Goal: Task Accomplishment & Management: Manage account settings

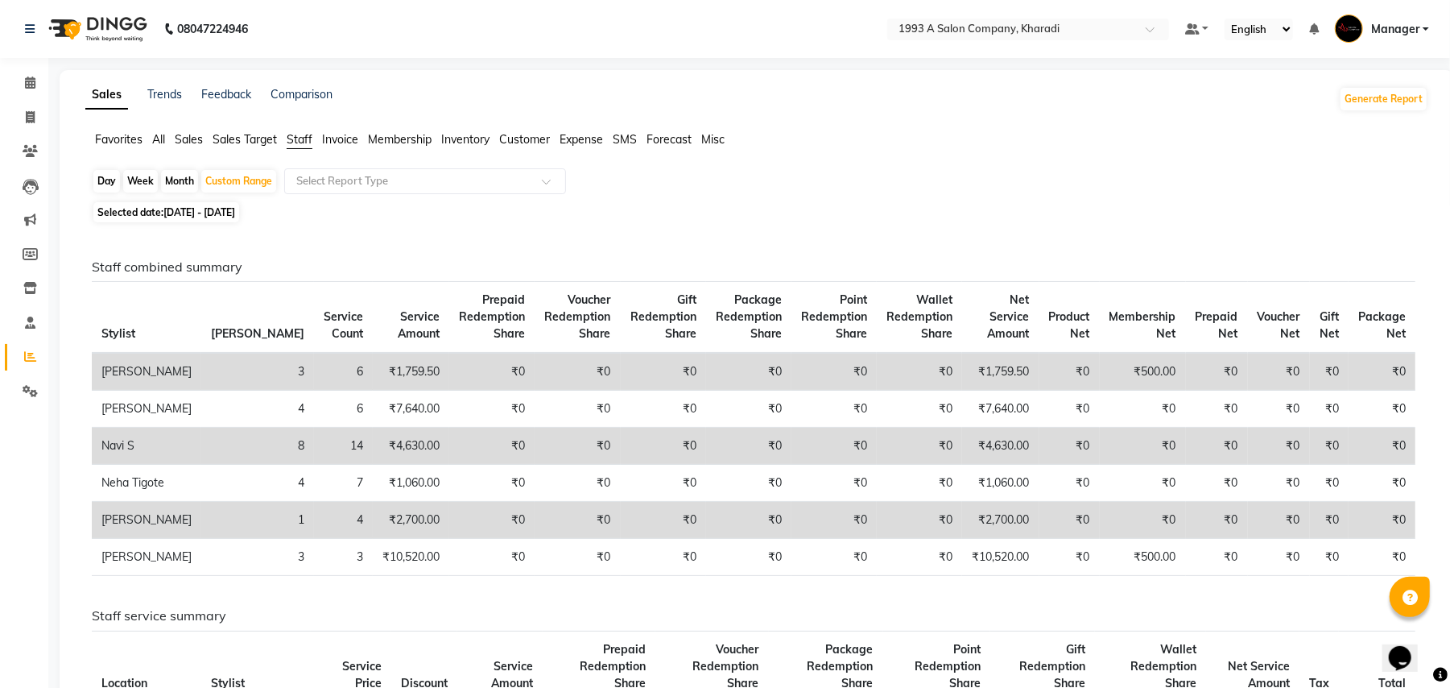
click at [100, 188] on div "Day" at bounding box center [106, 181] width 27 height 23
select select "10"
select select "2025"
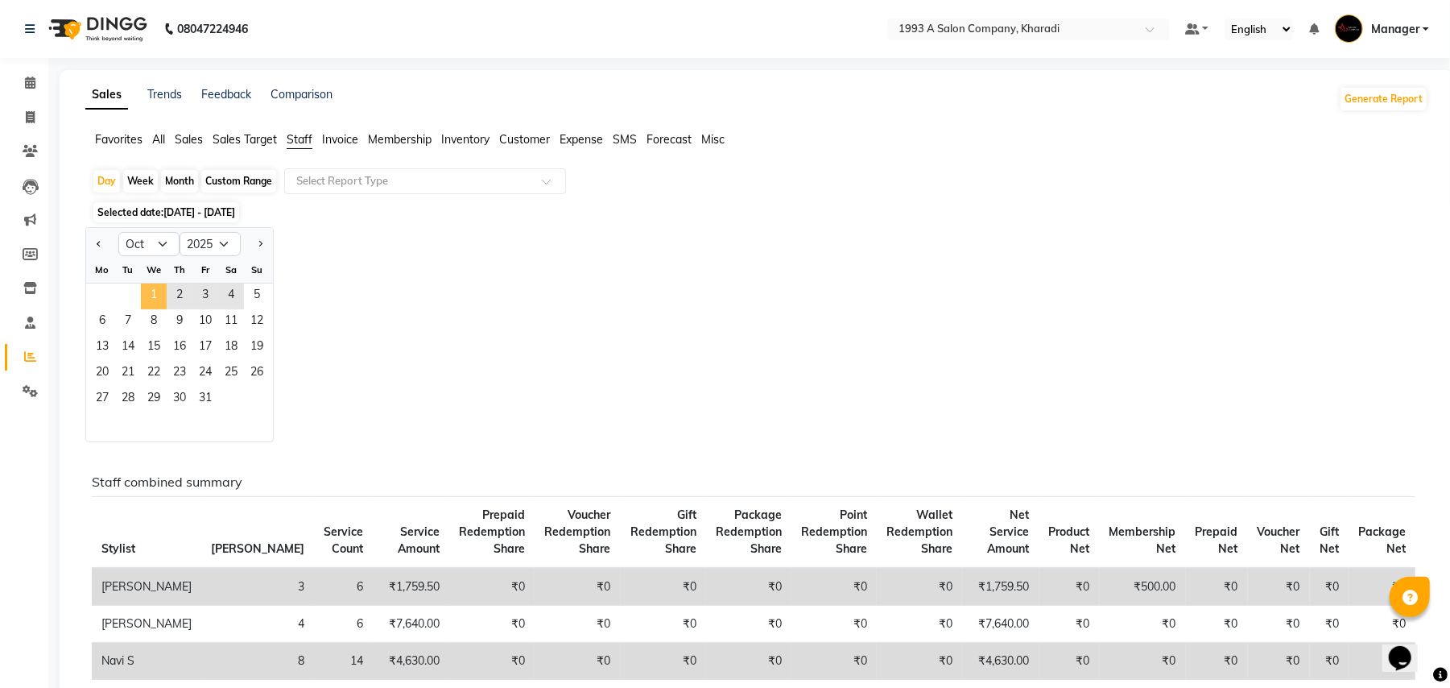
click at [155, 304] on span "1" at bounding box center [154, 296] width 26 height 26
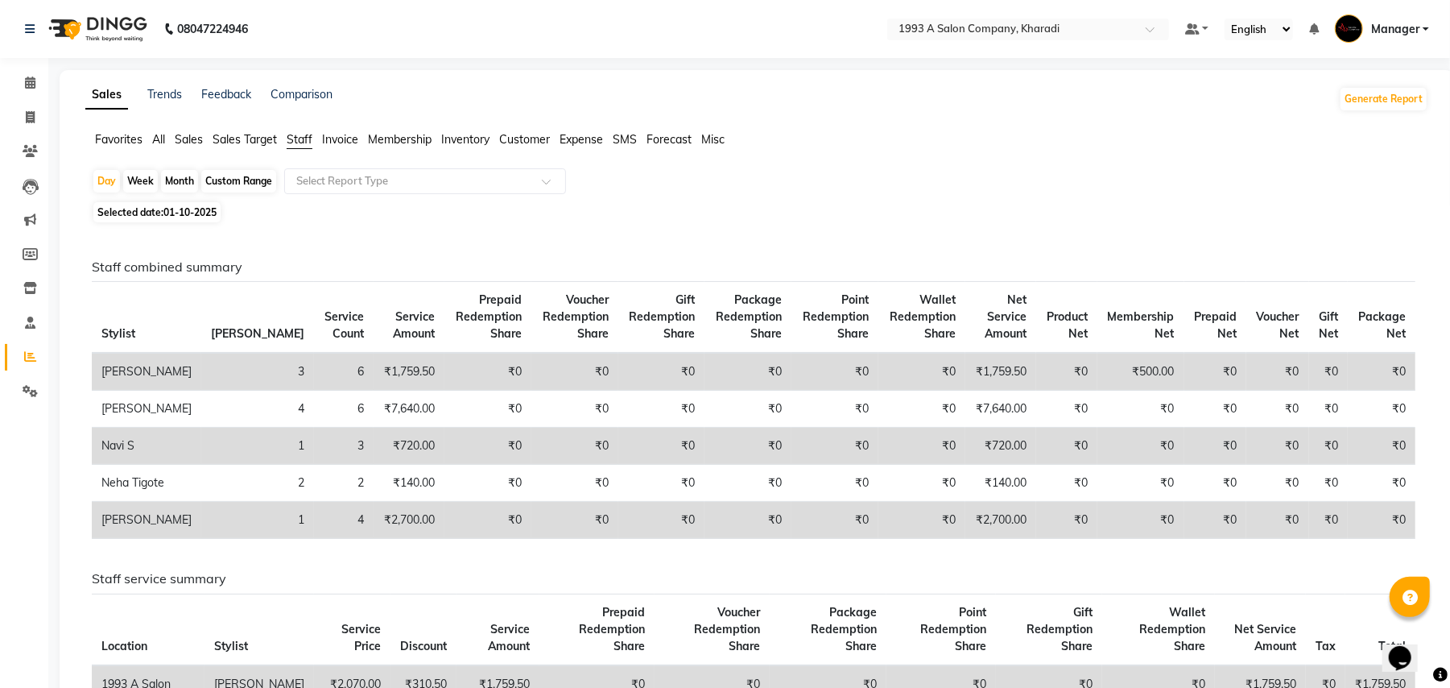
click at [150, 147] on ul "Favorites All Sales Sales Target Staff Invoice Membership Inventory Customer Ex…" at bounding box center [756, 140] width 1343 height 18
click at [161, 142] on span "All" at bounding box center [158, 139] width 13 height 14
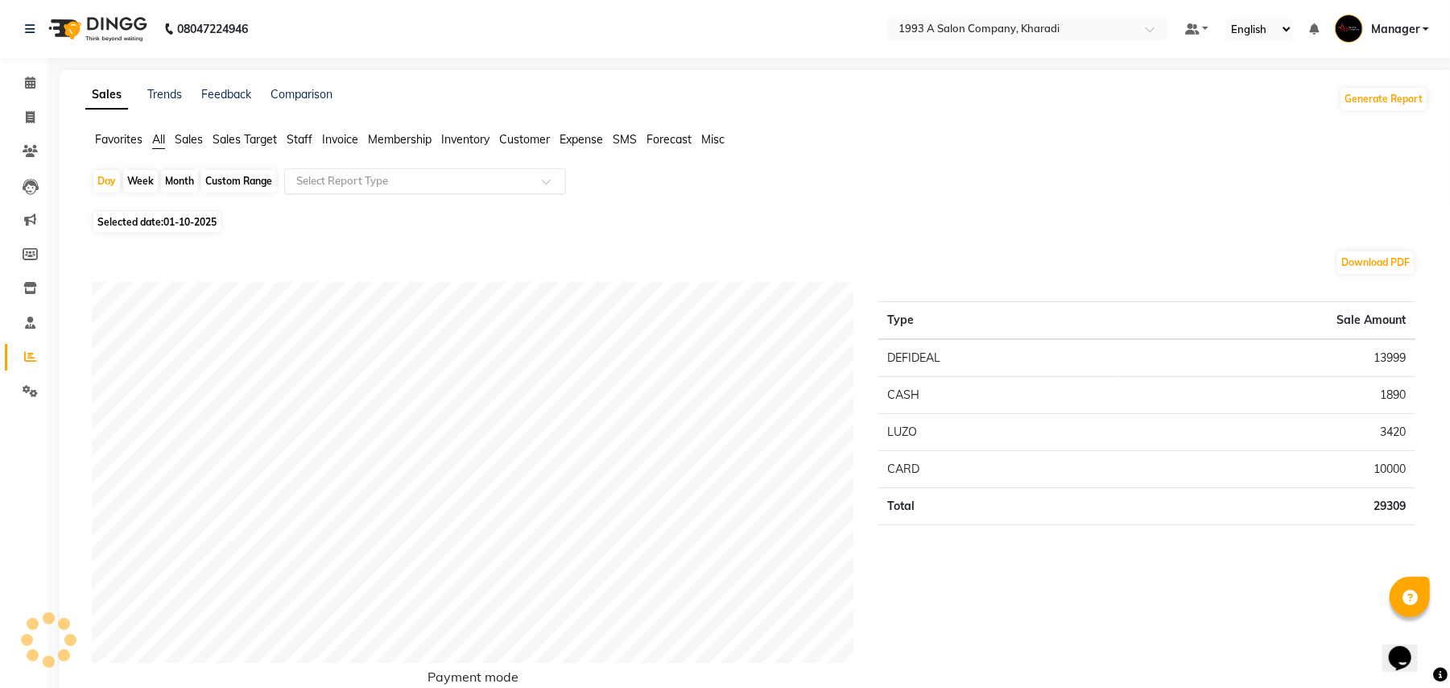
click at [300, 169] on div "Select Report Type" at bounding box center [425, 181] width 282 height 26
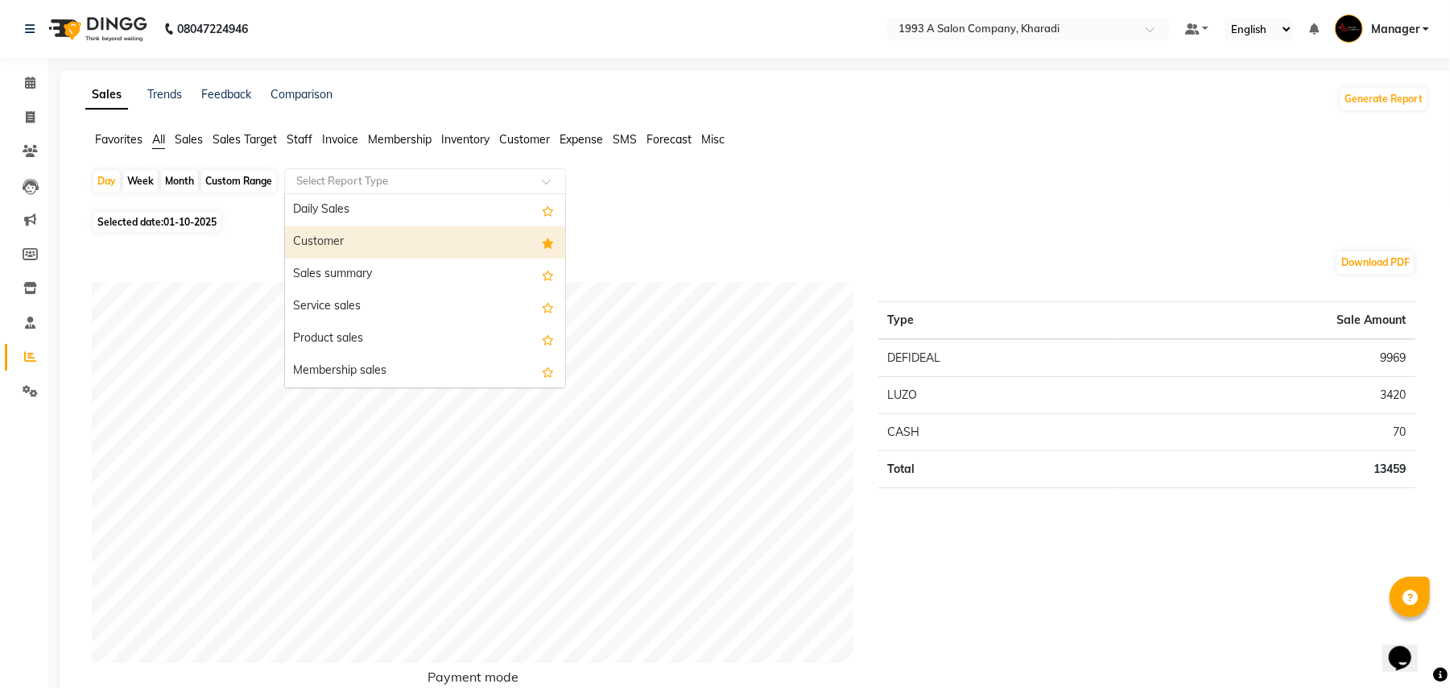
click at [311, 245] on div "Customer" at bounding box center [425, 242] width 280 height 32
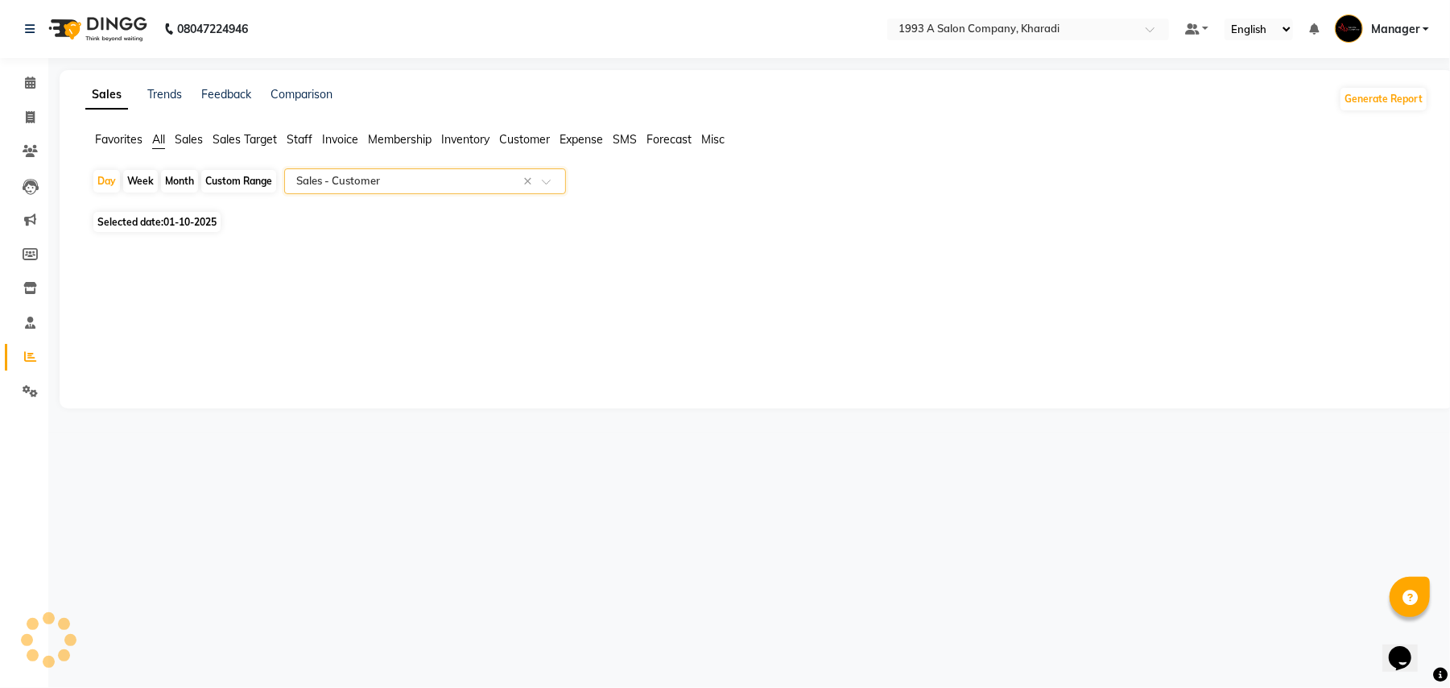
select select "full_report"
select select "csv"
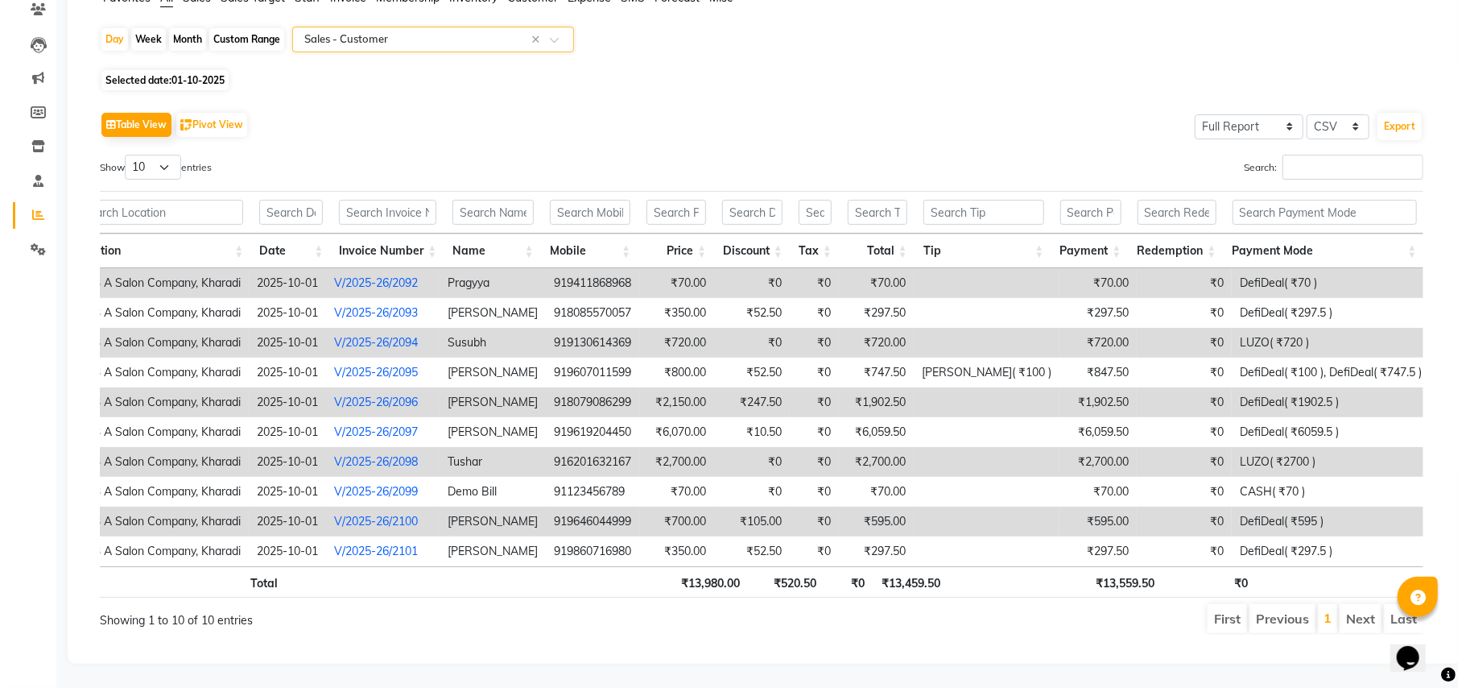
scroll to position [0, 33]
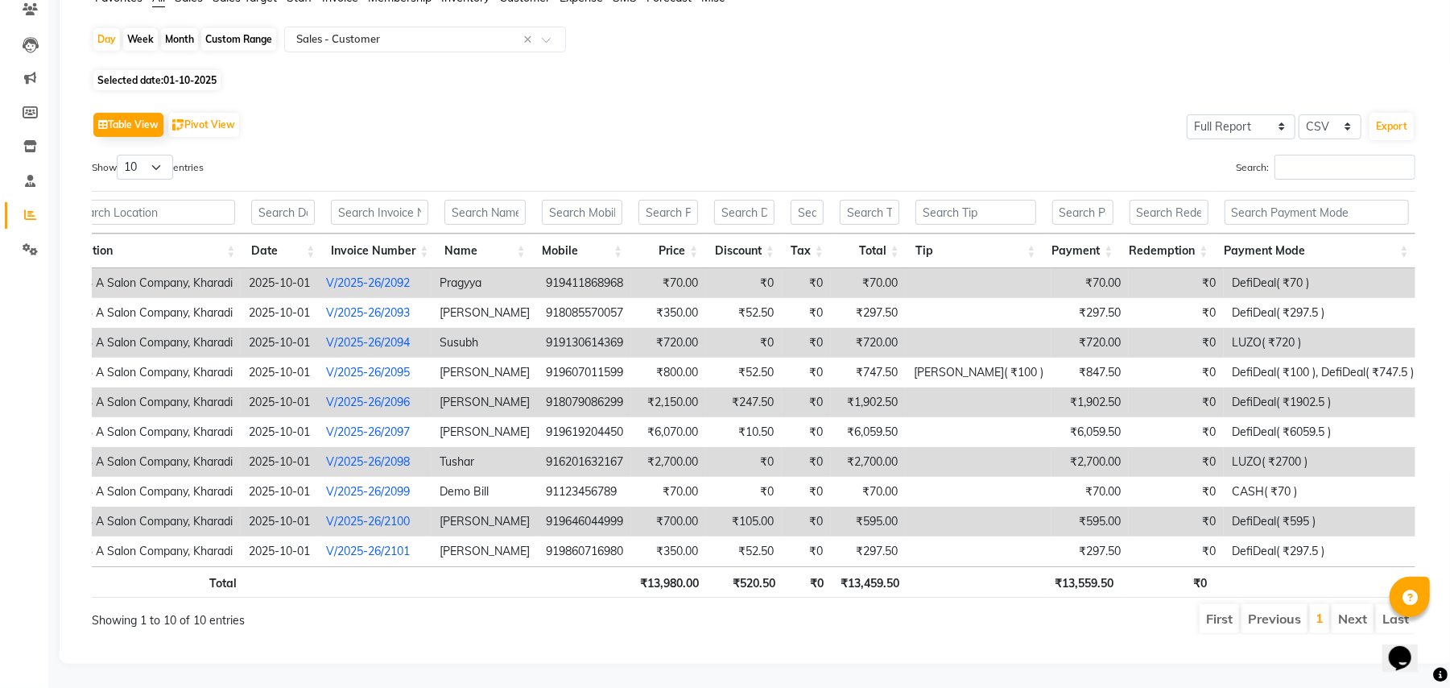
click at [362, 275] on link "V/2025-26/2092" at bounding box center [368, 282] width 84 height 14
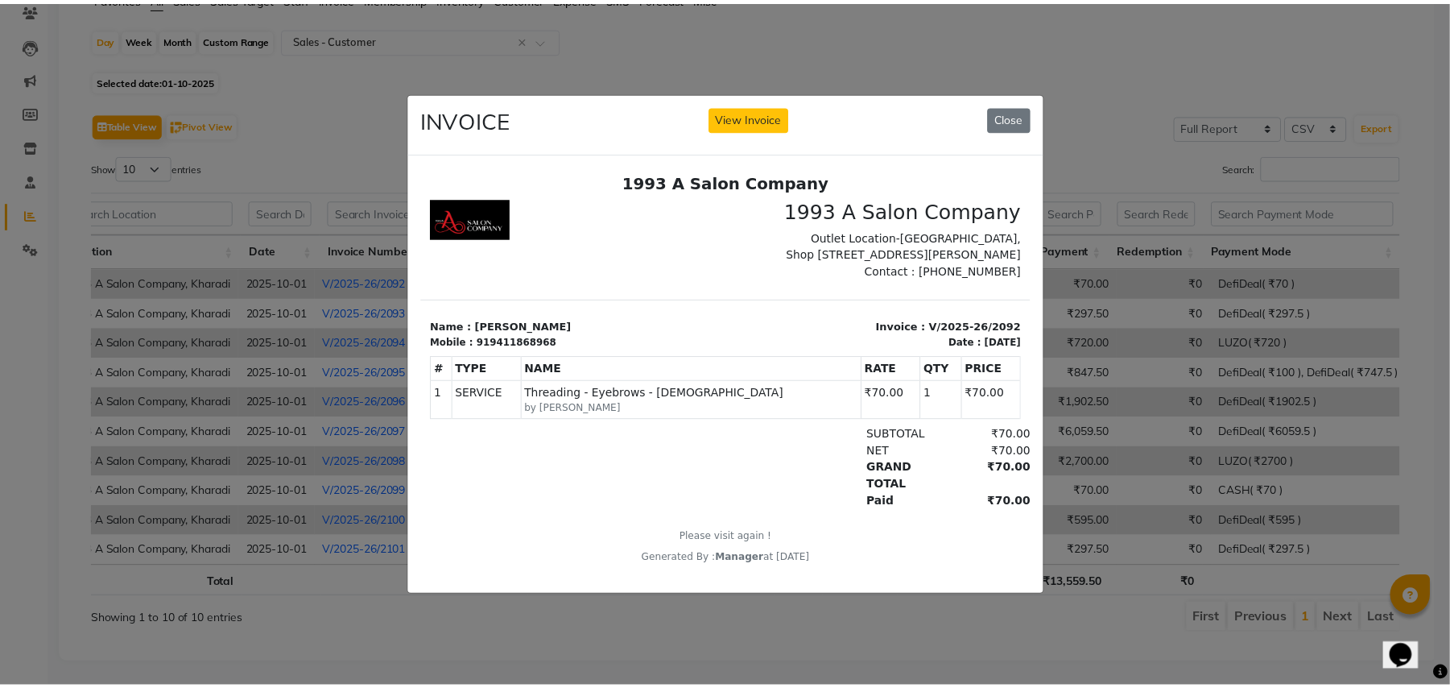
scroll to position [0, 0]
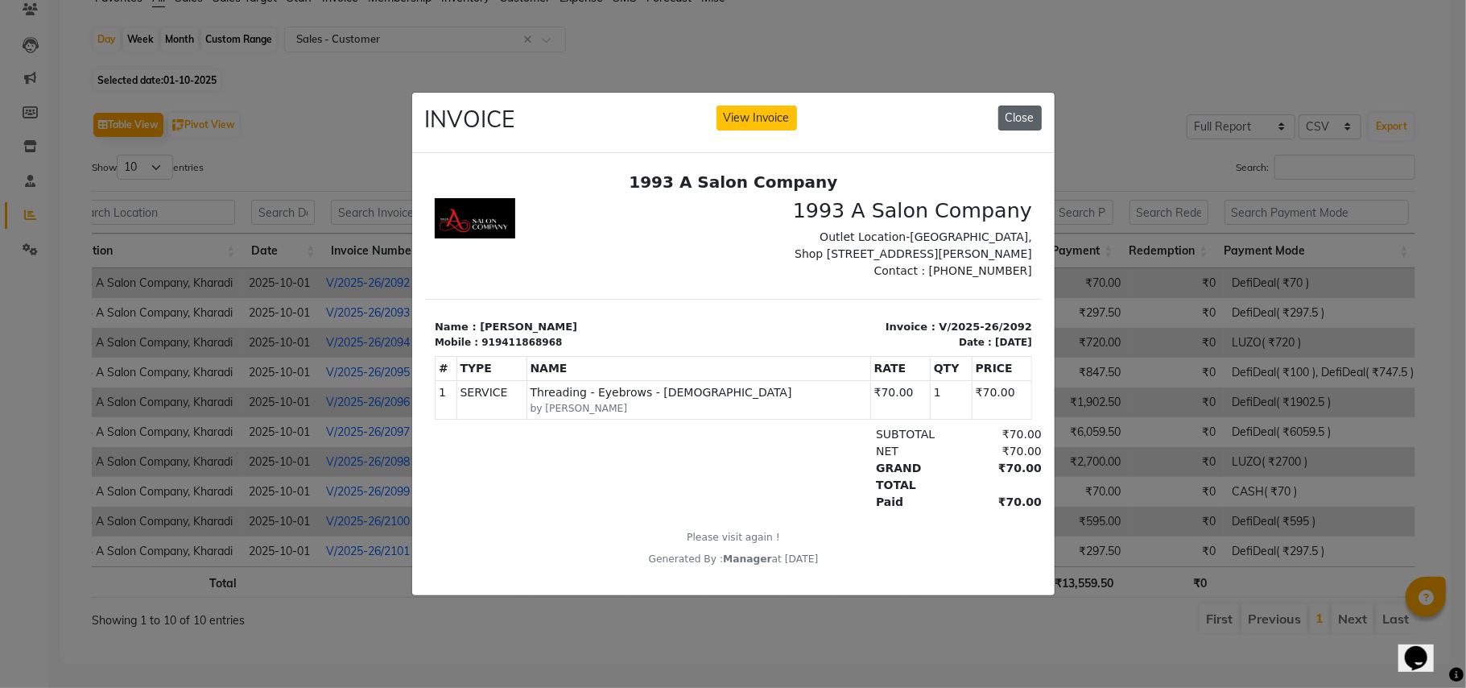
click at [1021, 114] on button "Close" at bounding box center [1020, 117] width 43 height 25
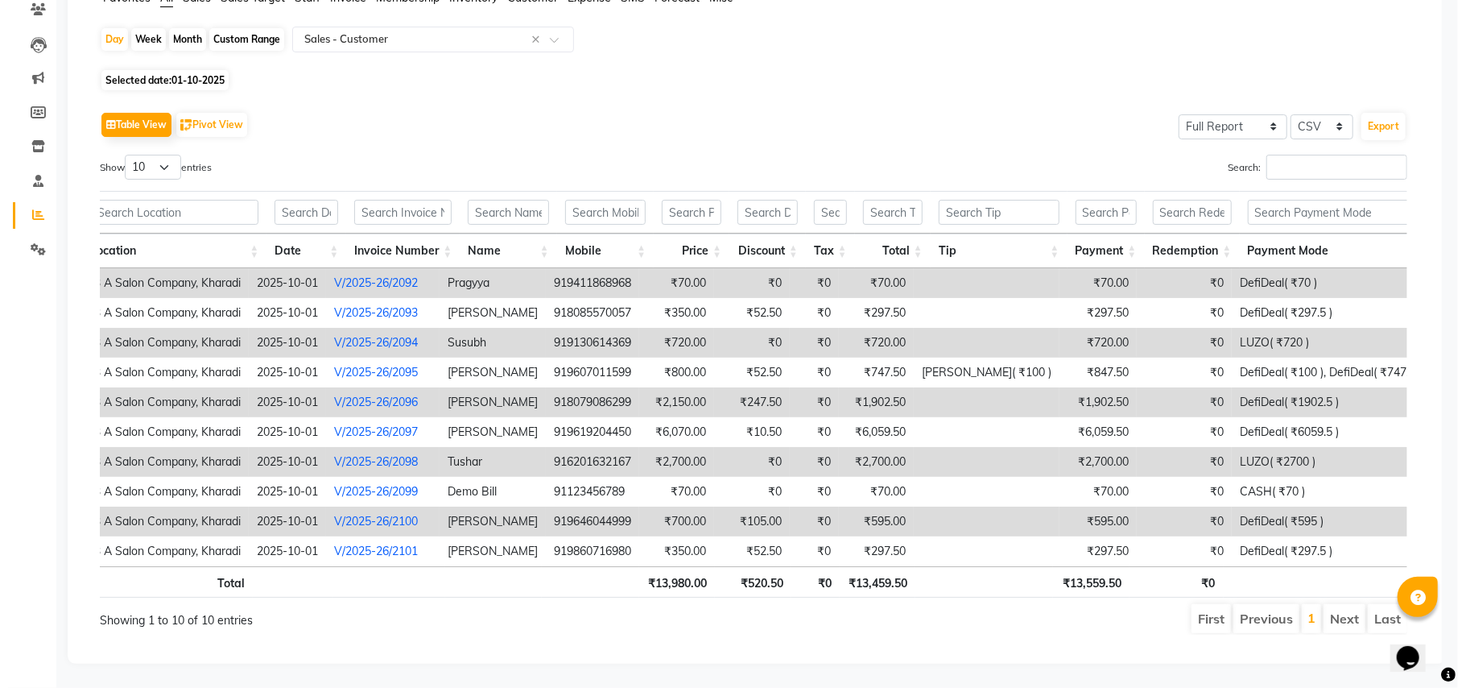
scroll to position [0, 18]
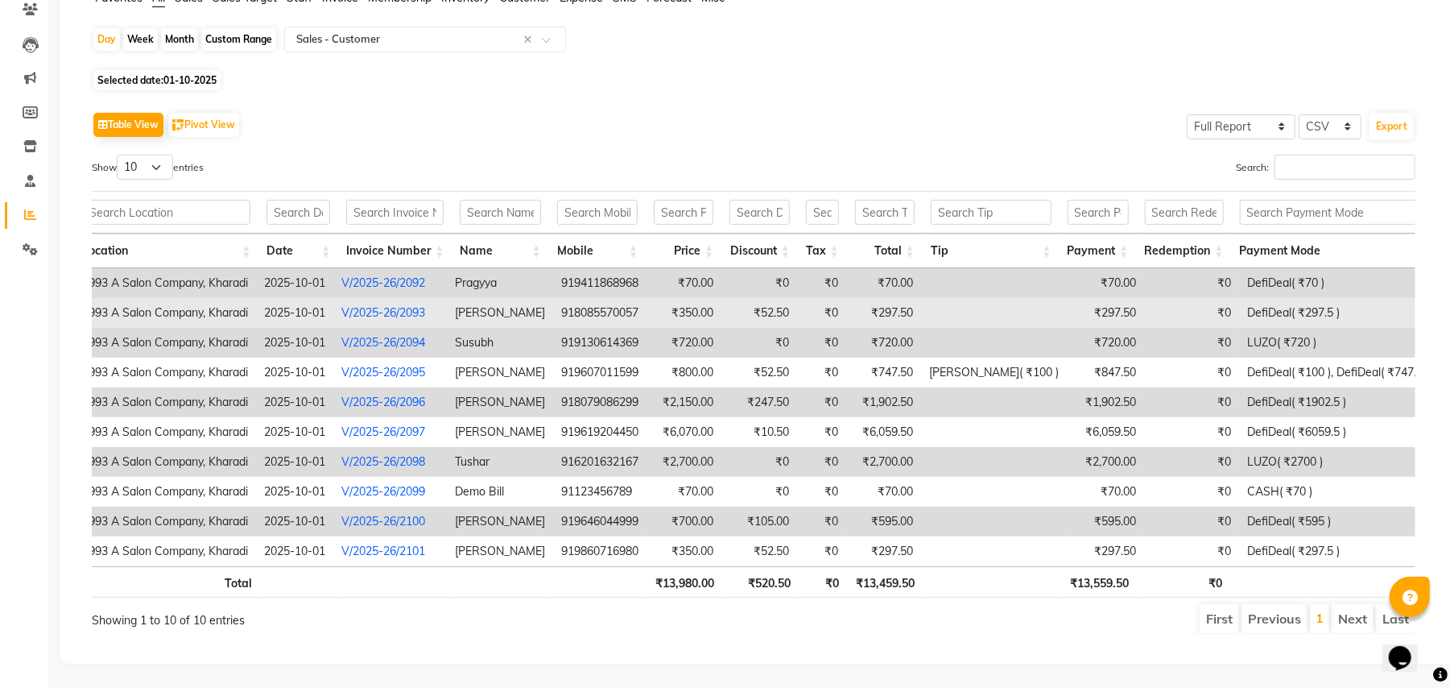
click at [387, 305] on link "V/2025-26/2093" at bounding box center [383, 312] width 84 height 14
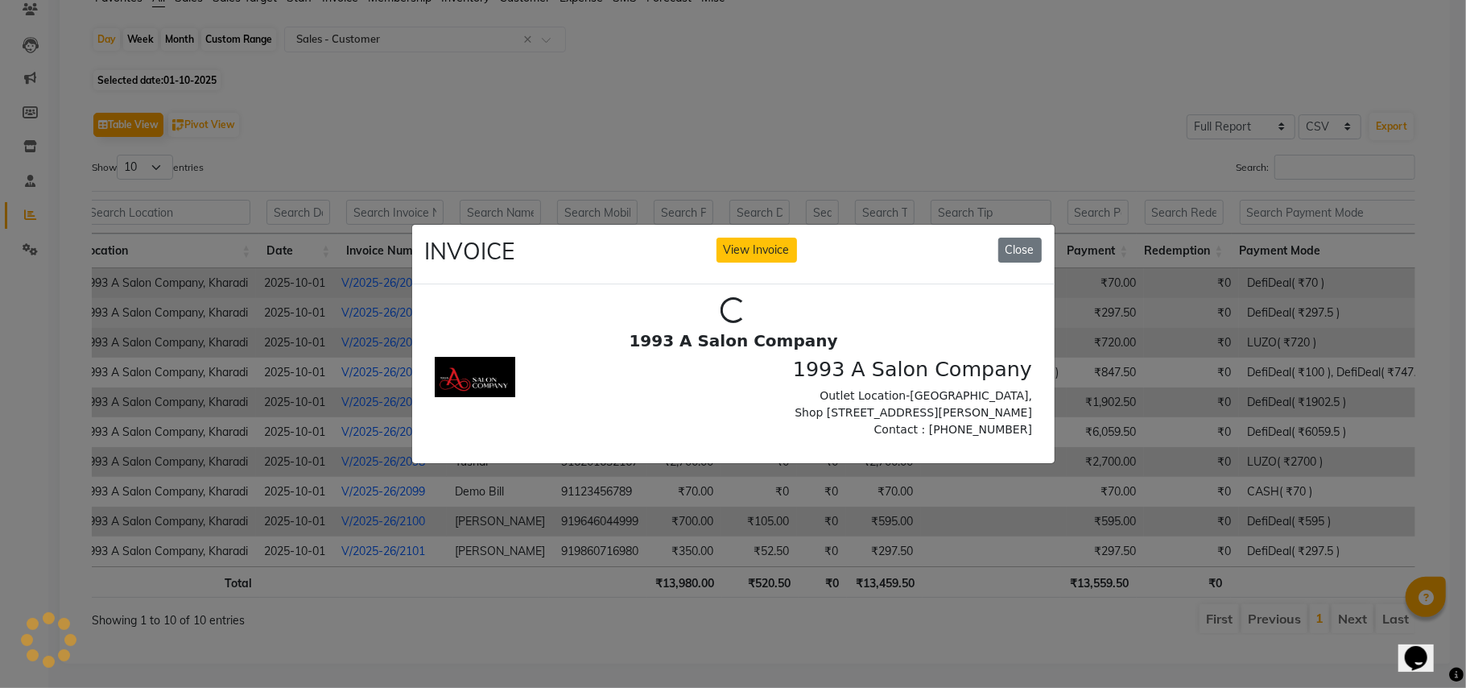
scroll to position [0, 0]
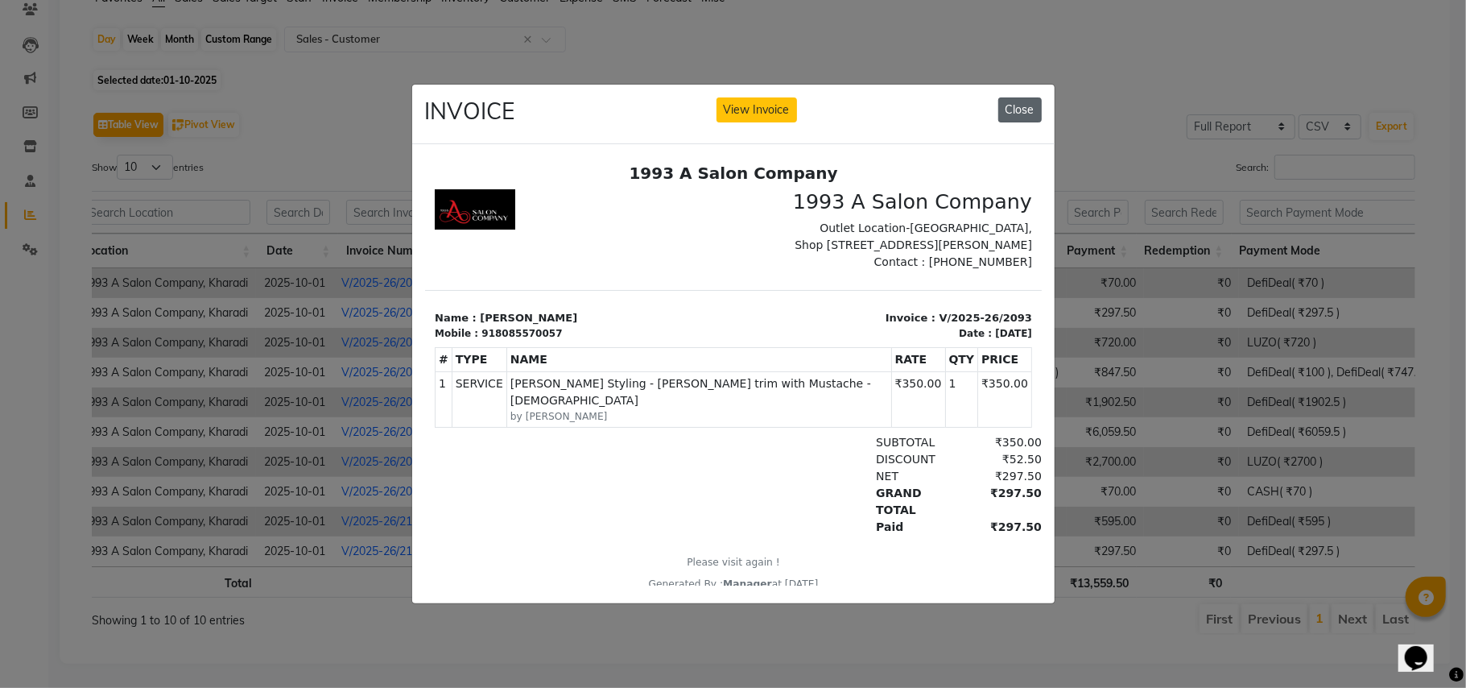
click at [1028, 103] on button "Close" at bounding box center [1020, 109] width 43 height 25
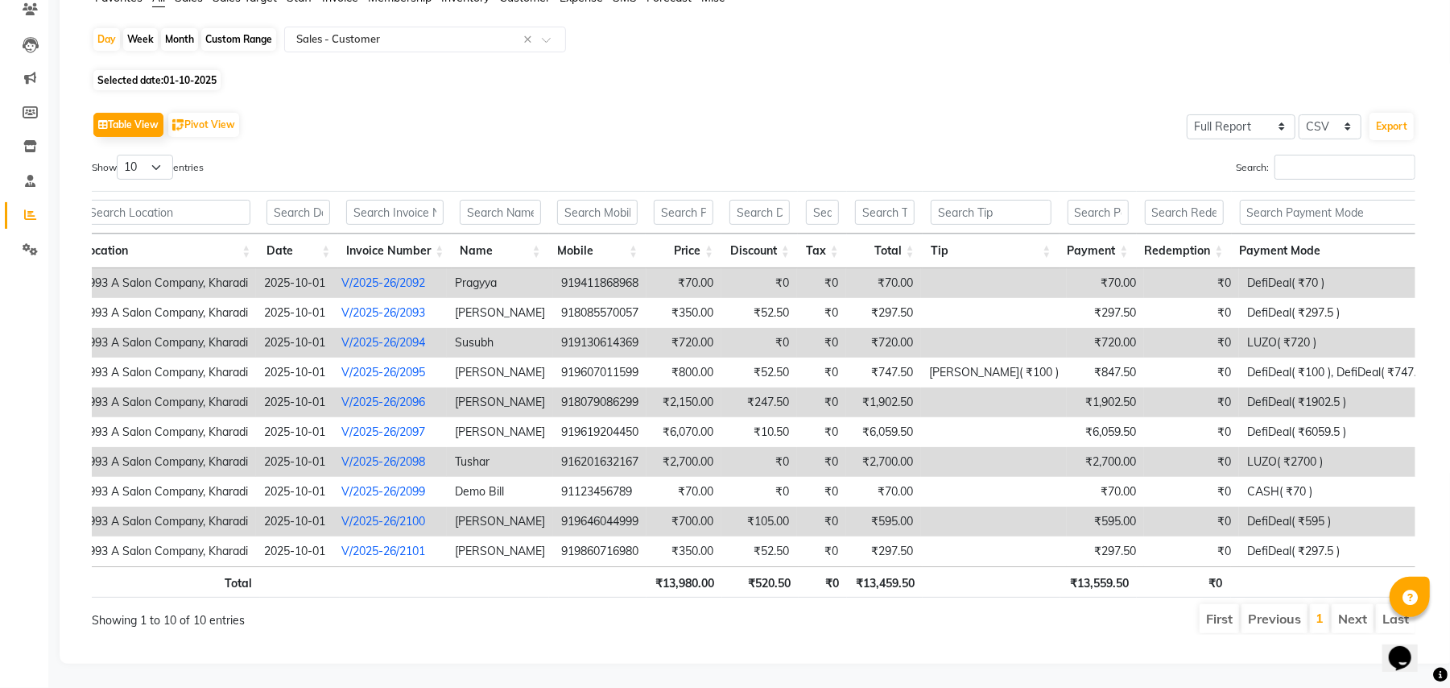
click at [420, 335] on link "V/2025-26/2094" at bounding box center [383, 342] width 84 height 14
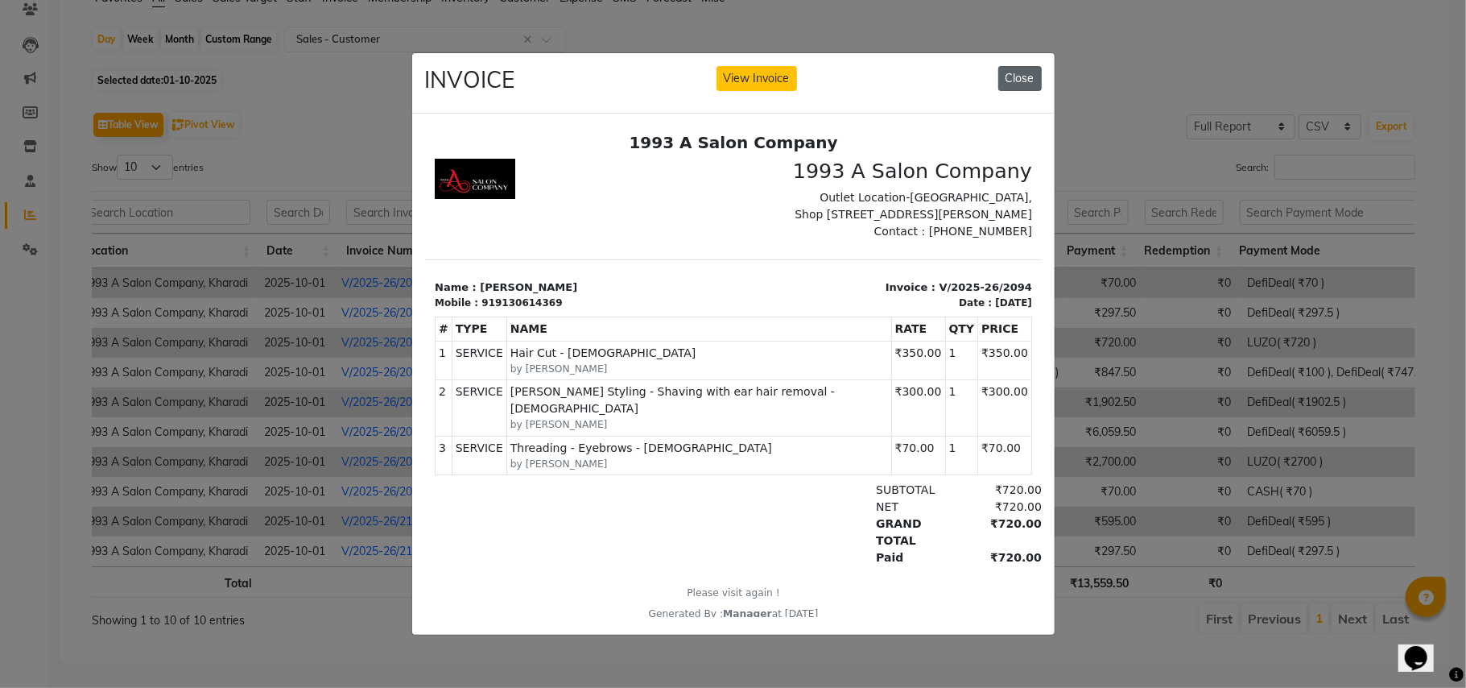
click at [1036, 75] on button "Close" at bounding box center [1020, 78] width 43 height 25
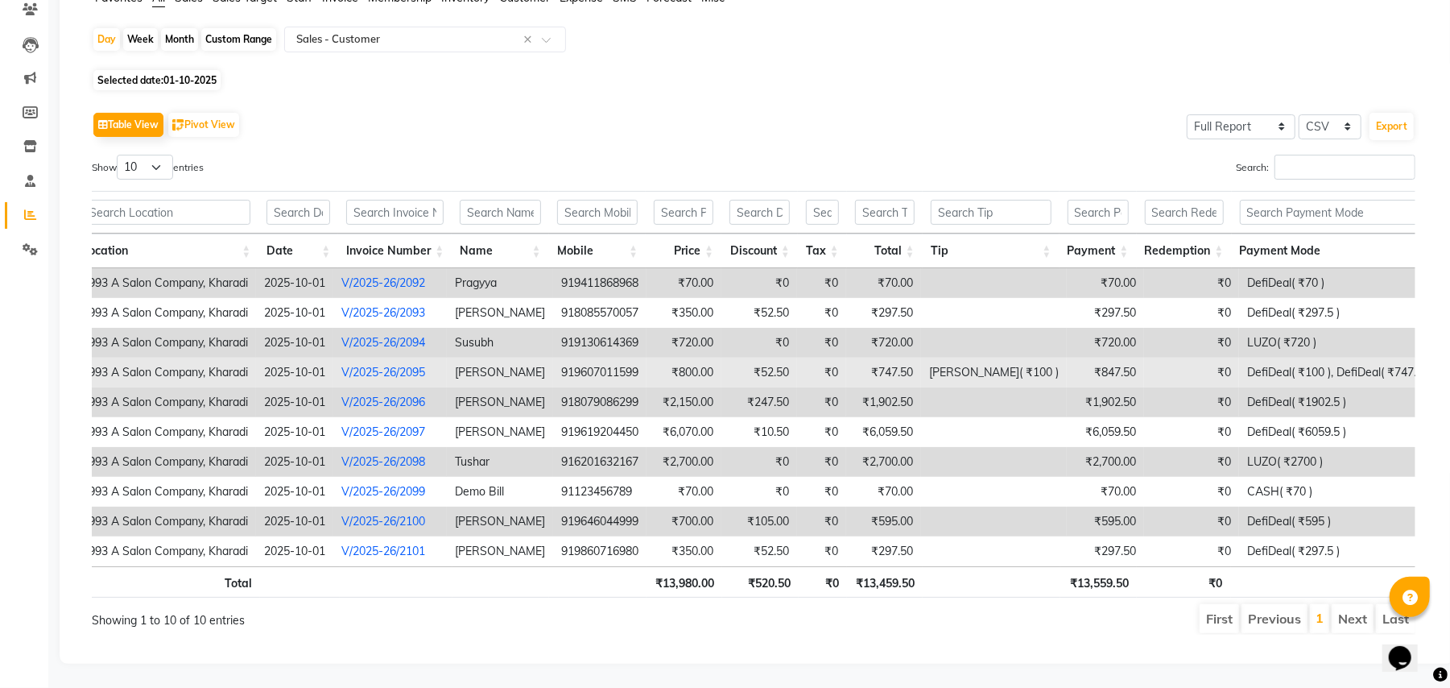
click at [396, 365] on link "V/2025-26/2095" at bounding box center [383, 372] width 84 height 14
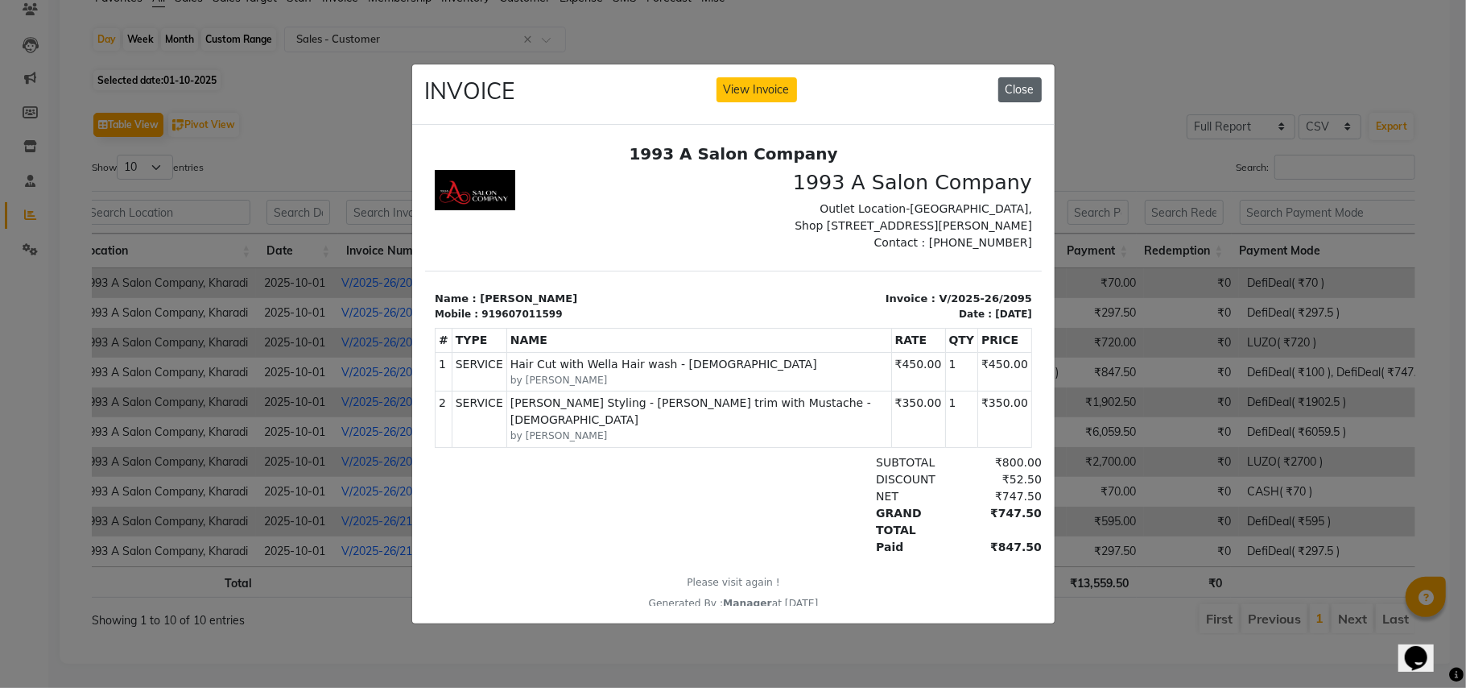
click at [1015, 81] on button "Close" at bounding box center [1020, 89] width 43 height 25
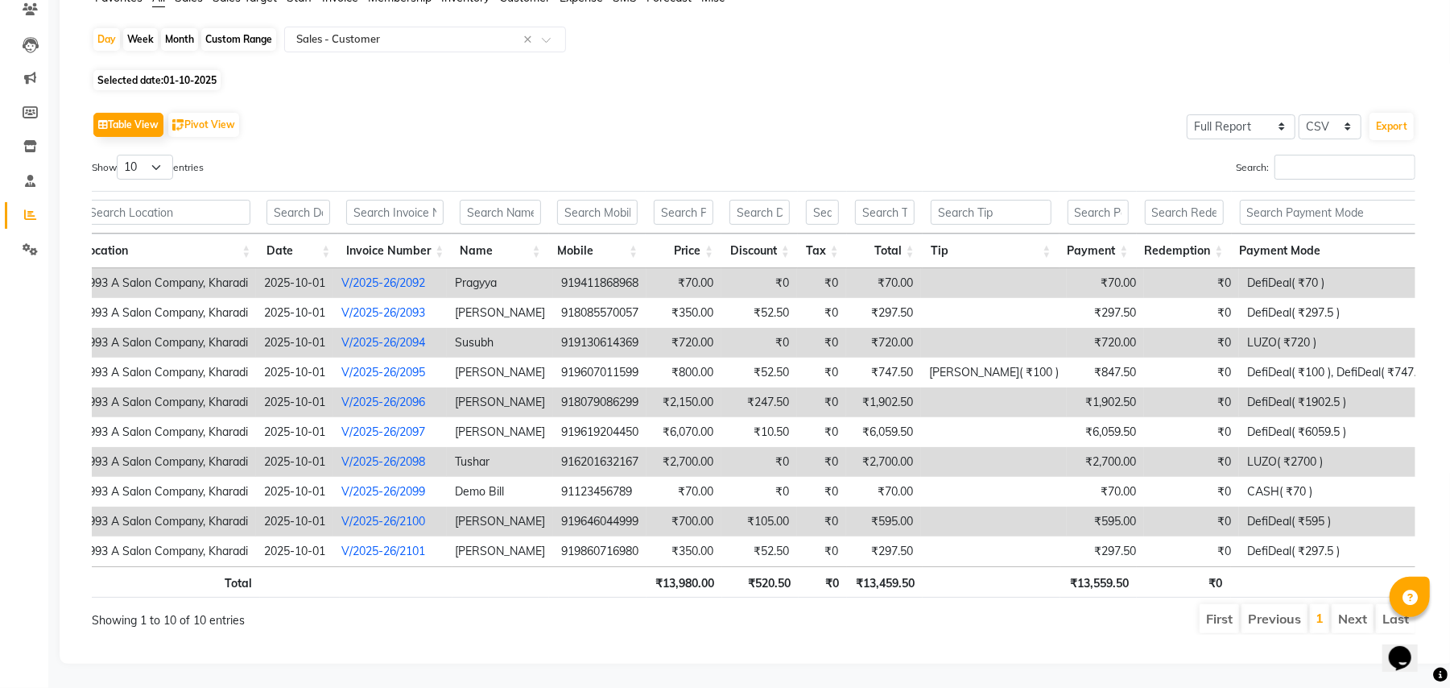
click at [388, 395] on link "V/2025-26/2096" at bounding box center [383, 402] width 84 height 14
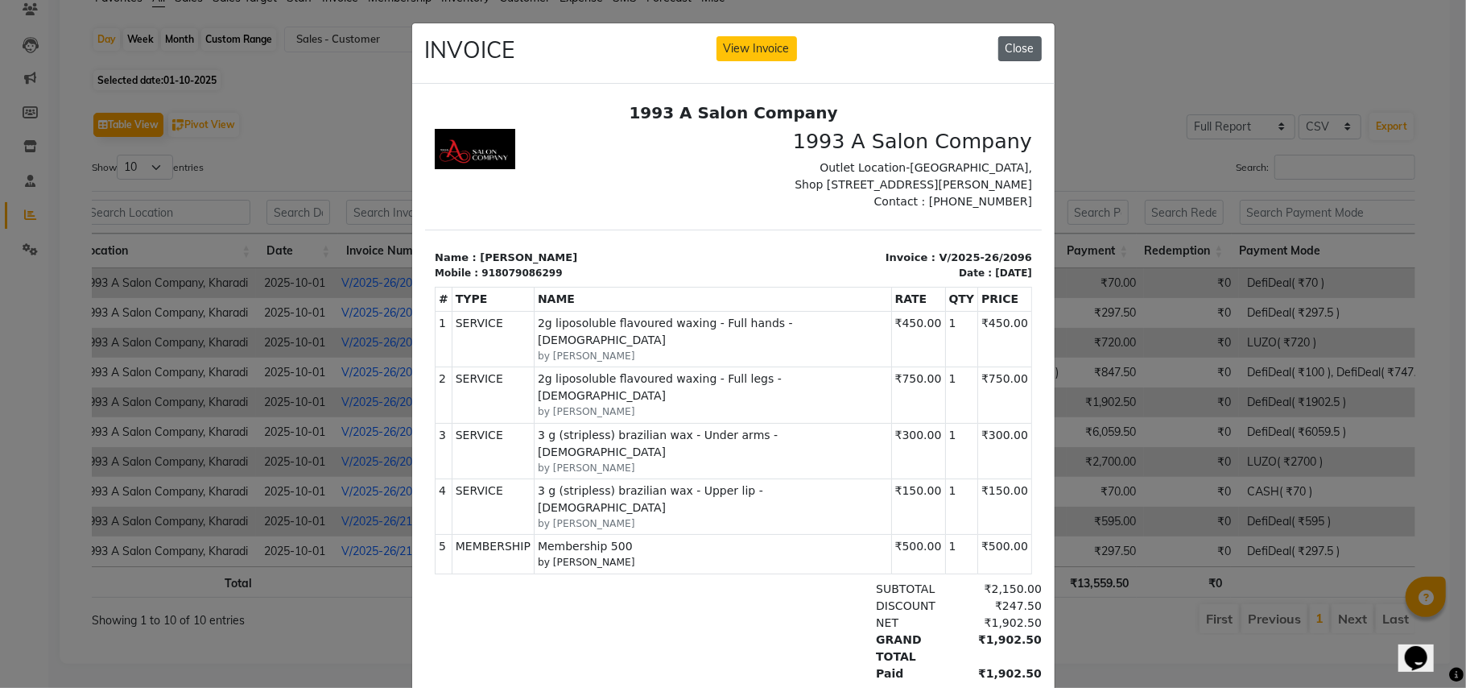
click at [1007, 50] on button "Close" at bounding box center [1020, 48] width 43 height 25
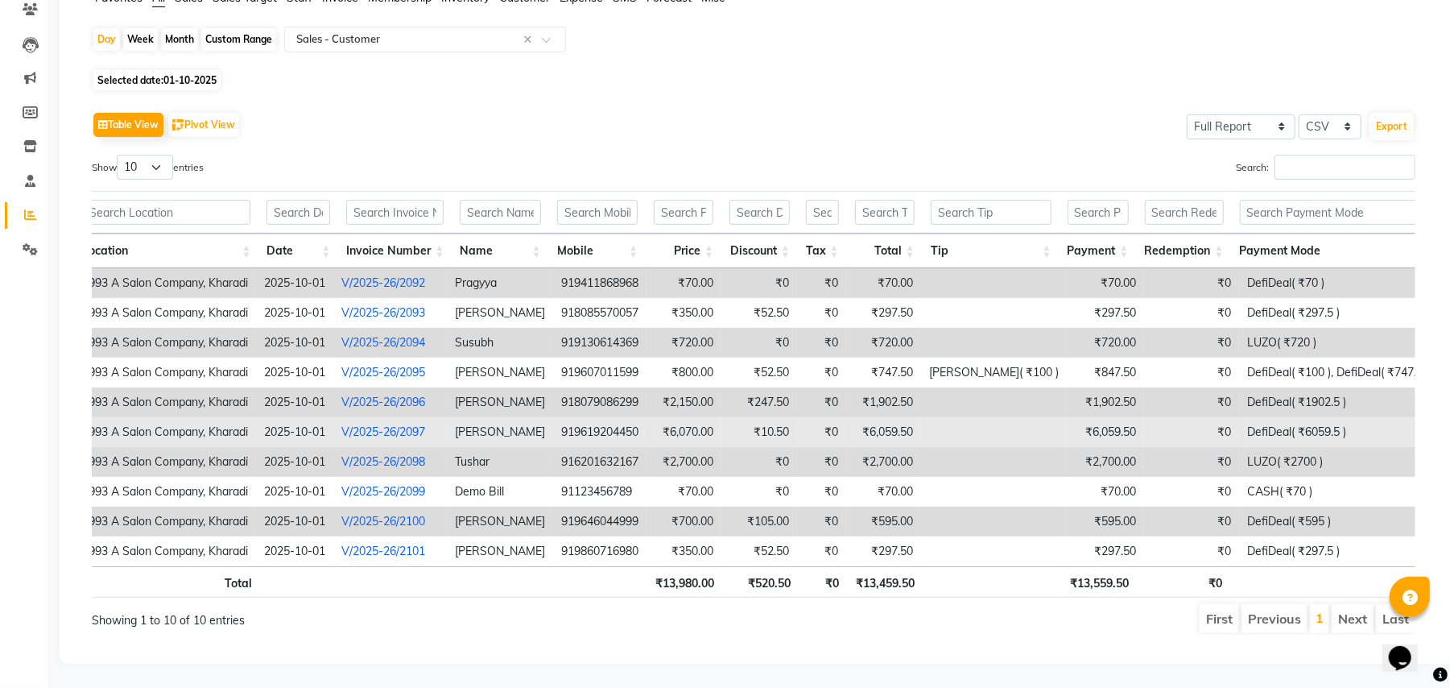
click at [366, 424] on link "V/2025-26/2097" at bounding box center [383, 431] width 84 height 14
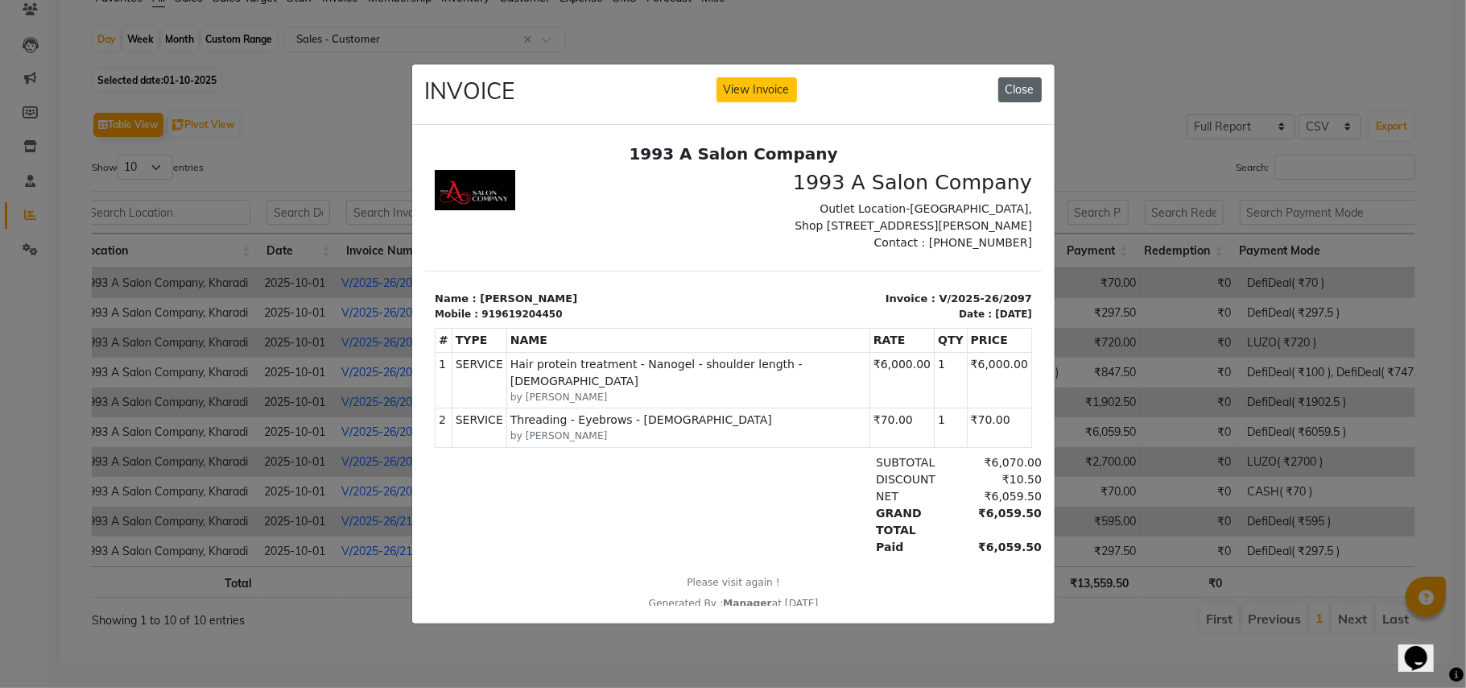
click at [1019, 77] on button "Close" at bounding box center [1020, 89] width 43 height 25
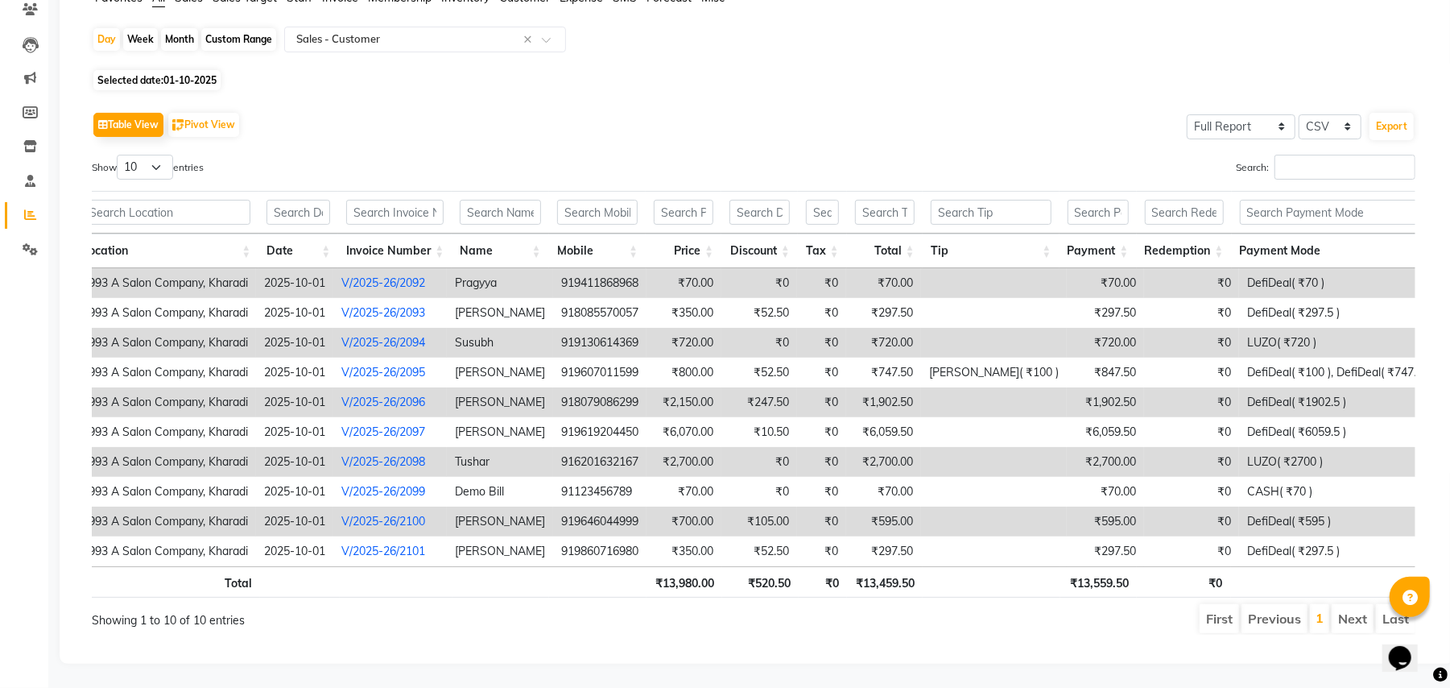
click at [425, 454] on link "V/2025-26/2098" at bounding box center [383, 461] width 84 height 14
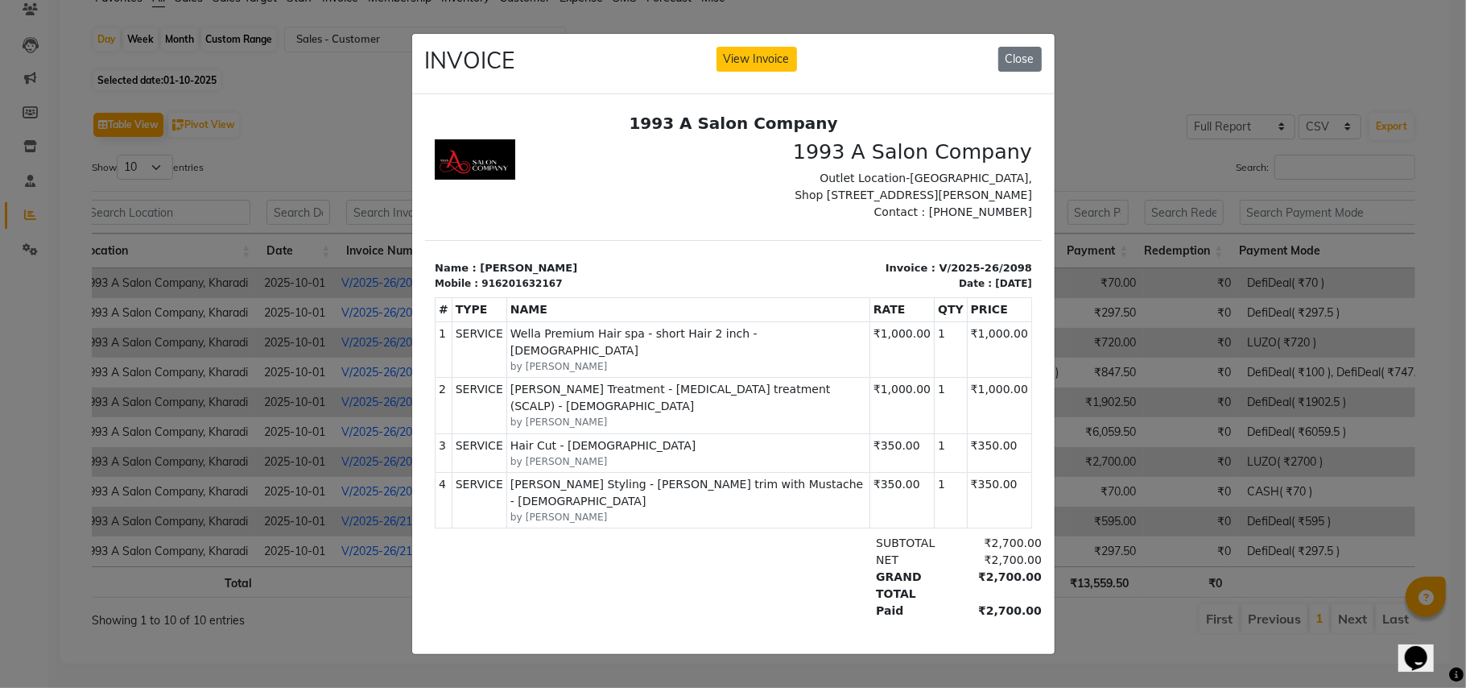
click at [1026, 34] on div "INVOICE View Invoice Close" at bounding box center [733, 64] width 643 height 60
click at [1022, 47] on button "Close" at bounding box center [1020, 59] width 43 height 25
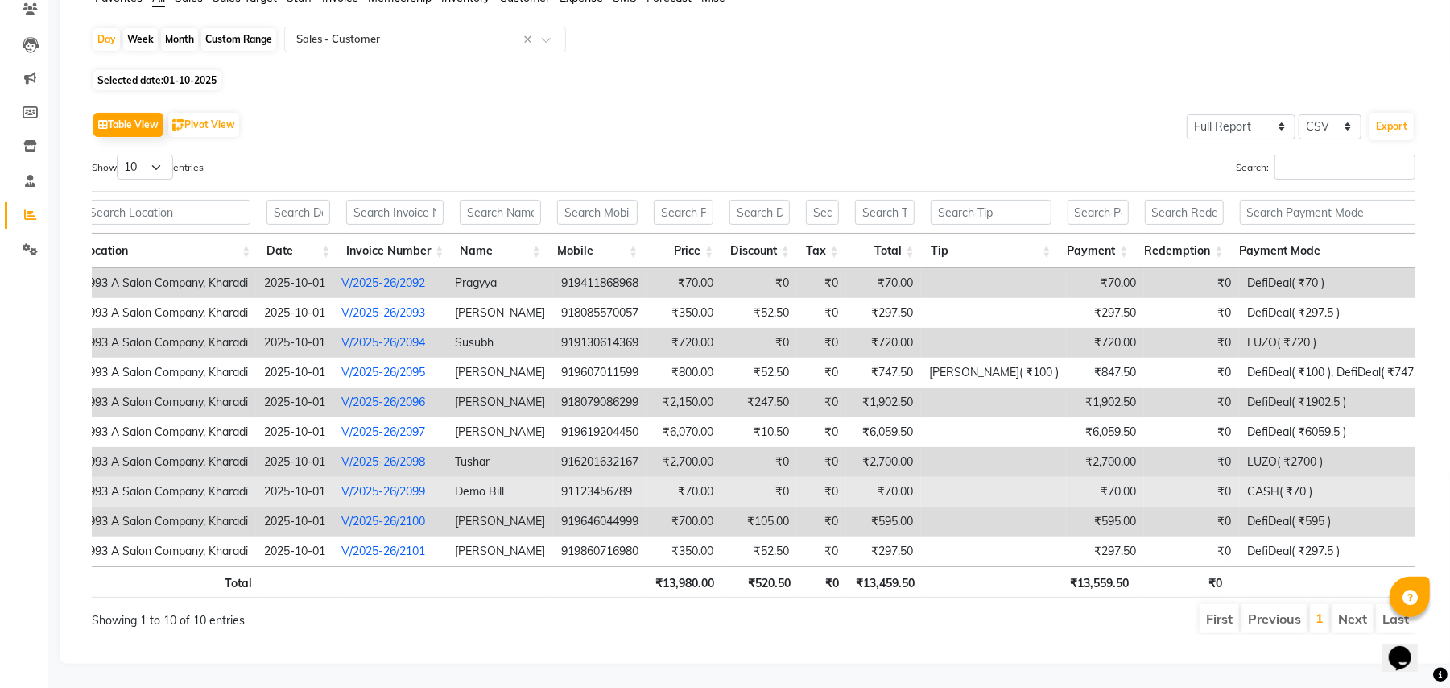
click at [400, 484] on link "V/2025-26/2099" at bounding box center [383, 491] width 84 height 14
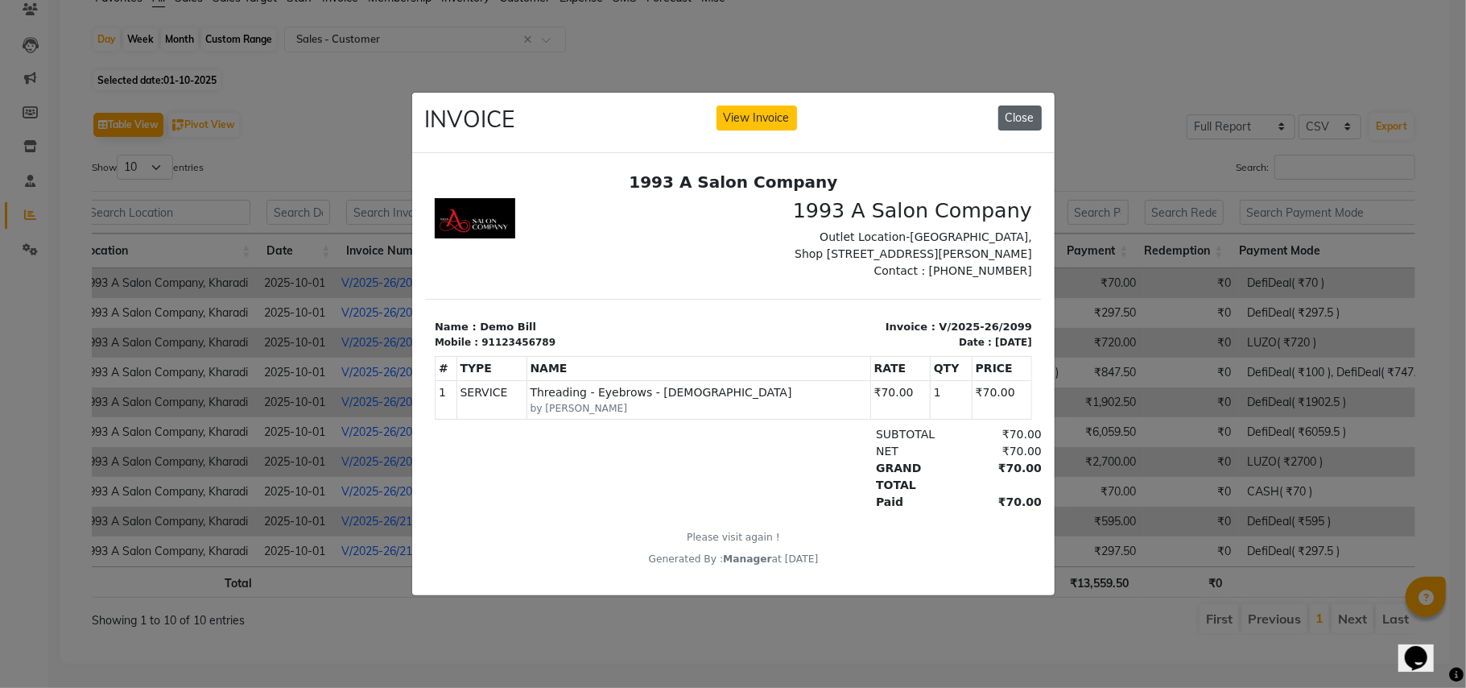
click at [1018, 105] on button "Close" at bounding box center [1020, 117] width 43 height 25
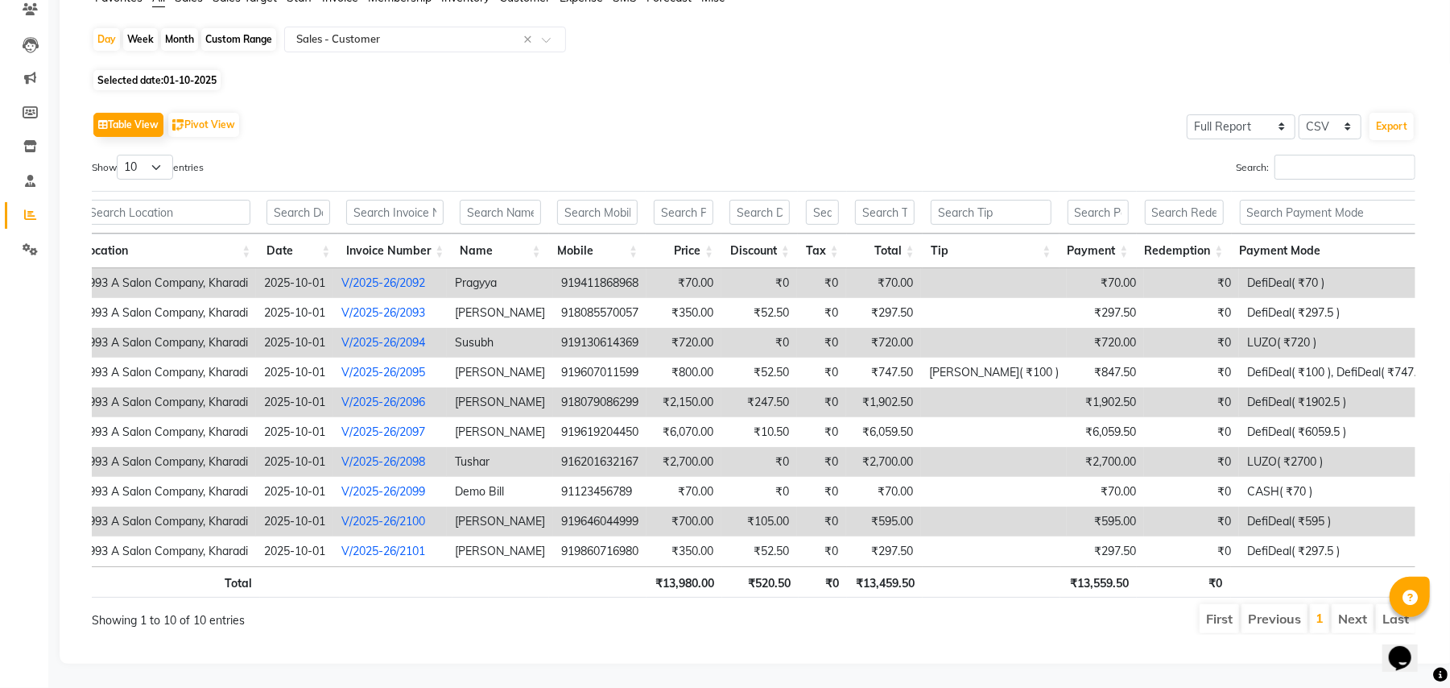
click at [390, 514] on link "V/2025-26/2100" at bounding box center [383, 521] width 84 height 14
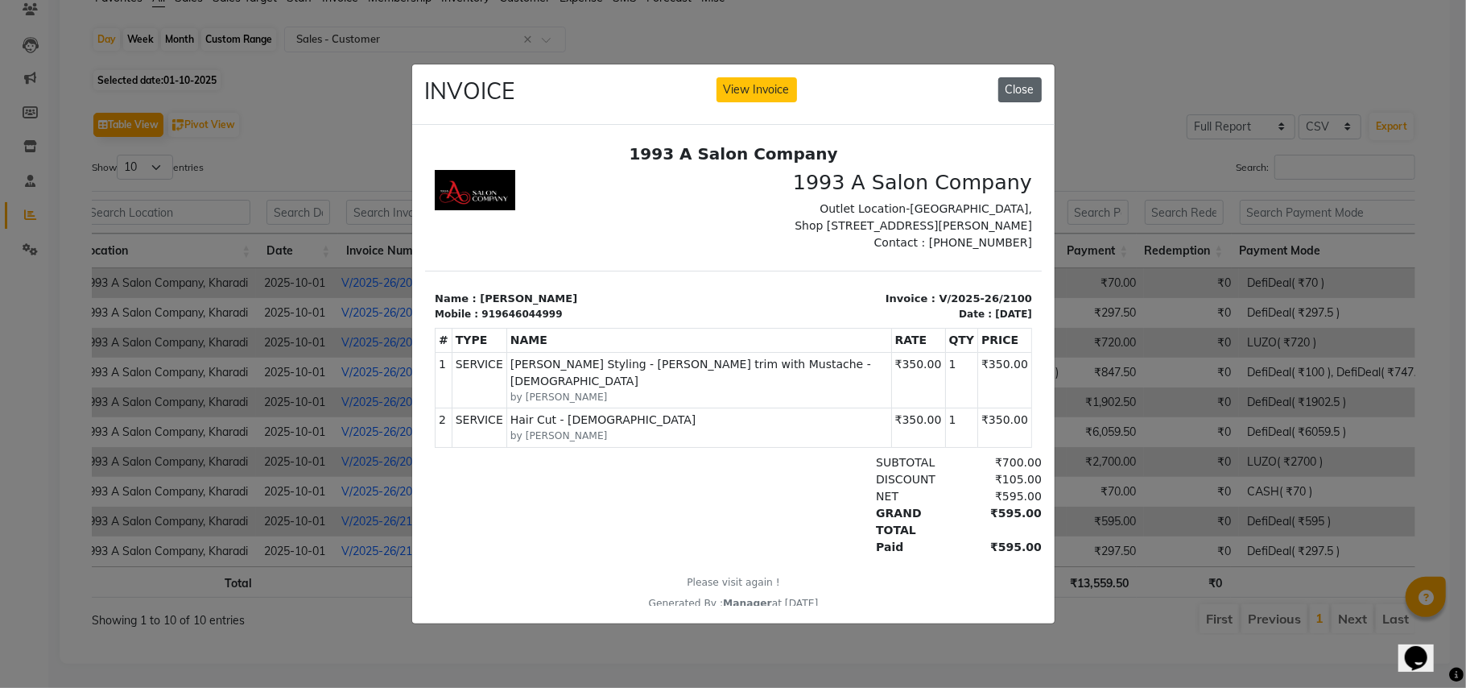
click at [1019, 79] on button "Close" at bounding box center [1020, 89] width 43 height 25
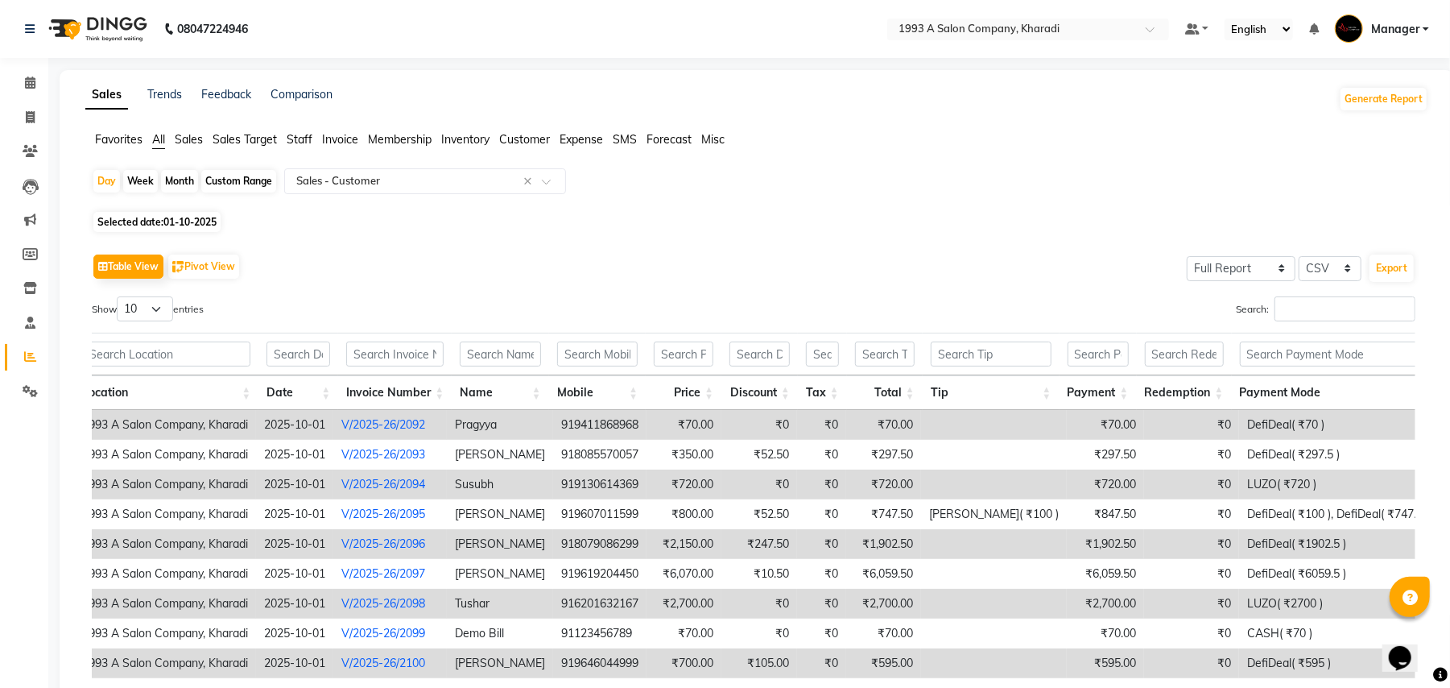
click at [156, 139] on span "All" at bounding box center [158, 139] width 13 height 14
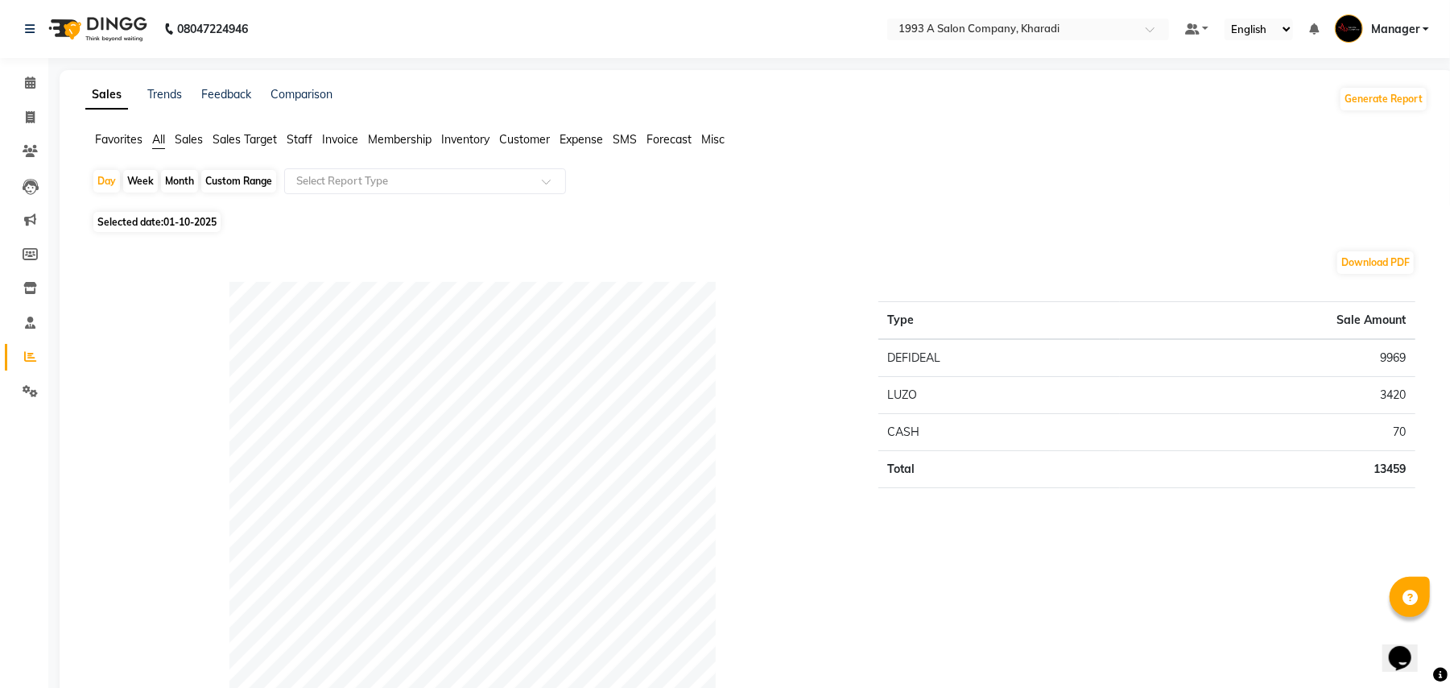
click at [308, 137] on span "Staff" at bounding box center [300, 139] width 26 height 14
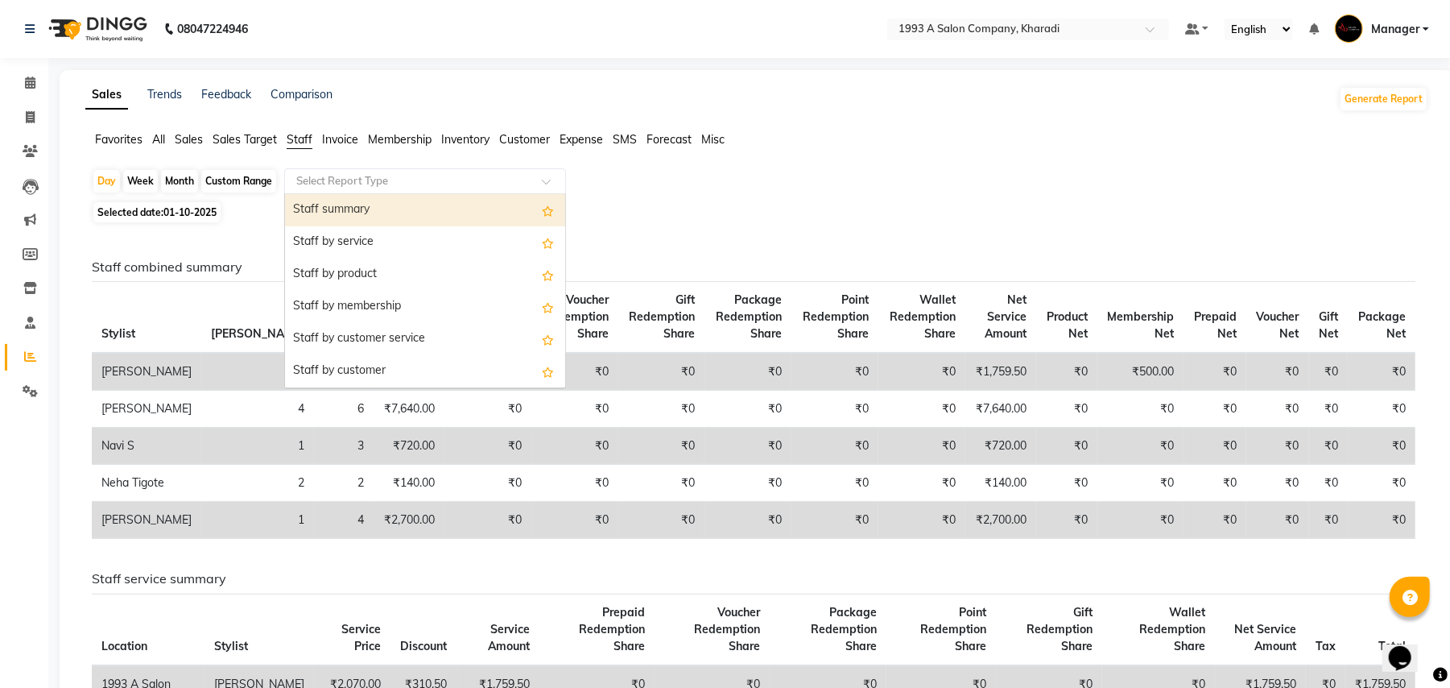
click at [325, 174] on input "text" at bounding box center [409, 181] width 232 height 16
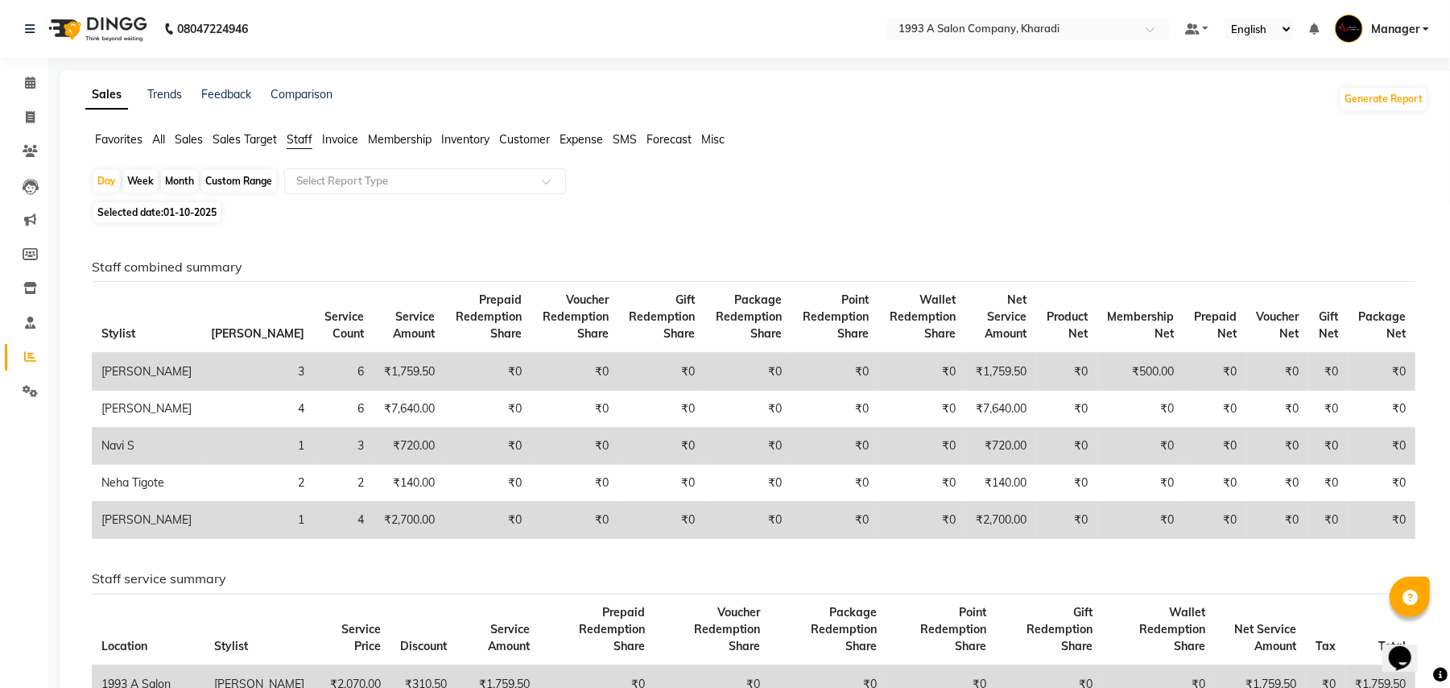
click at [166, 139] on ul "Favorites All Sales Sales Target Staff Invoice Membership Inventory Customer Ex…" at bounding box center [756, 140] width 1343 height 18
click at [161, 137] on span "All" at bounding box center [158, 139] width 13 height 14
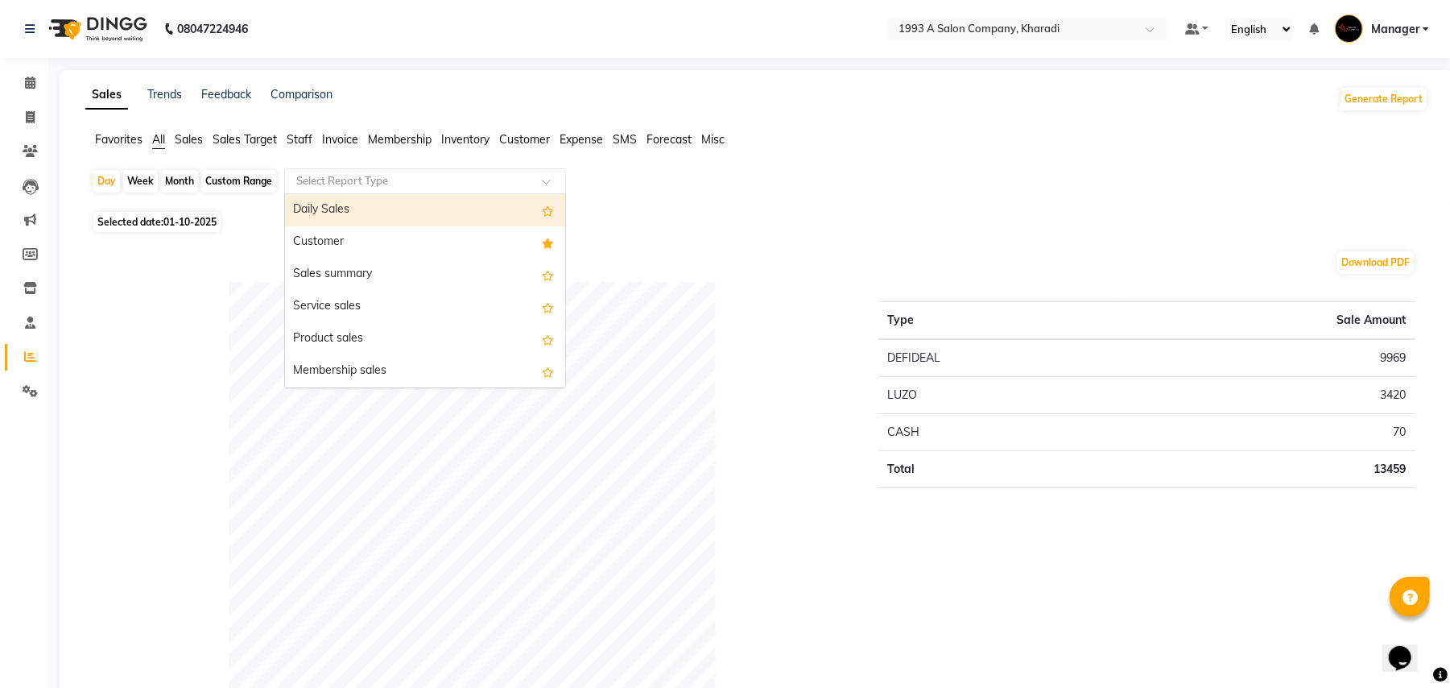
click at [464, 178] on input "text" at bounding box center [409, 181] width 232 height 16
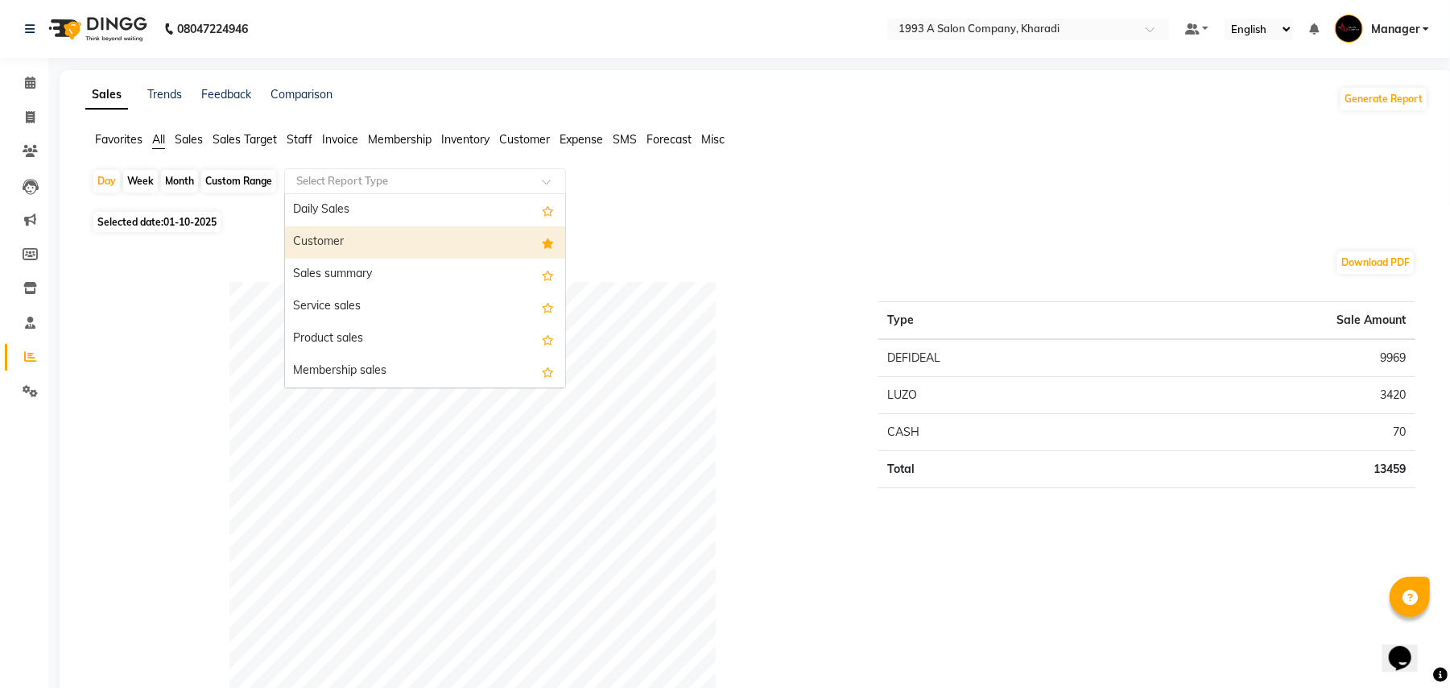
click at [440, 233] on div "Customer" at bounding box center [425, 242] width 280 height 32
select select "full_report"
select select "csv"
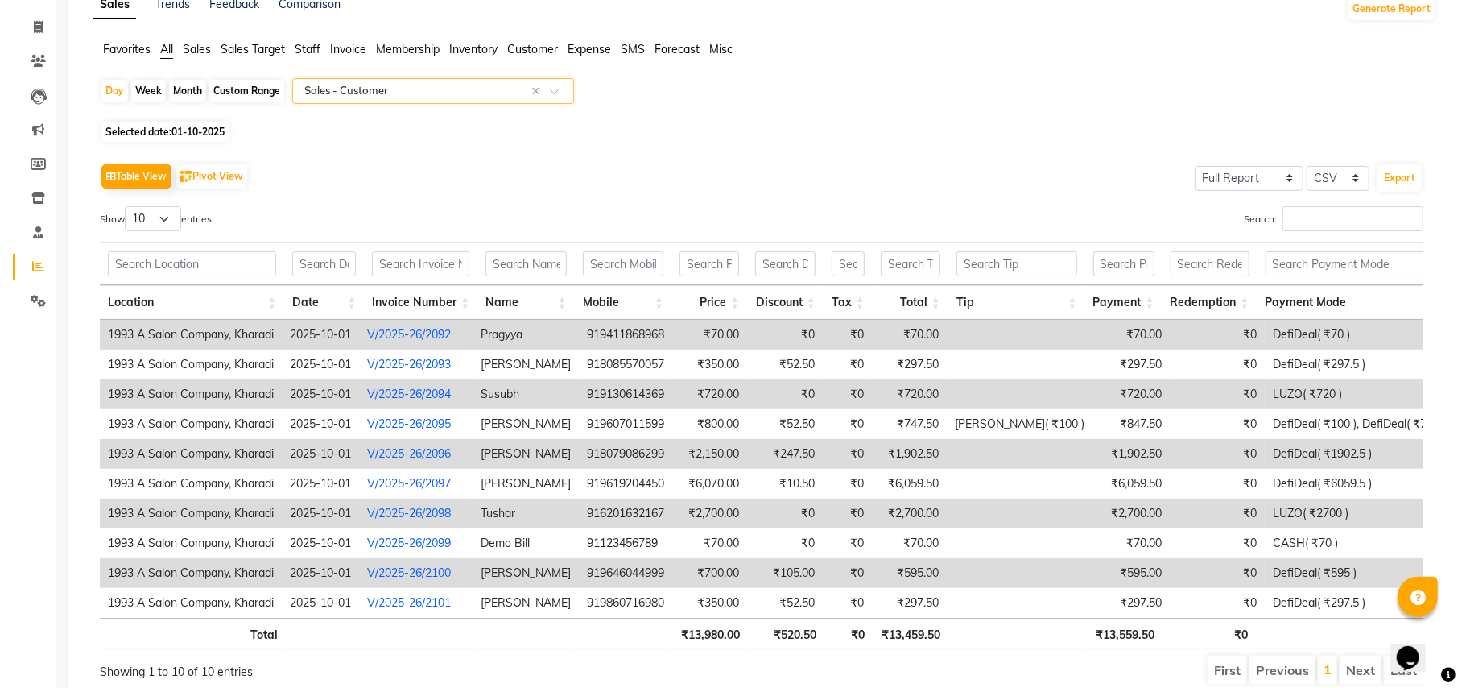
scroll to position [177, 0]
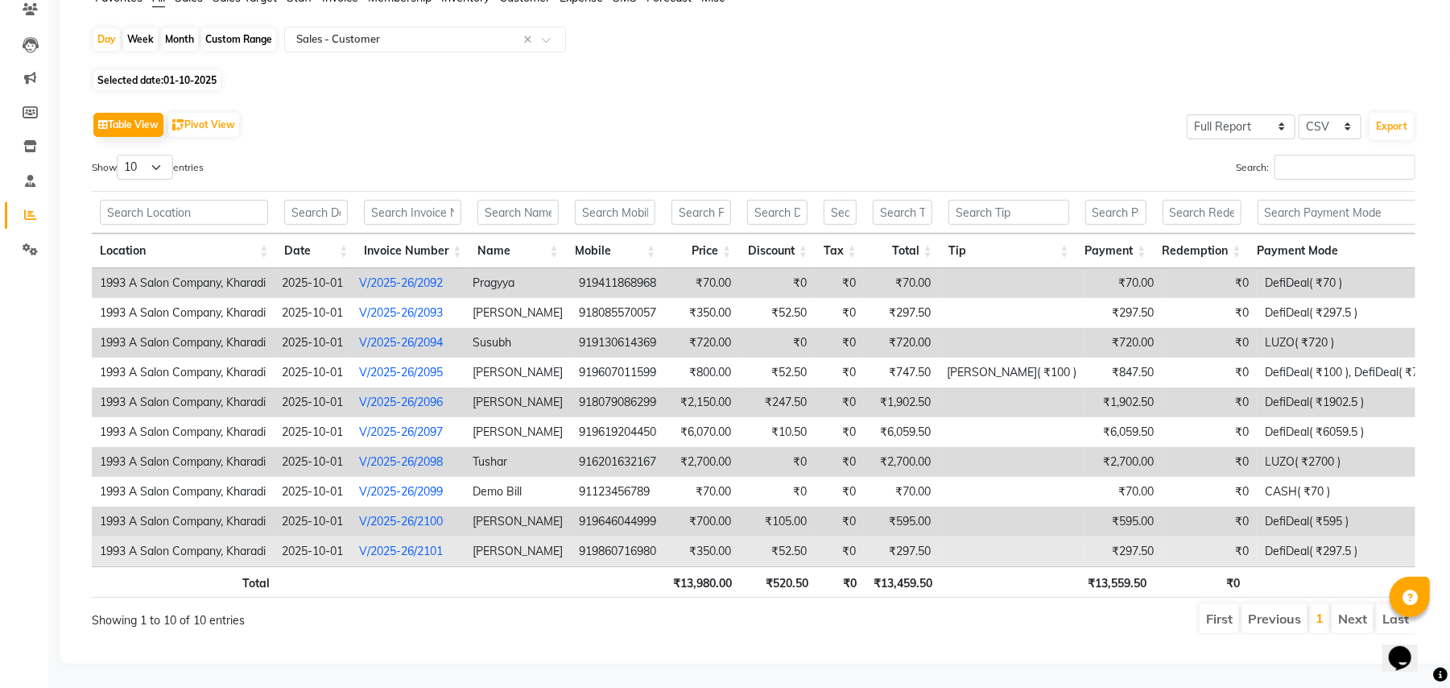
click at [397, 544] on link "V/2025-26/2101" at bounding box center [401, 551] width 84 height 14
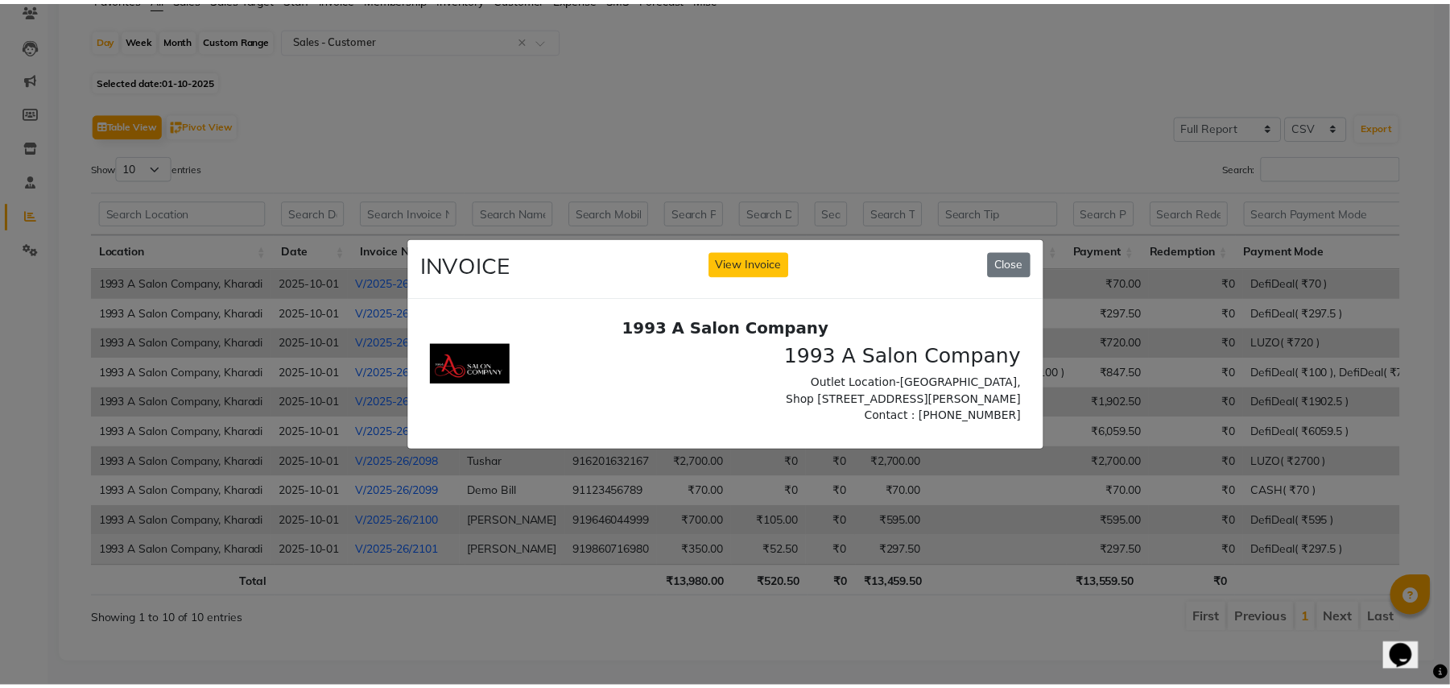
scroll to position [0, 0]
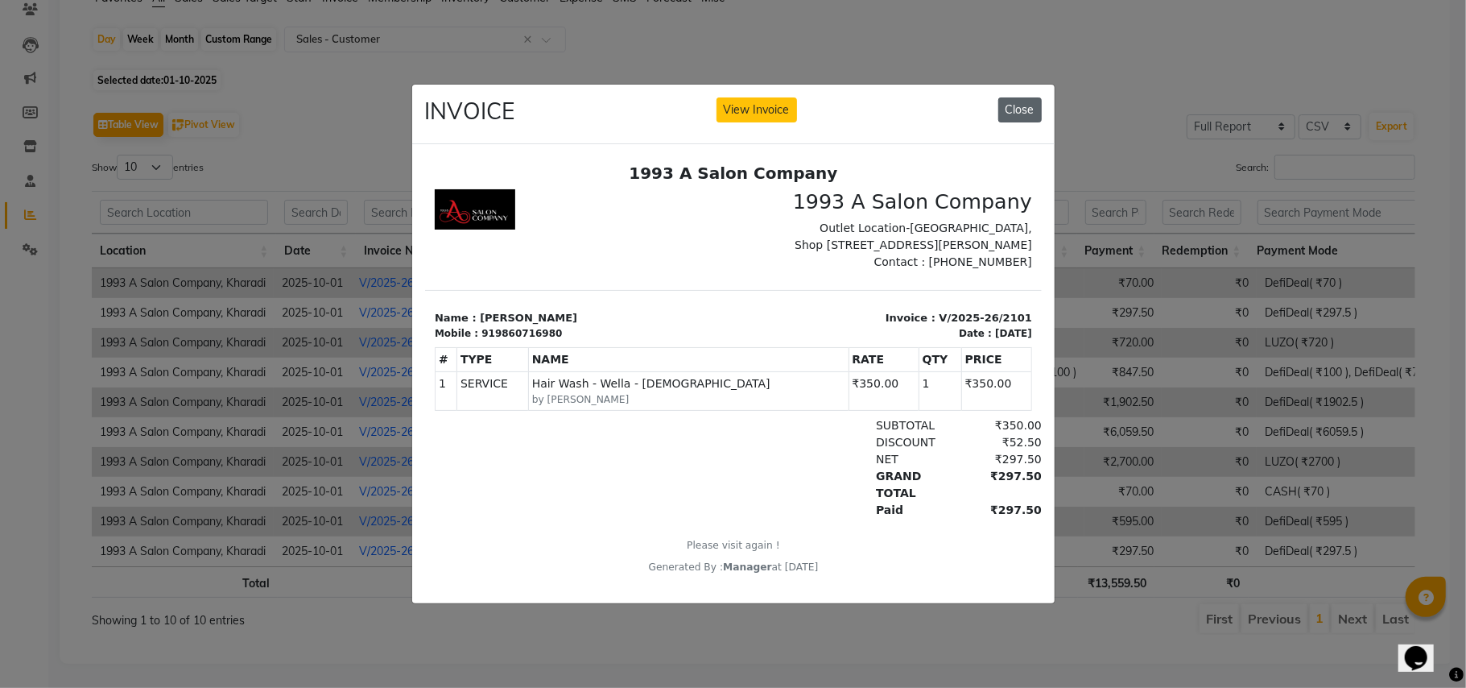
click at [1032, 97] on button "Close" at bounding box center [1020, 109] width 43 height 25
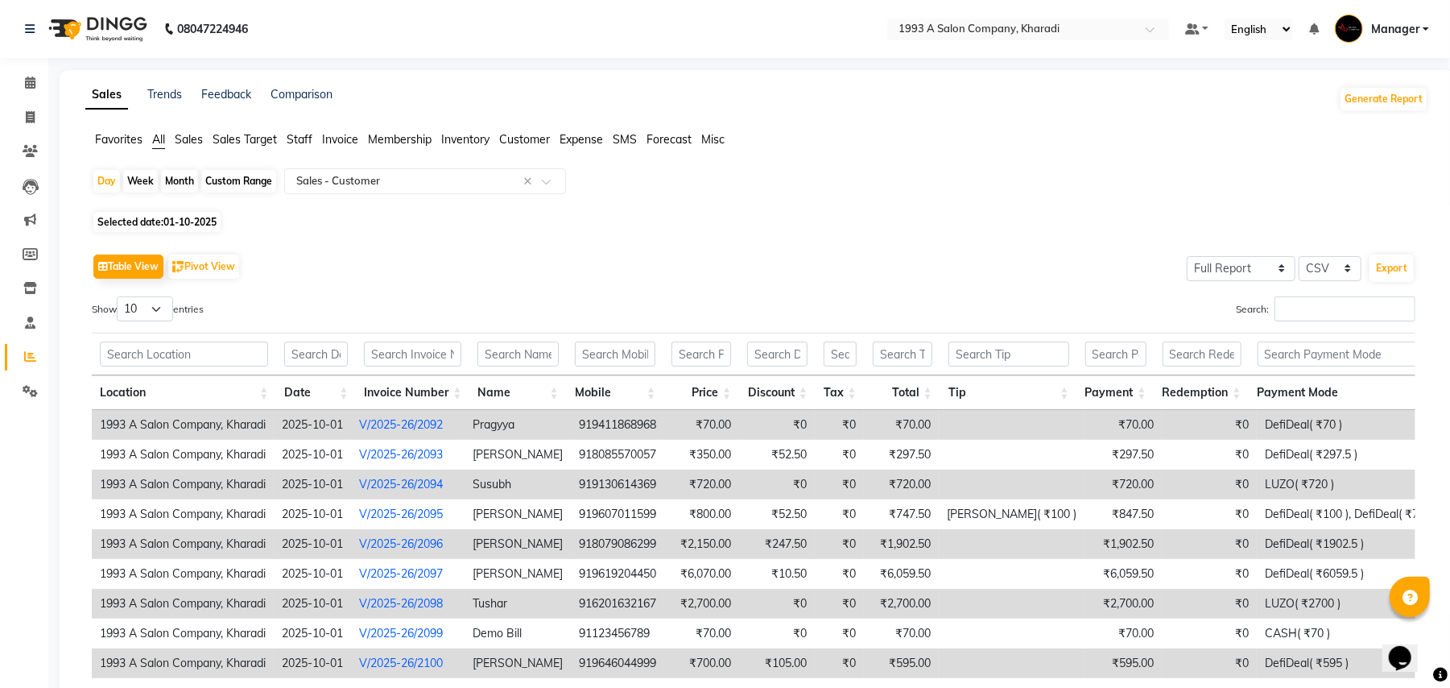
click at [304, 136] on span "Staff" at bounding box center [300, 139] width 26 height 14
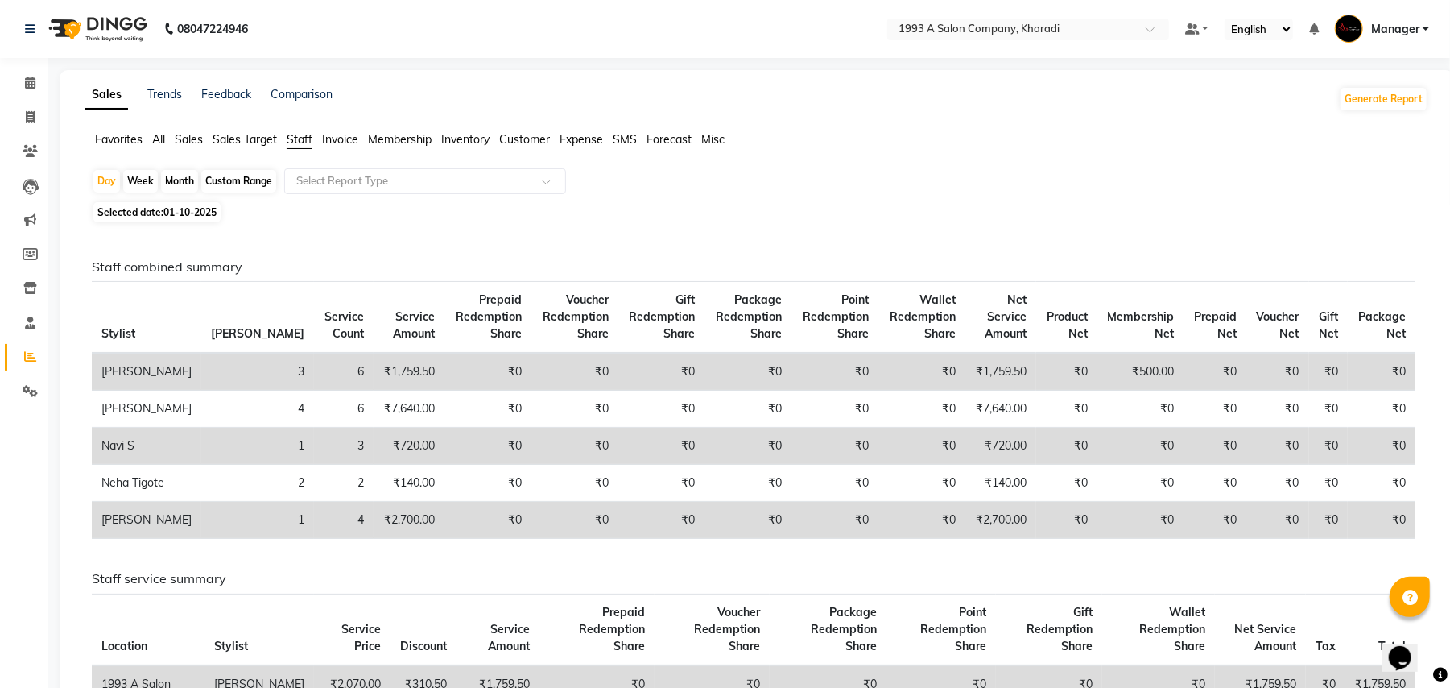
click at [161, 135] on span "All" at bounding box center [158, 139] width 13 height 14
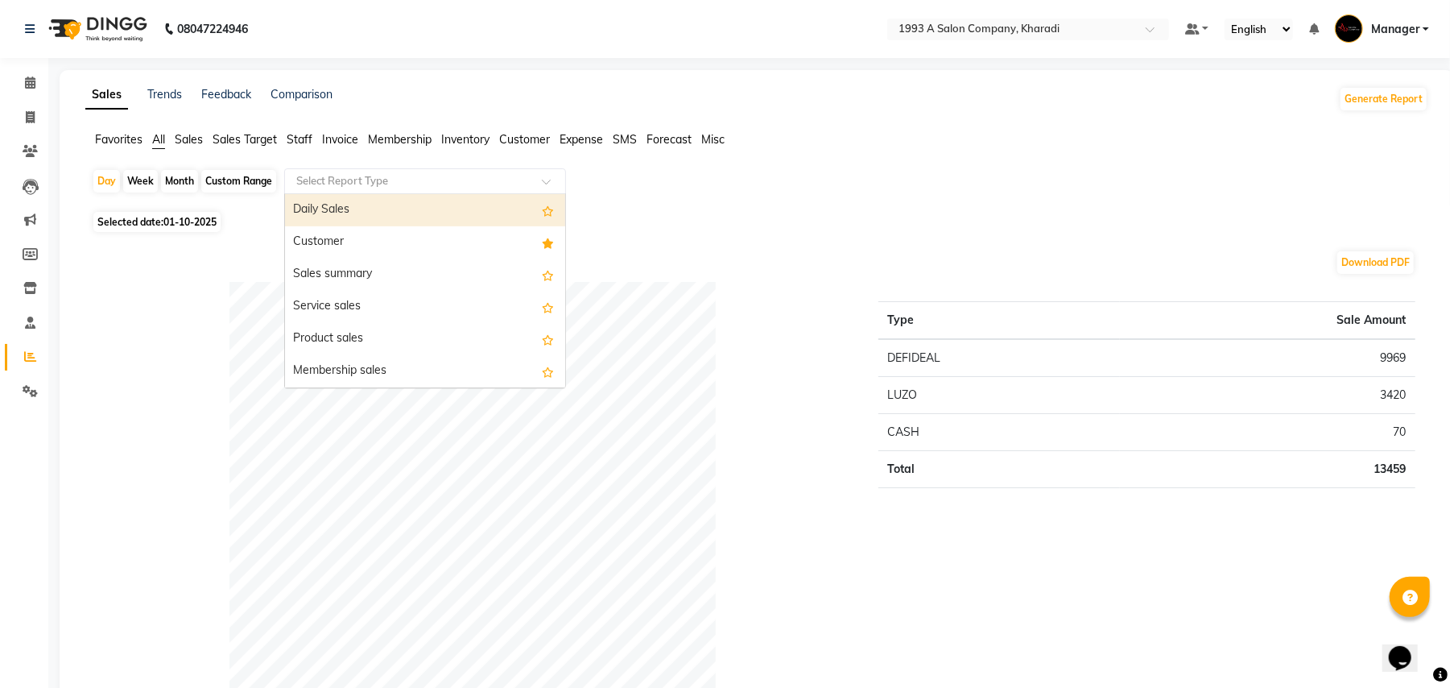
click at [432, 185] on input "text" at bounding box center [409, 181] width 232 height 16
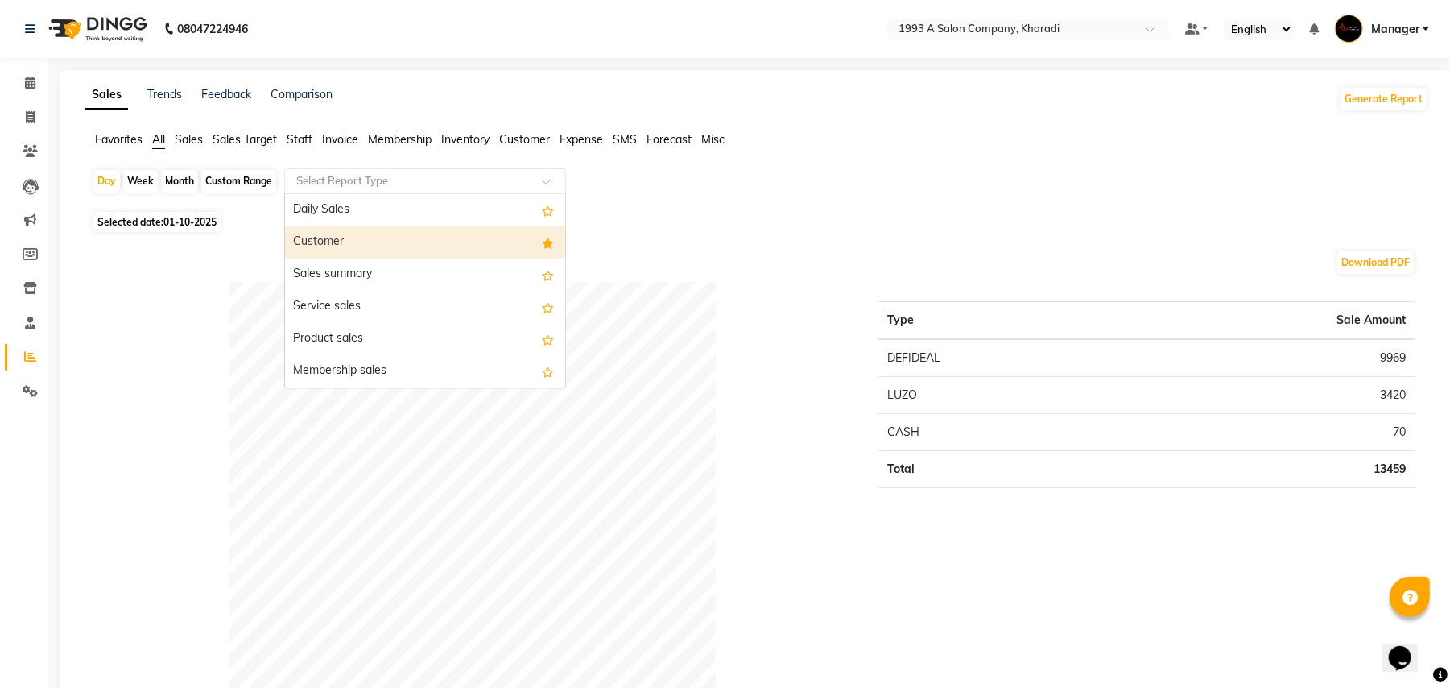
click at [420, 240] on div "Customer" at bounding box center [425, 242] width 280 height 32
select select "full_report"
select select "csv"
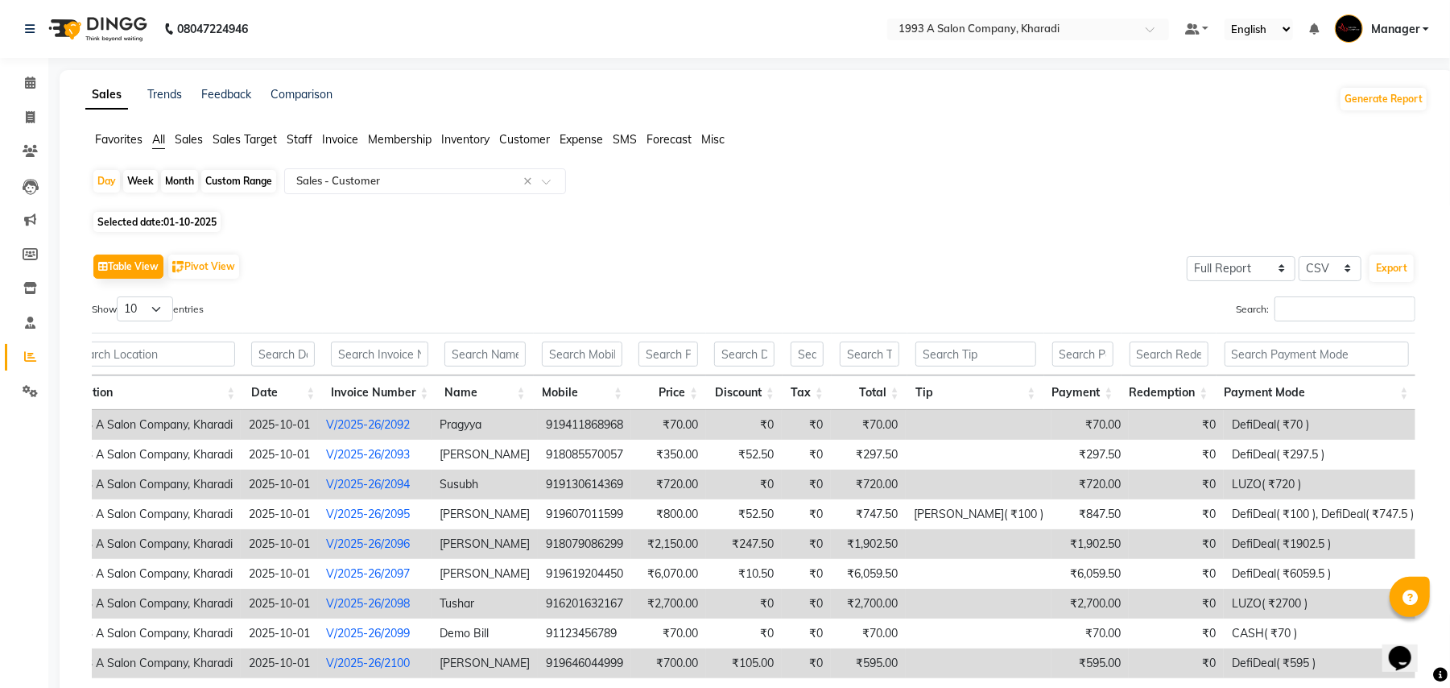
click at [162, 133] on span "All" at bounding box center [158, 139] width 13 height 14
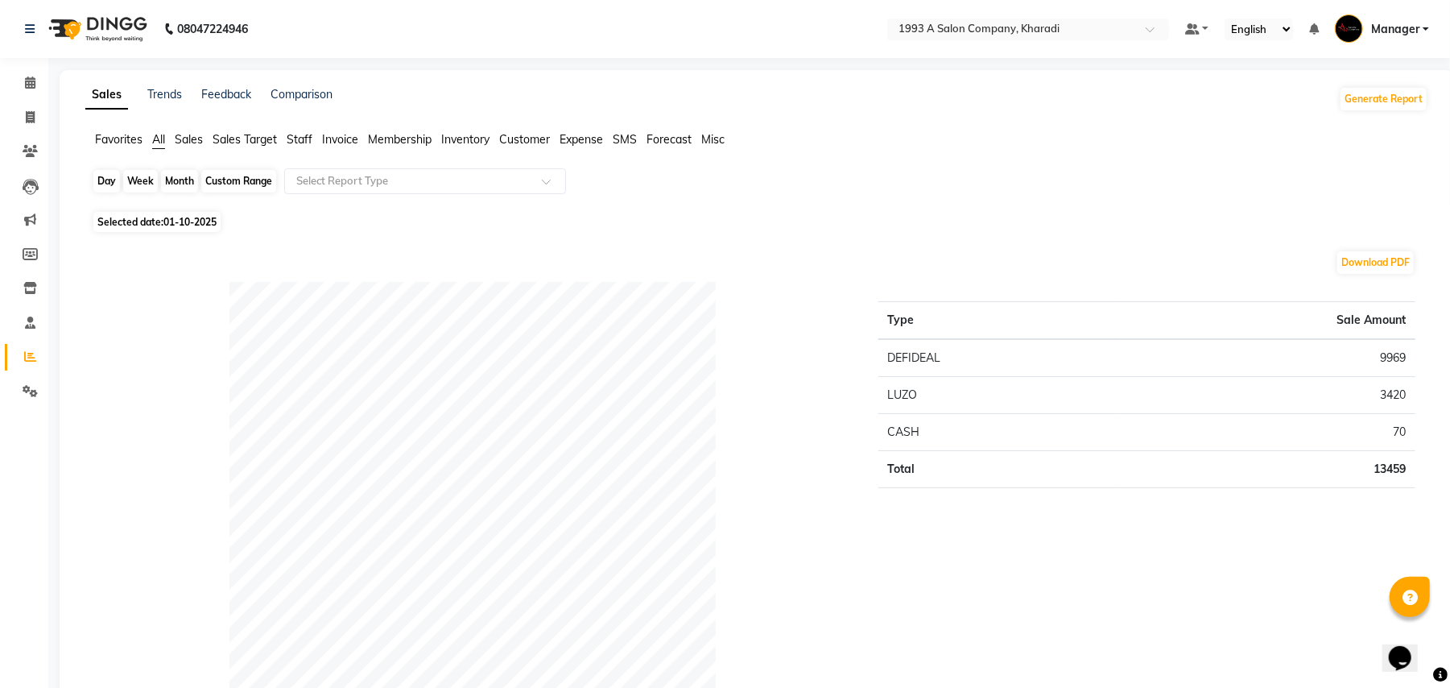
click at [108, 181] on div "Day" at bounding box center [106, 181] width 27 height 23
select select "10"
select select "2025"
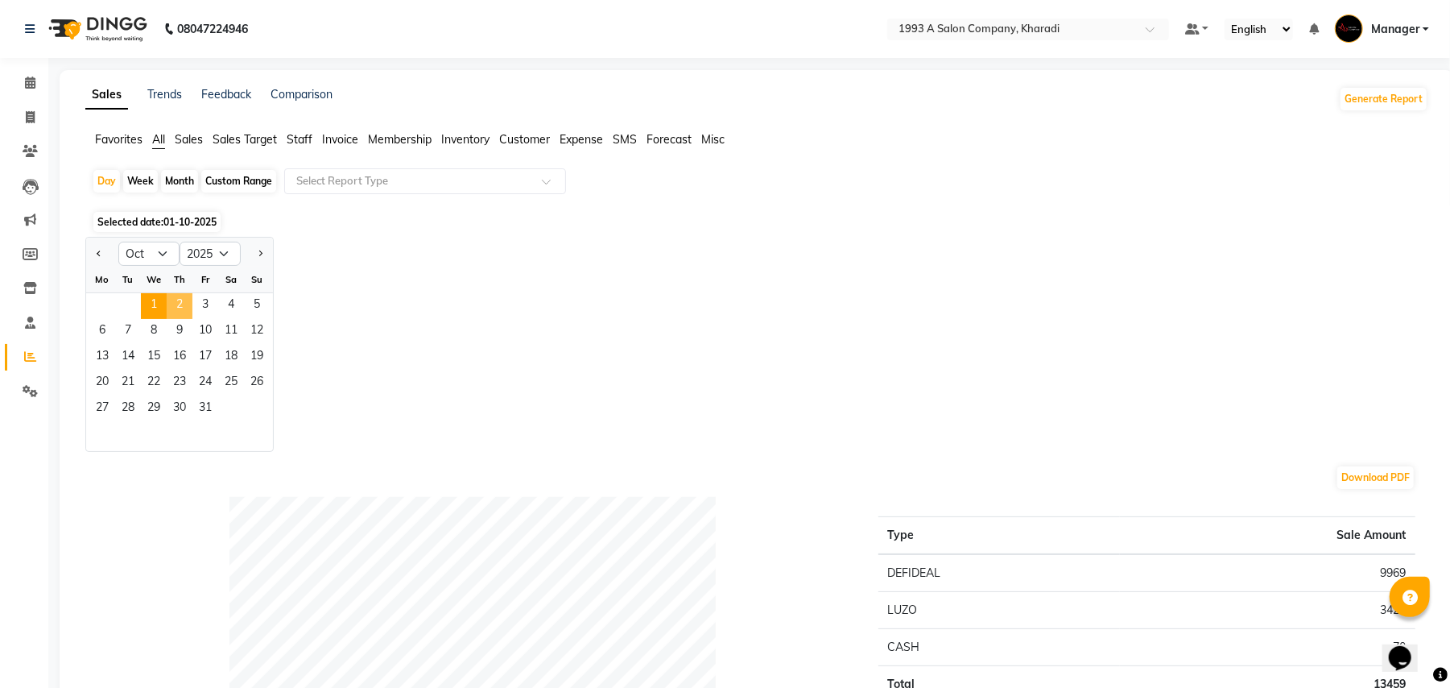
click at [175, 301] on span "2" at bounding box center [180, 306] width 26 height 26
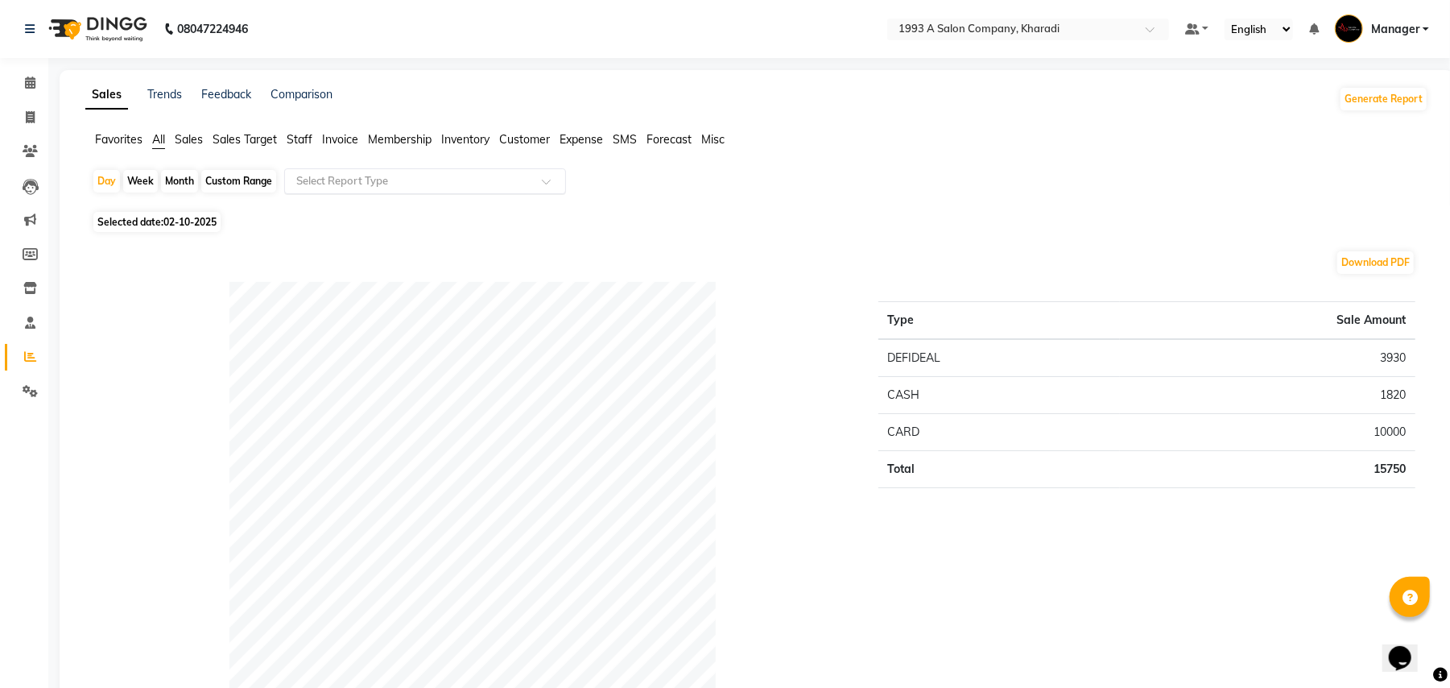
click at [429, 184] on input "text" at bounding box center [409, 181] width 232 height 16
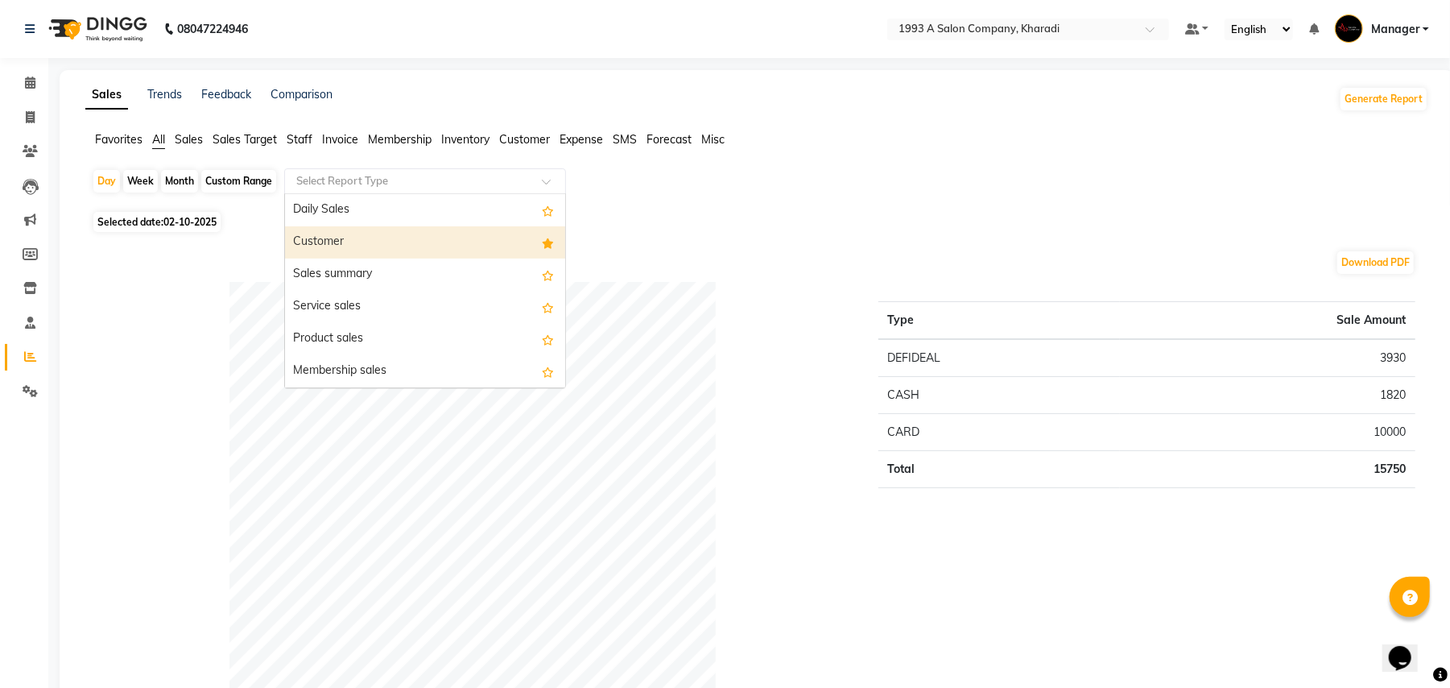
click at [396, 235] on div "Customer" at bounding box center [425, 242] width 280 height 32
select select "full_report"
select select "csv"
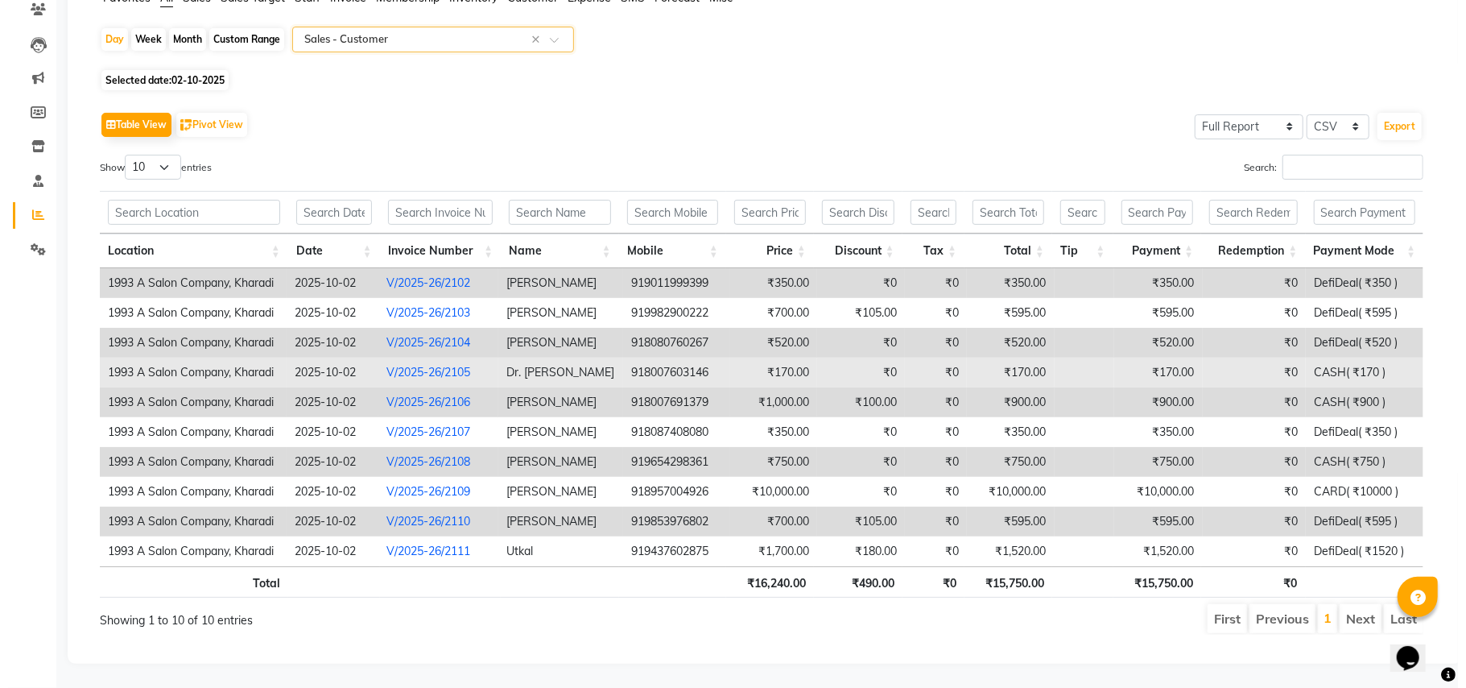
scroll to position [0, 11]
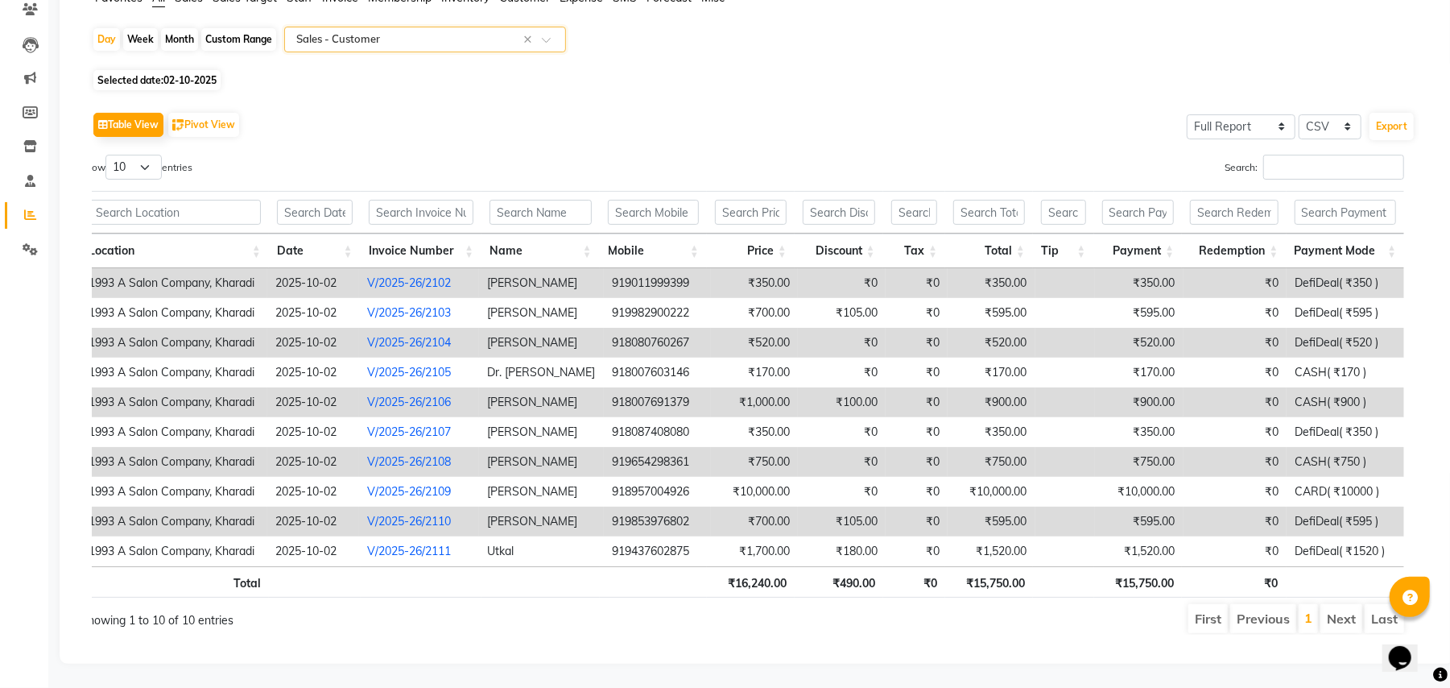
click at [391, 275] on link "V/2025-26/2102" at bounding box center [409, 282] width 84 height 14
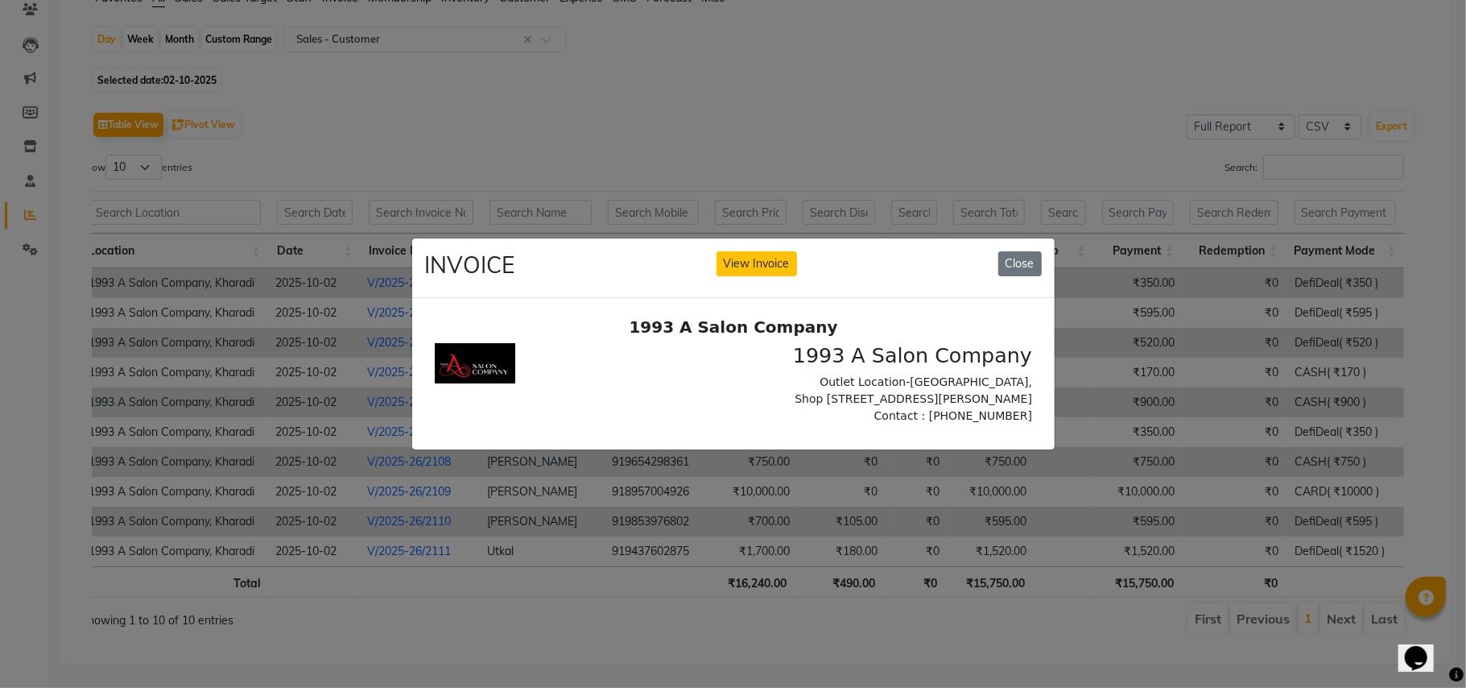
scroll to position [0, 0]
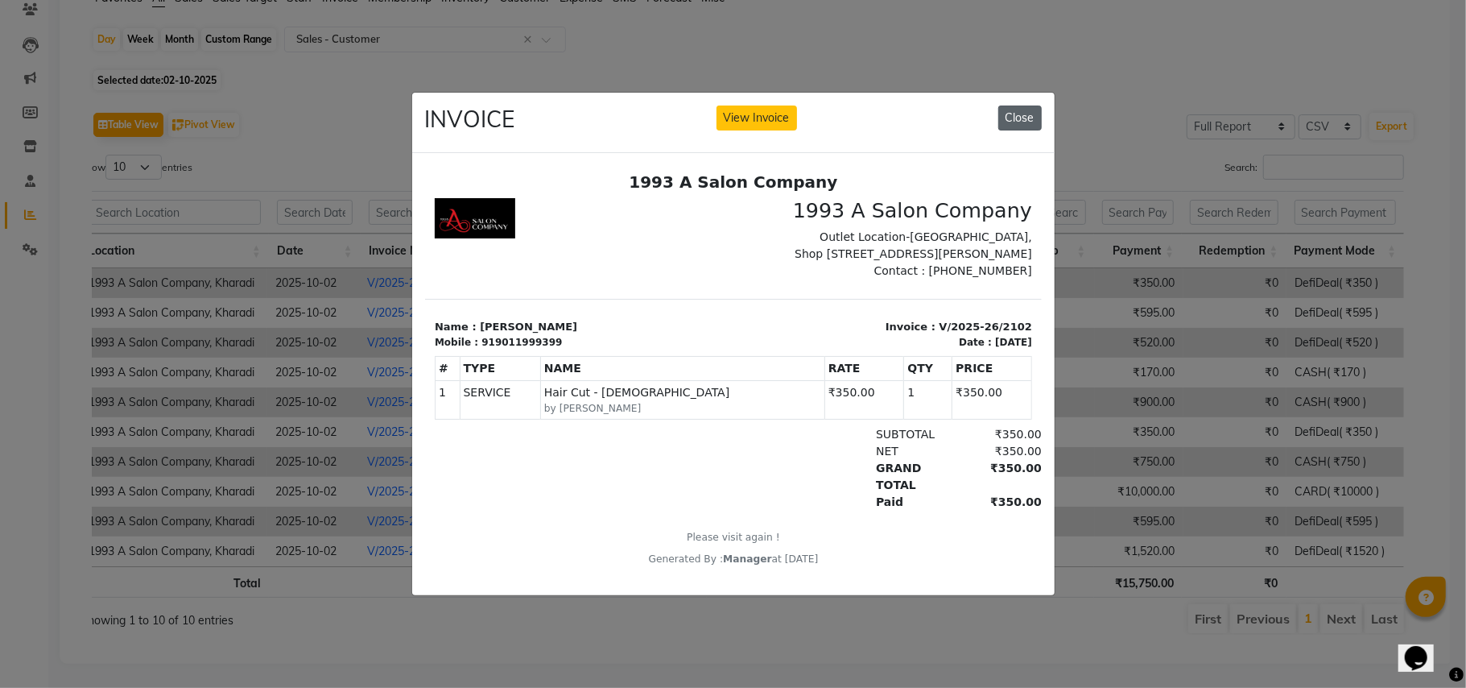
click at [1021, 105] on button "Close" at bounding box center [1020, 117] width 43 height 25
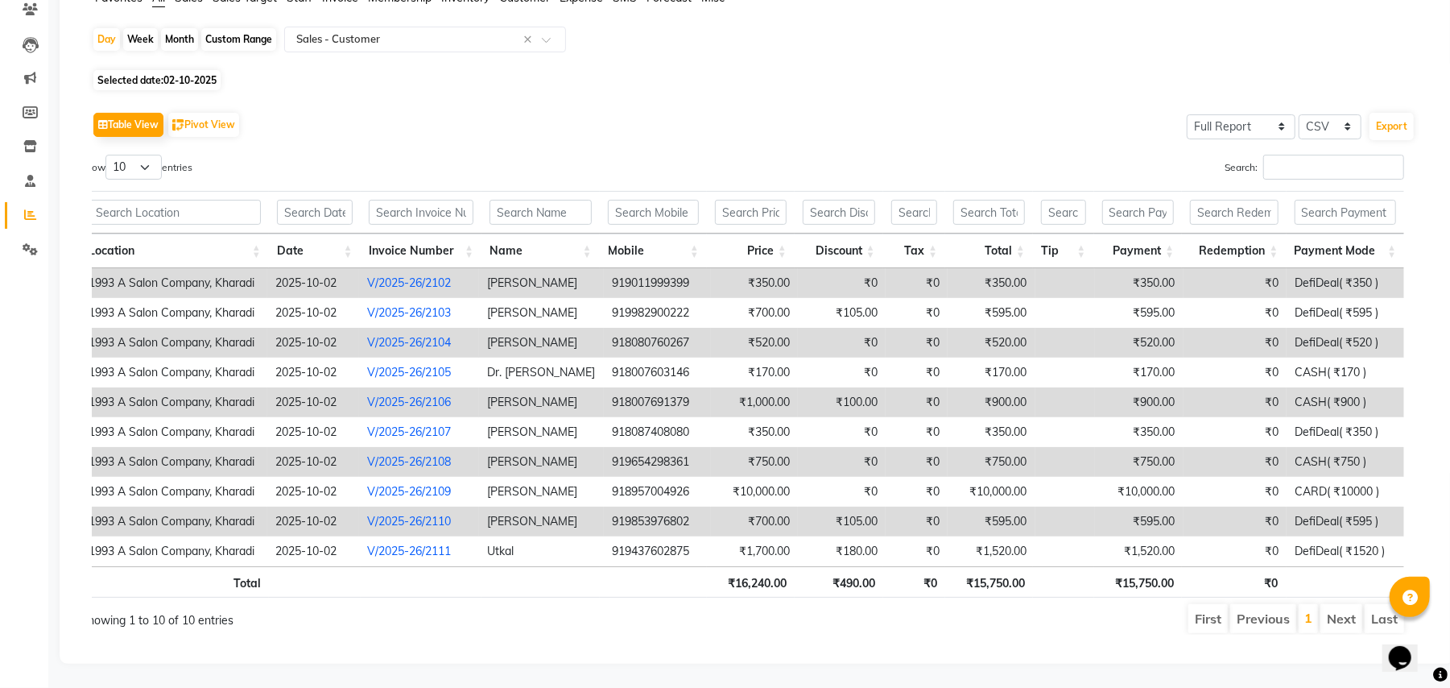
click at [423, 275] on link "V/2025-26/2102" at bounding box center [409, 282] width 84 height 14
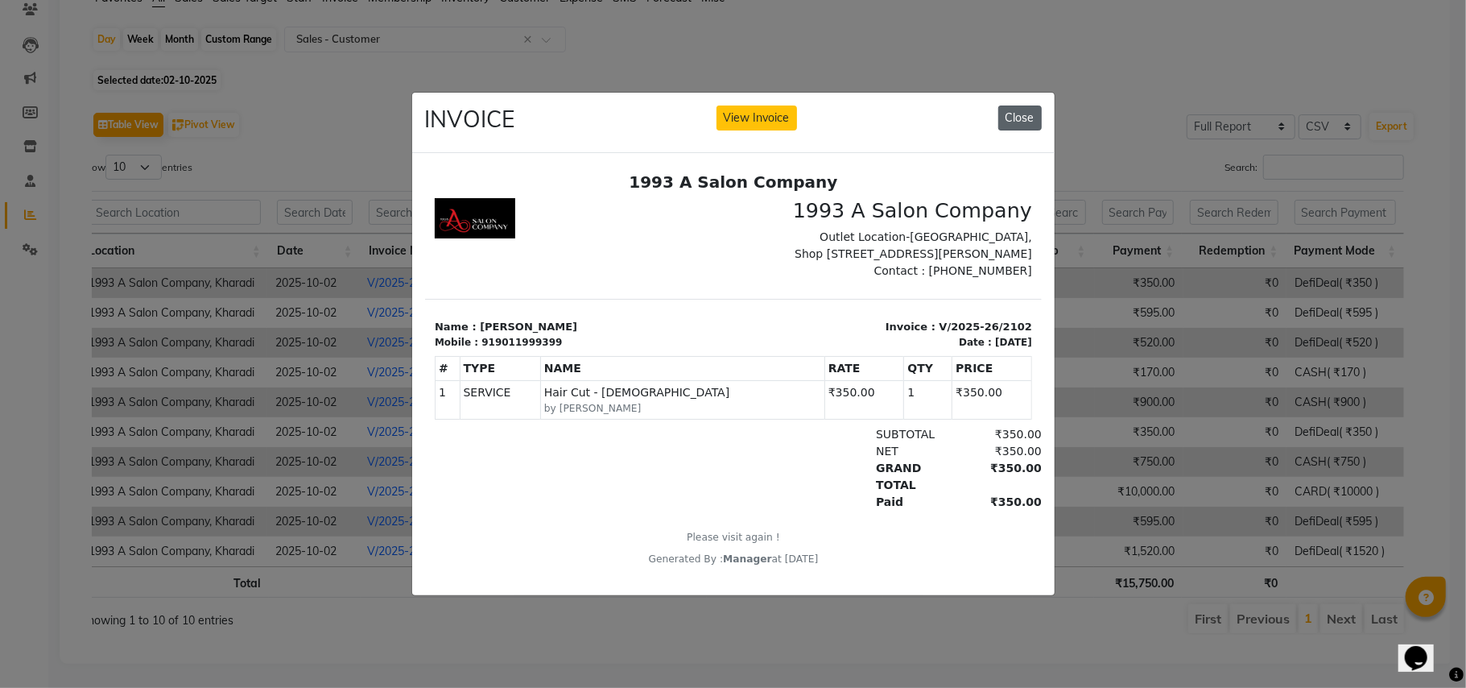
click at [999, 116] on button "Close" at bounding box center [1020, 117] width 43 height 25
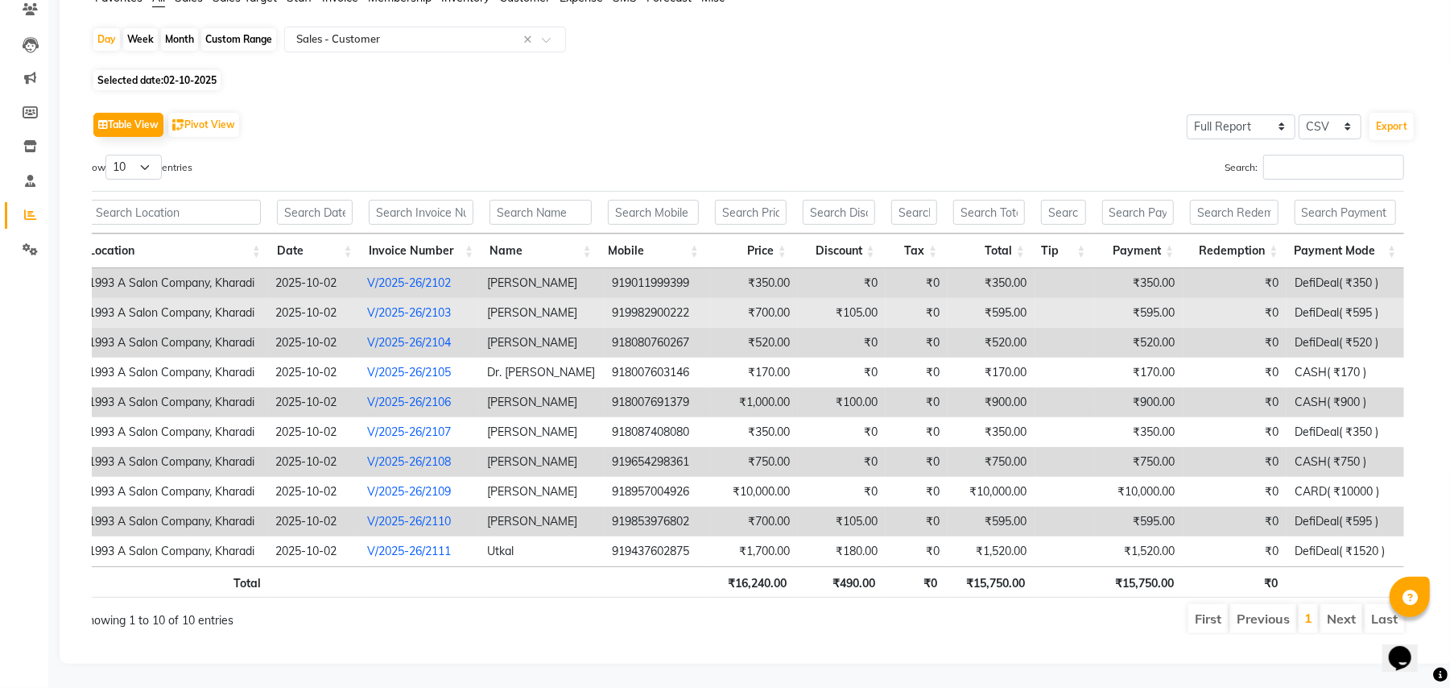
click at [407, 303] on td "V/2025-26/2103" at bounding box center [419, 313] width 121 height 30
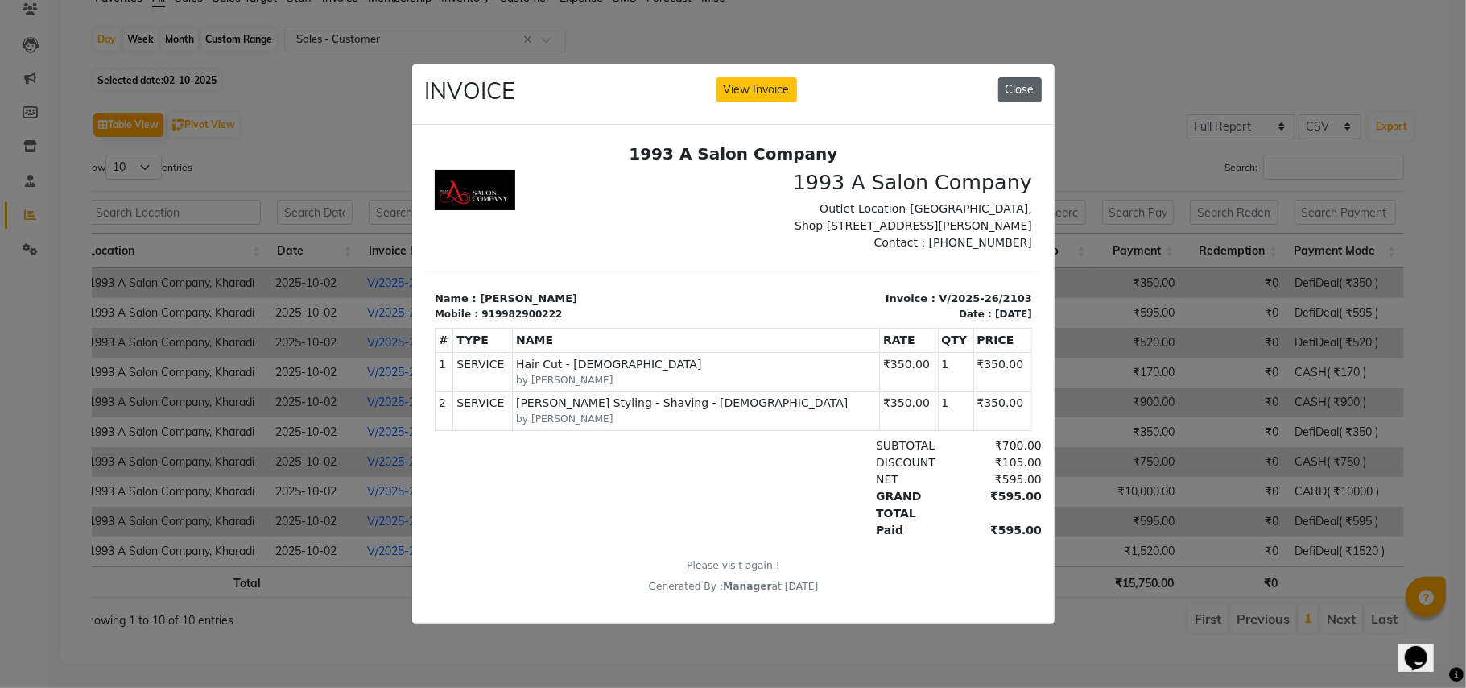
click at [1011, 81] on button "Close" at bounding box center [1020, 89] width 43 height 25
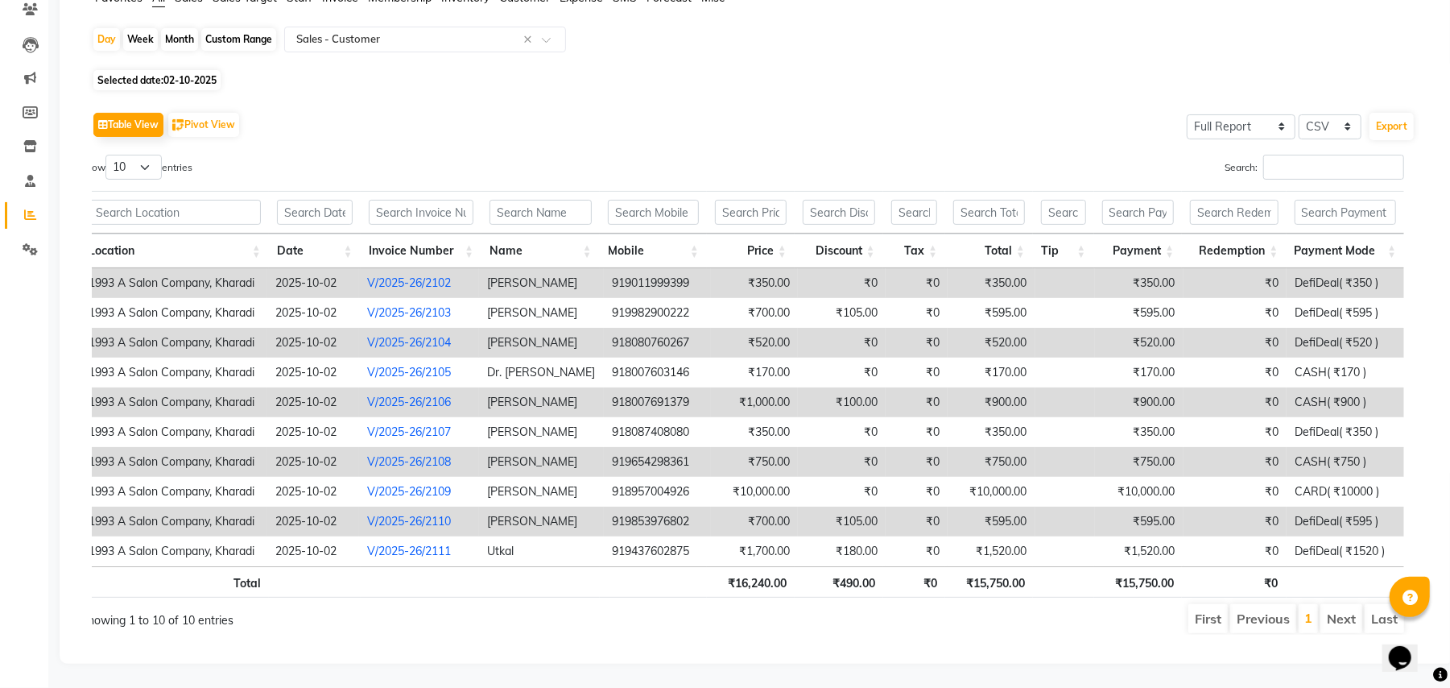
click at [424, 335] on link "V/2025-26/2104" at bounding box center [409, 342] width 84 height 14
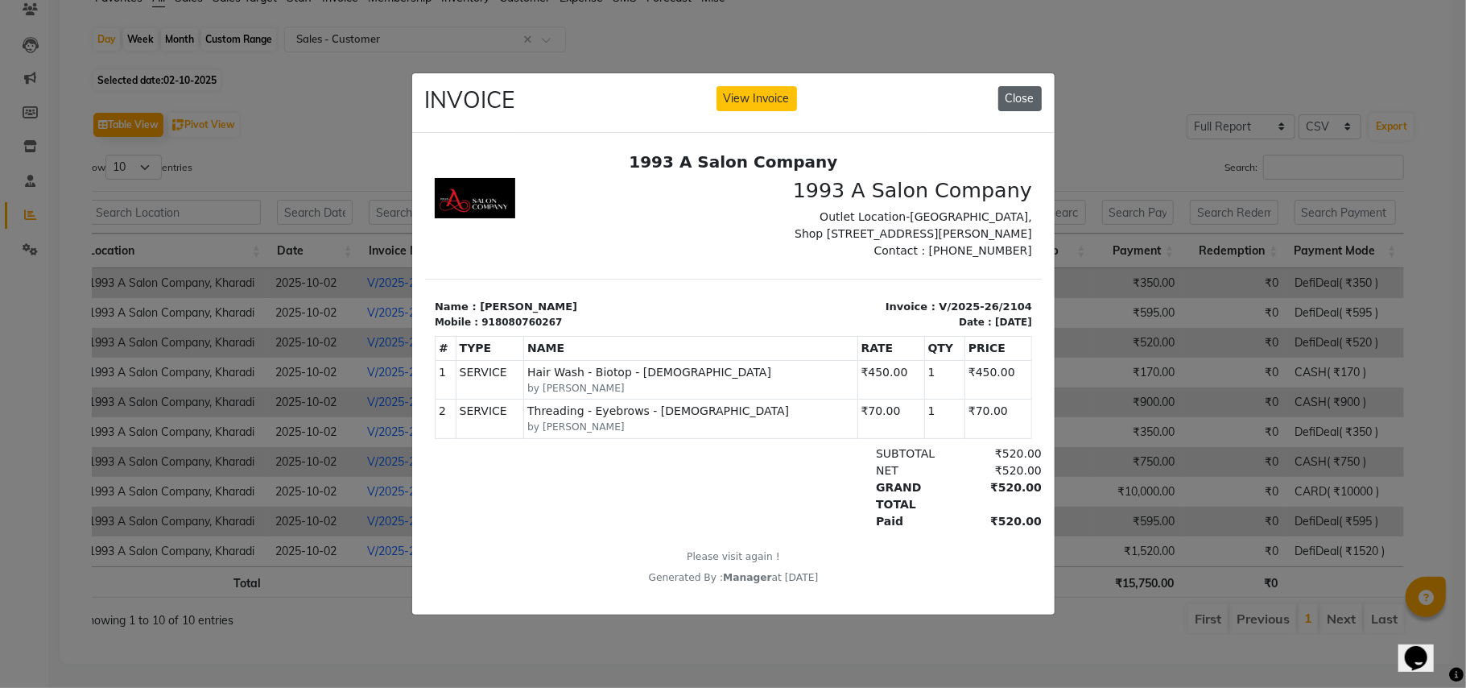
click at [1026, 93] on button "Close" at bounding box center [1020, 98] width 43 height 25
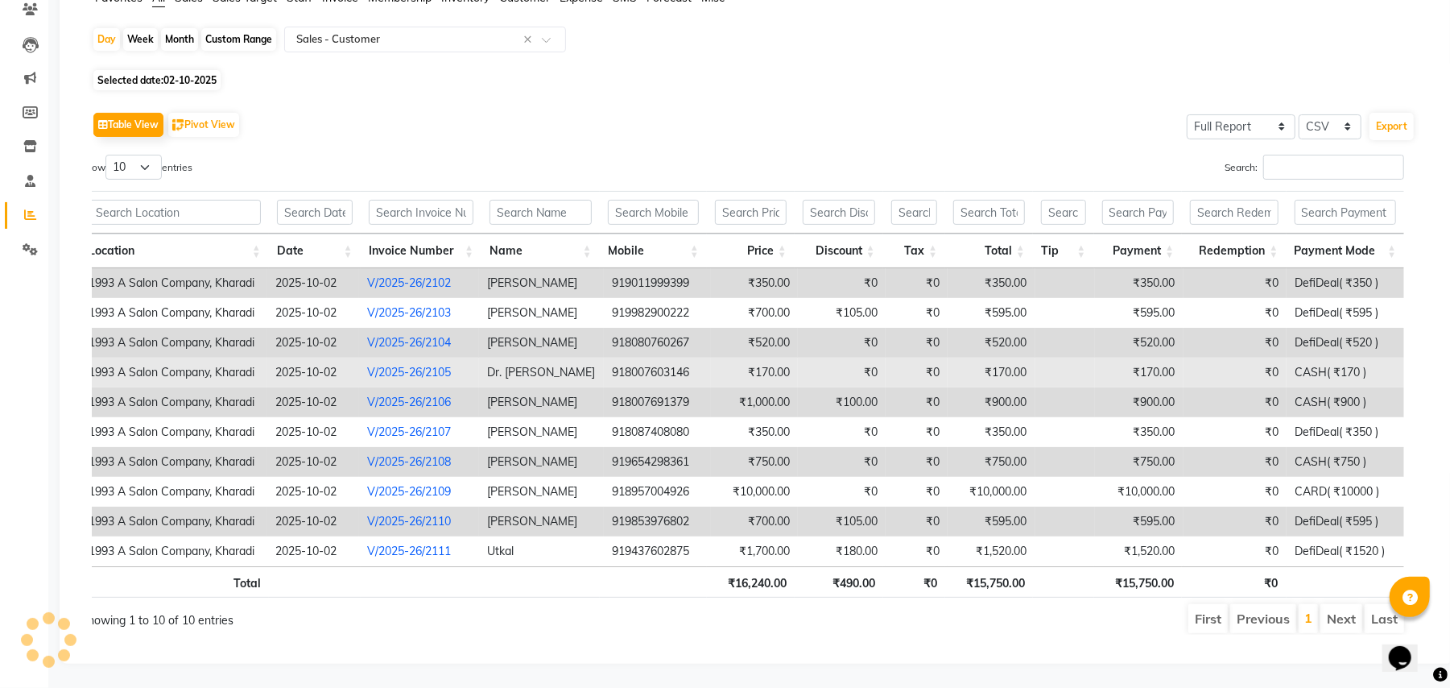
click at [407, 365] on link "V/2025-26/2105" at bounding box center [409, 372] width 84 height 14
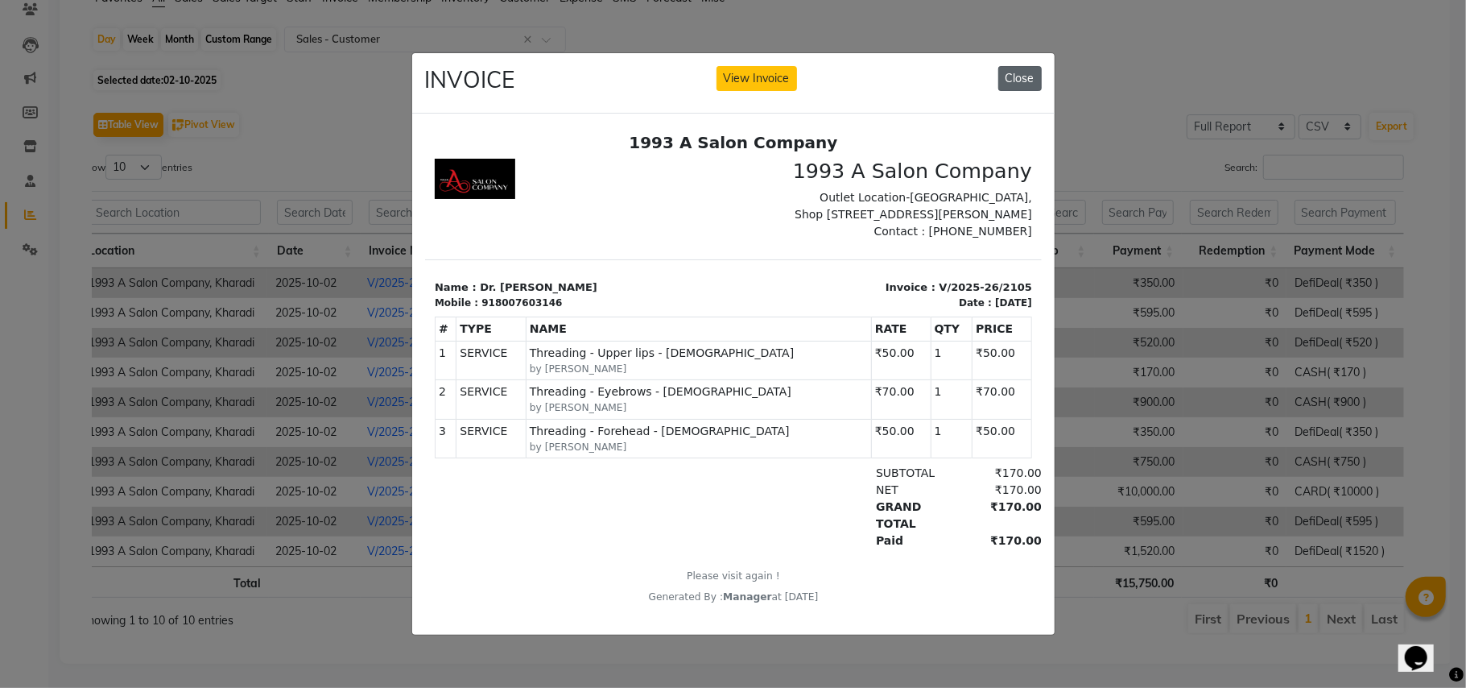
click at [1025, 66] on button "Close" at bounding box center [1020, 78] width 43 height 25
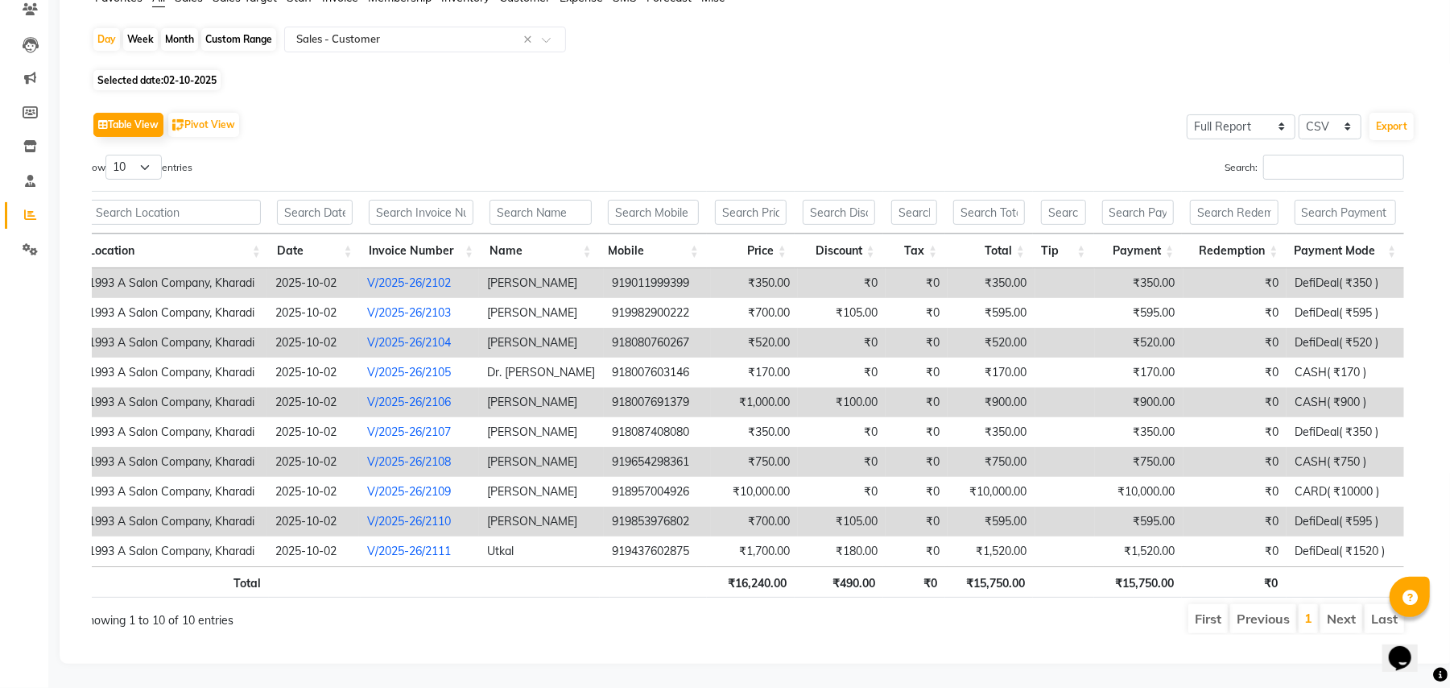
click at [394, 454] on link "V/2025-26/2108" at bounding box center [409, 461] width 84 height 14
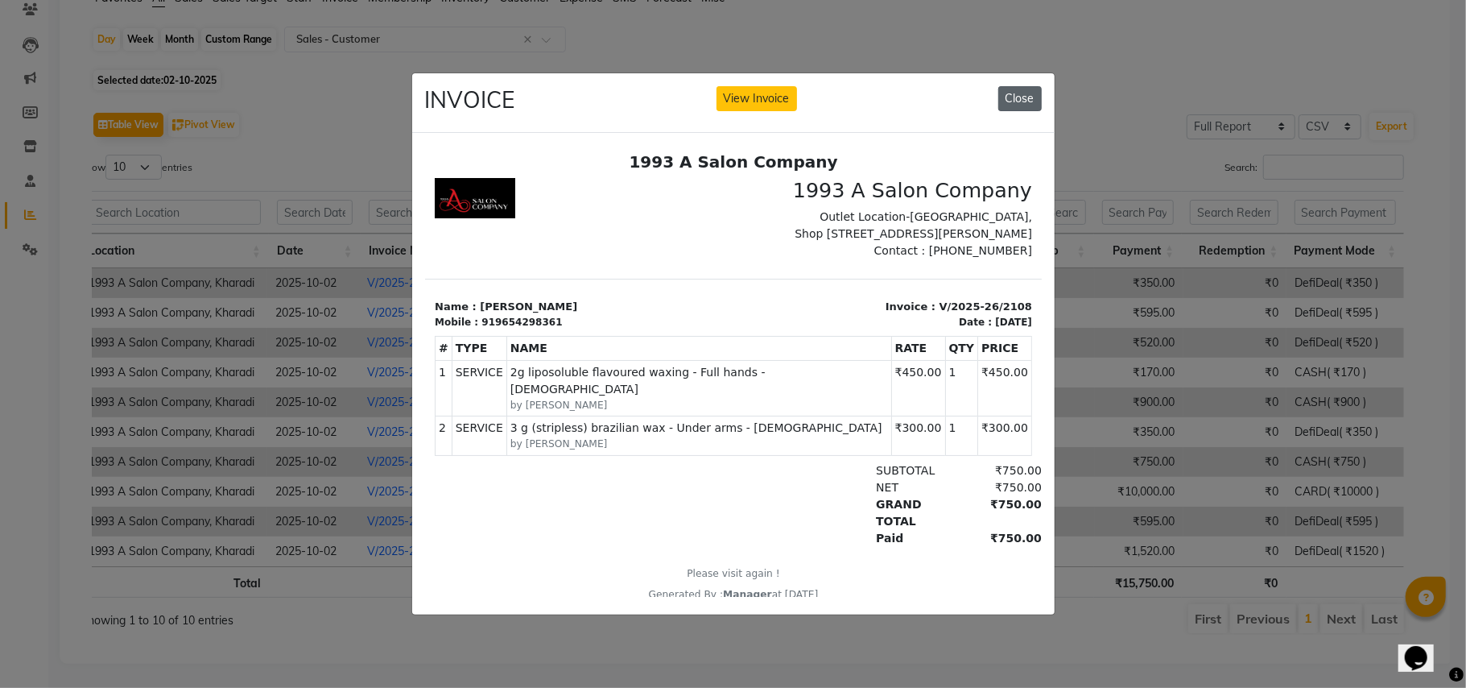
click at [1018, 87] on button "Close" at bounding box center [1020, 98] width 43 height 25
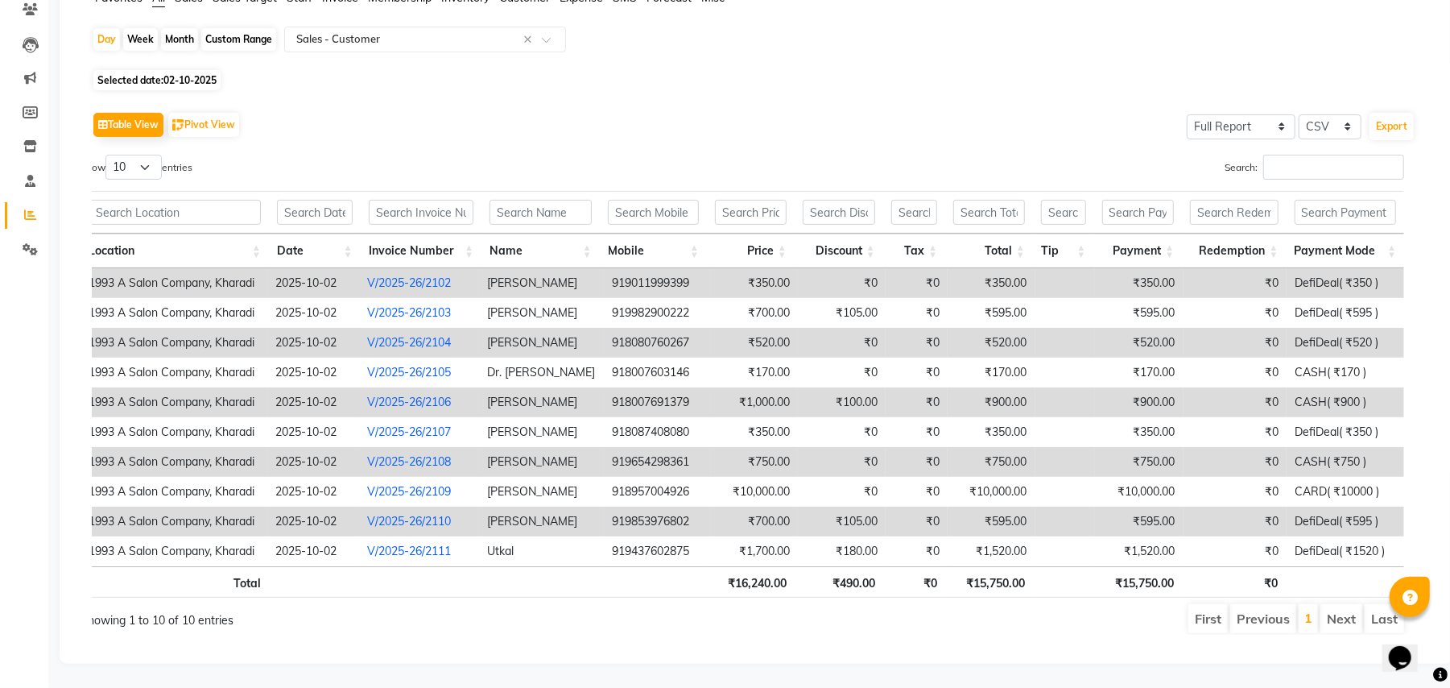
click at [449, 454] on link "V/2025-26/2108" at bounding box center [409, 461] width 84 height 14
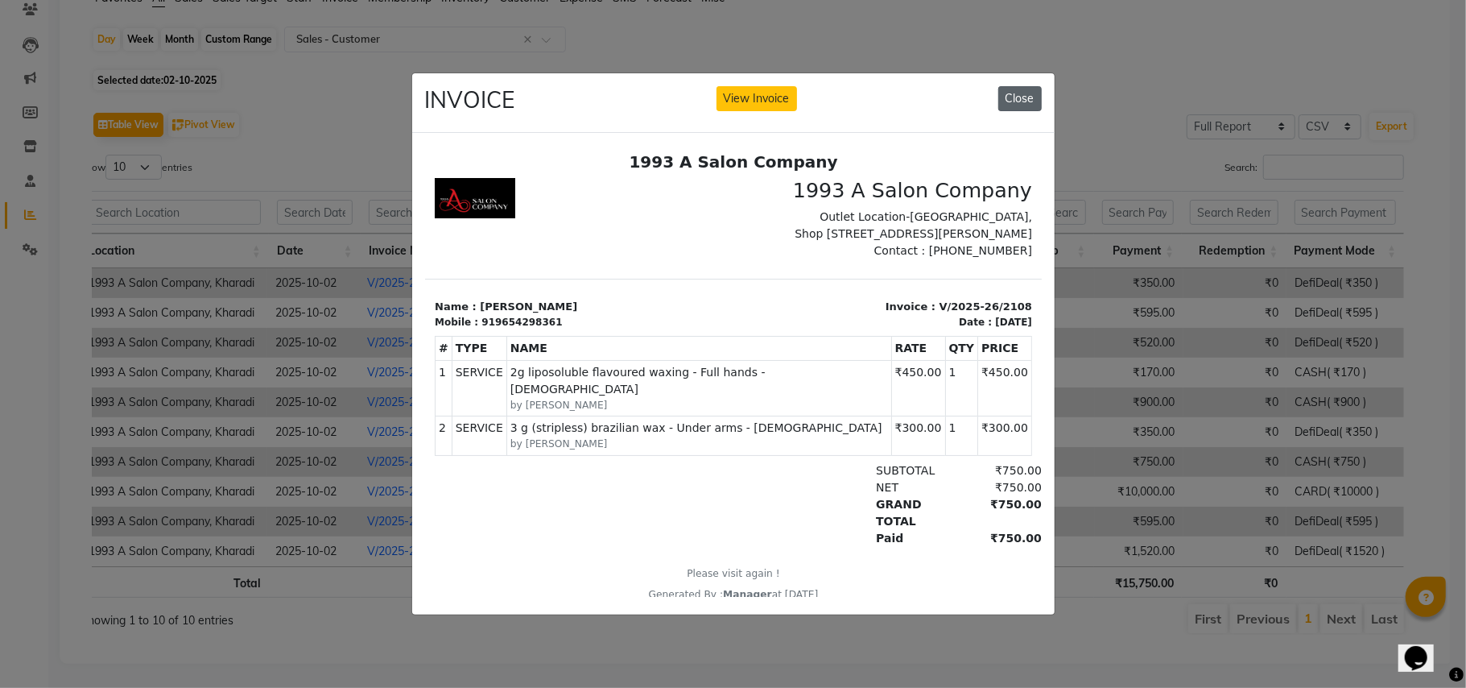
click at [1031, 93] on button "Close" at bounding box center [1020, 98] width 43 height 25
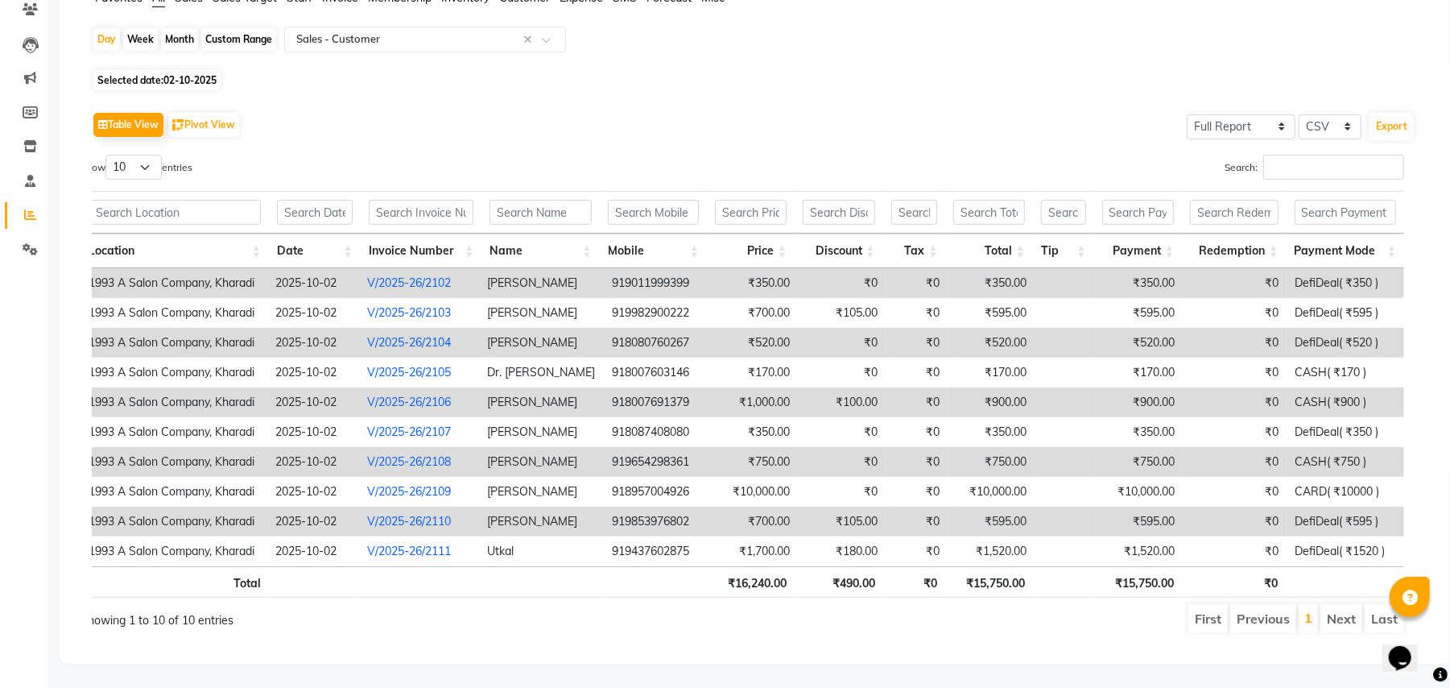
click at [448, 395] on link "V/2025-26/2106" at bounding box center [409, 402] width 84 height 14
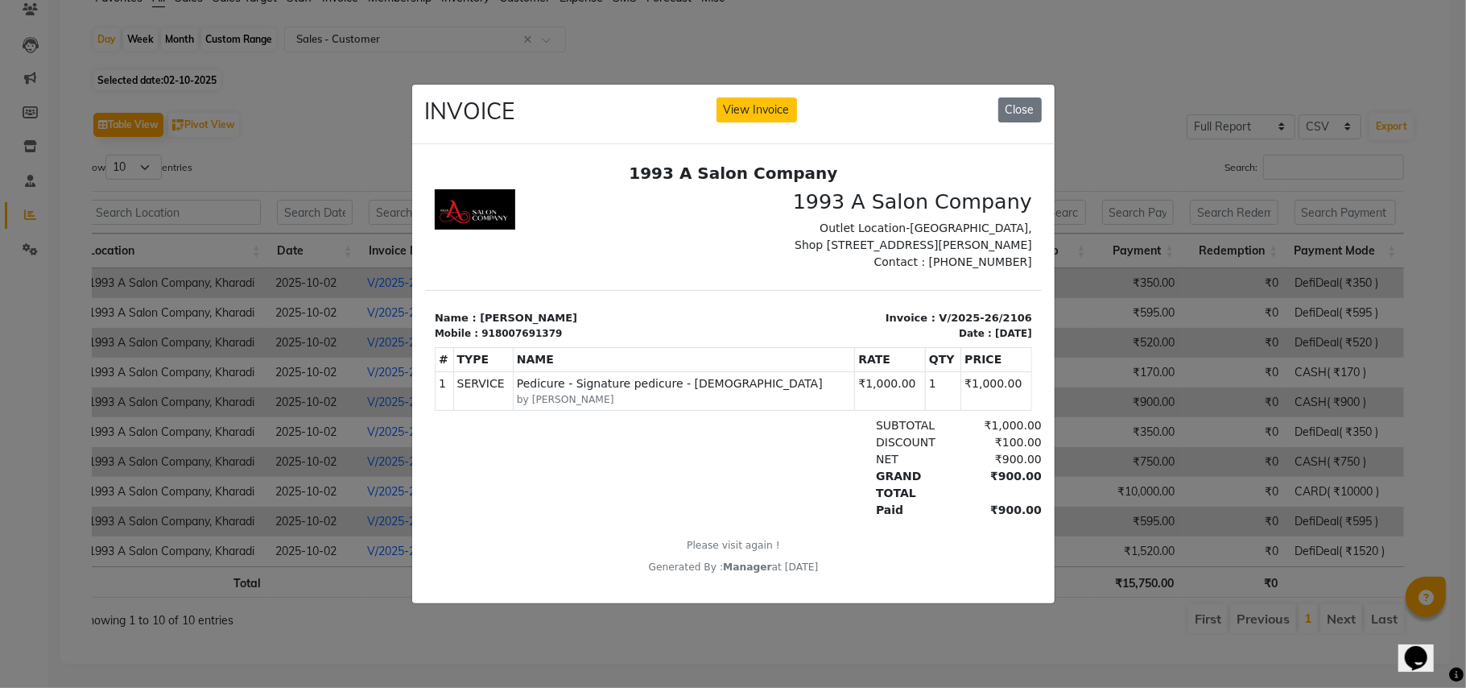
click at [1016, 88] on div "INVOICE View Invoice Close" at bounding box center [733, 115] width 643 height 60
click at [1016, 97] on button "Close" at bounding box center [1020, 109] width 43 height 25
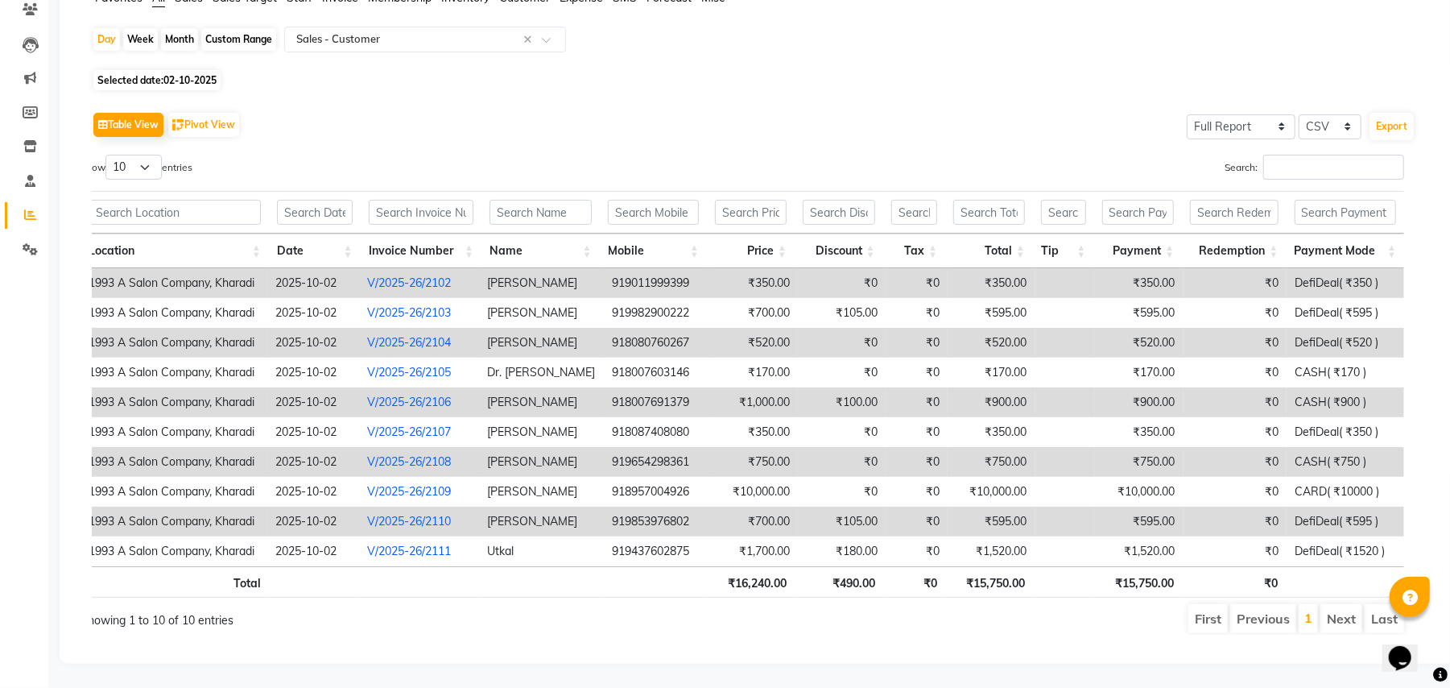
click at [441, 395] on link "V/2025-26/2106" at bounding box center [409, 402] width 84 height 14
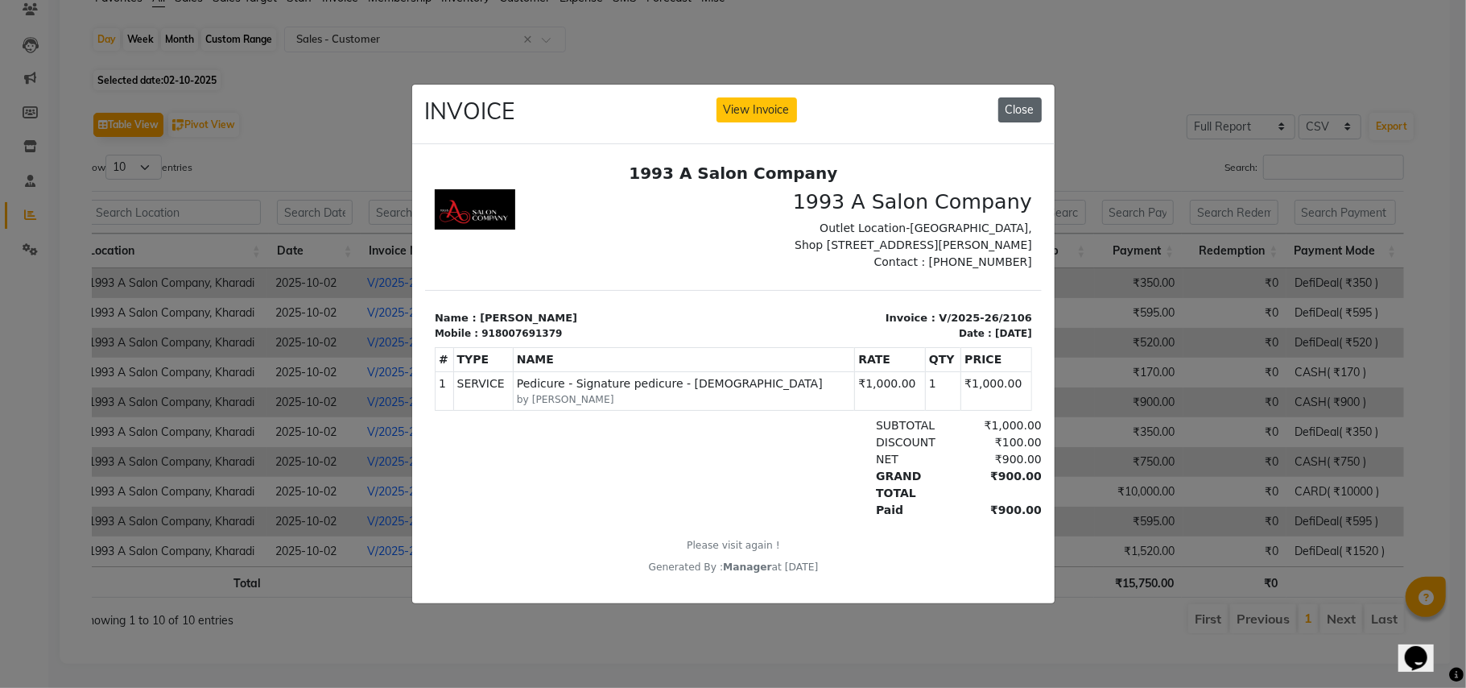
click at [1028, 101] on button "Close" at bounding box center [1020, 109] width 43 height 25
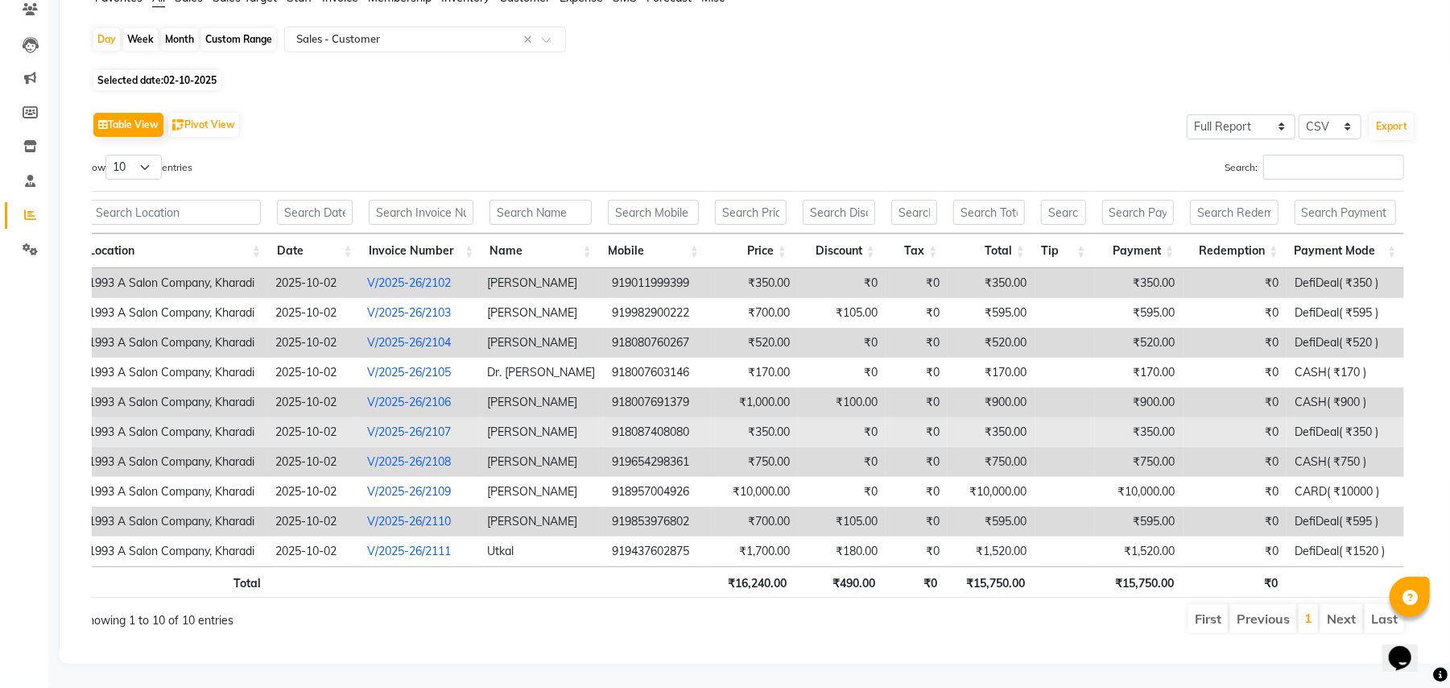
click at [428, 424] on link "V/2025-26/2107" at bounding box center [409, 431] width 84 height 14
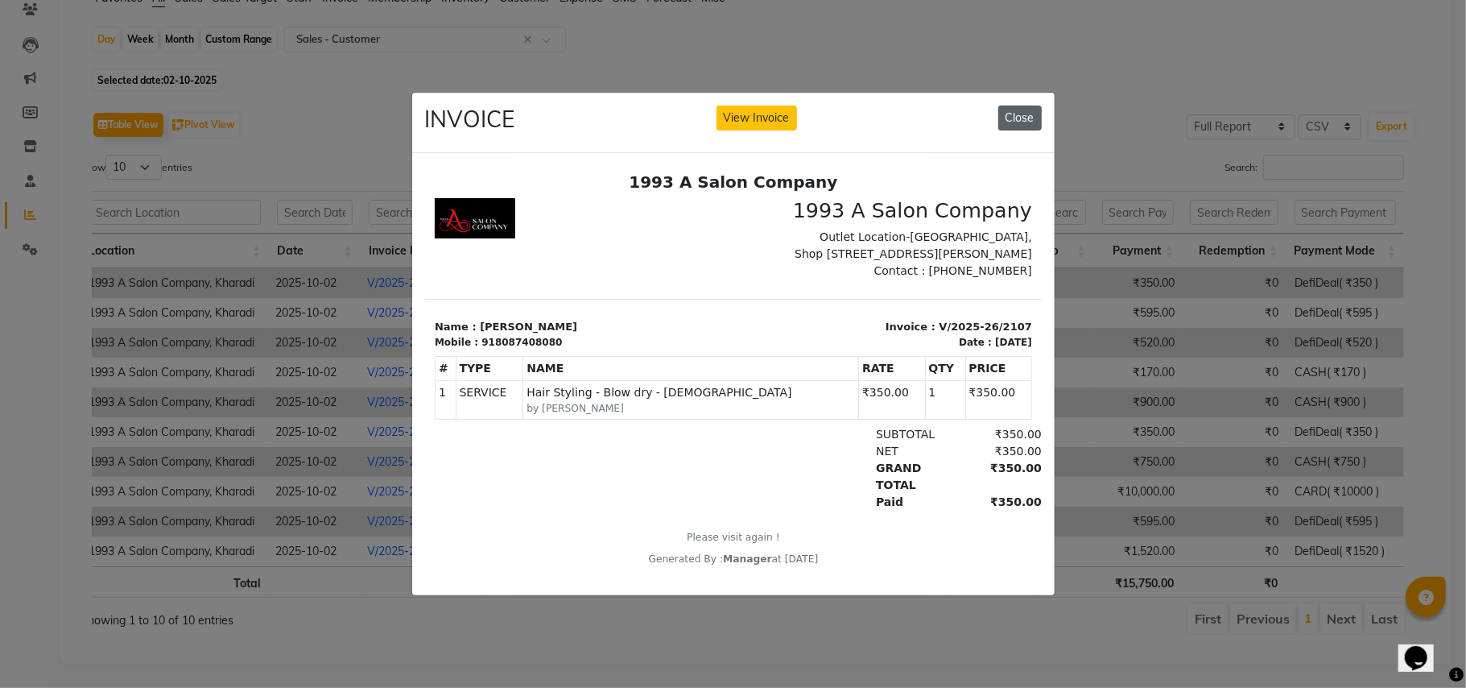
click at [1021, 116] on button "Close" at bounding box center [1020, 117] width 43 height 25
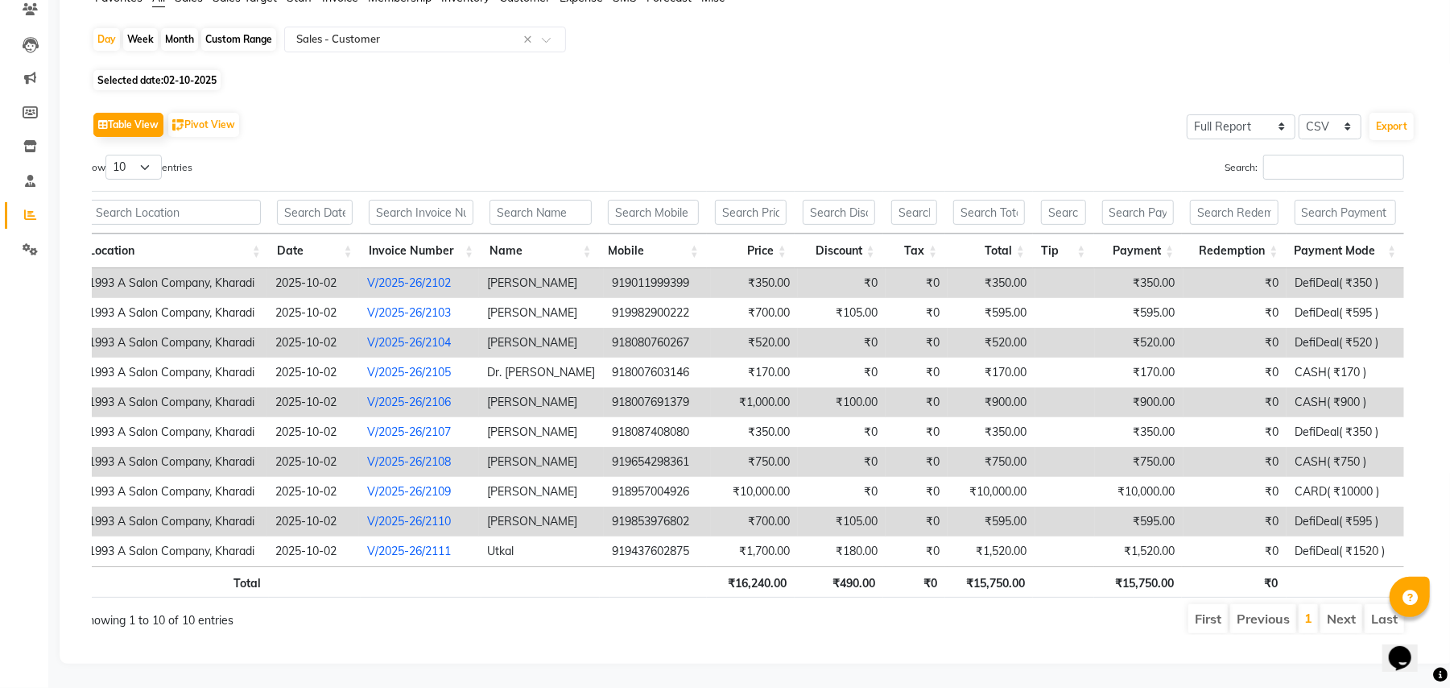
click at [441, 454] on link "V/2025-26/2108" at bounding box center [409, 461] width 84 height 14
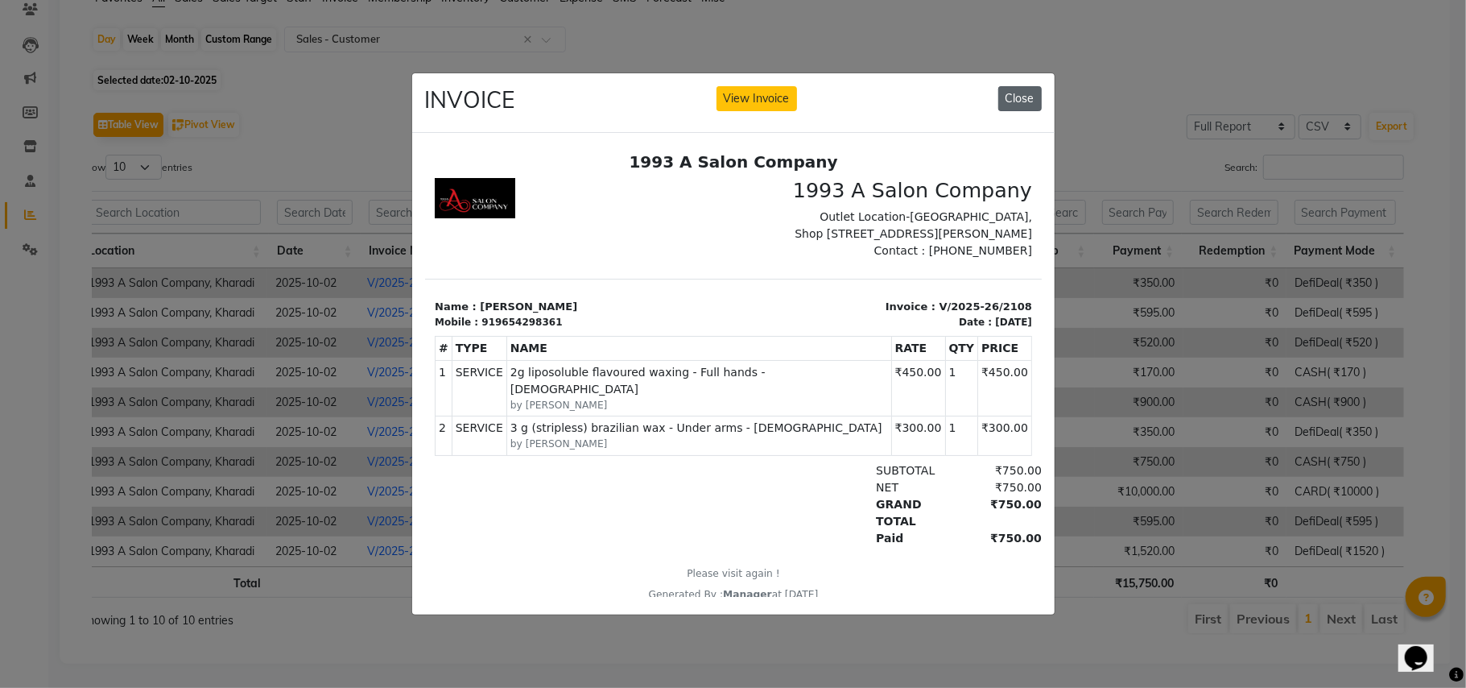
click at [1009, 95] on button "Close" at bounding box center [1020, 98] width 43 height 25
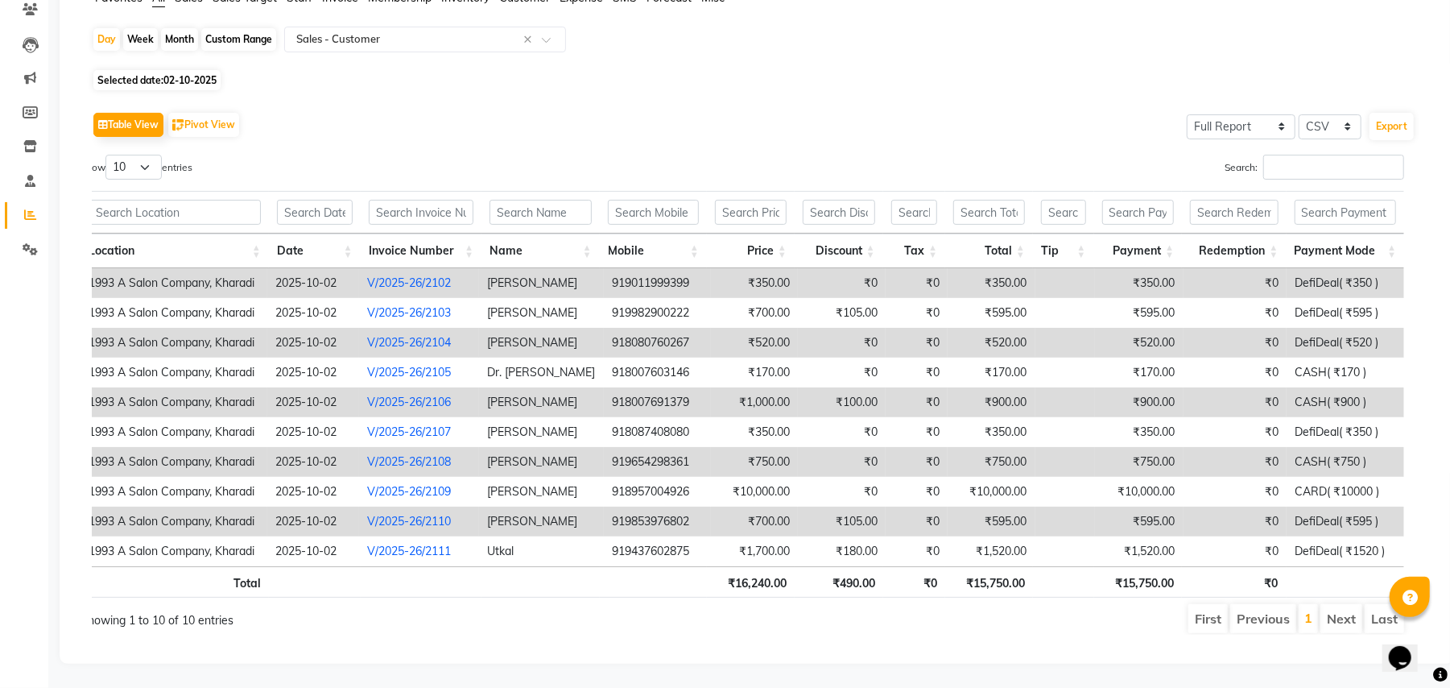
click at [398, 454] on link "V/2025-26/2108" at bounding box center [409, 461] width 84 height 14
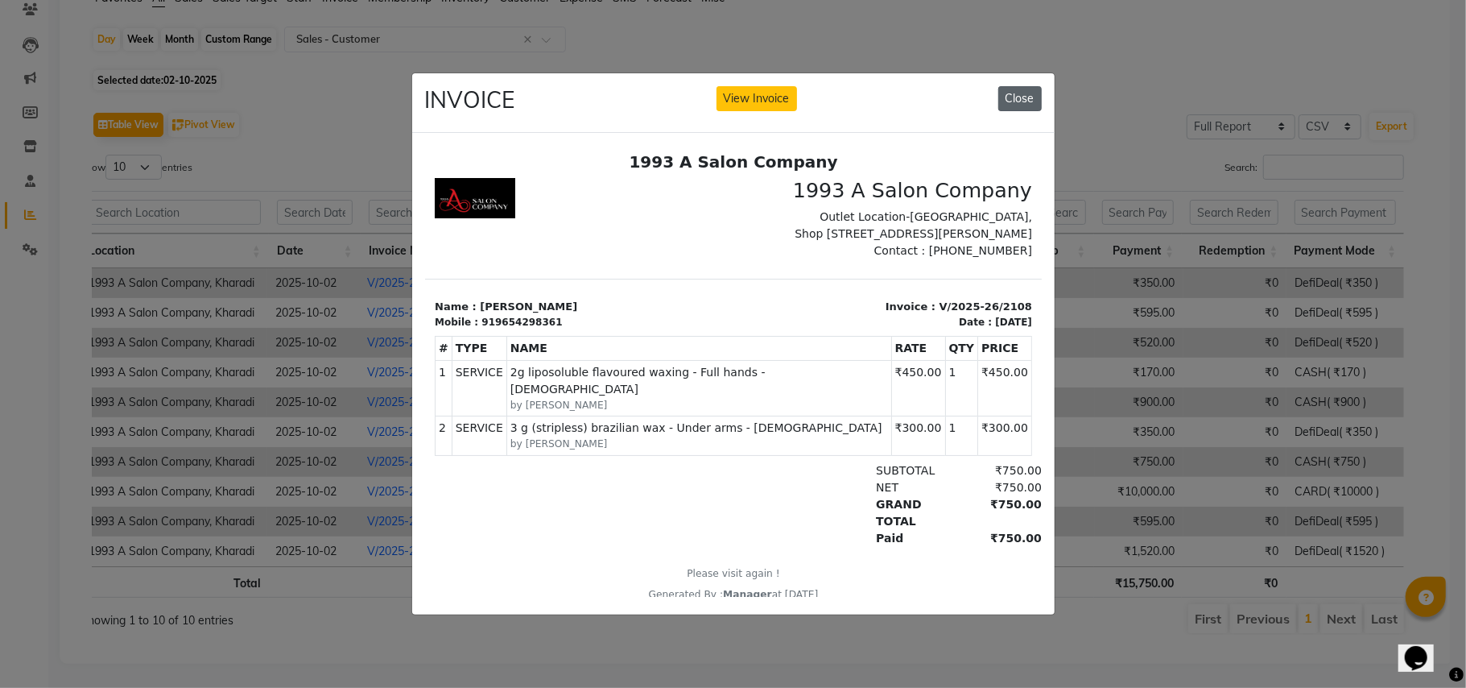
click at [1019, 88] on button "Close" at bounding box center [1020, 98] width 43 height 25
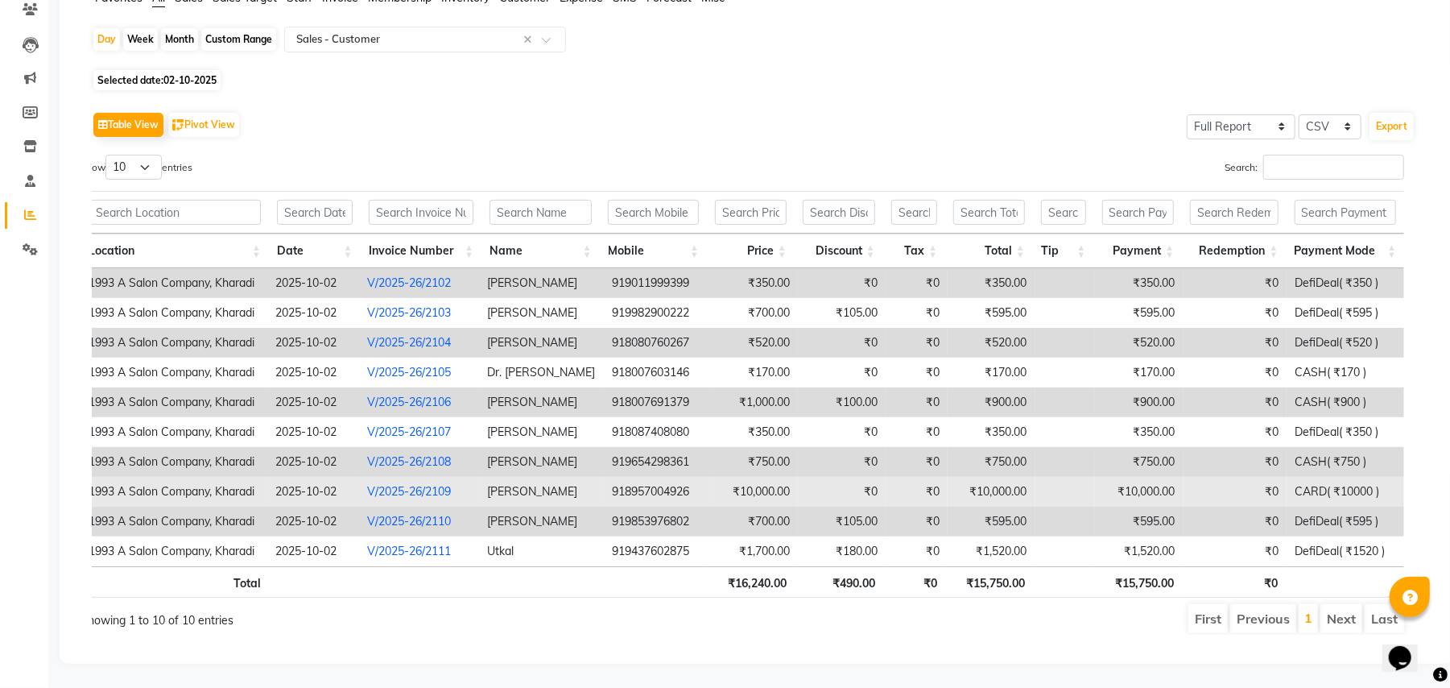
click at [420, 484] on link "V/2025-26/2109" at bounding box center [409, 491] width 84 height 14
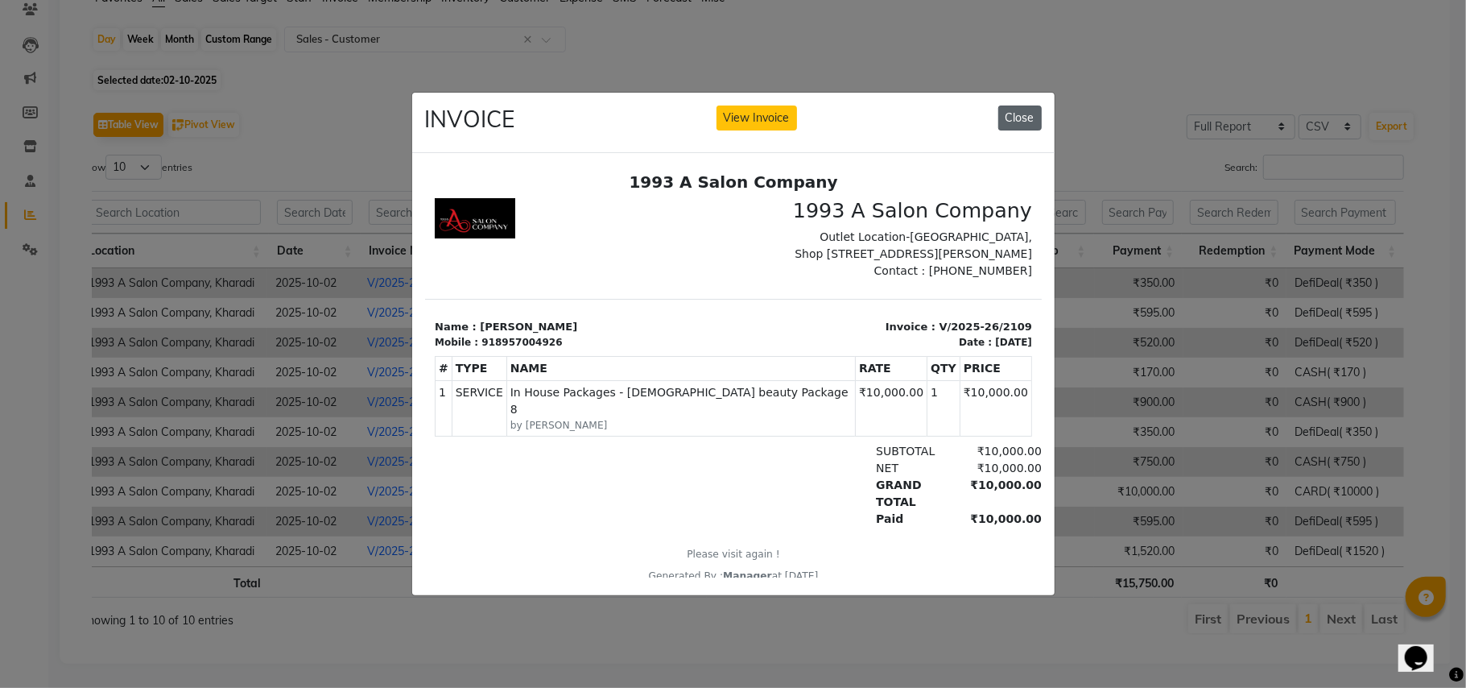
click at [1026, 105] on button "Close" at bounding box center [1020, 117] width 43 height 25
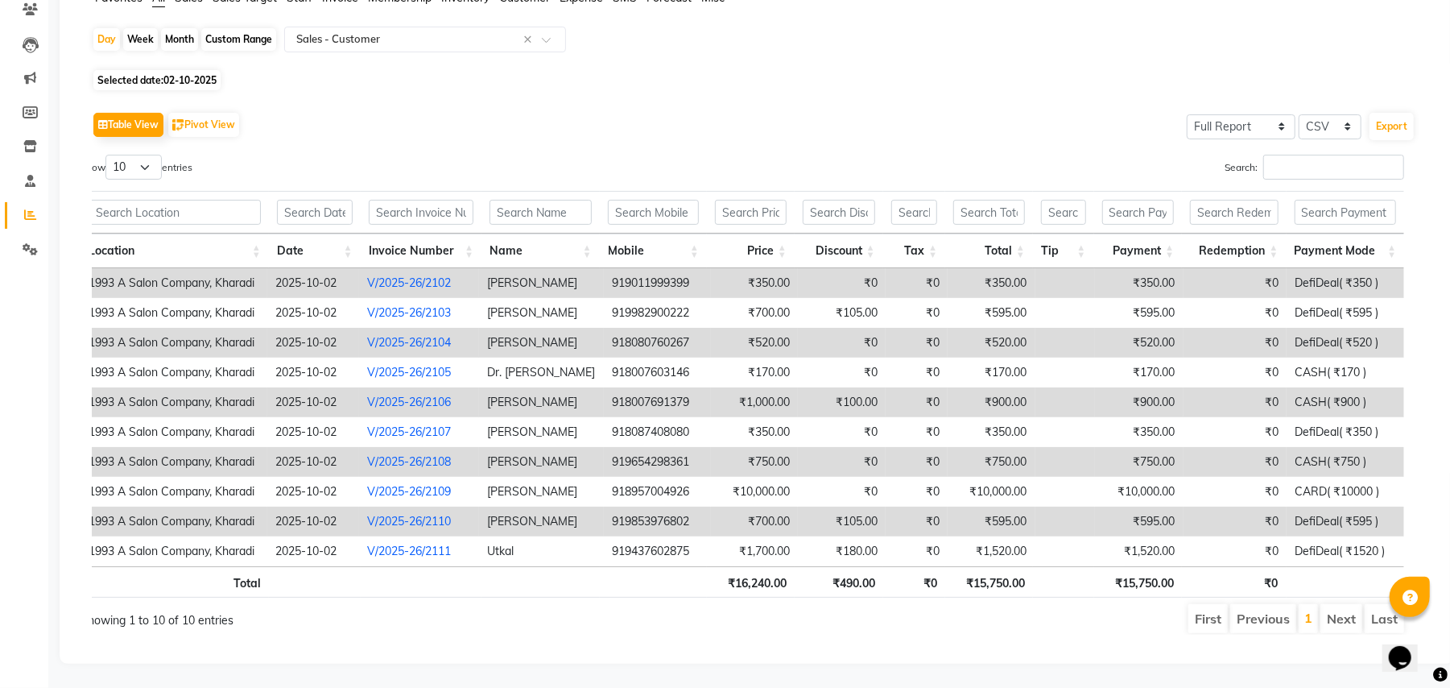
click at [443, 514] on link "V/2025-26/2110" at bounding box center [409, 521] width 84 height 14
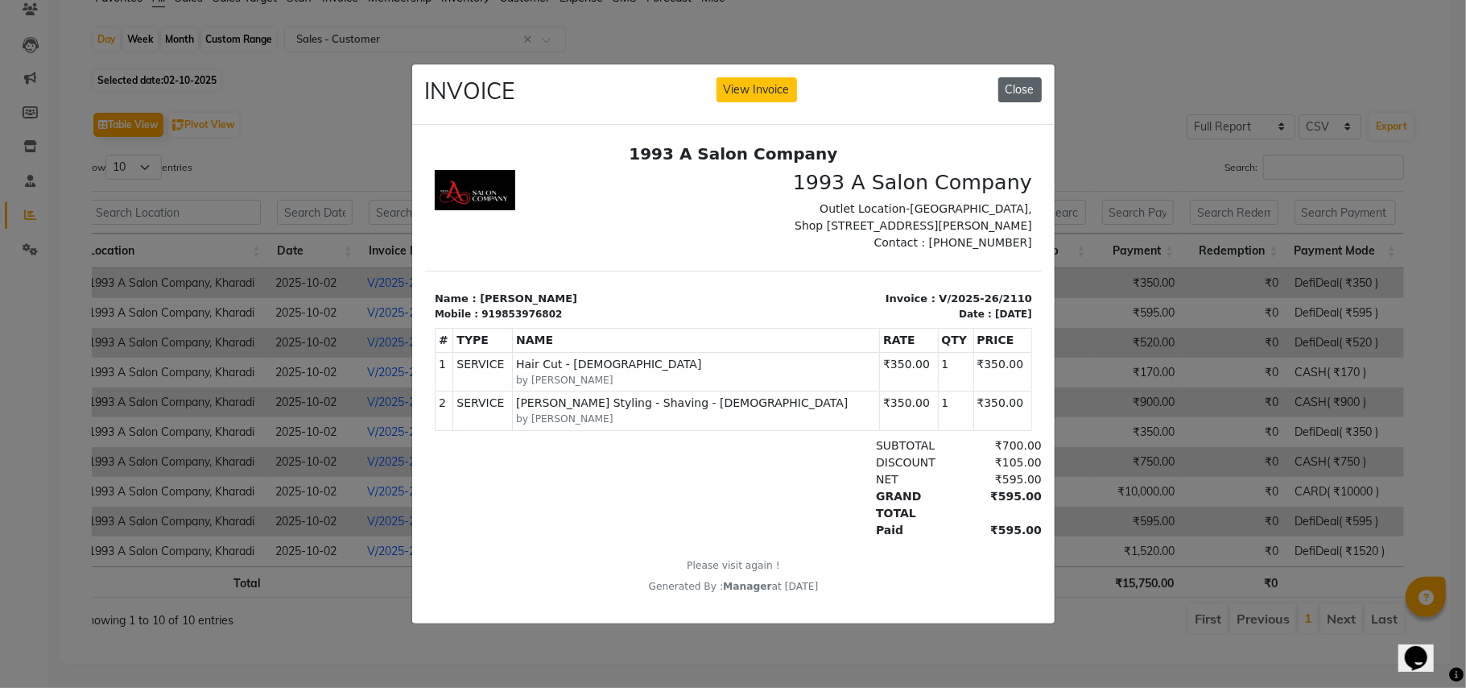
click at [1022, 90] on button "Close" at bounding box center [1020, 89] width 43 height 25
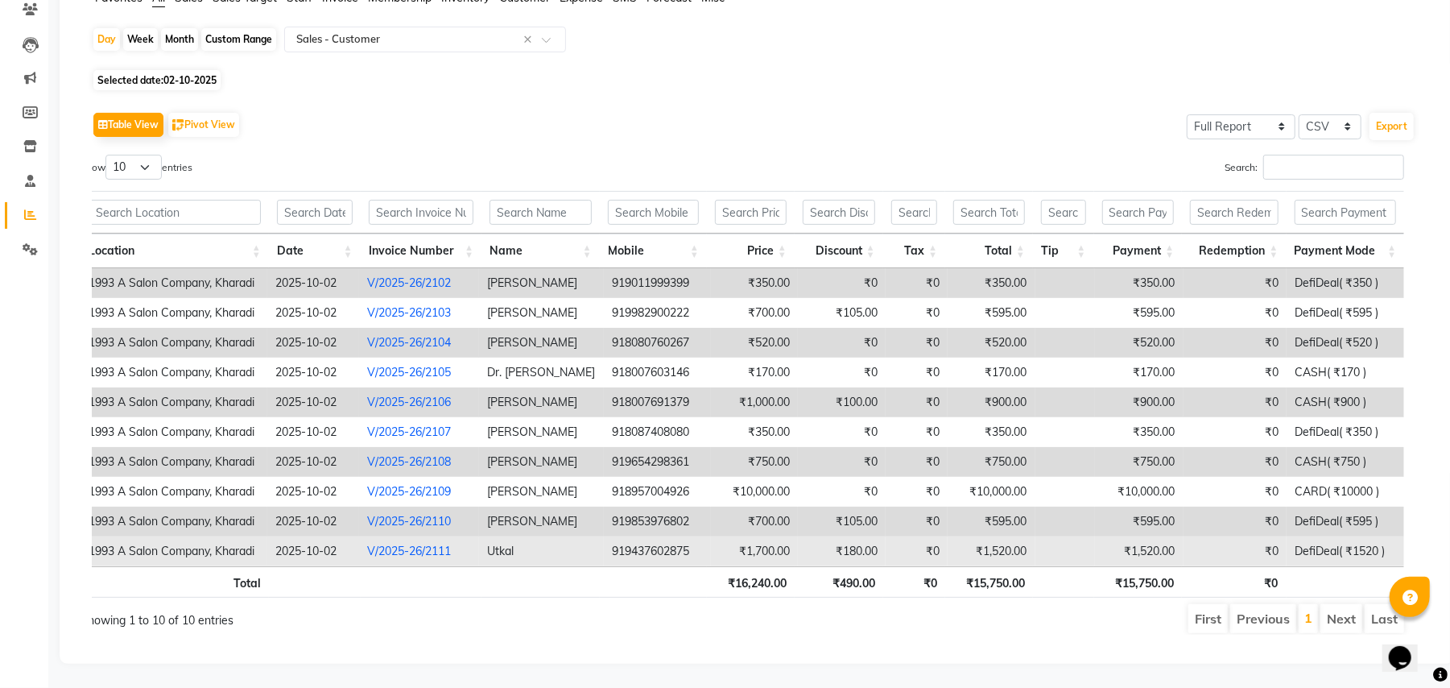
click at [383, 544] on link "V/2025-26/2111" at bounding box center [409, 551] width 84 height 14
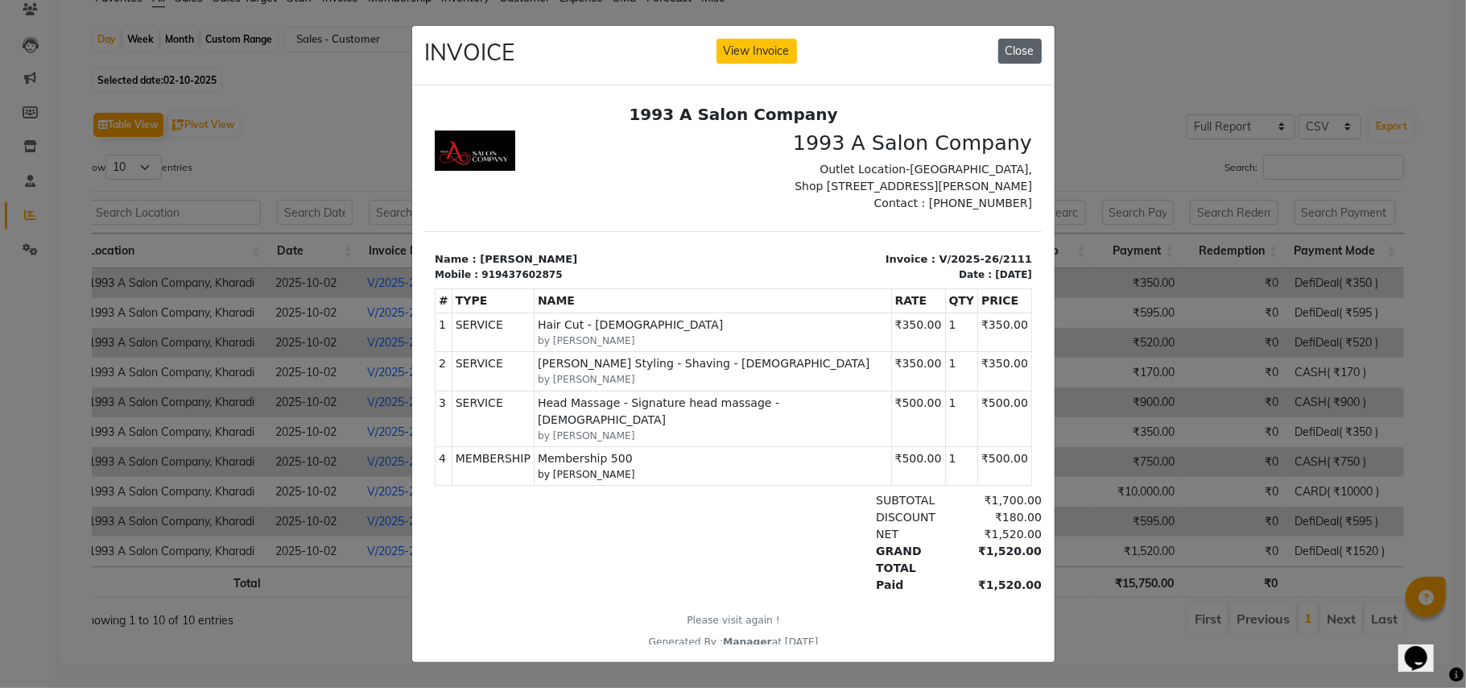
click at [1010, 45] on button "Close" at bounding box center [1020, 51] width 43 height 25
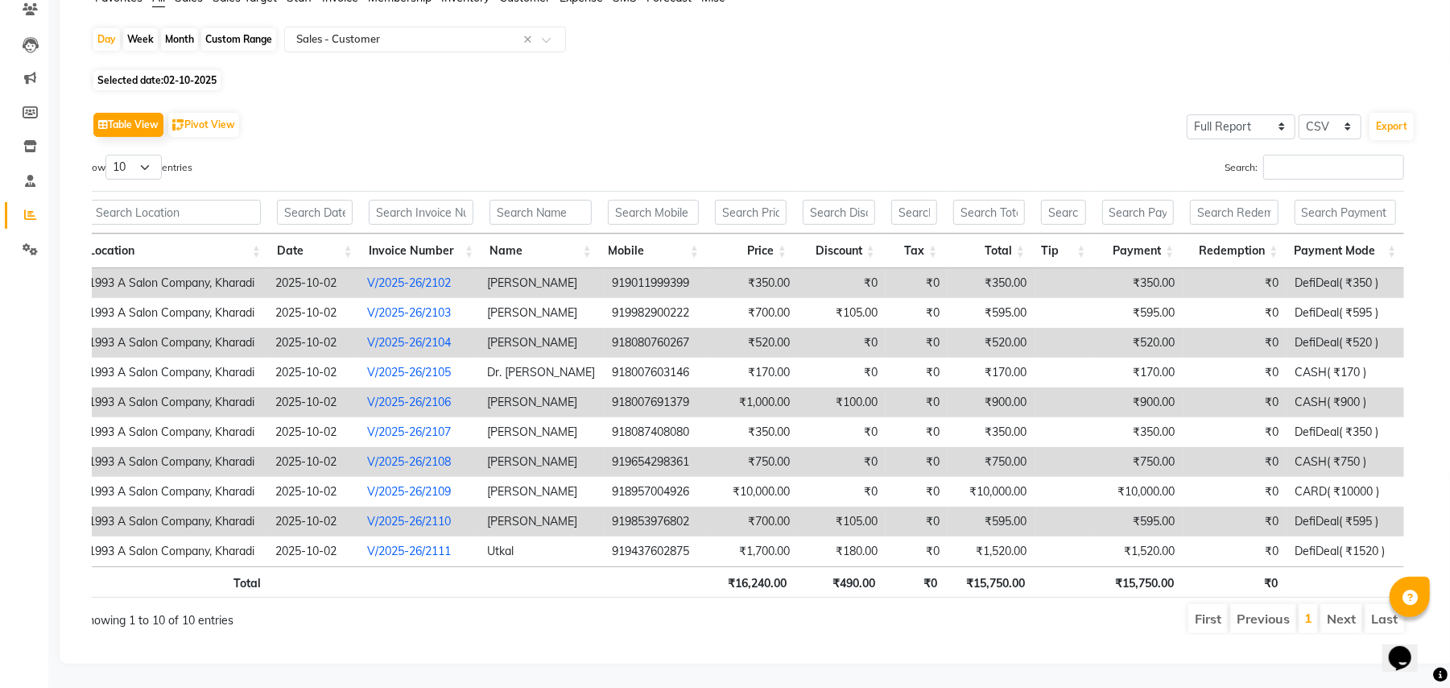
click at [441, 395] on link "V/2025-26/2106" at bounding box center [409, 402] width 84 height 14
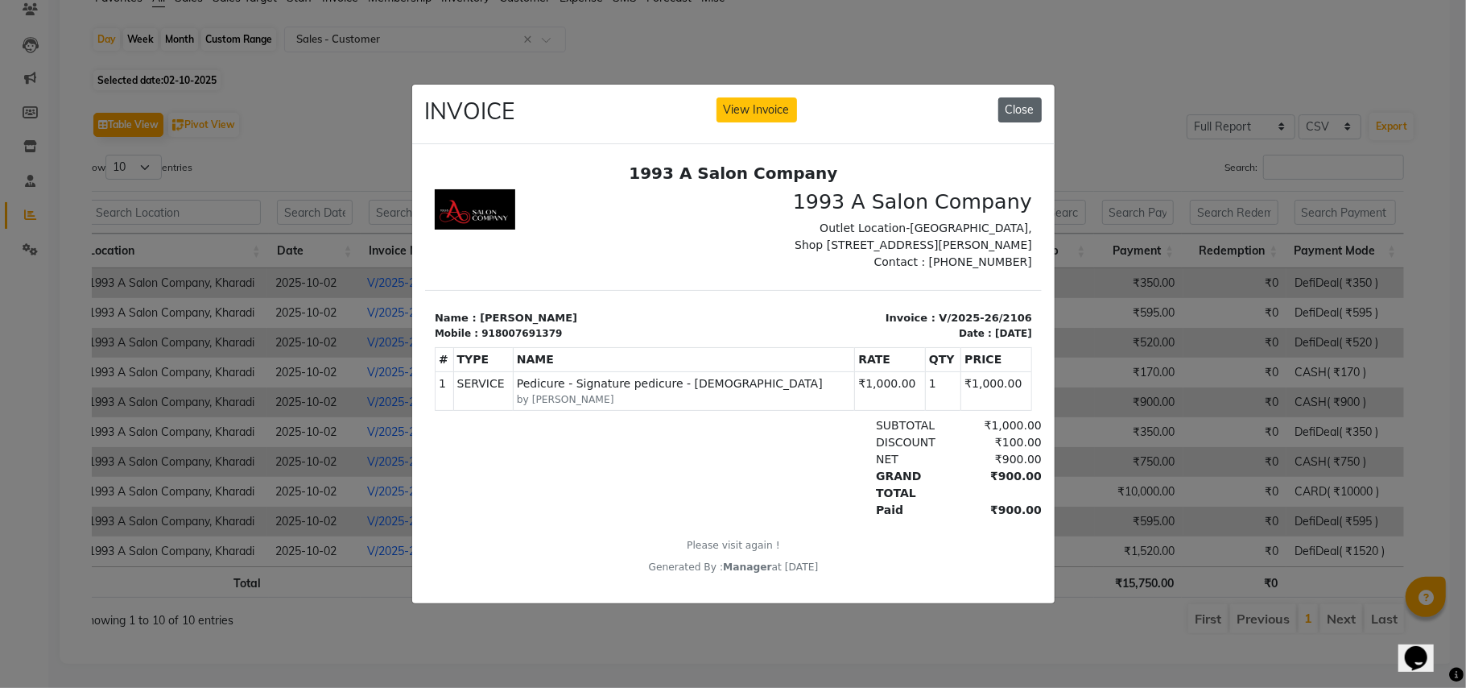
click at [1020, 98] on button "Close" at bounding box center [1020, 109] width 43 height 25
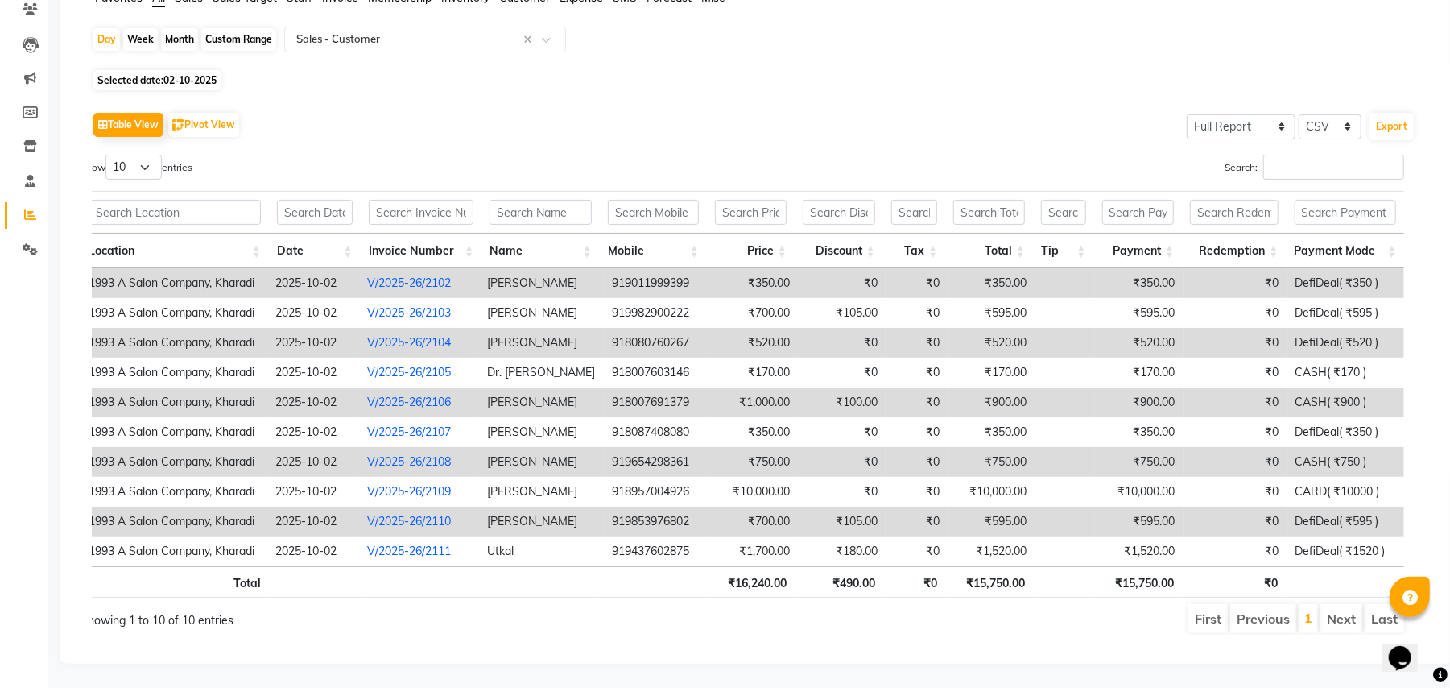
click at [445, 391] on td "V/2025-26/2106" at bounding box center [419, 402] width 121 height 30
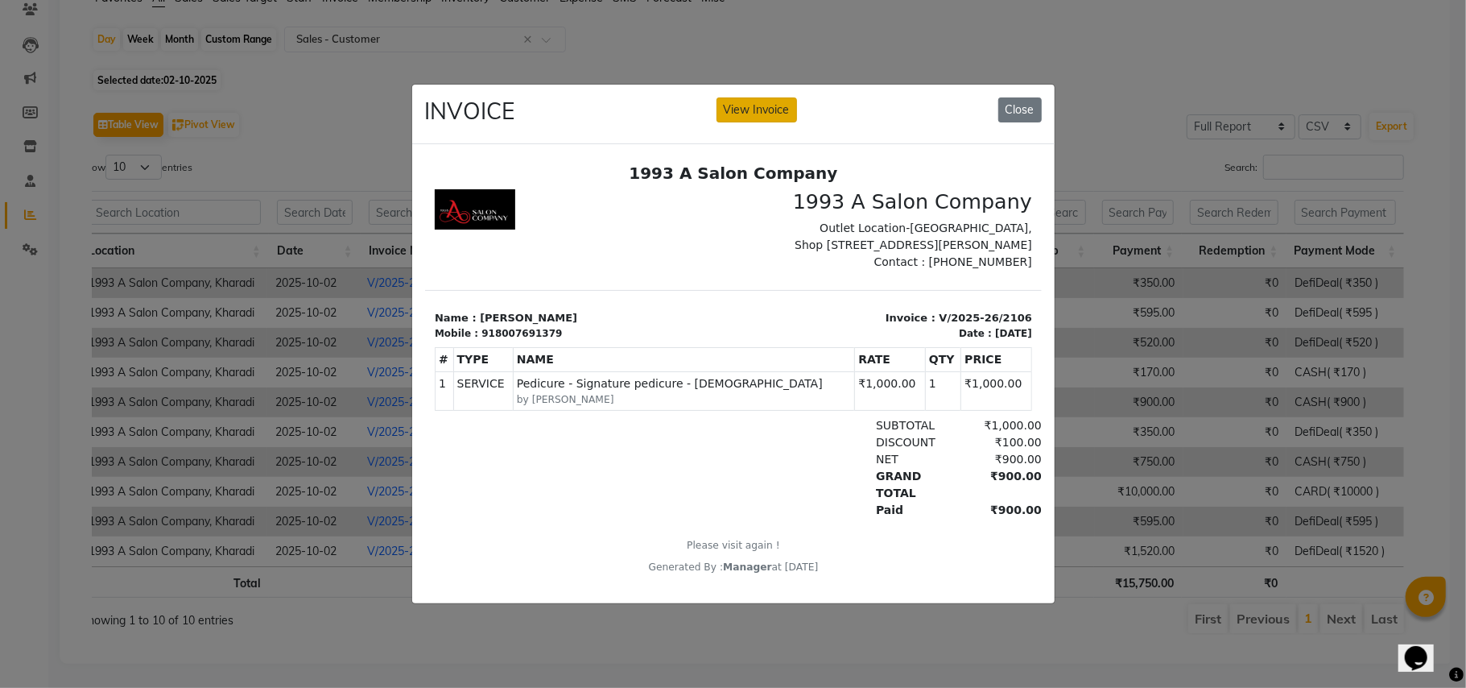
click at [767, 104] on button "View Invoice" at bounding box center [757, 109] width 81 height 25
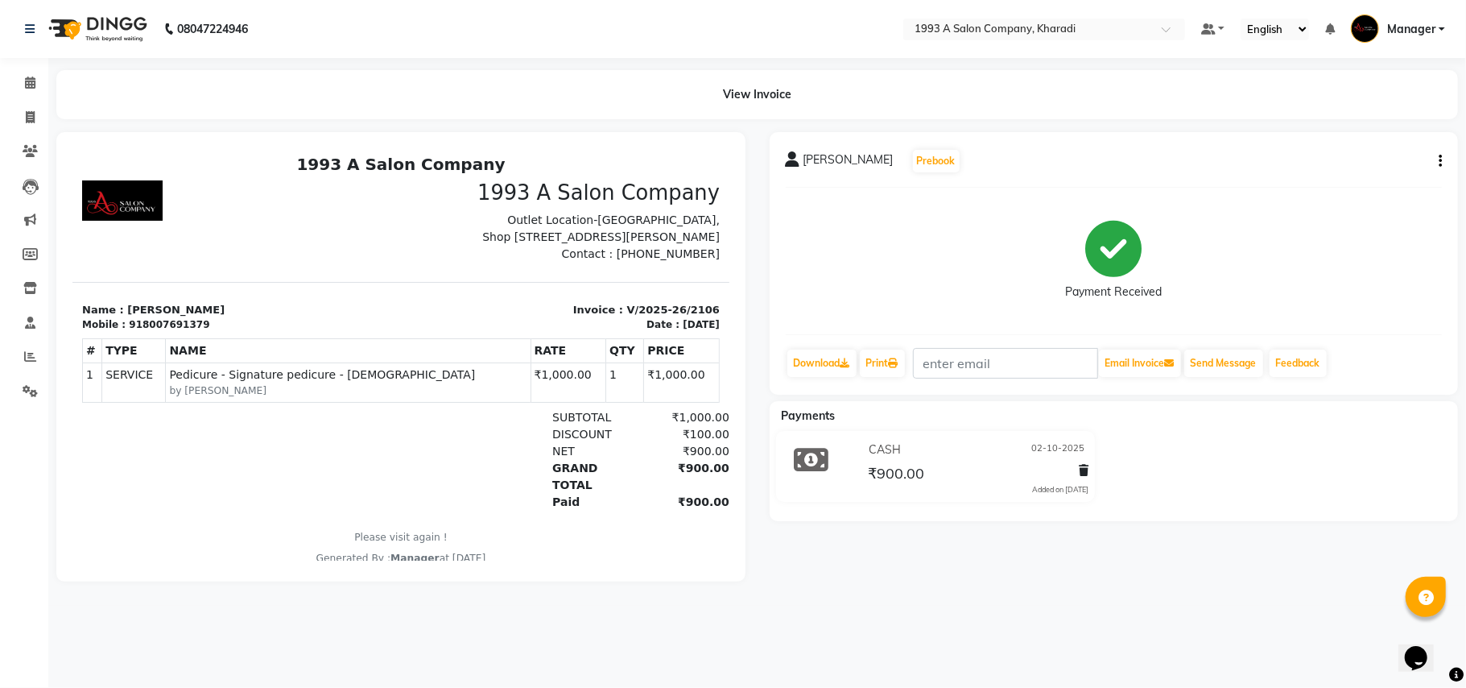
click at [1437, 159] on button "button" at bounding box center [1438, 161] width 10 height 17
click at [1347, 166] on div "Edit Item Staff" at bounding box center [1360, 161] width 110 height 20
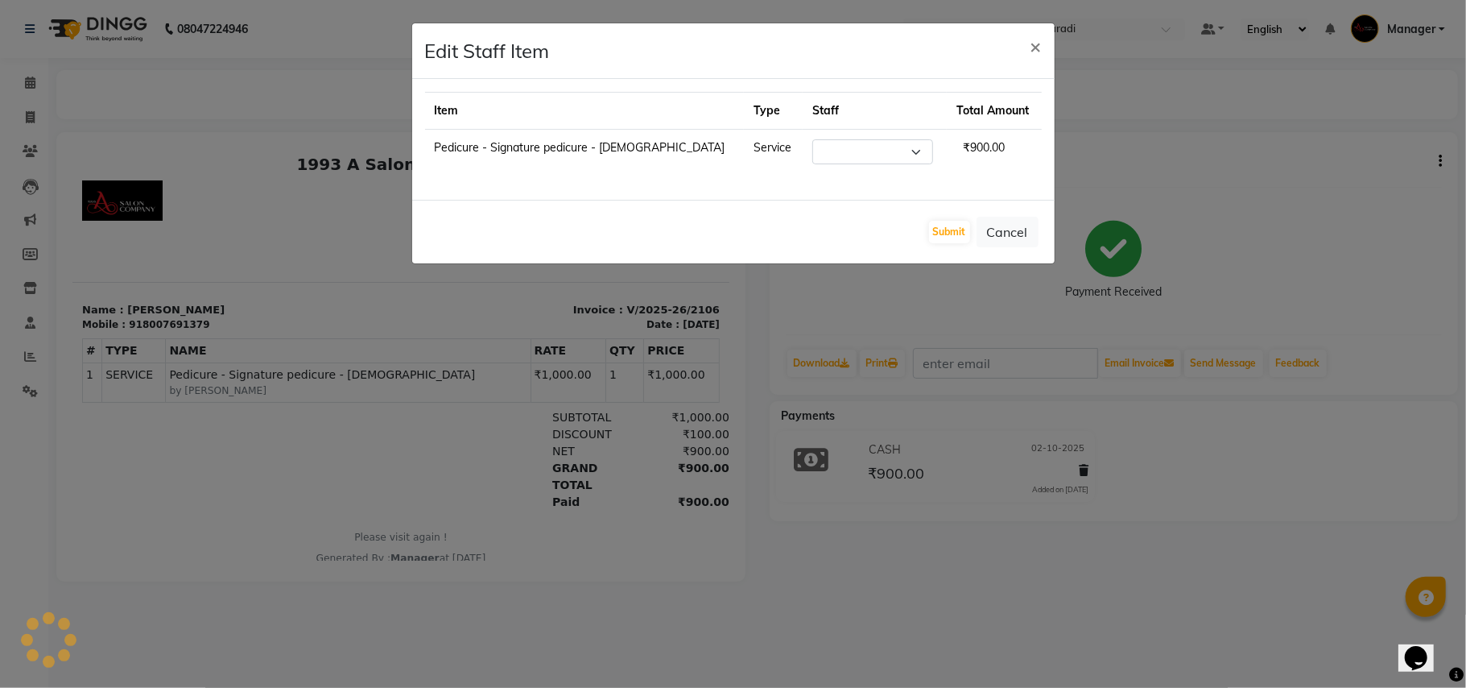
select select "90882"
click at [1024, 43] on button "×" at bounding box center [1036, 45] width 37 height 45
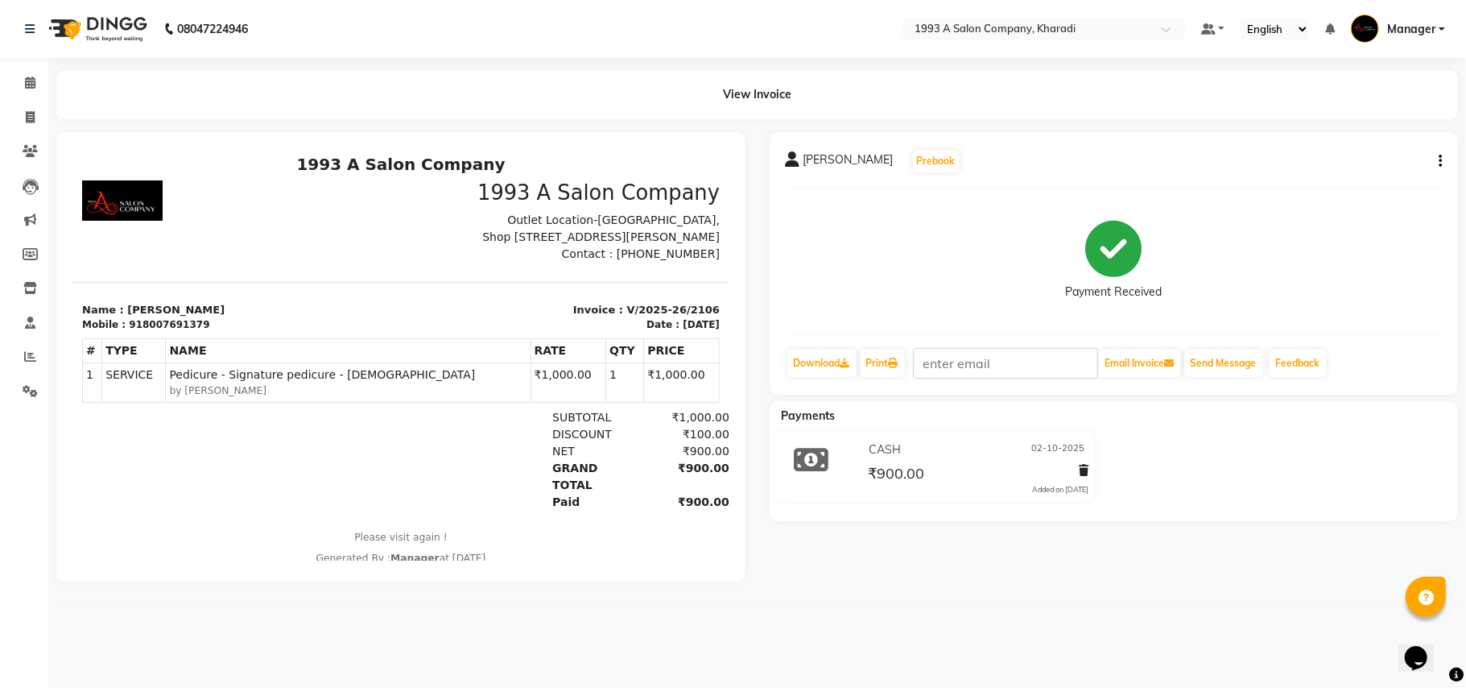
click at [1440, 161] on icon "button" at bounding box center [1440, 161] width 3 height 1
click at [1334, 177] on div "Edit Invoice" at bounding box center [1360, 181] width 110 height 20
select select "service"
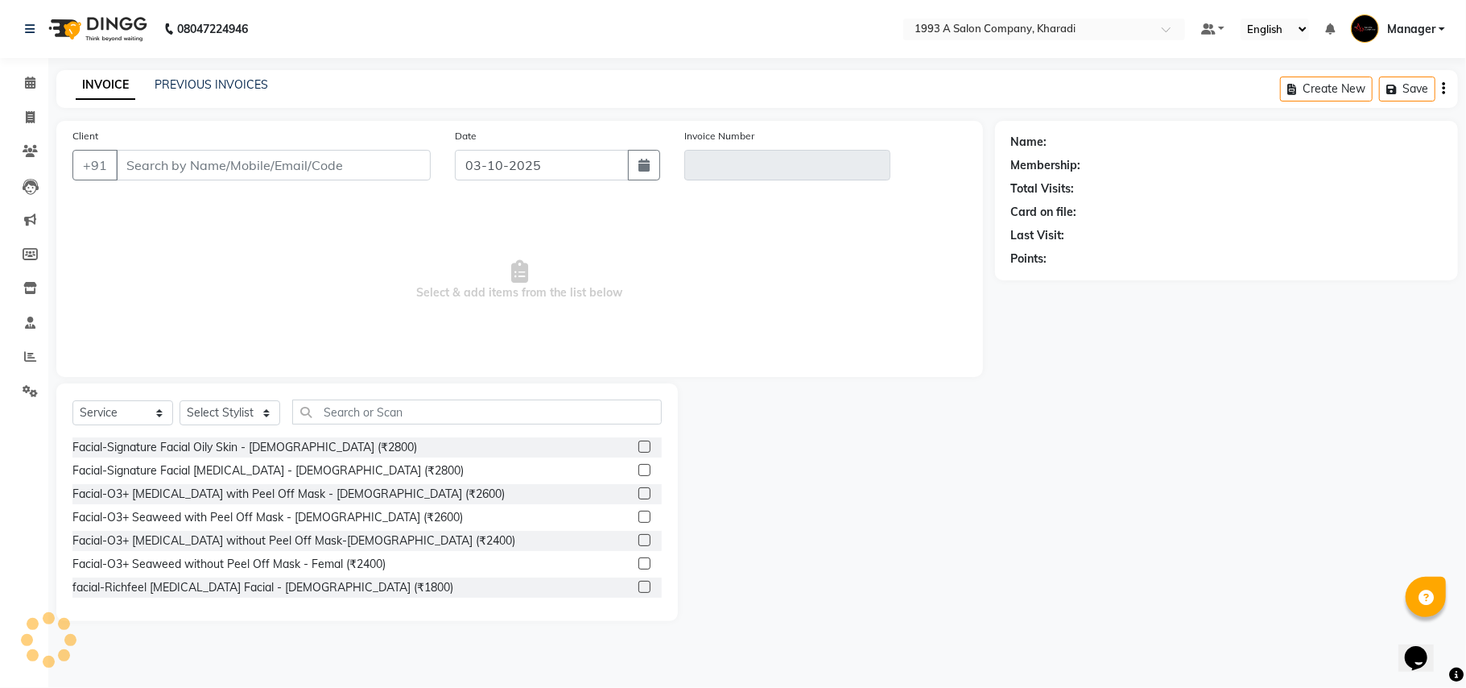
select select "13350"
type input "8007691379"
type input "V/2025-26/2106"
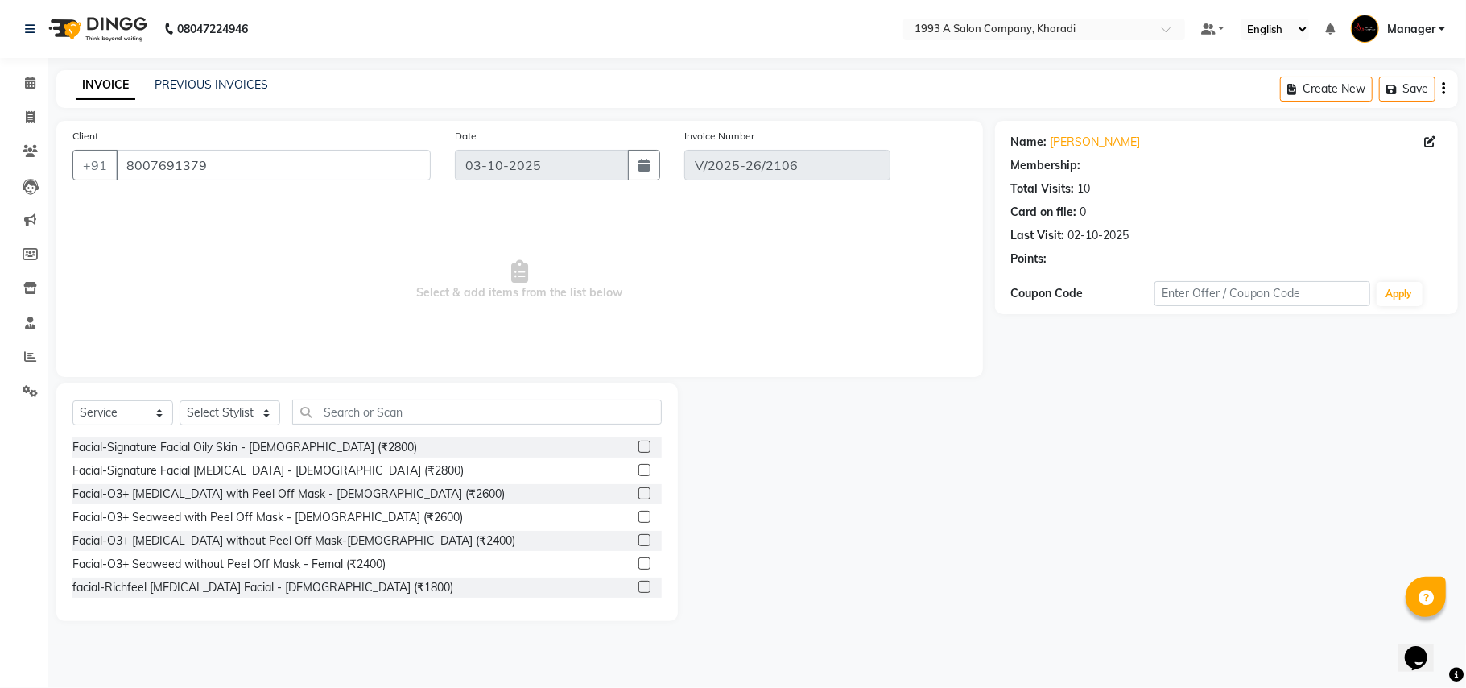
select select "1: Object"
type input "02-10-2025"
select select "select"
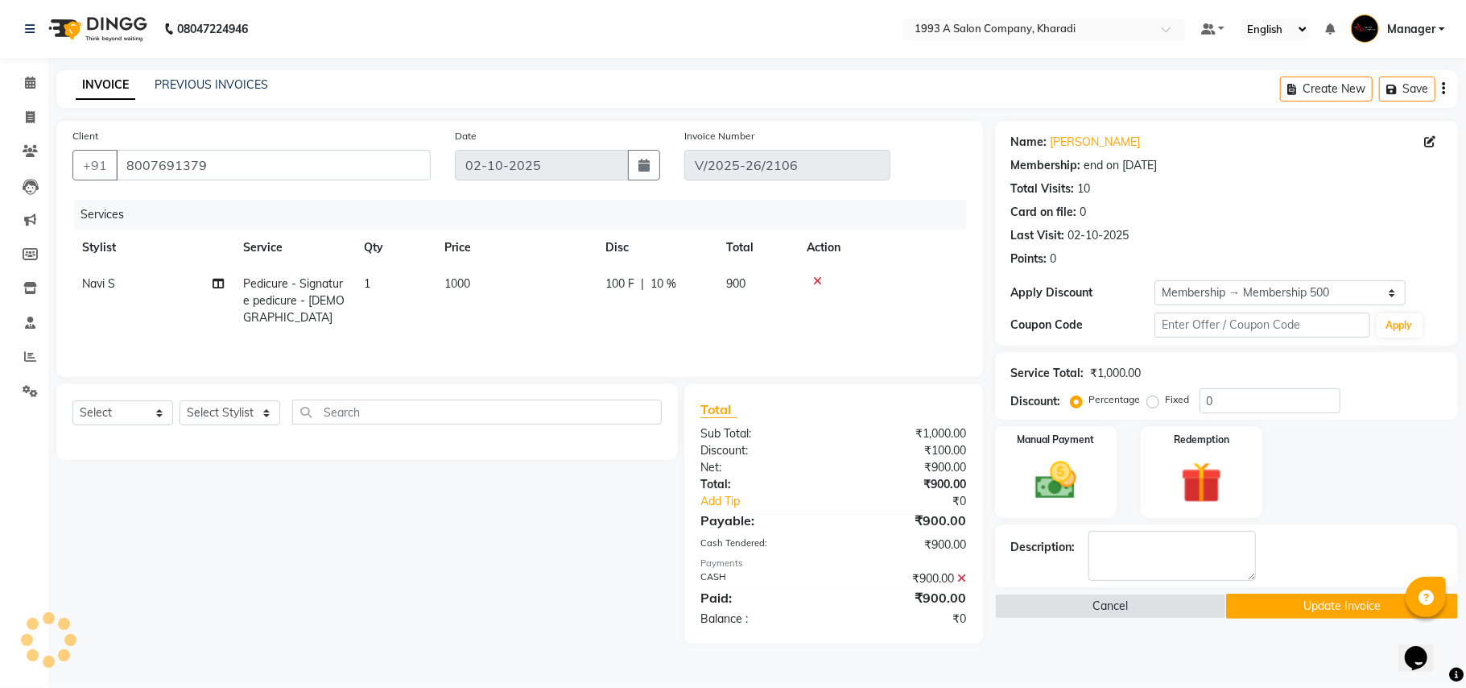
type input "10"
click at [818, 275] on icon at bounding box center [817, 280] width 9 height 11
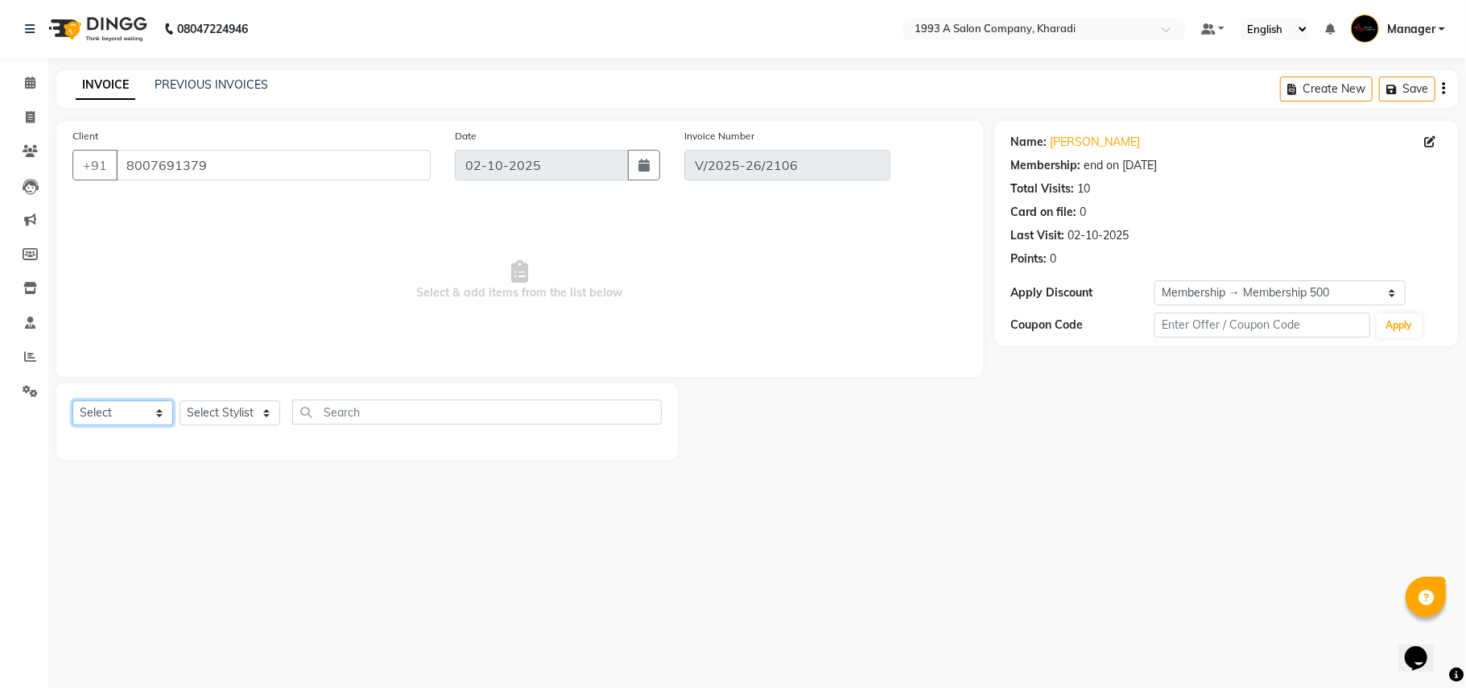
click at [113, 412] on select "Select Service Product Membership Package Voucher Prepaid Gift Card" at bounding box center [122, 412] width 101 height 25
select select "service"
click at [72, 400] on select "Select Service Product Membership Package Voucher Prepaid Gift Card" at bounding box center [122, 412] width 101 height 25
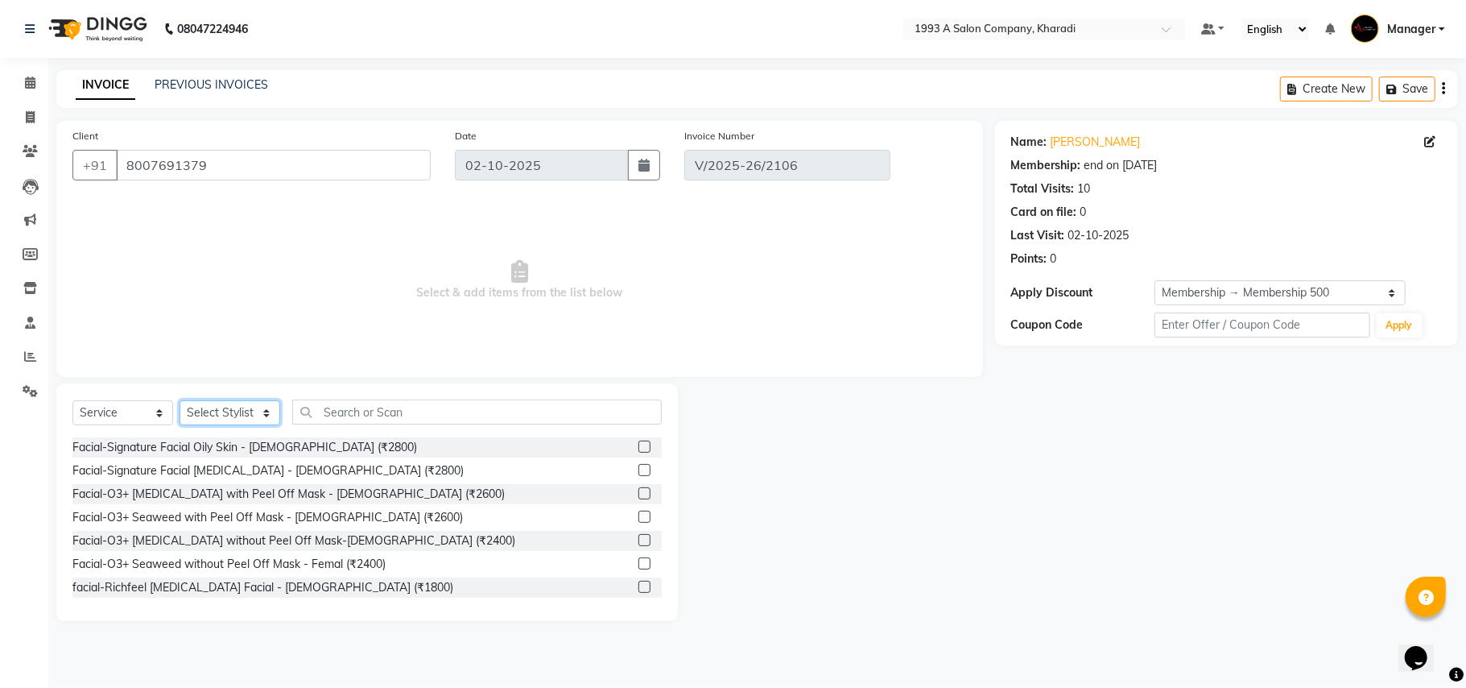
click at [233, 411] on select "Select Stylist [PERSON_NAME] [PERSON_NAME] Manager [PERSON_NAME] S Neha Tigote …" at bounding box center [230, 412] width 101 height 25
select select "90882"
click at [180, 400] on select "Select Stylist [PERSON_NAME] [PERSON_NAME] Manager [PERSON_NAME] S Neha Tigote …" at bounding box center [230, 412] width 101 height 25
click at [345, 403] on input "text" at bounding box center [477, 411] width 370 height 25
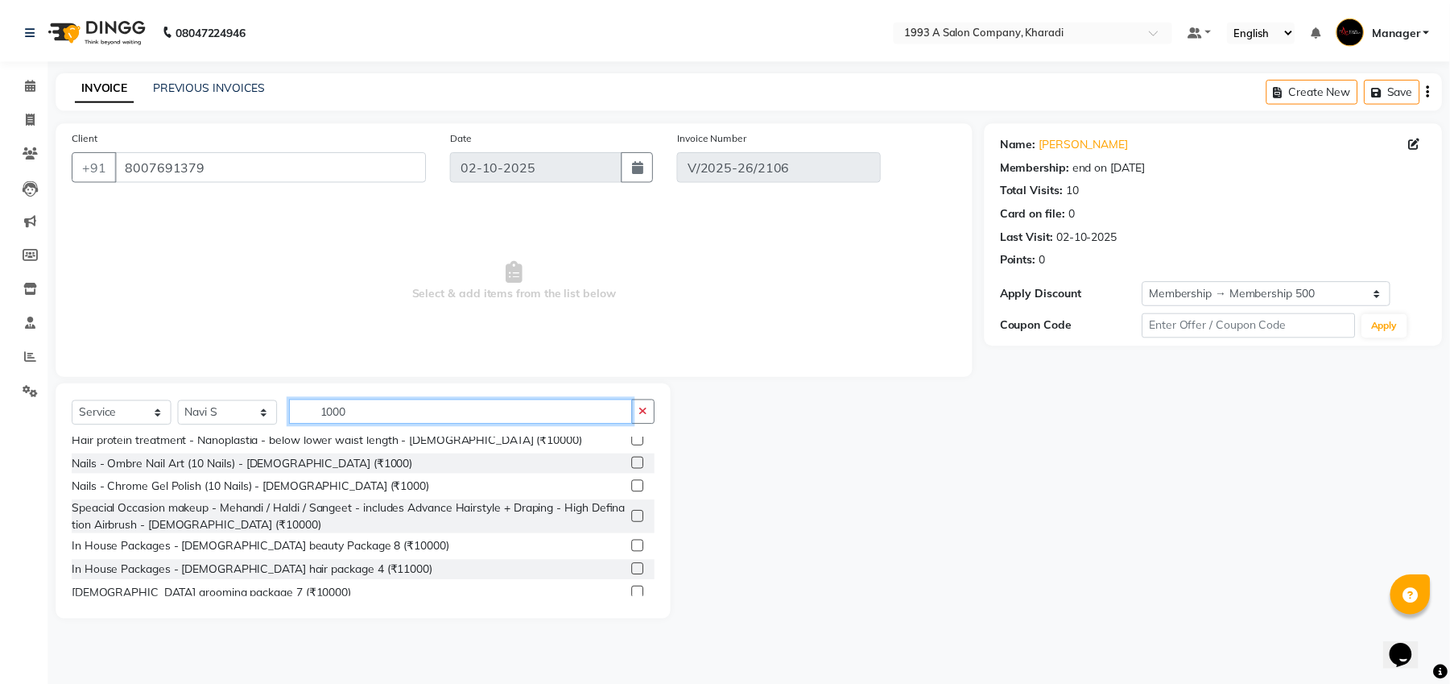
scroll to position [263, 0]
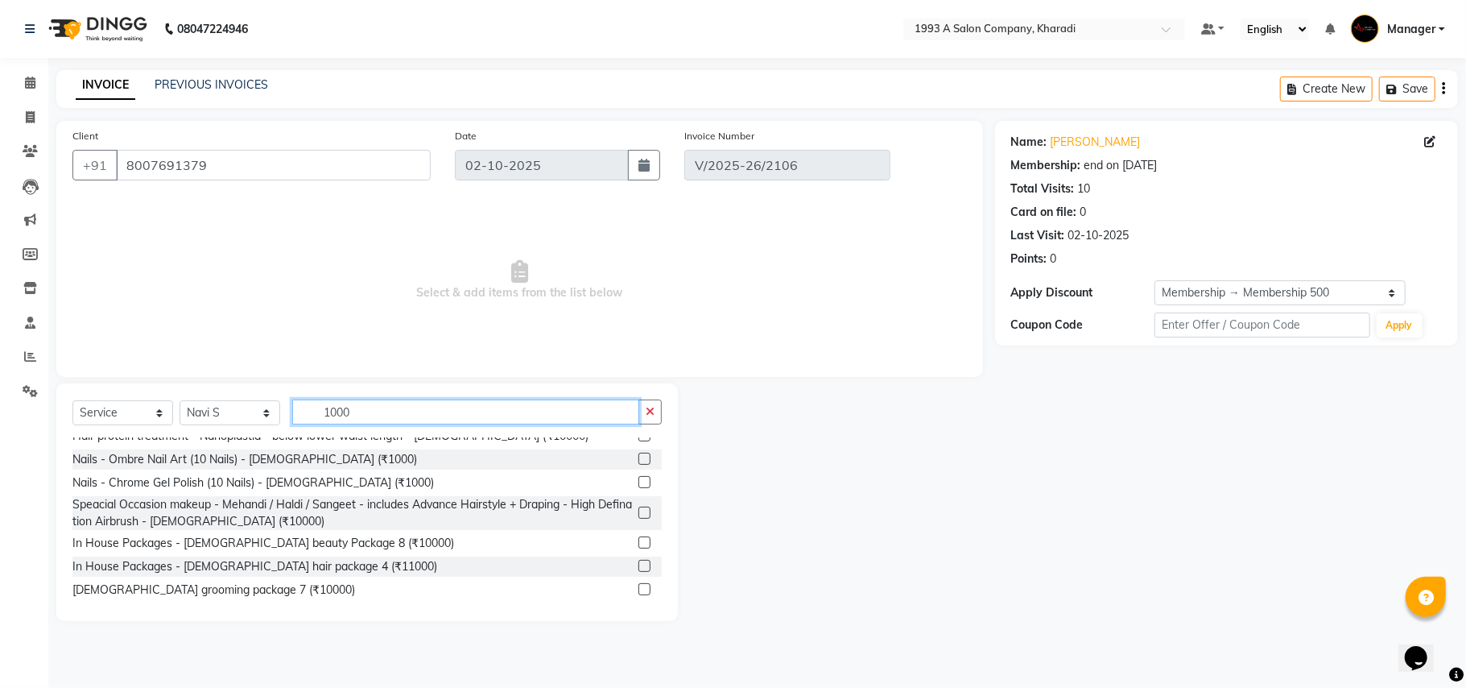
type input "1000"
click at [639, 606] on label at bounding box center [645, 612] width 12 height 12
click at [639, 608] on input "checkbox" at bounding box center [644, 613] width 10 height 10
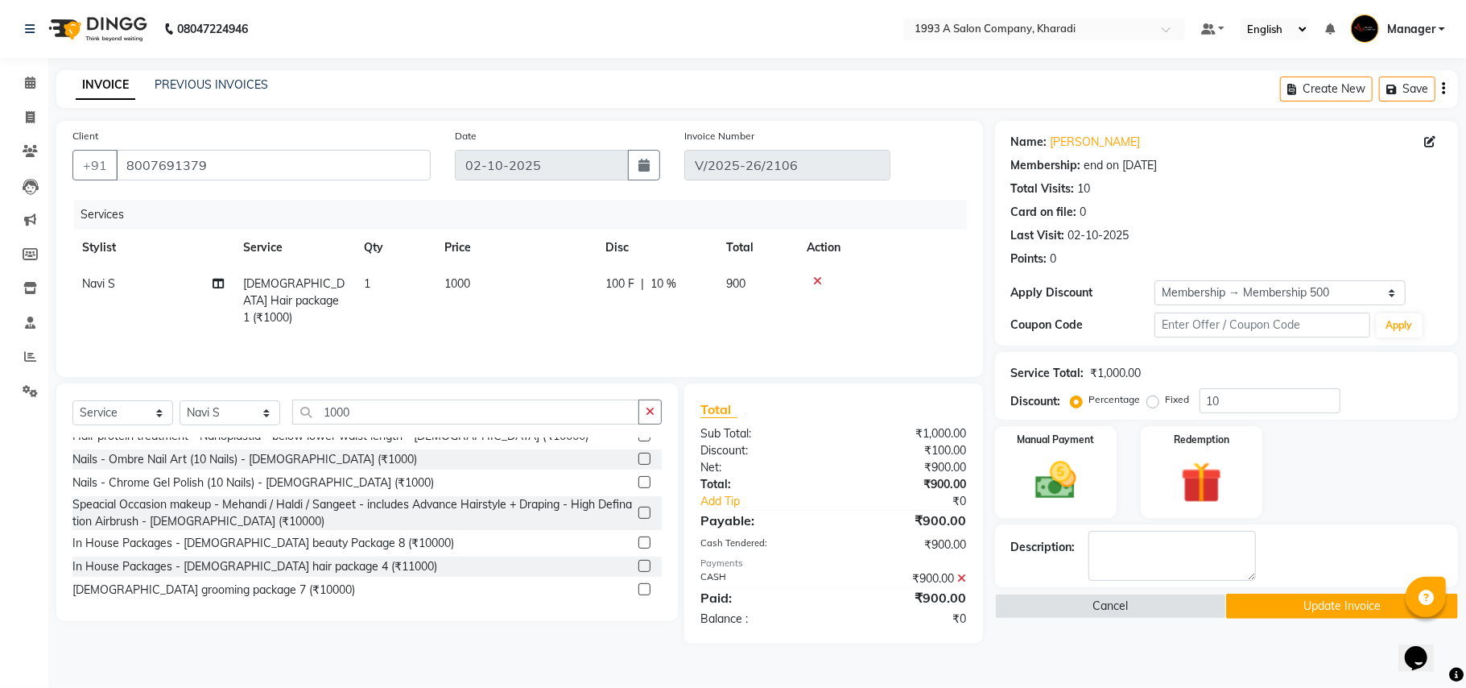
checkbox input "false"
click at [1219, 403] on input "10" at bounding box center [1270, 400] width 141 height 25
type input "1"
click at [964, 571] on span at bounding box center [962, 578] width 9 height 14
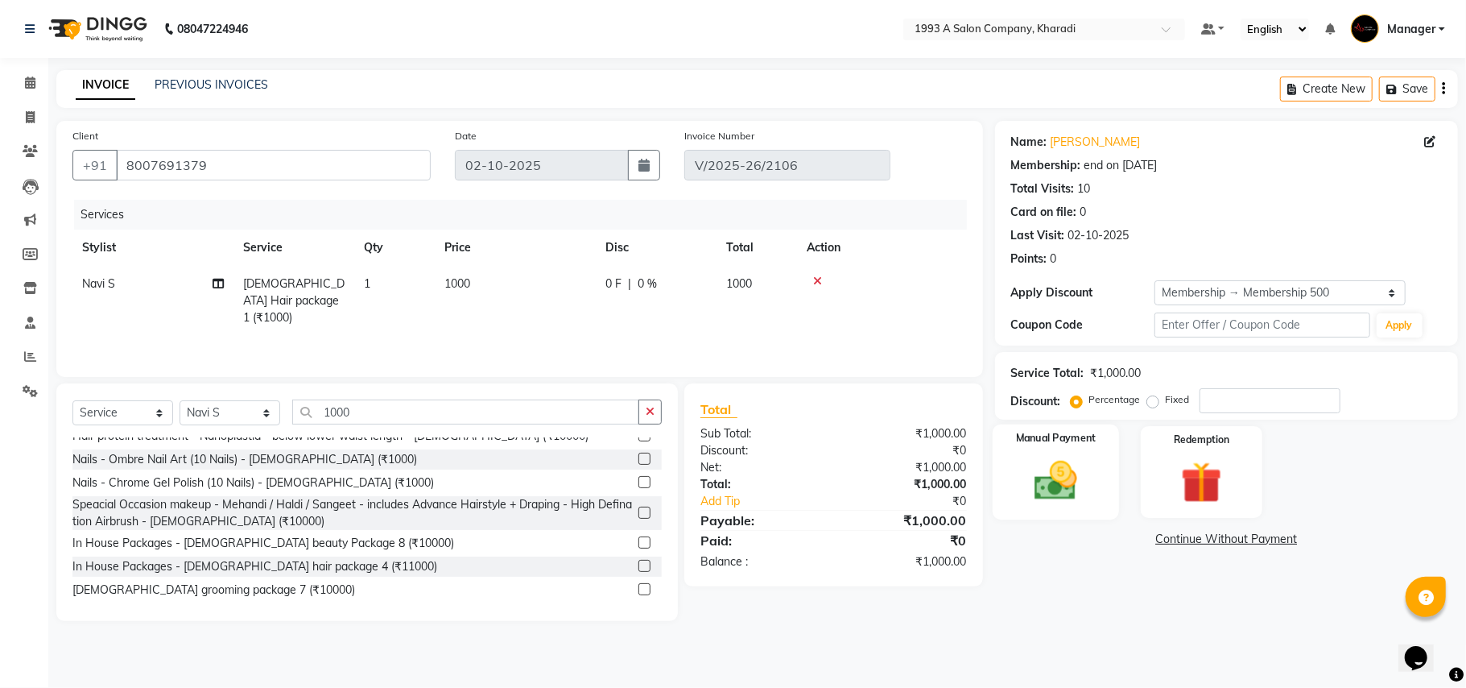
click at [1070, 496] on img at bounding box center [1056, 481] width 70 height 50
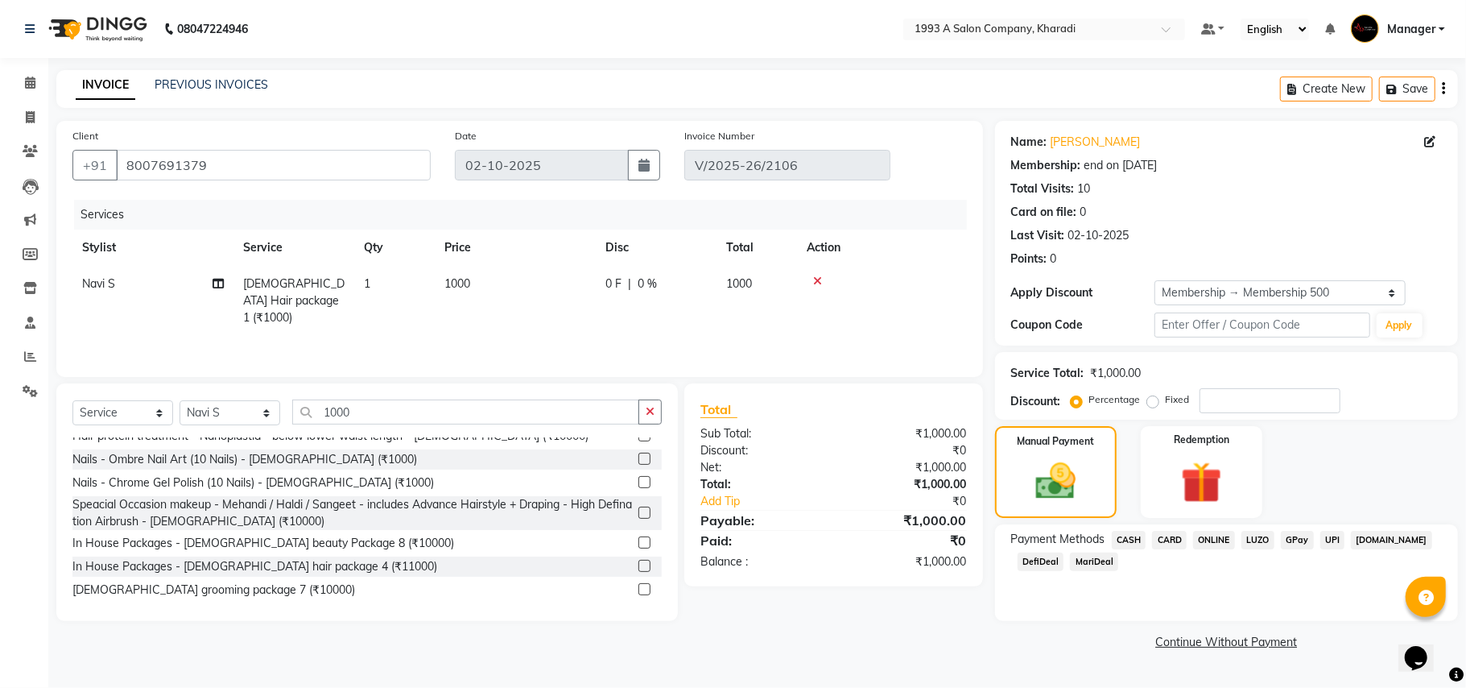
click at [1124, 535] on span "CASH" at bounding box center [1129, 540] width 35 height 19
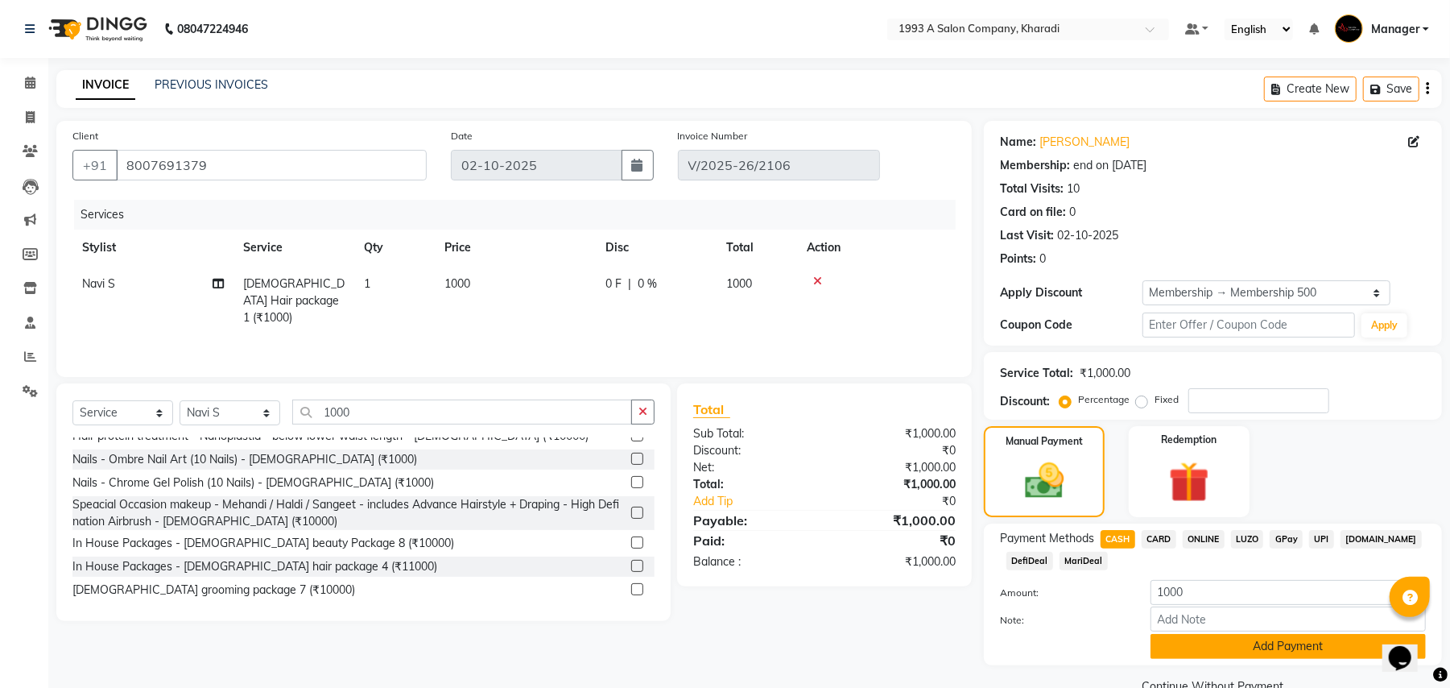
click at [1219, 639] on button "Add Payment" at bounding box center [1288, 646] width 275 height 25
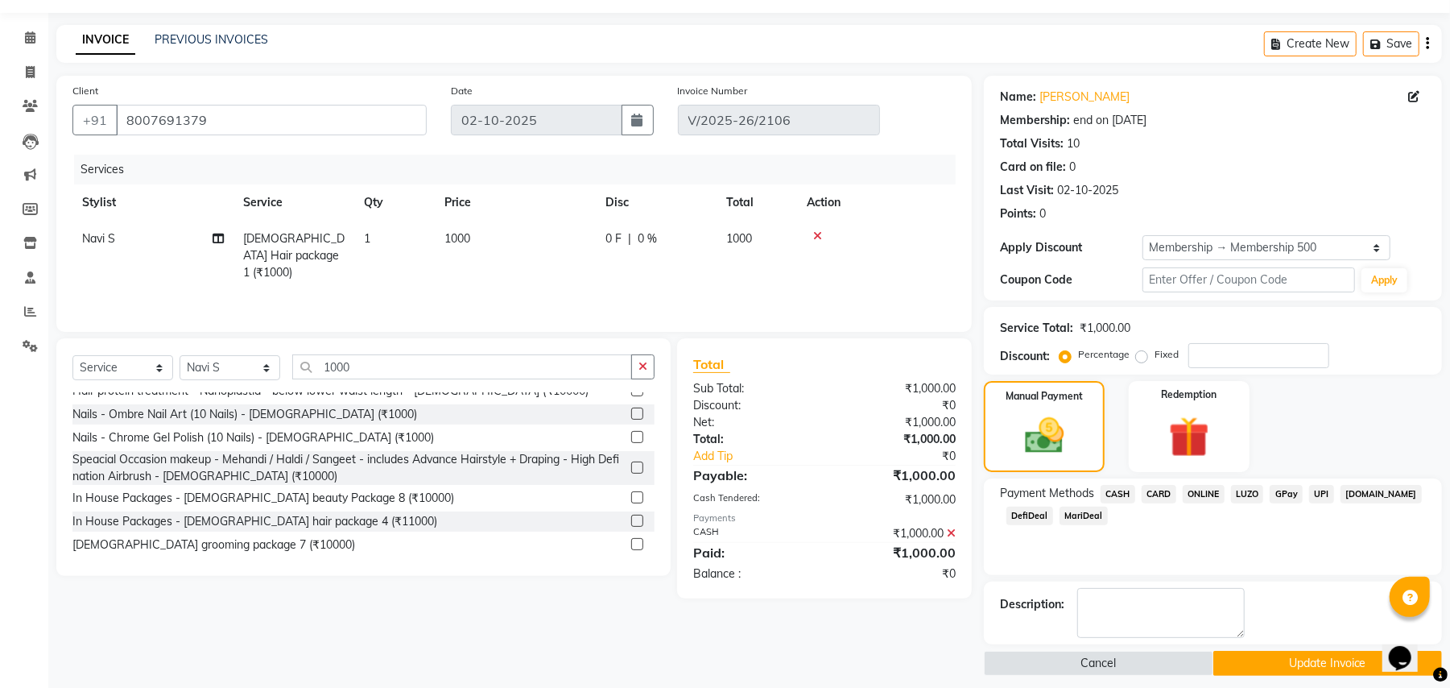
scroll to position [58, 0]
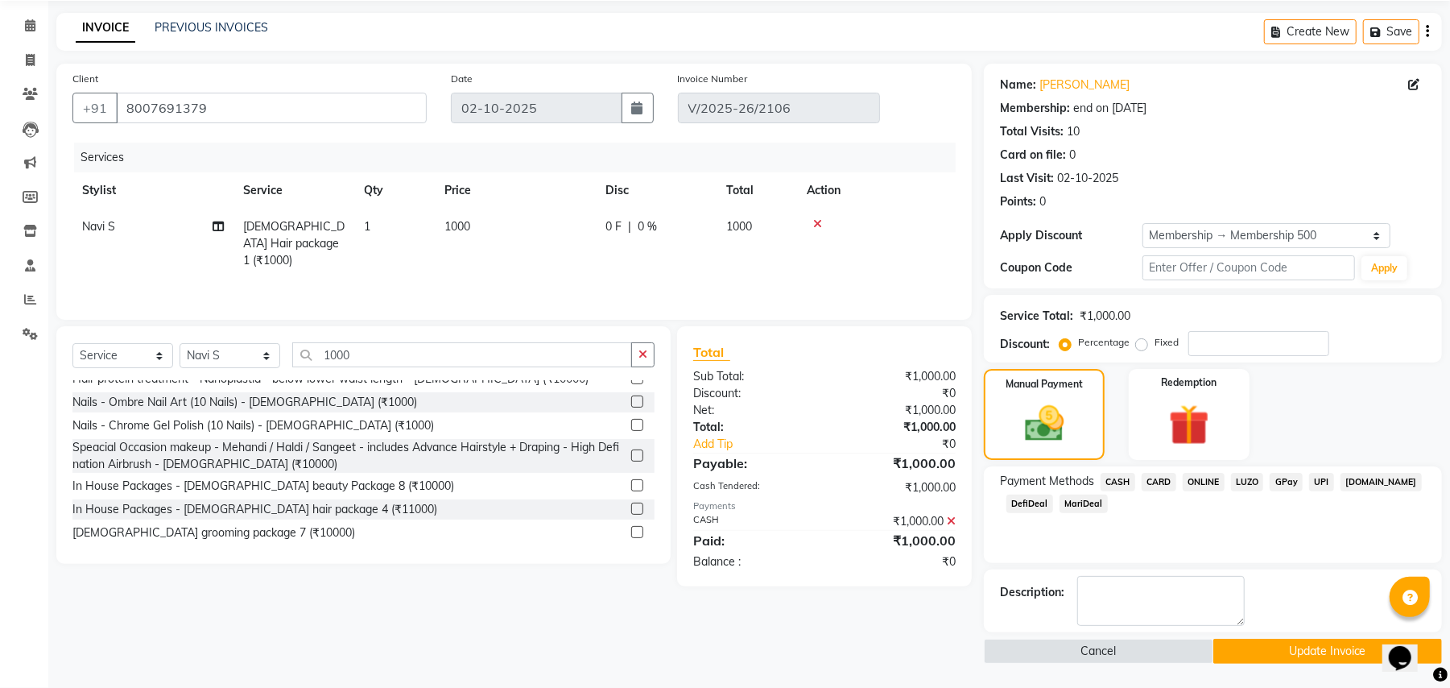
click at [1272, 655] on button "Update Invoice" at bounding box center [1328, 651] width 229 height 25
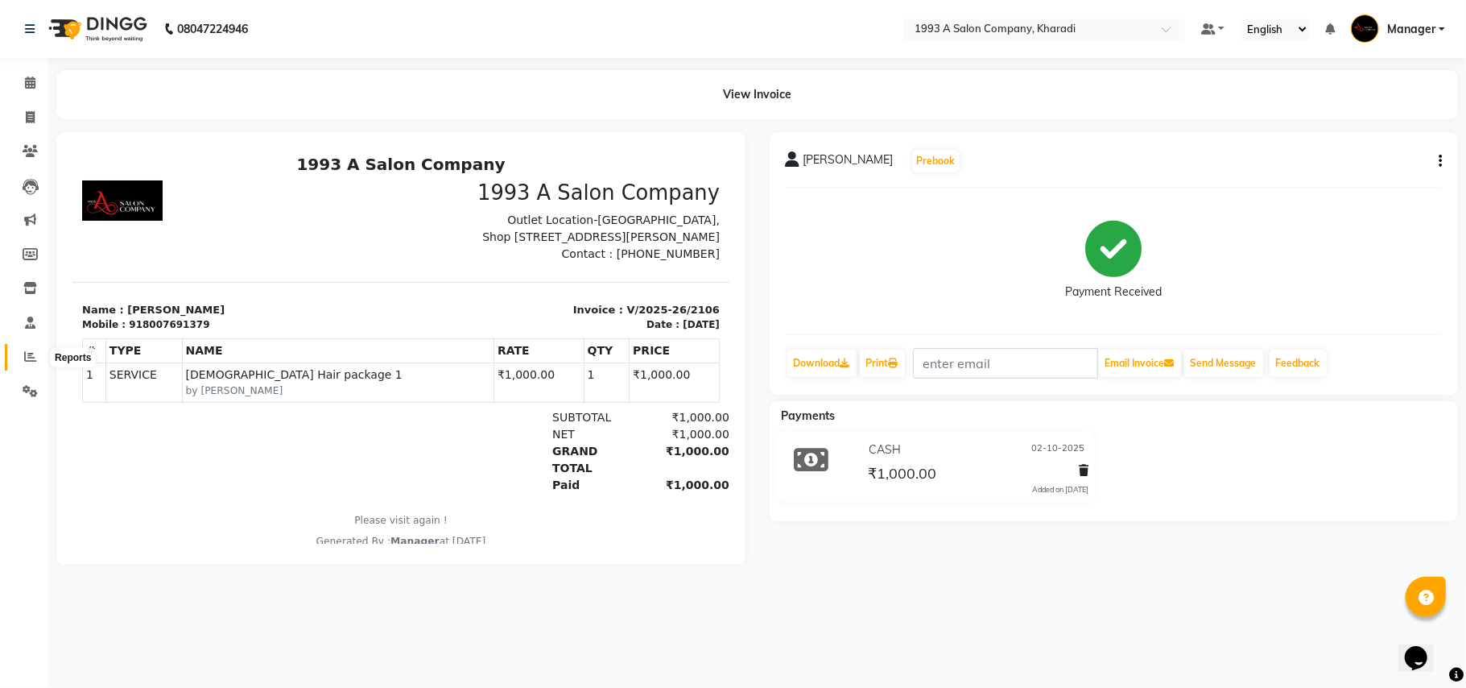
click at [26, 365] on span at bounding box center [30, 357] width 28 height 19
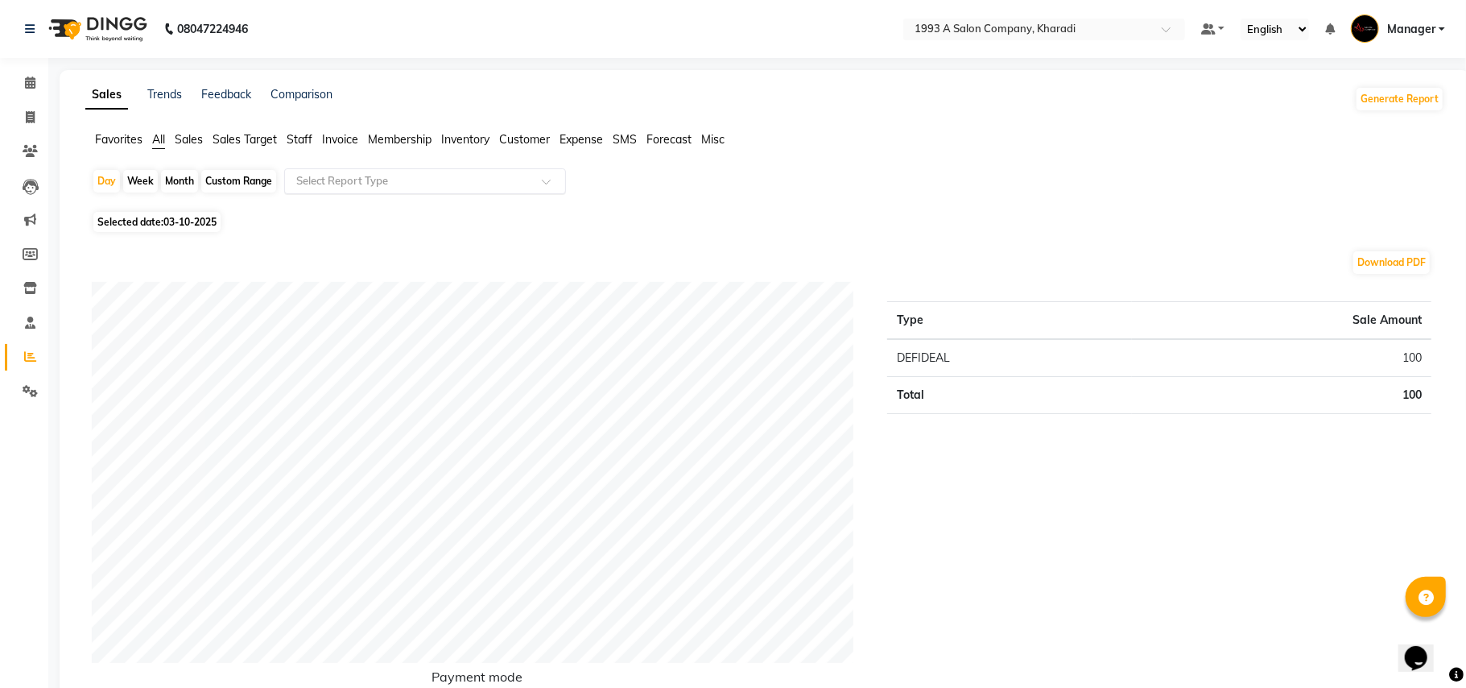
click at [369, 192] on div "Select Report Type" at bounding box center [425, 181] width 282 height 26
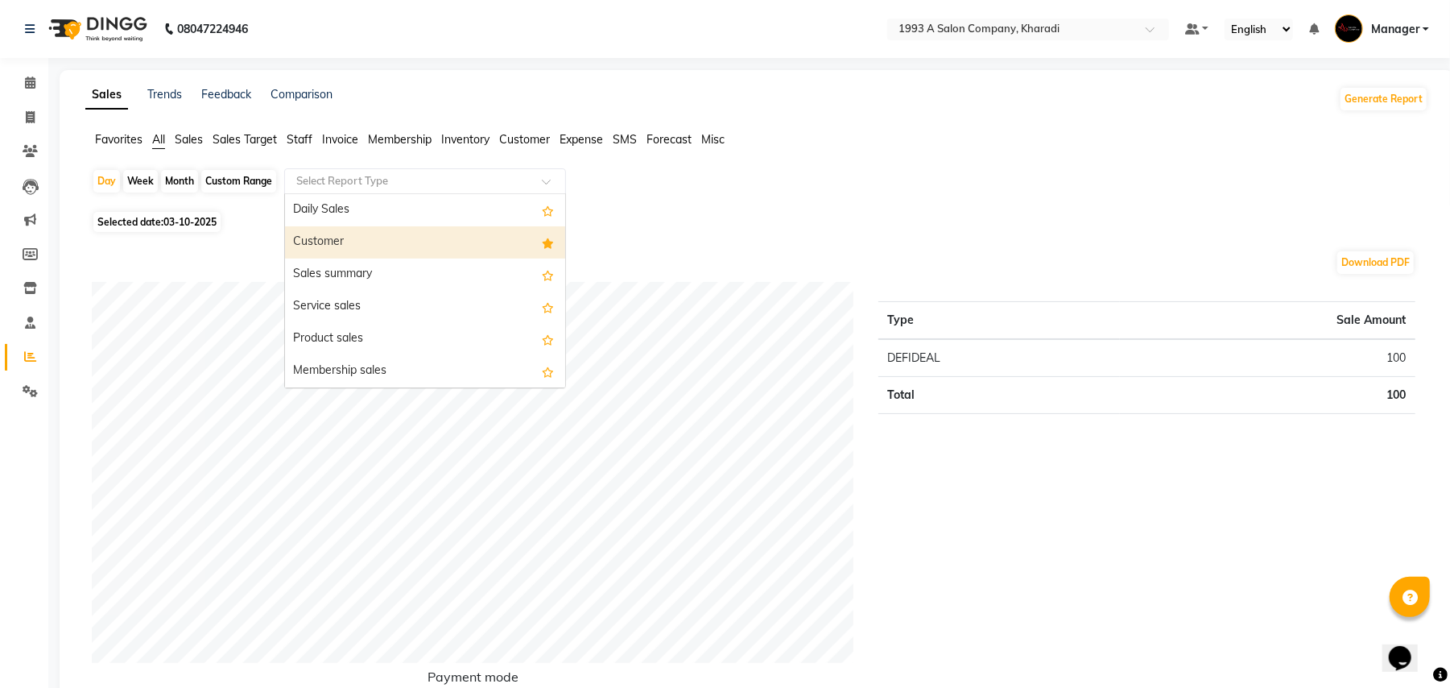
click at [391, 246] on div "Customer" at bounding box center [425, 242] width 280 height 32
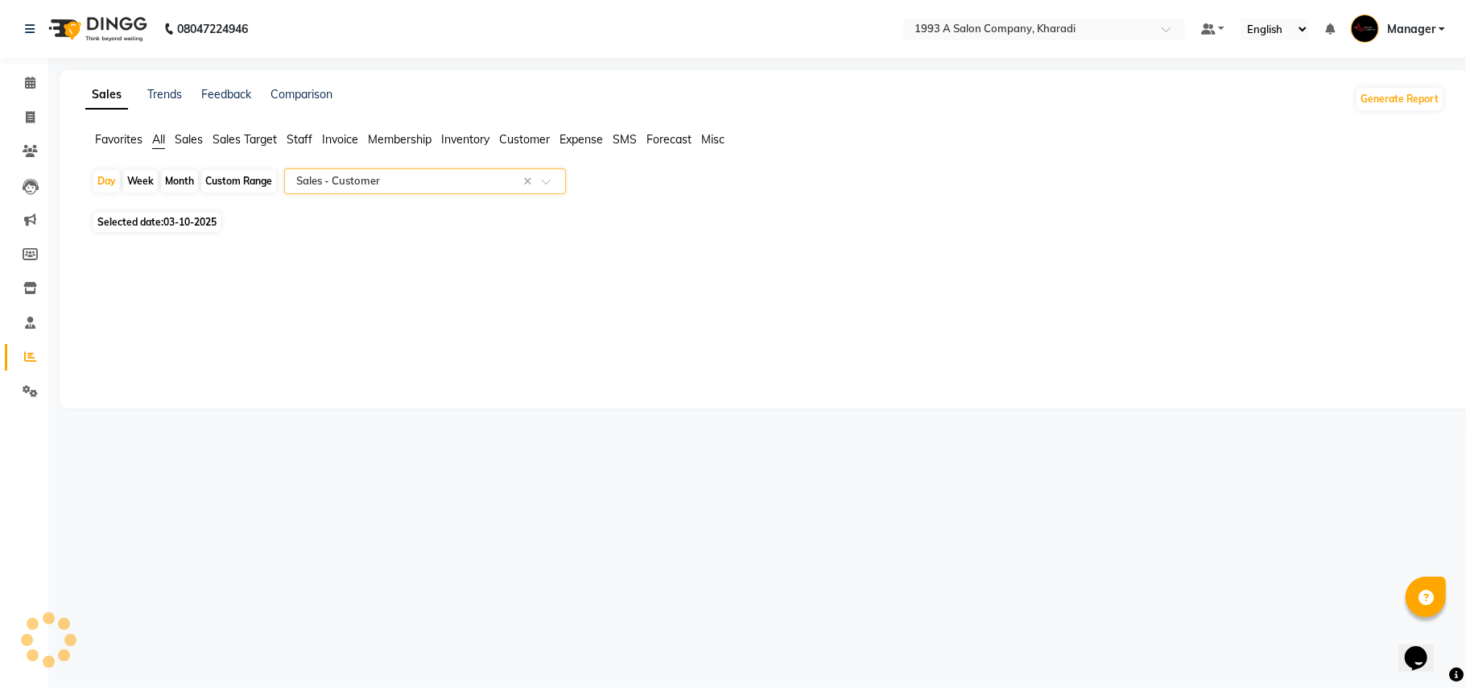
select select "full_report"
select select "csv"
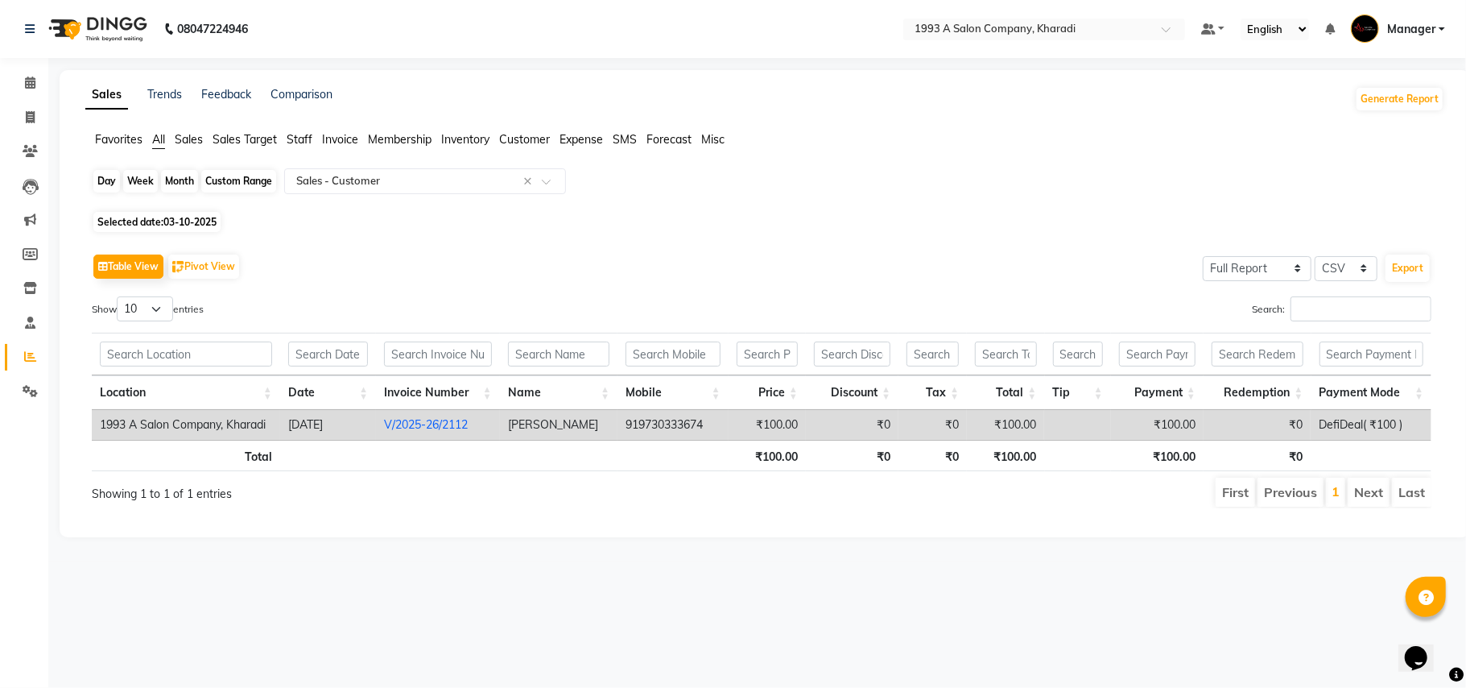
click at [101, 184] on div "Day" at bounding box center [106, 181] width 27 height 23
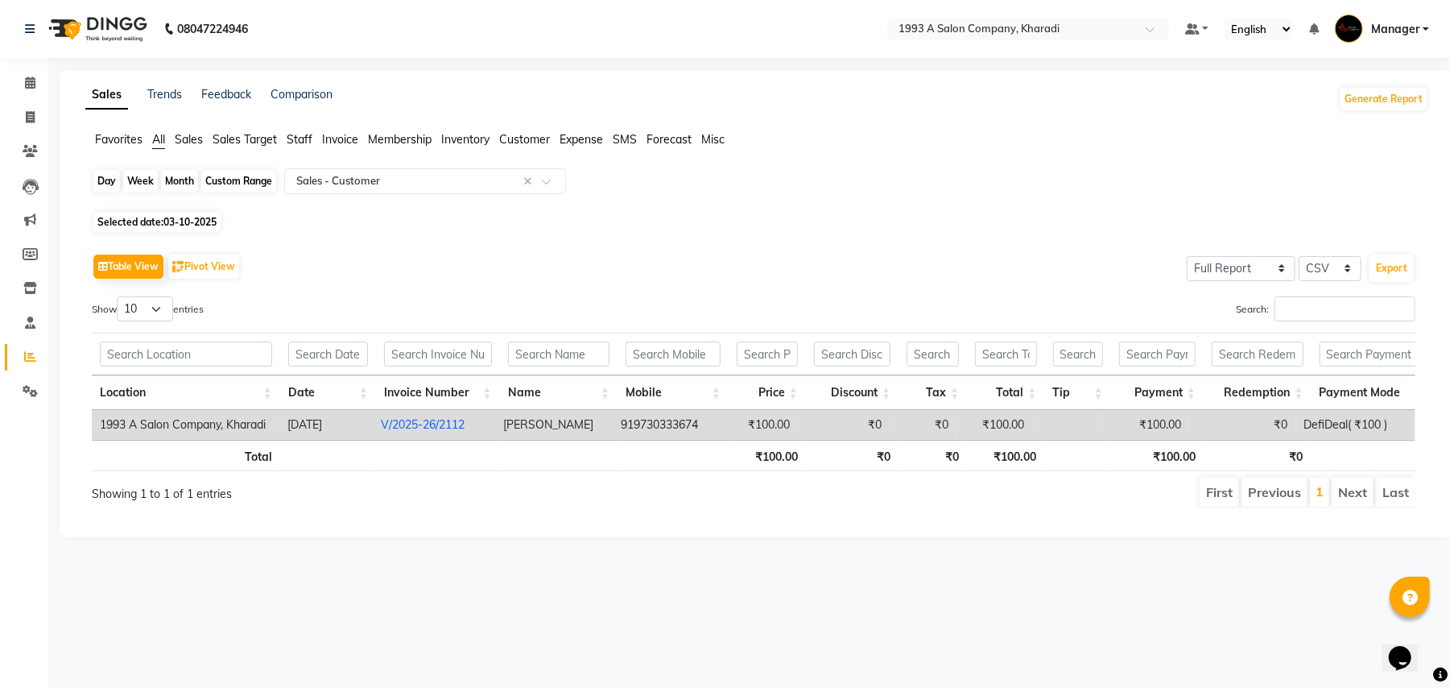
select select "10"
select select "2025"
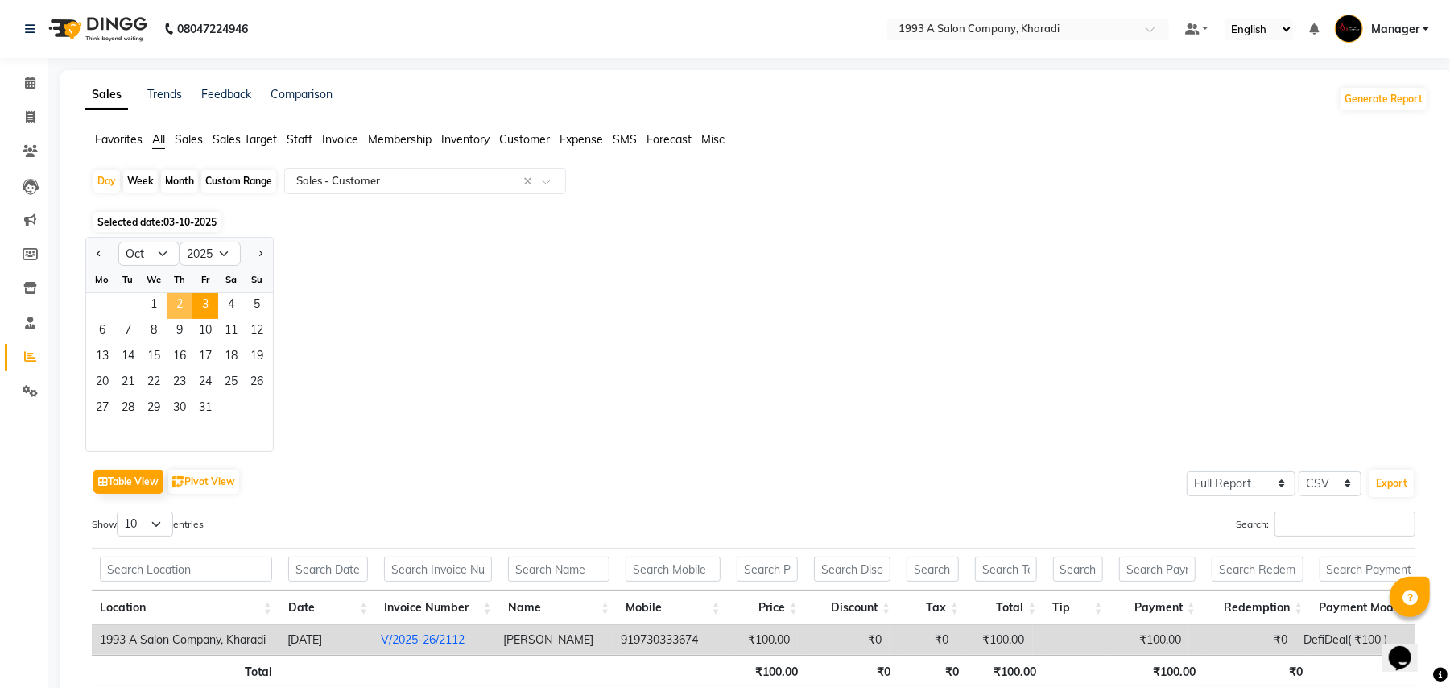
click at [168, 304] on span "2" at bounding box center [180, 306] width 26 height 26
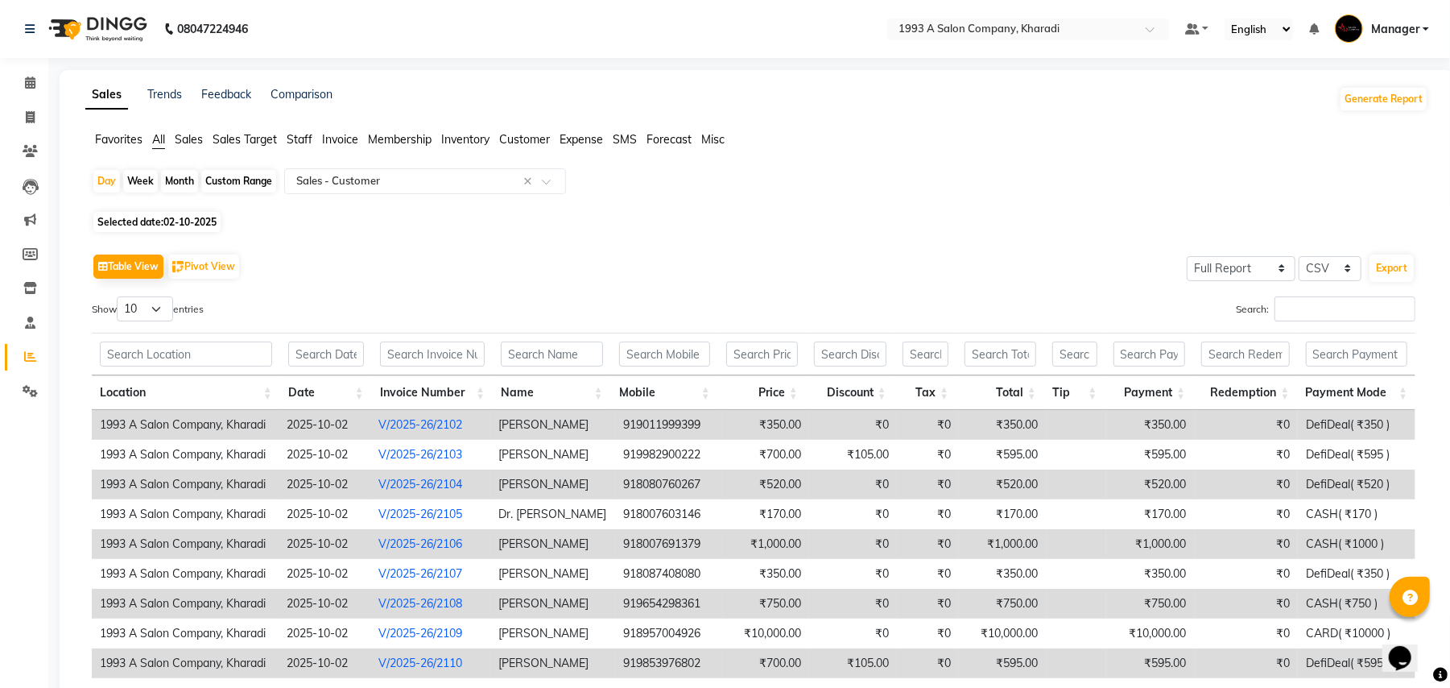
click at [303, 147] on li "Staff" at bounding box center [300, 139] width 26 height 17
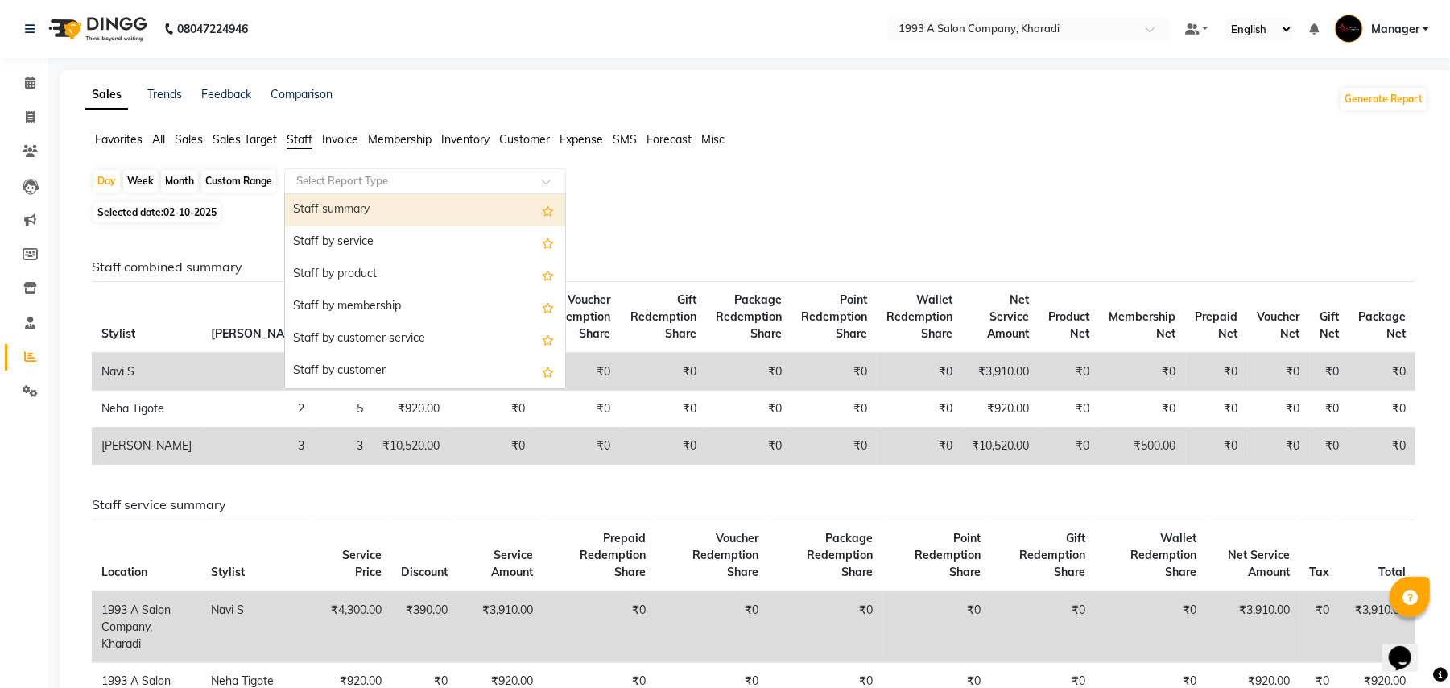
click at [362, 188] on input "text" at bounding box center [409, 181] width 232 height 16
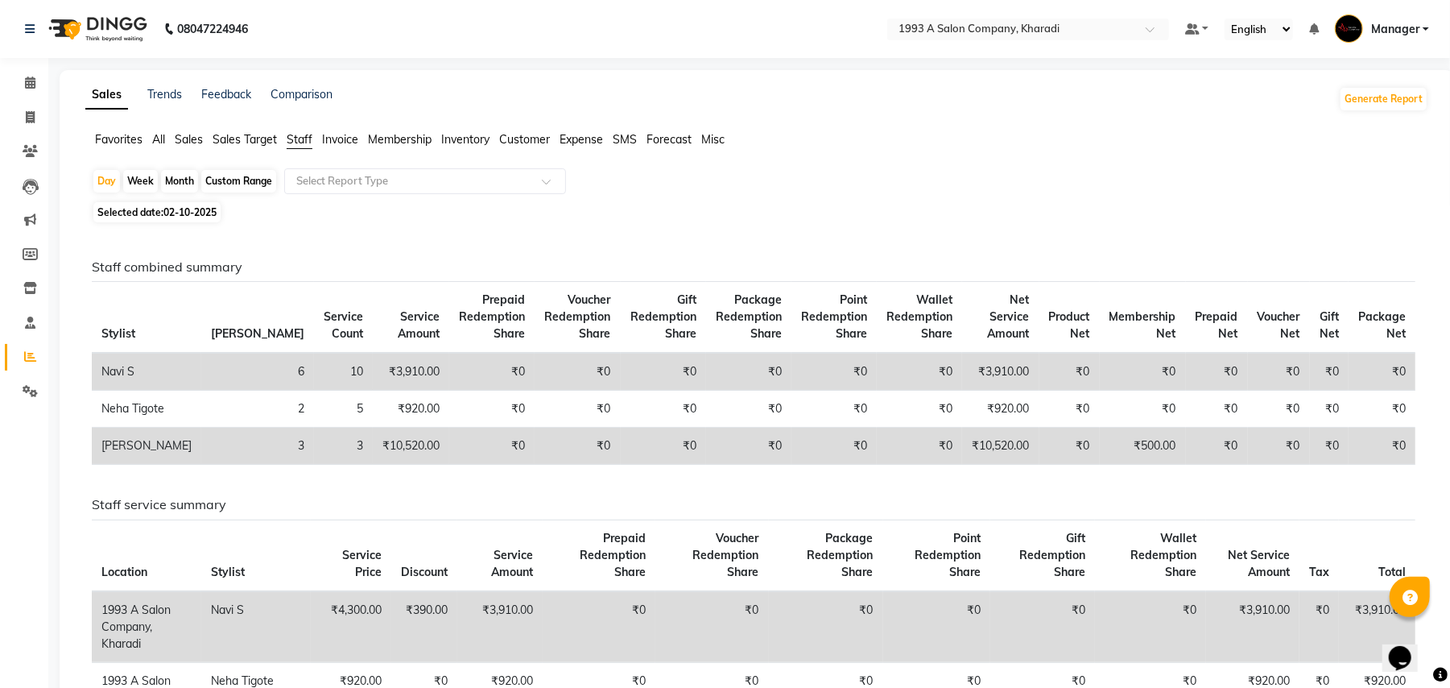
click at [159, 129] on div "Sales Trends Feedback Comparison Generate Report Favorites All Sales Sales Targ…" at bounding box center [757, 571] width 1395 height 1003
click at [156, 136] on span "All" at bounding box center [158, 139] width 13 height 14
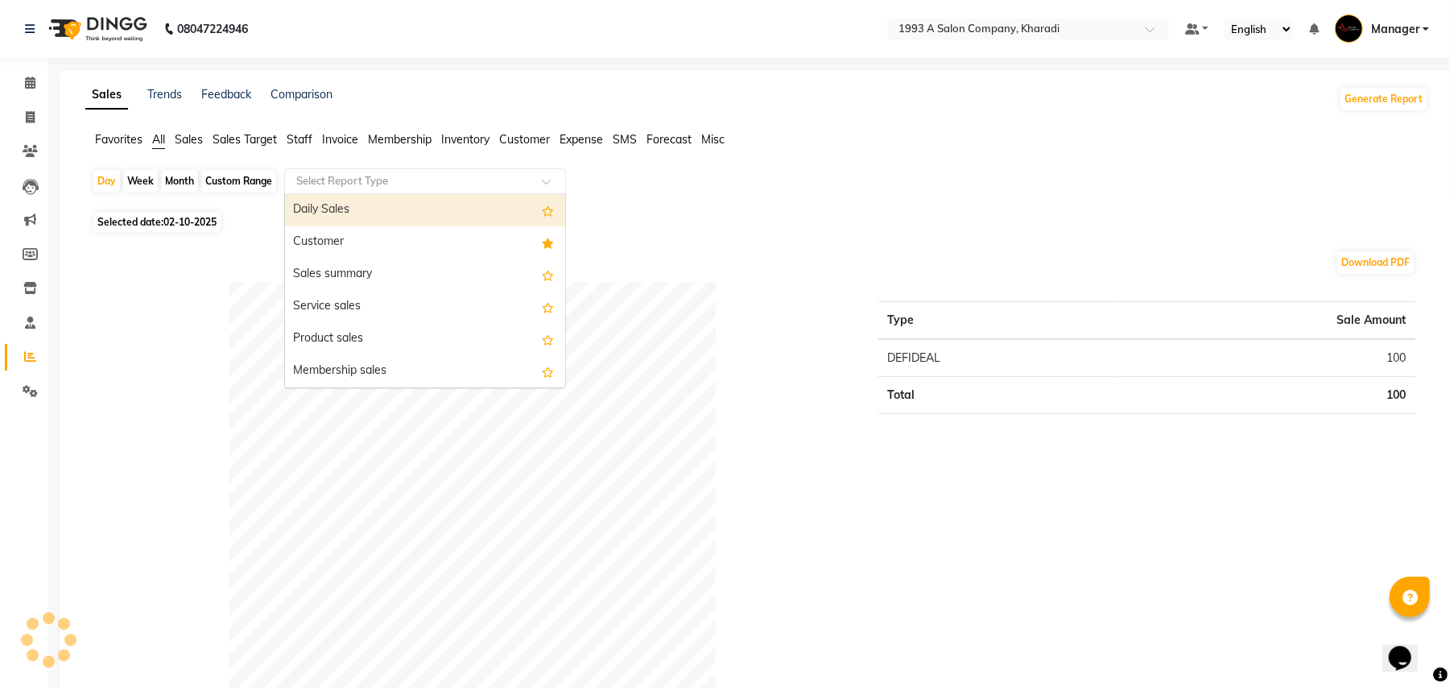
click at [336, 184] on input "text" at bounding box center [409, 181] width 232 height 16
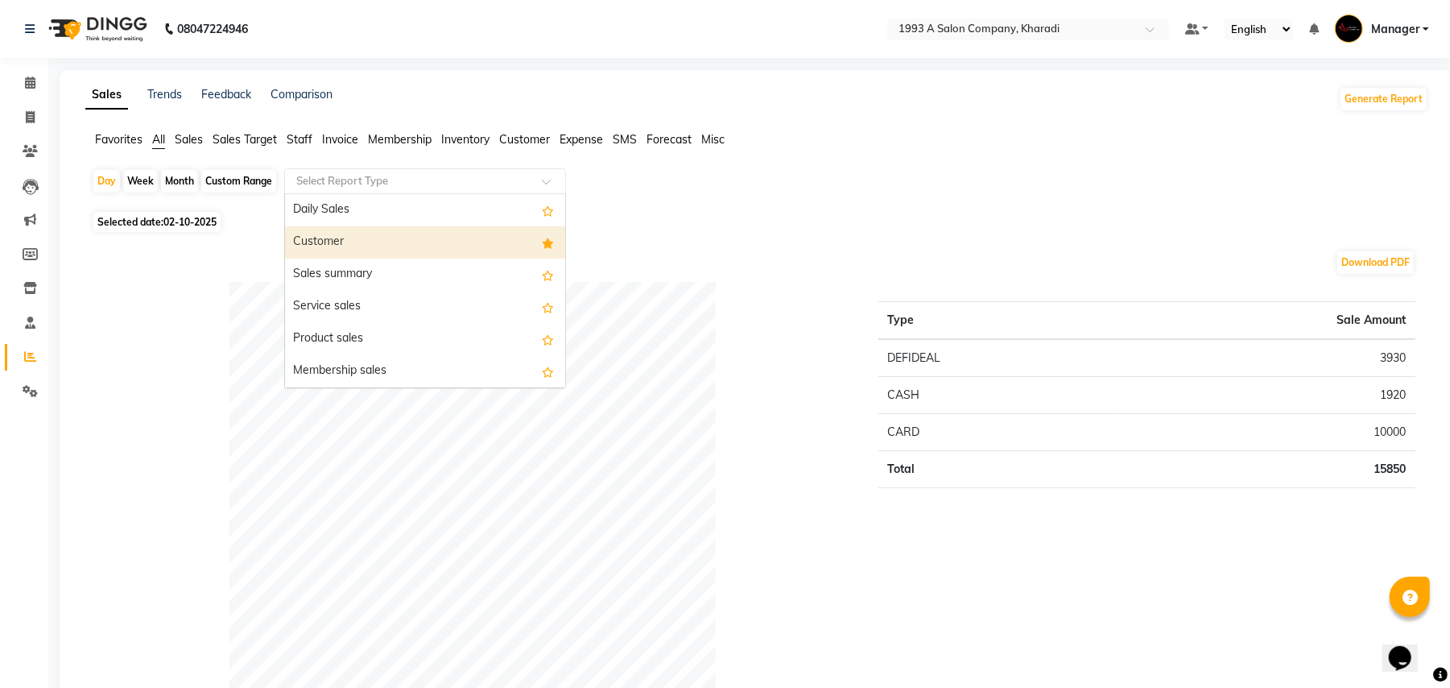
click at [330, 245] on div "Customer" at bounding box center [425, 242] width 280 height 32
select select "full_report"
select select "csv"
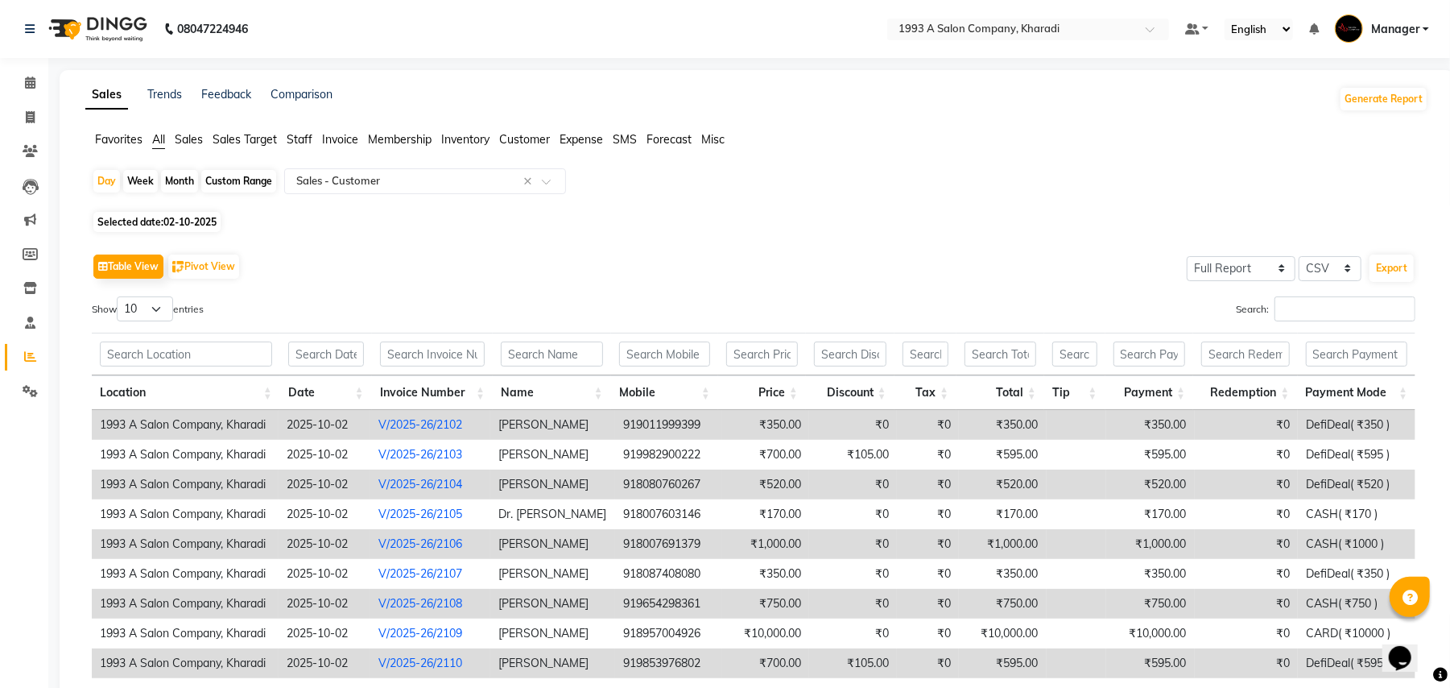
click at [312, 136] on span "Staff" at bounding box center [300, 139] width 26 height 14
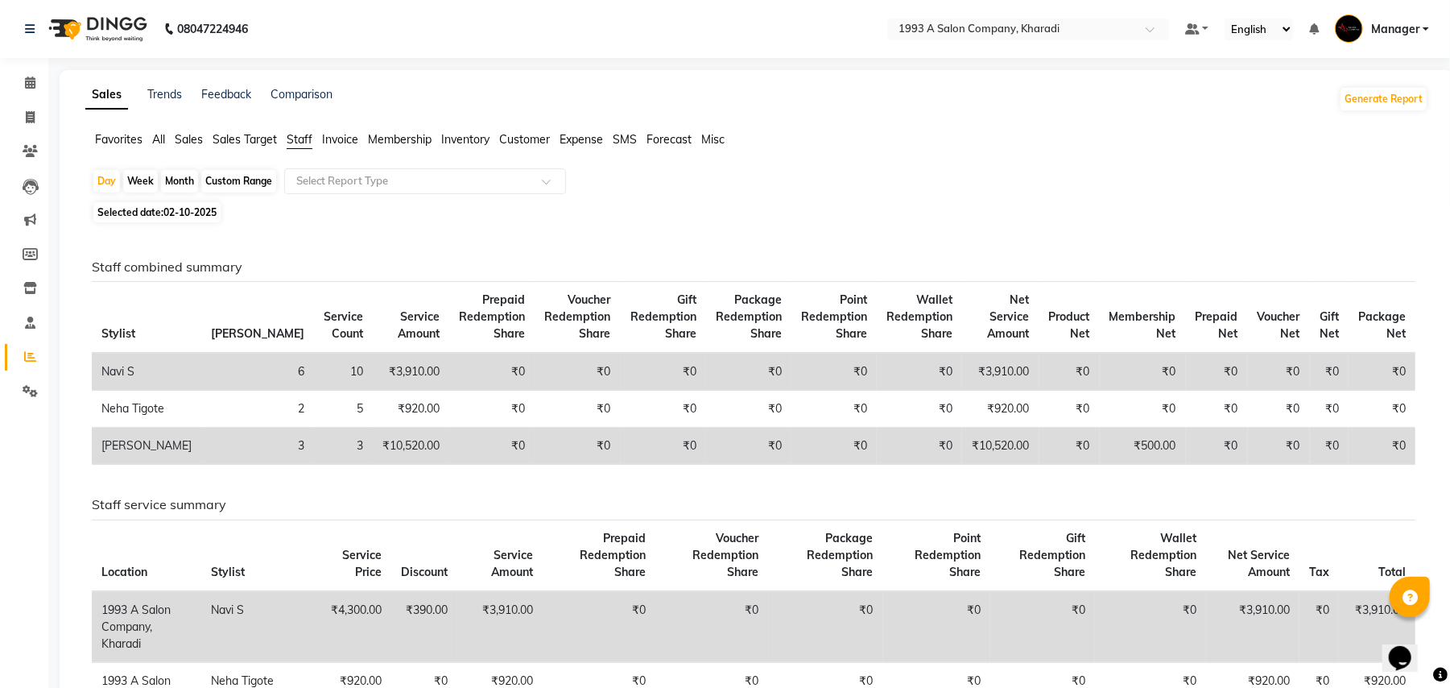
click at [151, 136] on ul "Favorites All Sales Sales Target Staff Invoice Membership Inventory Customer Ex…" at bounding box center [756, 140] width 1343 height 18
click at [165, 139] on span "All" at bounding box center [158, 139] width 13 height 14
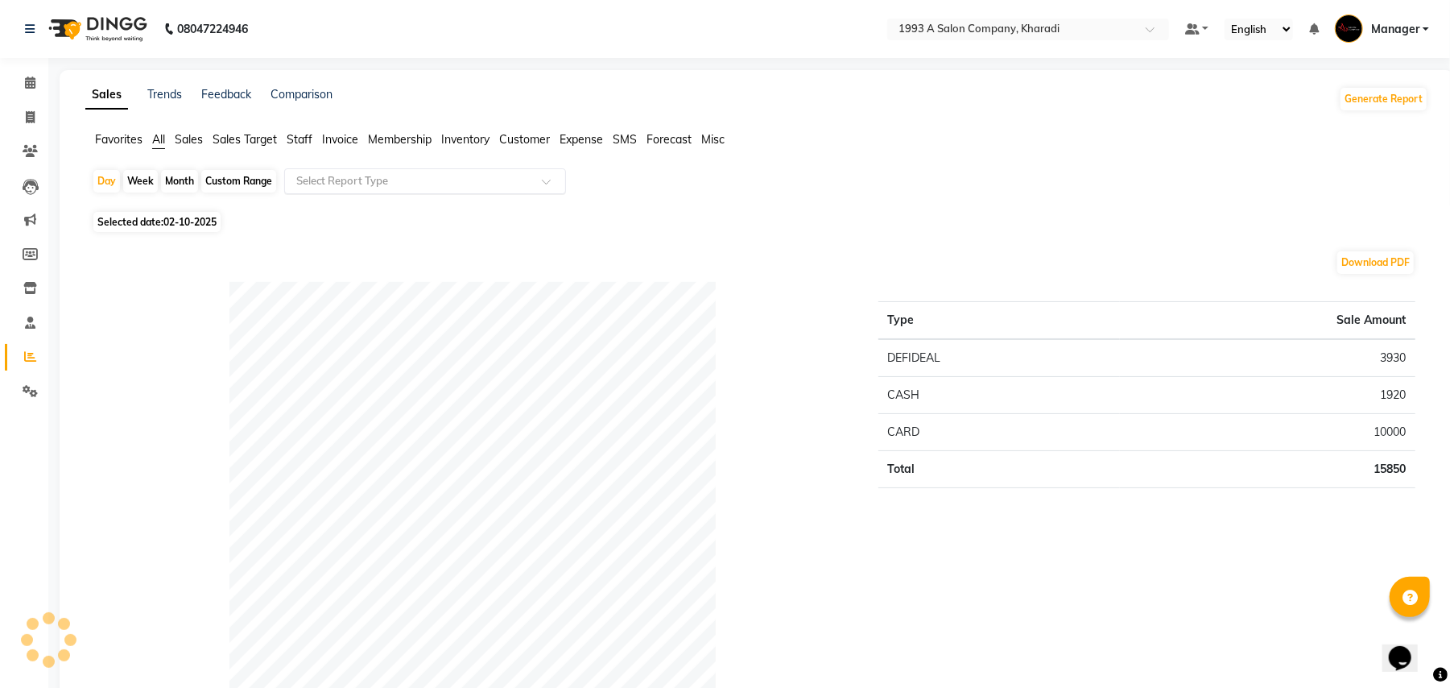
click at [387, 179] on input "text" at bounding box center [409, 181] width 232 height 16
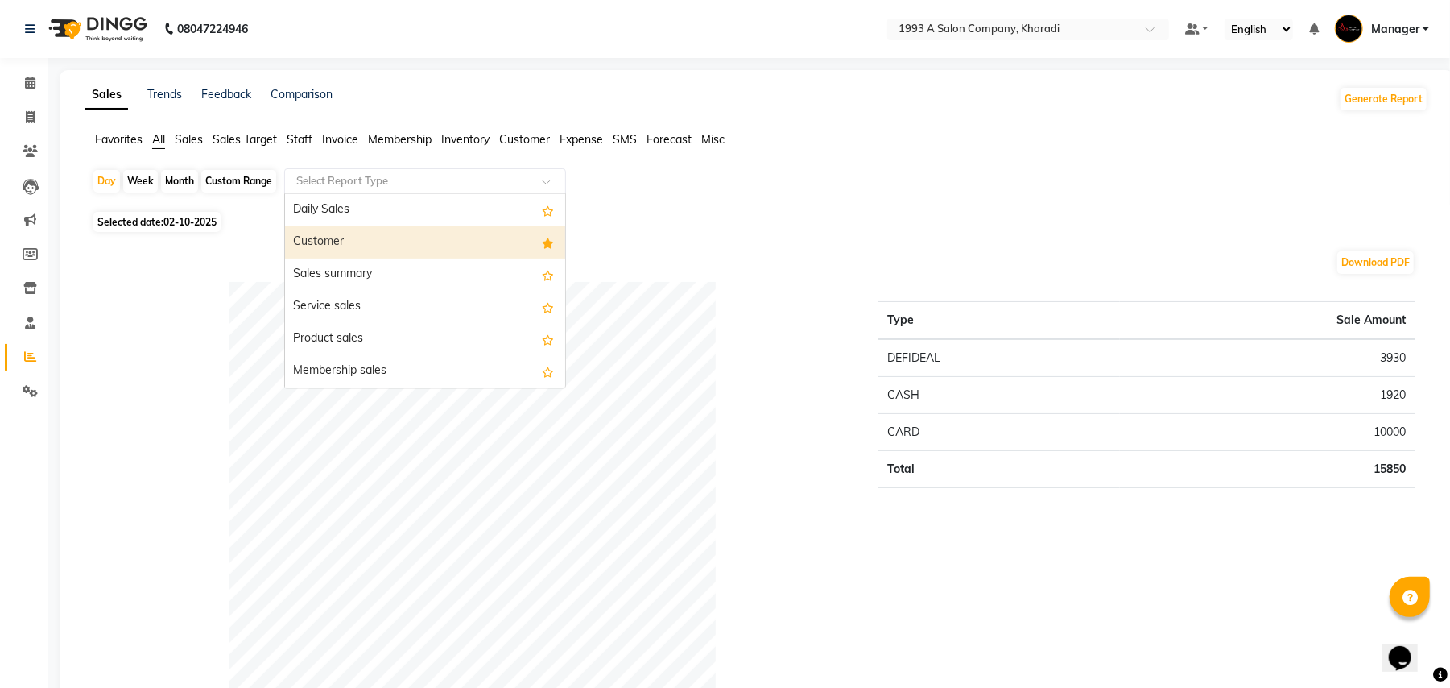
click at [374, 239] on div "Customer" at bounding box center [425, 242] width 280 height 32
select select "full_report"
select select "csv"
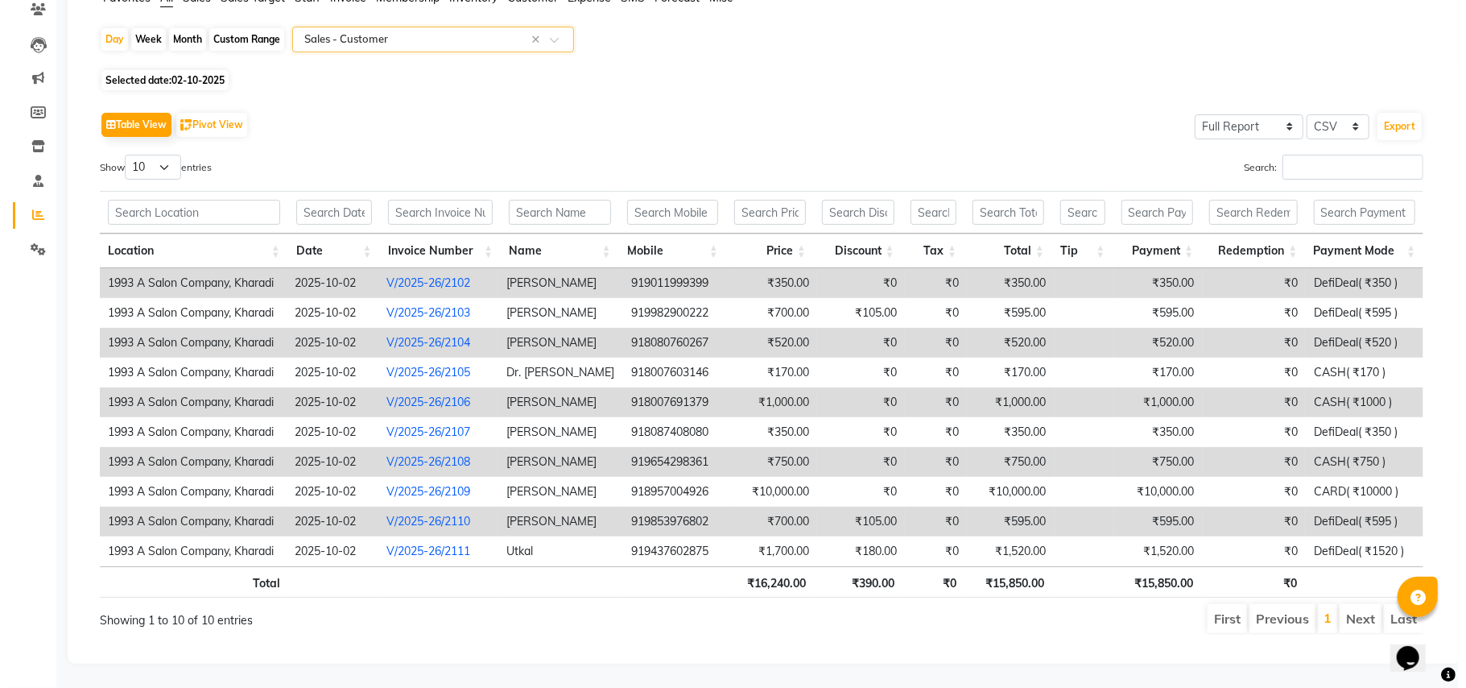
scroll to position [161, 0]
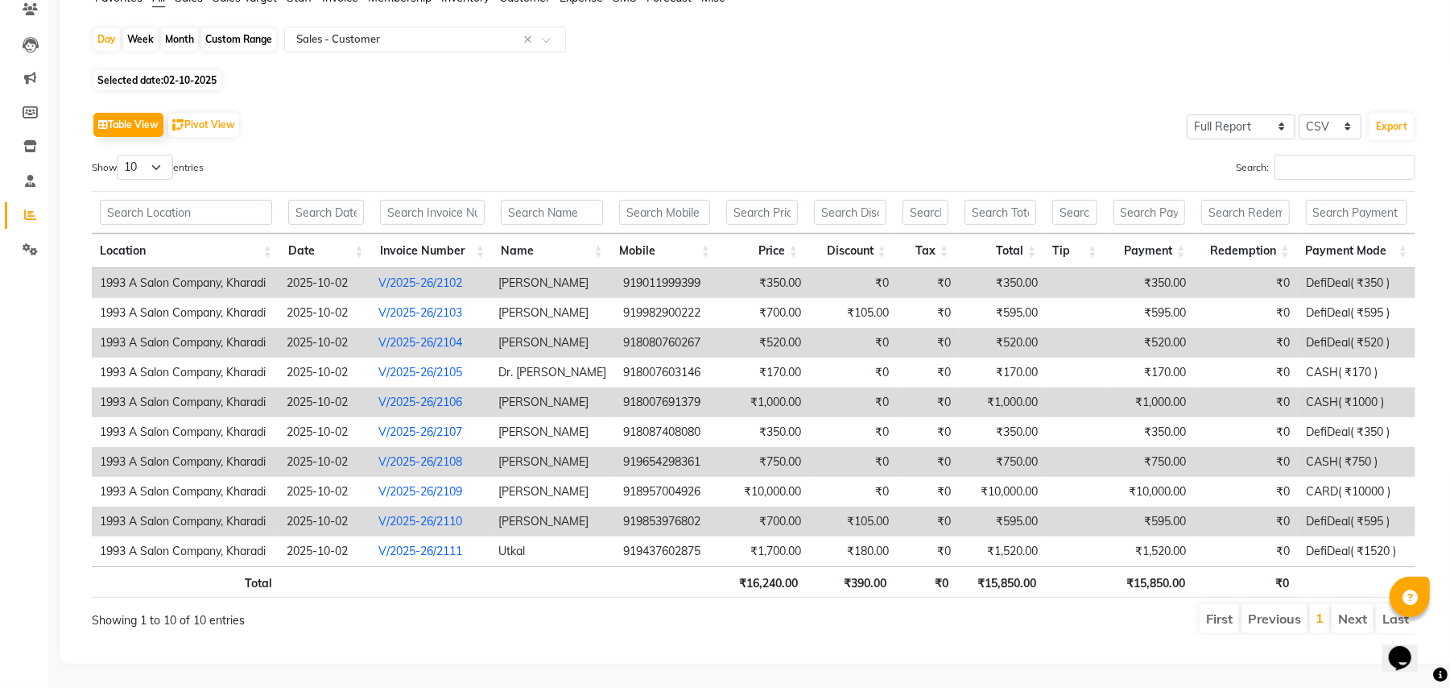
click at [432, 454] on link "V/2025-26/2108" at bounding box center [420, 461] width 84 height 14
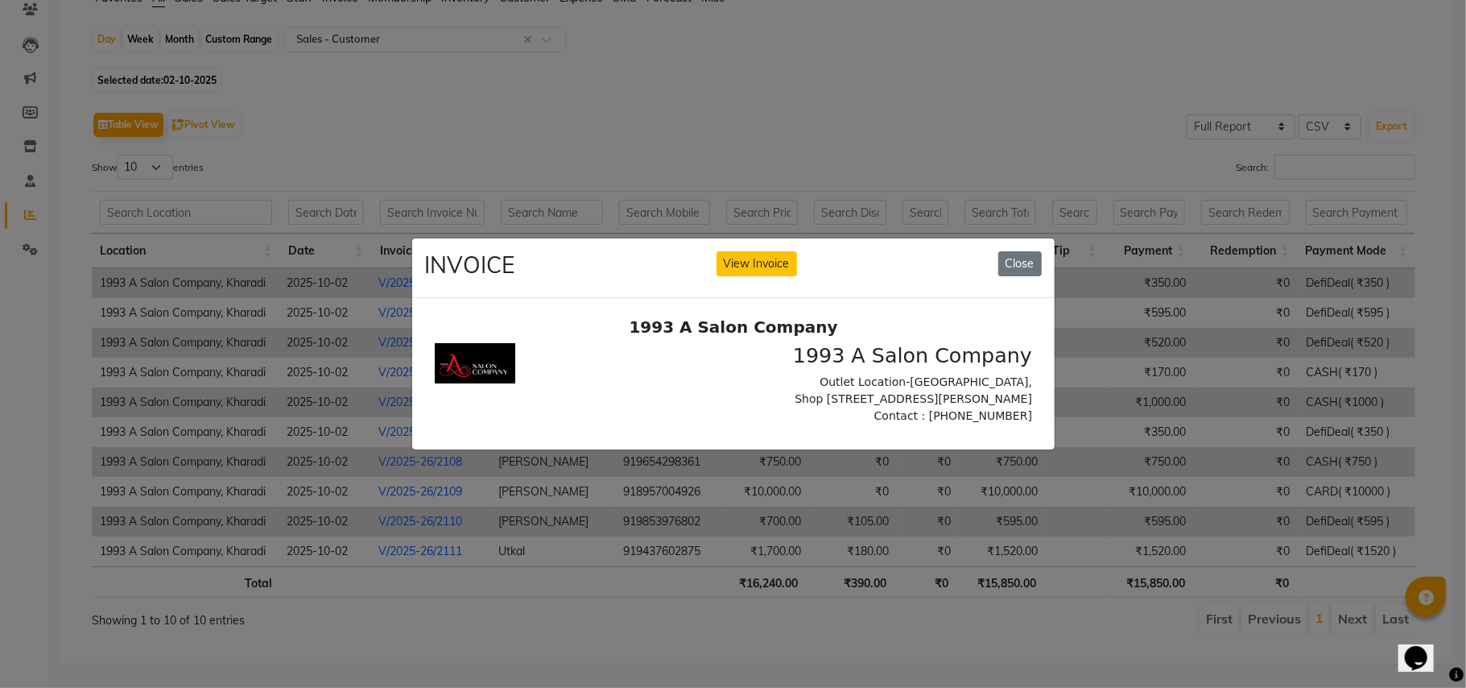
scroll to position [0, 0]
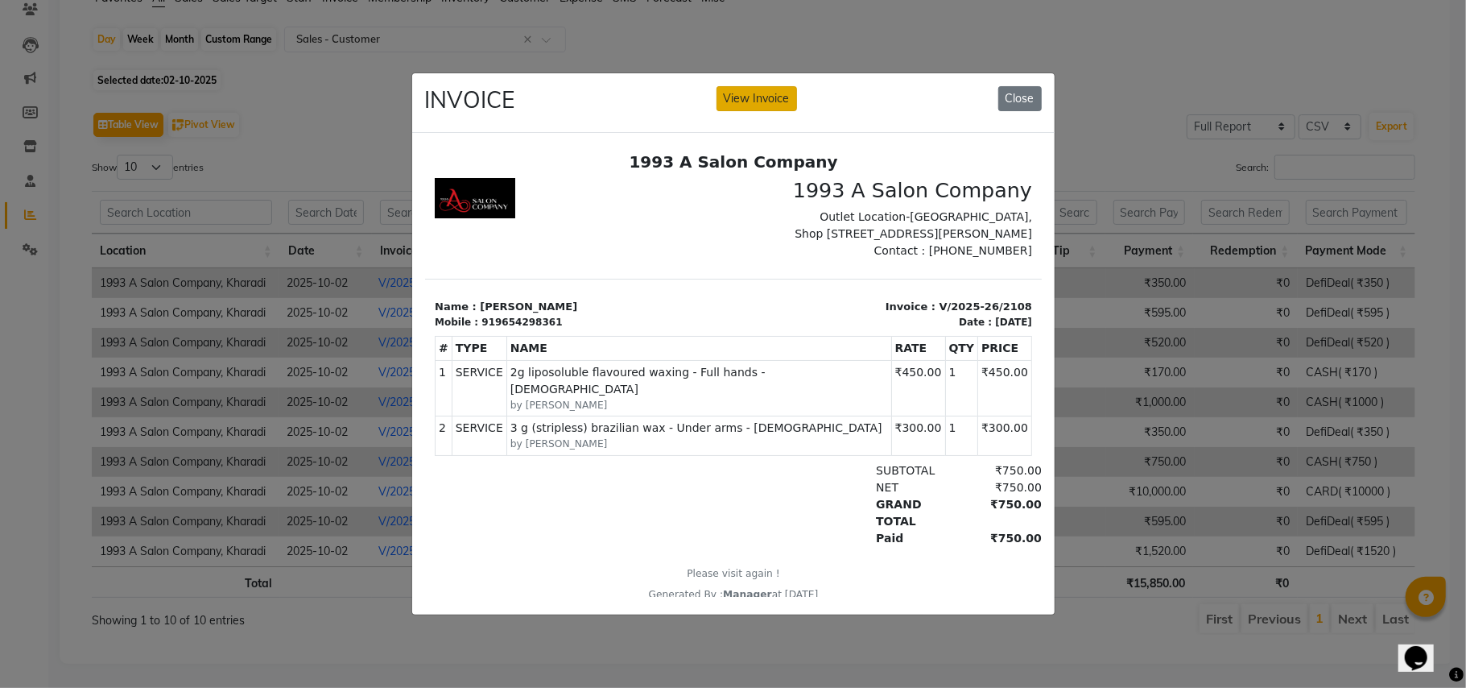
click at [760, 86] on button "View Invoice" at bounding box center [757, 98] width 81 height 25
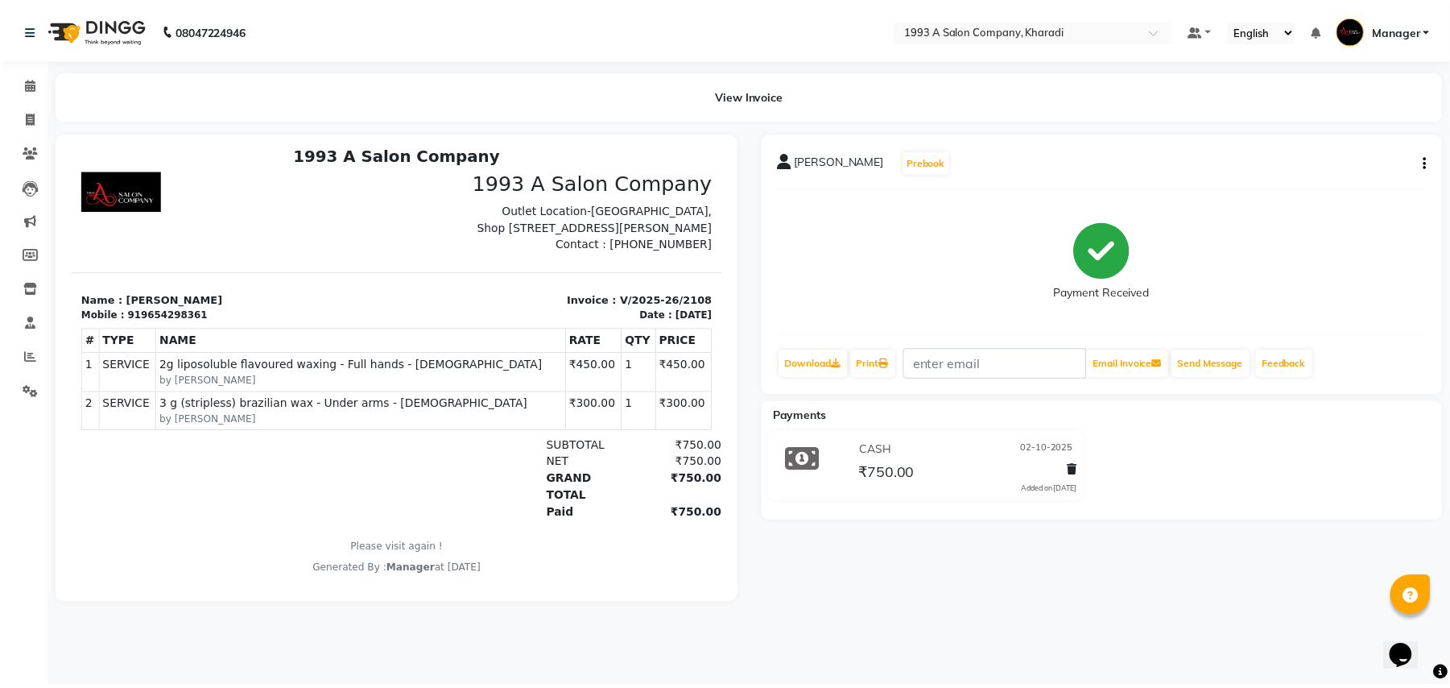
scroll to position [14, 0]
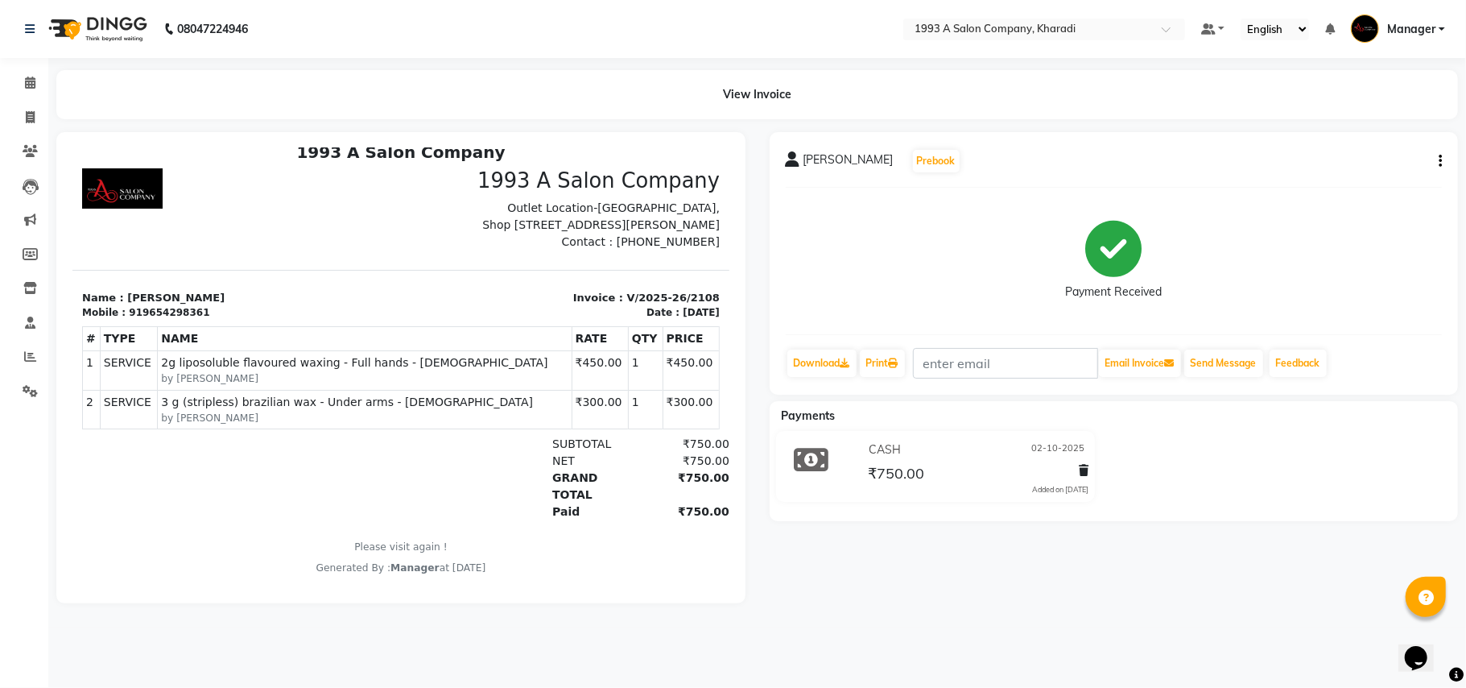
click at [1440, 168] on button "button" at bounding box center [1438, 161] width 10 height 17
click at [1350, 180] on div "Edit Invoice" at bounding box center [1360, 181] width 110 height 20
select select "service"
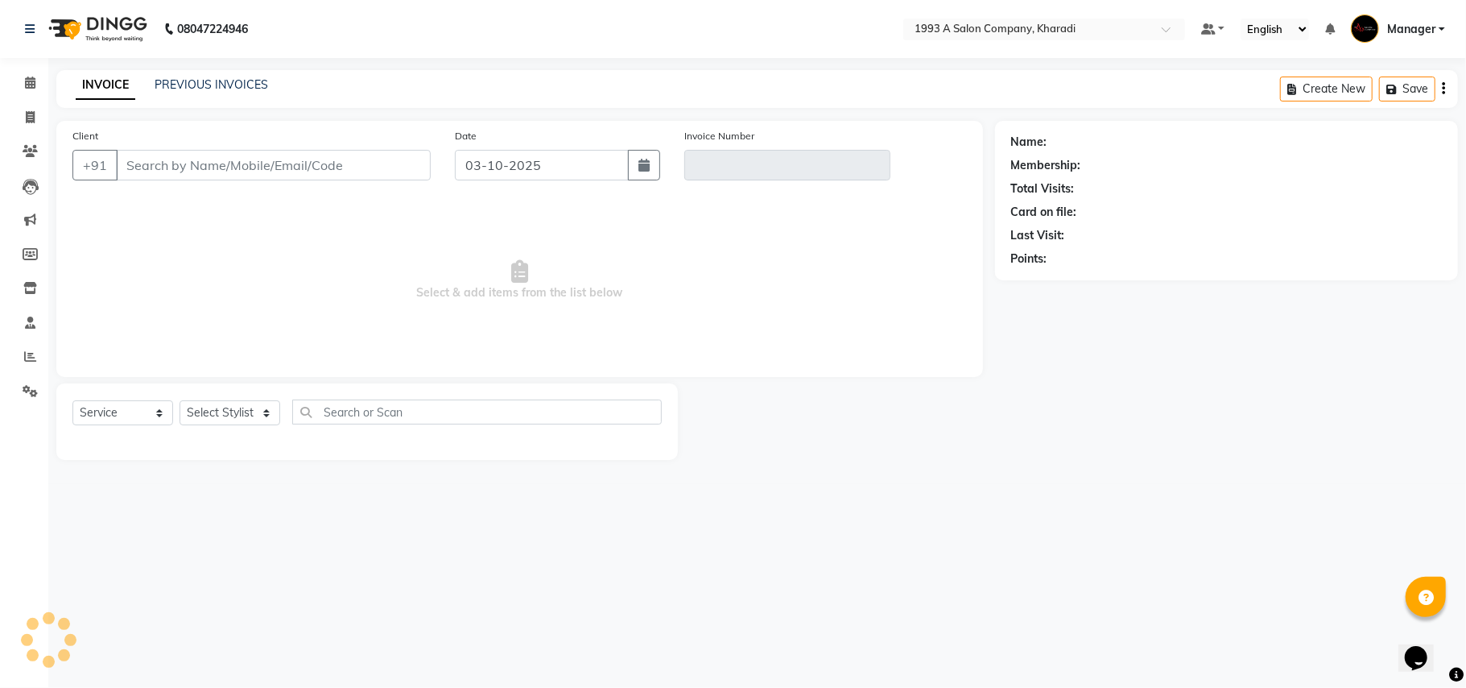
select select "13350"
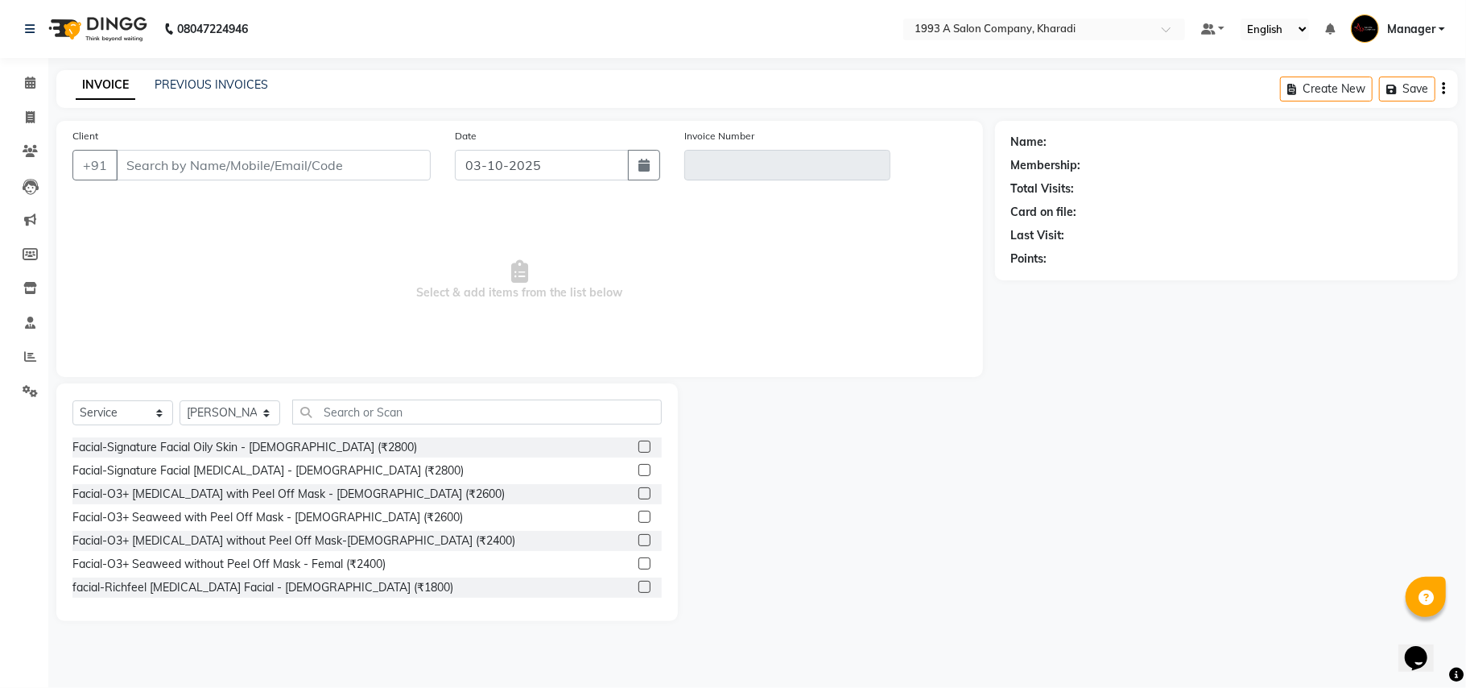
type input "9654298361"
type input "V/2025-26/2108"
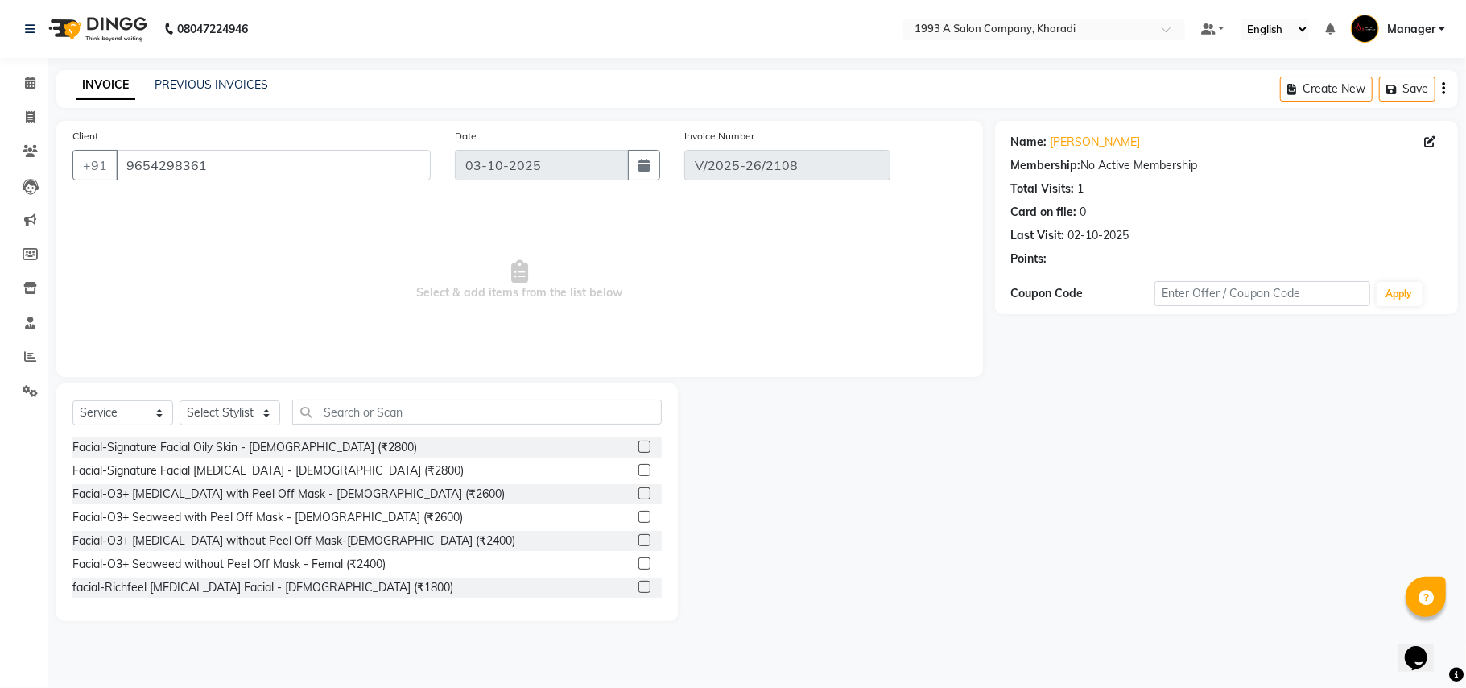
type input "02-10-2025"
select select "select"
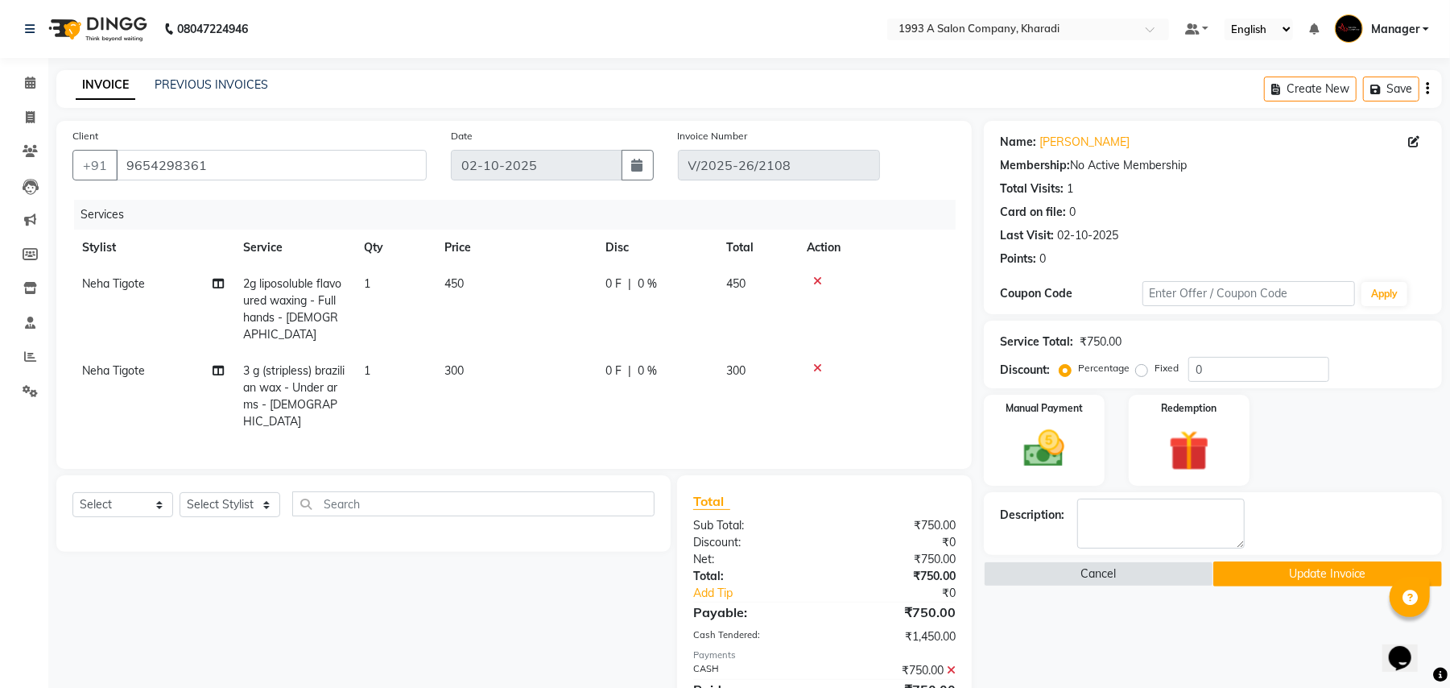
scroll to position [87, 0]
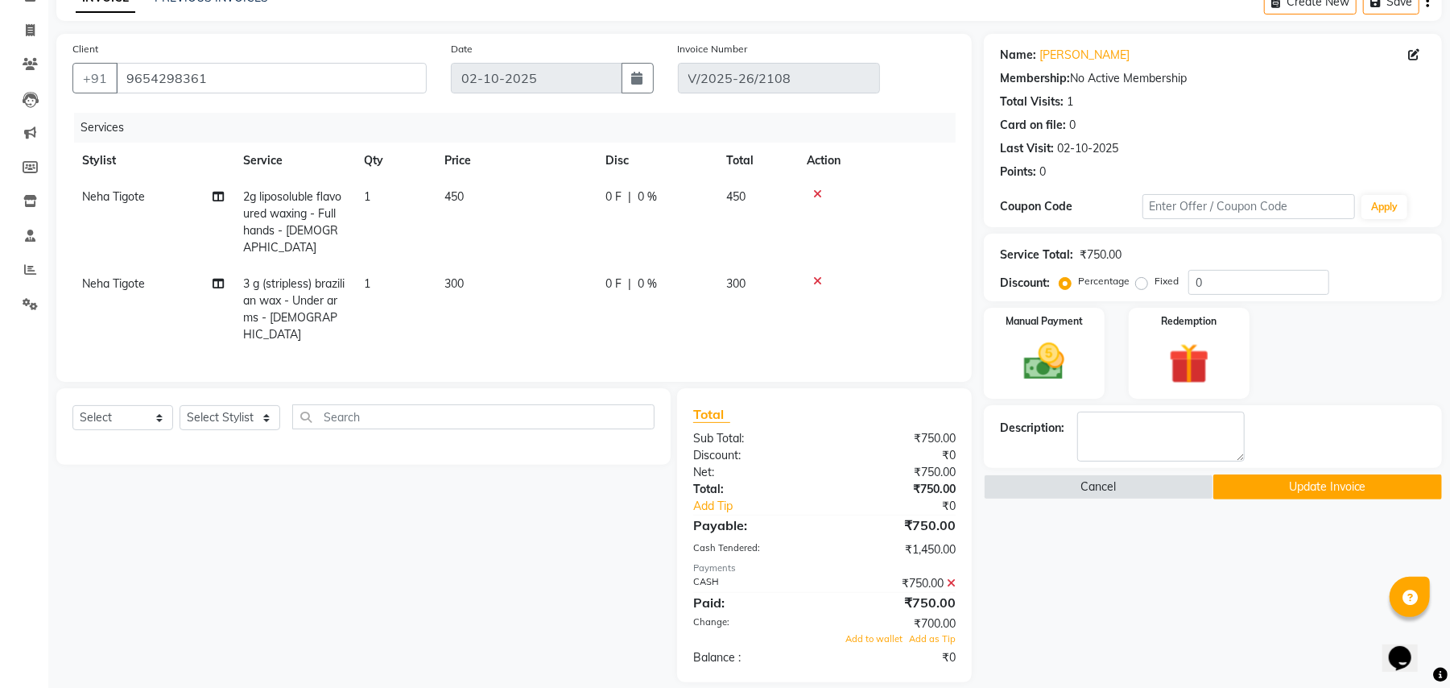
click at [950, 577] on icon at bounding box center [951, 582] width 9 height 11
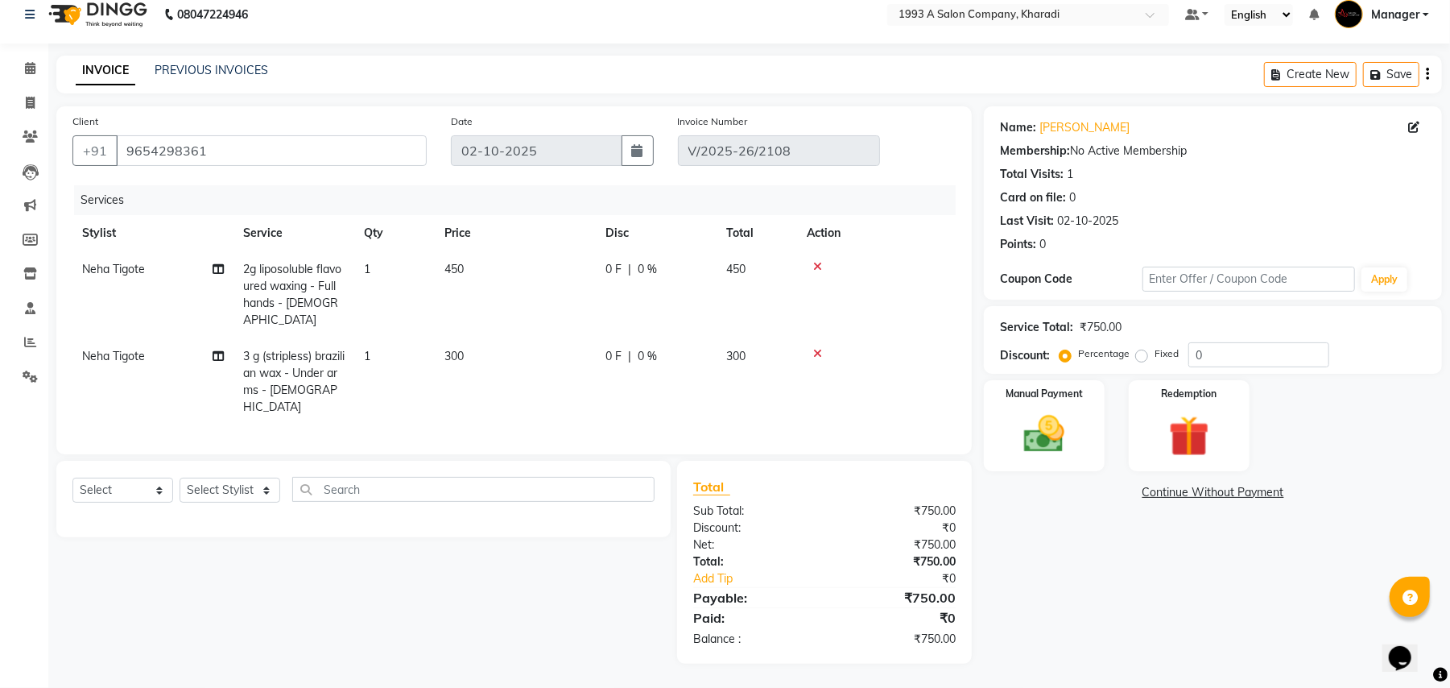
scroll to position [0, 0]
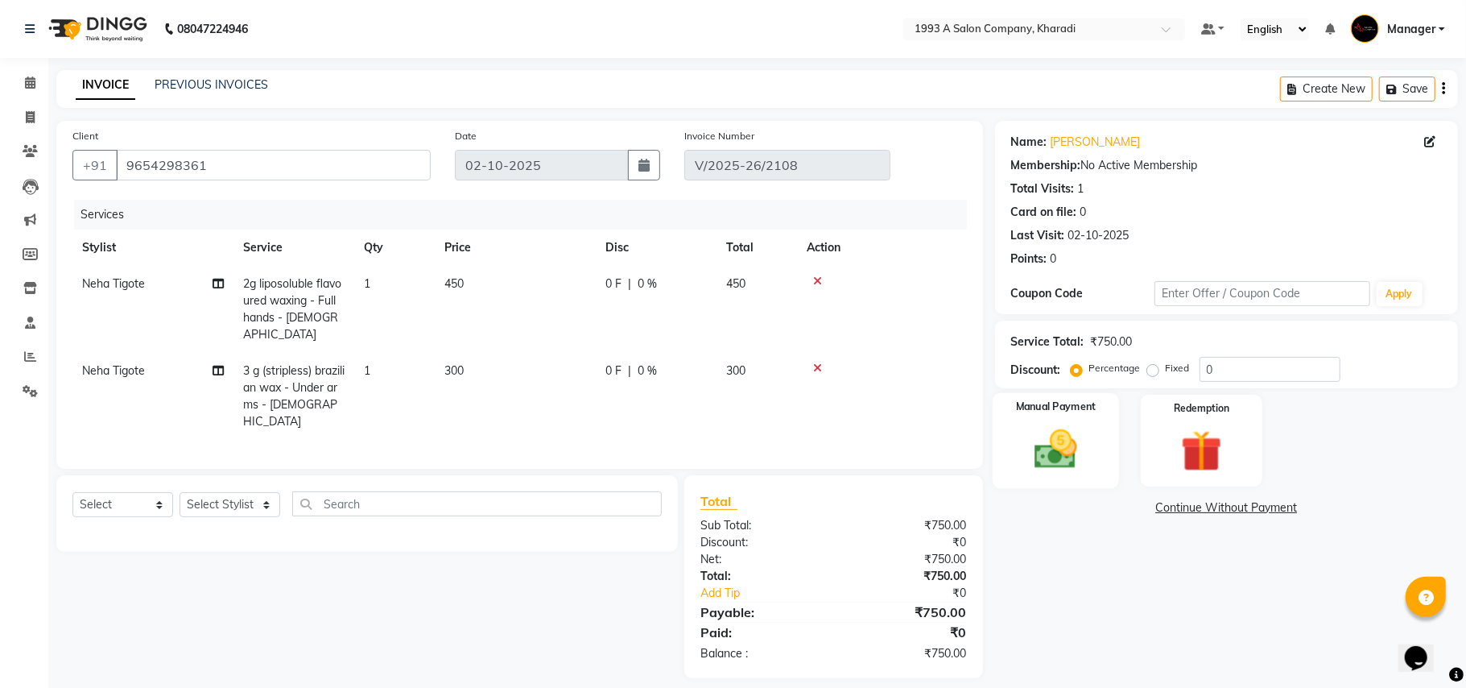
click at [1105, 432] on div "Manual Payment" at bounding box center [1056, 440] width 126 height 95
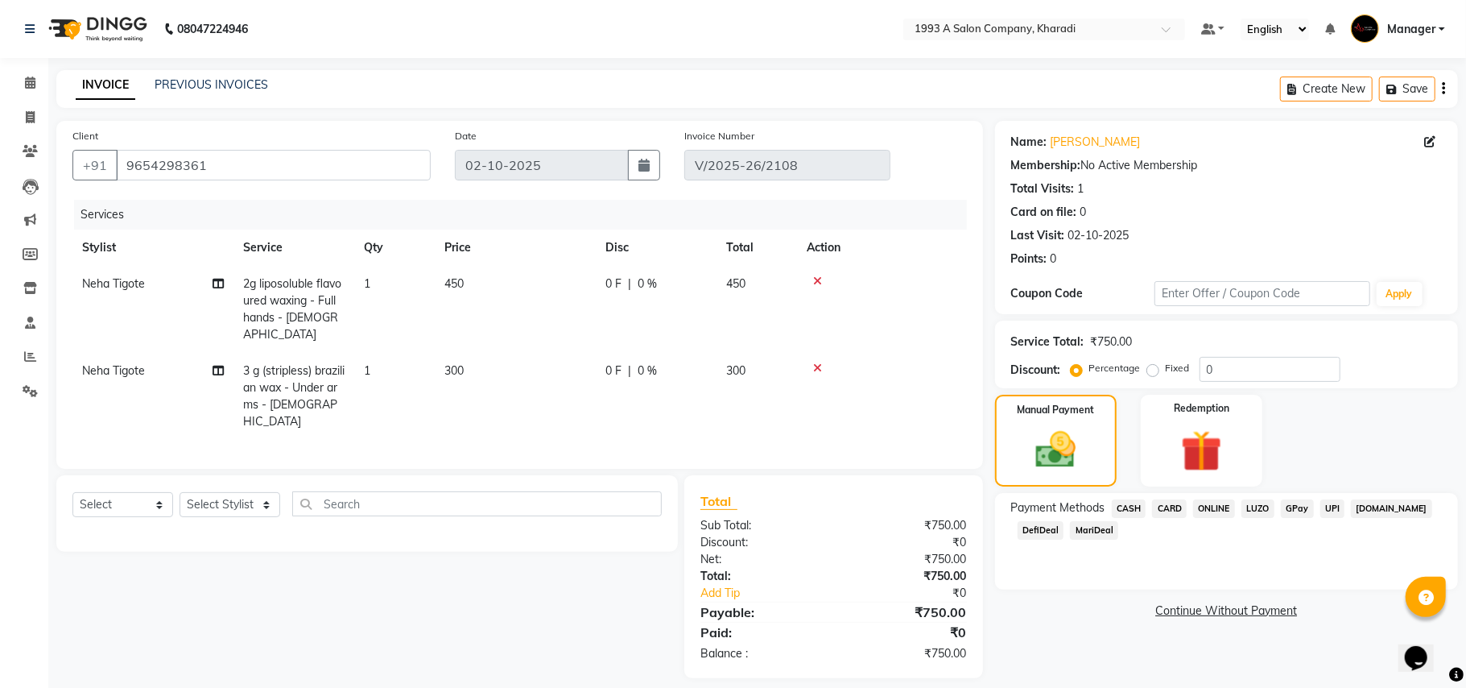
click at [1129, 510] on span "CASH" at bounding box center [1129, 508] width 35 height 19
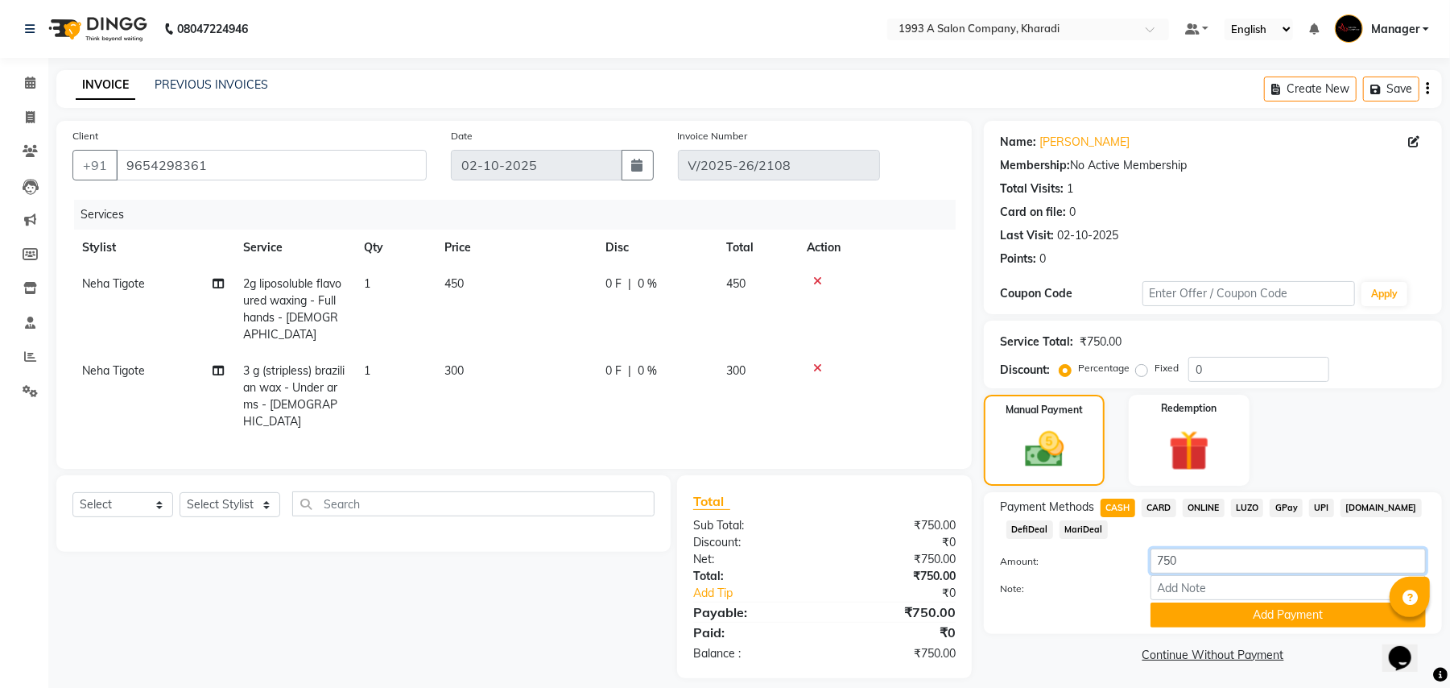
click at [1219, 569] on input "750" at bounding box center [1288, 560] width 275 height 25
type input "700"
click at [1190, 626] on button "Add Payment" at bounding box center [1288, 614] width 275 height 25
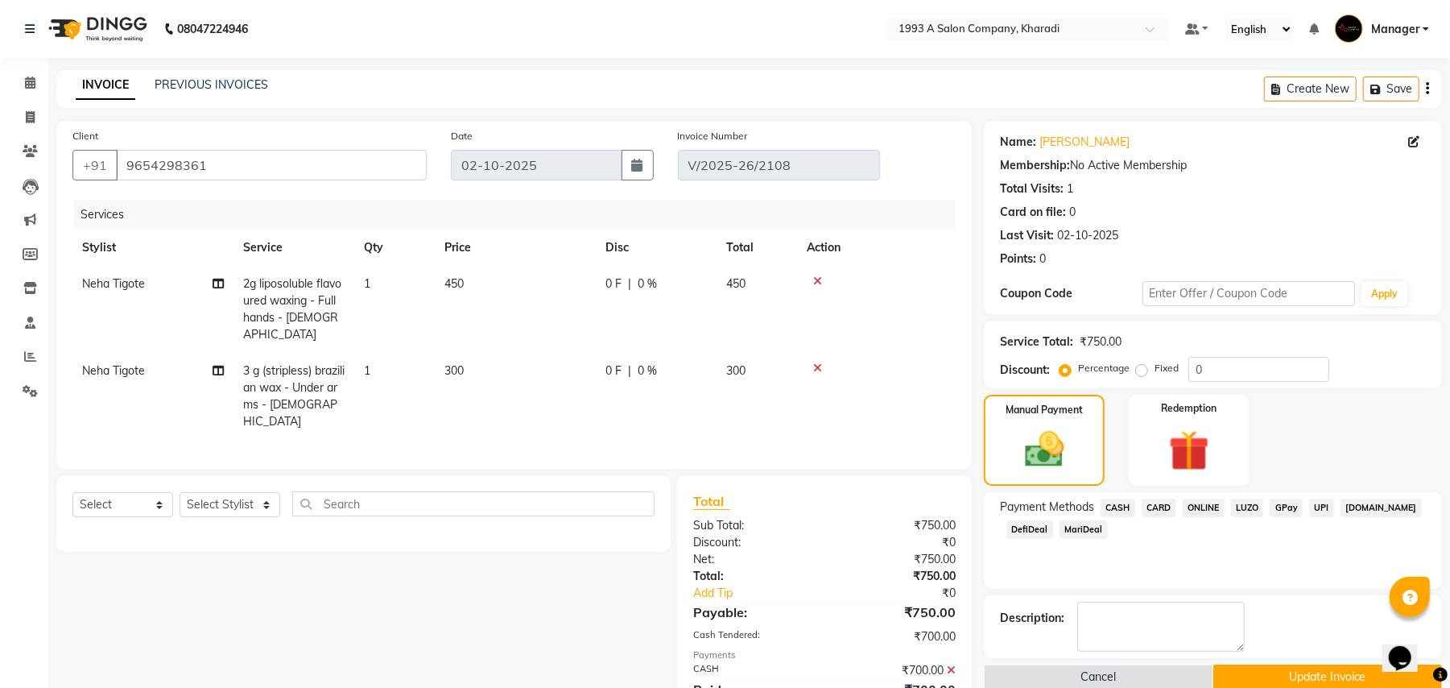
click at [1032, 532] on span "DefiDeal" at bounding box center [1030, 529] width 47 height 19
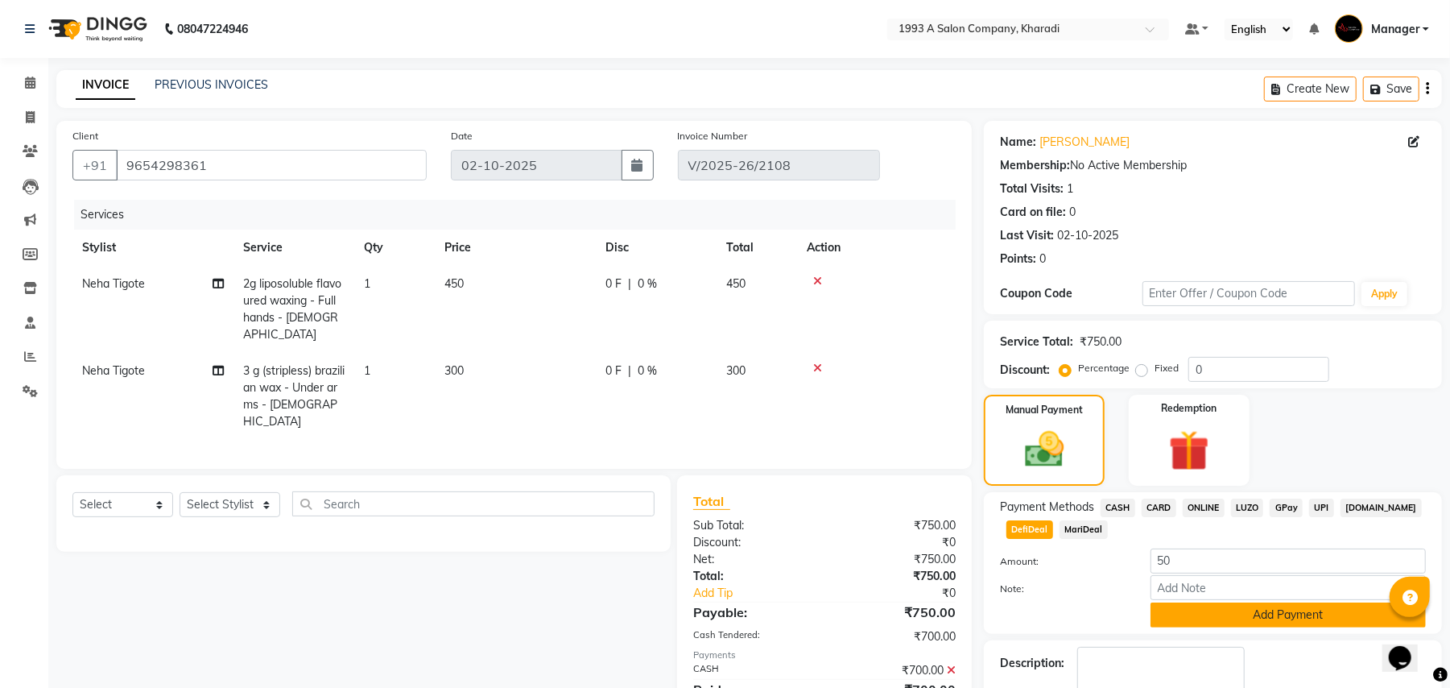
scroll to position [72, 0]
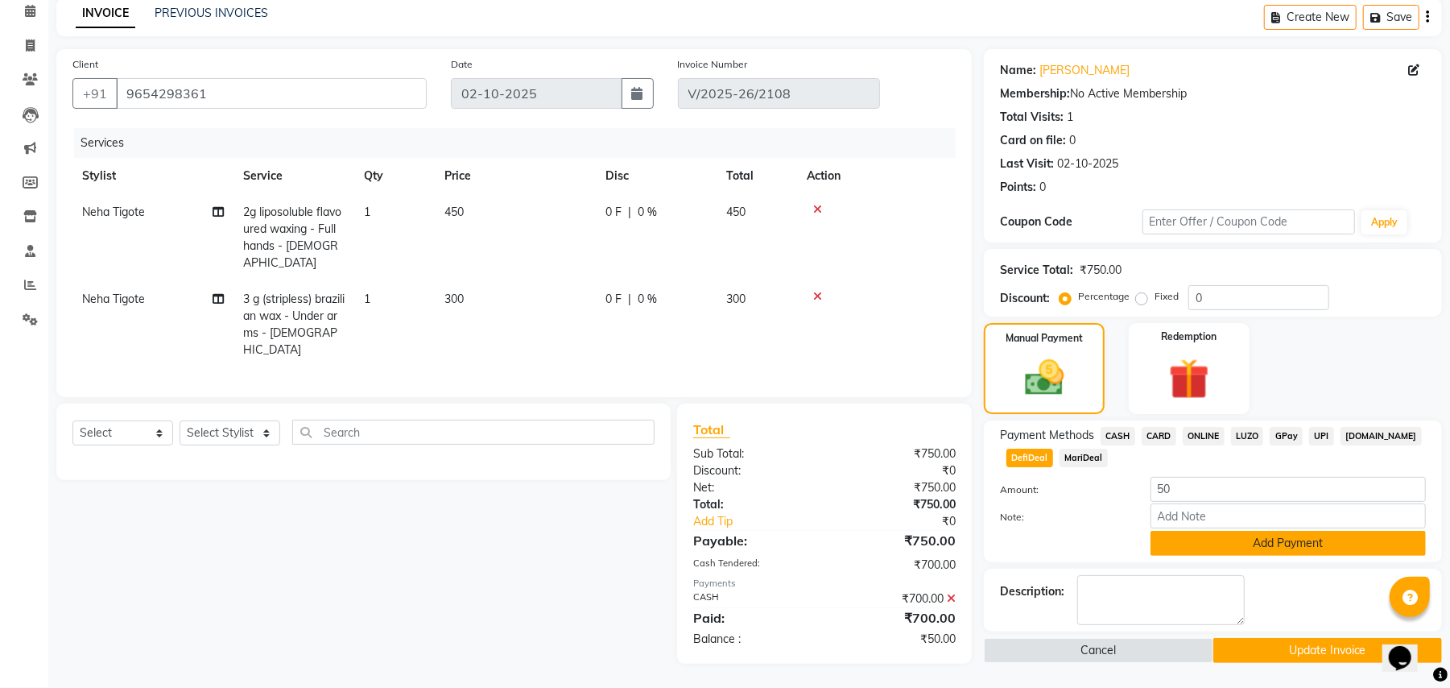
click at [1253, 539] on button "Add Payment" at bounding box center [1288, 543] width 275 height 25
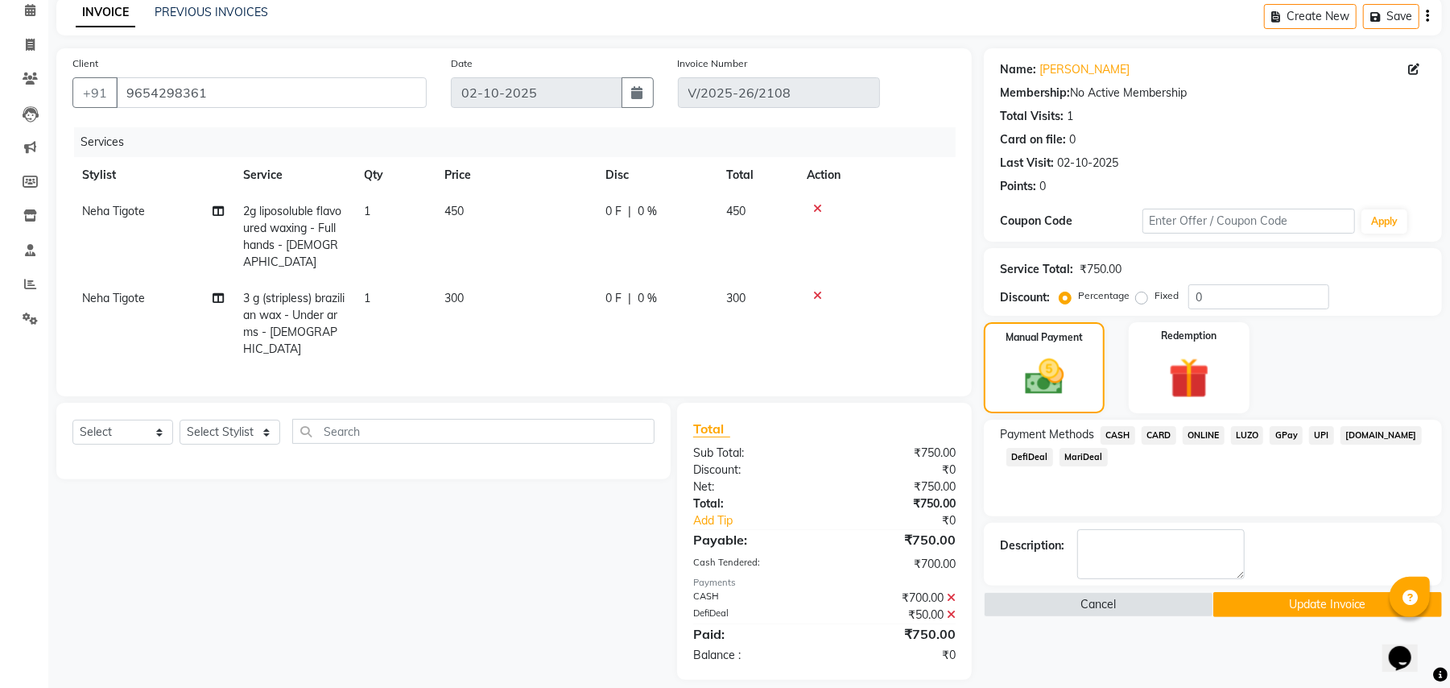
scroll to position [71, 0]
click at [1258, 615] on button "Update Invoice" at bounding box center [1328, 606] width 229 height 25
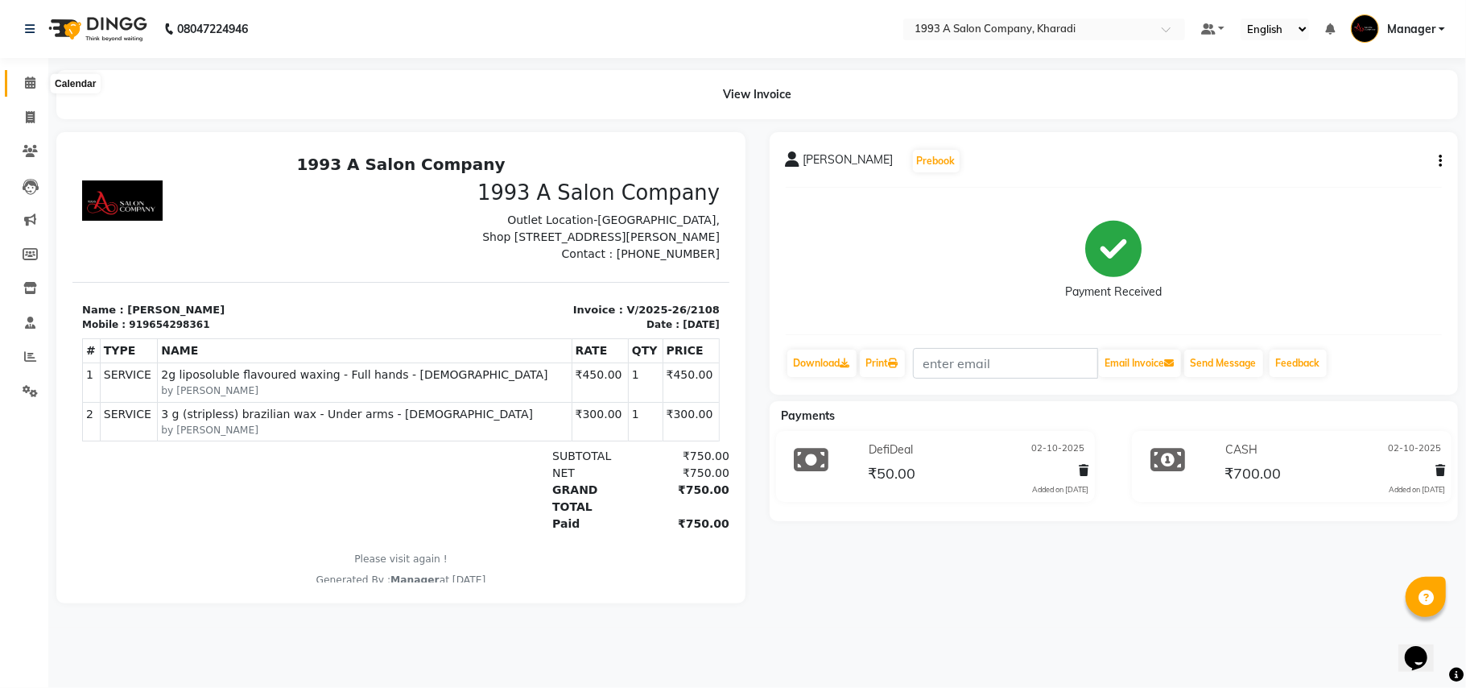
click at [33, 88] on icon at bounding box center [30, 83] width 10 height 12
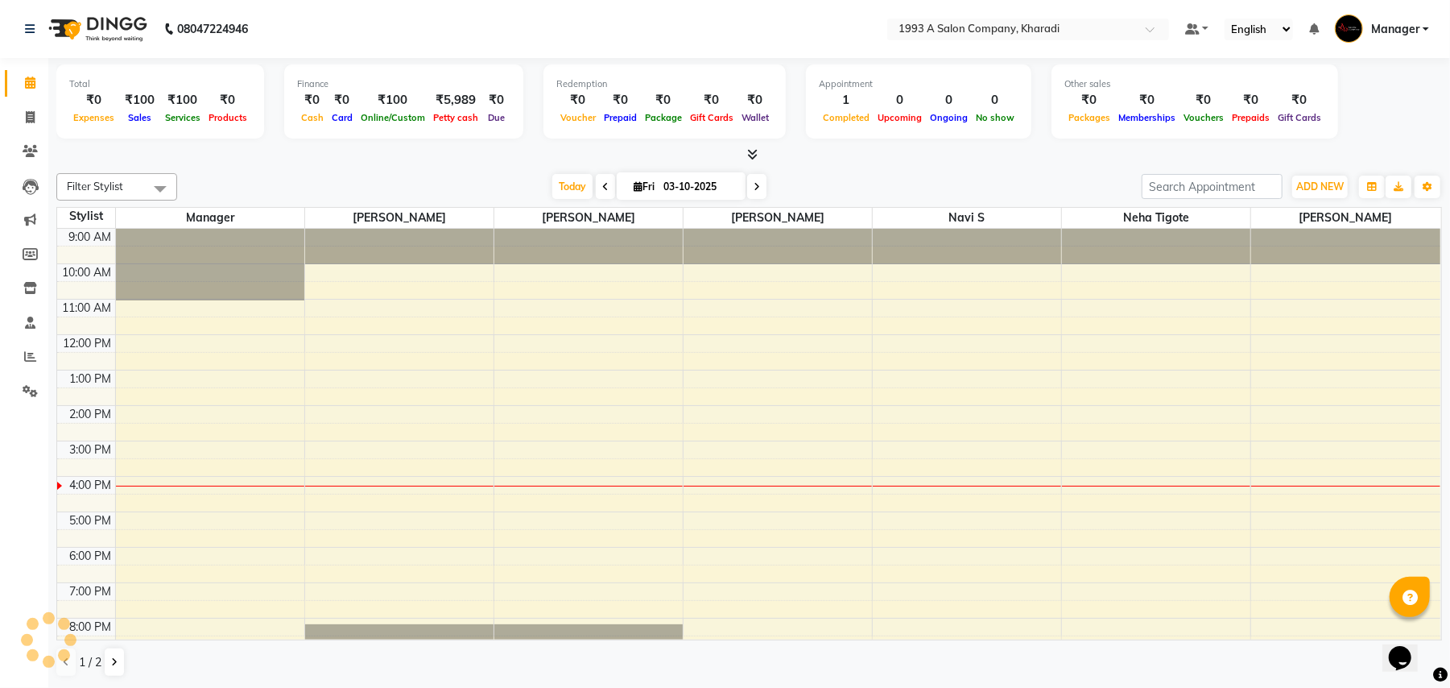
scroll to position [27, 0]
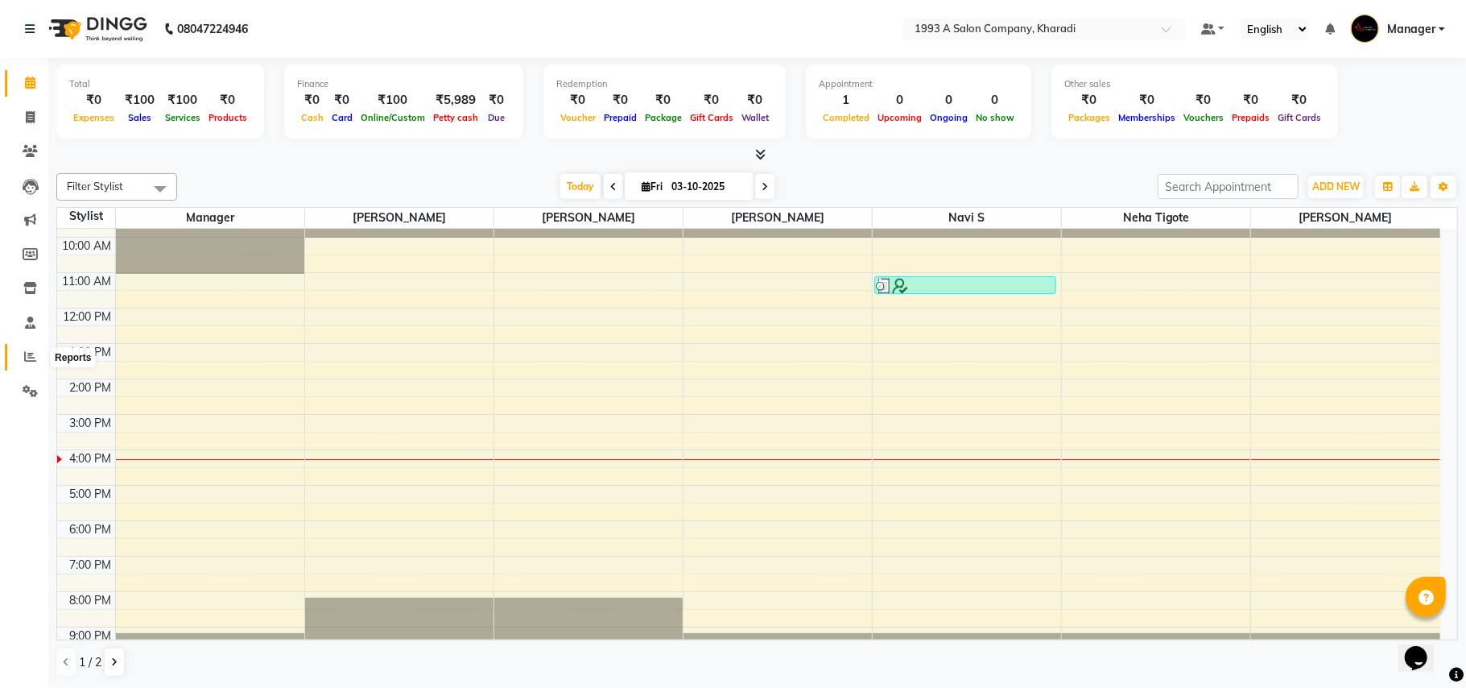
click at [39, 356] on span at bounding box center [30, 357] width 28 height 19
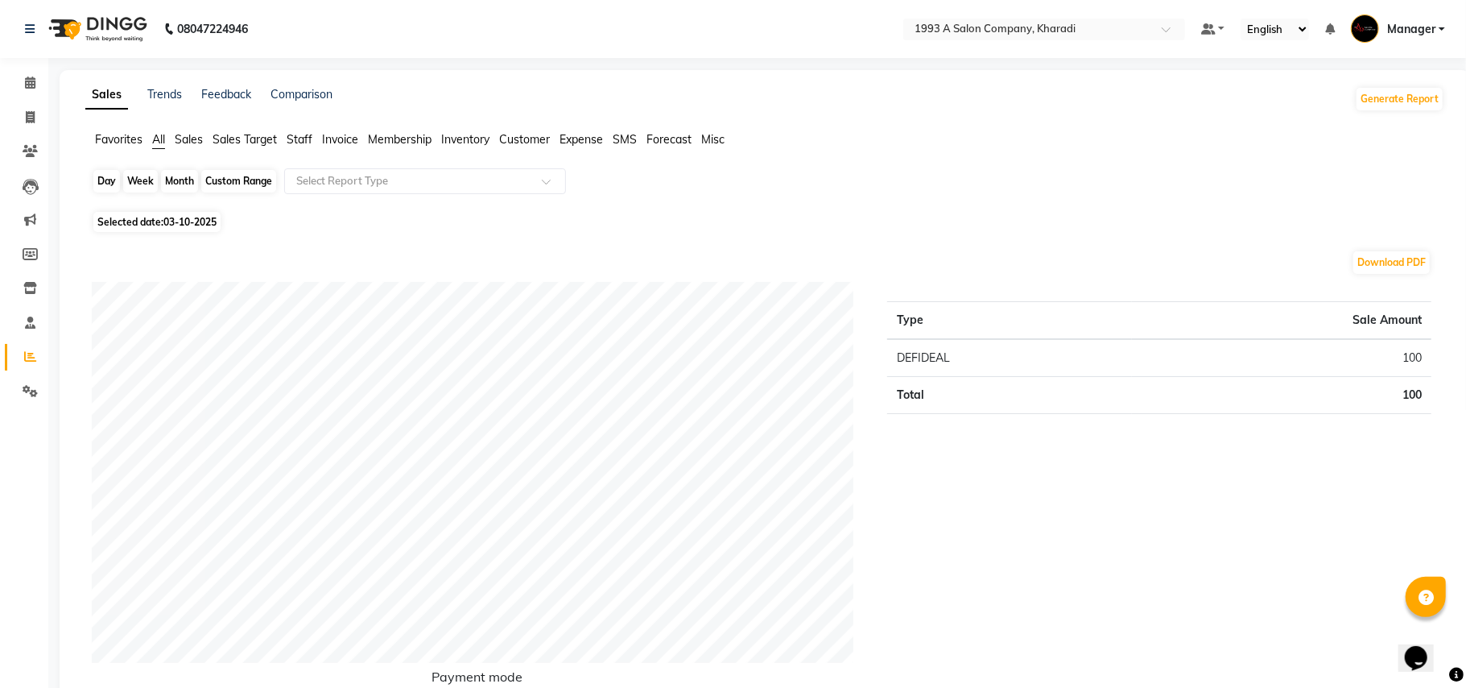
click at [97, 188] on div "Day" at bounding box center [106, 181] width 27 height 23
select select "10"
select select "2025"
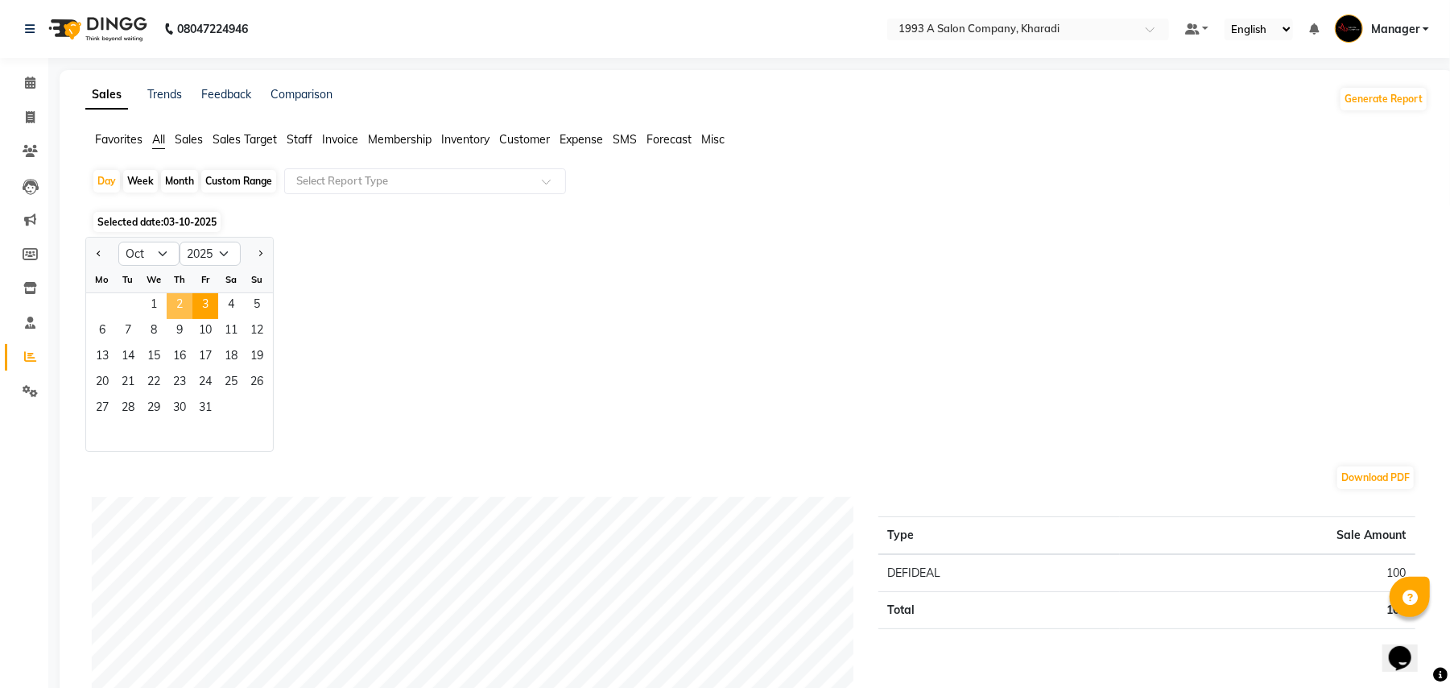
click at [177, 311] on span "2" at bounding box center [180, 306] width 26 height 26
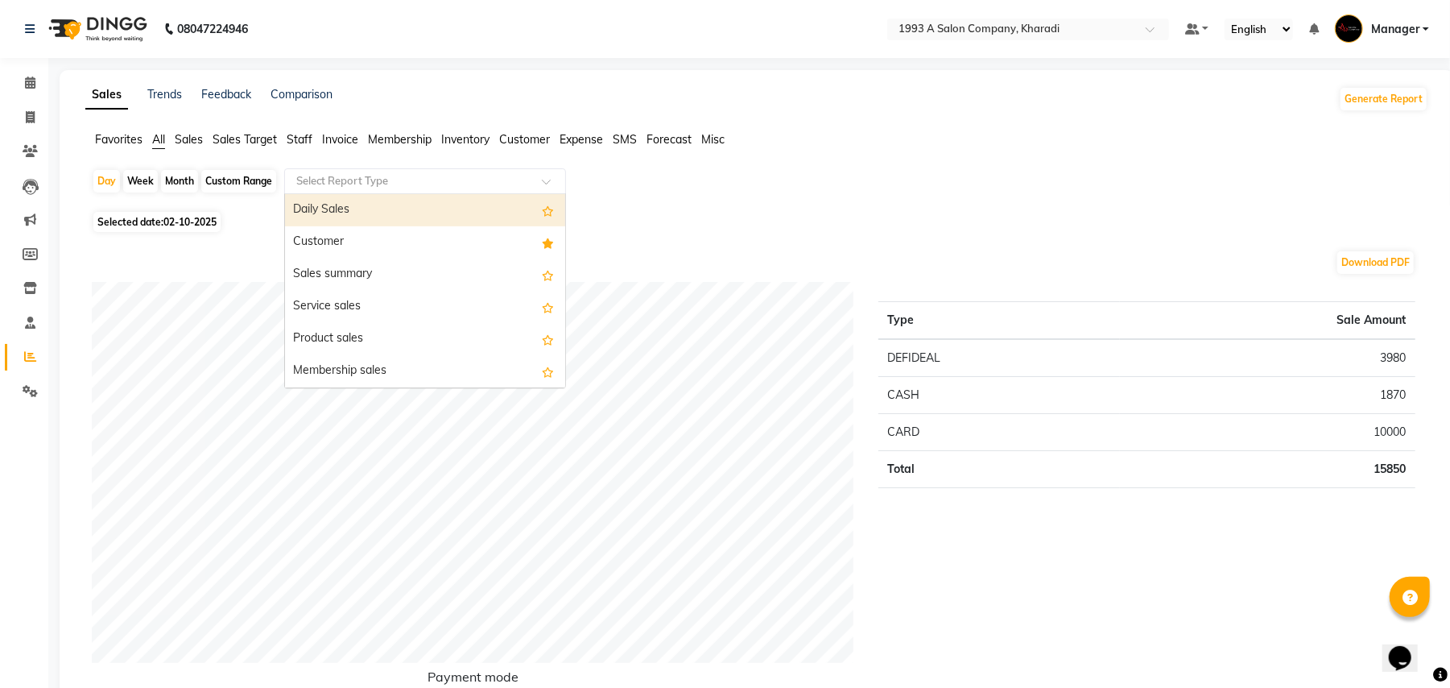
click at [346, 185] on input "text" at bounding box center [409, 181] width 232 height 16
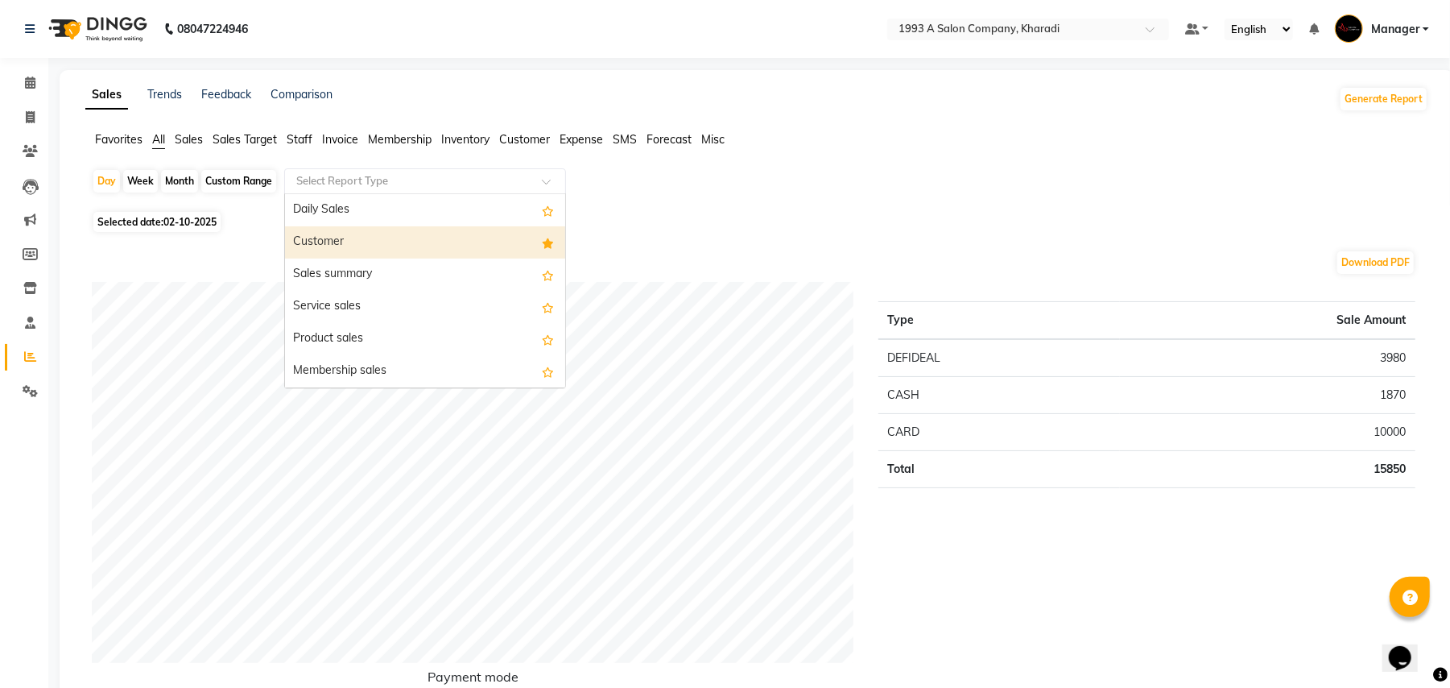
click at [348, 253] on div "Customer" at bounding box center [425, 242] width 280 height 32
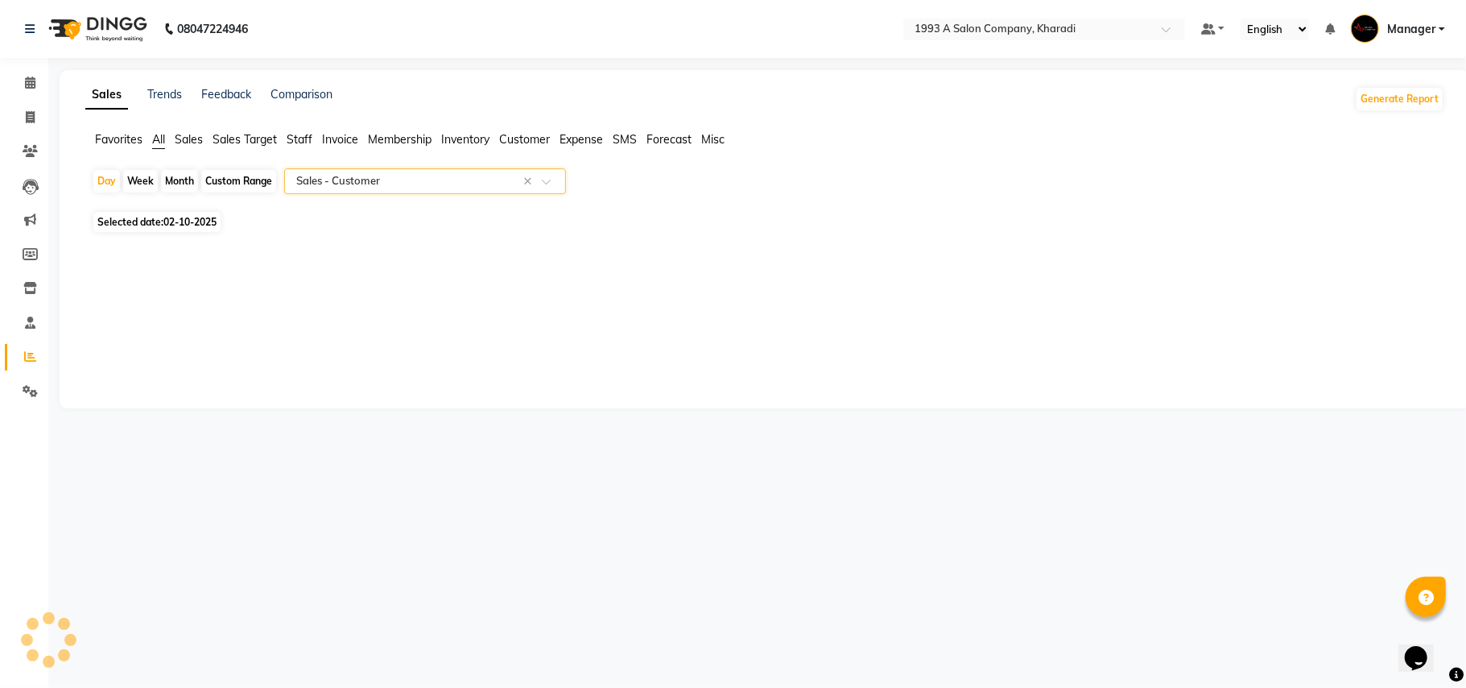
select select "full_report"
select select "csv"
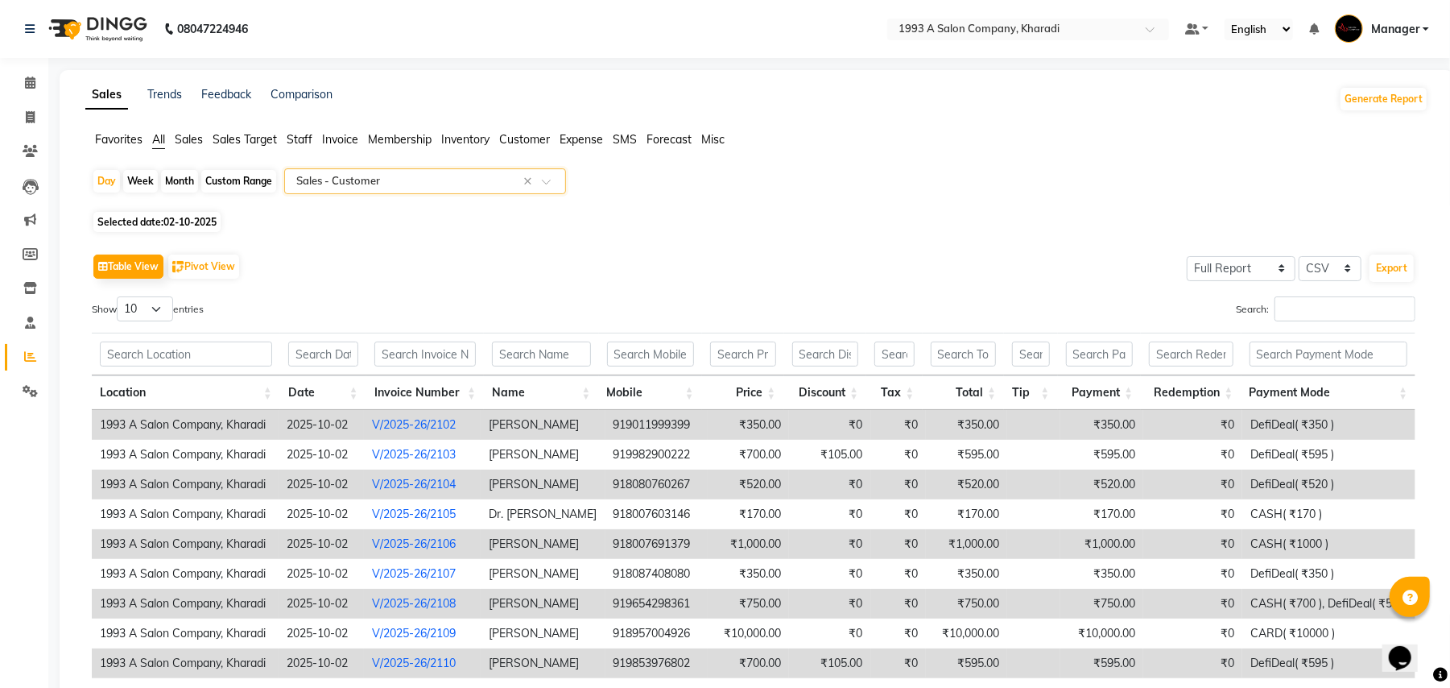
click at [296, 139] on span "Staff" at bounding box center [300, 139] width 26 height 14
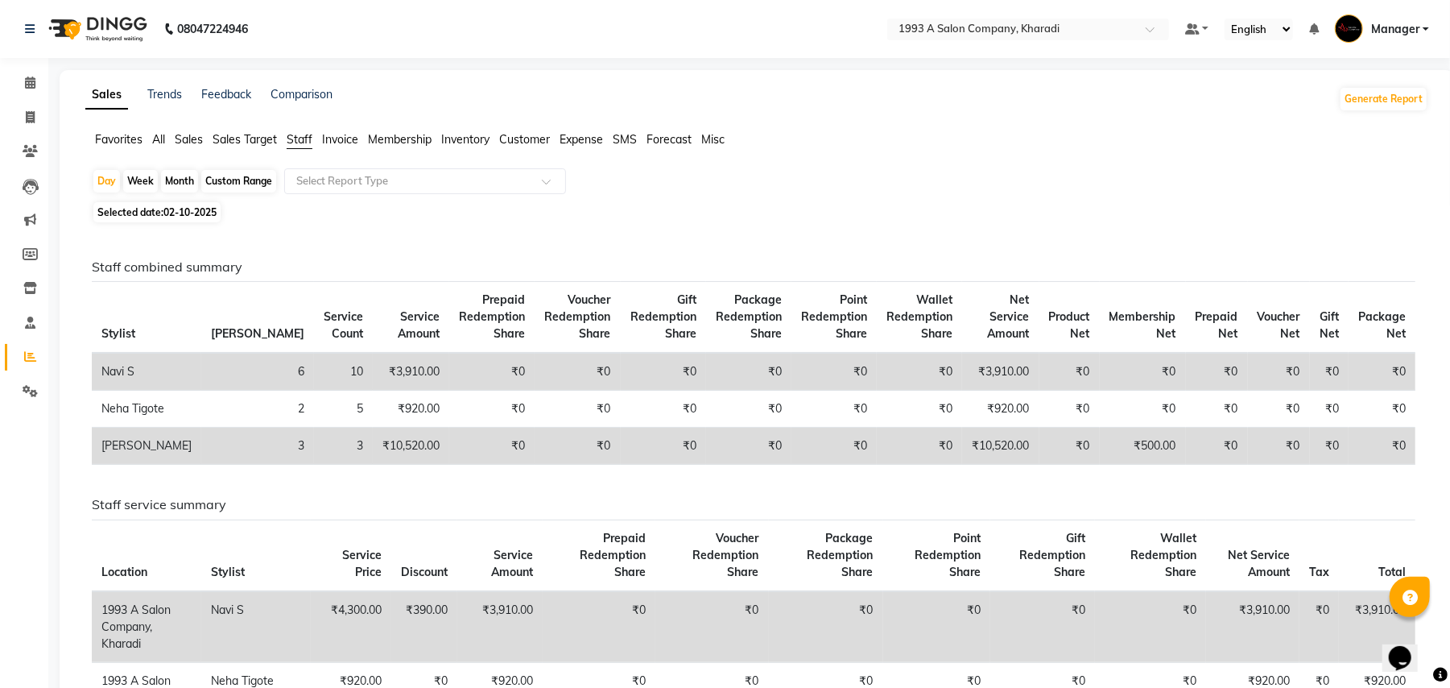
click at [161, 133] on span "All" at bounding box center [158, 139] width 13 height 14
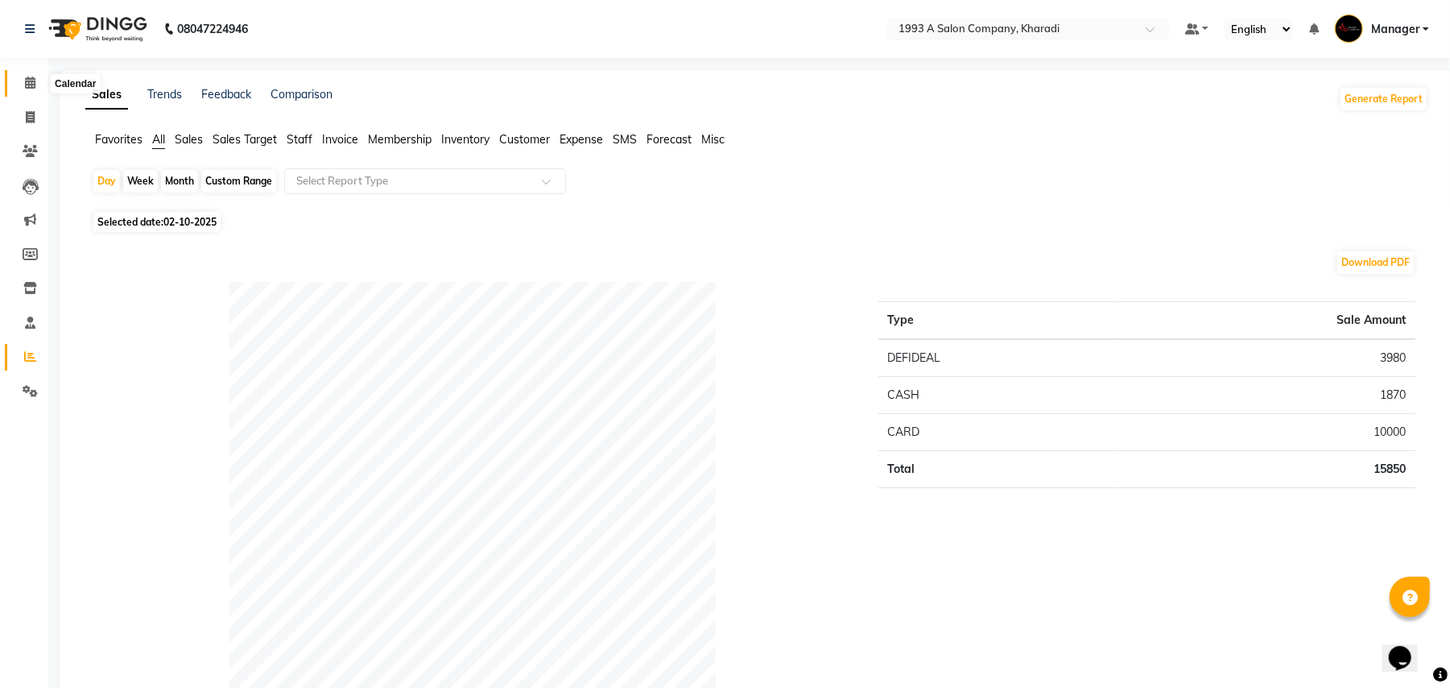
click at [29, 82] on icon at bounding box center [30, 83] width 10 height 12
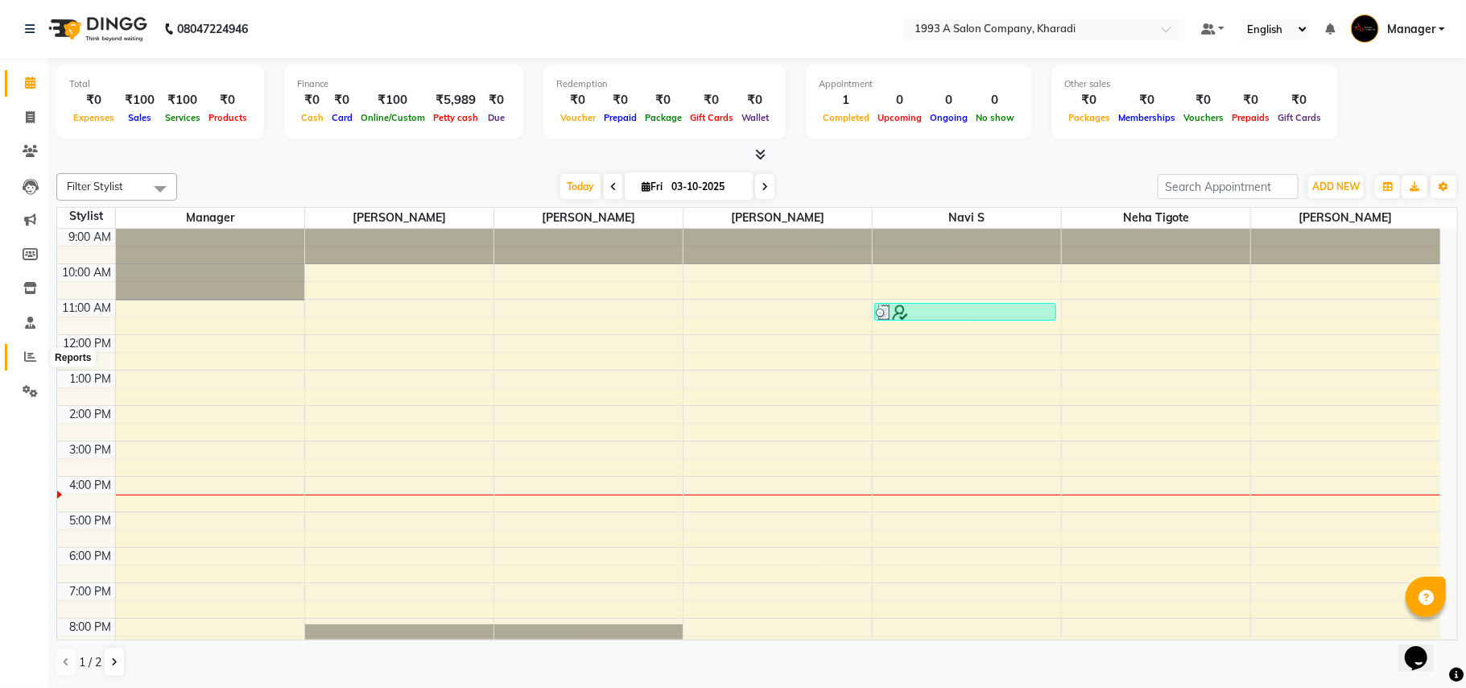
click at [31, 358] on icon at bounding box center [30, 356] width 12 height 12
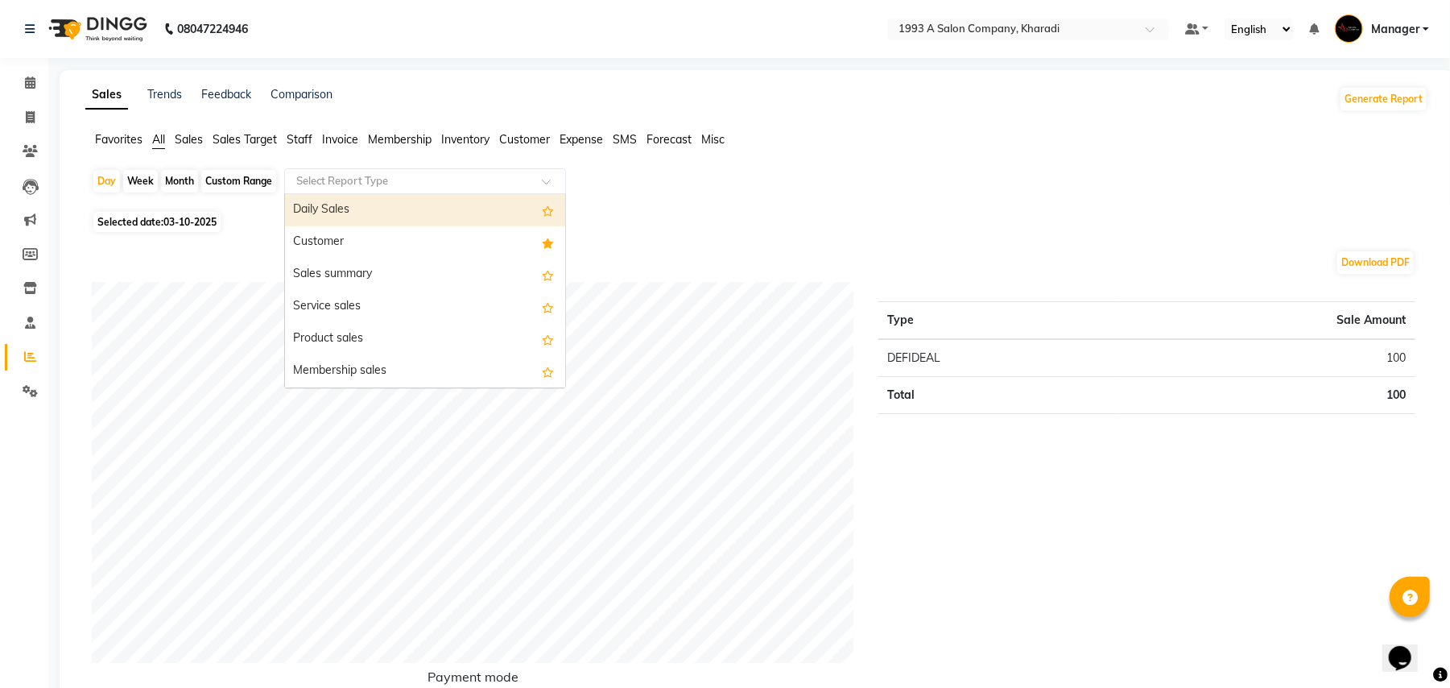
click at [355, 187] on input "text" at bounding box center [409, 181] width 232 height 16
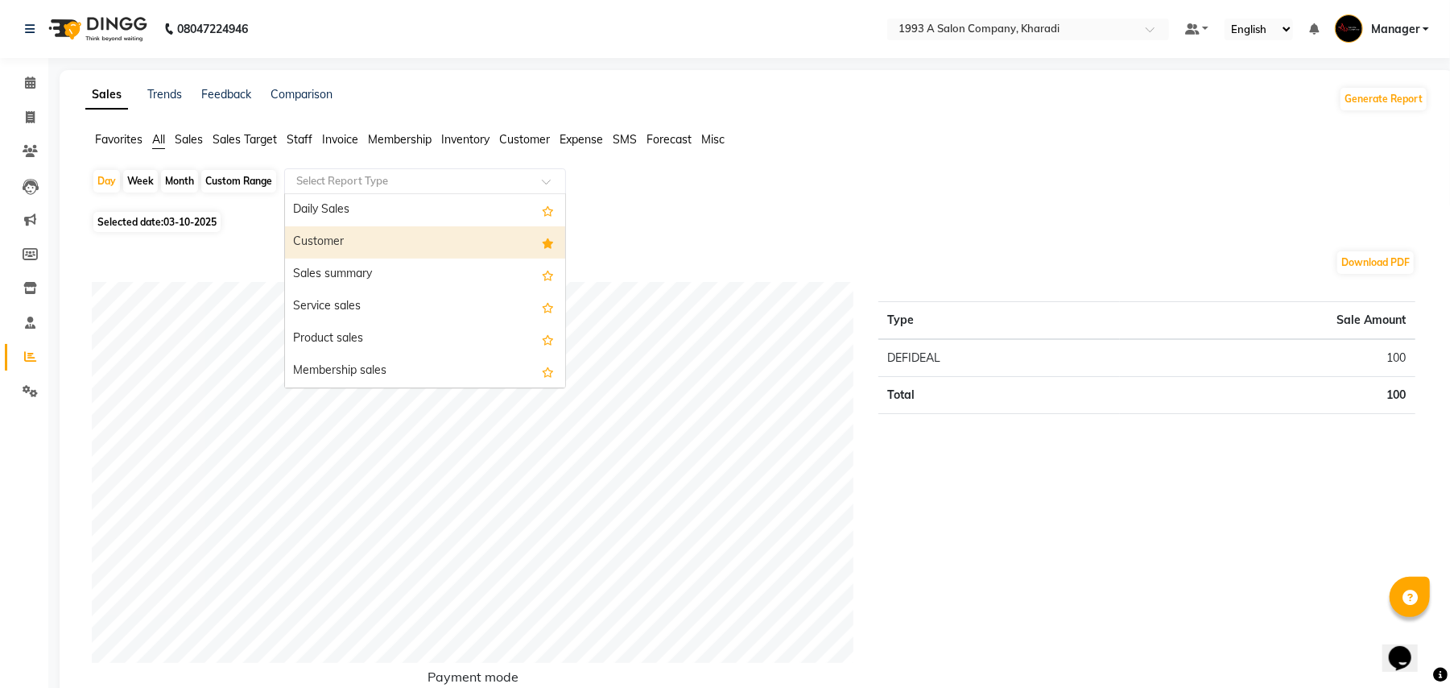
click at [329, 248] on div "Customer" at bounding box center [425, 242] width 280 height 32
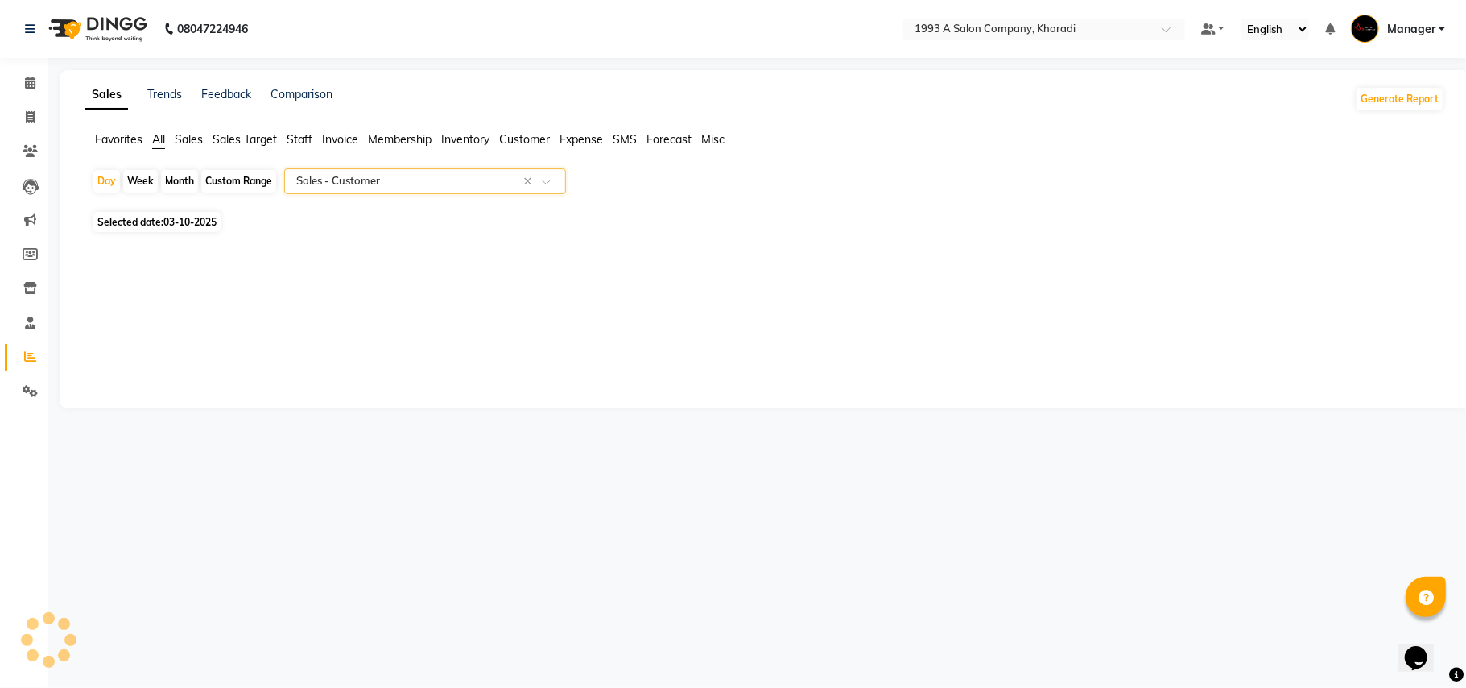
select select "full_report"
select select "csv"
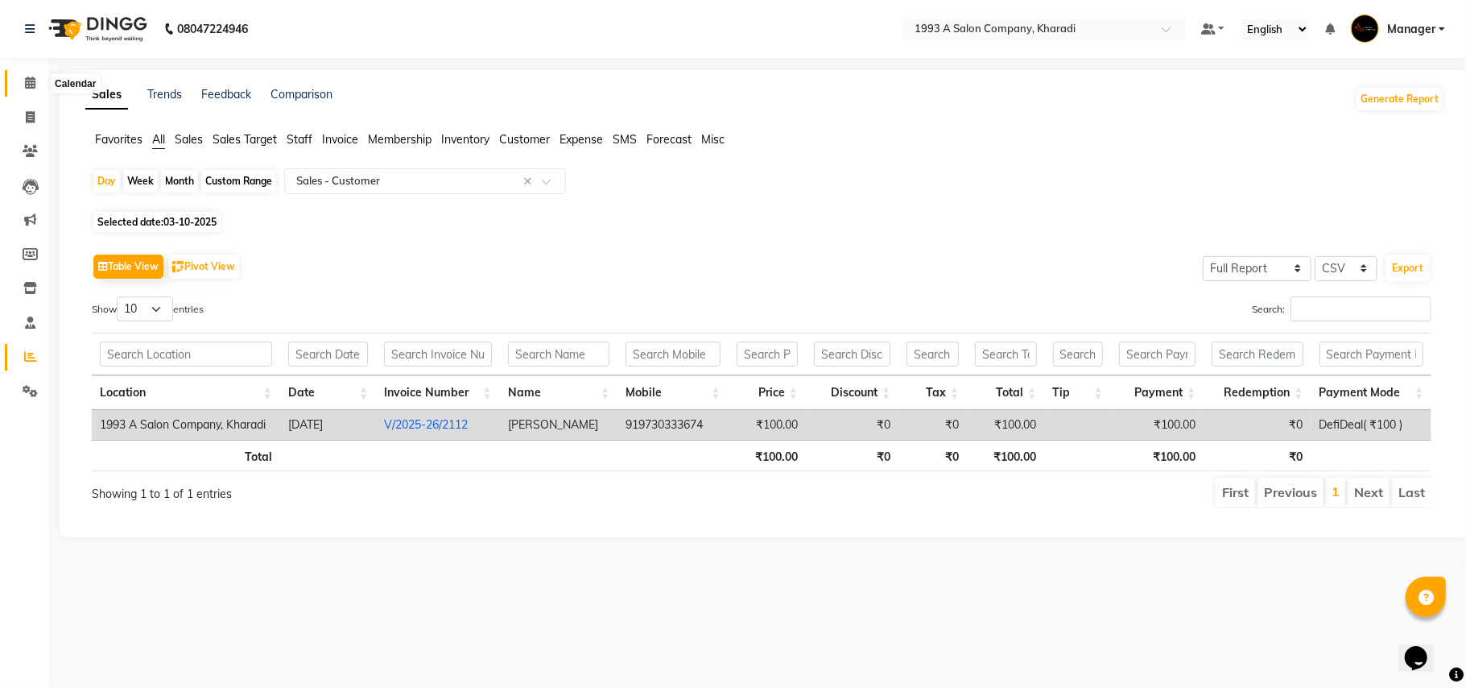
click at [27, 81] on icon at bounding box center [30, 83] width 10 height 12
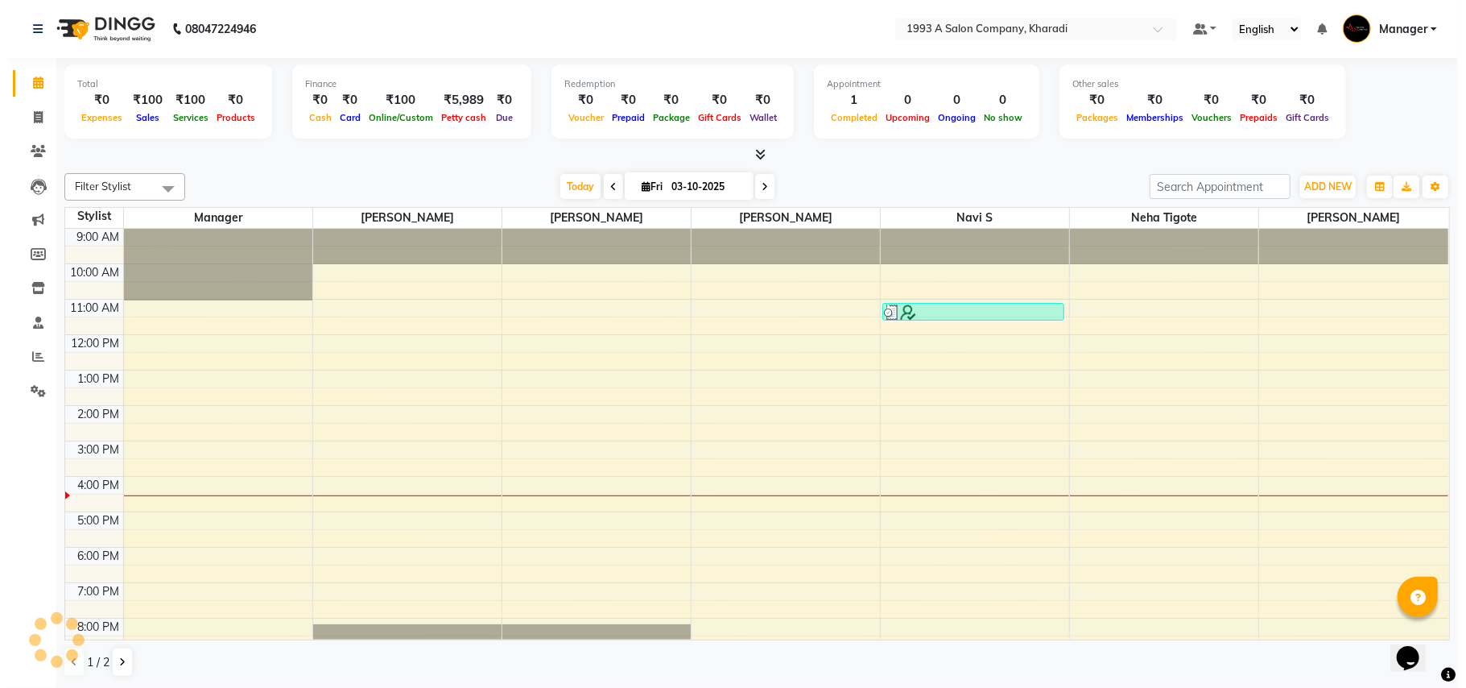
scroll to position [27, 0]
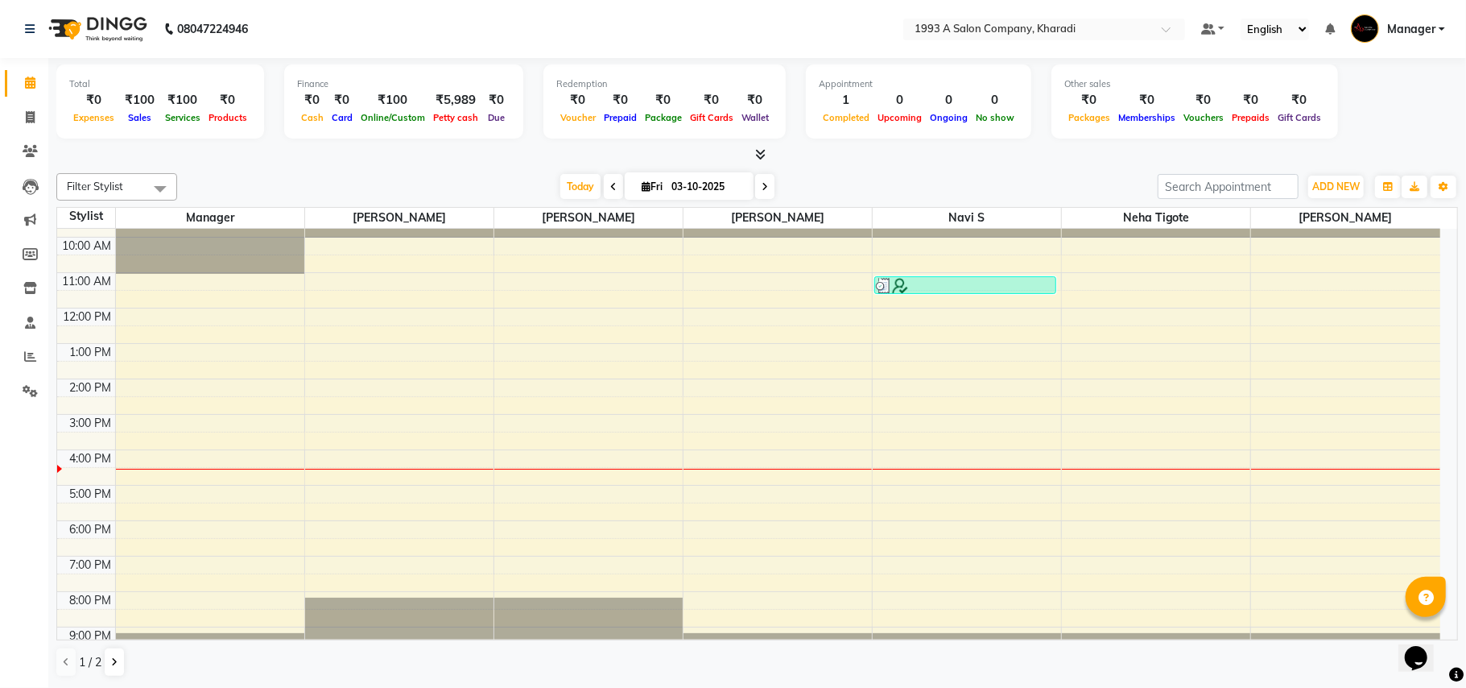
click at [642, 190] on icon at bounding box center [646, 186] width 9 height 10
select select "10"
select select "2025"
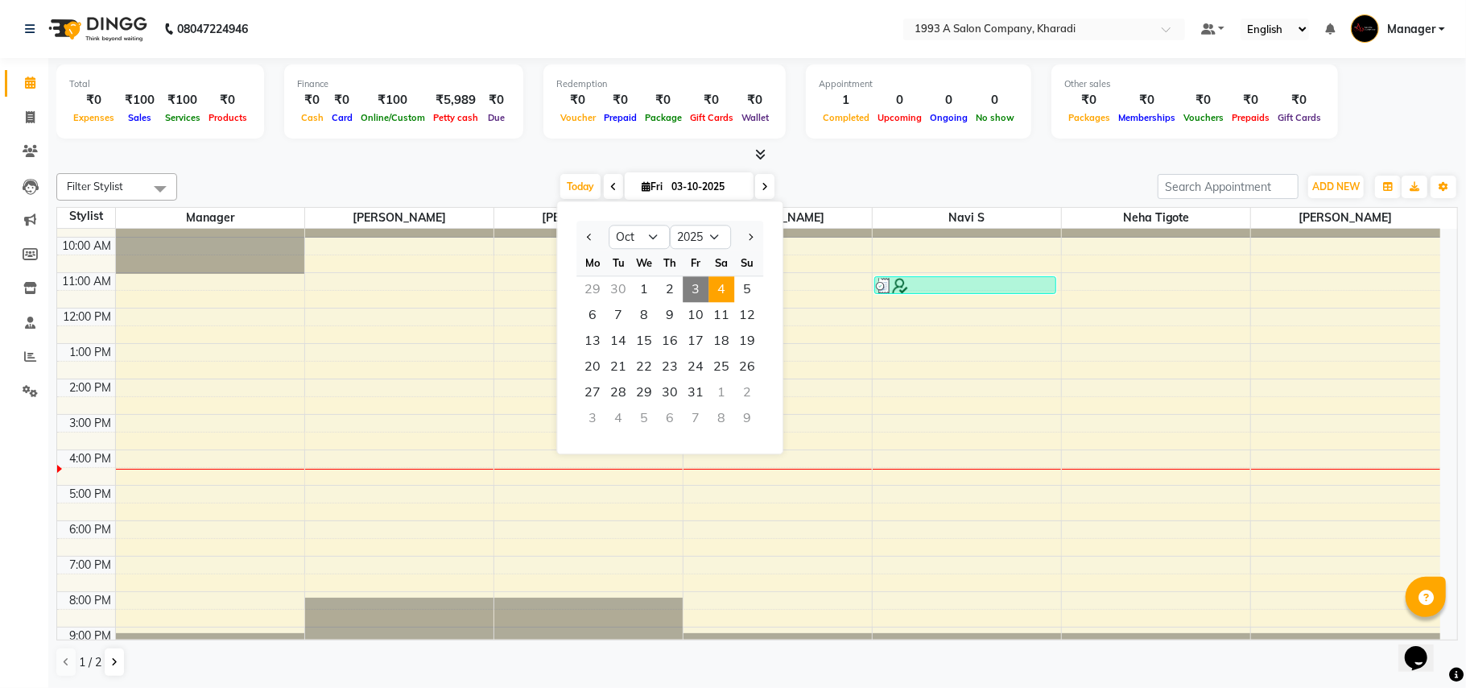
click at [725, 285] on span "4" at bounding box center [722, 289] width 26 height 26
type input "04-10-2025"
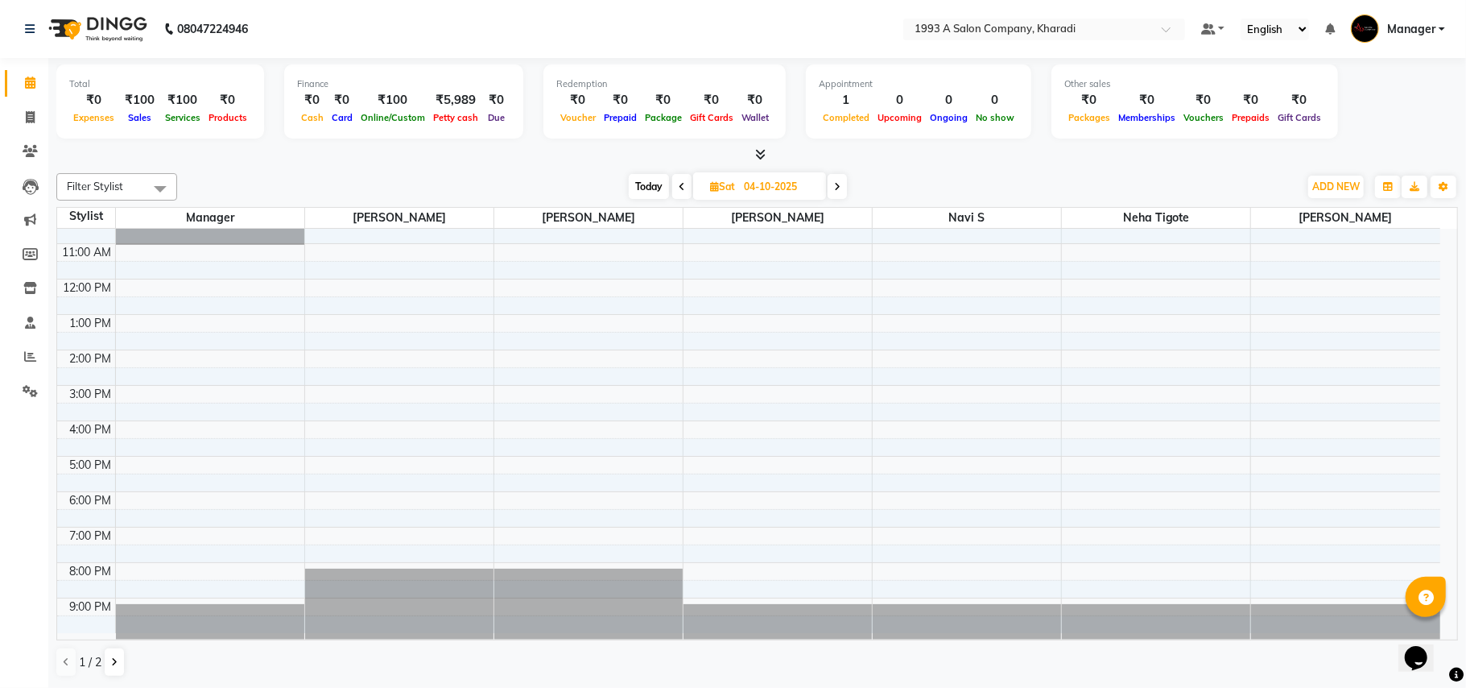
scroll to position [0, 0]
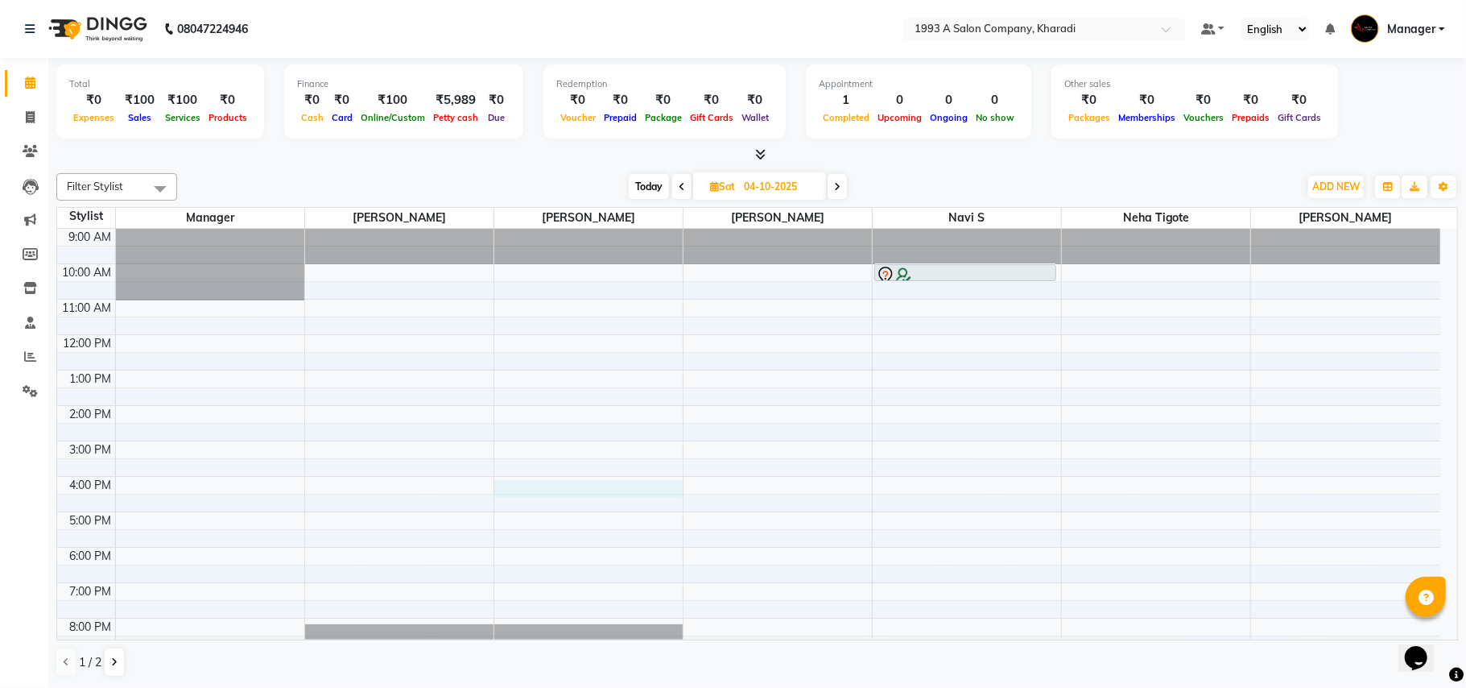
click at [567, 494] on div "9:00 AM 10:00 AM 11:00 AM 12:00 PM 1:00 PM 2:00 PM 3:00 PM 4:00 PM 5:00 PM 6:00…" at bounding box center [749, 459] width 1384 height 460
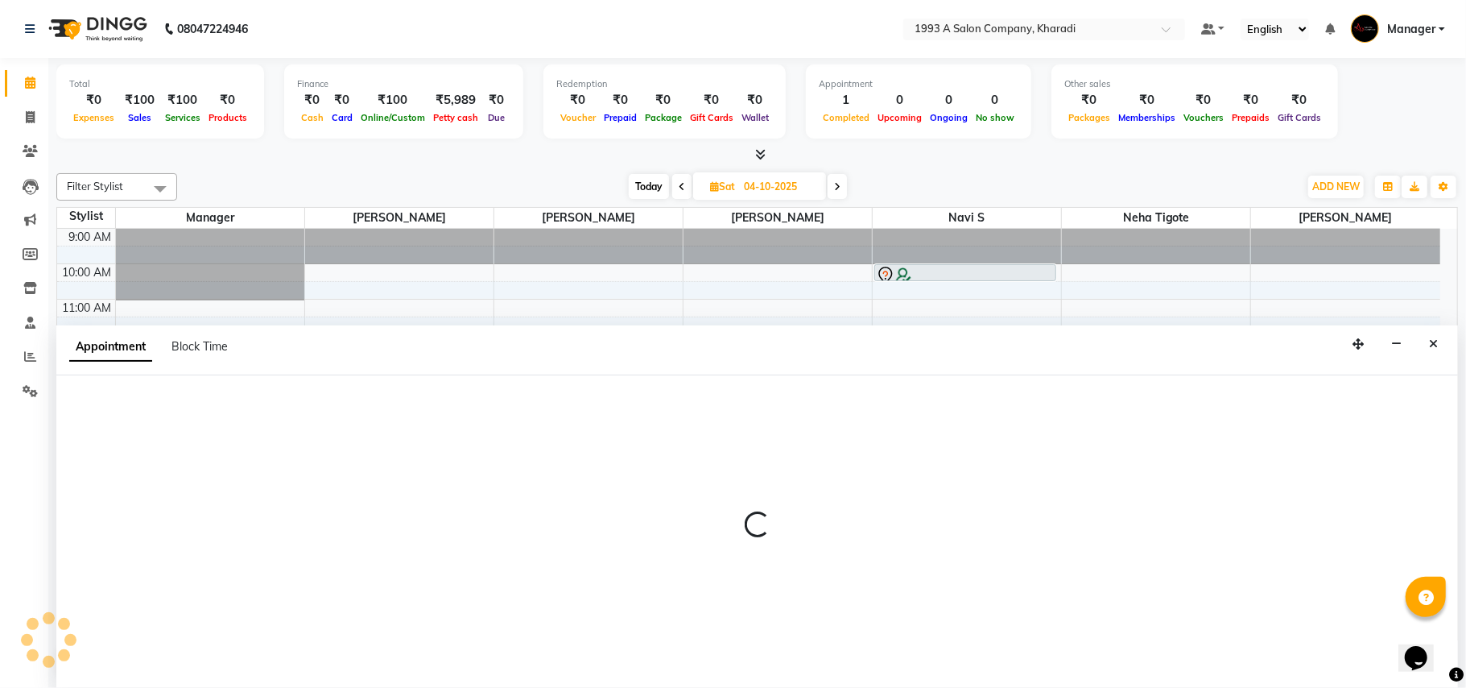
select select "13350"
select select "960"
select select "tentative"
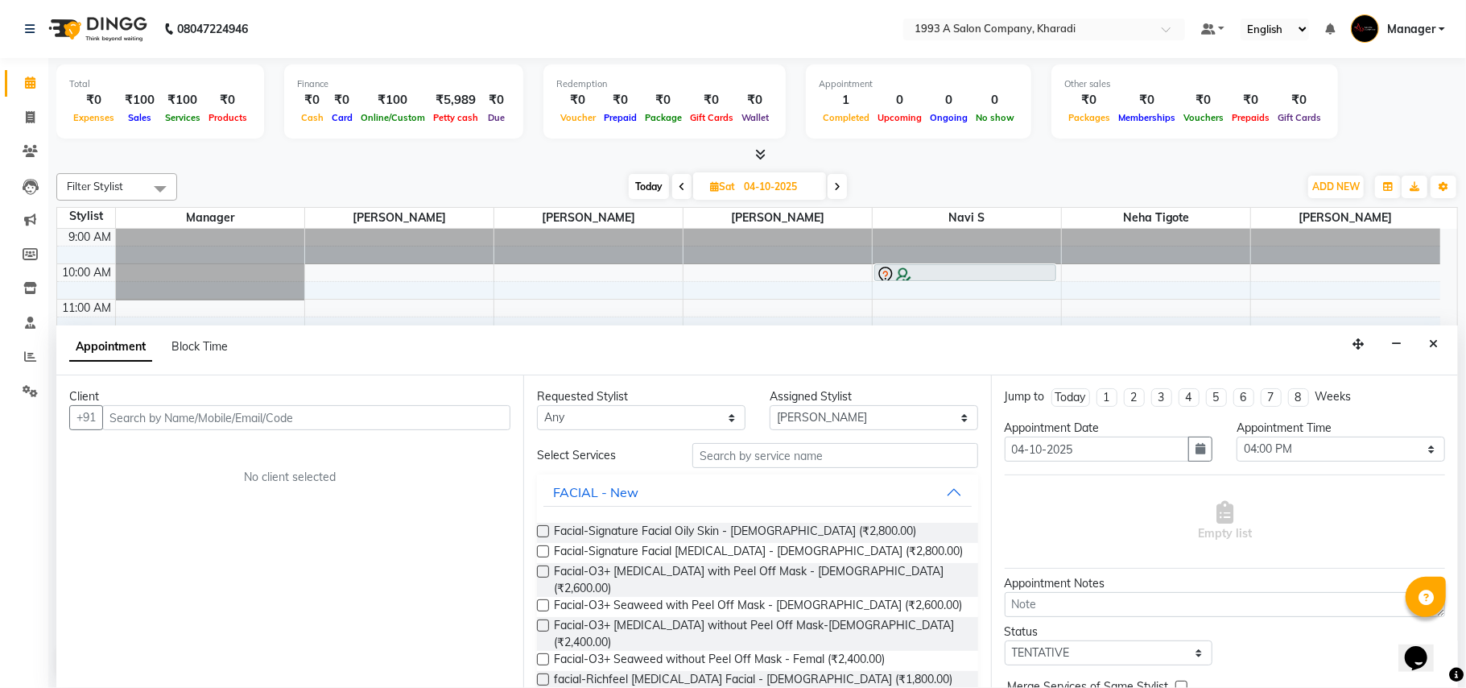
click at [152, 416] on input "text" at bounding box center [306, 417] width 408 height 25
type input "N"
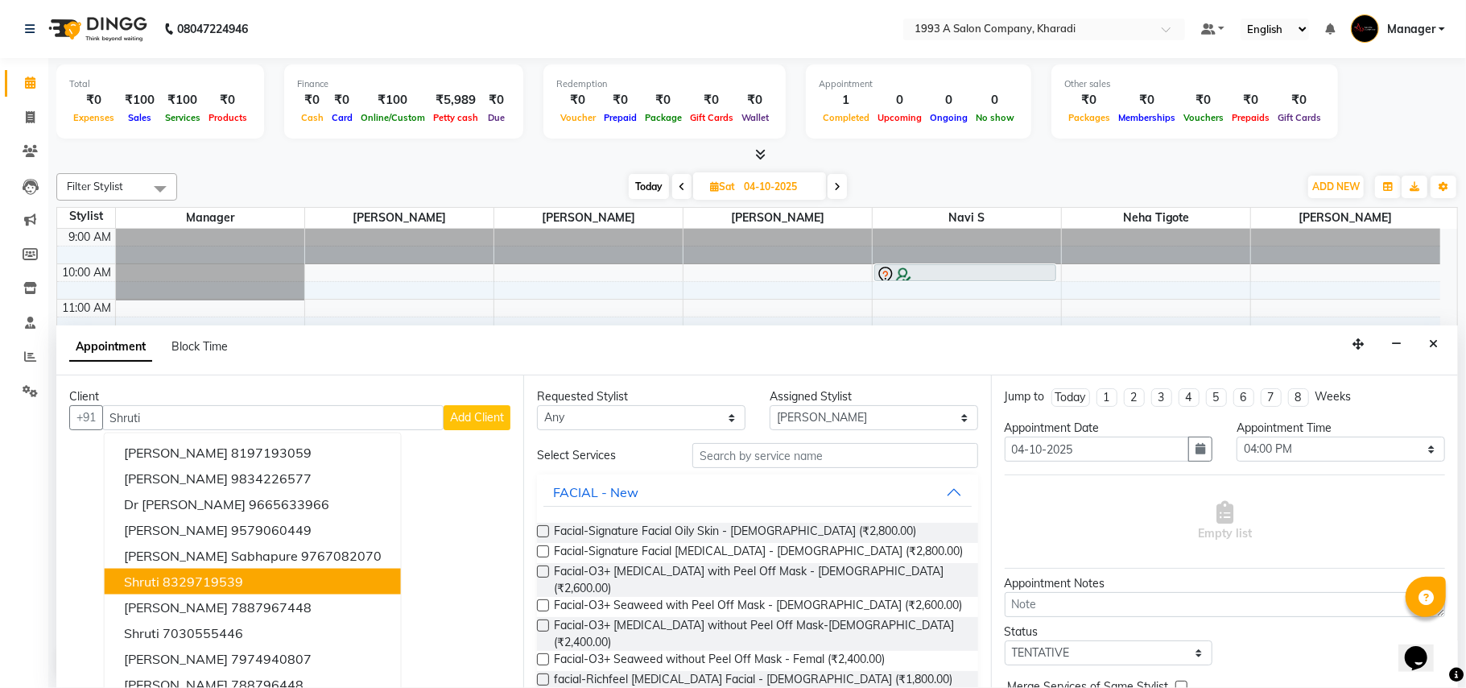
click at [203, 587] on ngb-highlight "8329719539" at bounding box center [203, 581] width 81 height 16
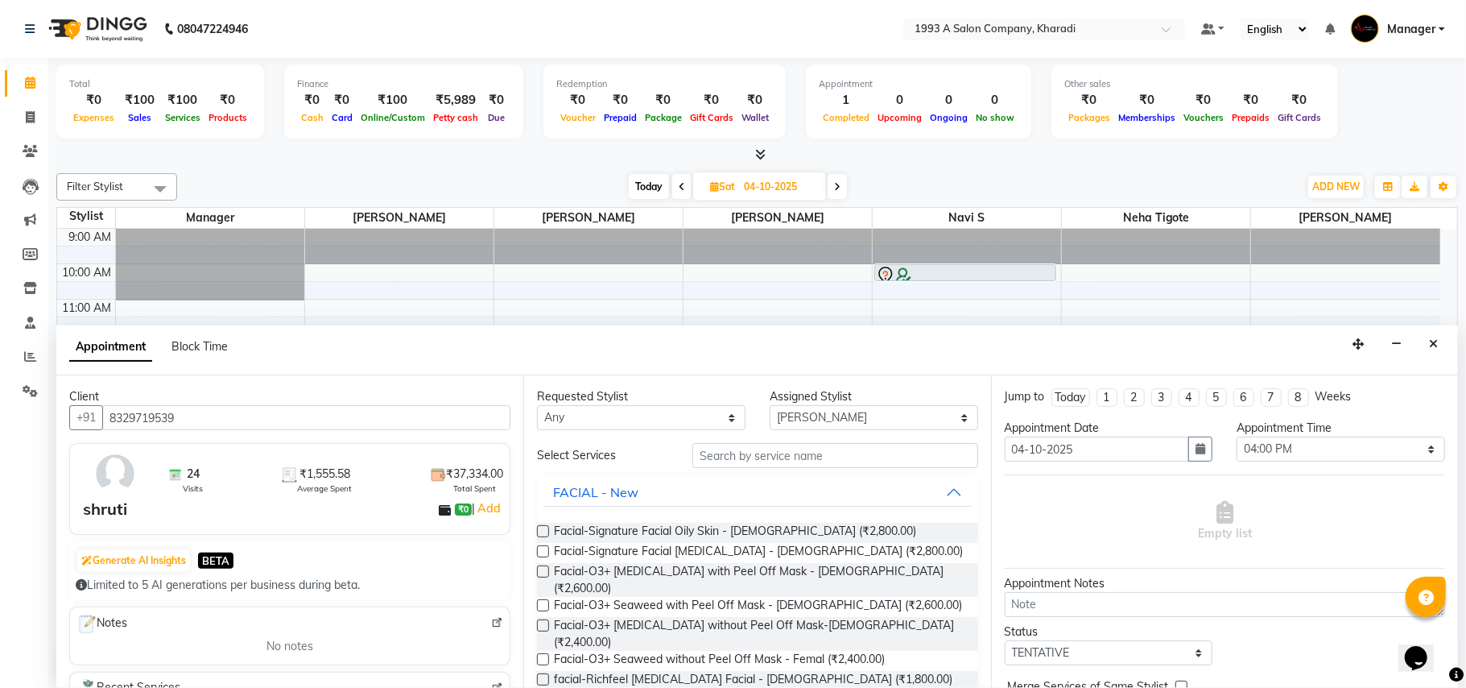
type input "8329719539"
click at [732, 465] on input "text" at bounding box center [836, 455] width 286 height 25
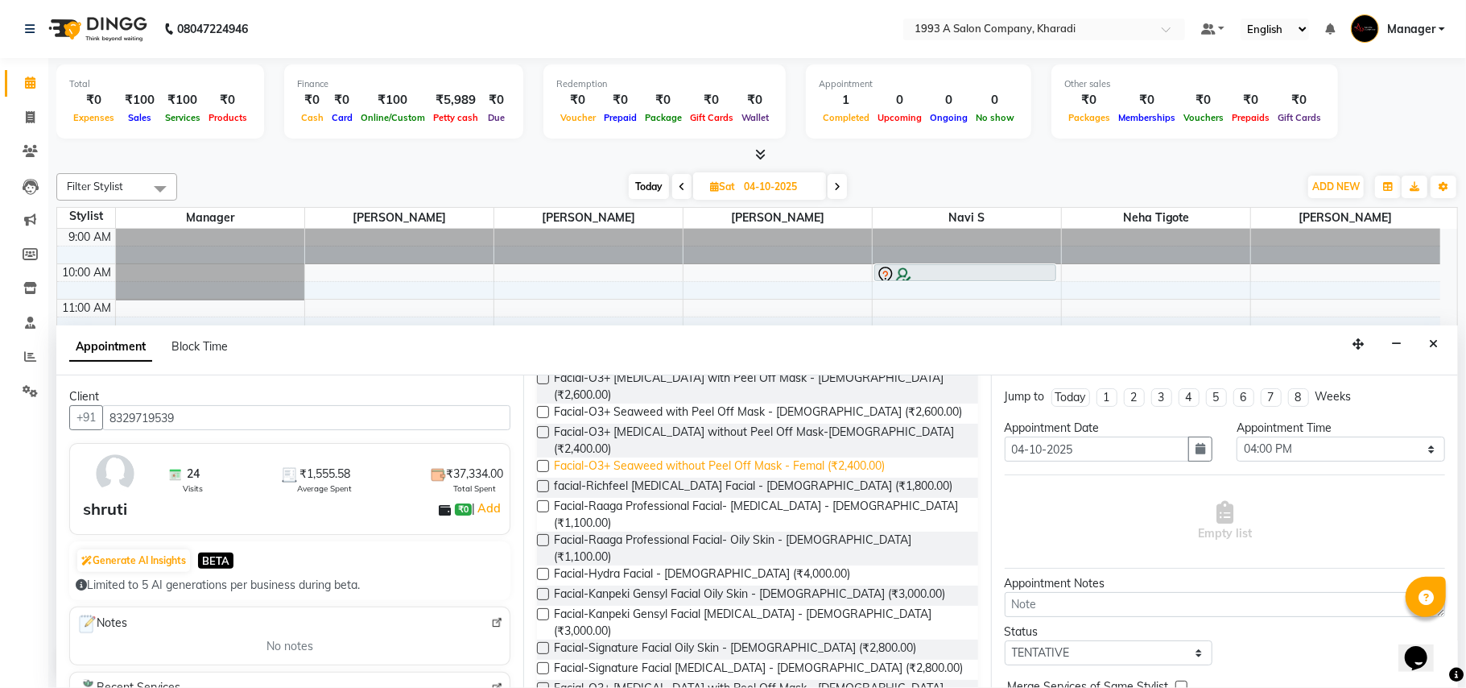
scroll to position [214, 0]
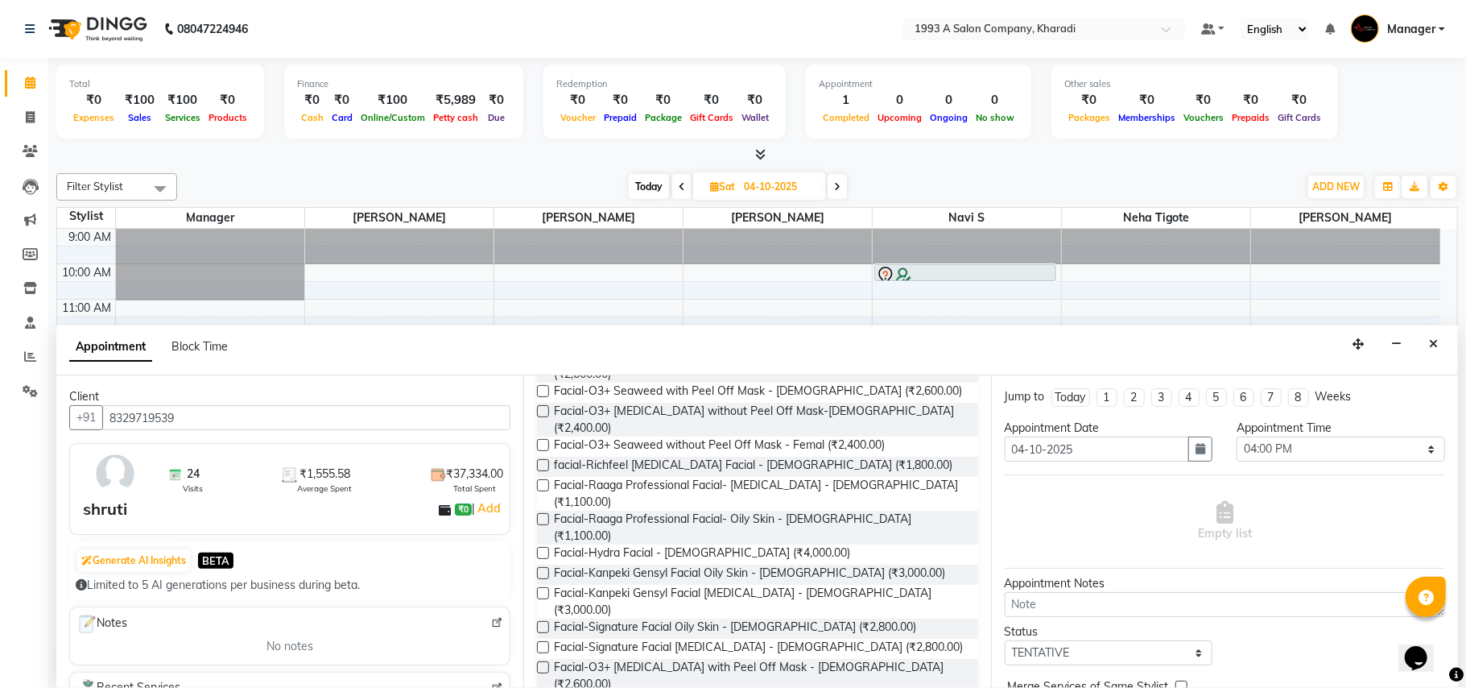
click at [541, 621] on label at bounding box center [543, 627] width 12 height 12
click at [541, 623] on input "checkbox" at bounding box center [542, 628] width 10 height 10
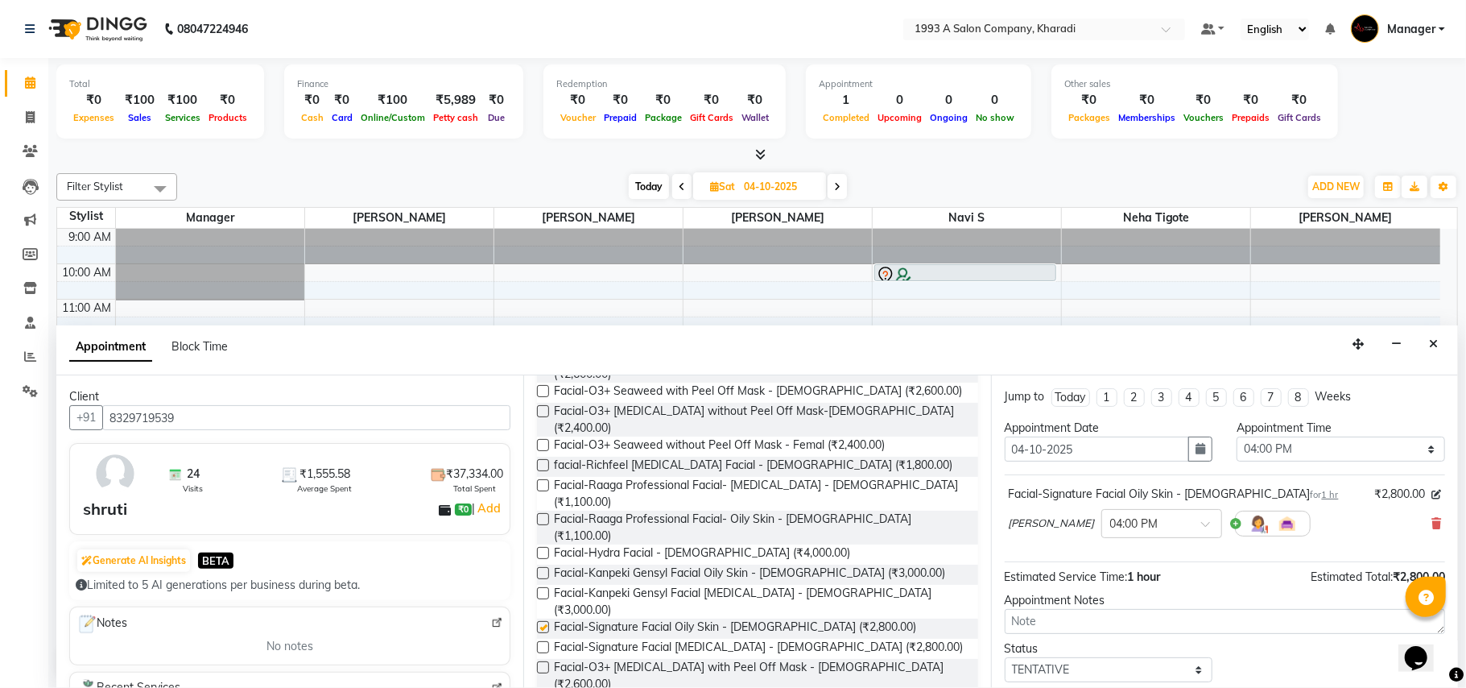
checkbox input "false"
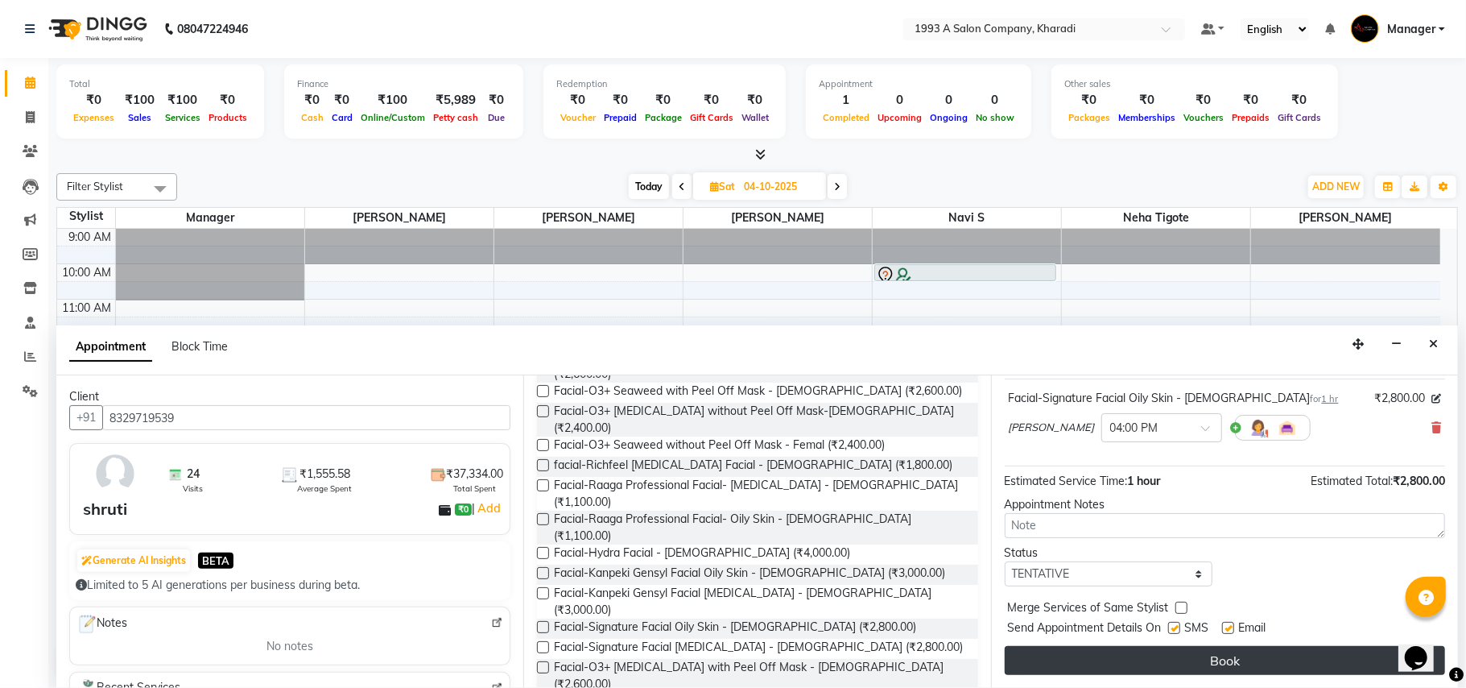
click at [1183, 670] on button "Book" at bounding box center [1225, 660] width 441 height 29
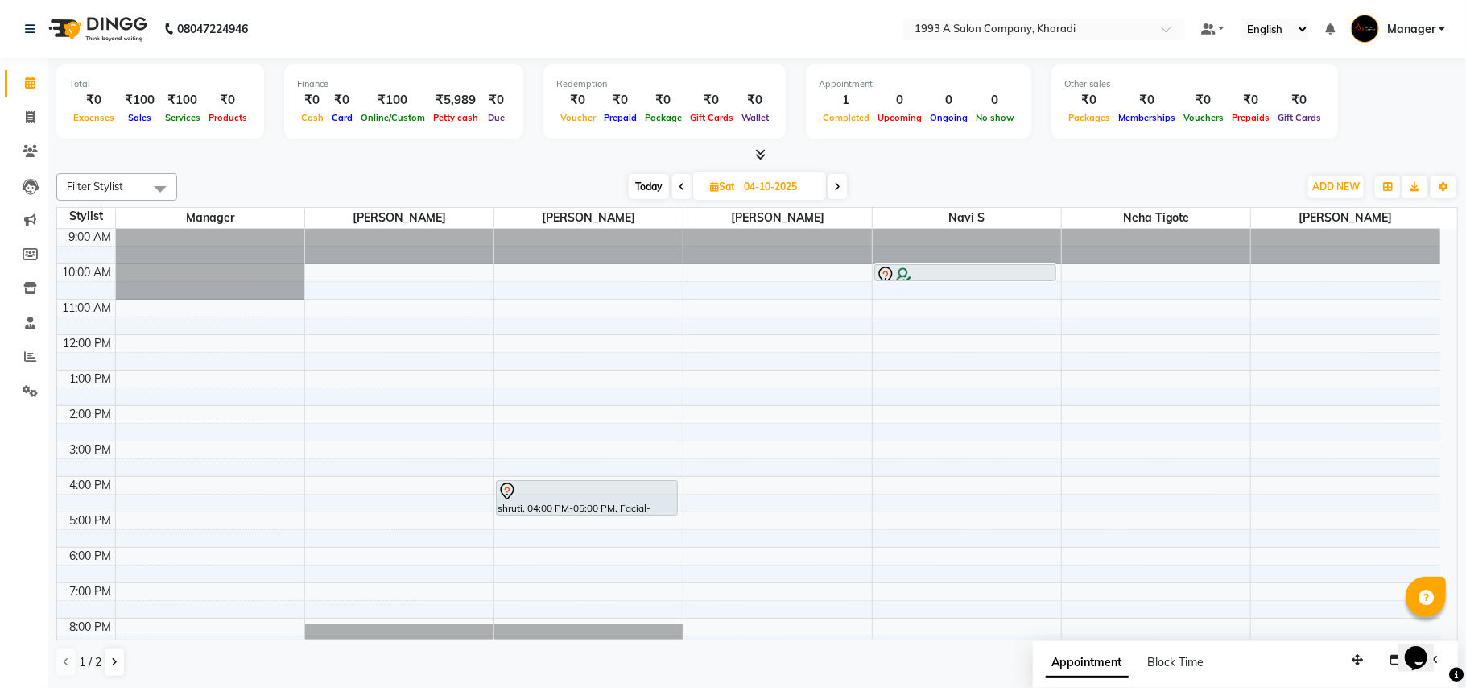
click at [643, 182] on span "Today" at bounding box center [649, 186] width 40 height 25
type input "03-10-2025"
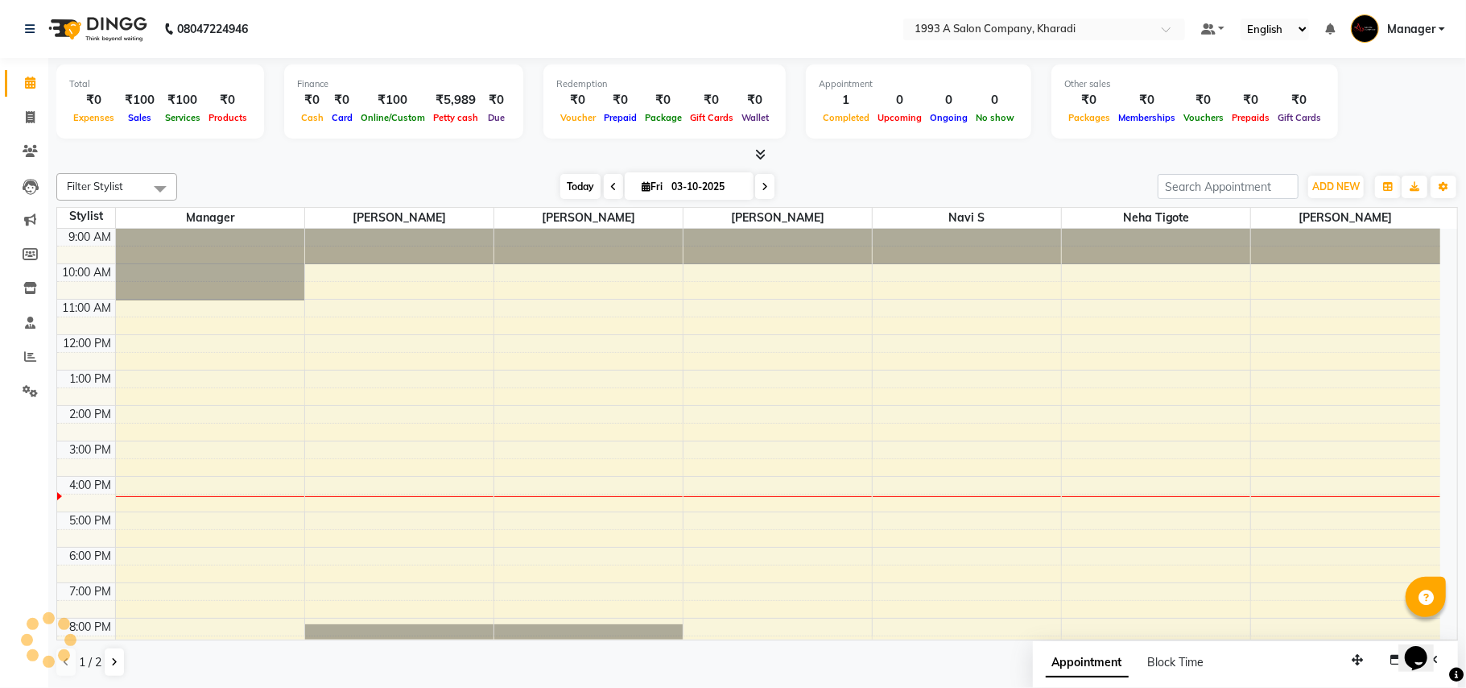
scroll to position [56, 0]
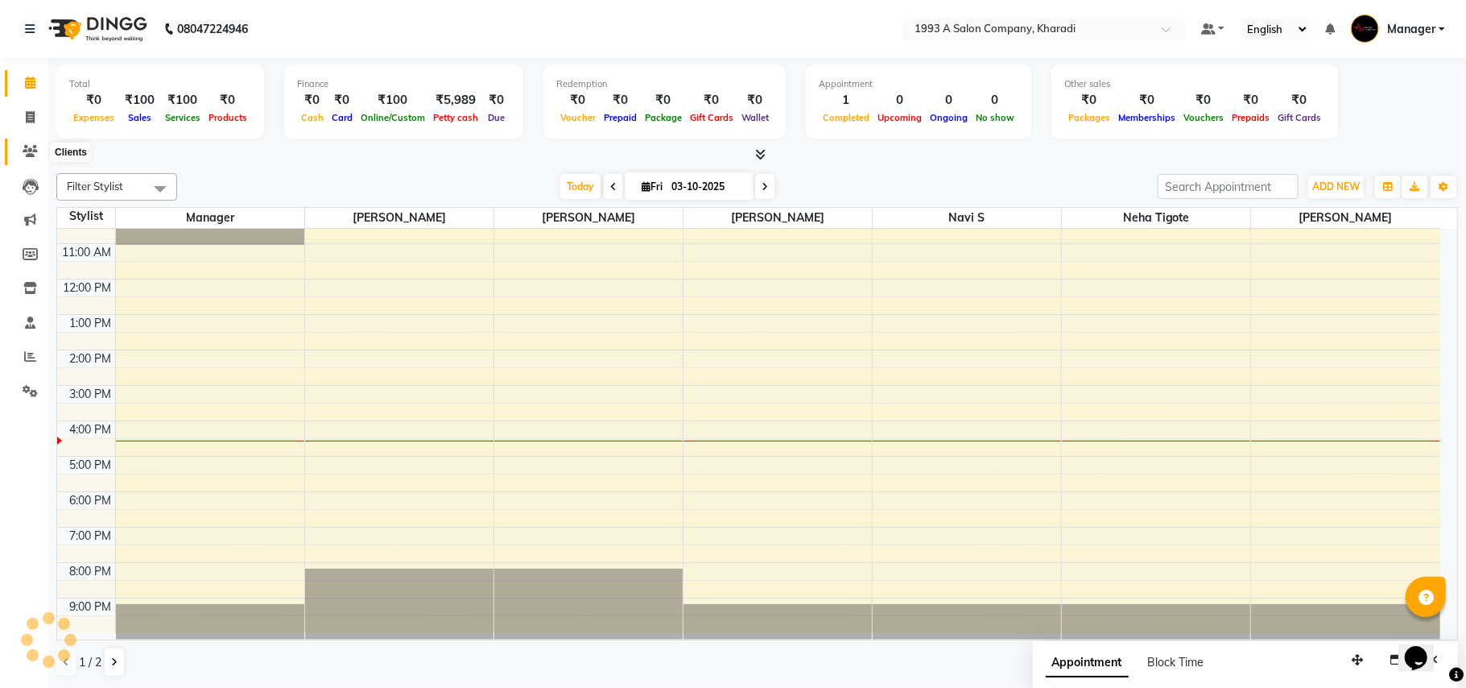
click at [27, 150] on icon at bounding box center [30, 151] width 15 height 12
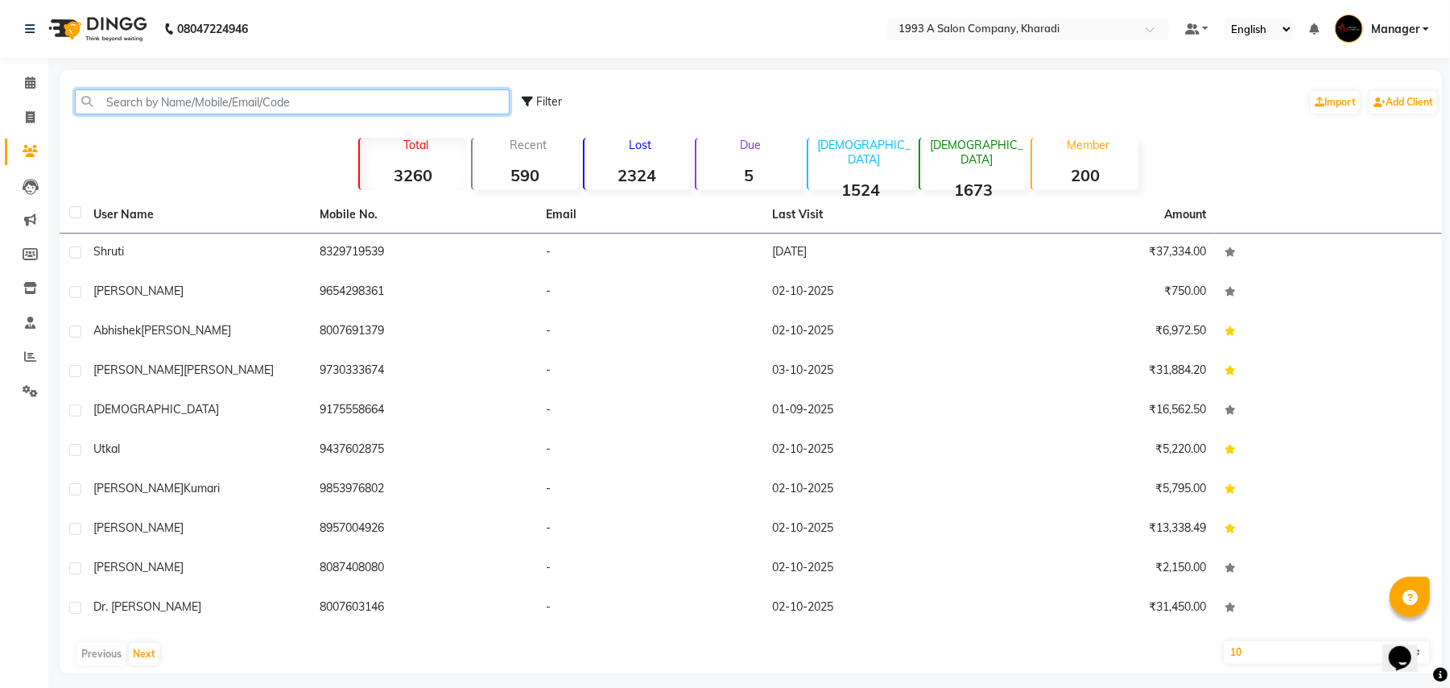
click at [142, 97] on input "text" at bounding box center [292, 101] width 435 height 25
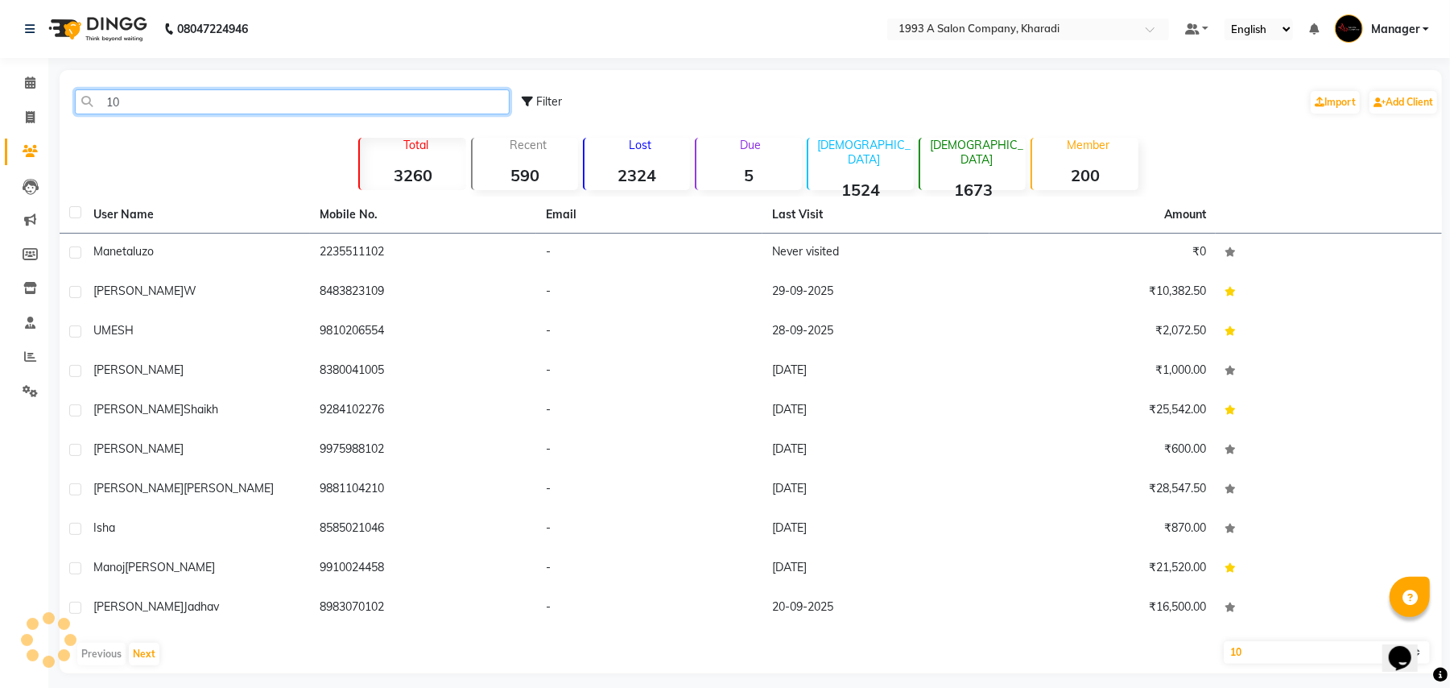
type input "1"
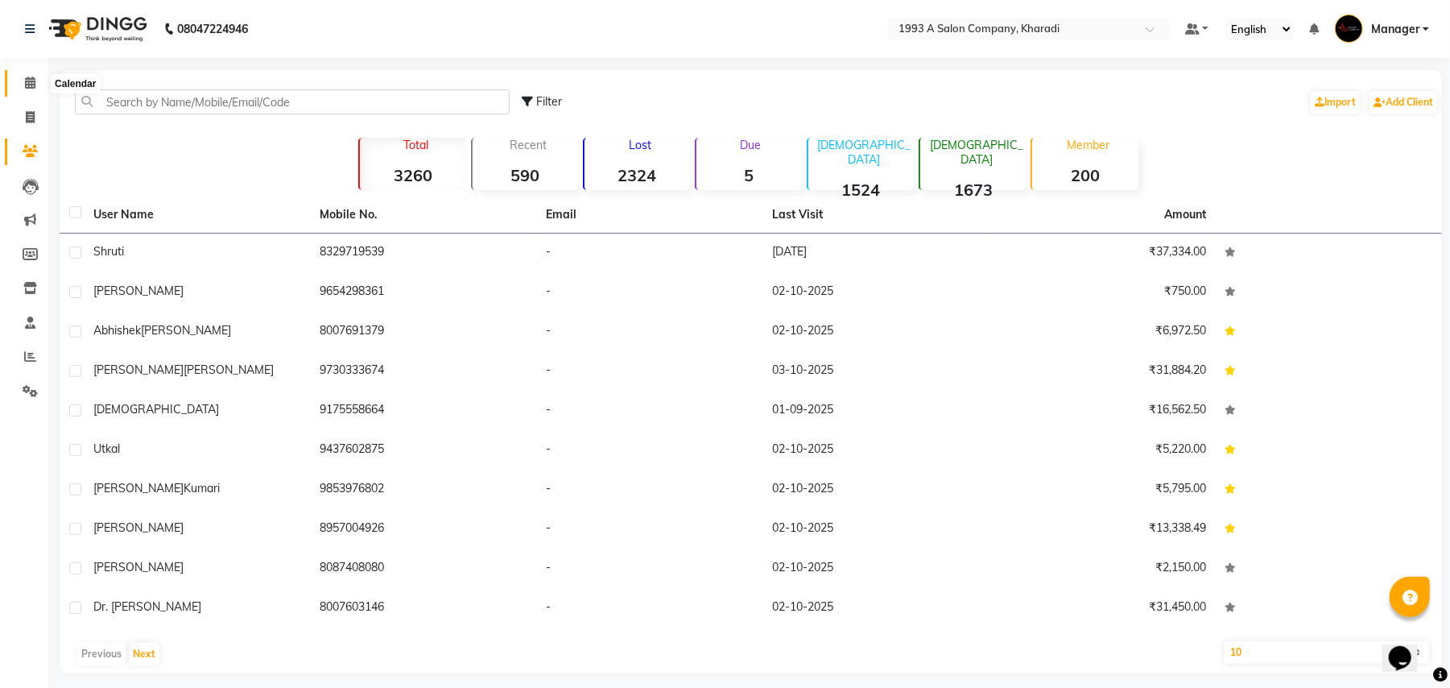
click at [37, 78] on span at bounding box center [30, 83] width 28 height 19
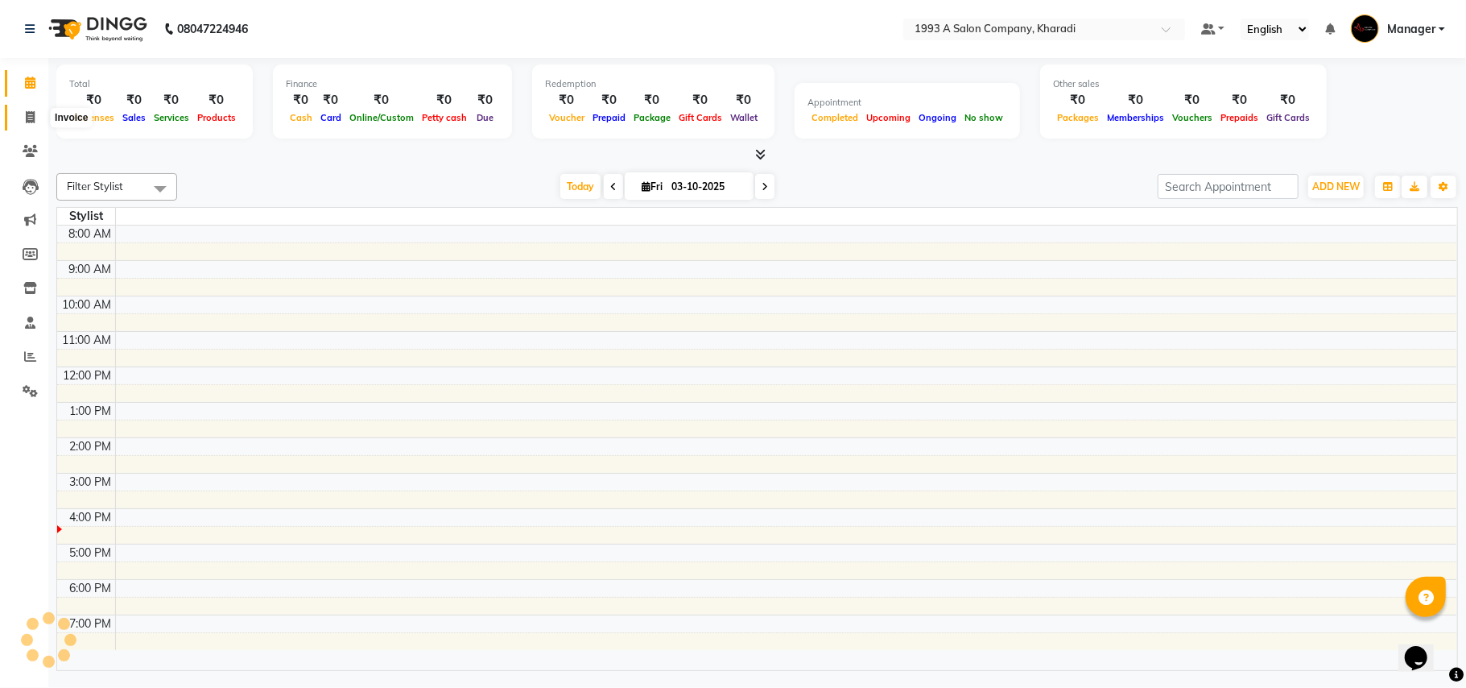
click at [33, 121] on icon at bounding box center [30, 117] width 9 height 12
select select "service"
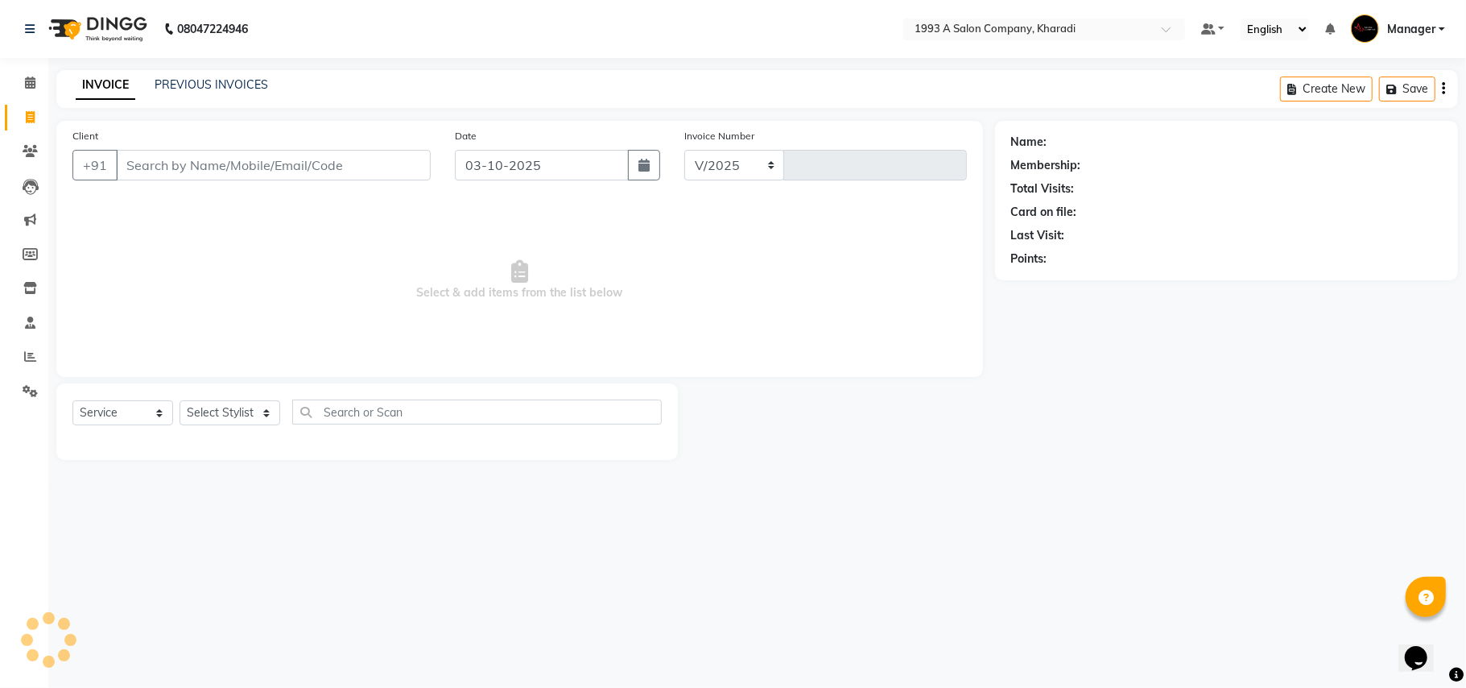
select select "651"
type input "2113"
click at [134, 155] on input "Client" at bounding box center [273, 165] width 315 height 31
type input "vi"
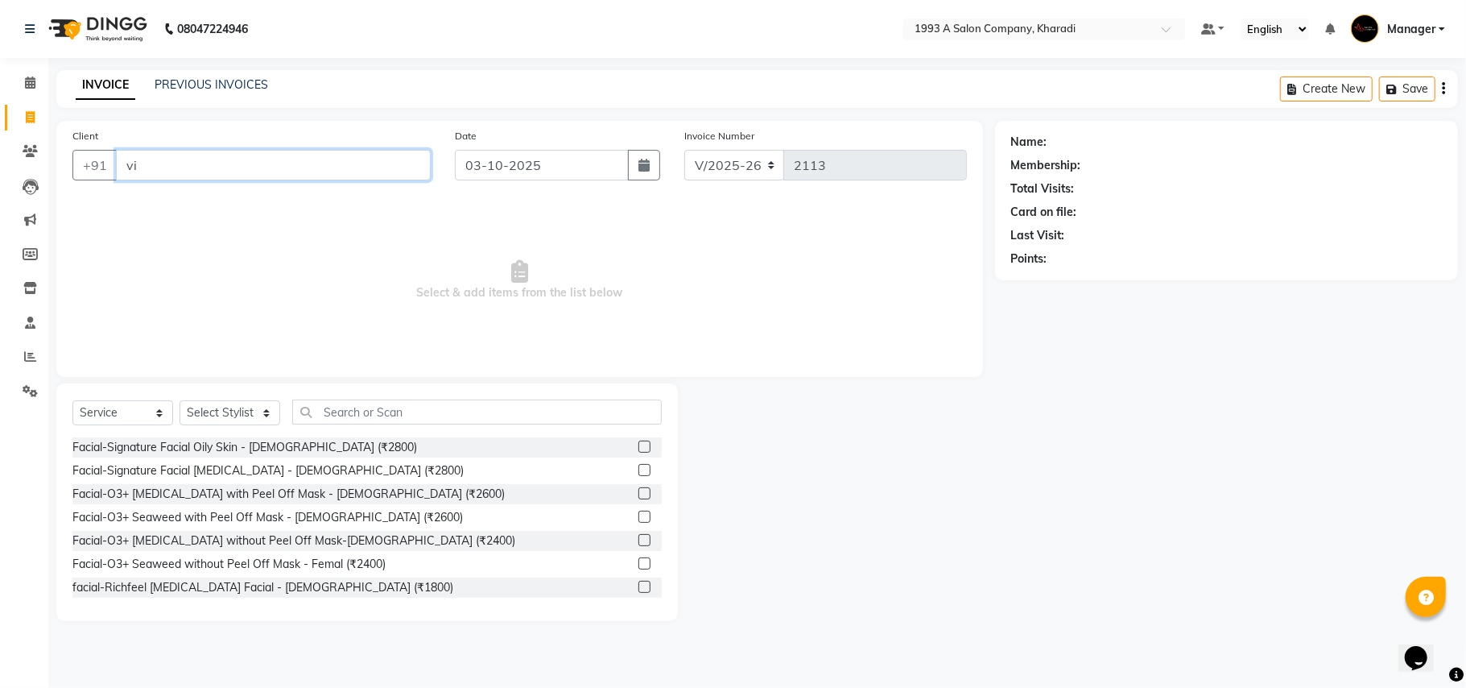
select select "13350"
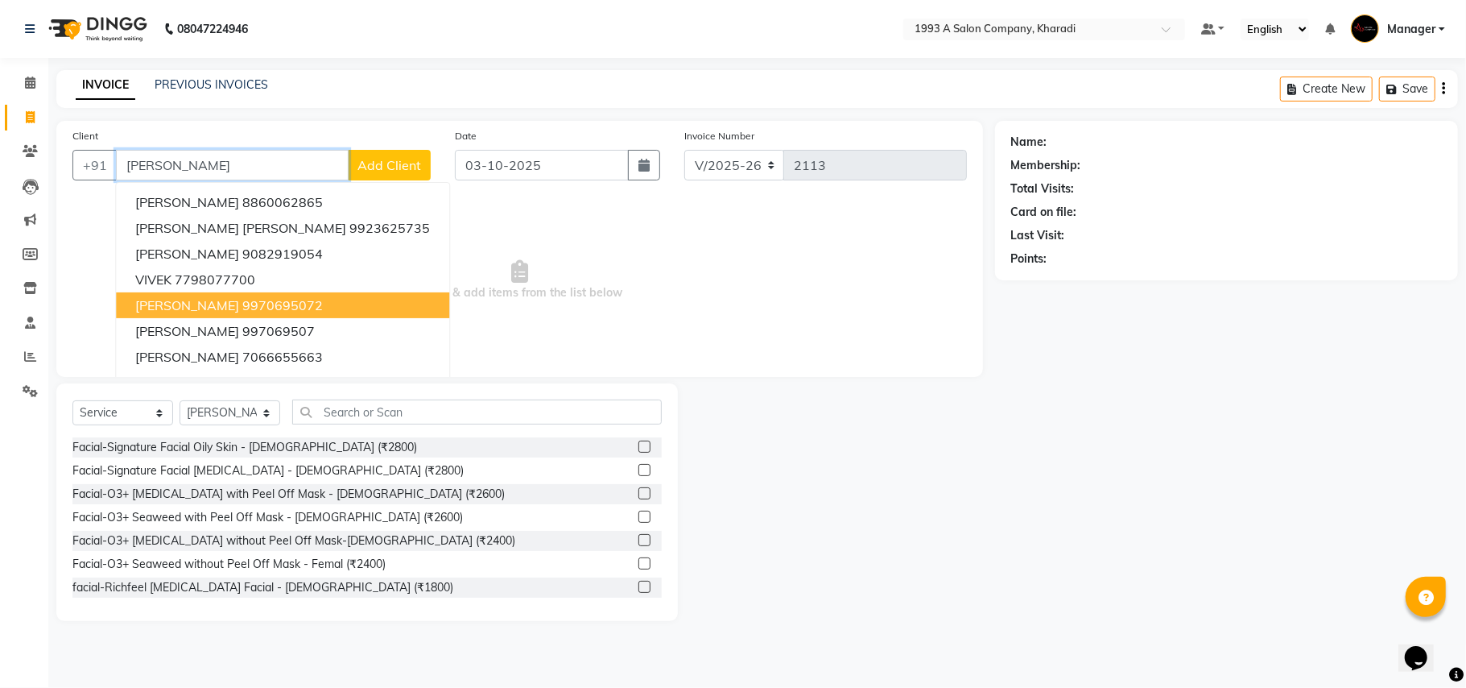
click at [197, 304] on span "[PERSON_NAME]" at bounding box center [187, 305] width 104 height 16
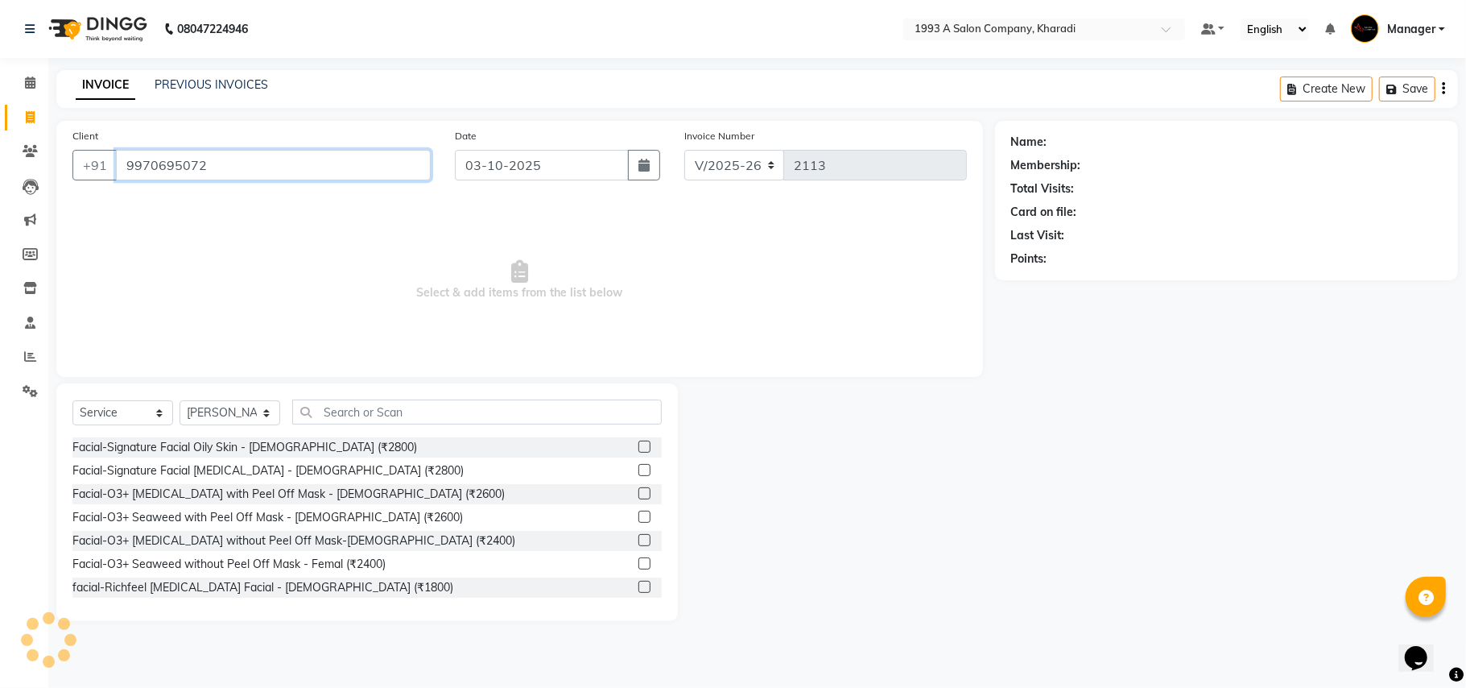
type input "9970695072"
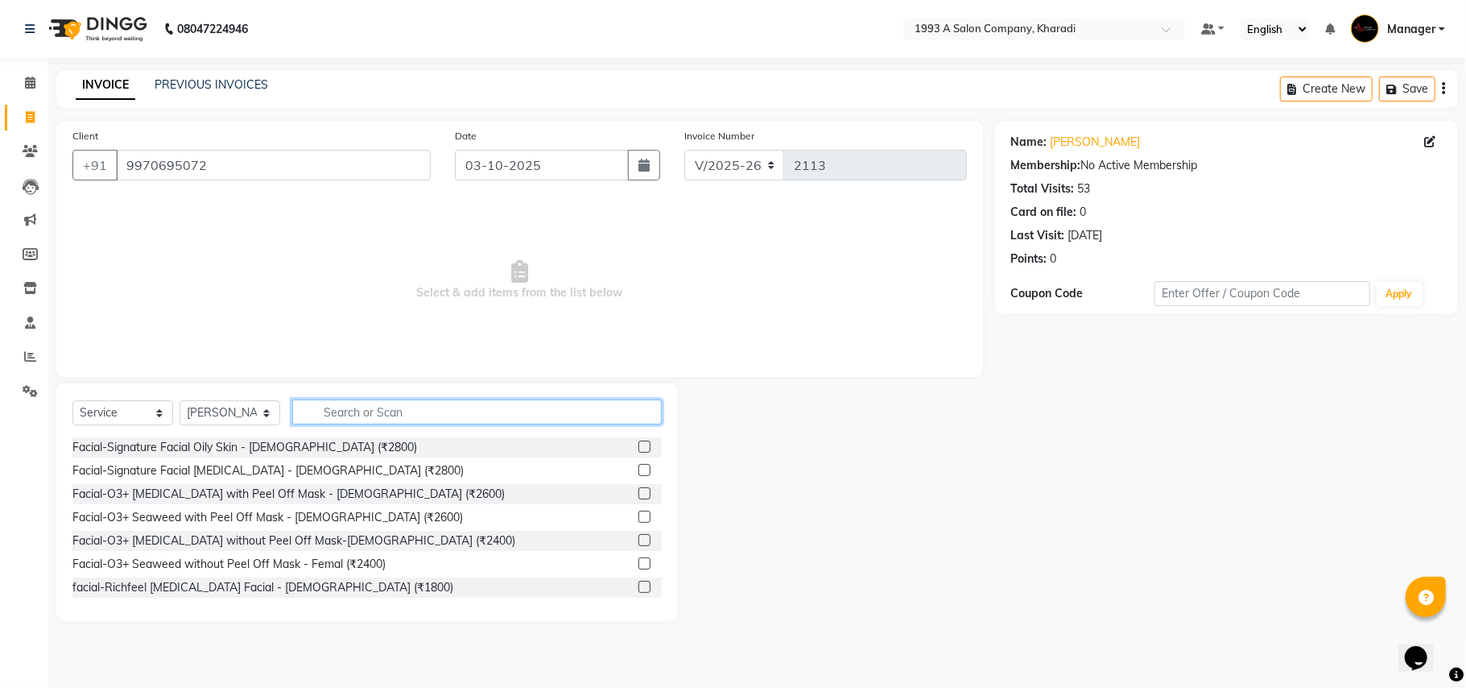
click at [345, 409] on input "text" at bounding box center [477, 411] width 370 height 25
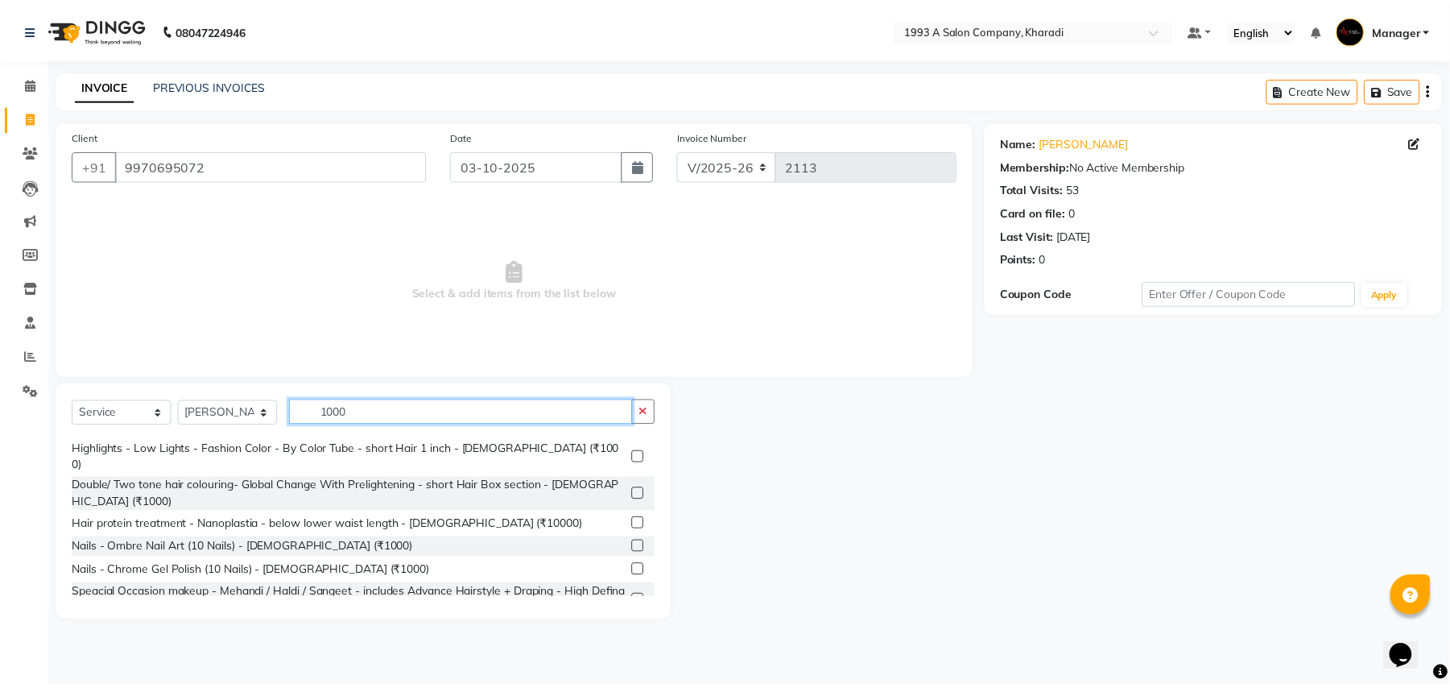
scroll to position [263, 0]
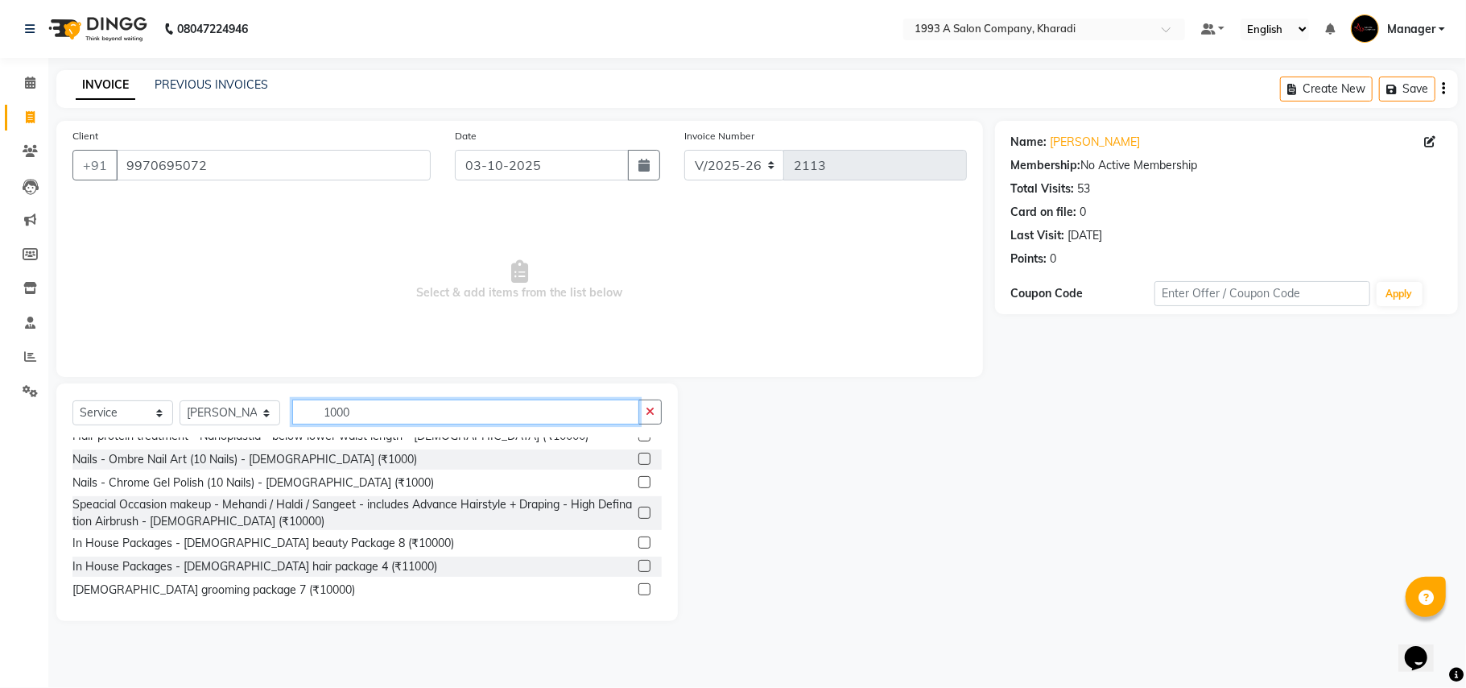
type input "1000"
click at [639, 606] on label at bounding box center [645, 612] width 12 height 12
click at [639, 608] on input "checkbox" at bounding box center [644, 613] width 10 height 10
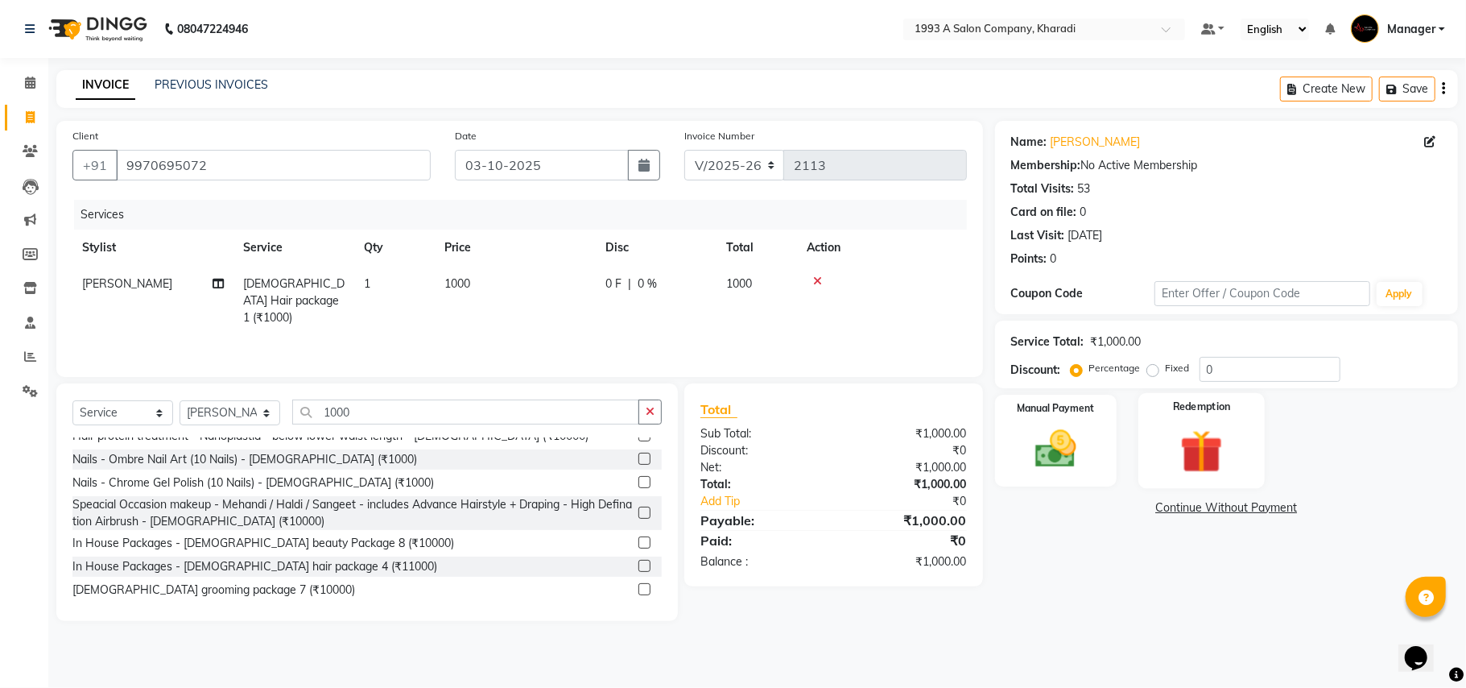
checkbox input "false"
click at [1077, 436] on img at bounding box center [1056, 449] width 70 height 50
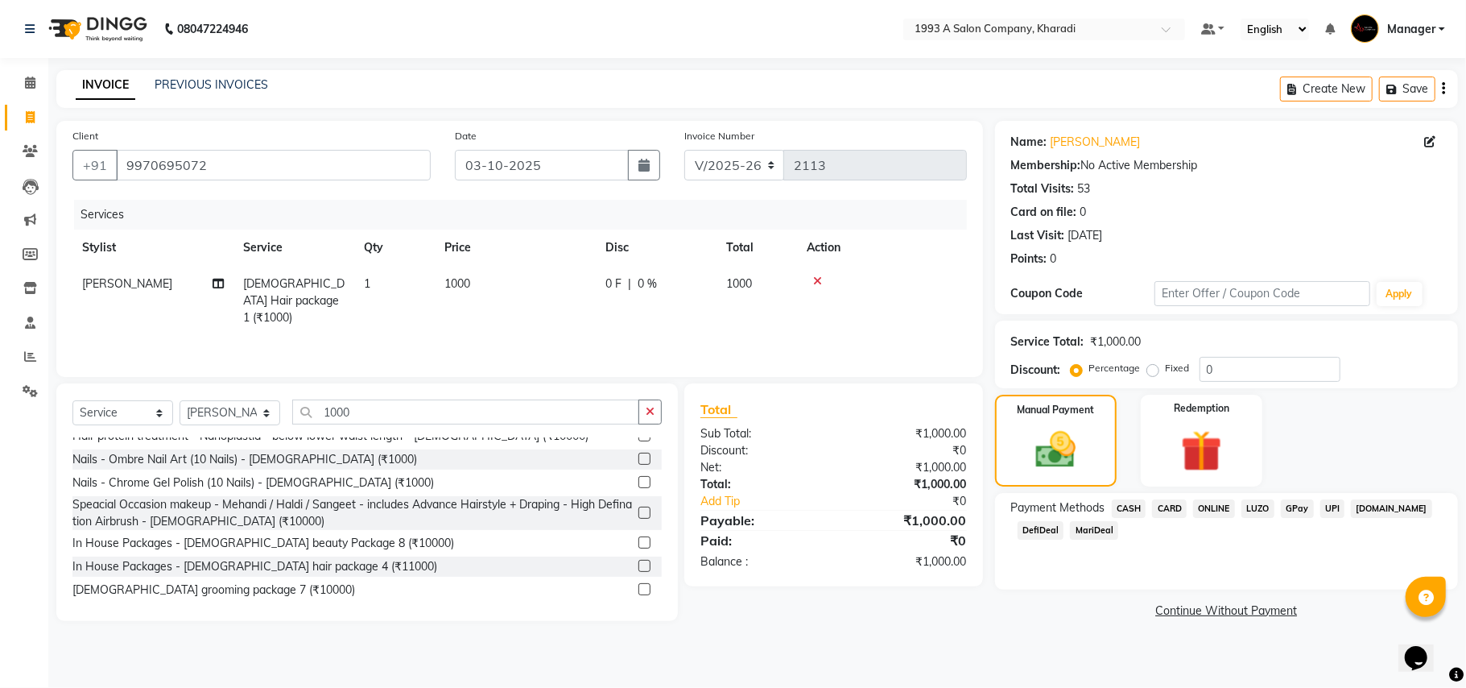
click at [1051, 535] on span "DefiDeal" at bounding box center [1041, 530] width 47 height 19
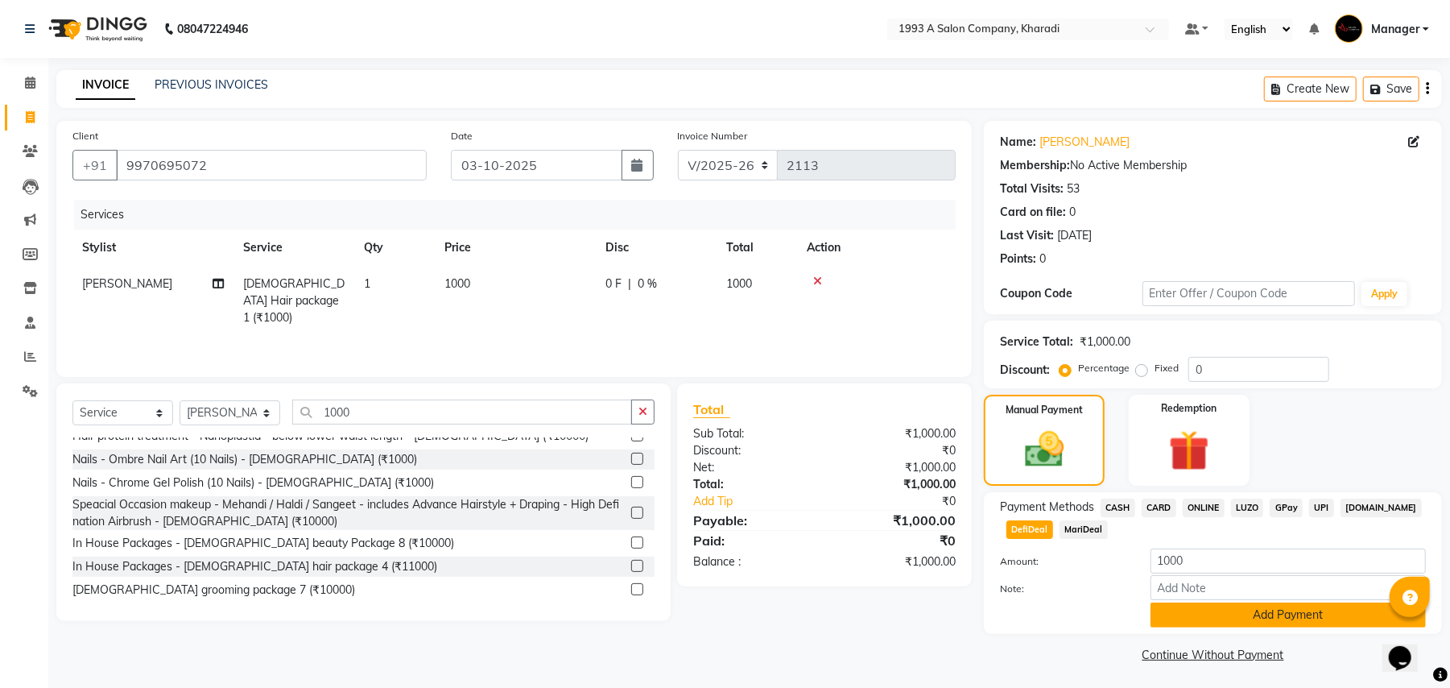
click at [1222, 616] on button "Add Payment" at bounding box center [1288, 614] width 275 height 25
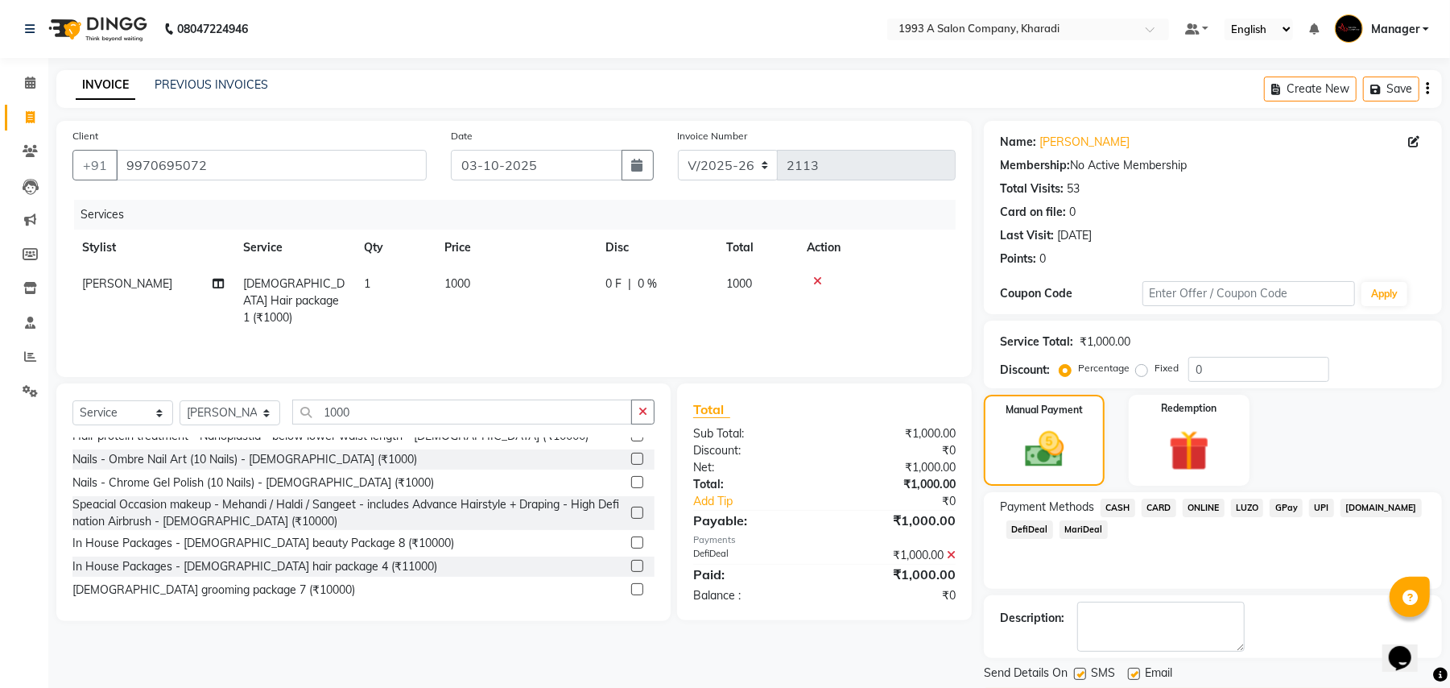
scroll to position [50, 0]
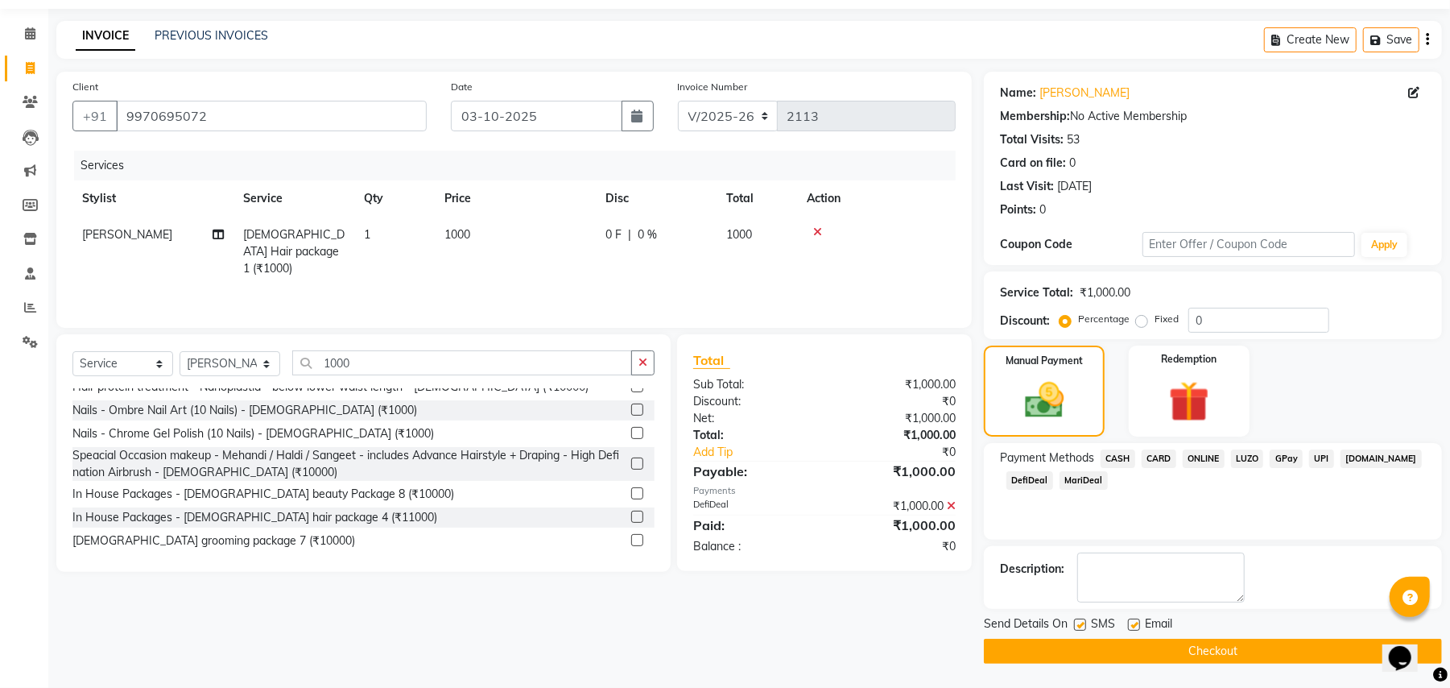
click at [1156, 657] on button "Checkout" at bounding box center [1213, 651] width 458 height 25
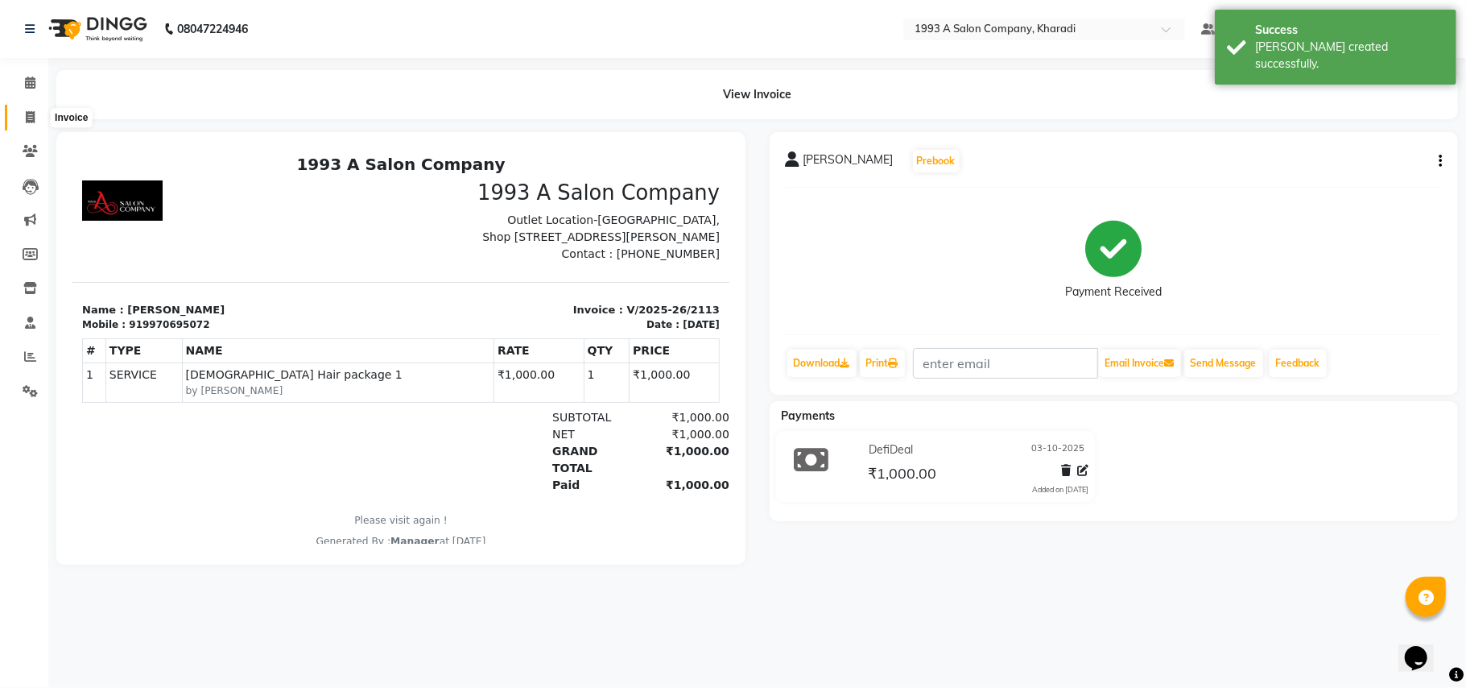
click at [27, 111] on icon at bounding box center [30, 117] width 9 height 12
select select "service"
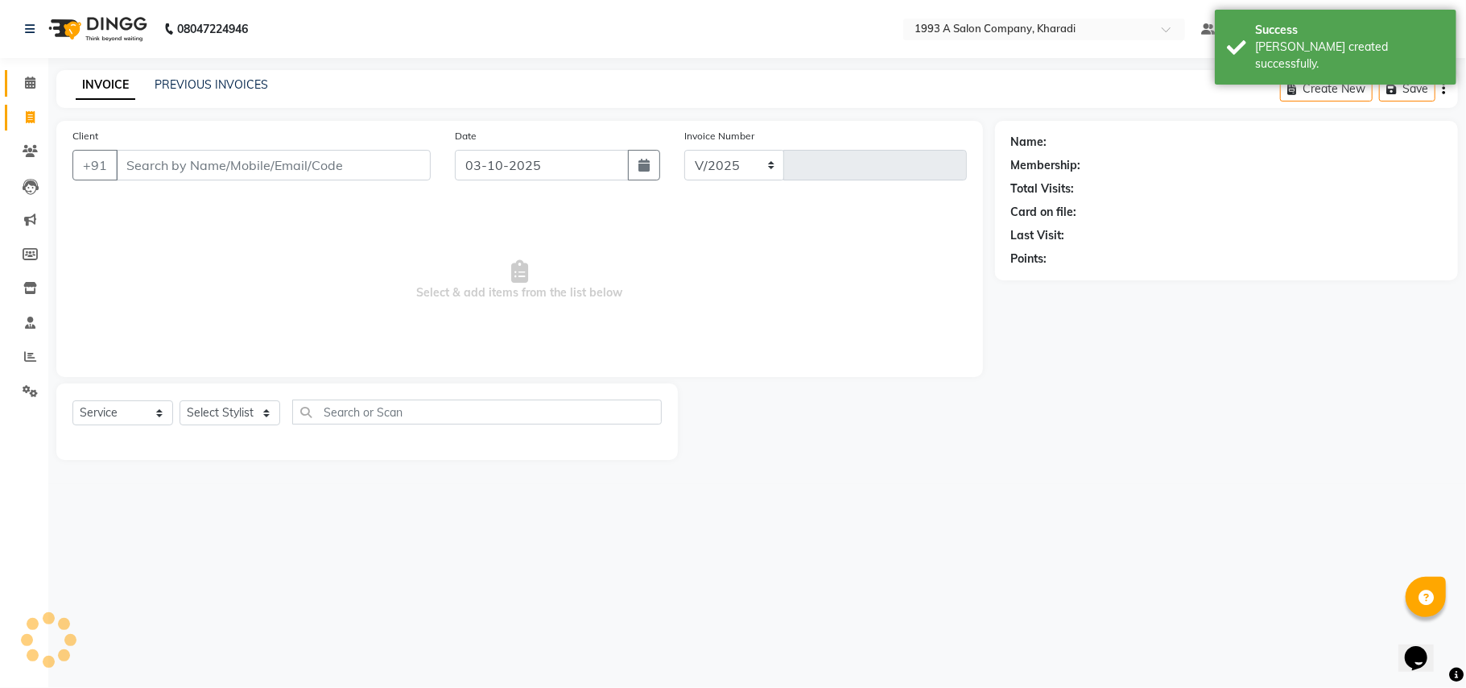
select select "651"
type input "2114"
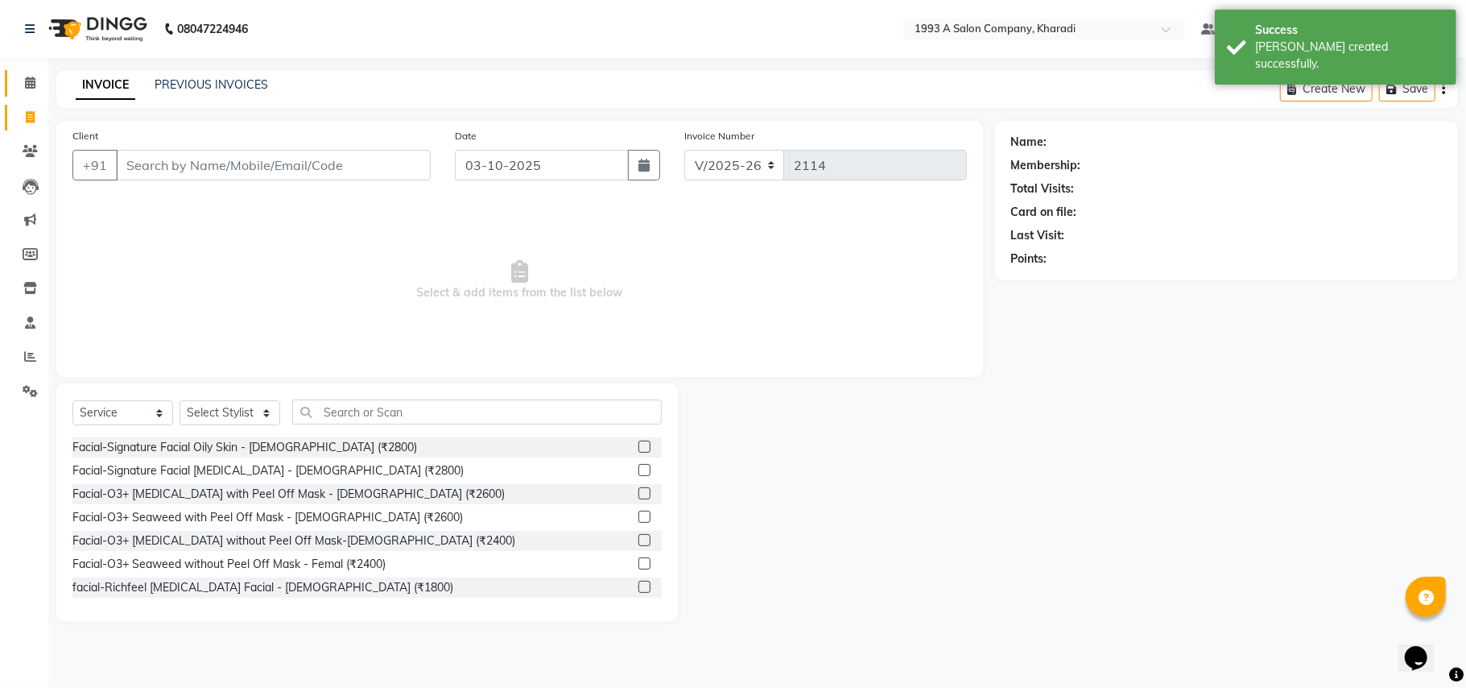
select select "13350"
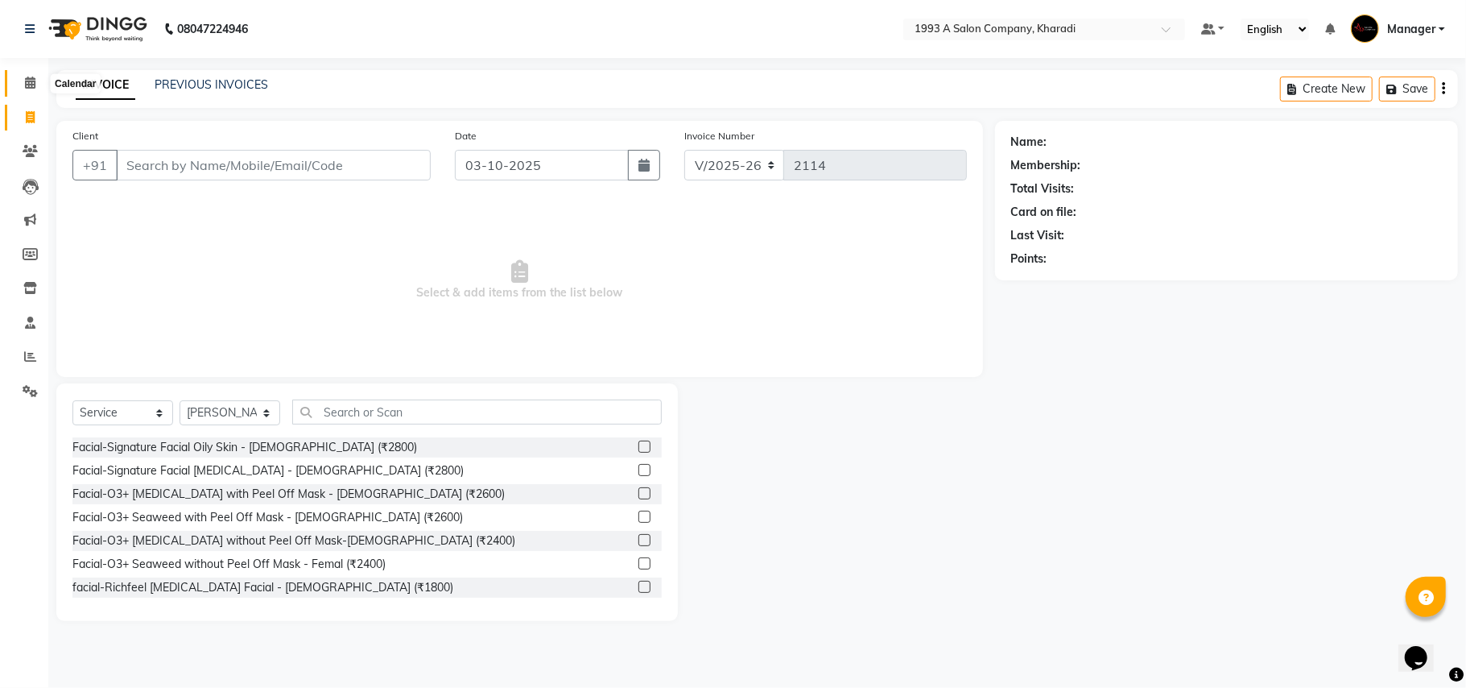
click at [20, 82] on span at bounding box center [30, 83] width 28 height 19
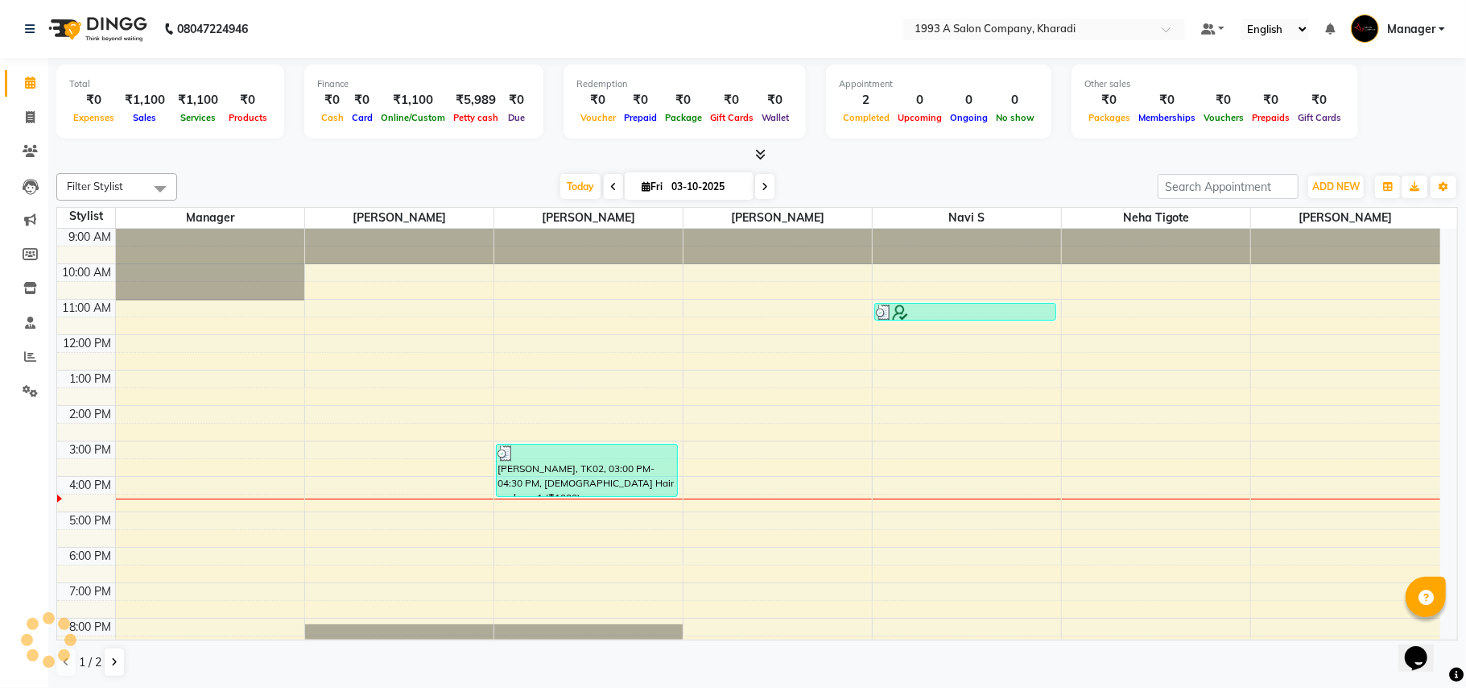
scroll to position [56, 0]
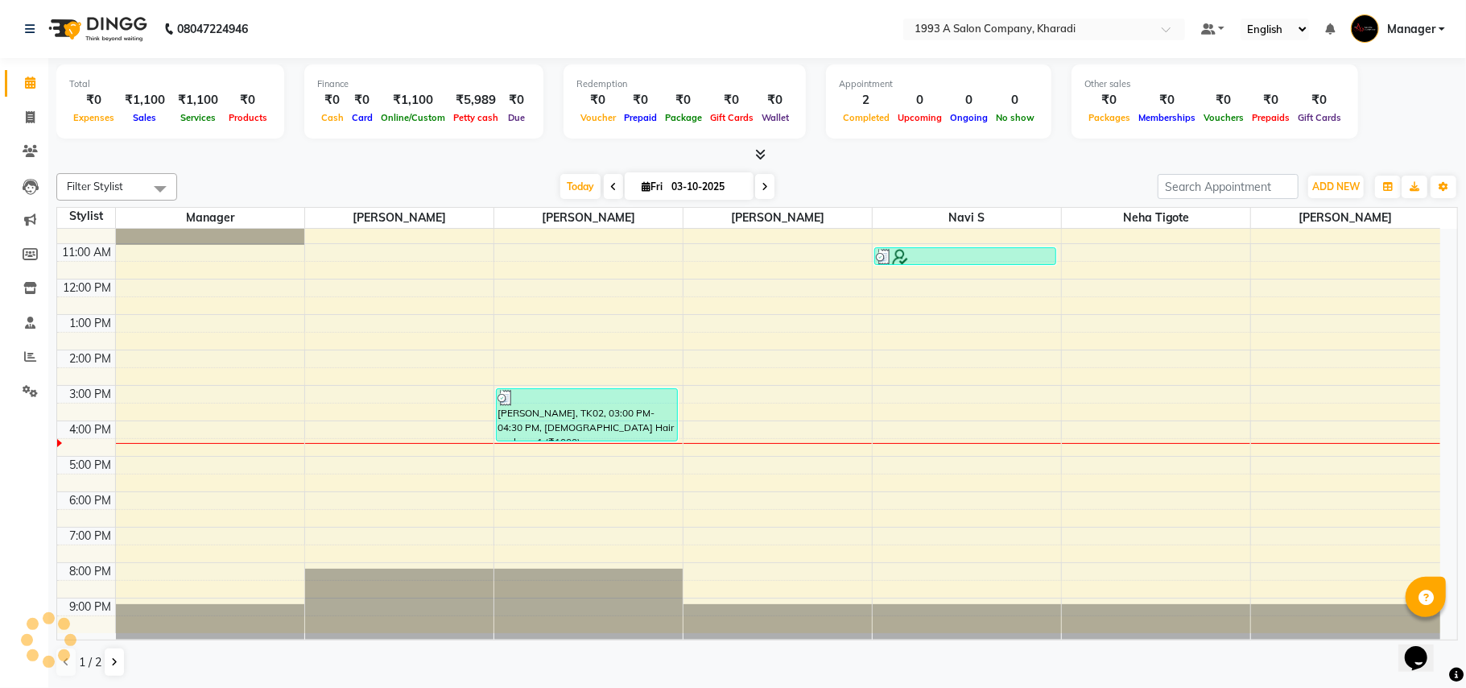
click at [762, 185] on icon at bounding box center [765, 187] width 6 height 10
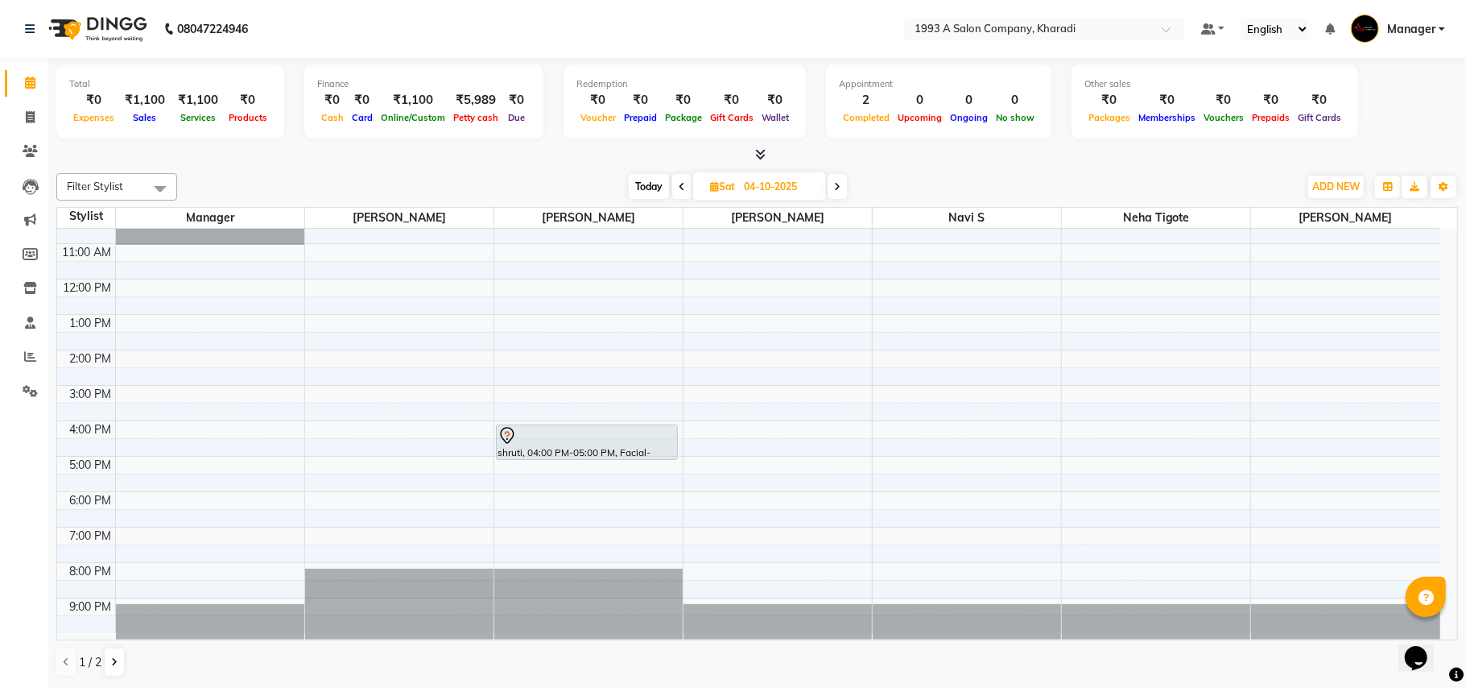
click at [680, 191] on icon at bounding box center [682, 187] width 6 height 10
type input "03-10-2025"
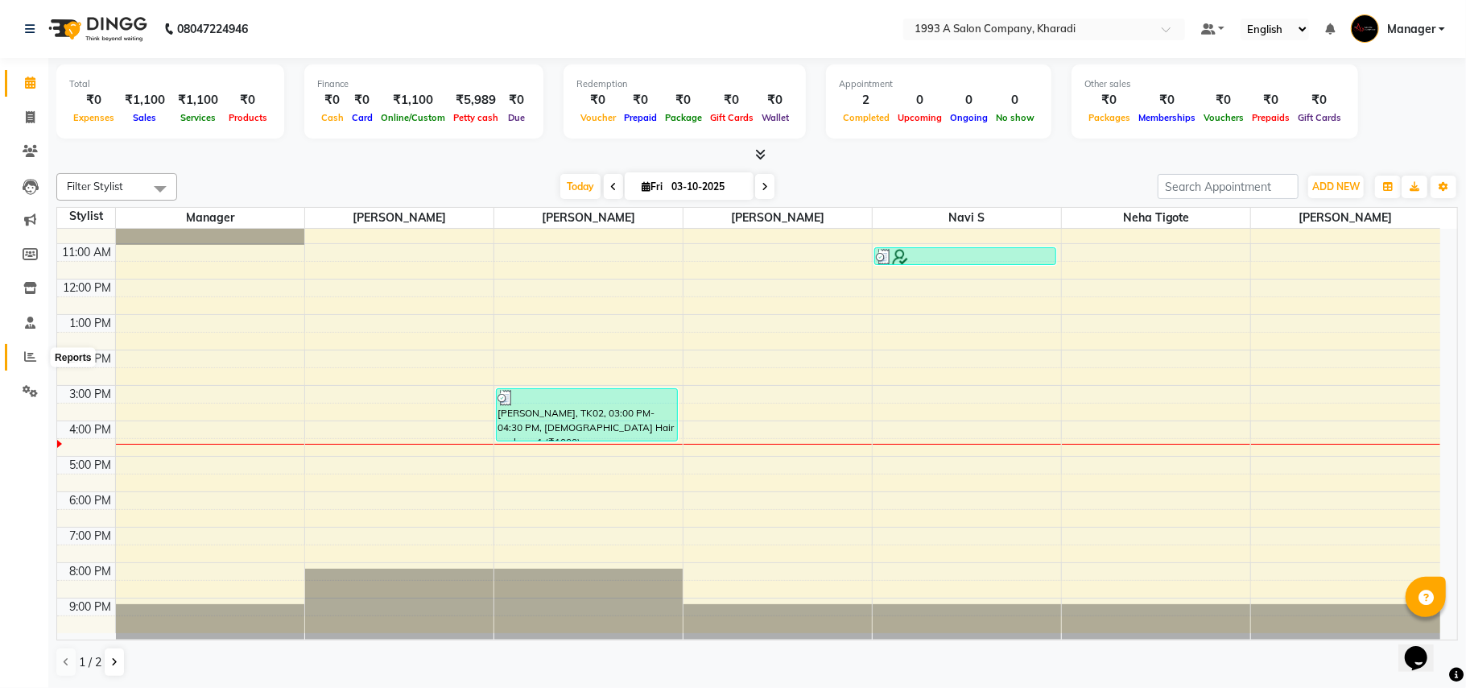
click at [33, 349] on span at bounding box center [30, 357] width 28 height 19
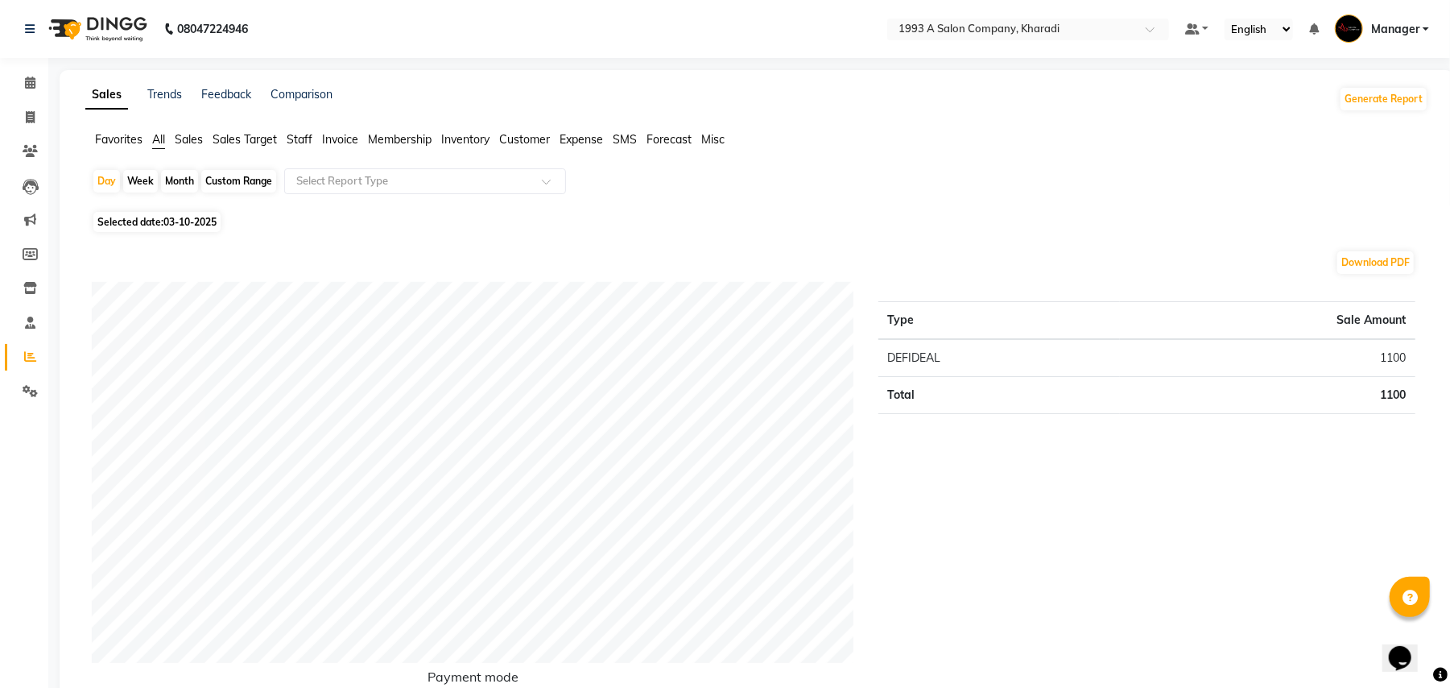
click at [237, 180] on div "Custom Range" at bounding box center [238, 181] width 75 height 23
select select "10"
select select "2025"
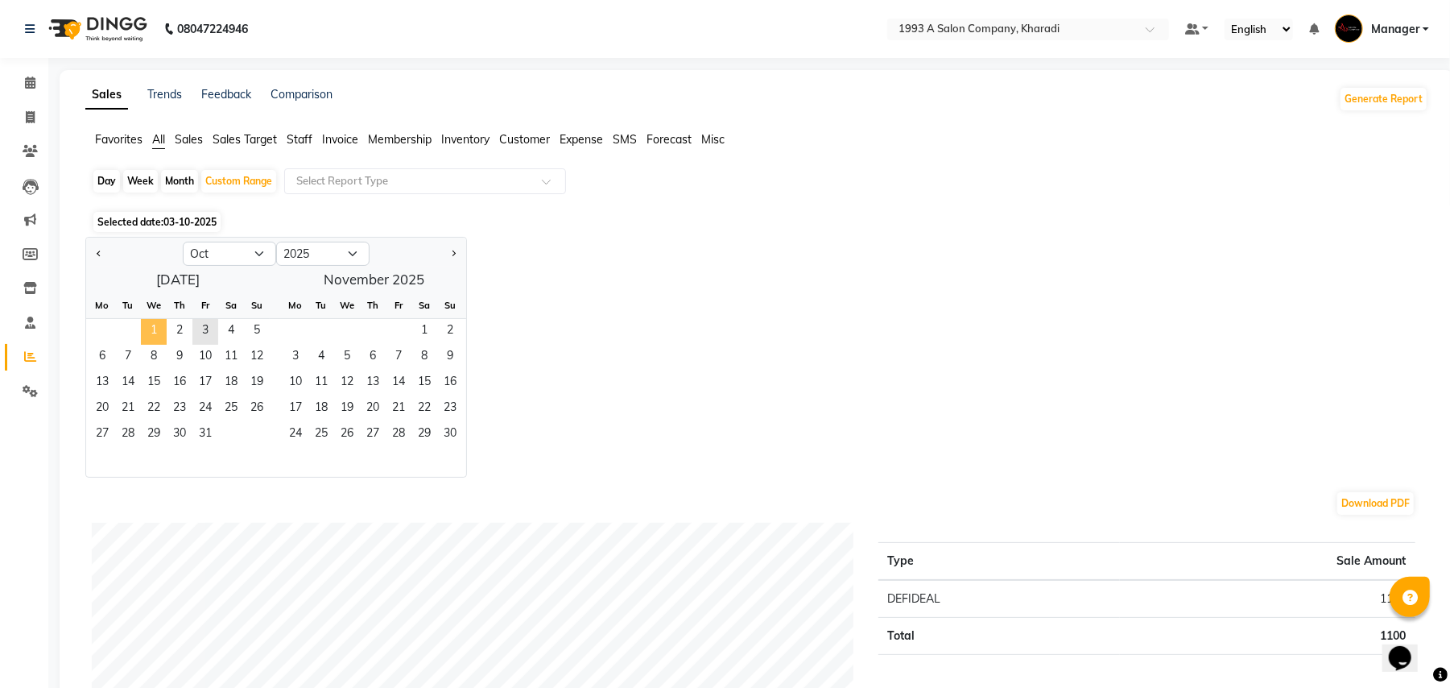
click at [159, 326] on span "1" at bounding box center [154, 332] width 26 height 26
click at [205, 329] on span "3" at bounding box center [205, 332] width 26 height 26
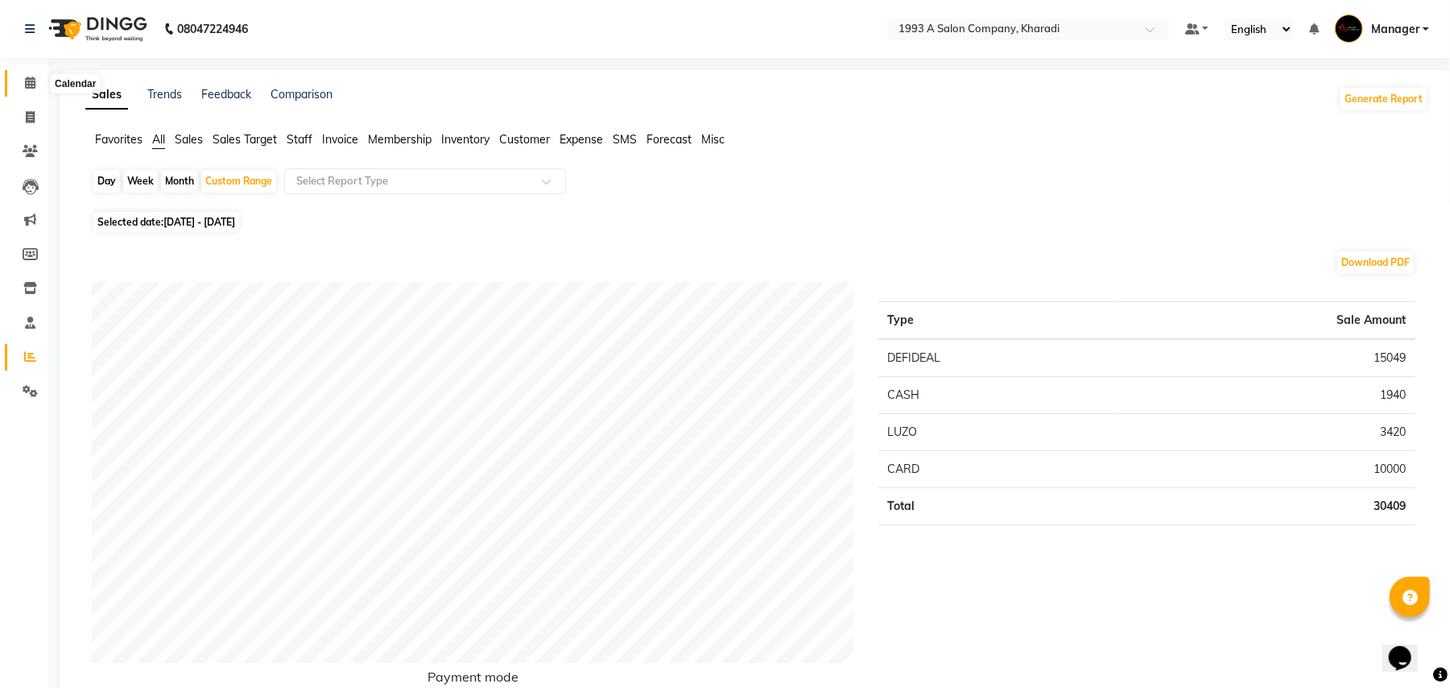
click at [21, 84] on span at bounding box center [30, 83] width 28 height 19
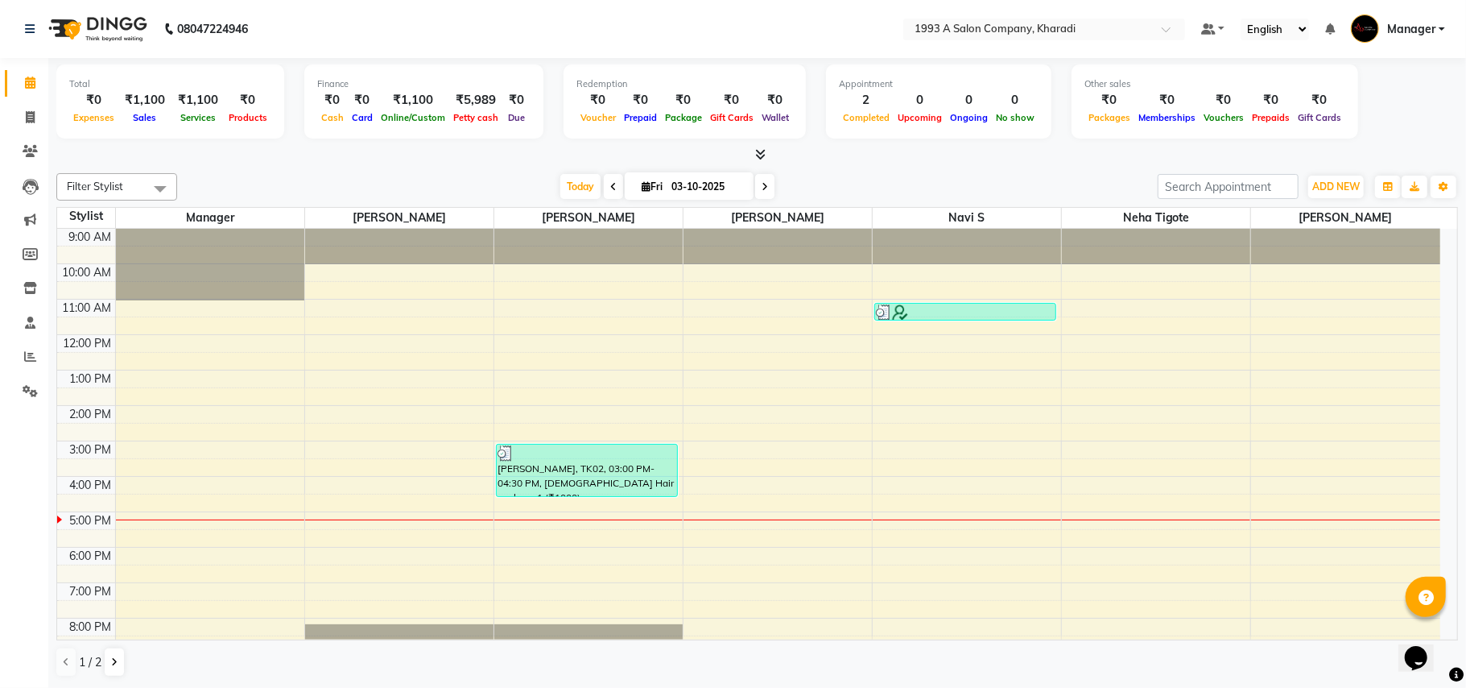
click at [642, 182] on icon at bounding box center [646, 186] width 9 height 10
select select "10"
select select "2025"
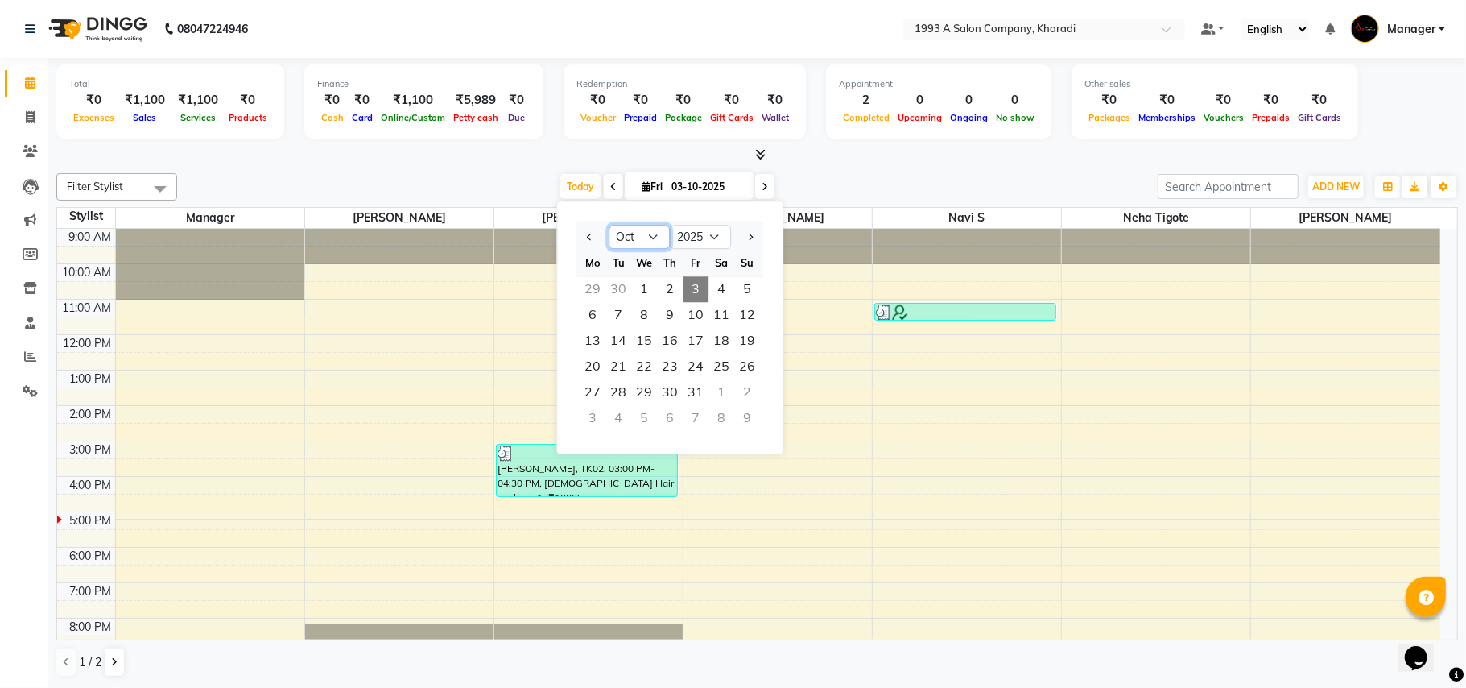
click at [651, 242] on select "Jan Feb Mar Apr May Jun Jul Aug Sep Oct Nov Dec" at bounding box center [639, 237] width 61 height 24
click at [1450, 192] on button "Toggle Dropdown" at bounding box center [1444, 187] width 26 height 23
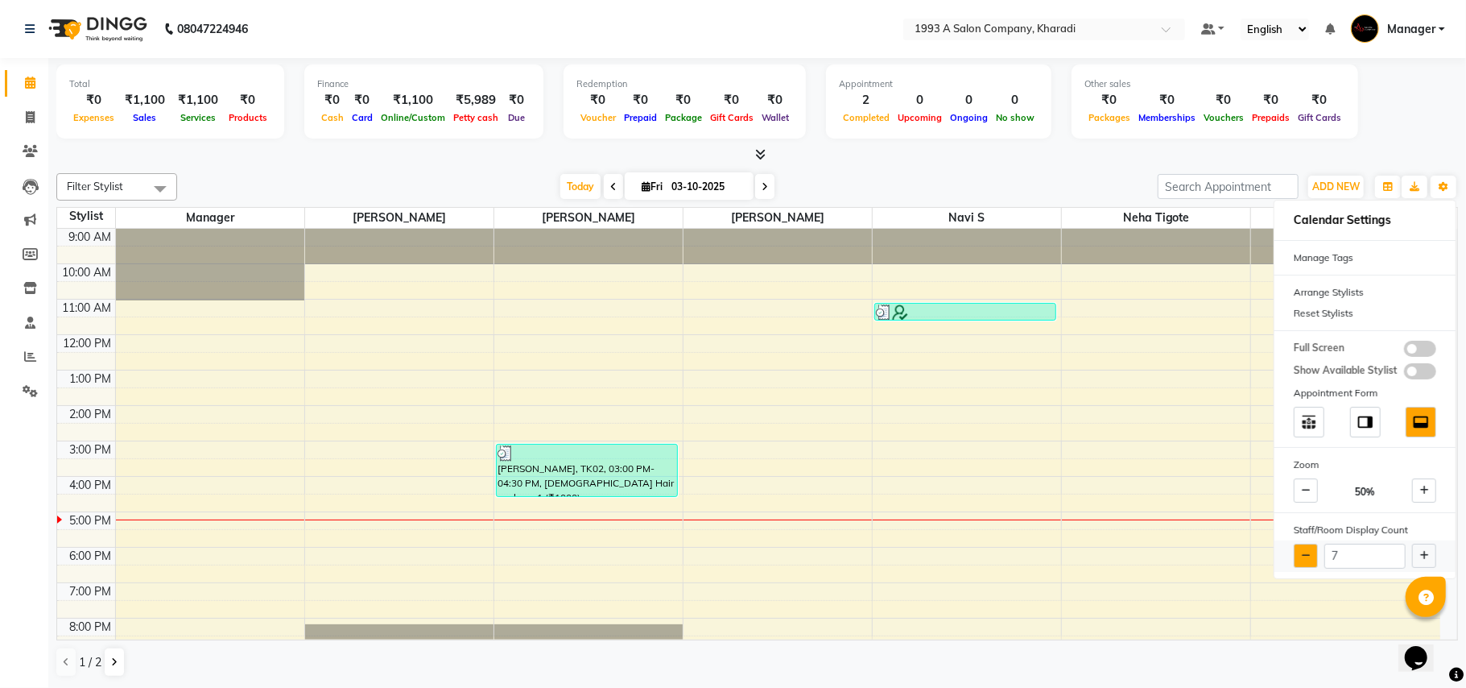
click at [1302, 564] on button at bounding box center [1306, 556] width 24 height 24
type input "6"
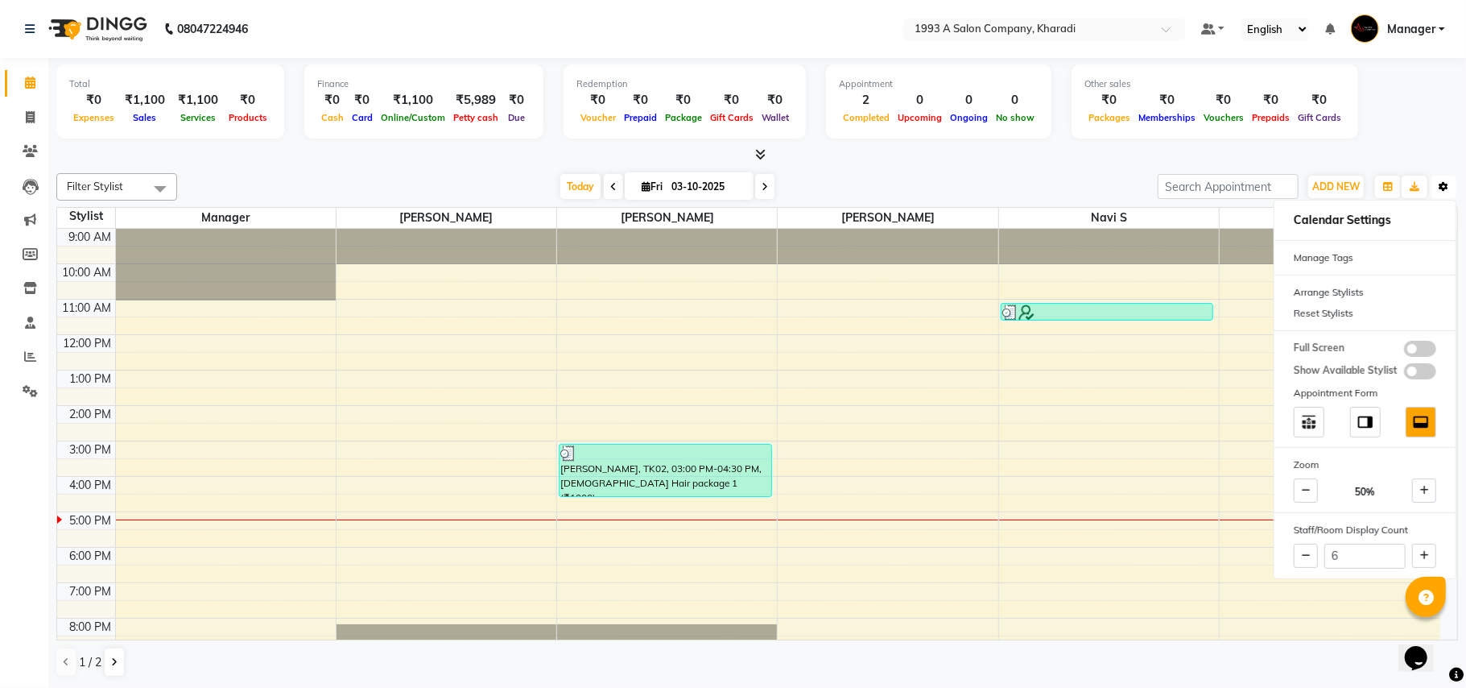
click at [1440, 190] on icon "button" at bounding box center [1444, 187] width 10 height 10
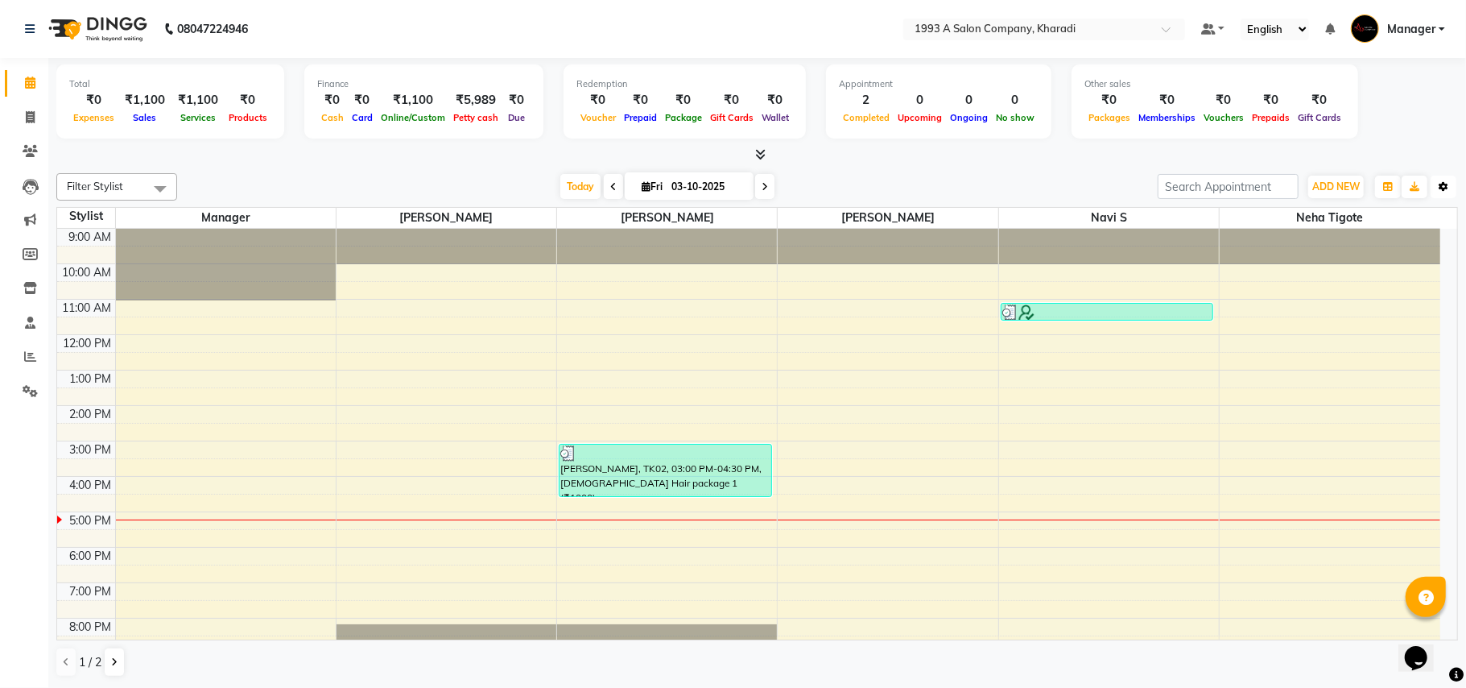
click at [1440, 190] on icon "button" at bounding box center [1444, 187] width 10 height 10
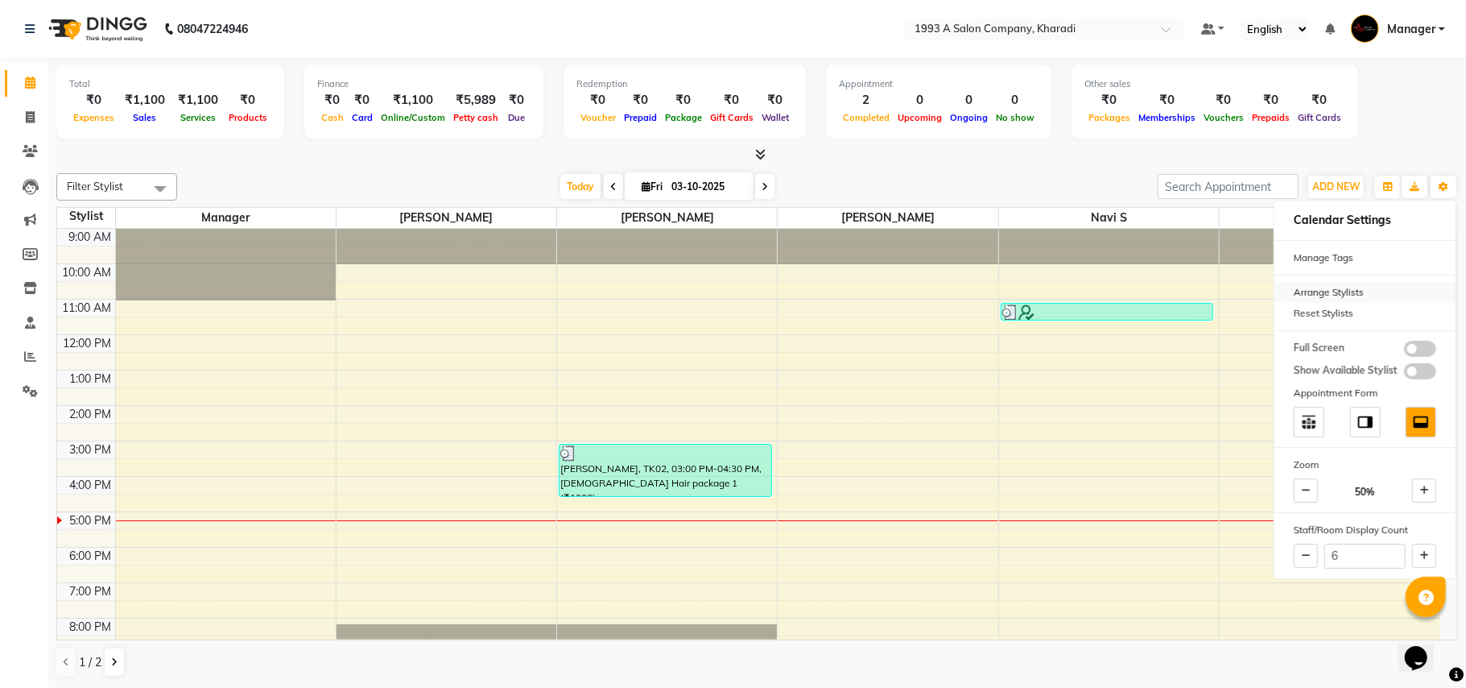
click at [1379, 292] on div "Arrange Stylists" at bounding box center [1365, 292] width 181 height 21
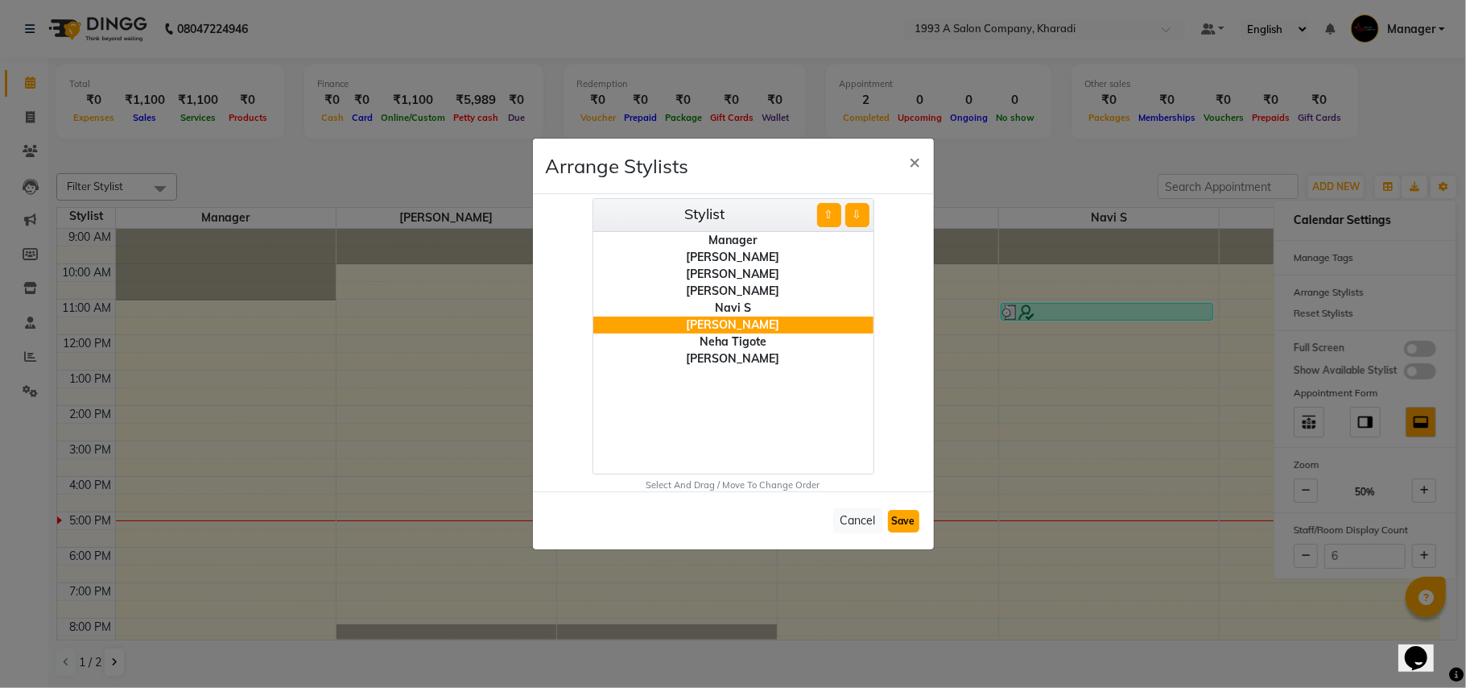
click at [910, 523] on button "Save" at bounding box center [903, 521] width 31 height 23
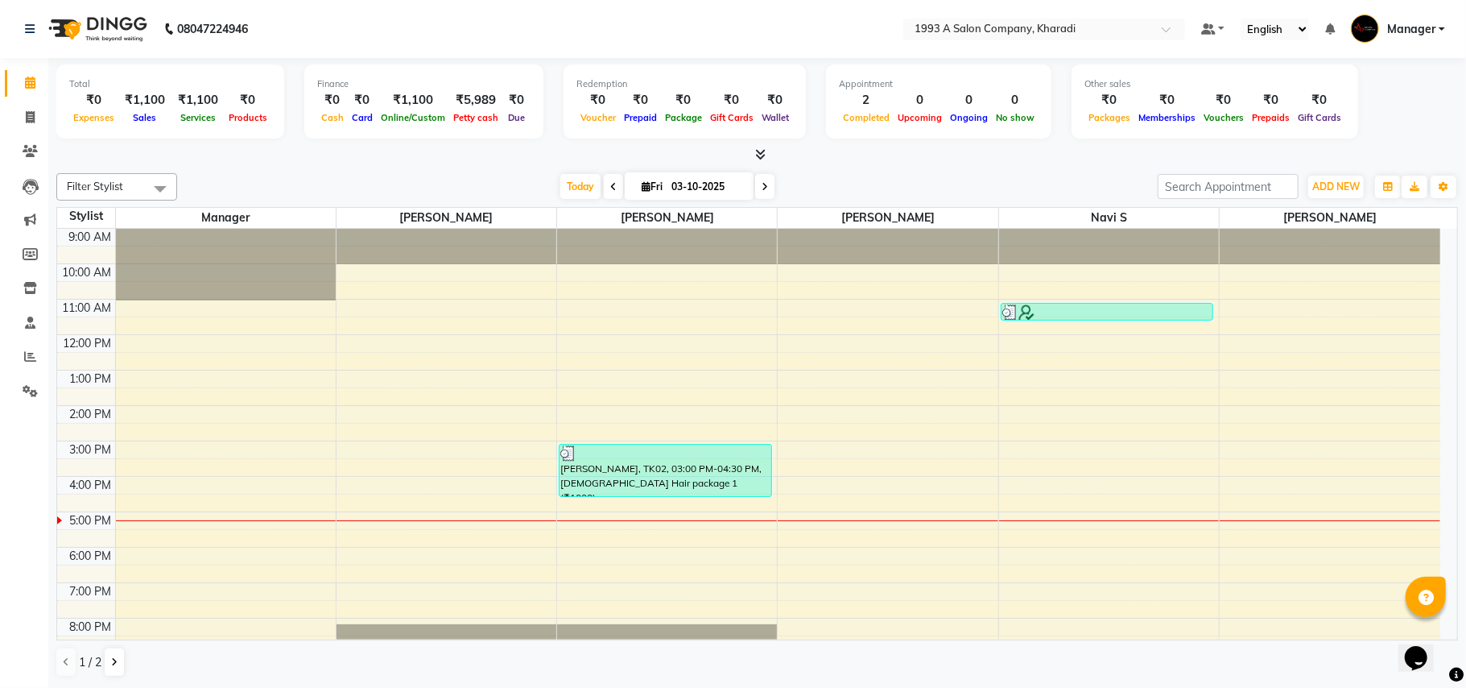
click at [642, 185] on icon at bounding box center [646, 186] width 9 height 10
select select "10"
select select "2025"
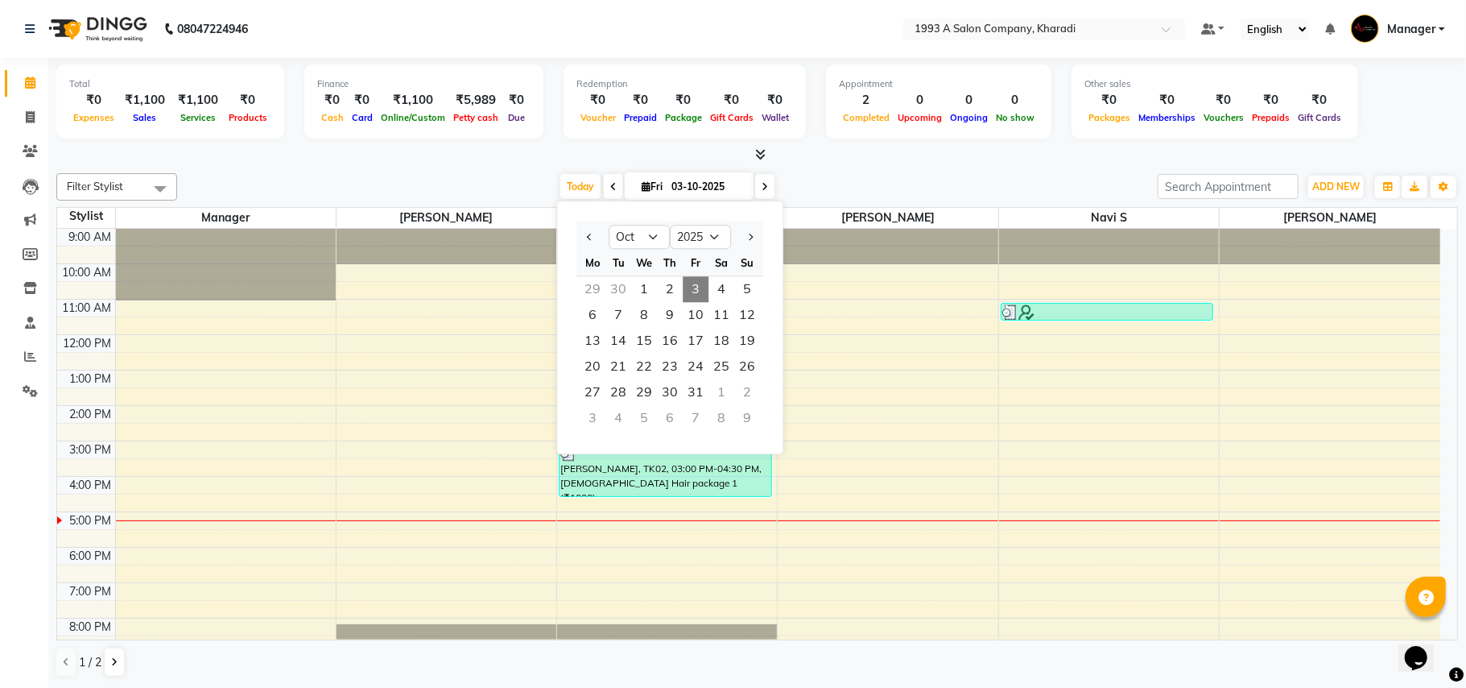
click at [581, 240] on div at bounding box center [593, 237] width 32 height 26
click at [593, 235] on span "Previous month" at bounding box center [590, 237] width 6 height 6
select select "9"
click at [594, 298] on span "1" at bounding box center [593, 289] width 26 height 26
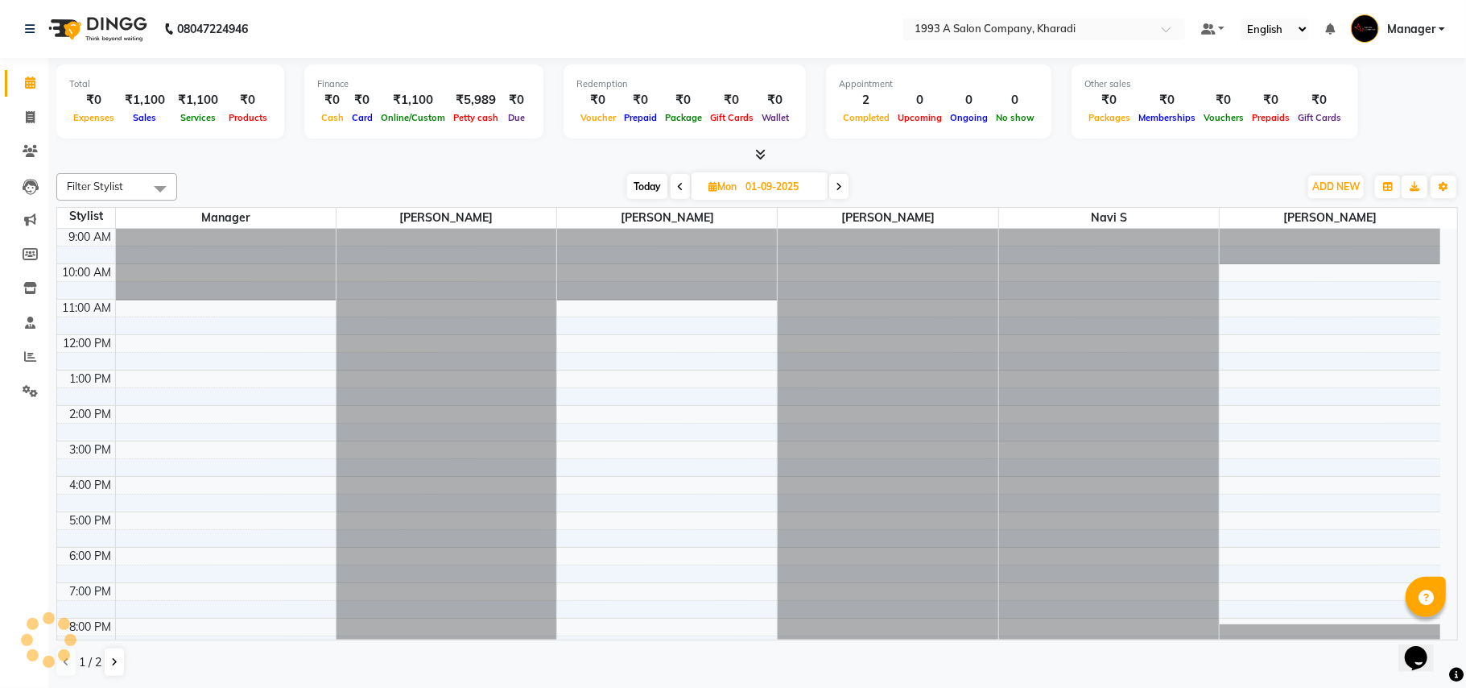
scroll to position [56, 0]
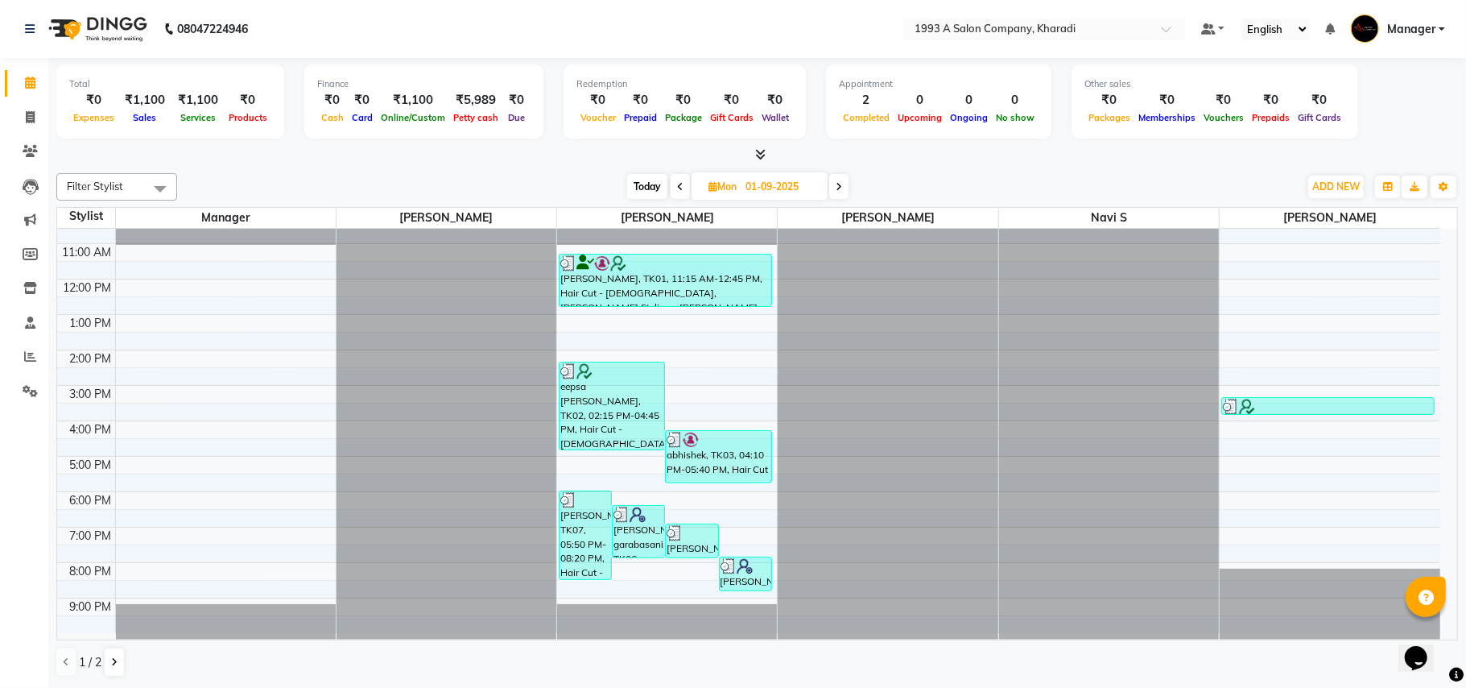
click at [652, 187] on span "Today" at bounding box center [647, 186] width 40 height 25
type input "03-10-2025"
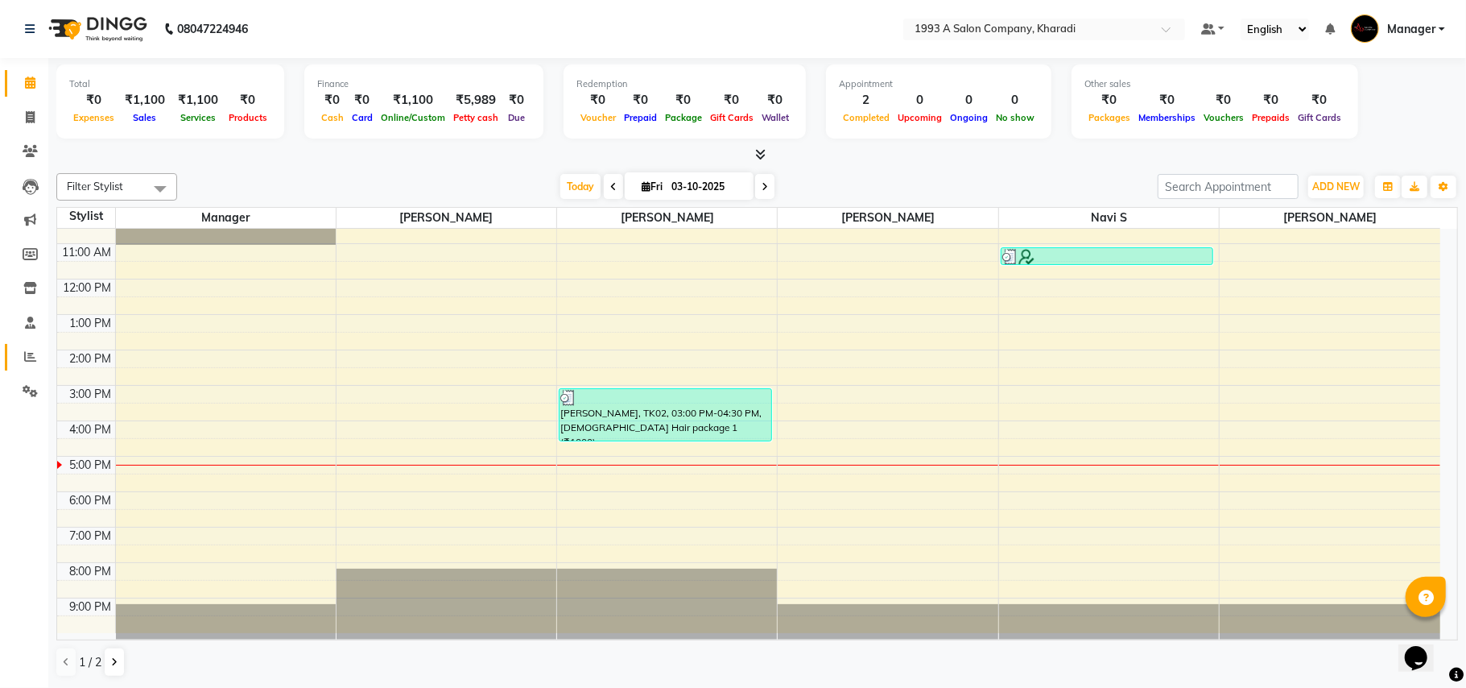
click at [31, 345] on link "Reports" at bounding box center [24, 357] width 39 height 27
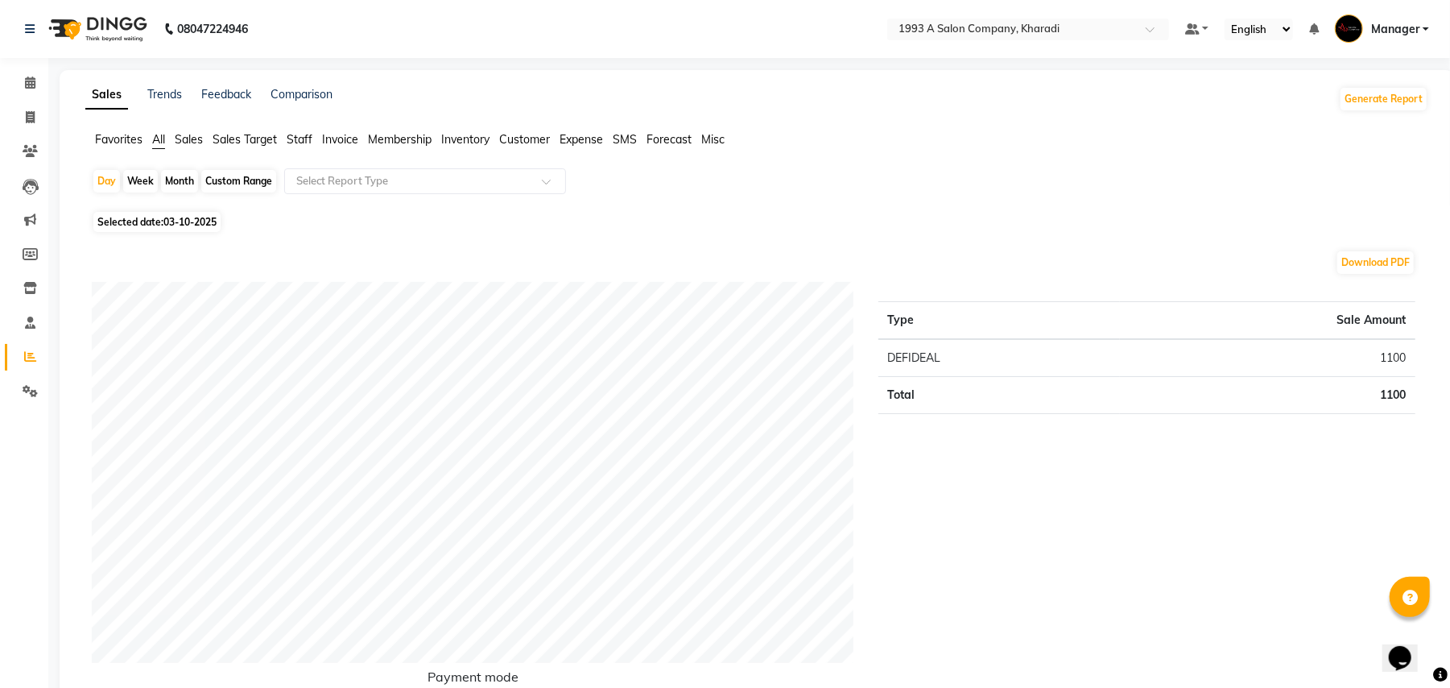
click at [254, 174] on div "Custom Range" at bounding box center [238, 181] width 75 height 23
select select "10"
select select "2025"
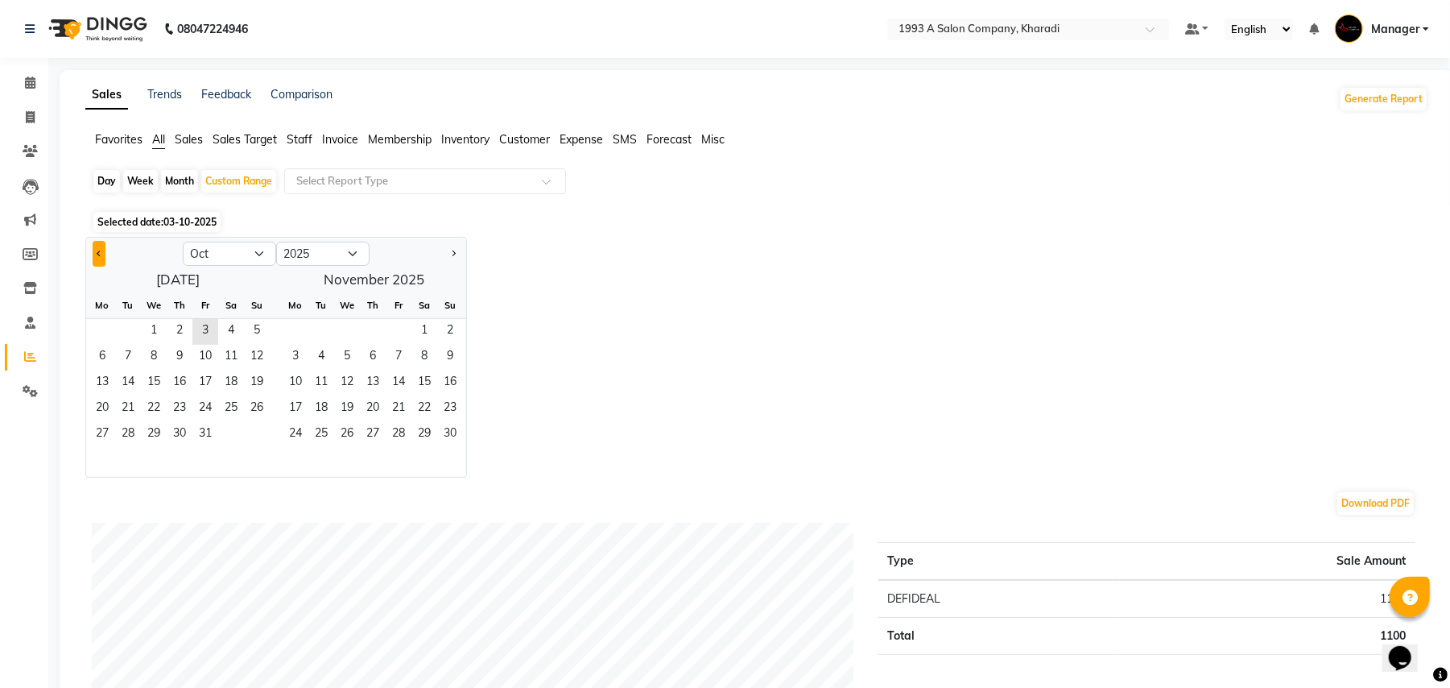
click at [100, 255] on span "Previous month" at bounding box center [100, 253] width 6 height 6
select select "9"
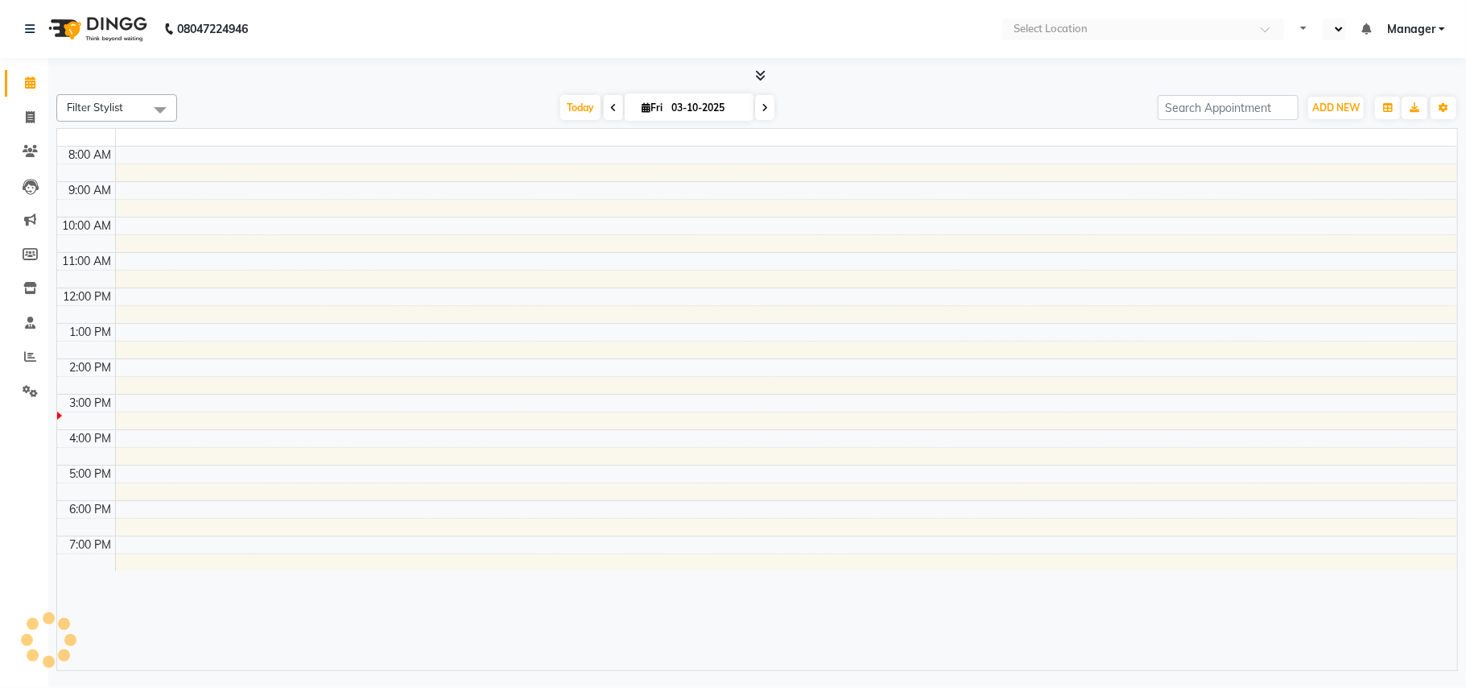
select select "en"
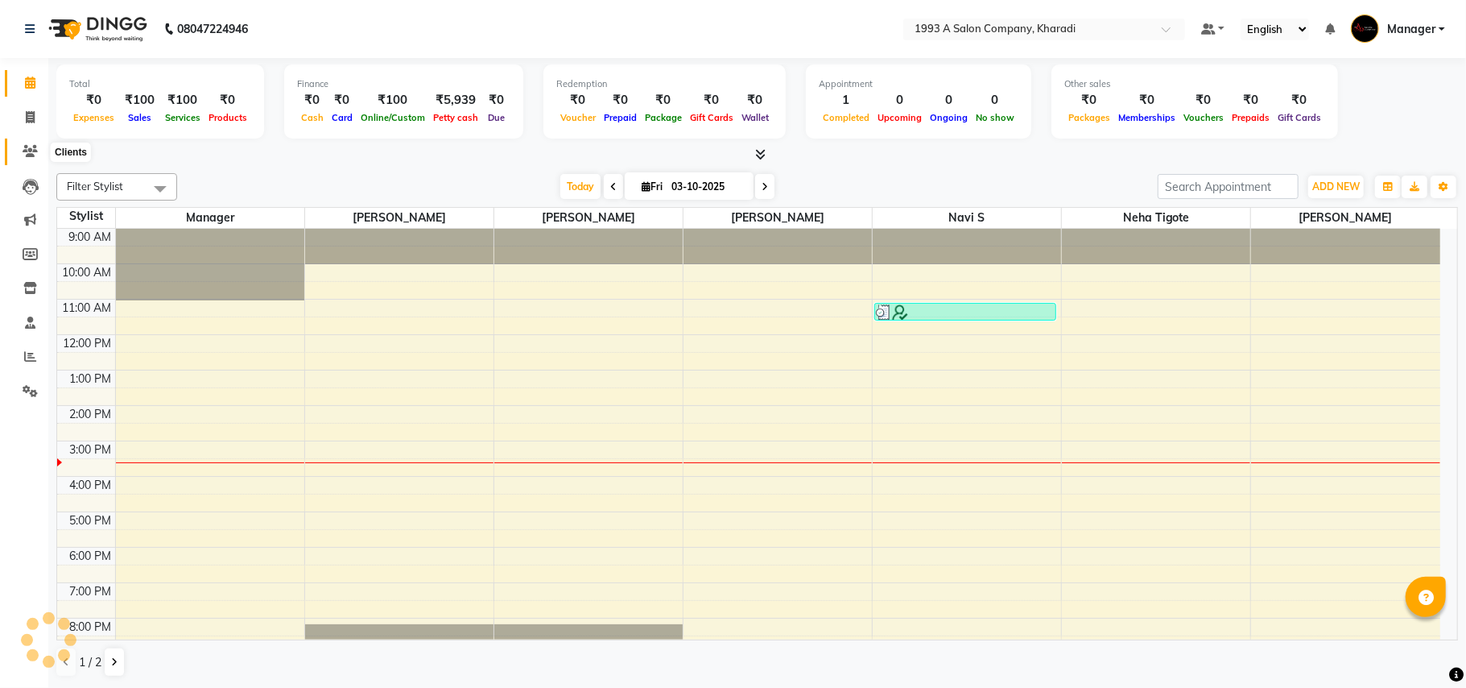
click at [35, 149] on icon at bounding box center [30, 151] width 15 height 12
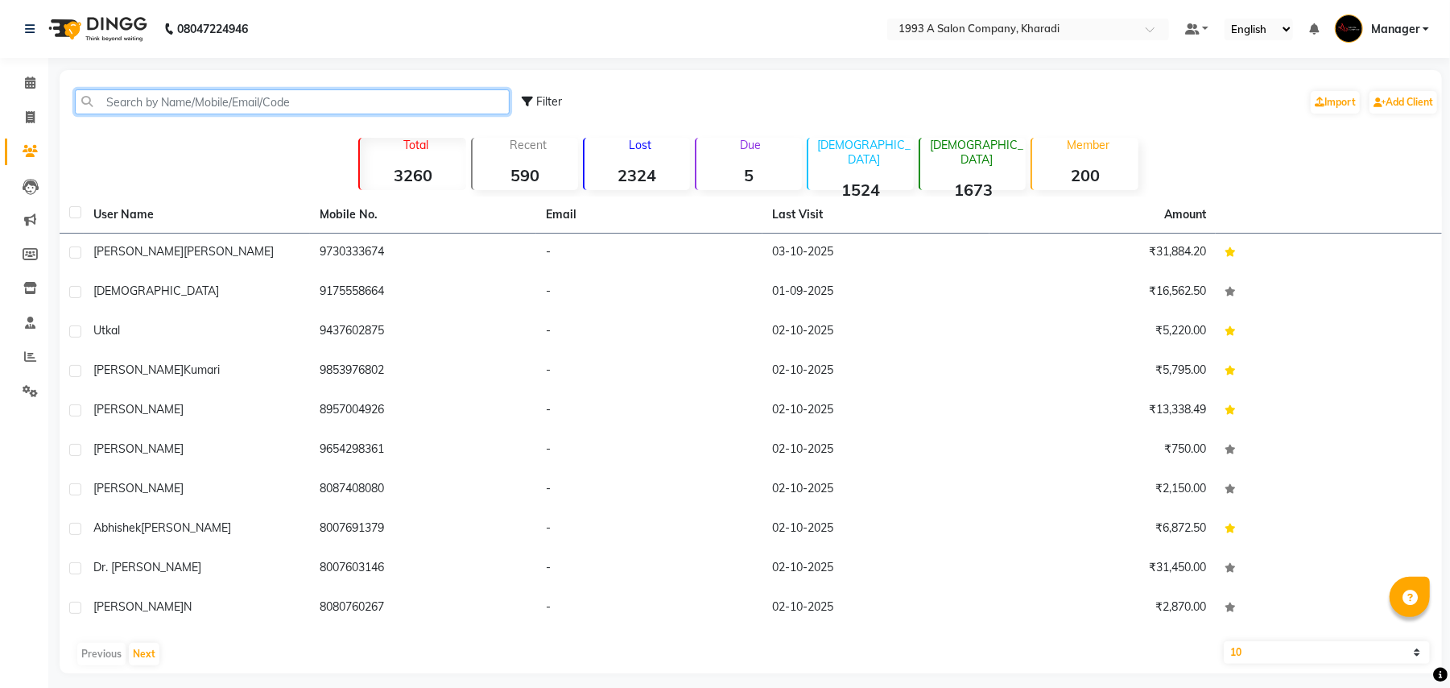
click at [136, 111] on input "text" at bounding box center [292, 101] width 435 height 25
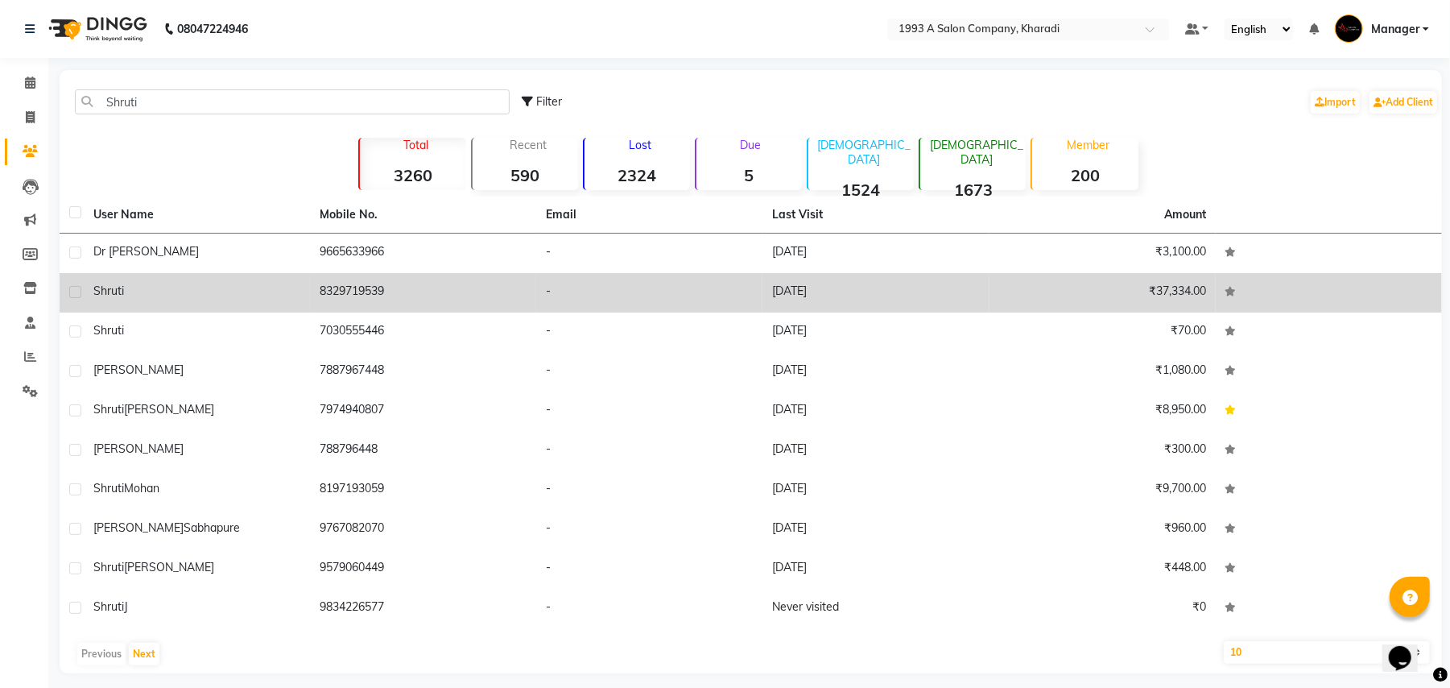
click at [113, 285] on span "shruti" at bounding box center [108, 290] width 31 height 14
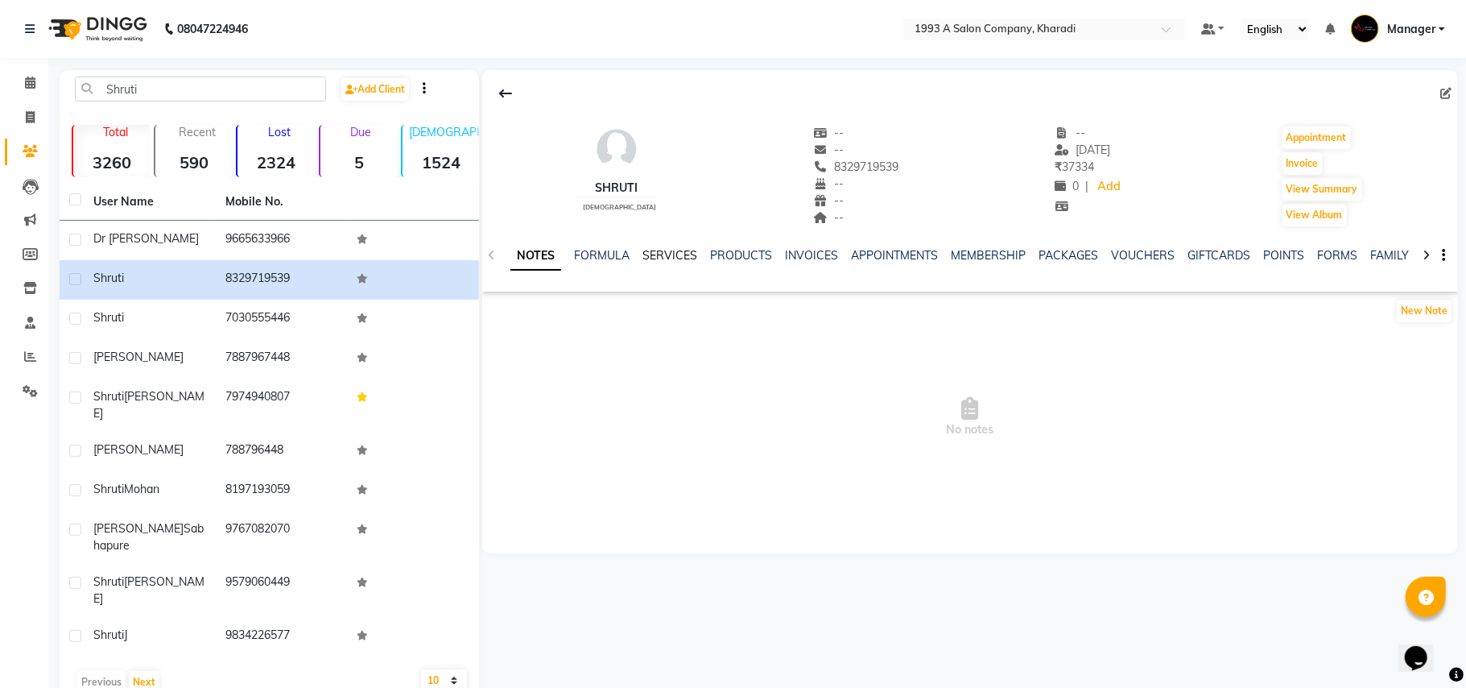
click at [659, 256] on link "SERVICES" at bounding box center [670, 255] width 55 height 14
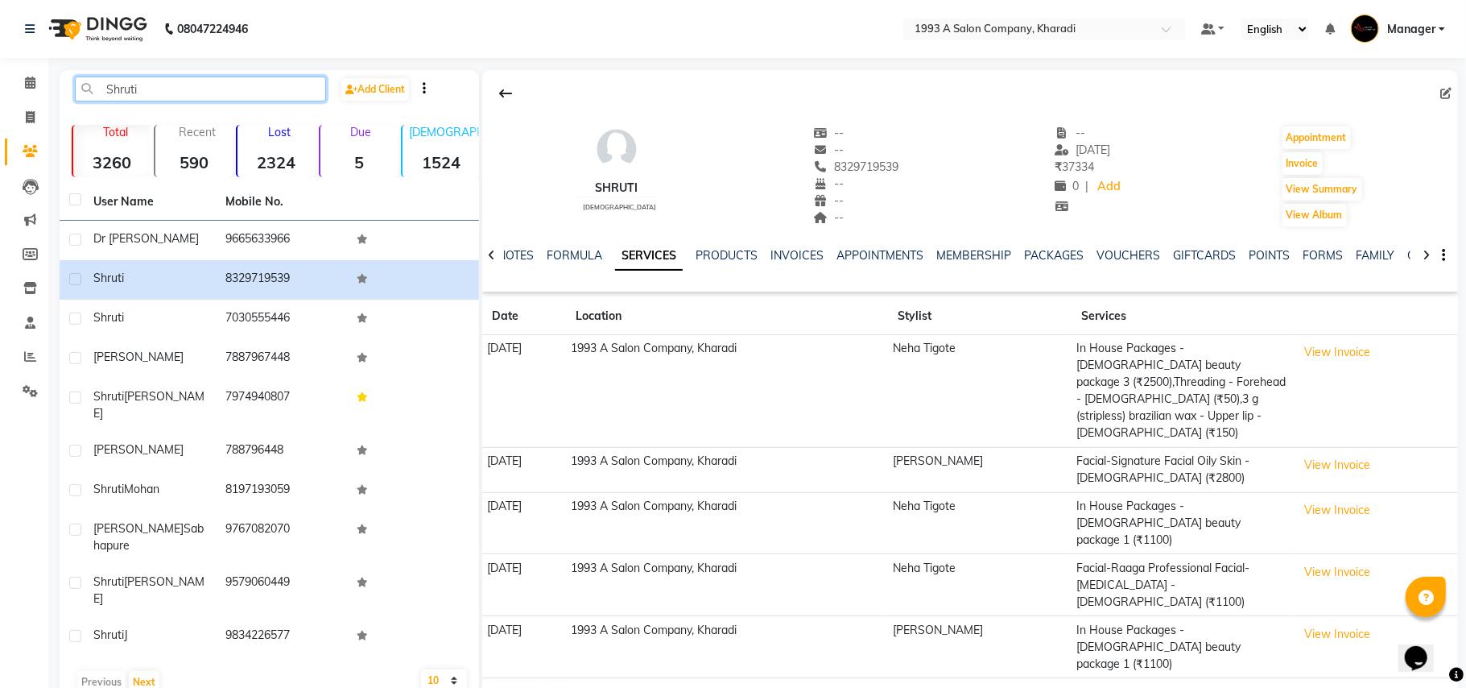
click at [145, 81] on input "Shruti" at bounding box center [200, 89] width 251 height 25
type input "S"
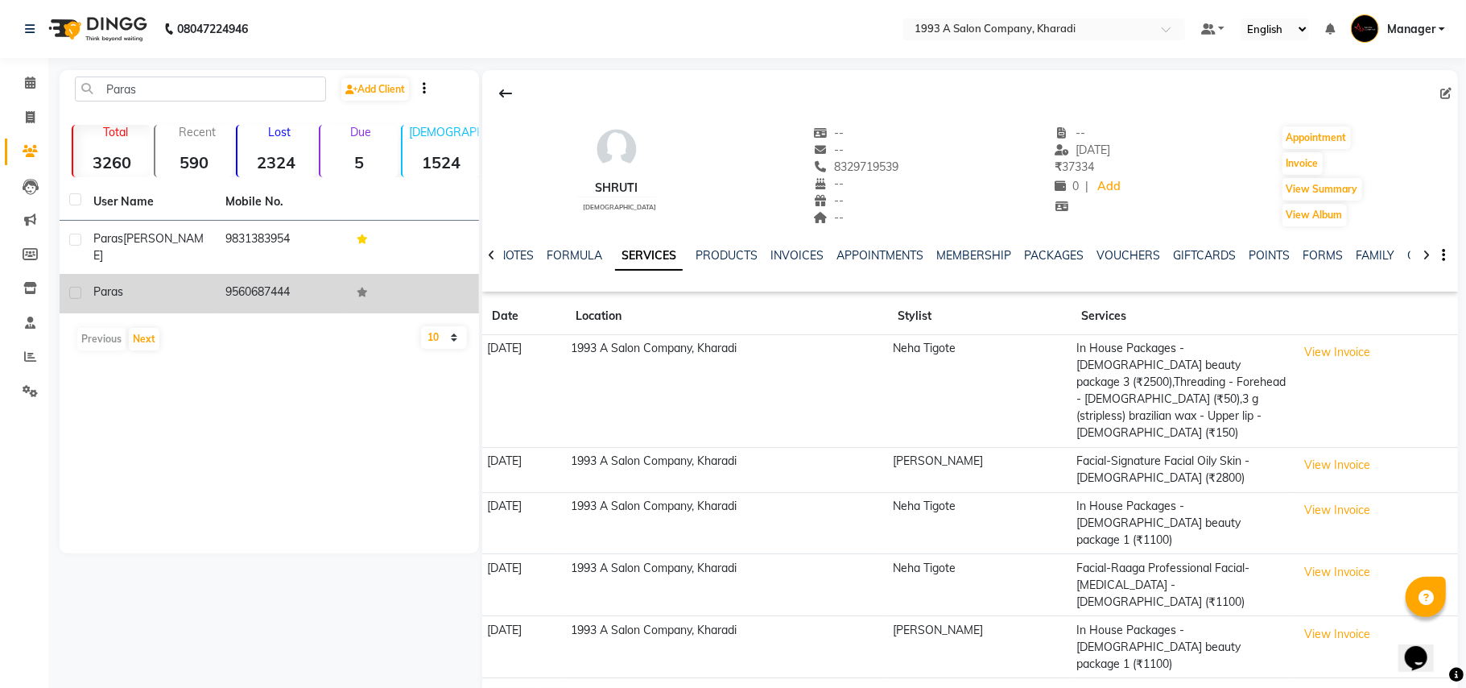
click at [119, 284] on span "Paras" at bounding box center [108, 291] width 30 height 14
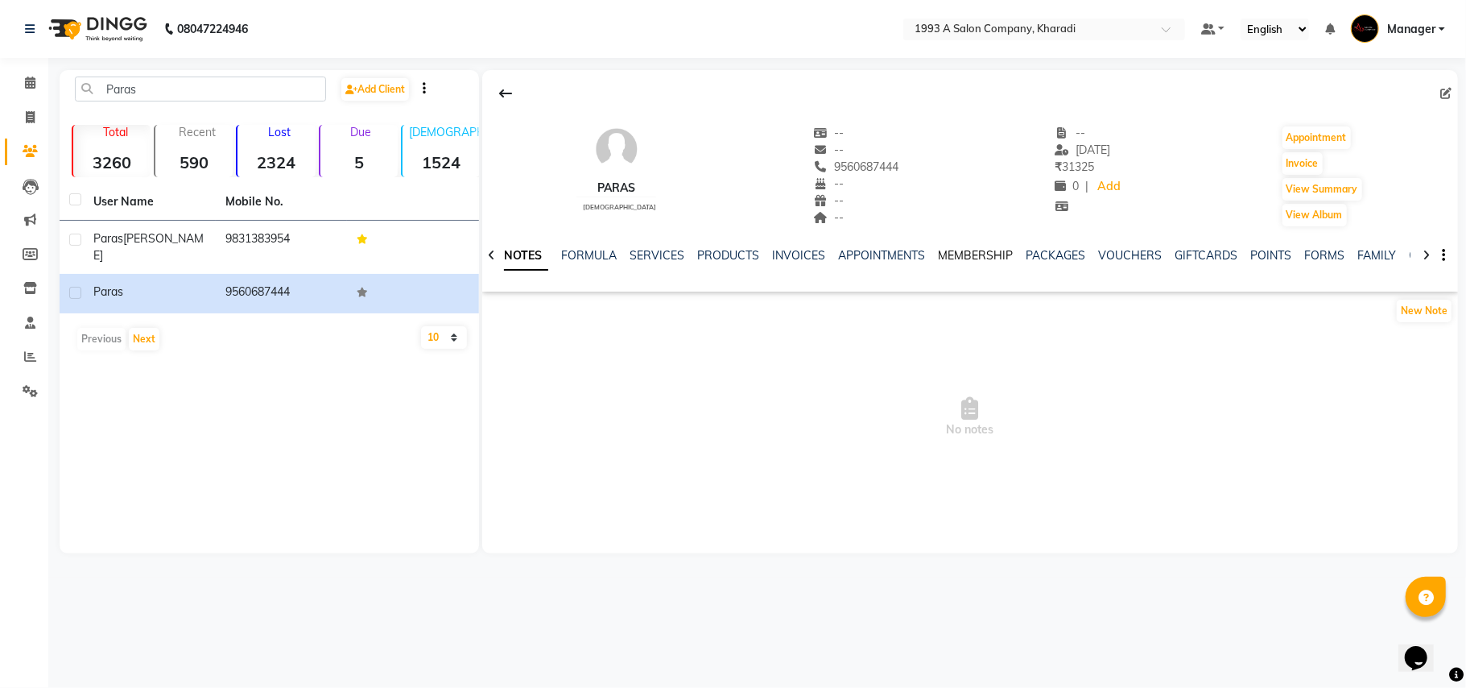
click at [981, 255] on link "MEMBERSHIP" at bounding box center [975, 255] width 75 height 14
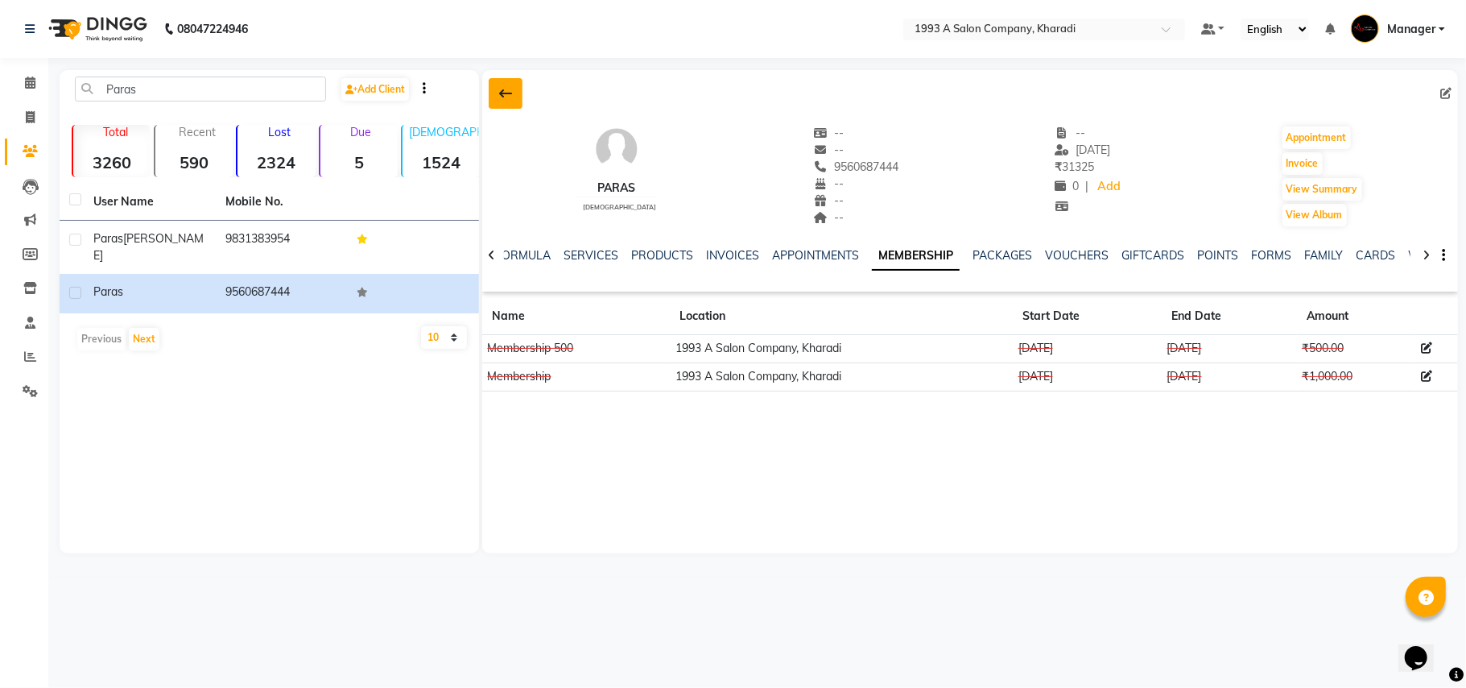
click at [504, 95] on icon at bounding box center [505, 93] width 13 height 13
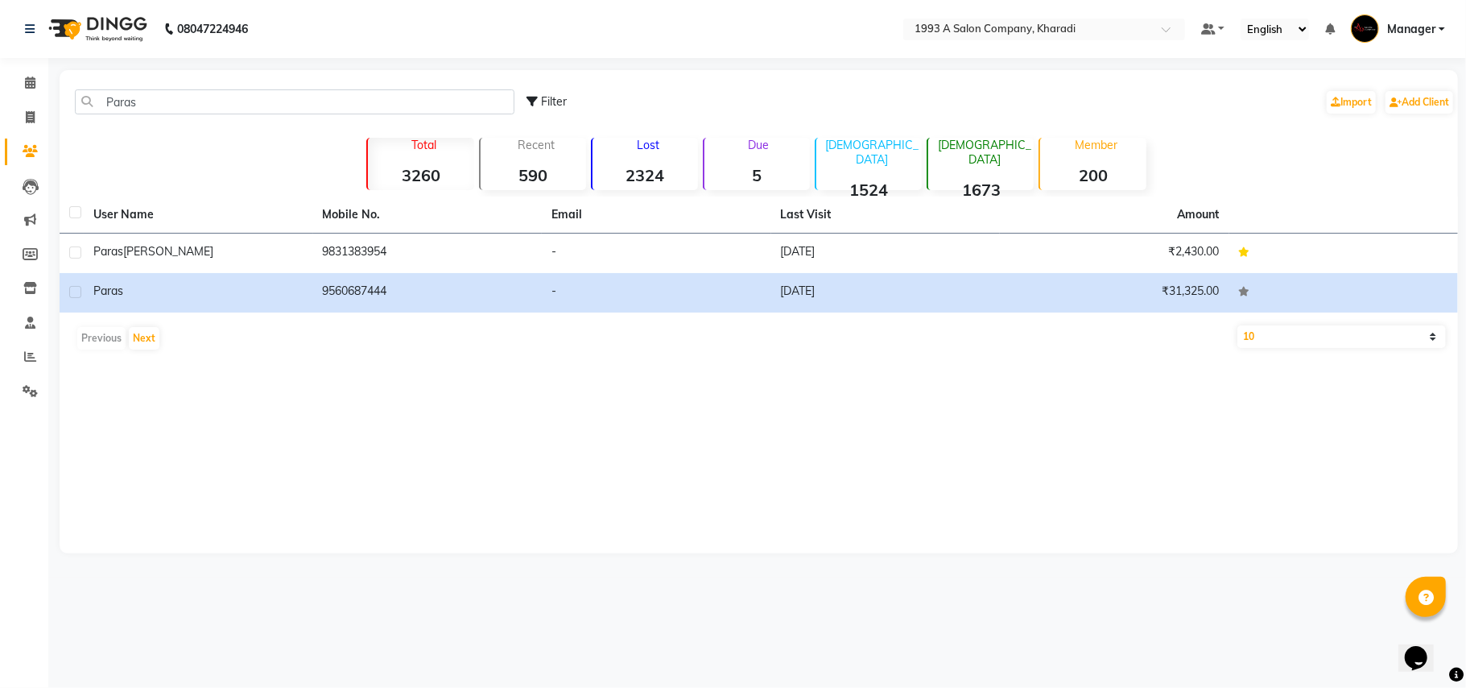
drag, startPoint x: 188, startPoint y: 114, endPoint x: 155, endPoint y: 85, distance: 43.9
click at [155, 85] on div "Paras Filter Import Add Client" at bounding box center [759, 102] width 1392 height 51
click at [151, 94] on input "Paras" at bounding box center [295, 101] width 440 height 25
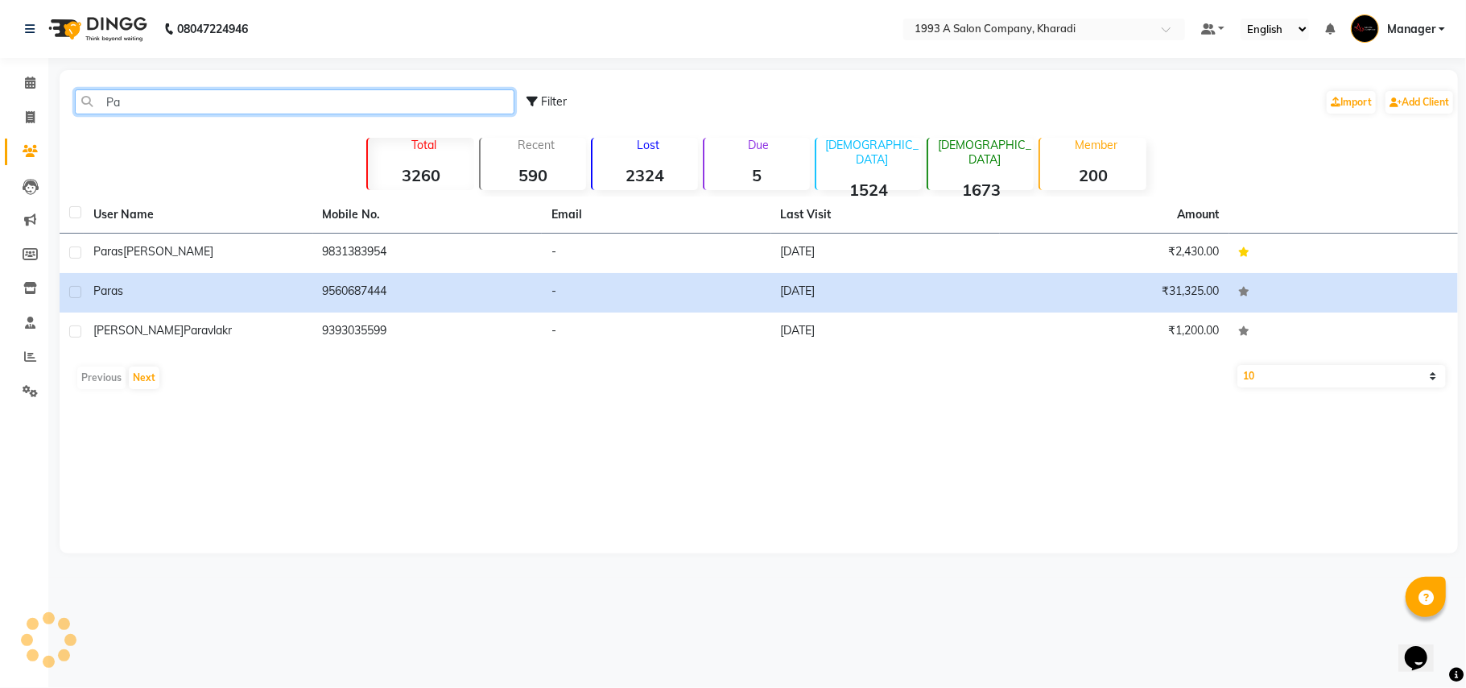
type input "P"
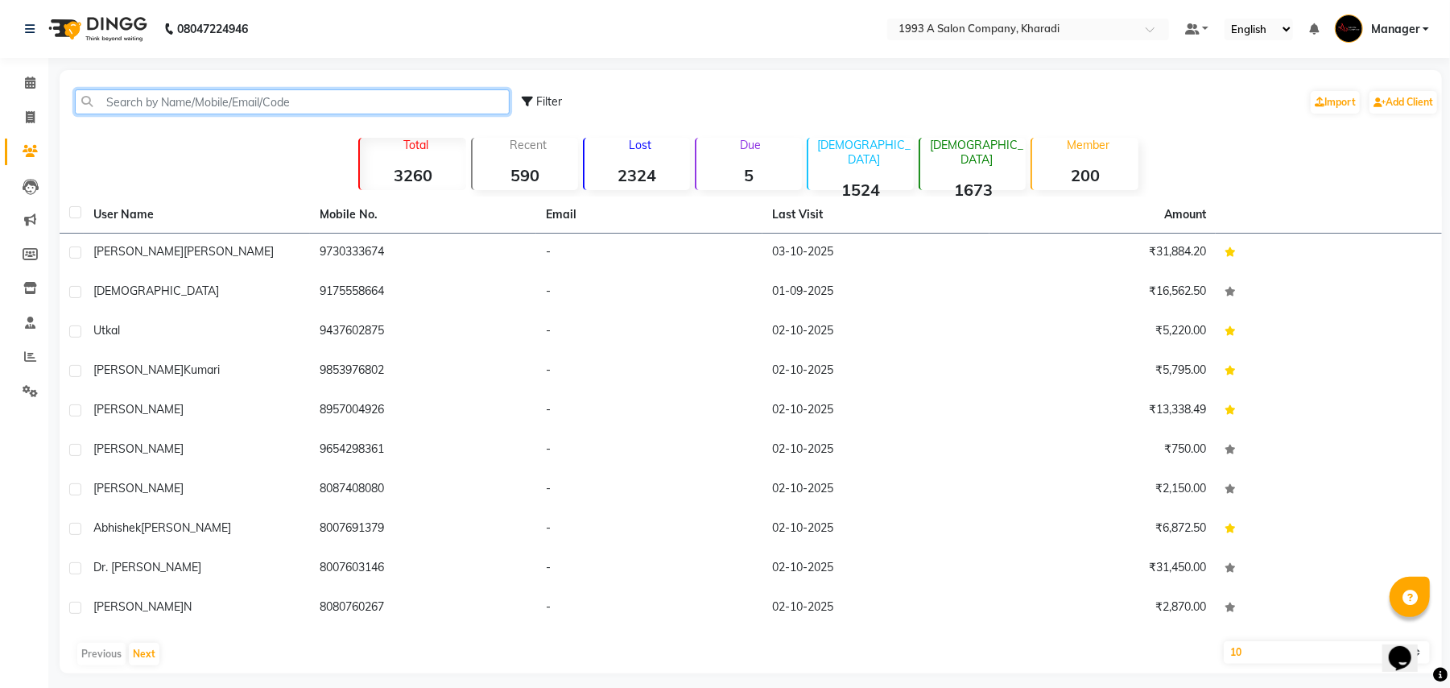
click at [165, 105] on input "text" at bounding box center [292, 101] width 435 height 25
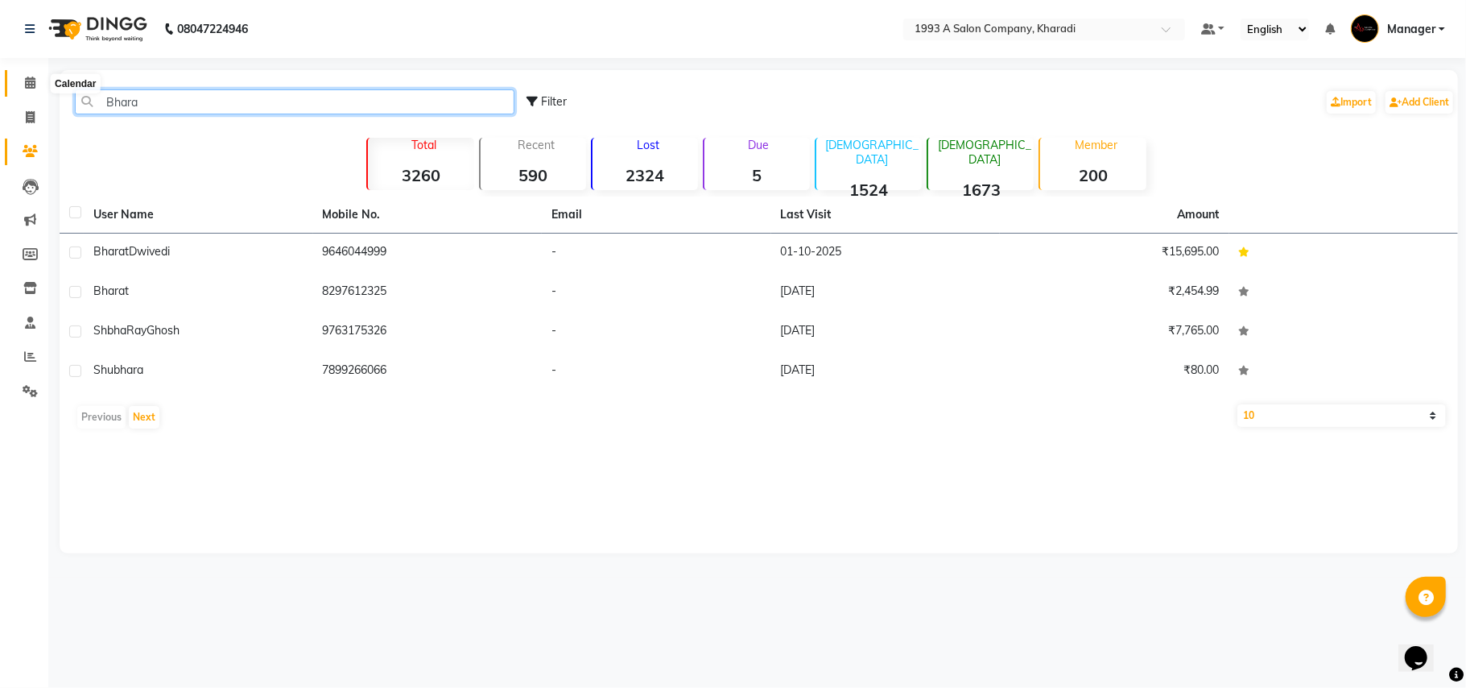
type input "Bhara"
click at [25, 84] on icon at bounding box center [30, 83] width 10 height 12
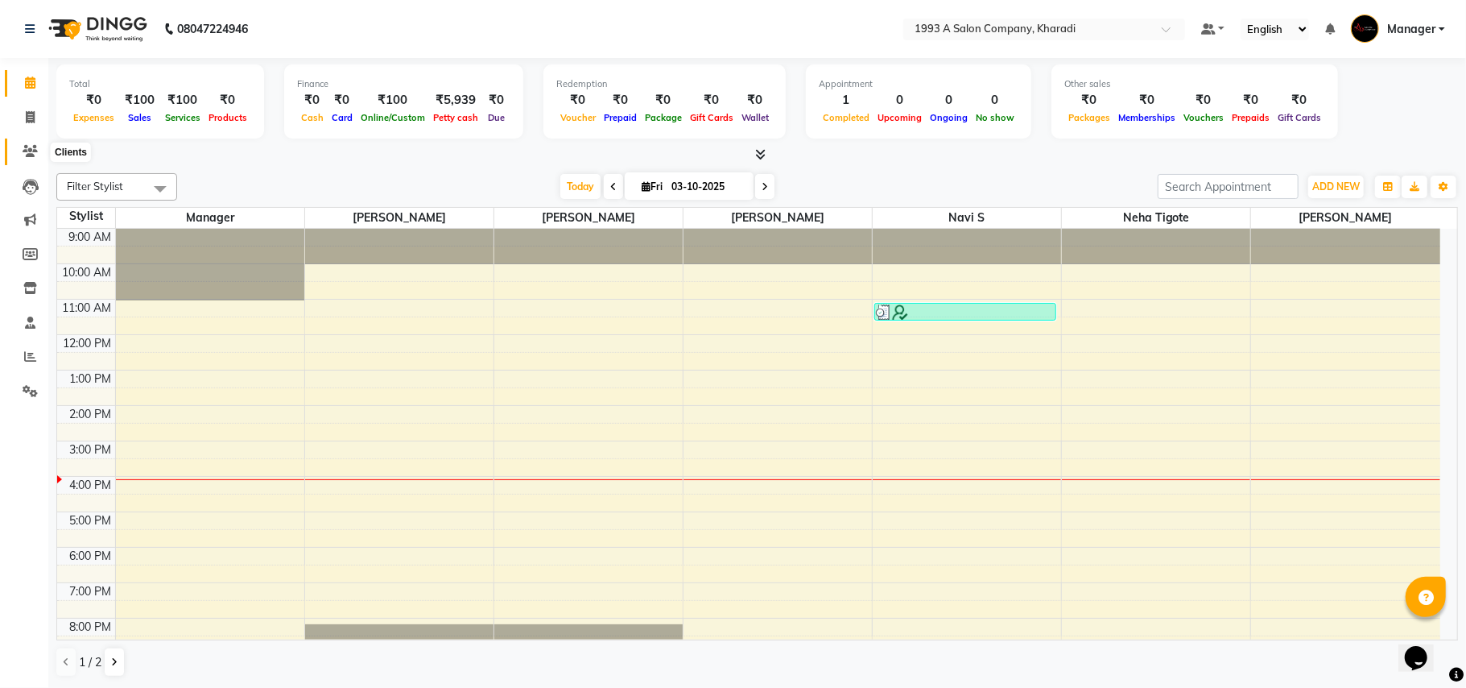
click at [37, 155] on span at bounding box center [30, 152] width 28 height 19
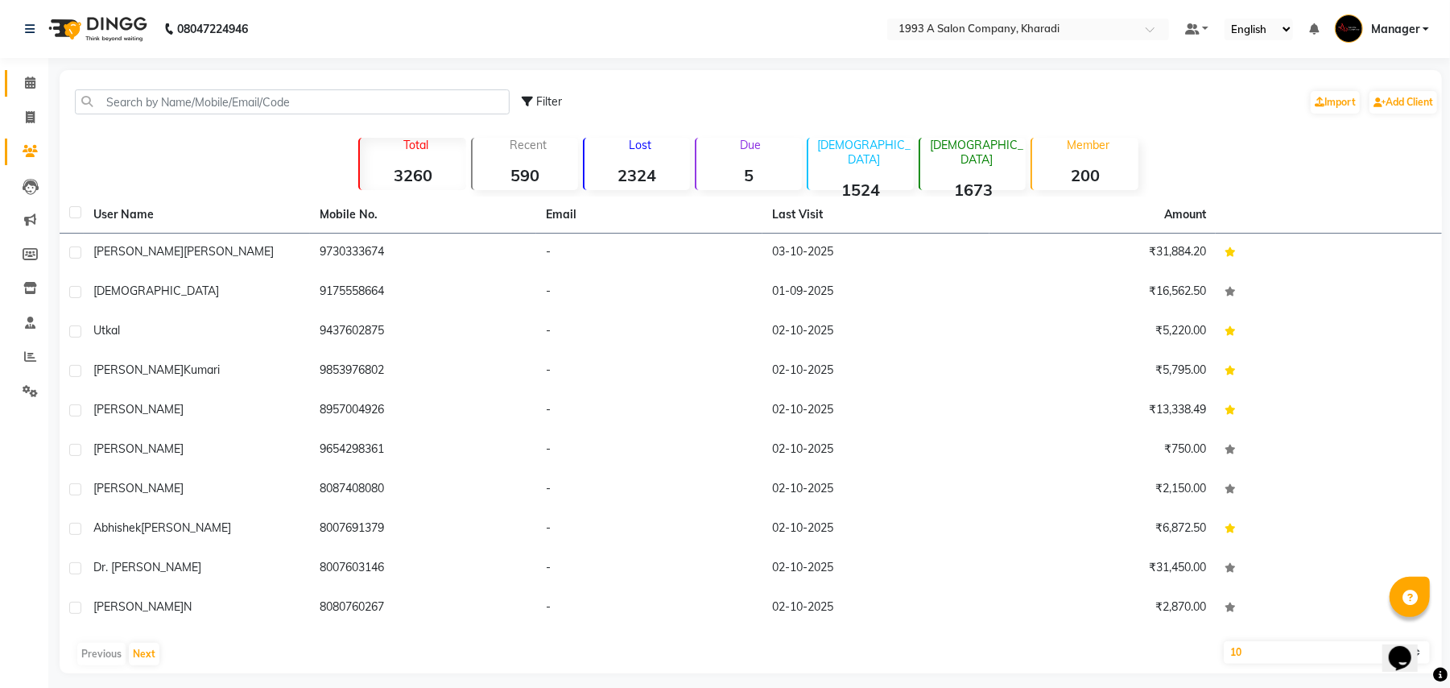
scroll to position [10, 0]
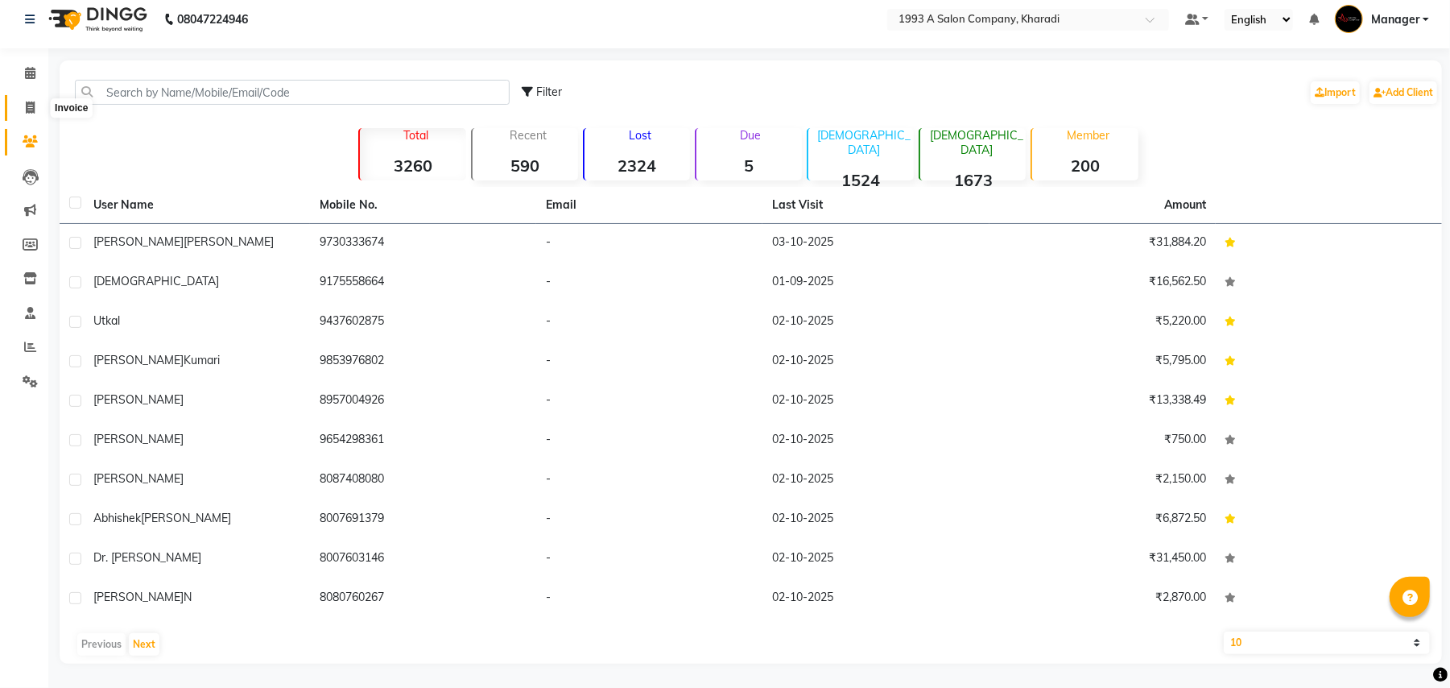
click at [21, 113] on span at bounding box center [30, 108] width 28 height 19
select select "service"
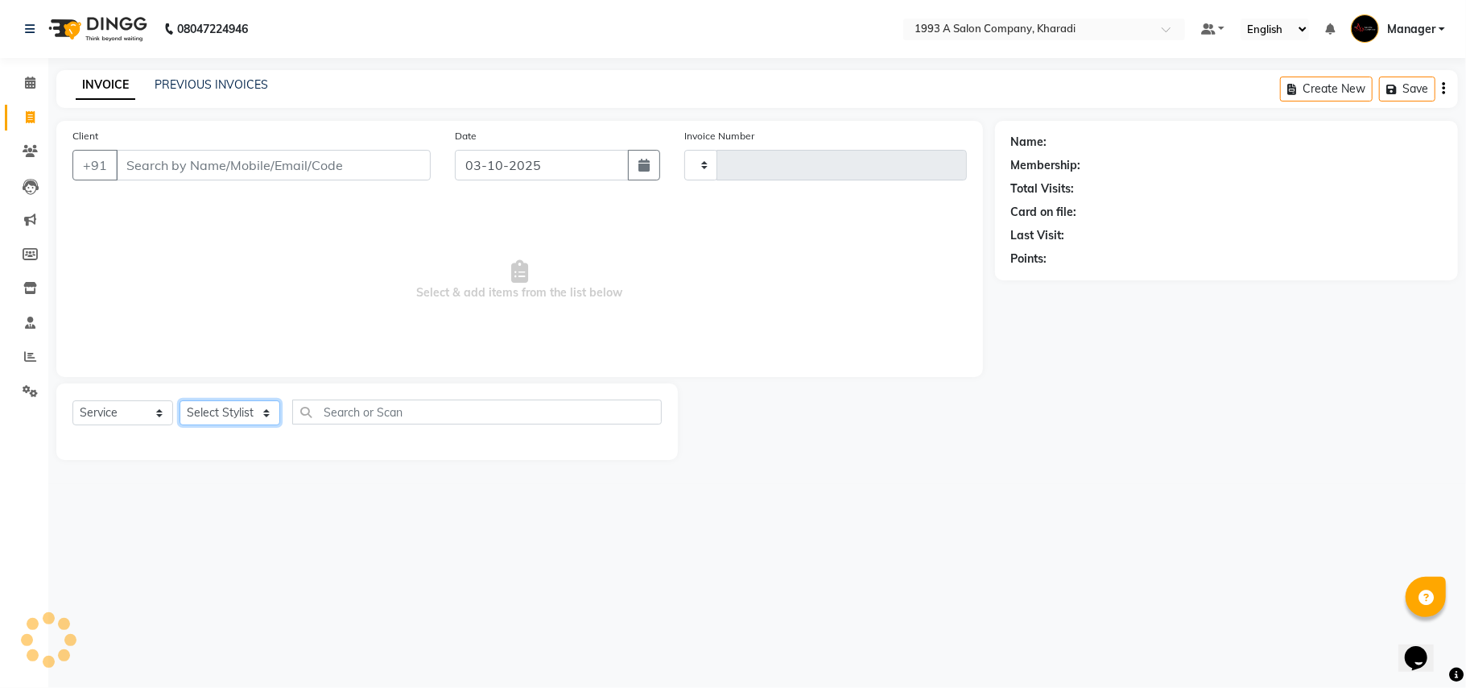
click at [239, 407] on select "Select Stylist" at bounding box center [230, 412] width 101 height 25
select select "651"
type input "2114"
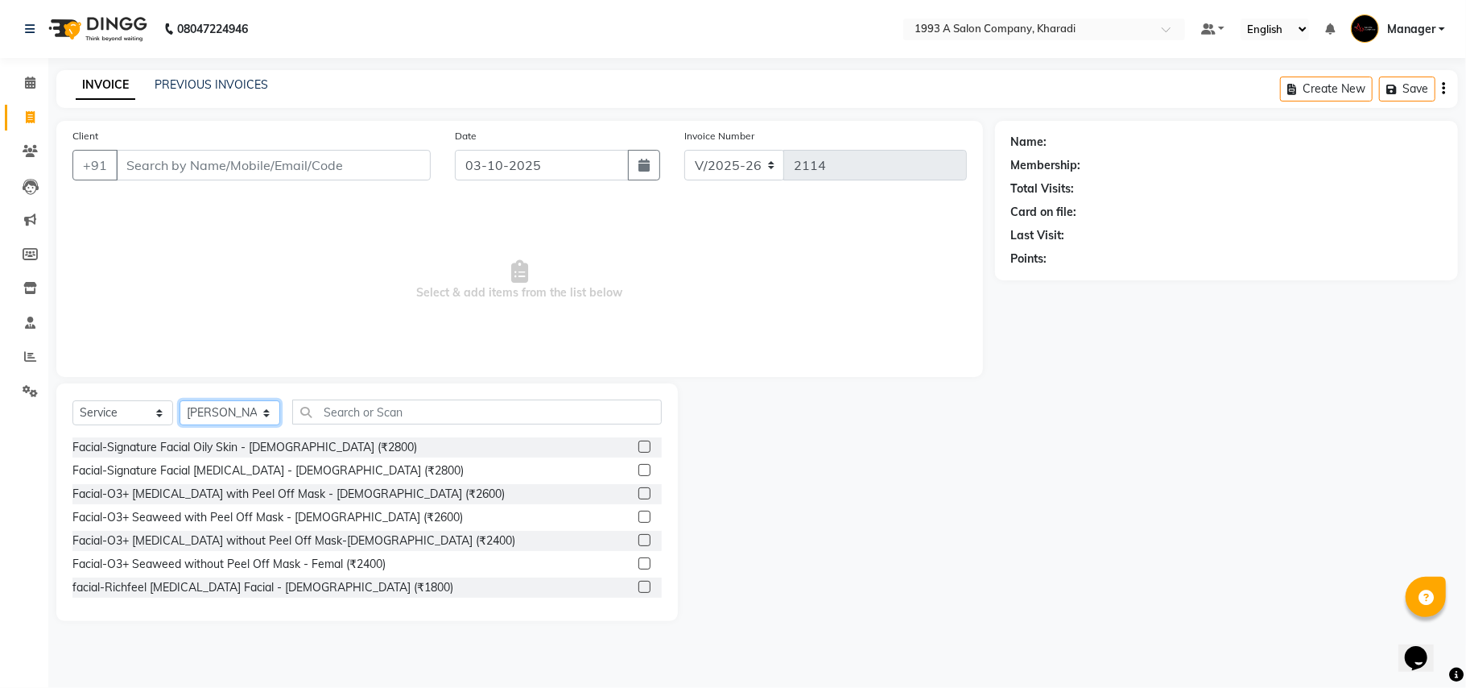
select select "66038"
click at [180, 400] on select "Select Stylist [PERSON_NAME] [PERSON_NAME] Manager [PERSON_NAME] S Neha Tigote …" at bounding box center [230, 412] width 101 height 25
click at [358, 414] on input "text" at bounding box center [477, 411] width 370 height 25
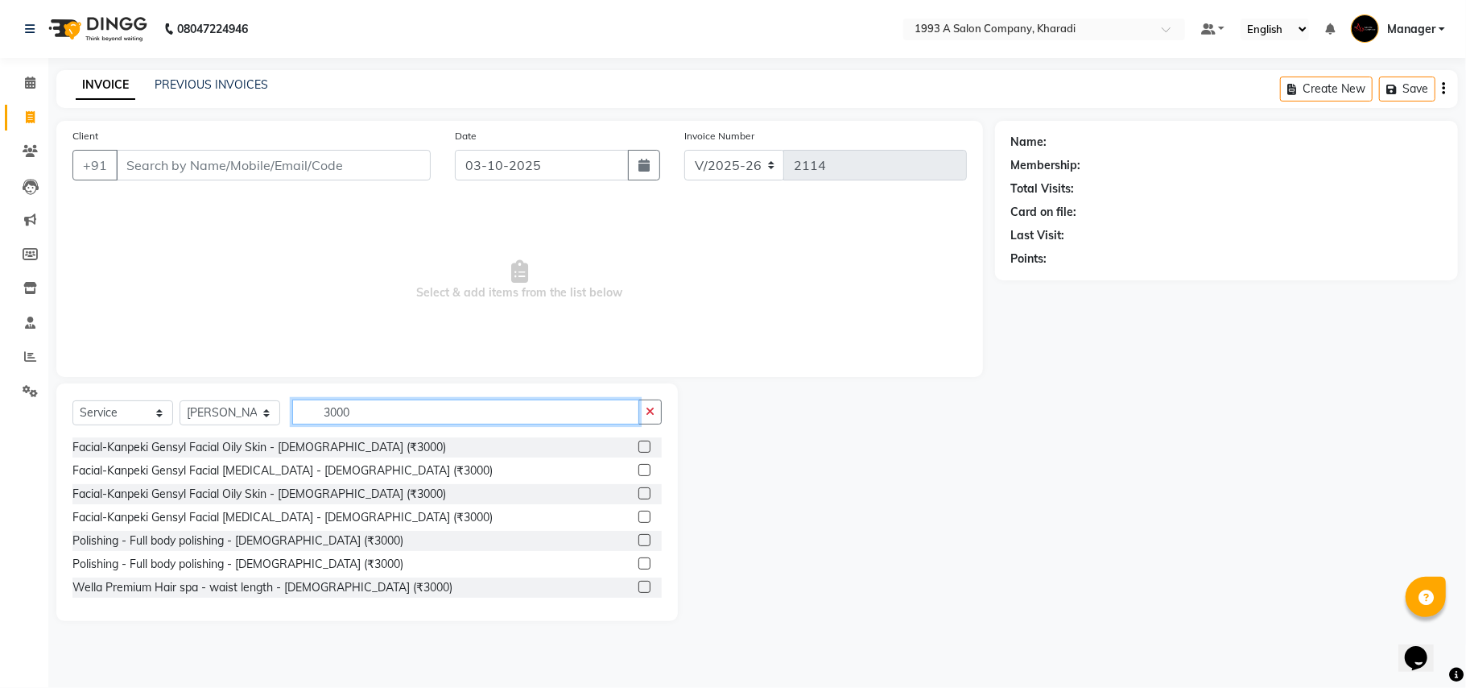
type input "3000"
click at [639, 449] on label at bounding box center [645, 447] width 12 height 12
click at [639, 449] on input "checkbox" at bounding box center [644, 447] width 10 height 10
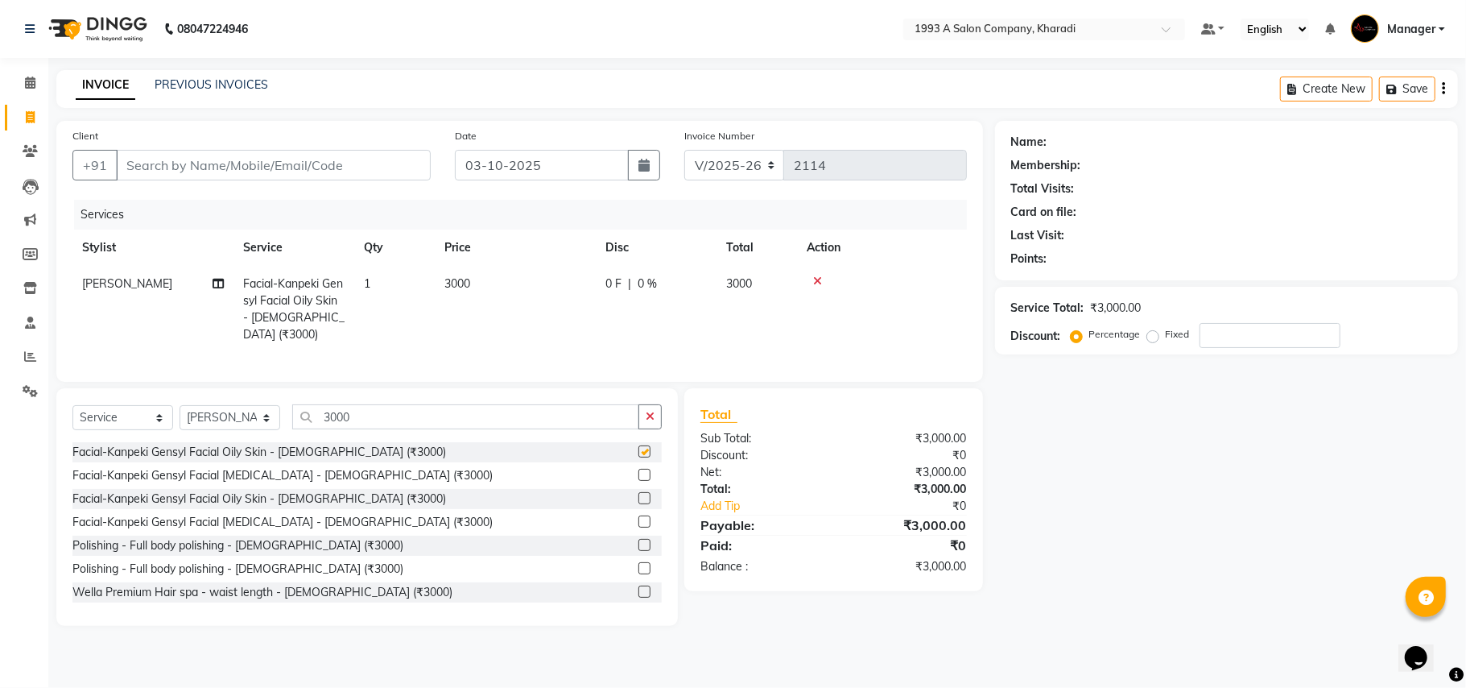
checkbox input "false"
click at [362, 416] on input "3000" at bounding box center [465, 416] width 347 height 25
type input "3"
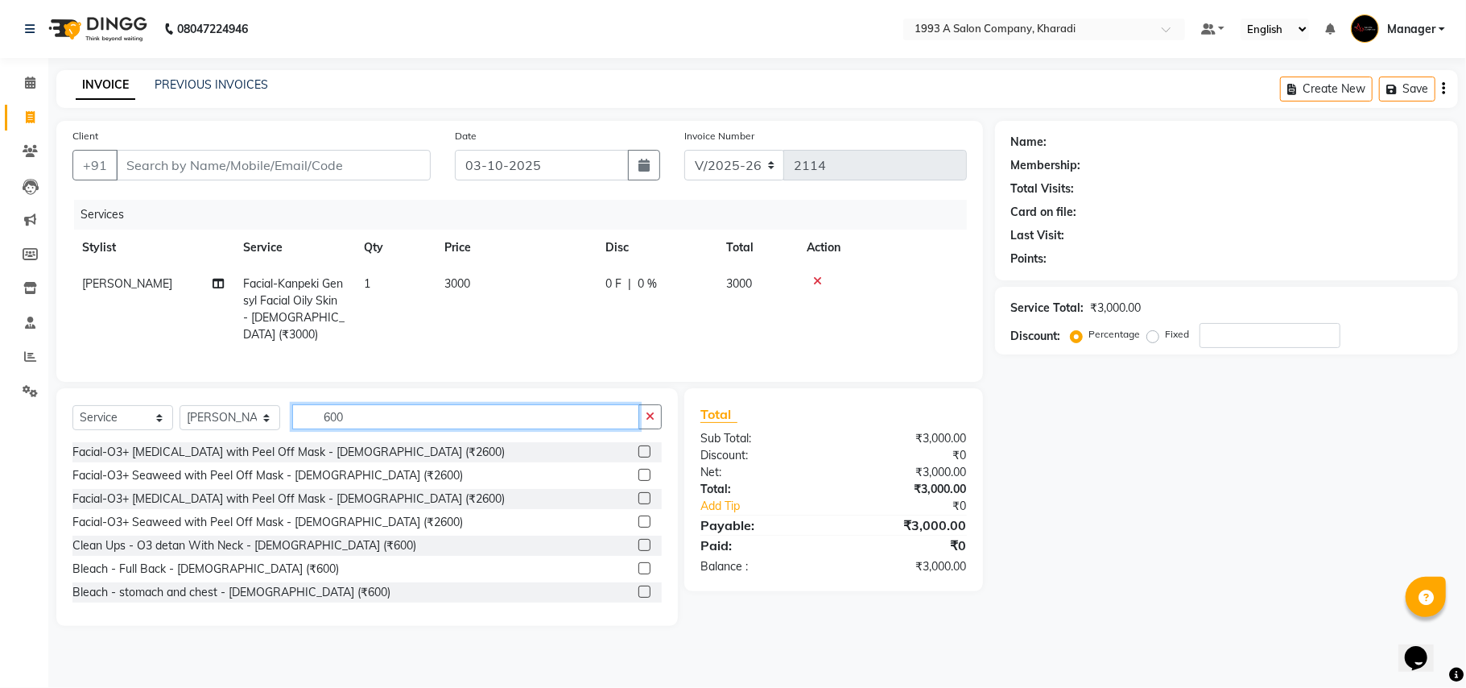
type input "600"
click at [639, 548] on label at bounding box center [645, 545] width 12 height 12
click at [639, 548] on input "checkbox" at bounding box center [644, 545] width 10 height 10
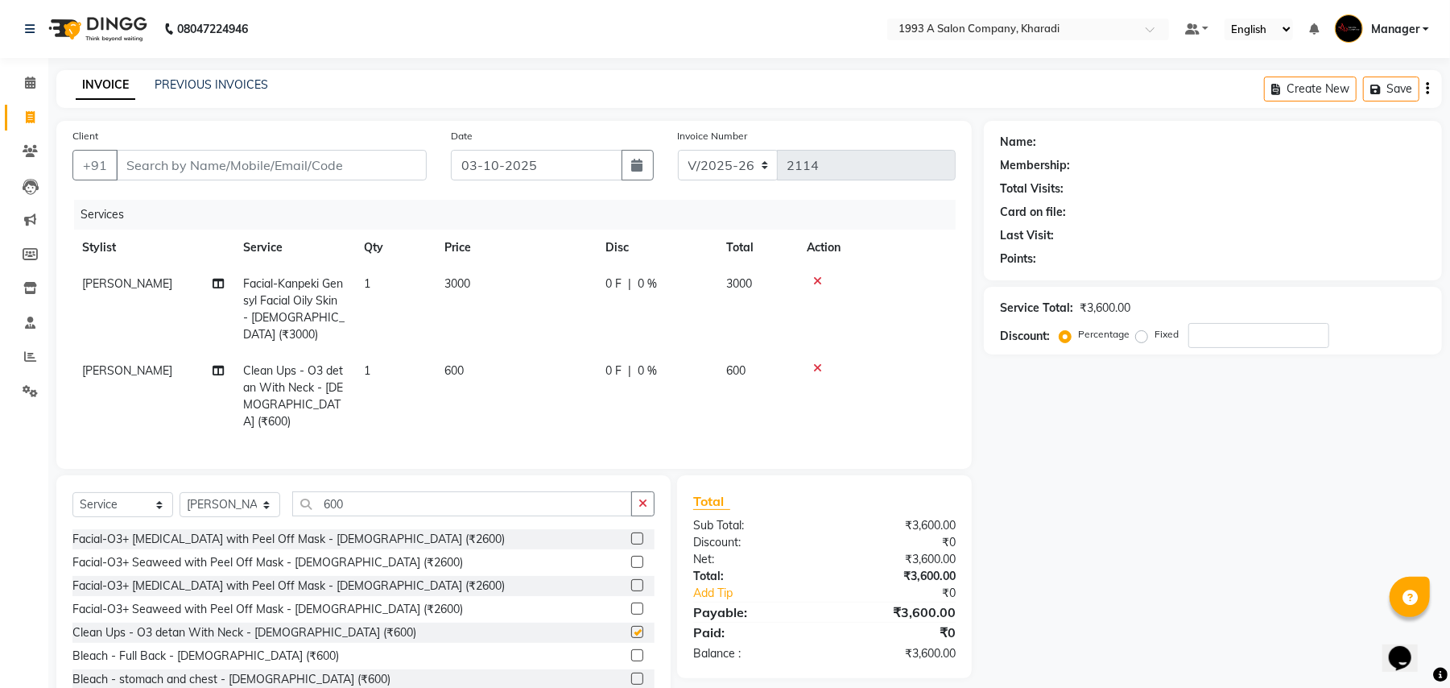
checkbox input "false"
click at [354, 491] on input "600" at bounding box center [462, 503] width 340 height 25
type input "6"
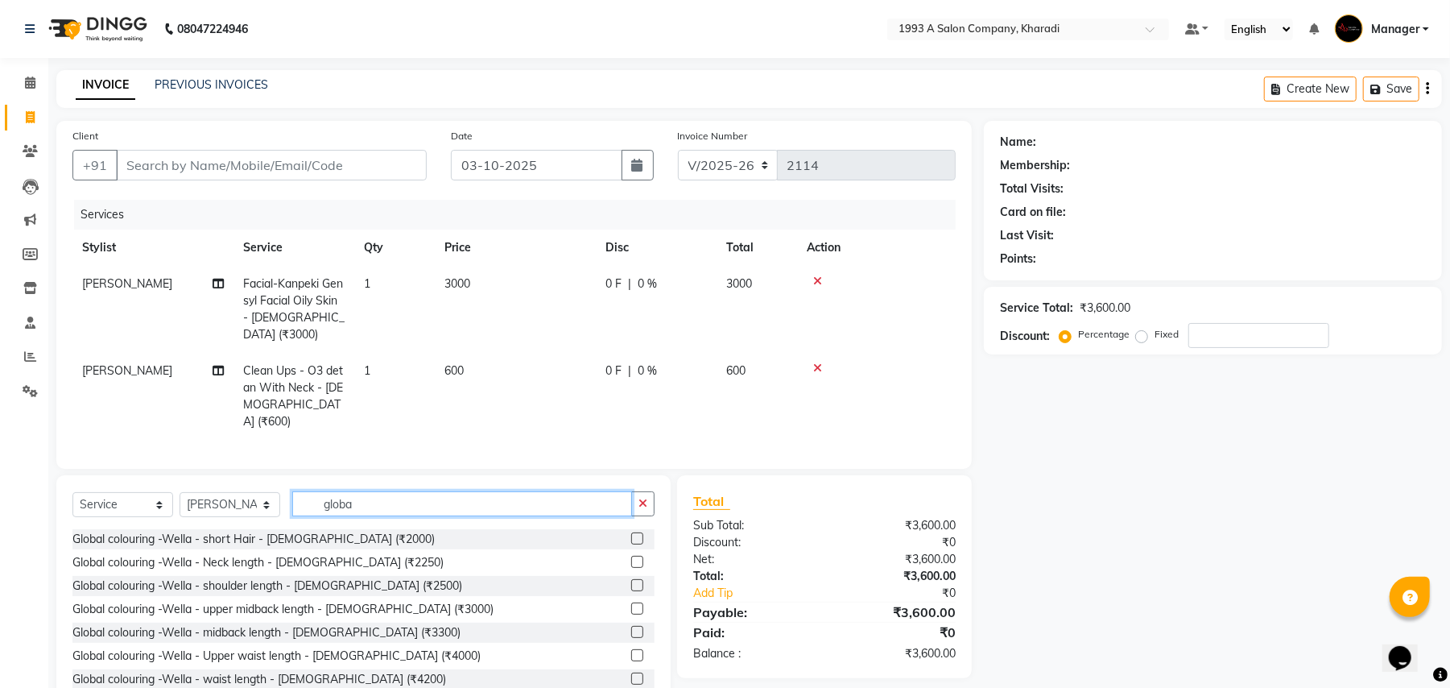
type input "globa"
click at [631, 532] on label at bounding box center [637, 538] width 12 height 12
click at [631, 534] on input "checkbox" at bounding box center [636, 539] width 10 height 10
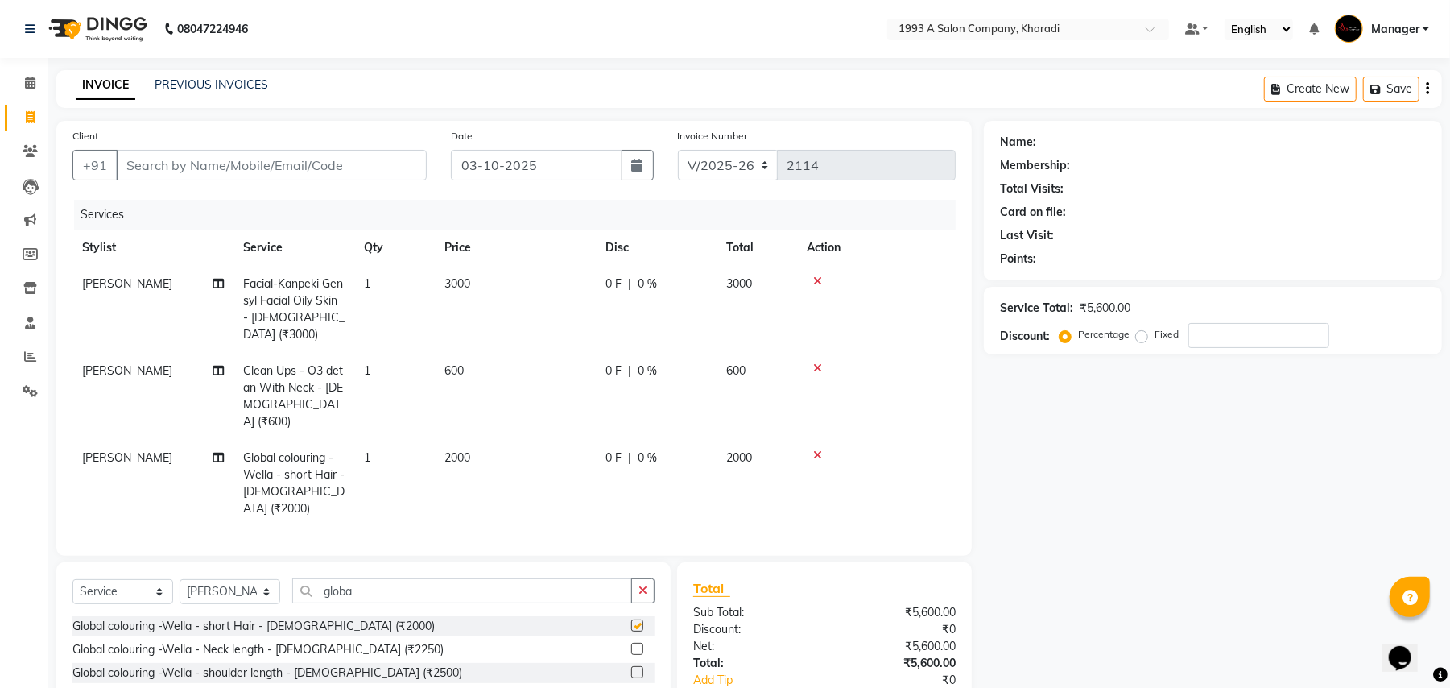
checkbox input "false"
click at [172, 168] on input "Client" at bounding box center [271, 165] width 311 height 31
type input "0"
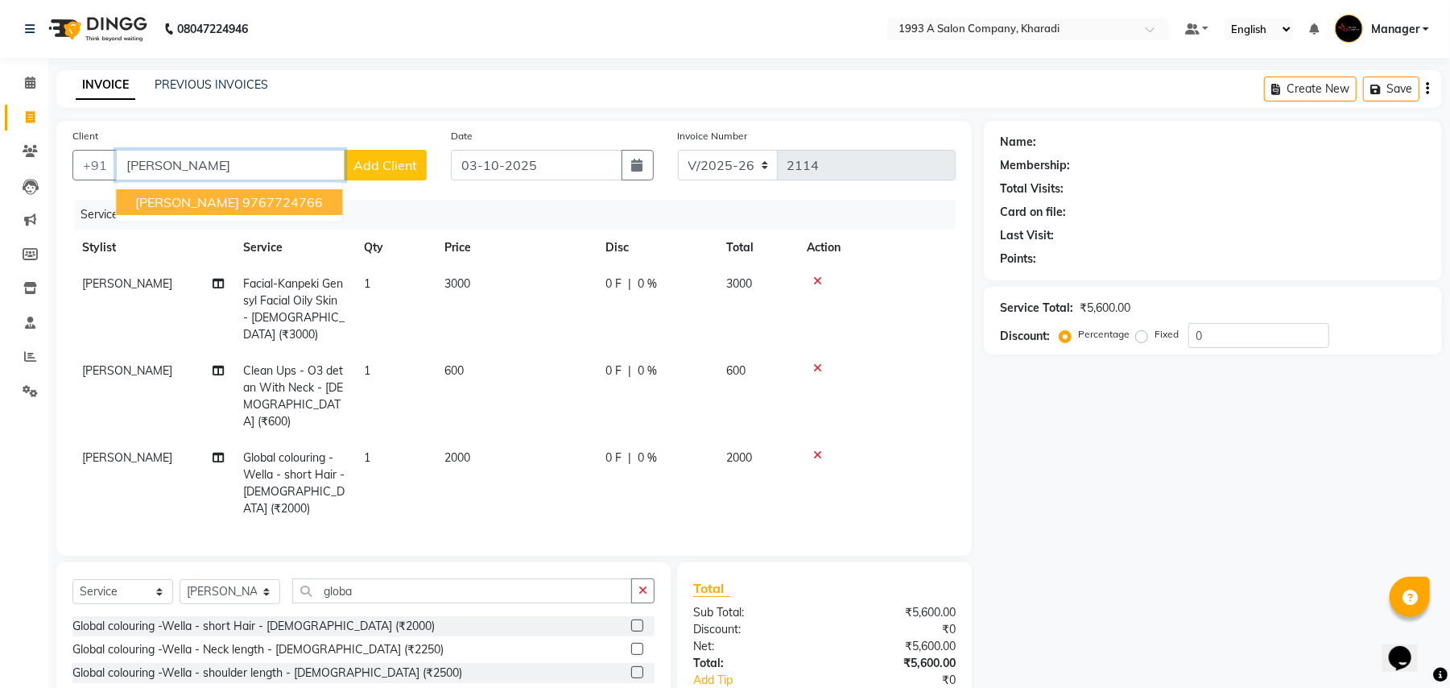
click at [150, 208] on span "[PERSON_NAME]" at bounding box center [187, 202] width 104 height 16
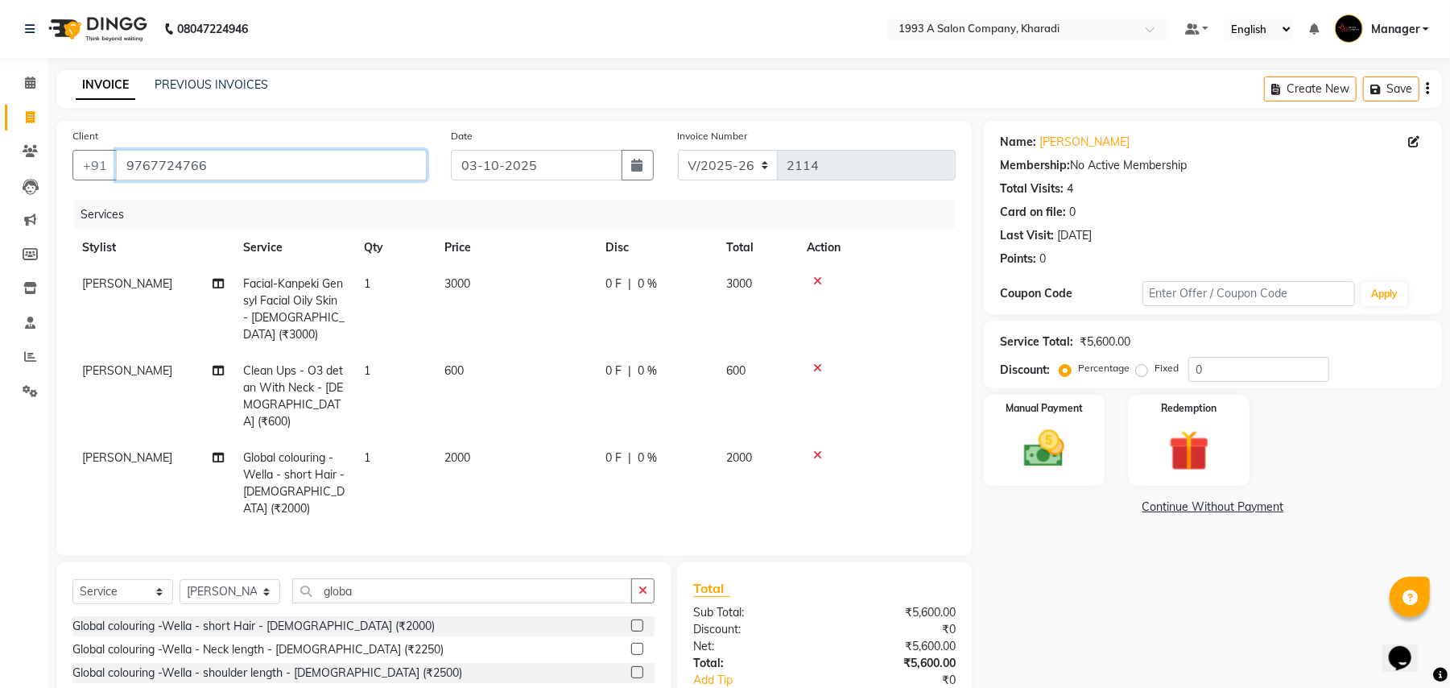
click at [222, 159] on input "9767724766" at bounding box center [271, 165] width 311 height 31
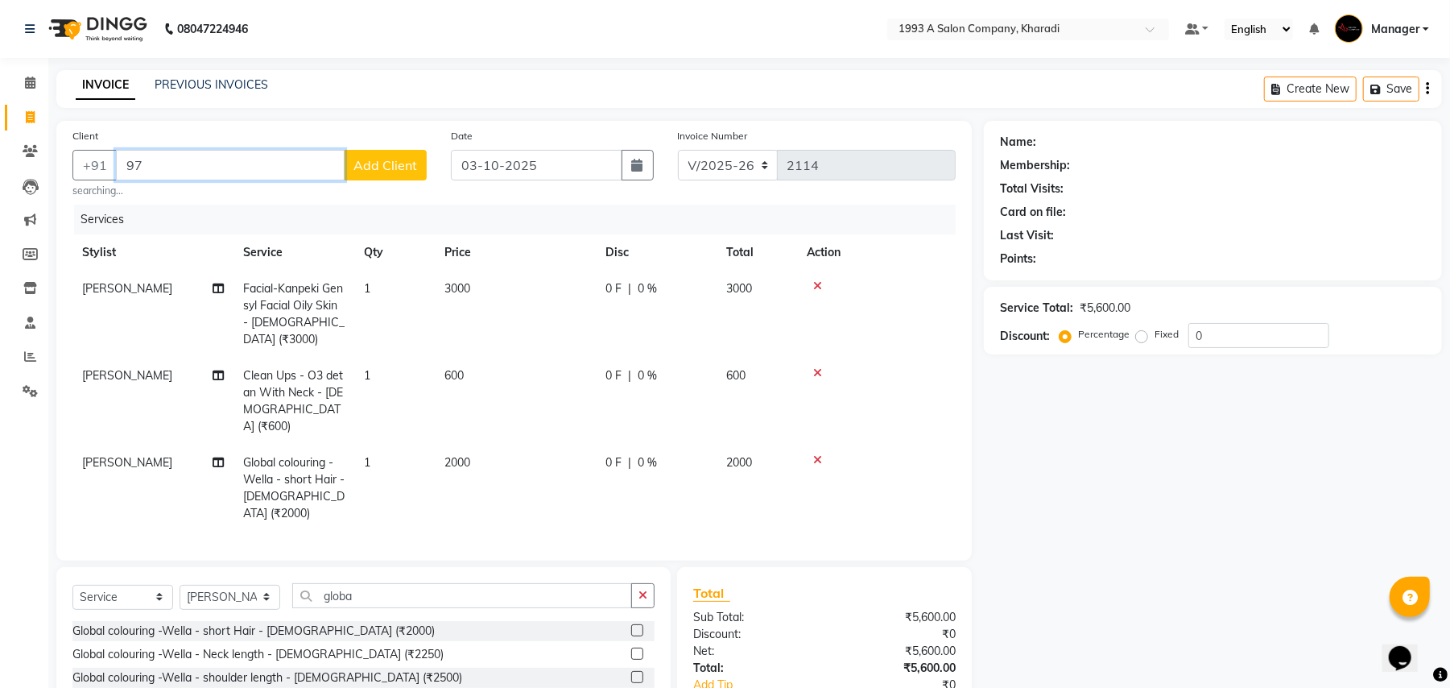
type input "9"
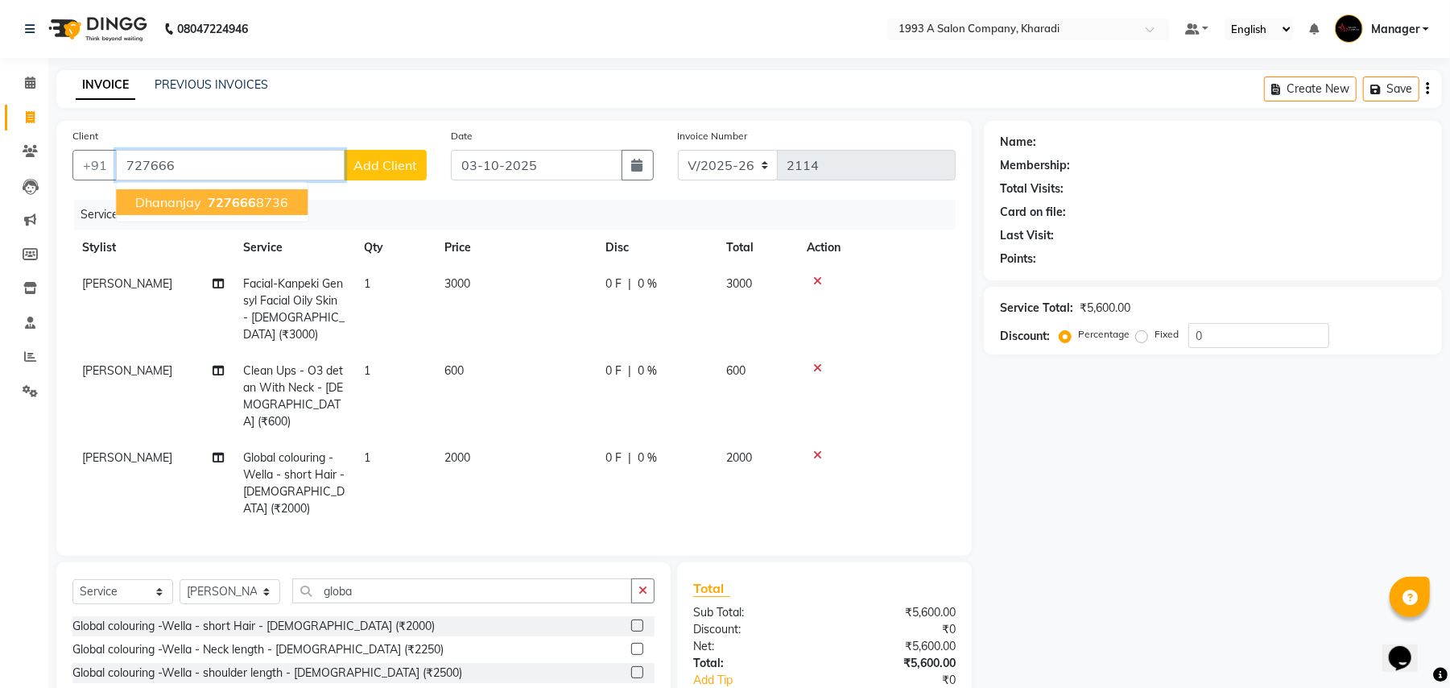
click at [210, 201] on span "727666" at bounding box center [232, 202] width 48 height 16
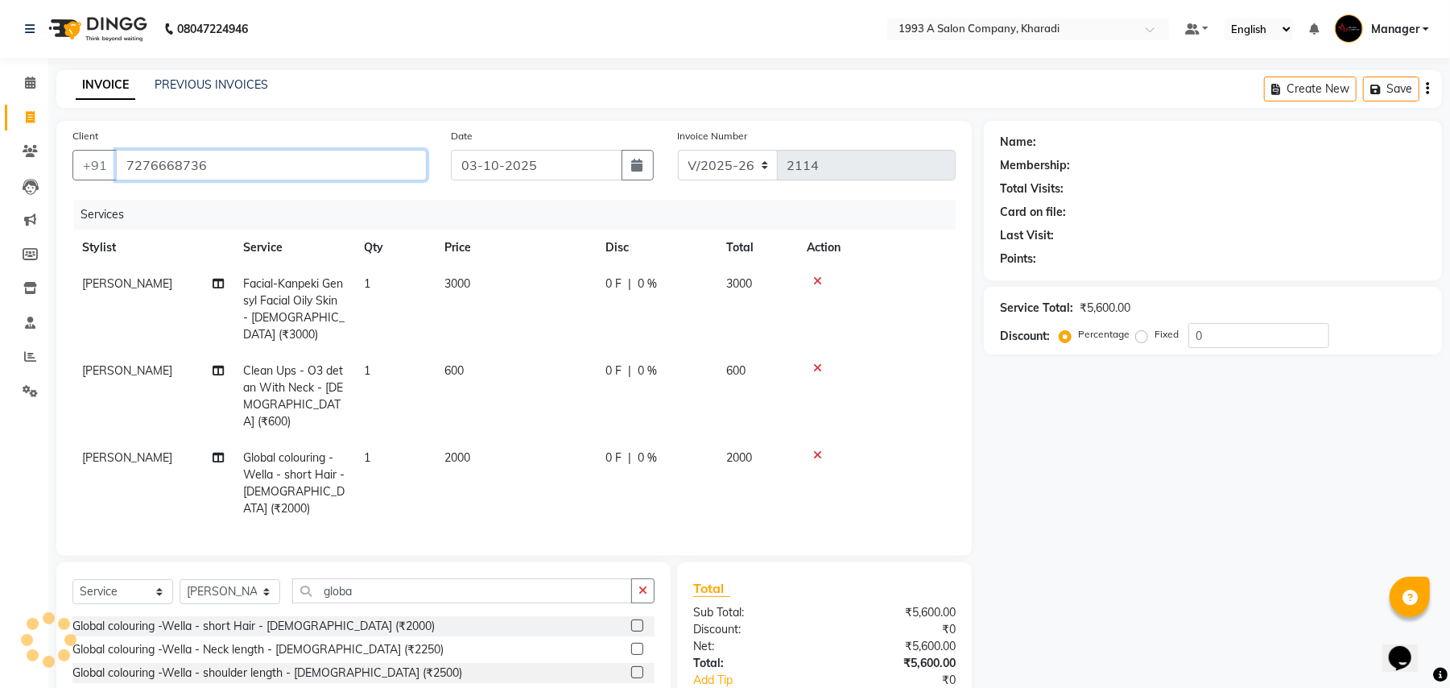
type input "7276668736"
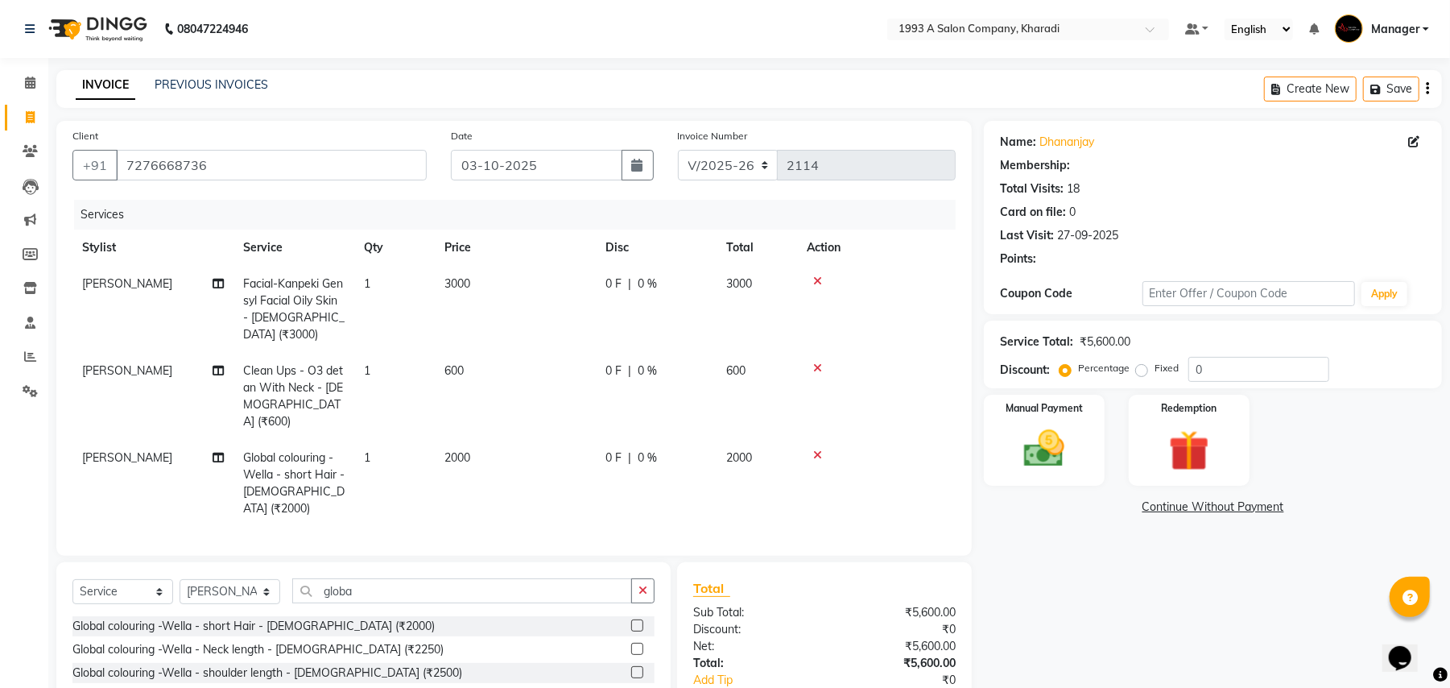
select select "1: Object"
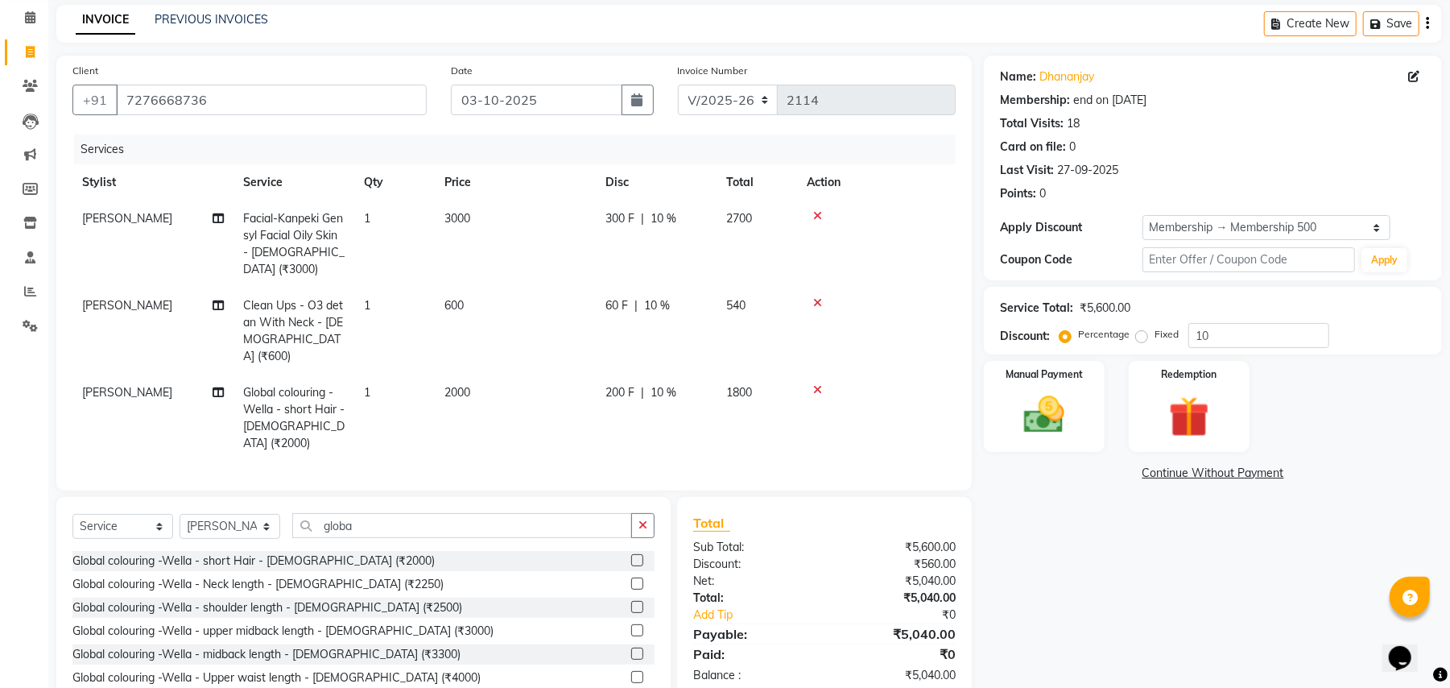
scroll to position [98, 0]
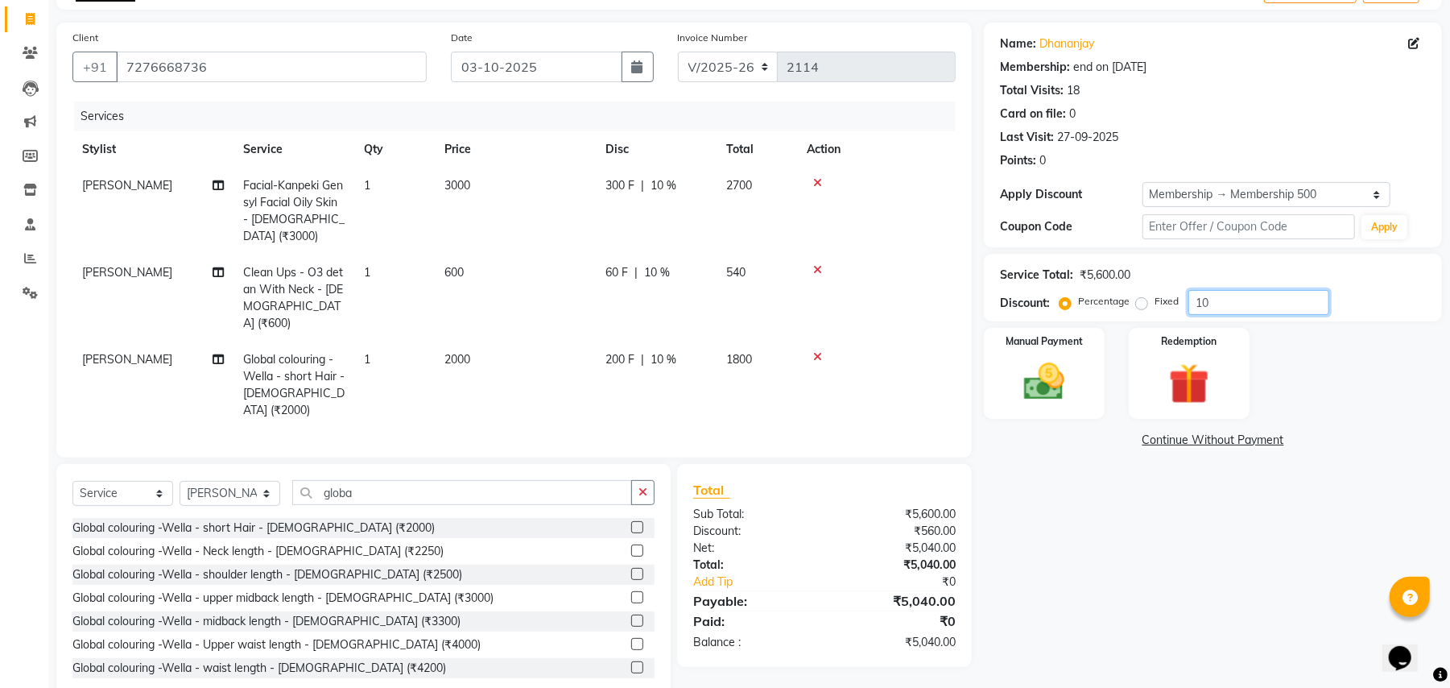
click at [1214, 304] on input "10" at bounding box center [1259, 302] width 141 height 25
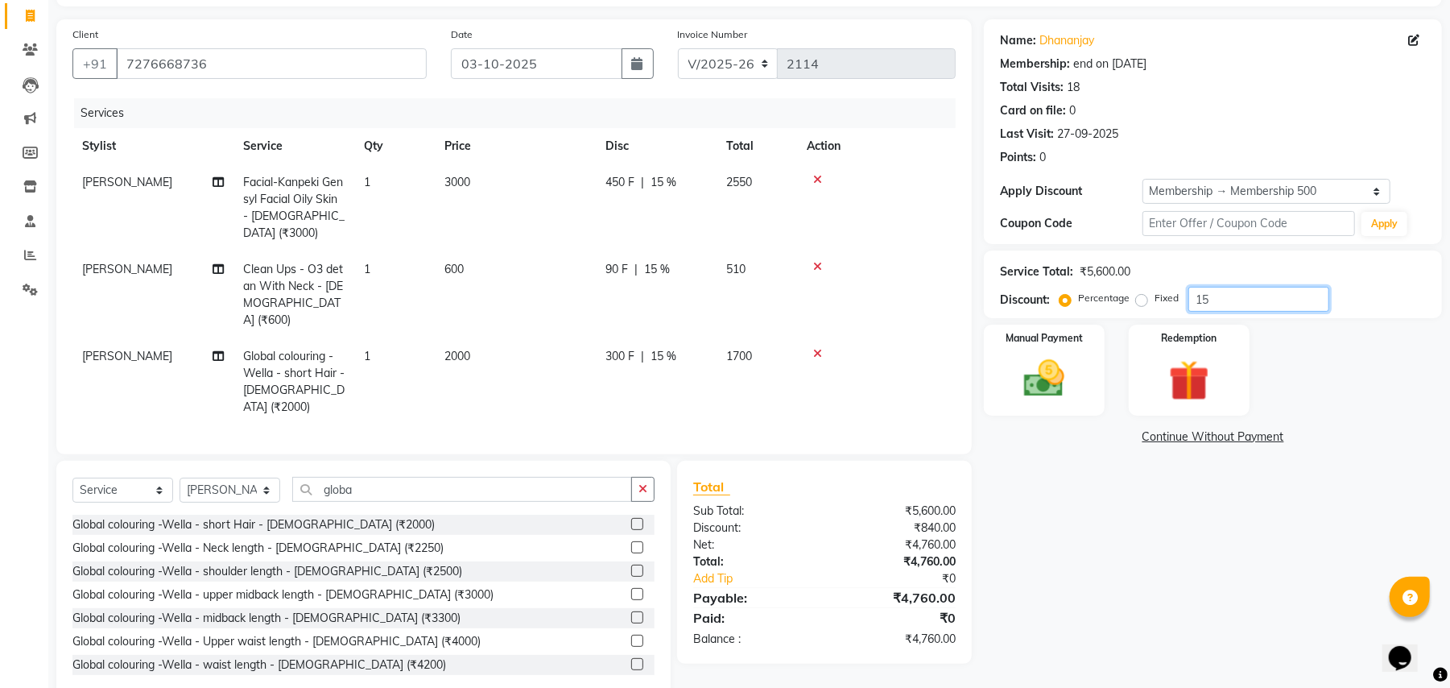
type input "15"
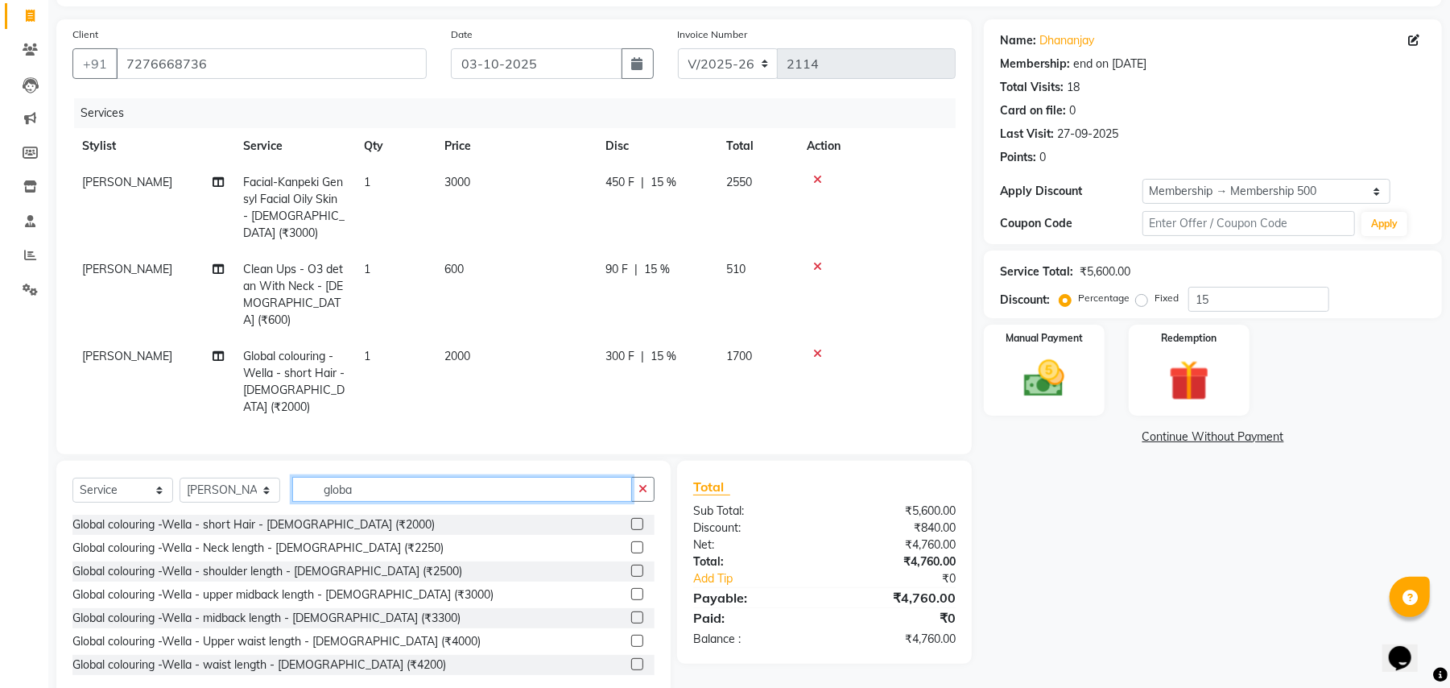
click at [361, 477] on input "globa" at bounding box center [462, 489] width 340 height 25
type input "g"
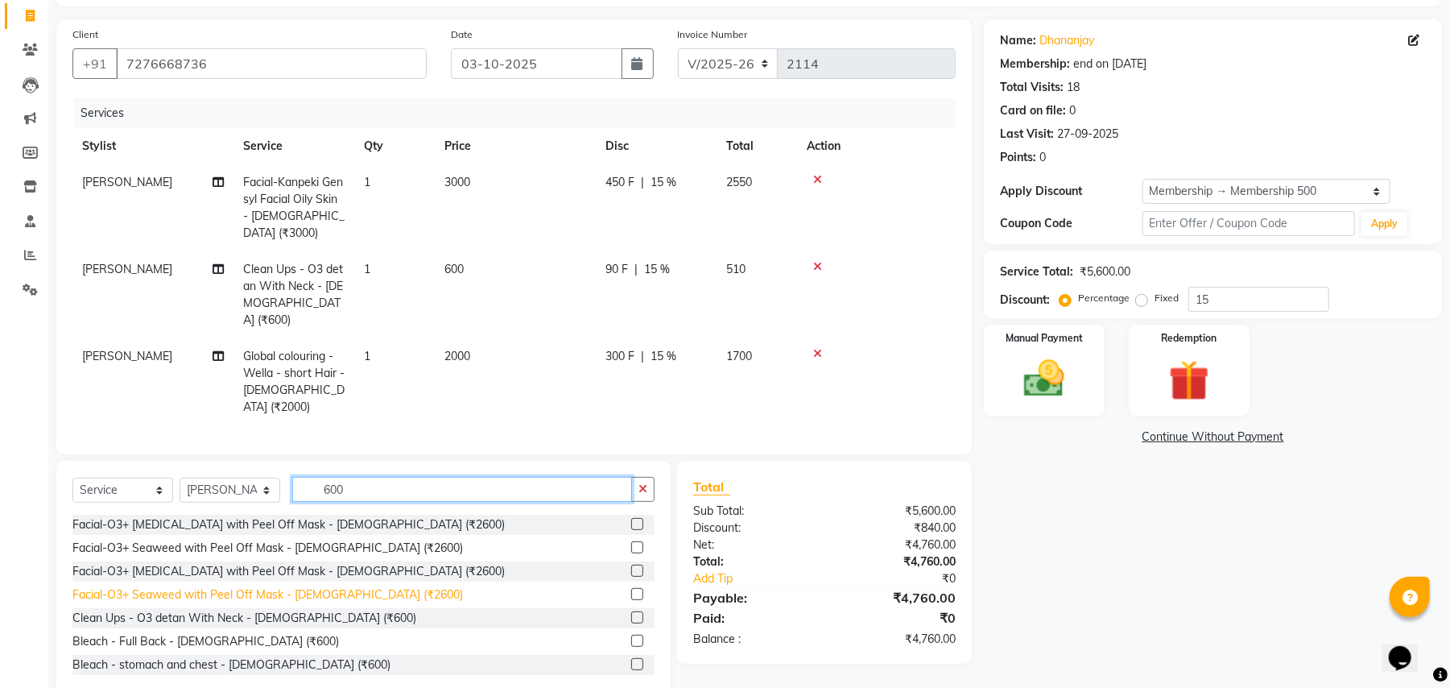
scroll to position [781, 0]
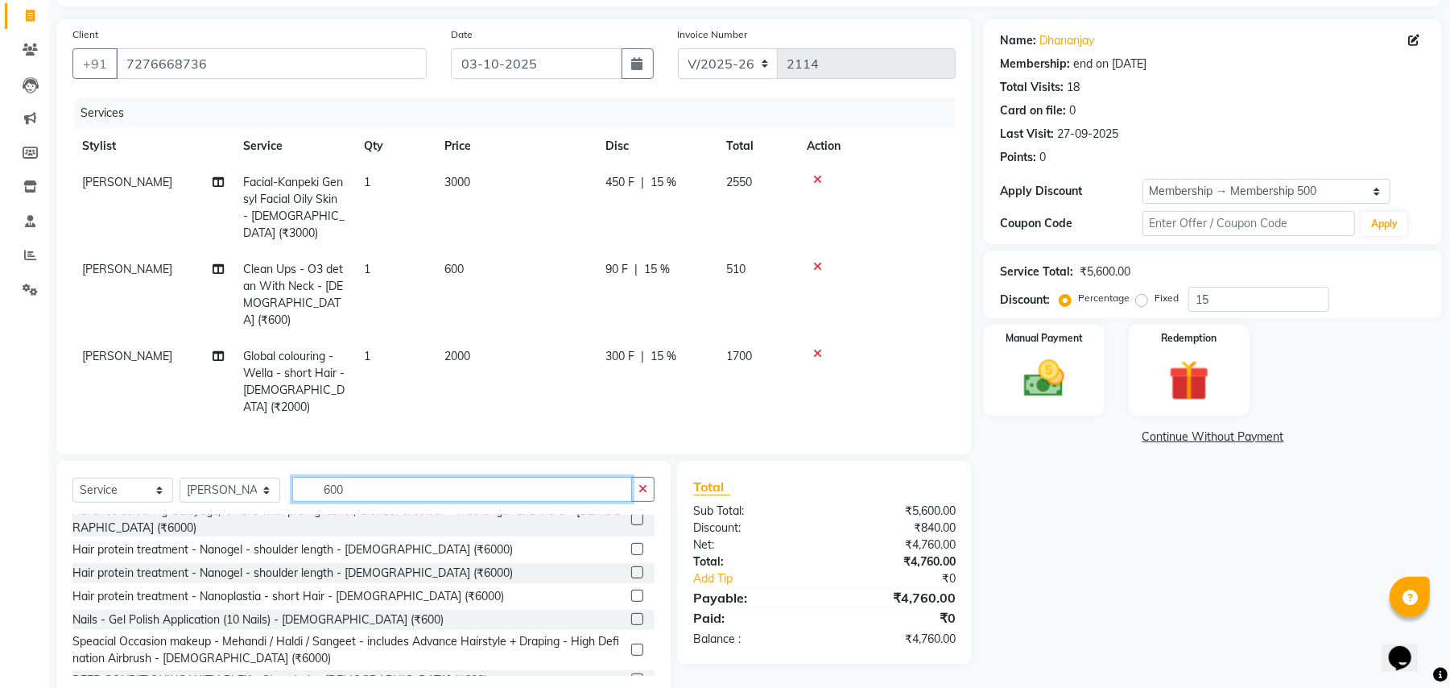
type input "600"
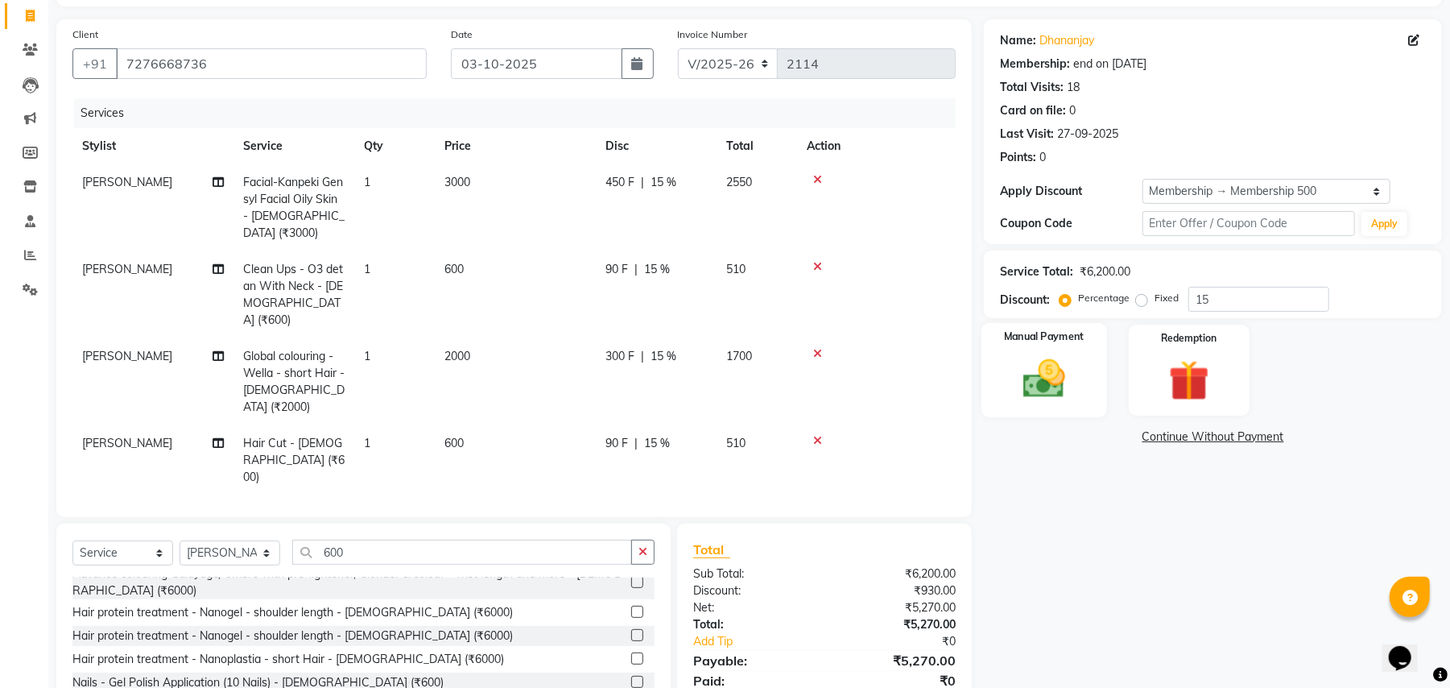
checkbox input "false"
click at [1065, 345] on div "Manual Payment" at bounding box center [1045, 370] width 126 height 94
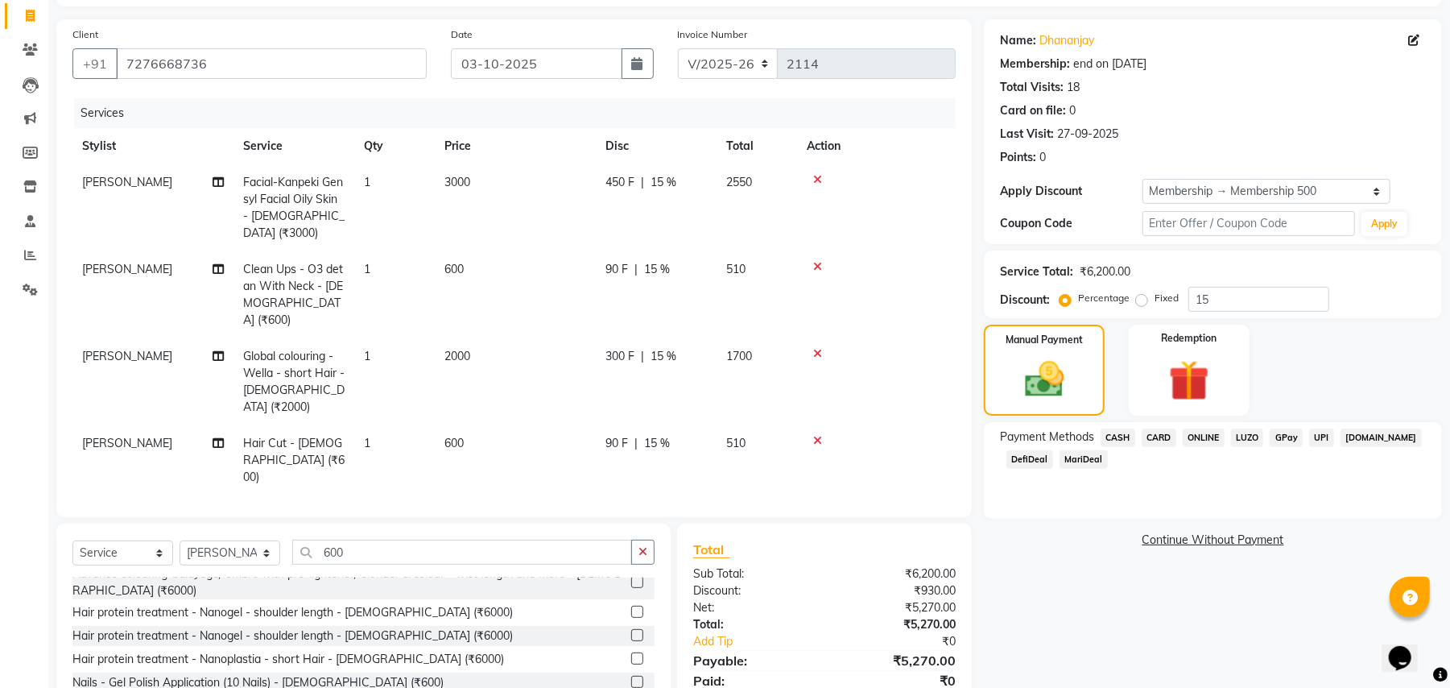
click at [137, 436] on span "[PERSON_NAME]" at bounding box center [127, 443] width 90 height 14
select select "66038"
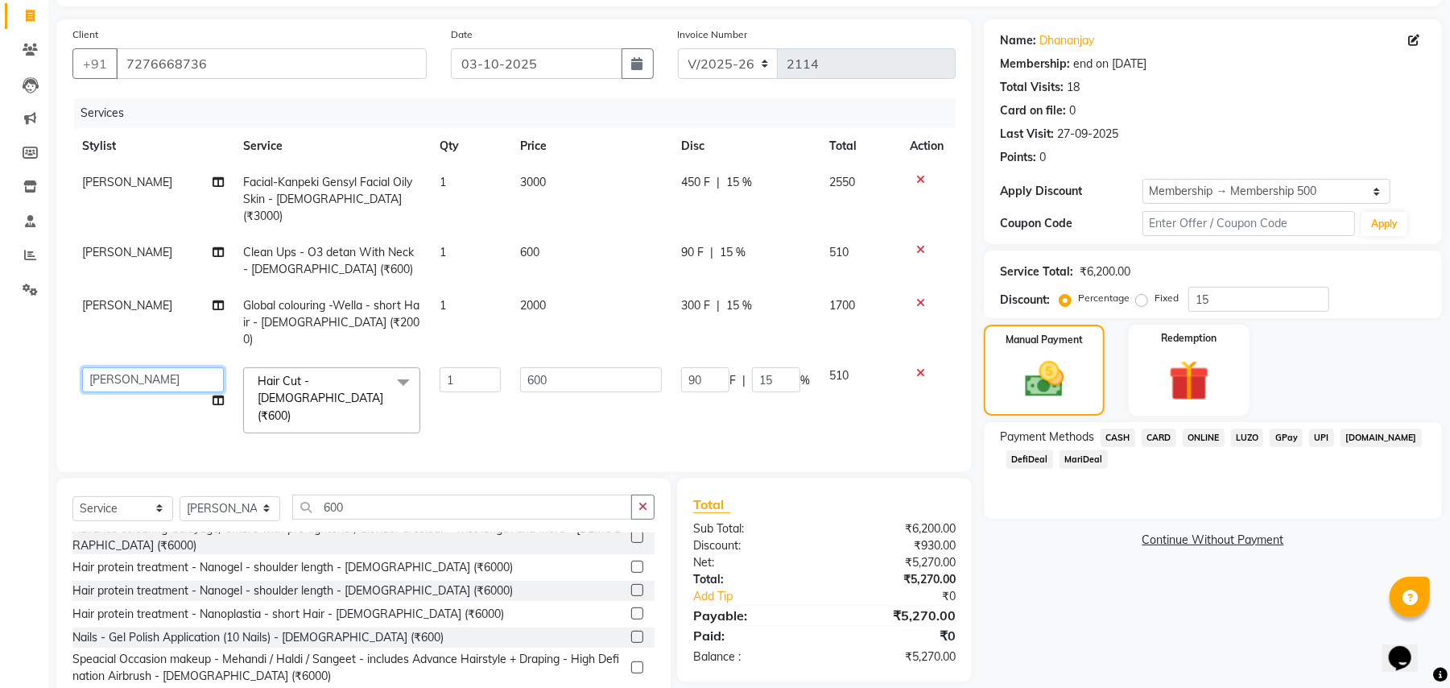
click at [146, 367] on select "[PERSON_NAME] [PERSON_NAME] Manager [PERSON_NAME] S Neha Tigote [PERSON_NAME] […" at bounding box center [153, 379] width 142 height 25
select select "53074"
click at [119, 367] on select "[PERSON_NAME] [PERSON_NAME] Manager [PERSON_NAME] S Neha Tigote [PERSON_NAME] […" at bounding box center [153, 379] width 142 height 25
select select "90882"
click at [142, 298] on span "[PERSON_NAME]" at bounding box center [127, 305] width 90 height 14
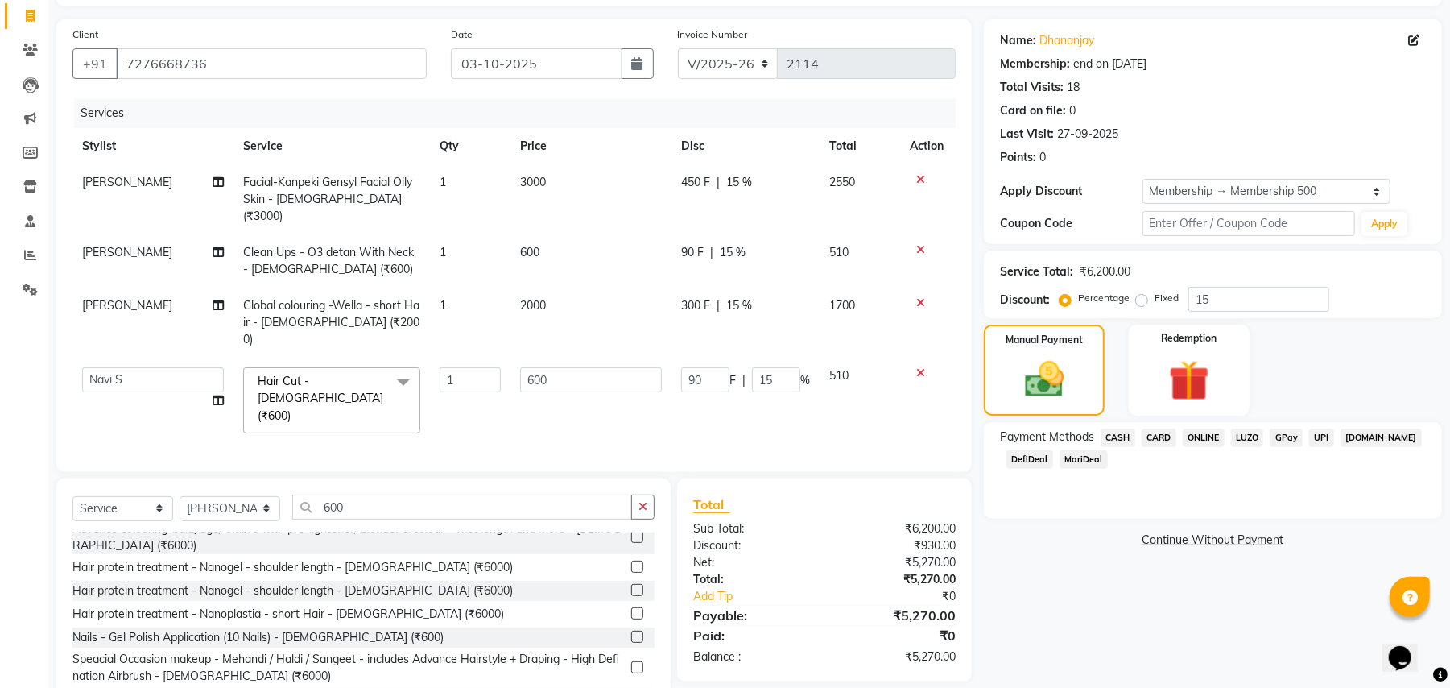
select select "66038"
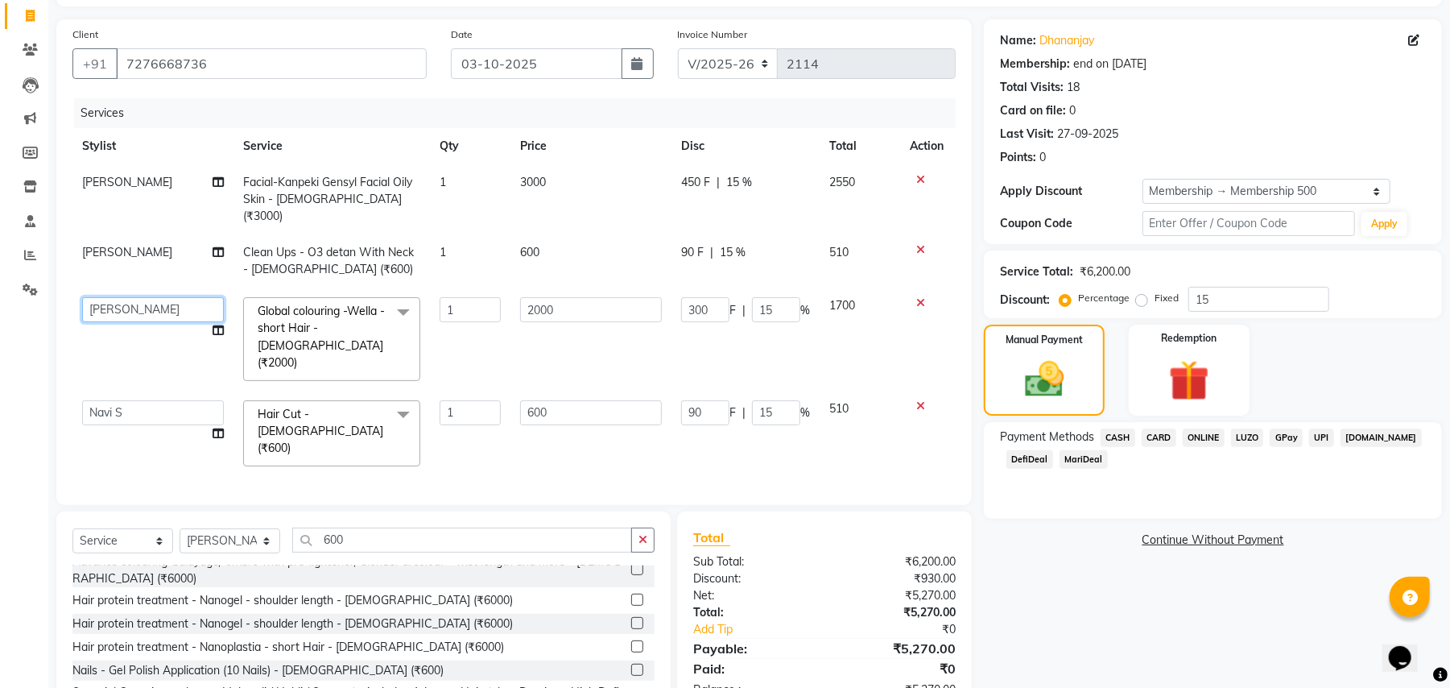
click at [142, 297] on select "[PERSON_NAME] [PERSON_NAME] Manager [PERSON_NAME] S Neha Tigote [PERSON_NAME] […" at bounding box center [153, 309] width 142 height 25
select select "90882"
click at [155, 245] on span "[PERSON_NAME]" at bounding box center [127, 252] width 90 height 14
select select "66038"
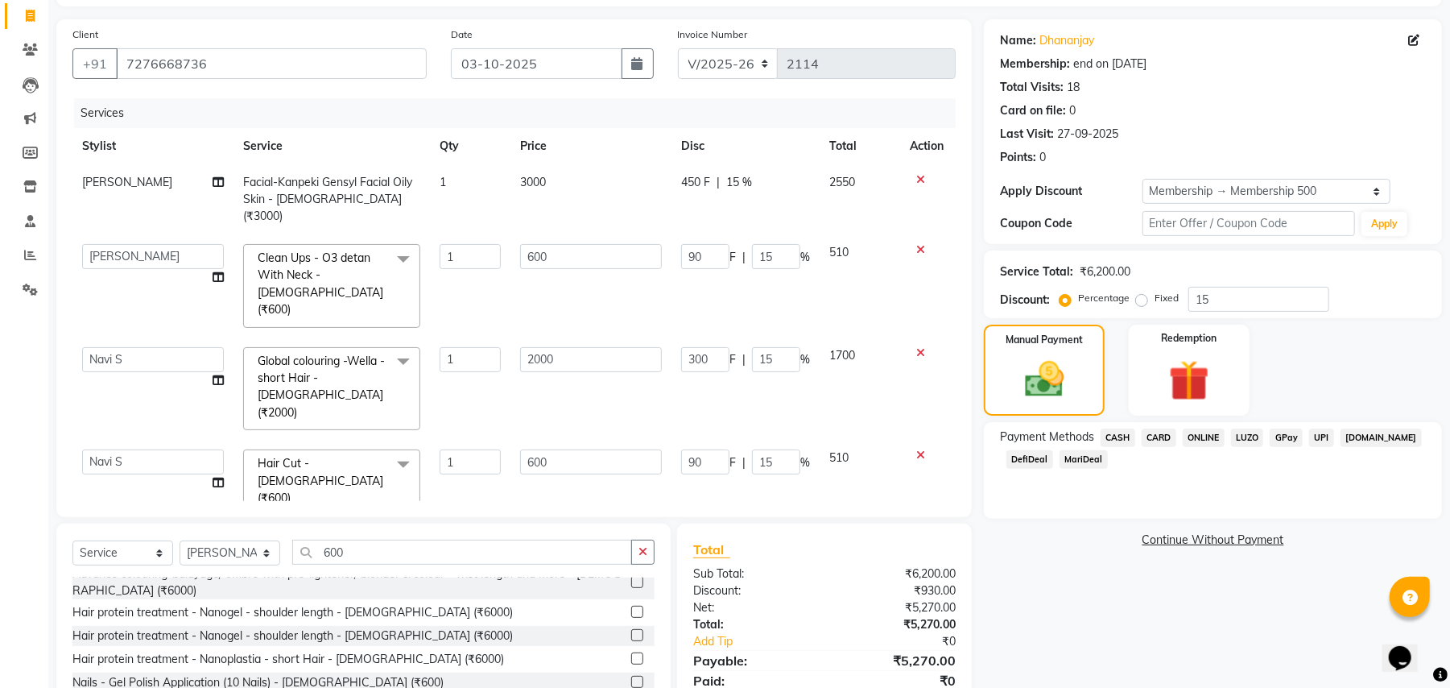
click at [1168, 436] on span "CARD" at bounding box center [1159, 437] width 35 height 19
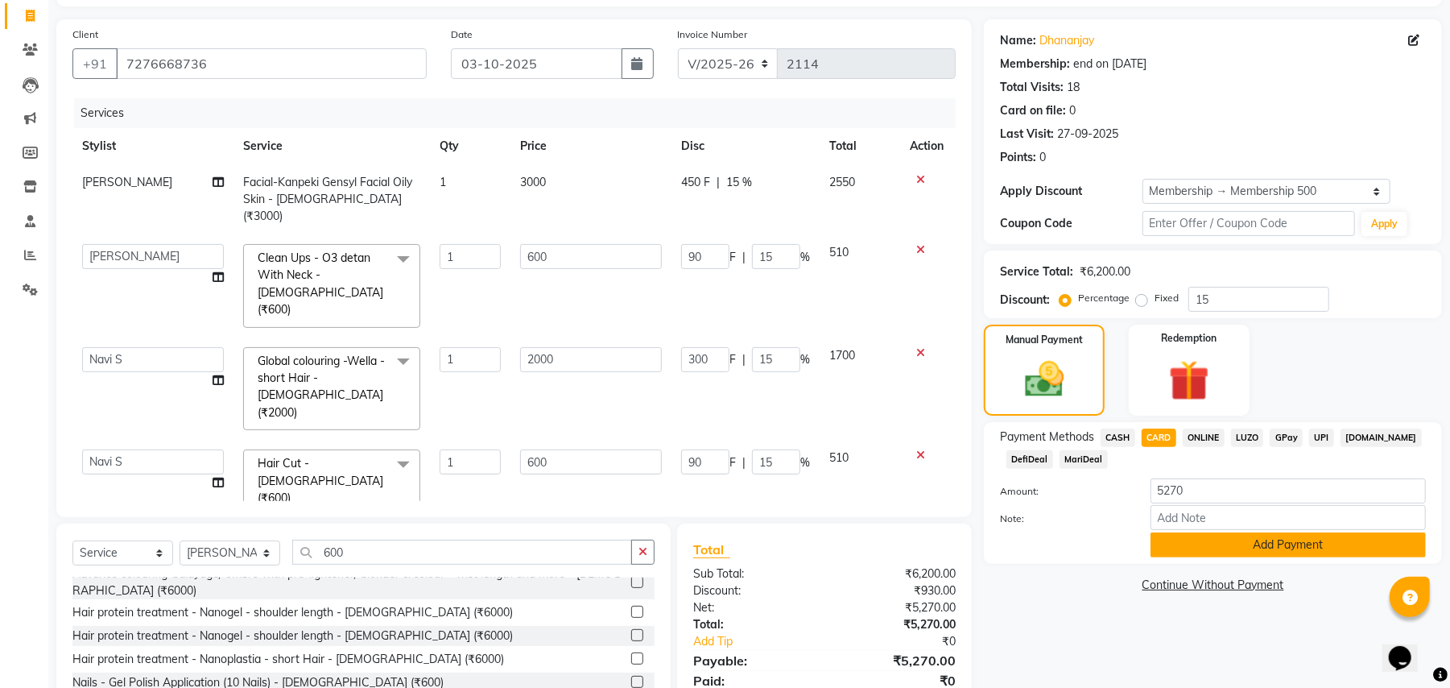
click at [1247, 542] on button "Add Payment" at bounding box center [1288, 544] width 275 height 25
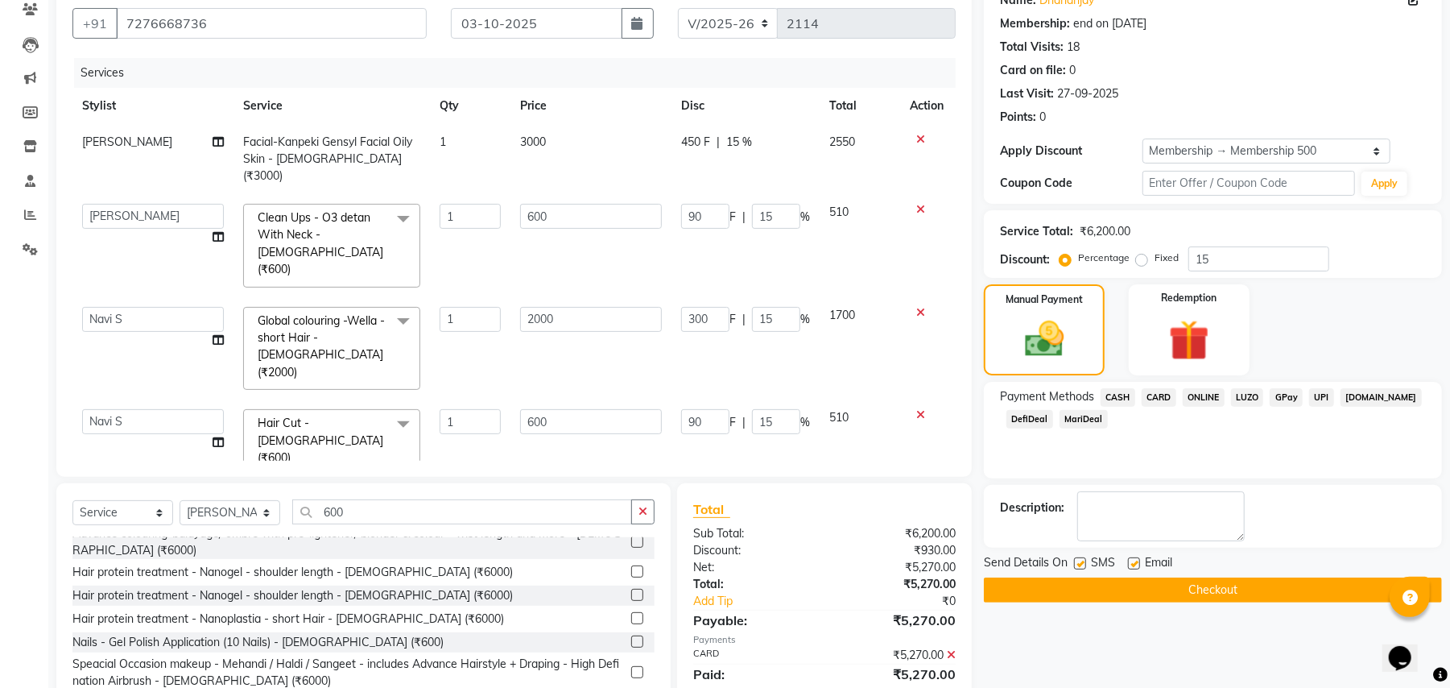
scroll to position [185, 0]
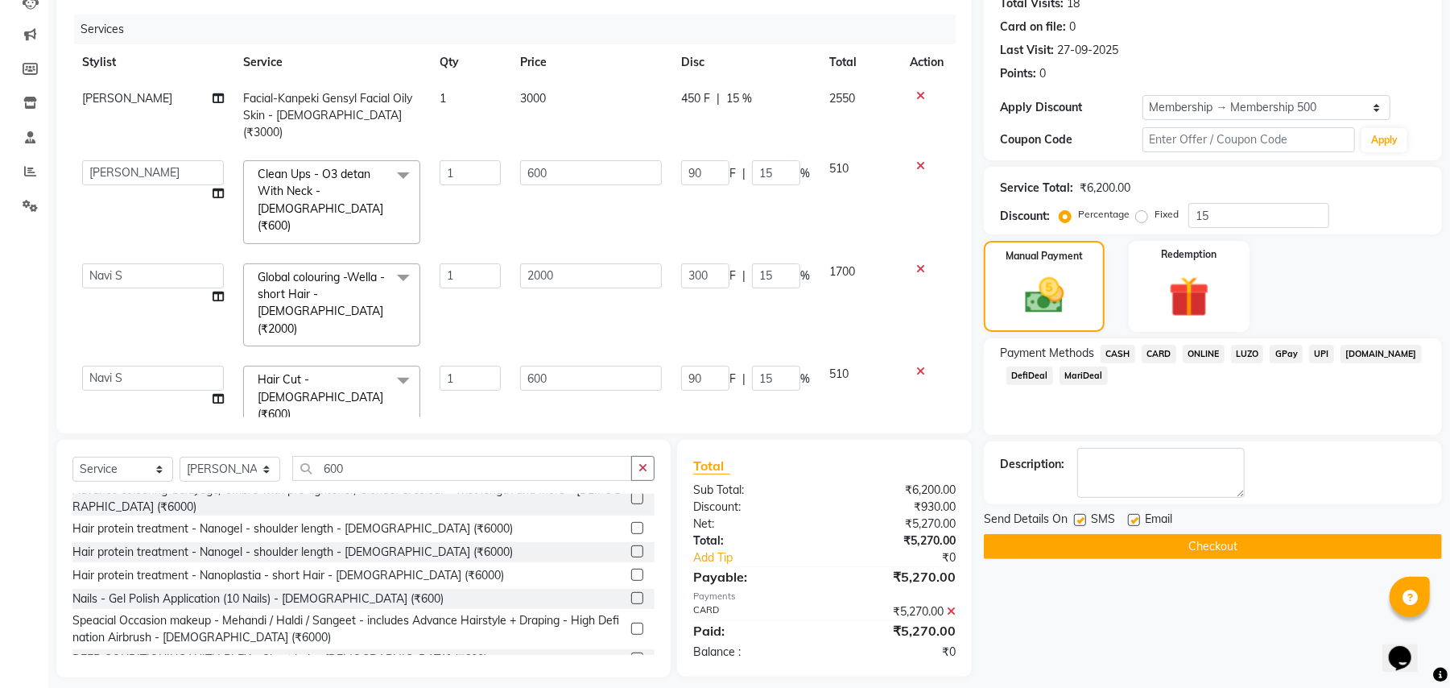
click at [1158, 574] on div "Name: Dhananjay Membership: end on [DATE] Total Visits: 18 Card on file: 0 Last…" at bounding box center [1219, 307] width 470 height 742
click at [1180, 556] on button "Checkout" at bounding box center [1213, 546] width 458 height 25
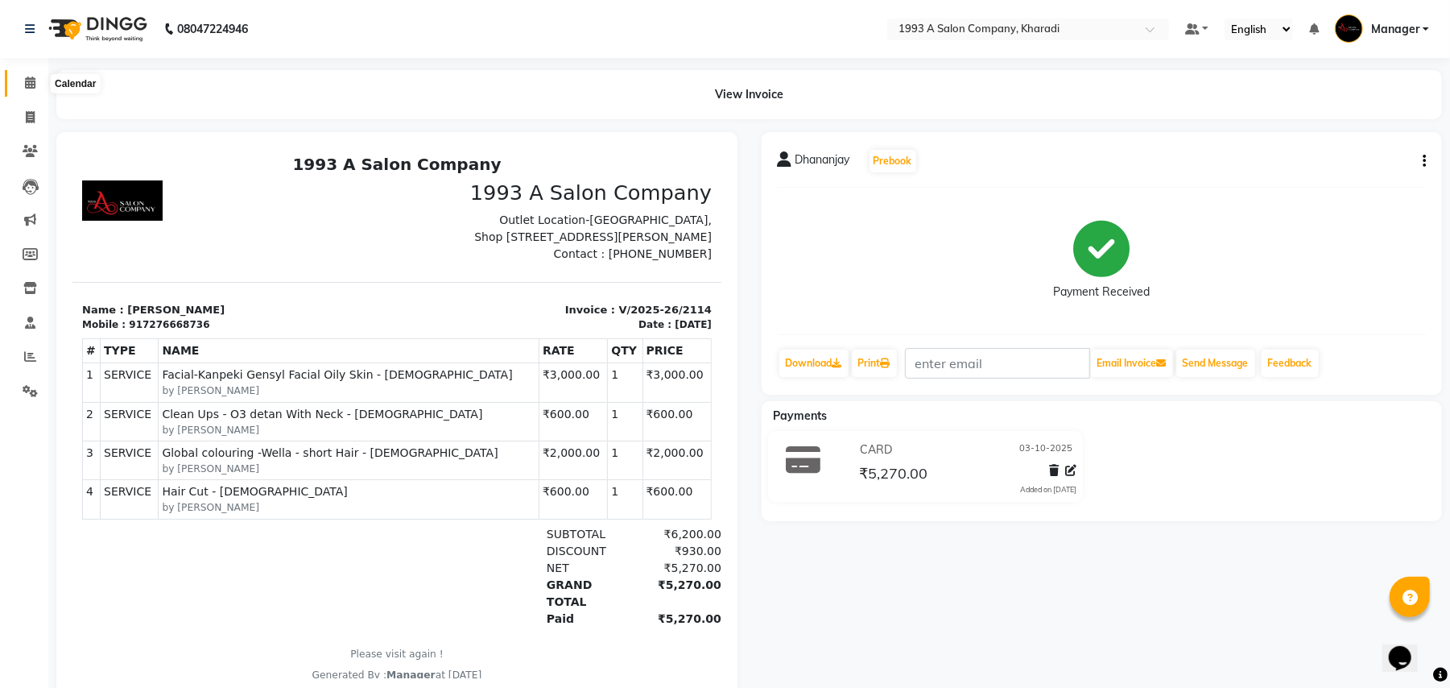
click at [27, 75] on span at bounding box center [30, 83] width 28 height 19
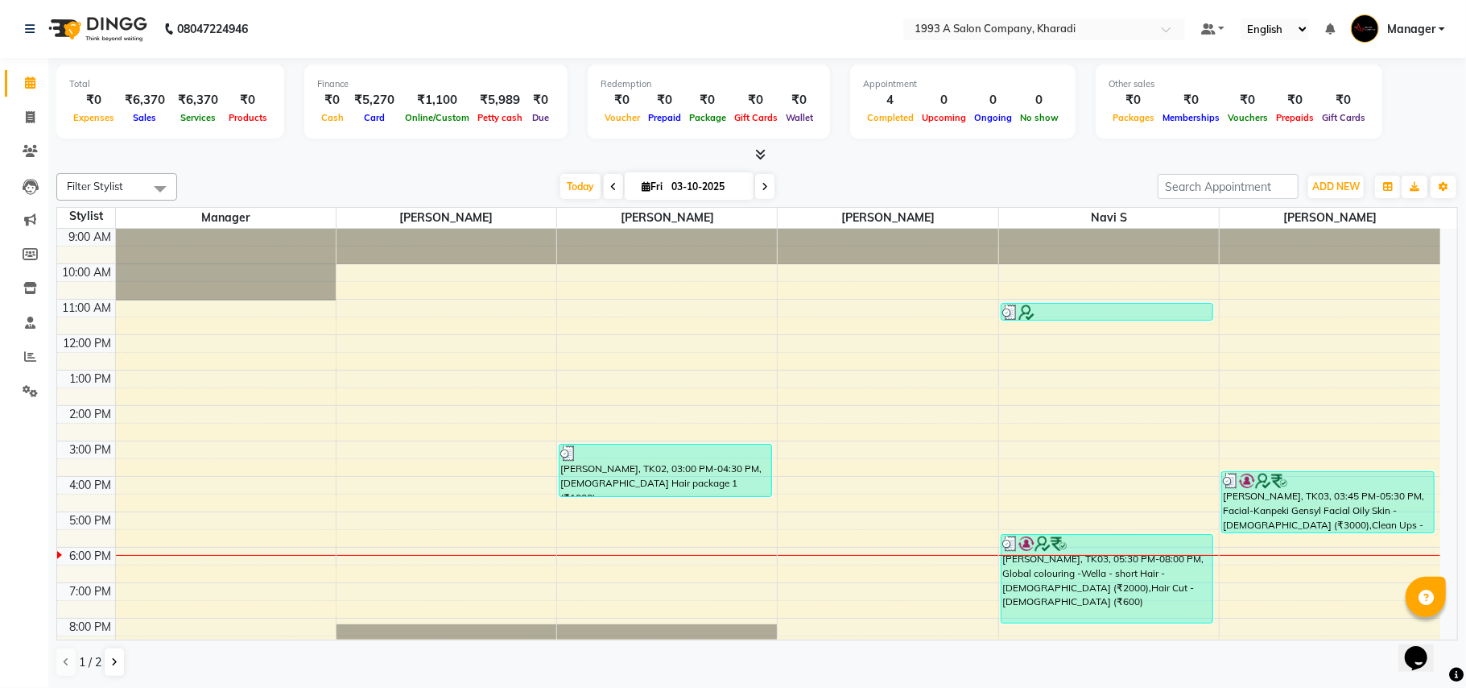
scroll to position [56, 0]
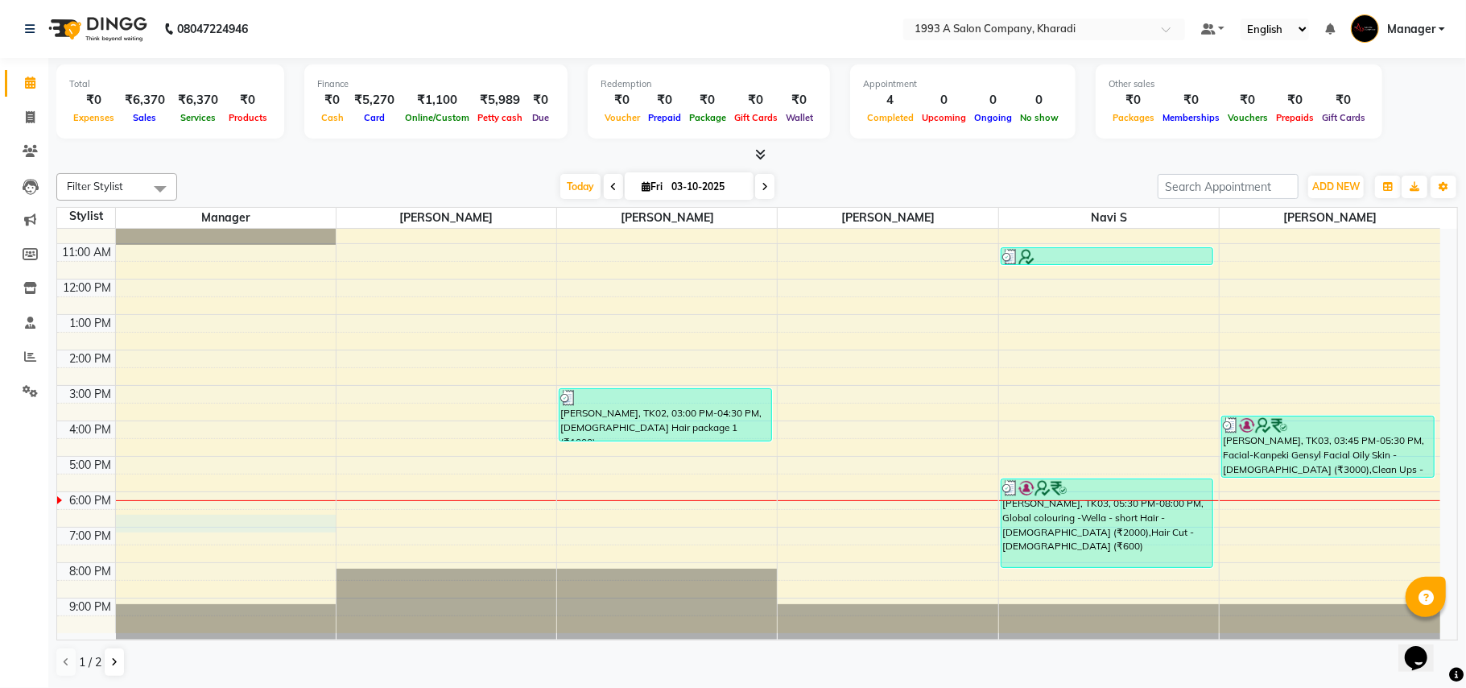
click at [187, 523] on div "9:00 AM 10:00 AM 11:00 AM 12:00 PM 1:00 PM 2:00 PM 3:00 PM 4:00 PM 5:00 PM 6:00…" at bounding box center [749, 403] width 1384 height 460
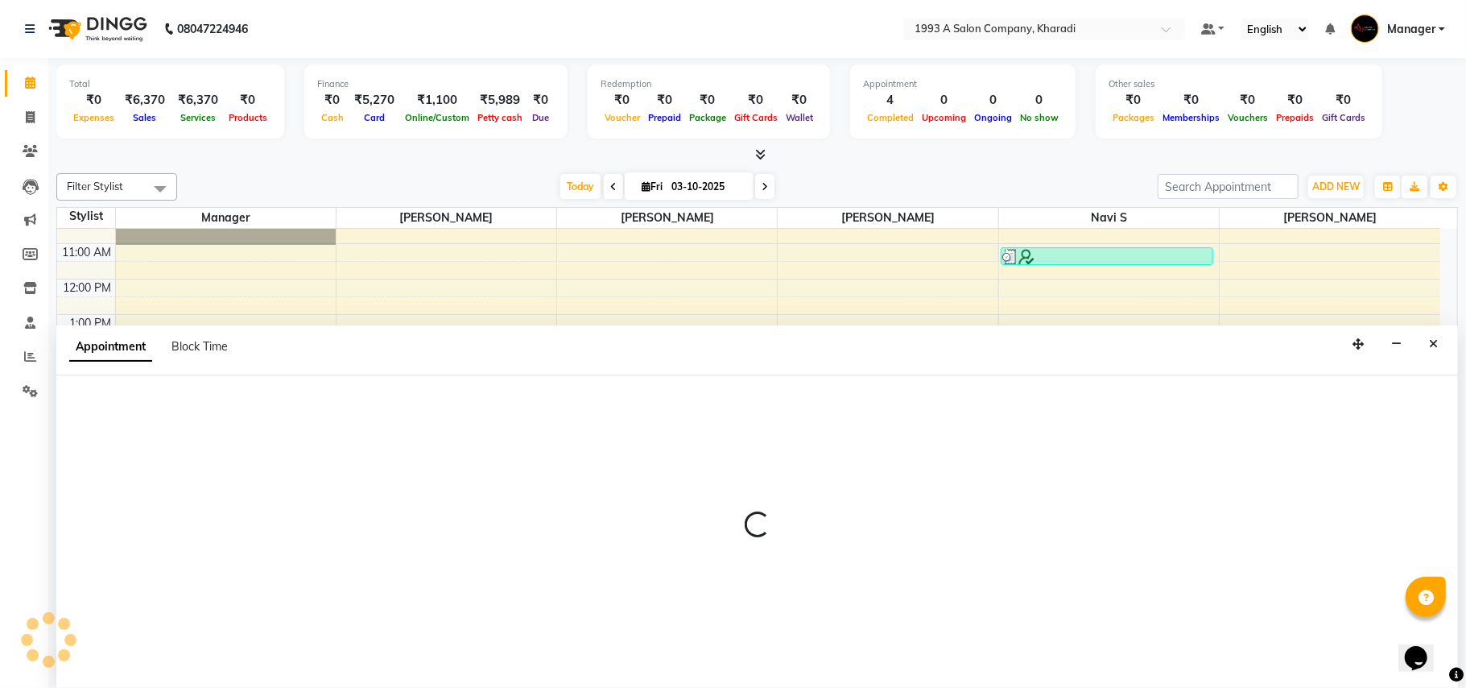
select select "9419"
select select "tentative"
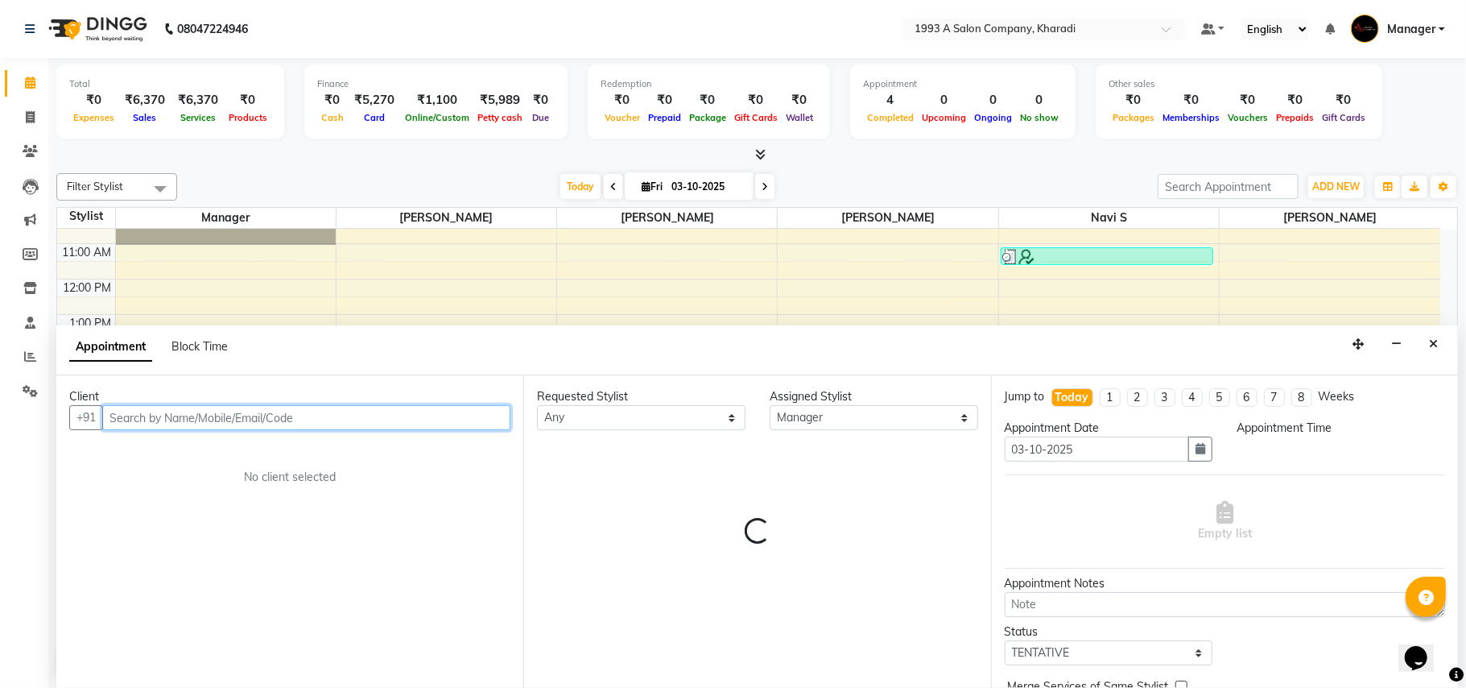
select select "1110"
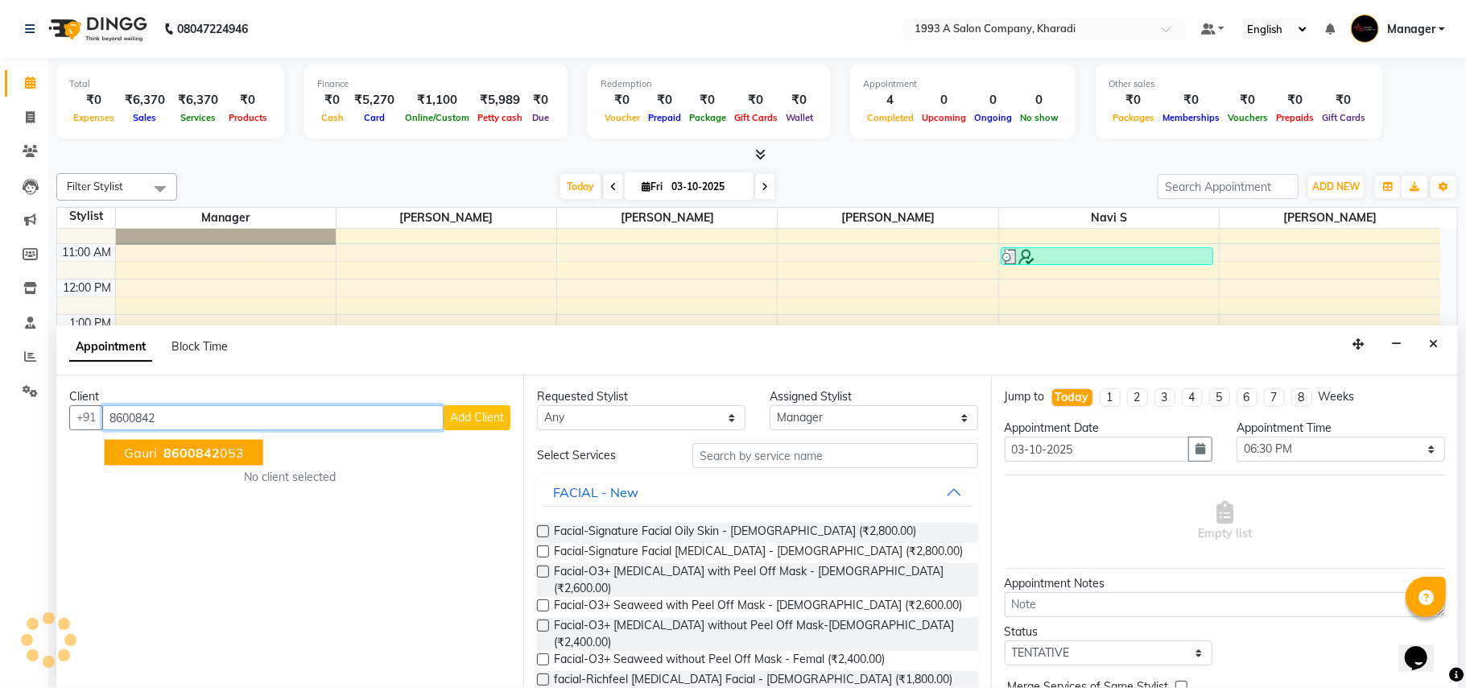
click at [192, 458] on span "8600842" at bounding box center [191, 453] width 56 height 16
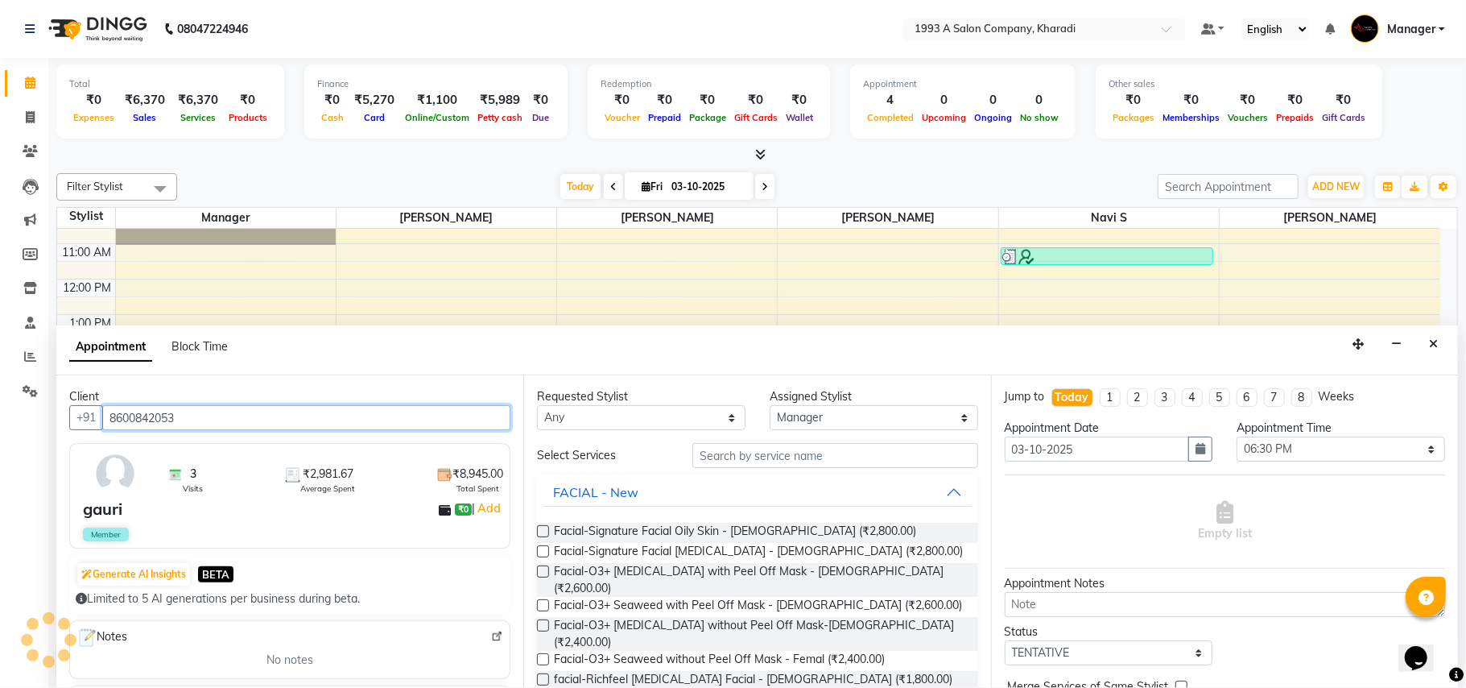
type input "8600842053"
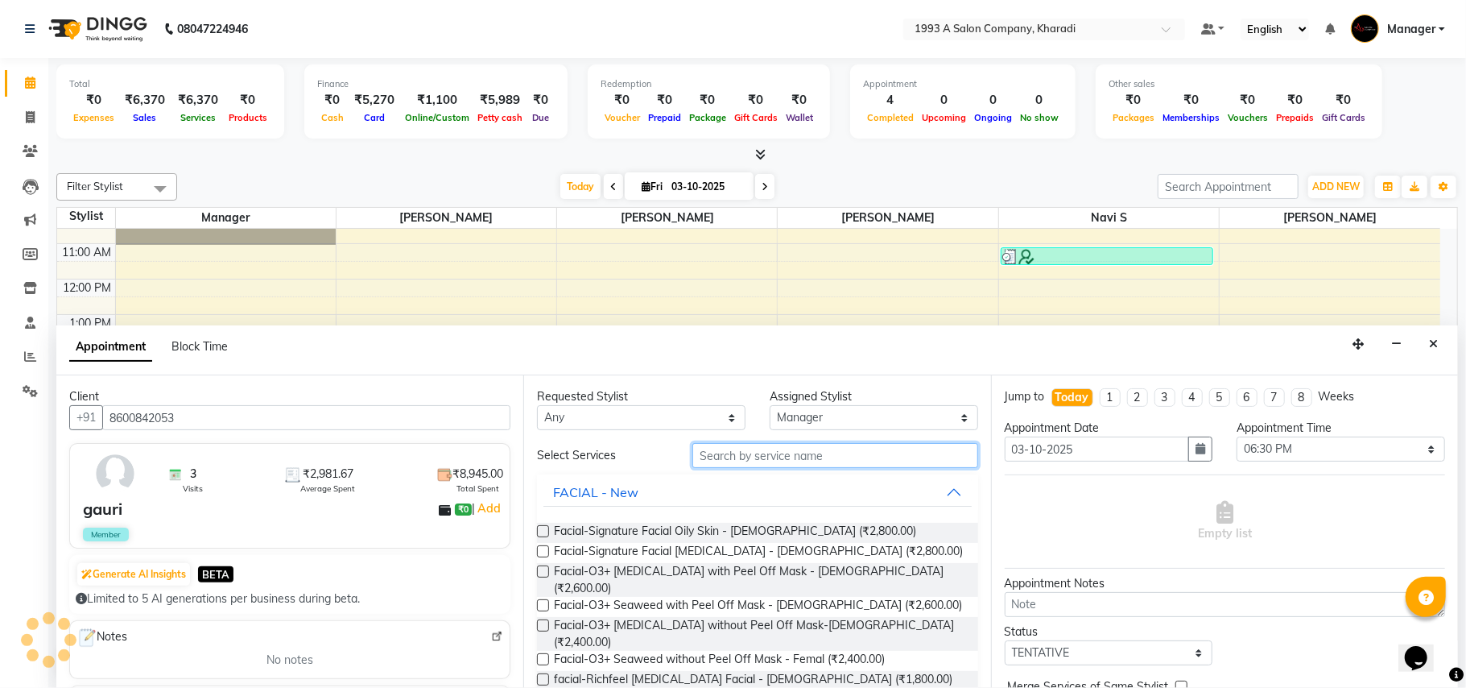
click at [702, 446] on input "text" at bounding box center [836, 455] width 286 height 25
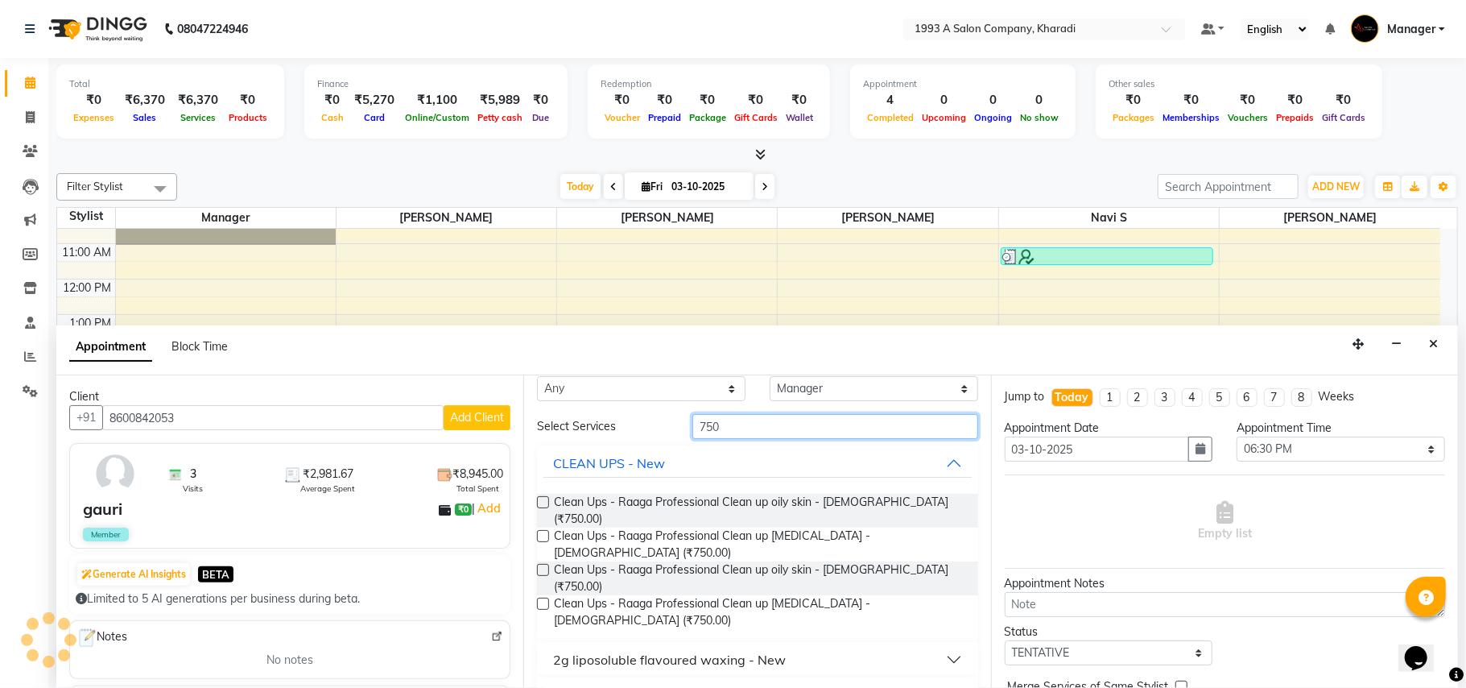
scroll to position [0, 0]
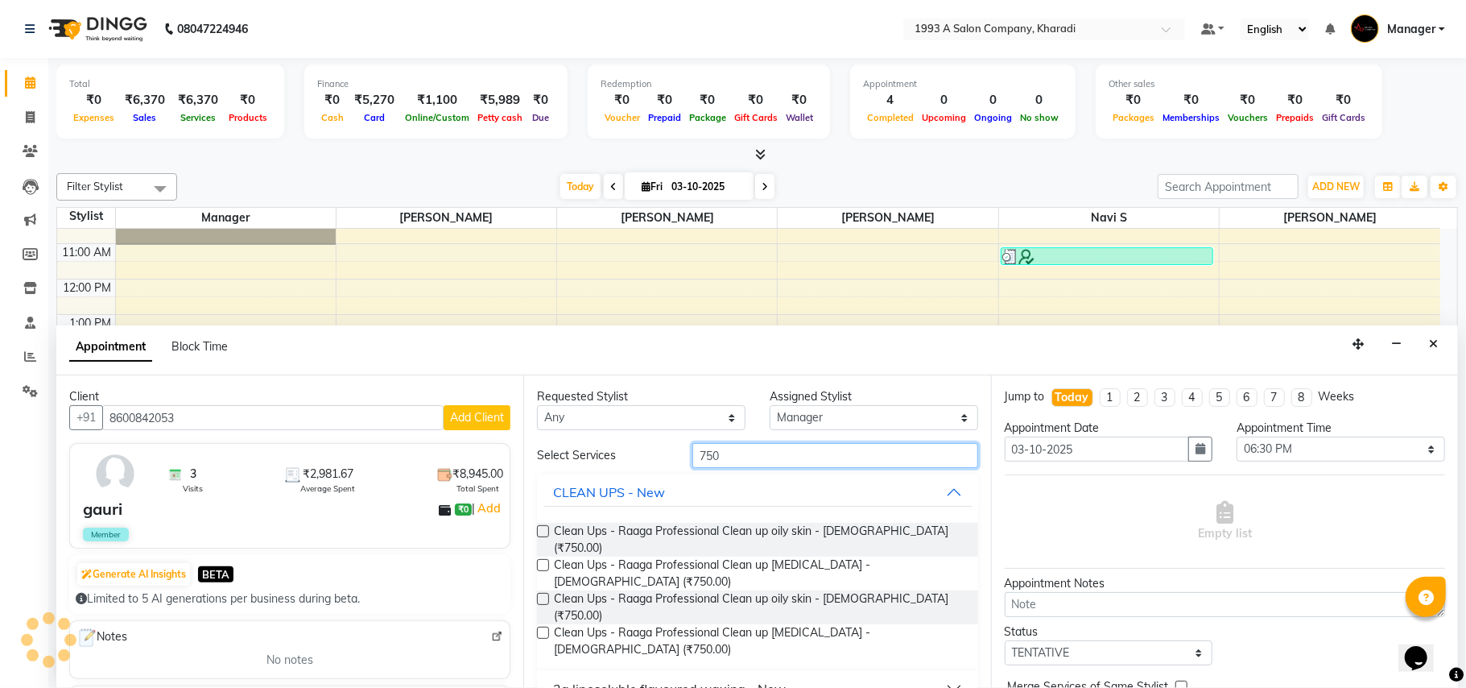
type input "750"
click at [791, 674] on button "2g liposoluble flavoured waxing - New" at bounding box center [758, 688] width 428 height 29
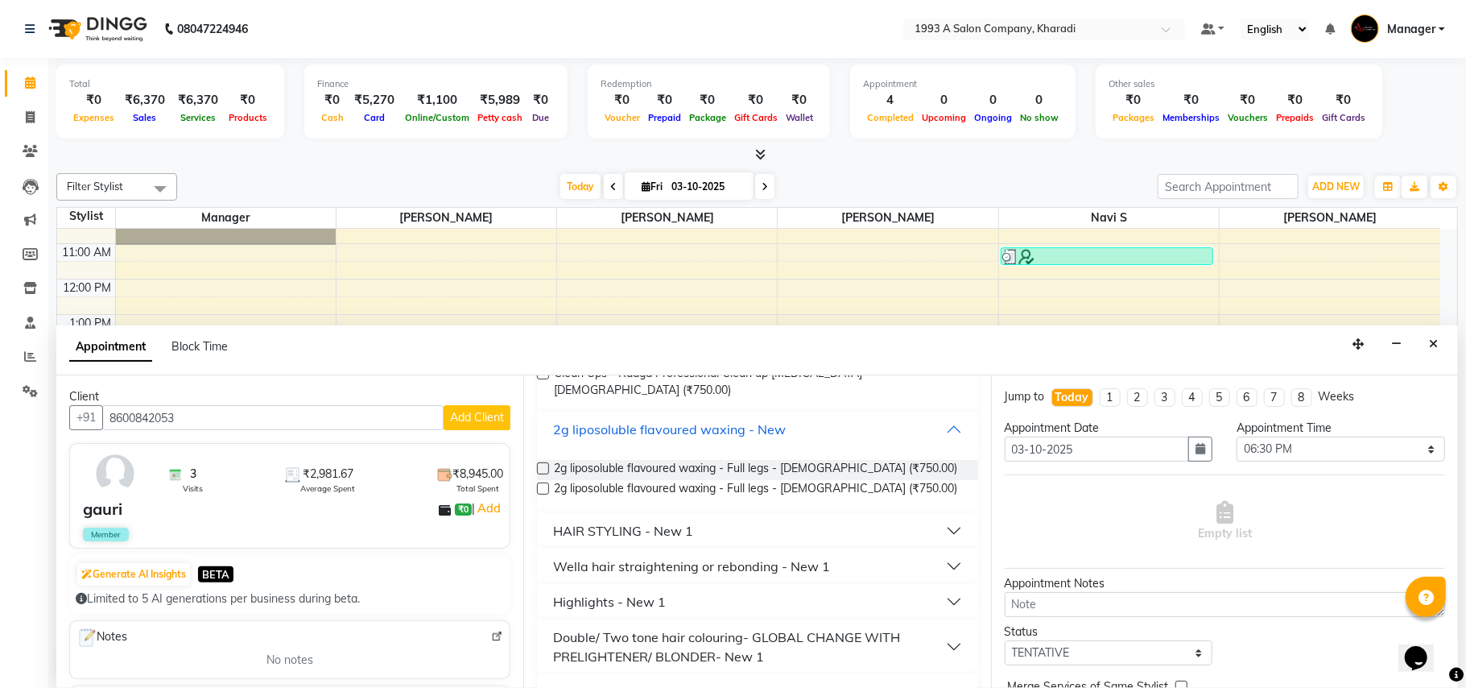
scroll to position [255, 0]
click at [546, 466] on label at bounding box center [543, 472] width 12 height 12
click at [546, 469] on input "checkbox" at bounding box center [542, 474] width 10 height 10
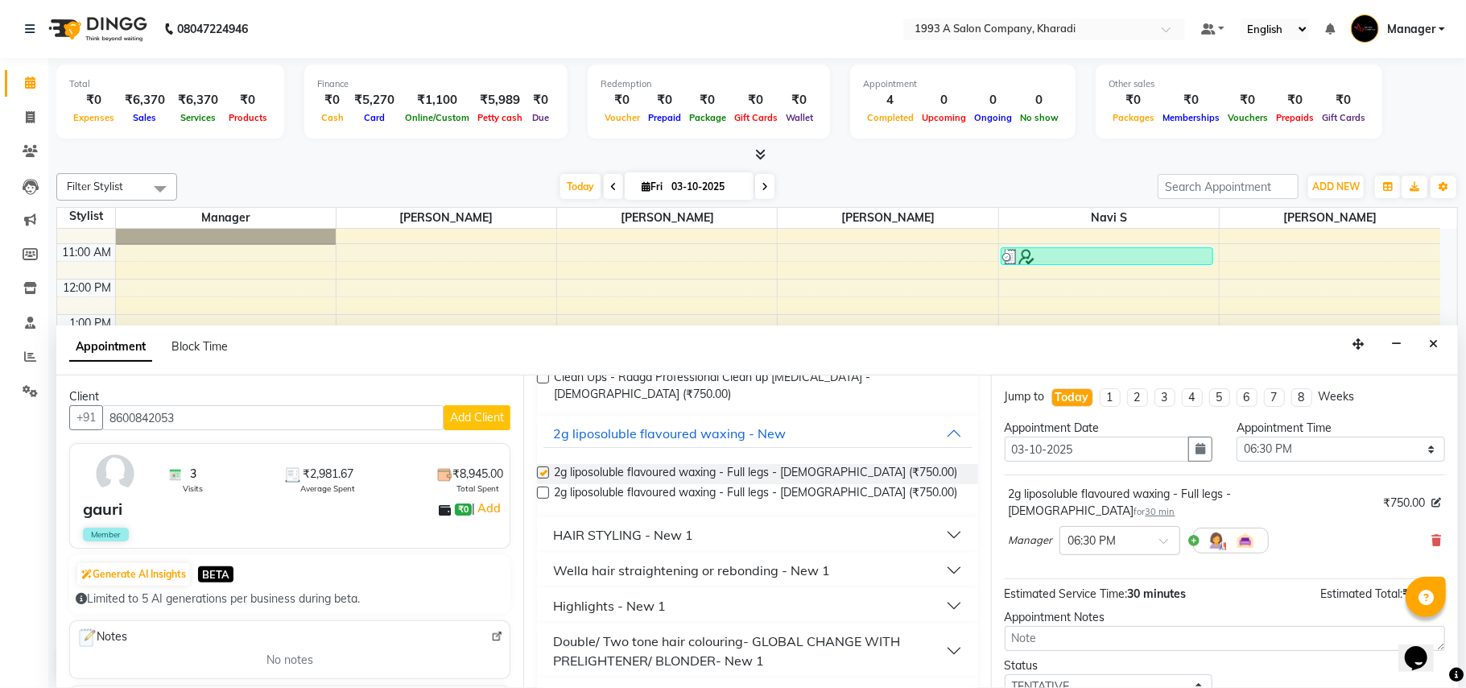
checkbox input "false"
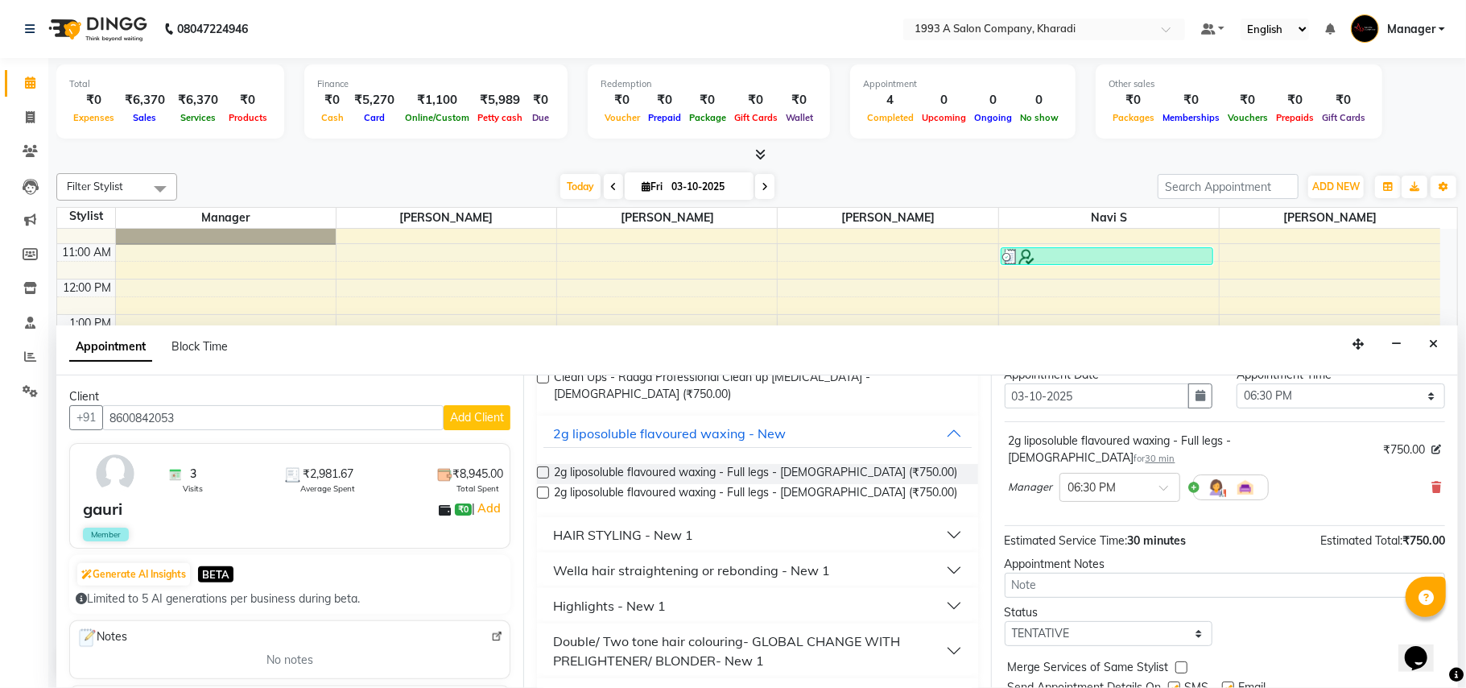
scroll to position [97, 0]
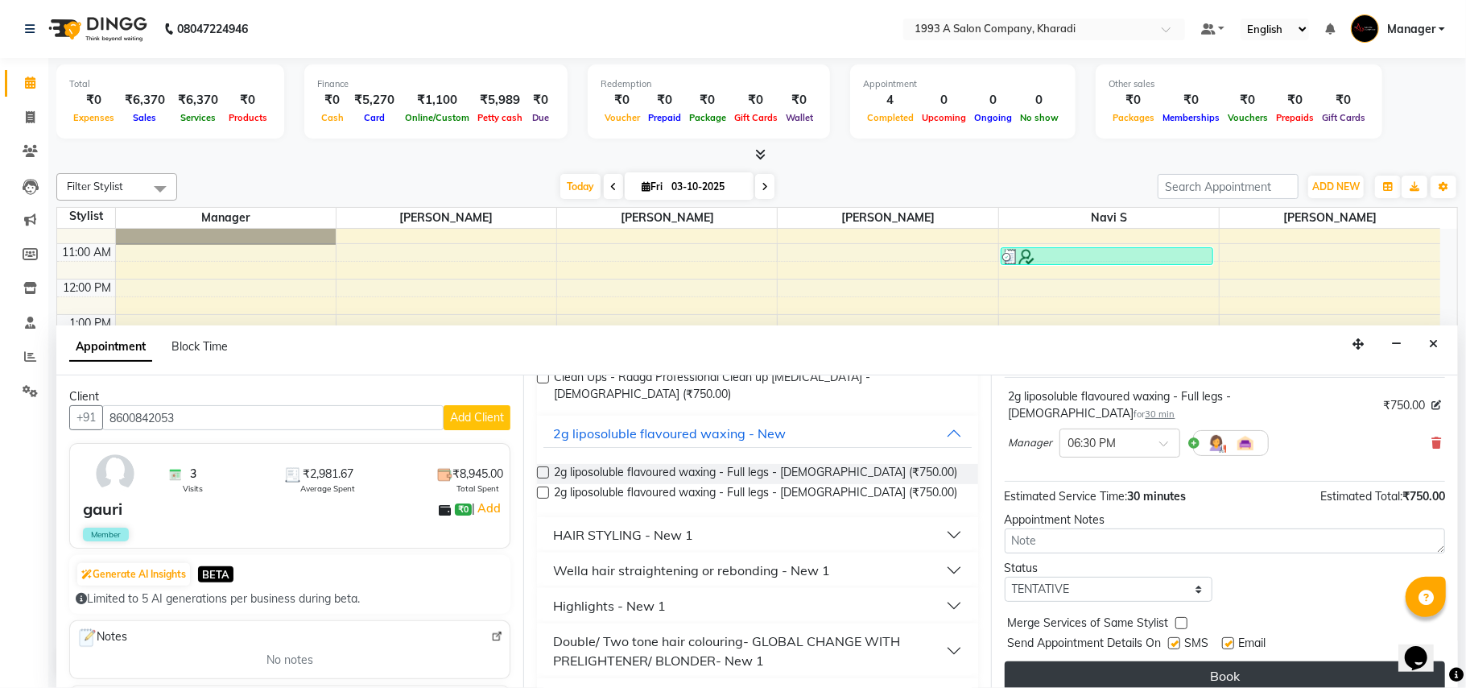
click at [1264, 662] on button "Book" at bounding box center [1225, 675] width 441 height 29
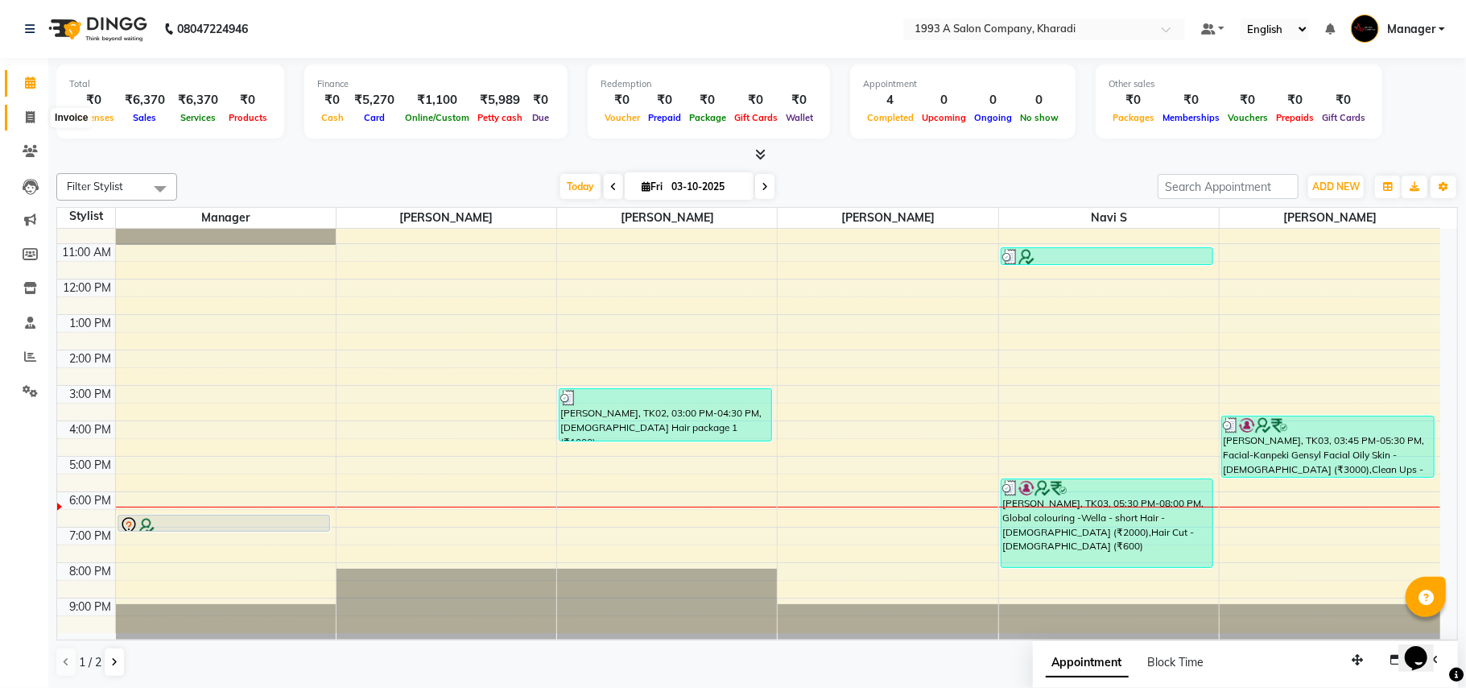
click at [29, 116] on icon at bounding box center [30, 117] width 9 height 12
select select "service"
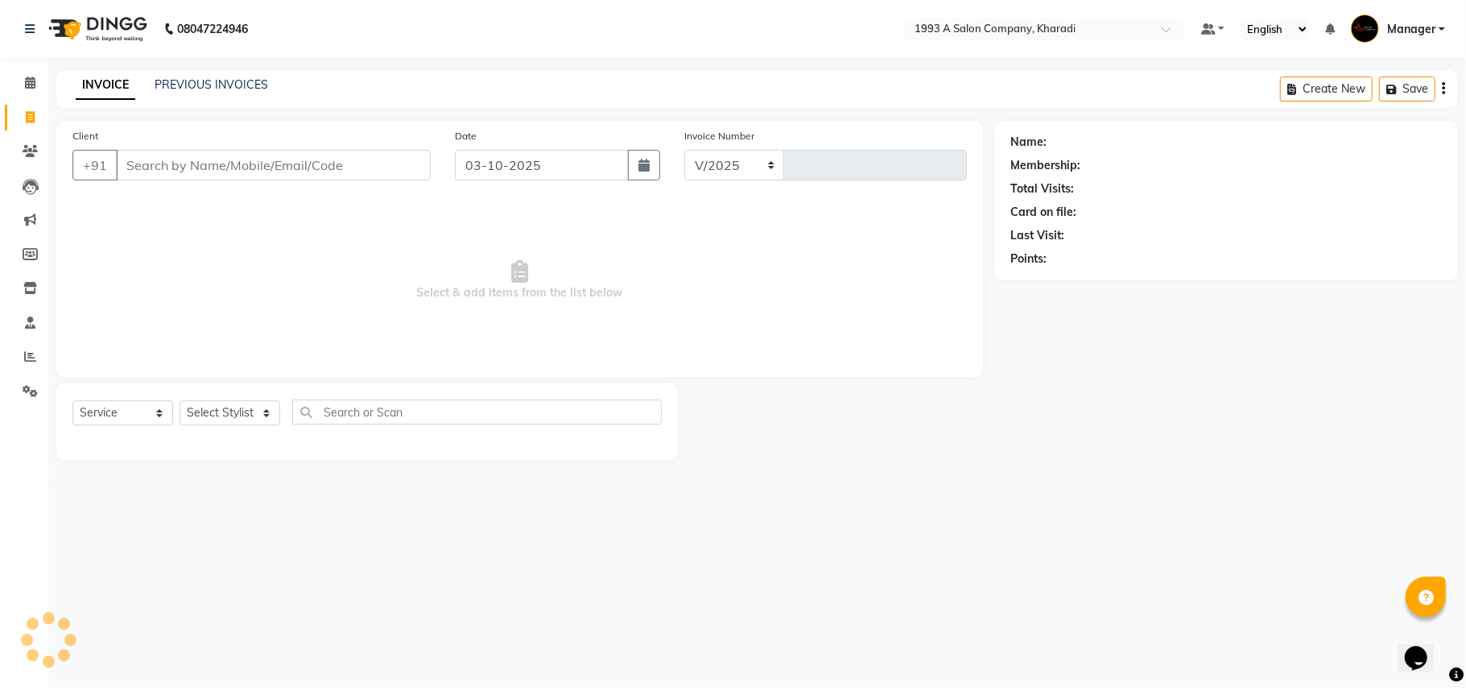
select select "651"
type input "2115"
type input "8"
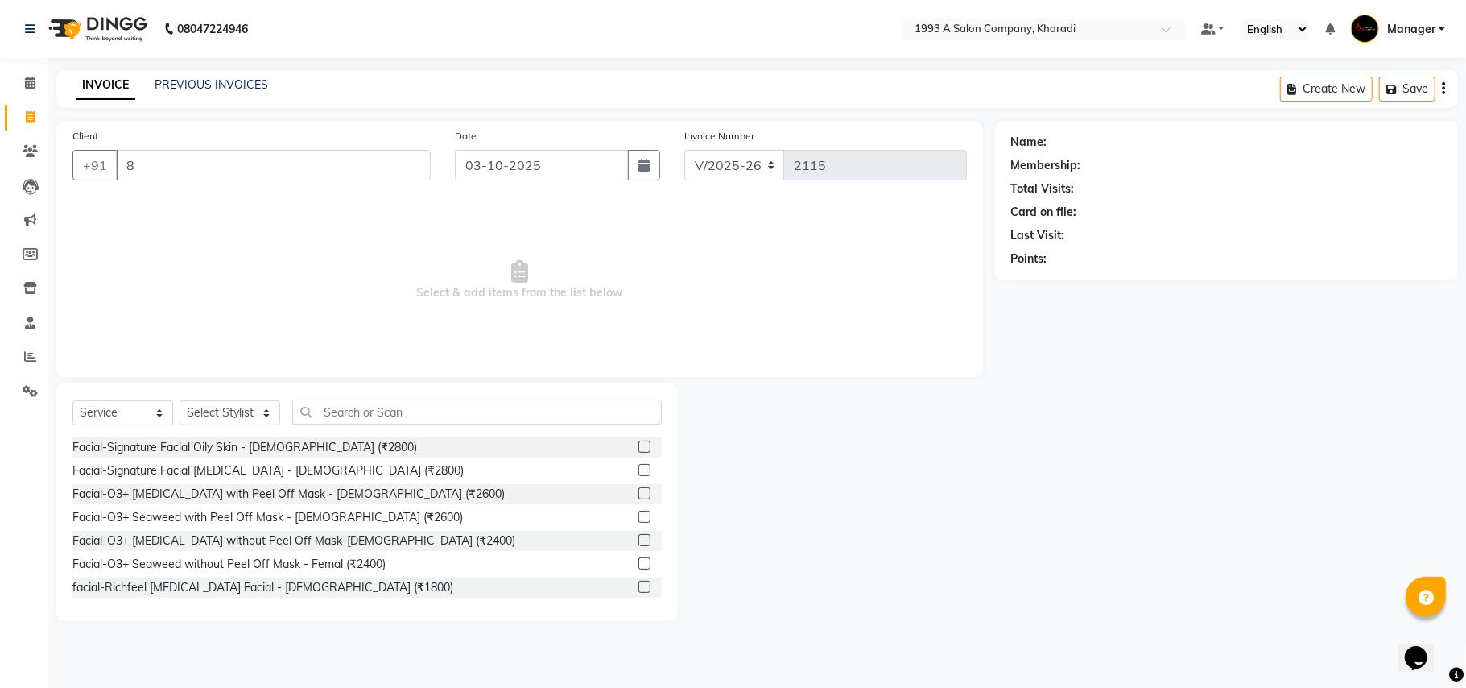
select select "13350"
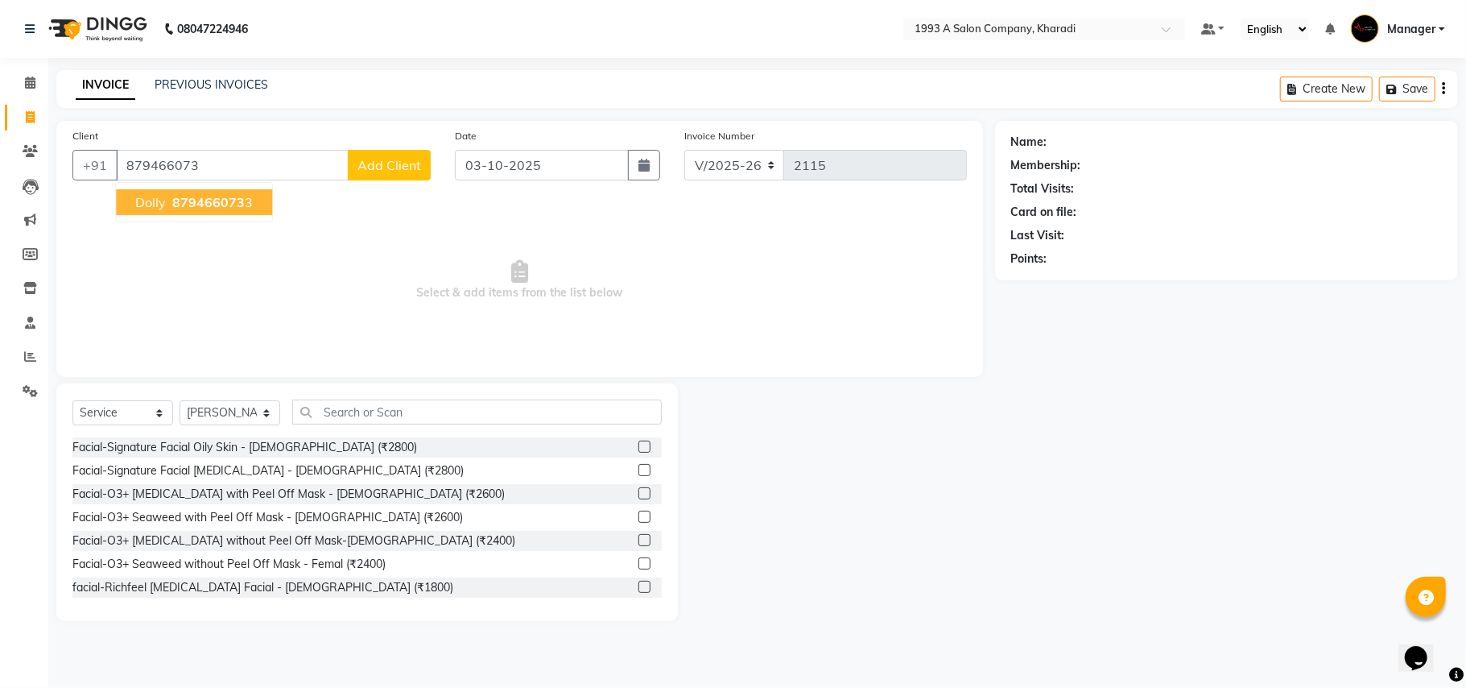
type input "8794660738"
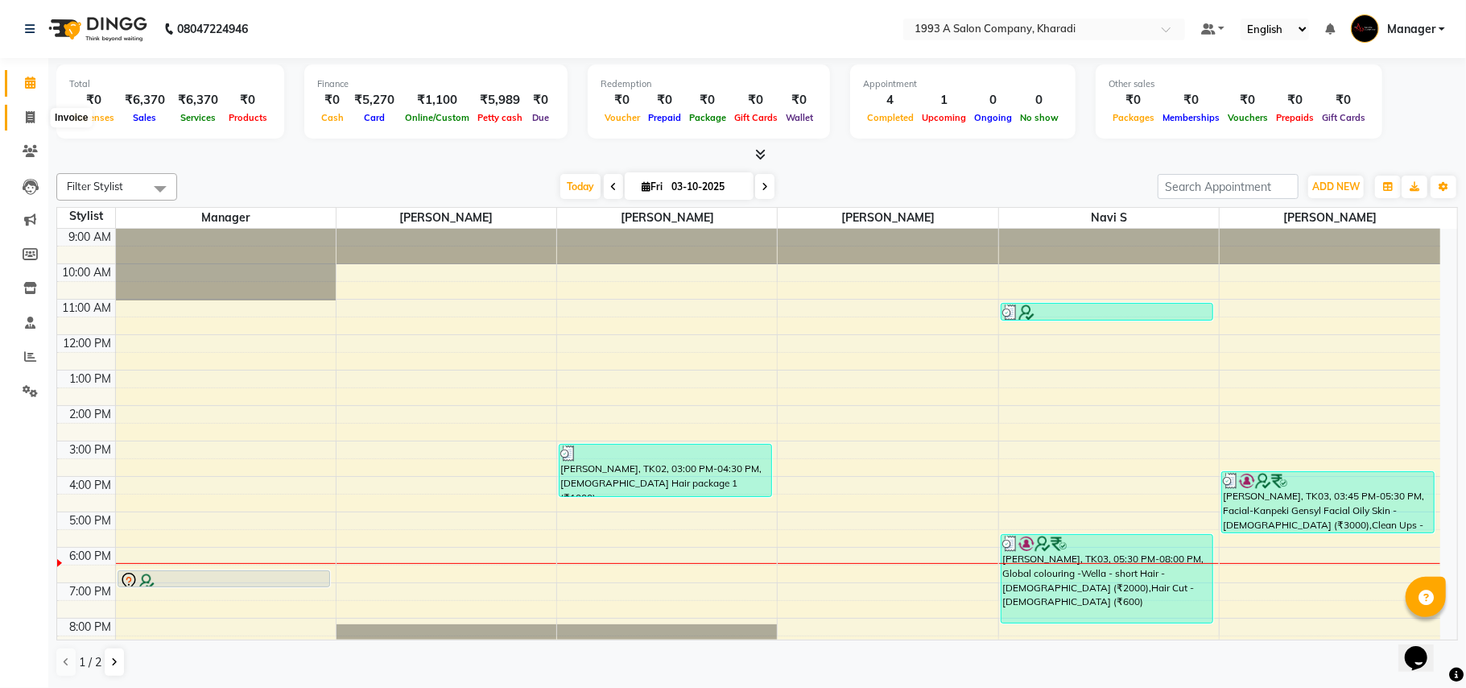
click at [29, 119] on icon at bounding box center [30, 117] width 9 height 12
select select "service"
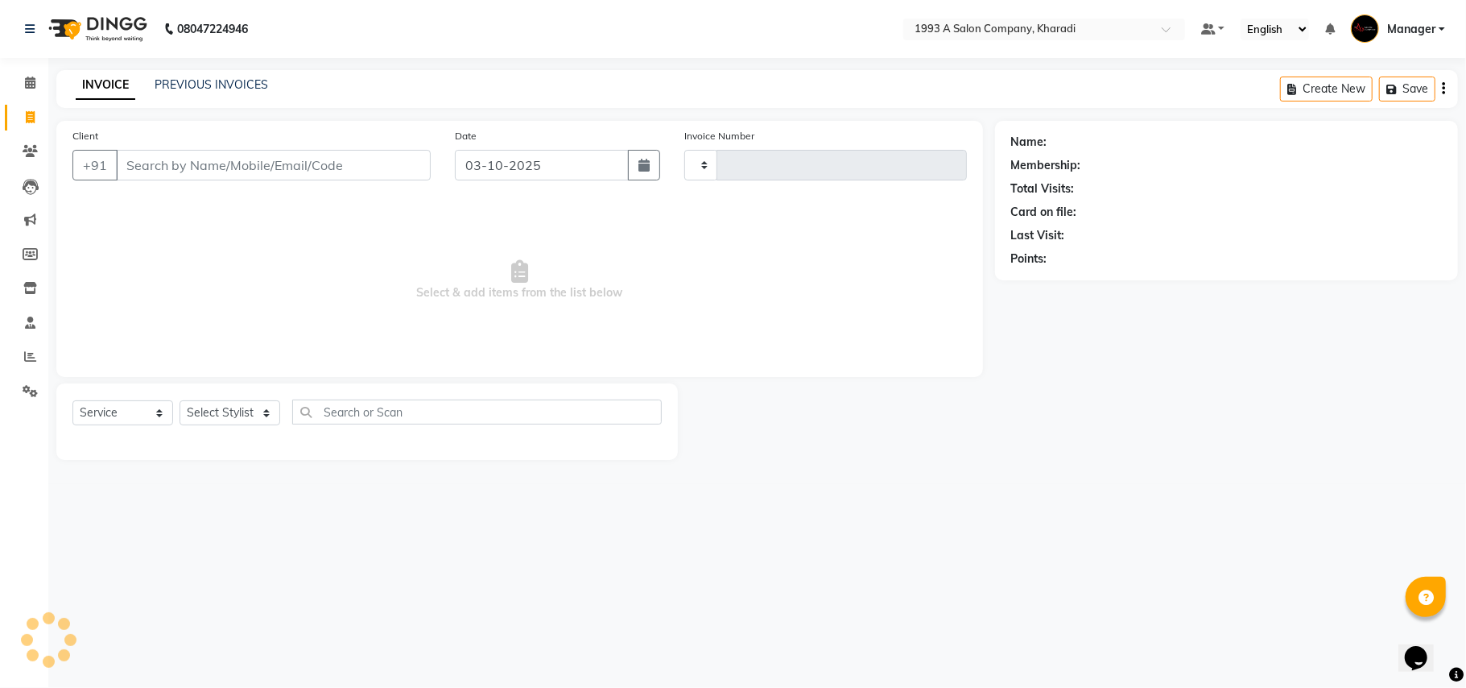
type input "2115"
select select "651"
select select "13350"
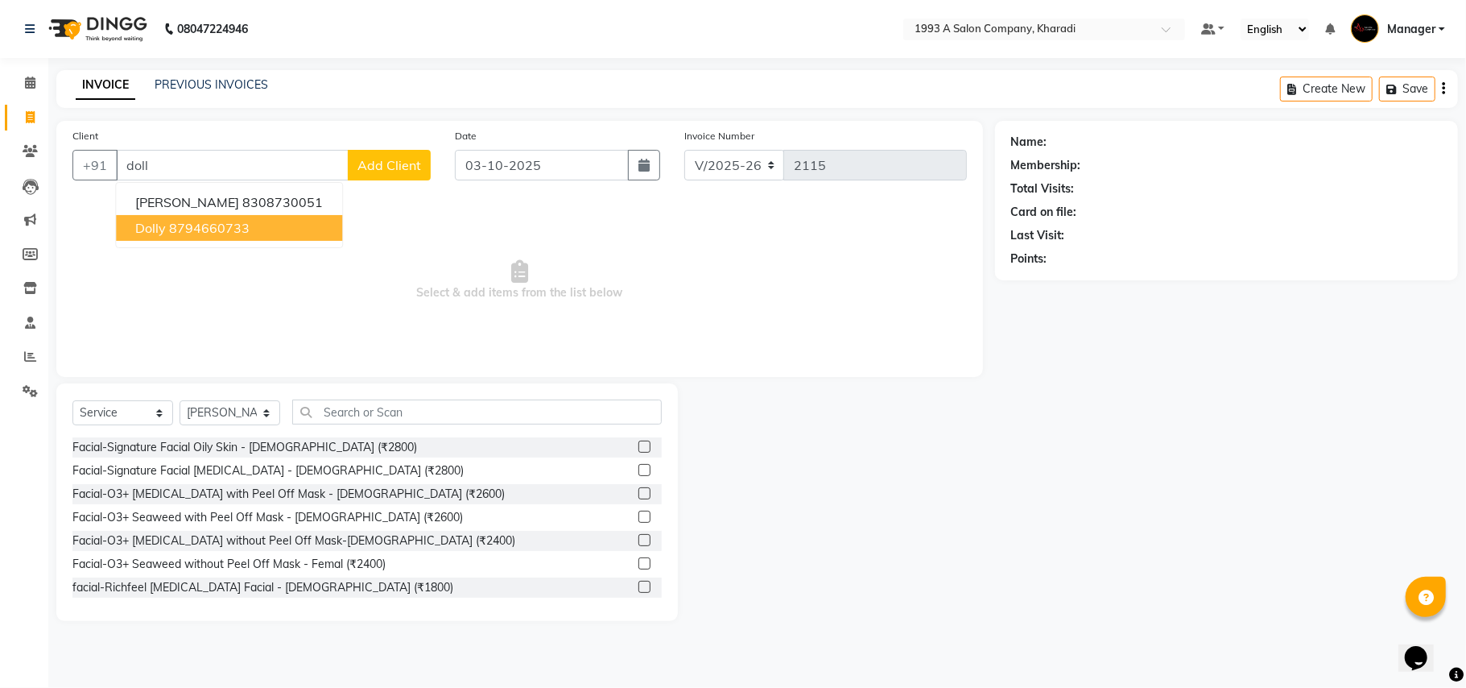
click at [164, 235] on span "Dolly" at bounding box center [150, 228] width 31 height 16
type input "8794660733"
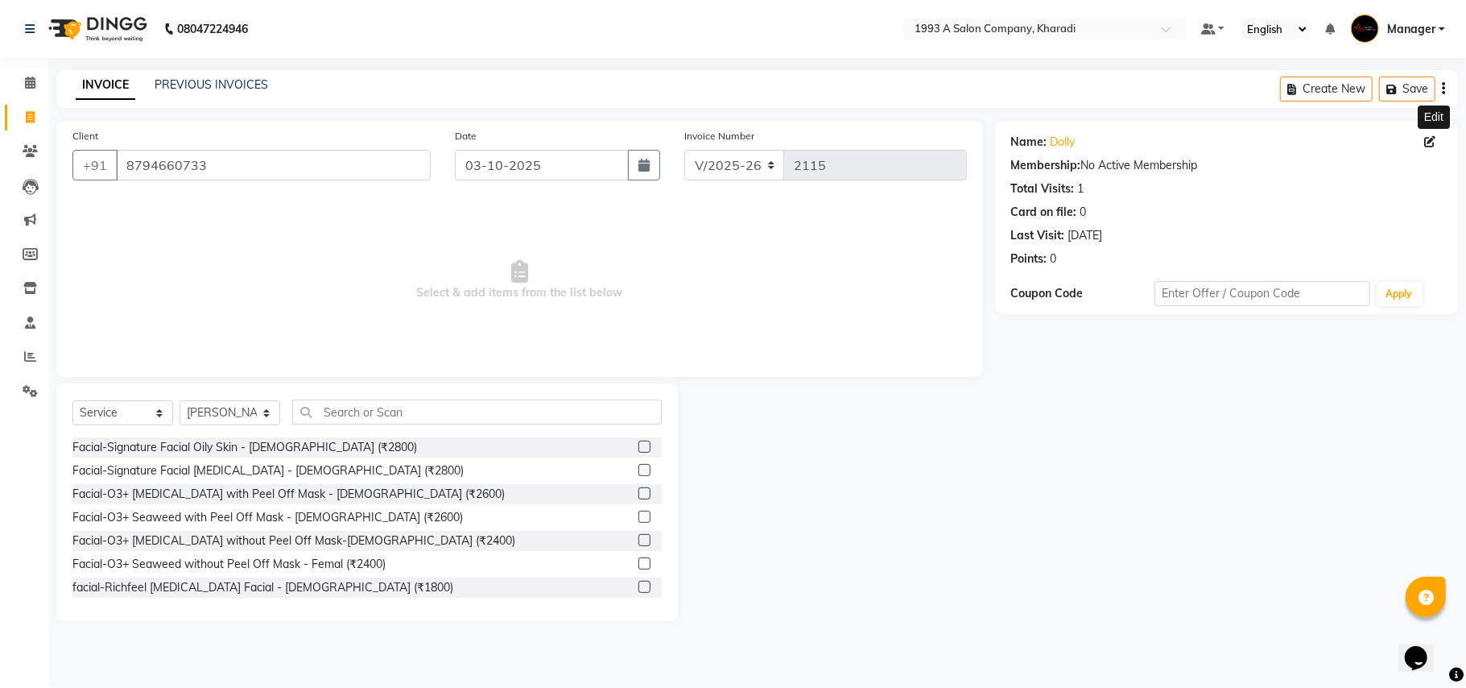
click at [1429, 147] on icon at bounding box center [1430, 141] width 11 height 11
select select "22"
select select "[DEMOGRAPHIC_DATA]"
select select "10591"
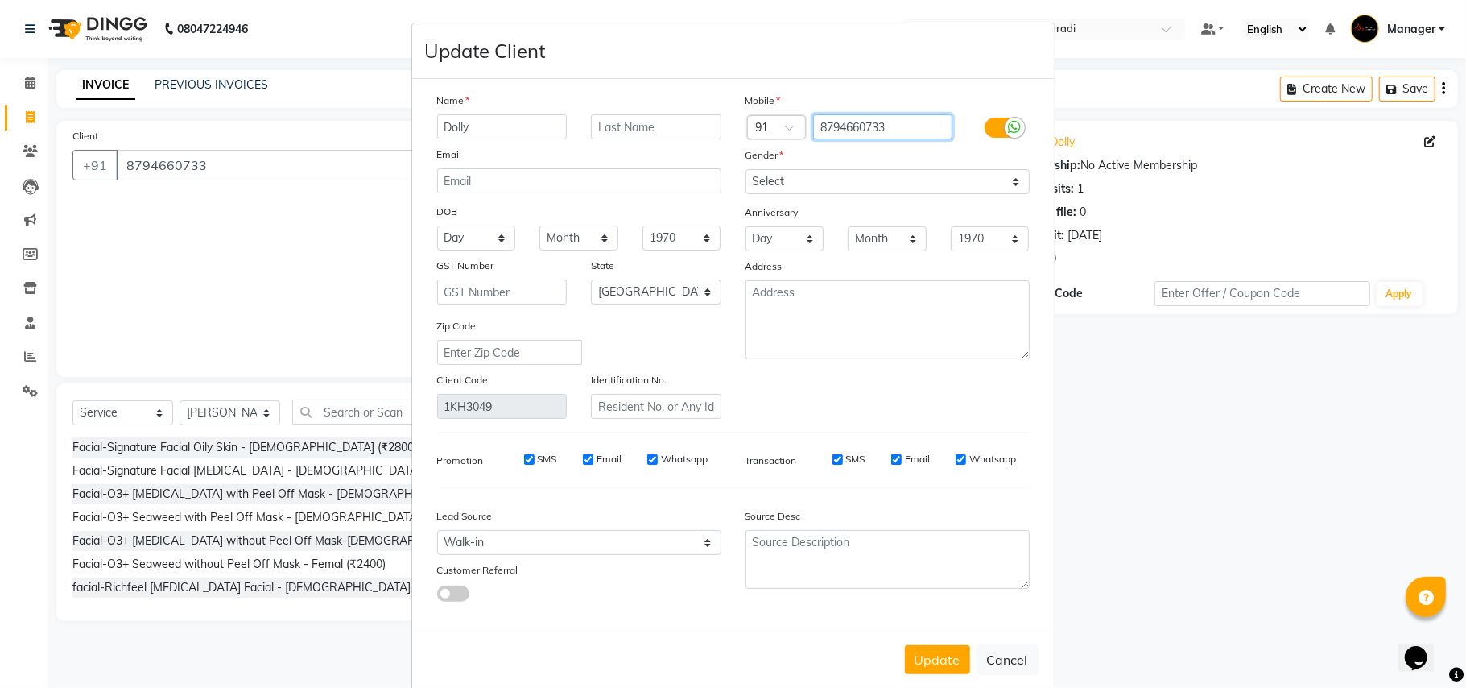
click at [909, 129] on input "8794660733" at bounding box center [882, 126] width 139 height 25
type input "8794660738"
click at [929, 651] on button "Update" at bounding box center [937, 659] width 65 height 29
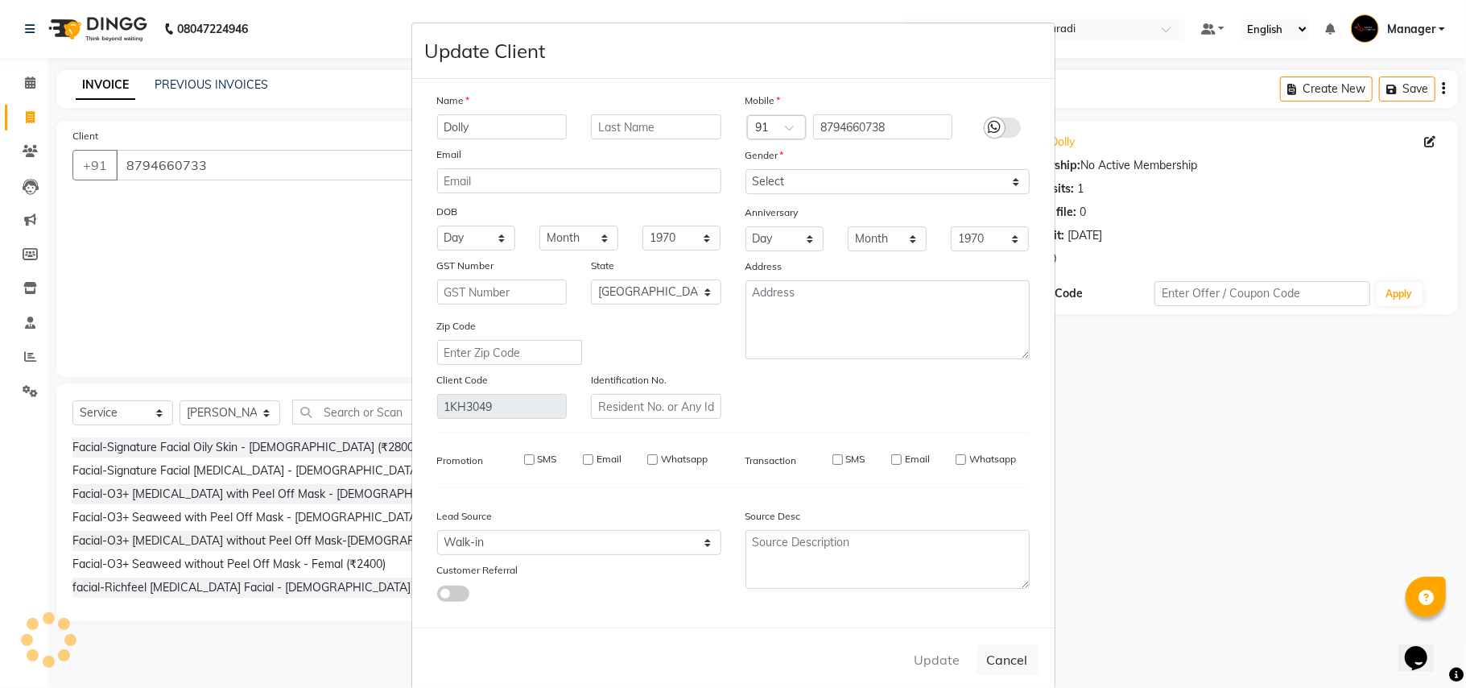
type input "8794660738"
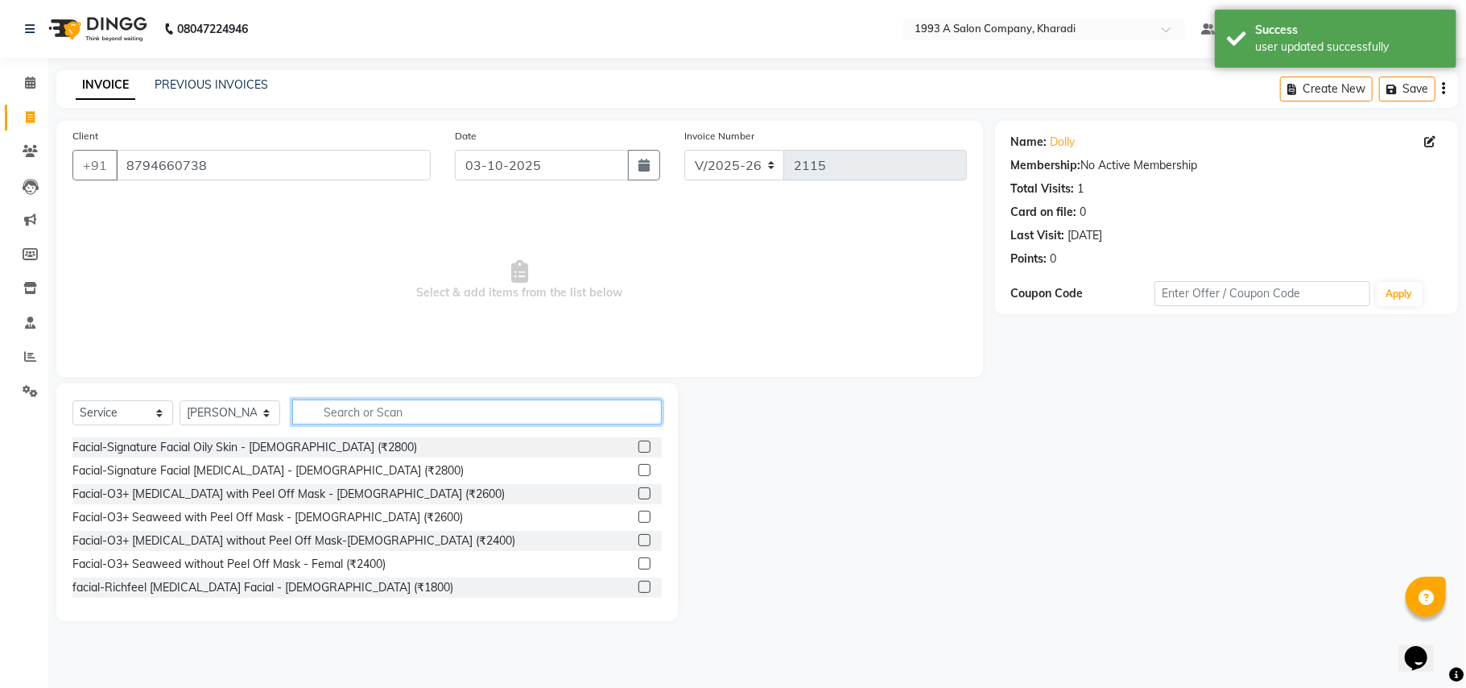
click at [333, 407] on input "text" at bounding box center [477, 411] width 370 height 25
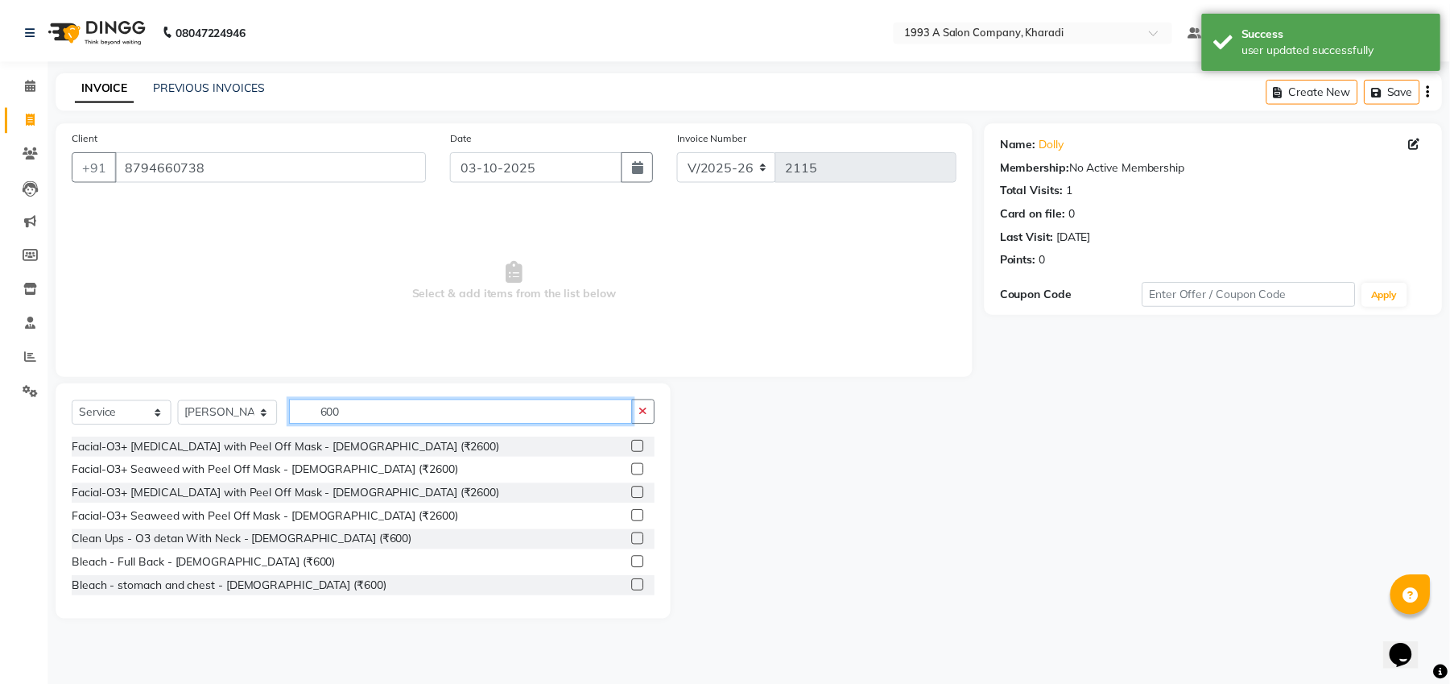
scroll to position [780, 0]
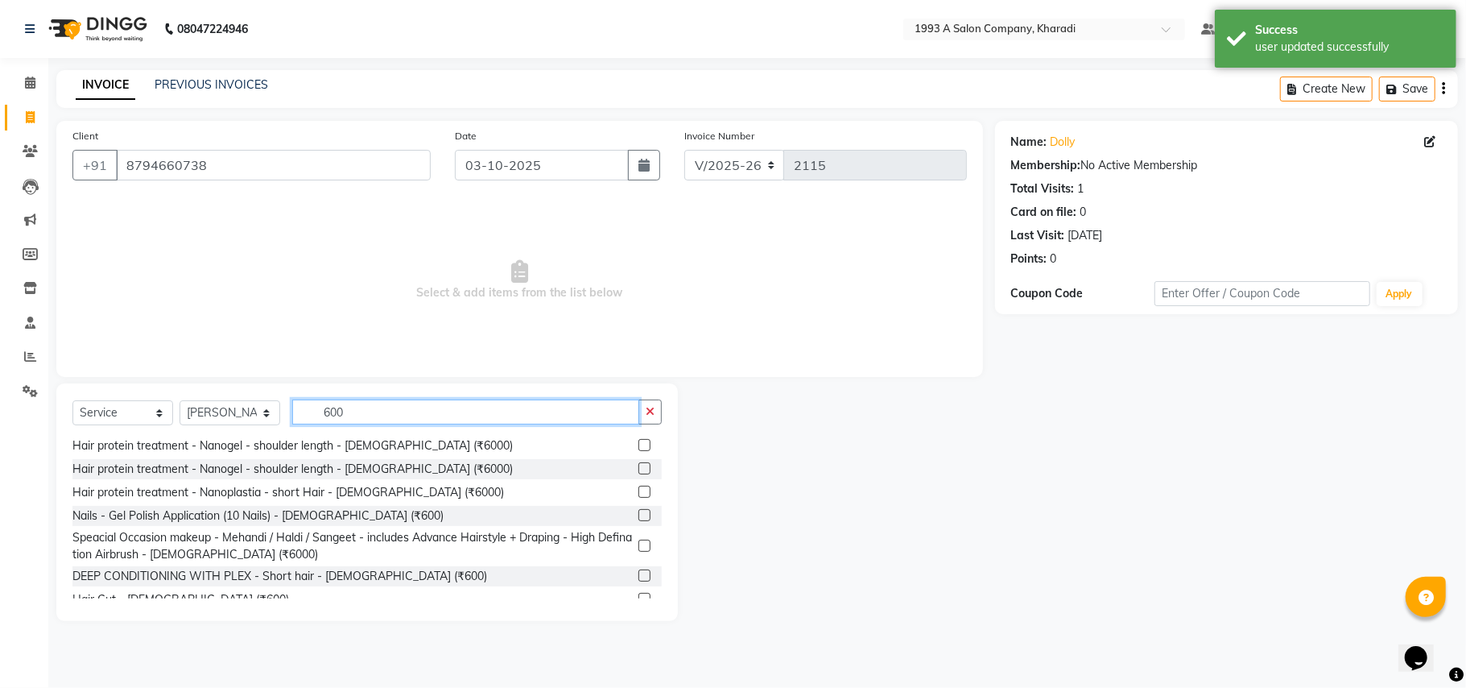
type input "600"
click at [639, 593] on label at bounding box center [645, 599] width 12 height 12
click at [639, 594] on input "checkbox" at bounding box center [644, 599] width 10 height 10
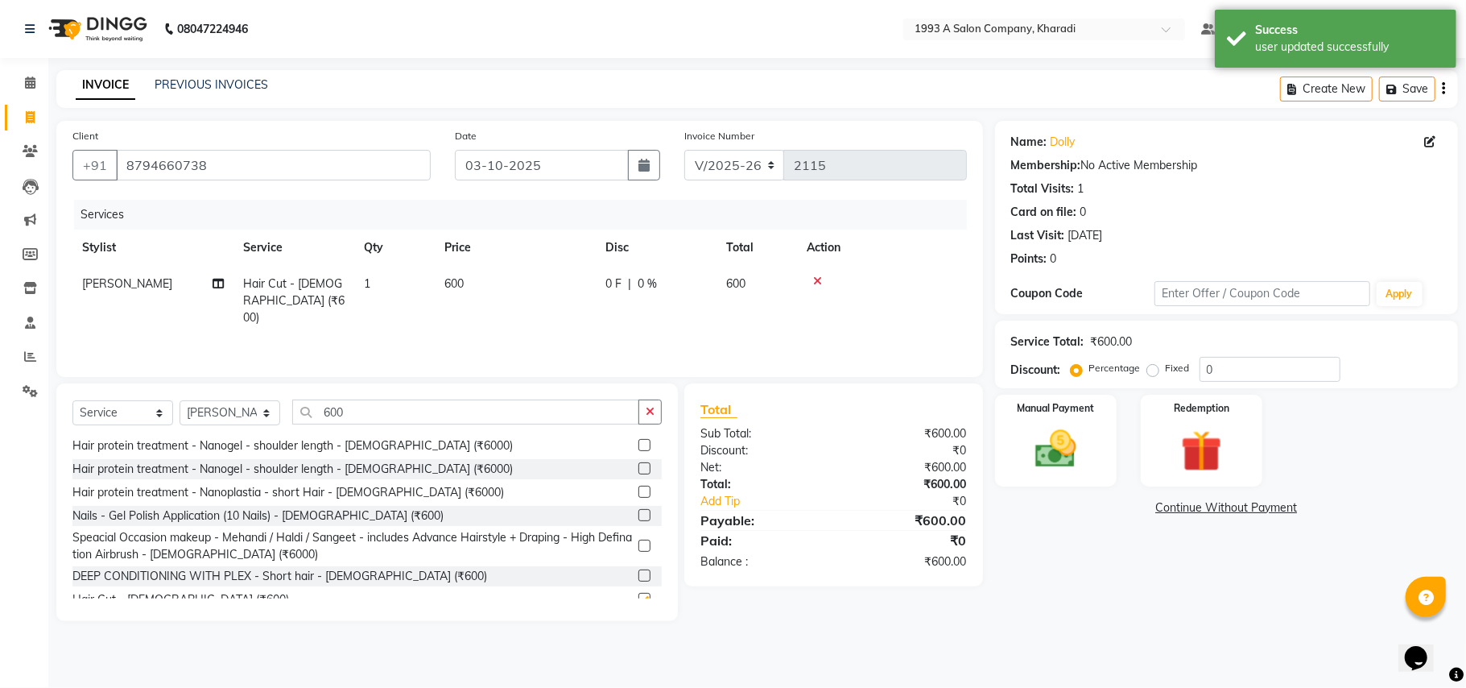
checkbox input "false"
click at [1086, 422] on div "Manual Payment" at bounding box center [1056, 440] width 126 height 95
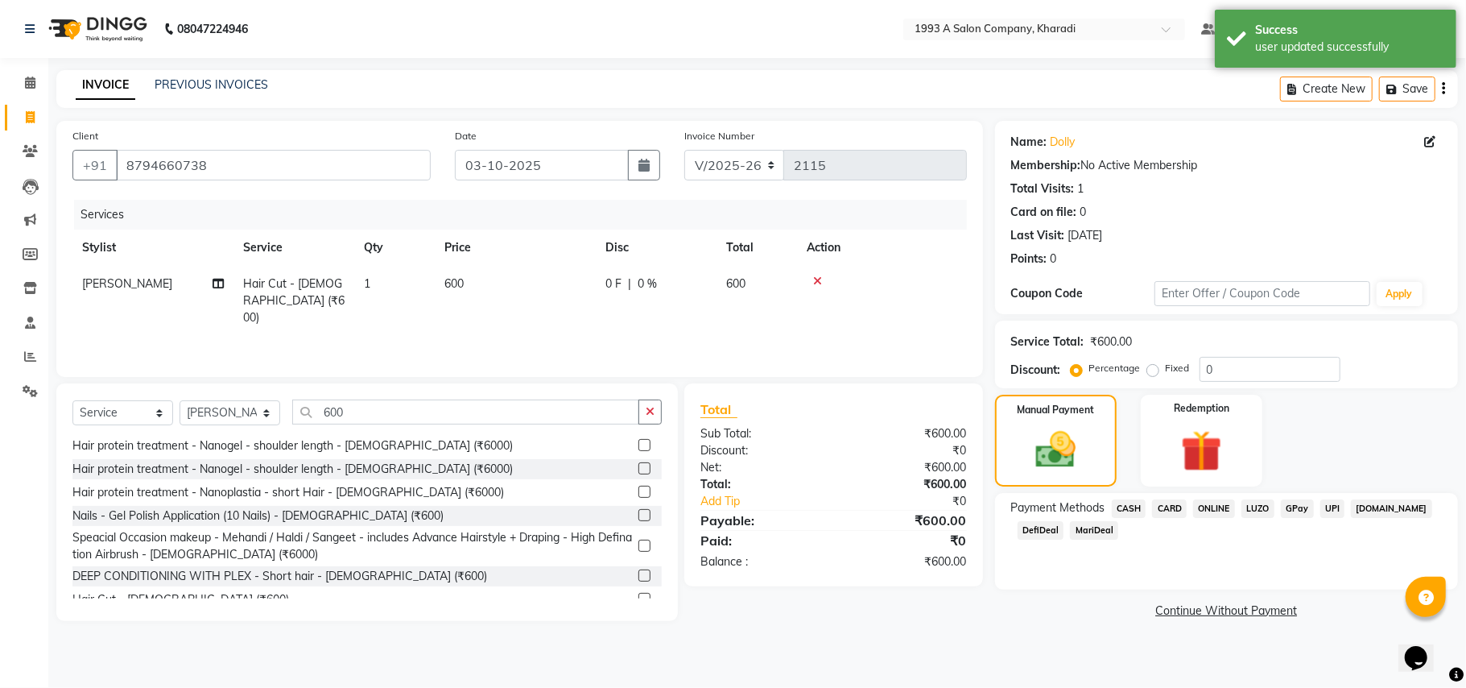
click at [1036, 532] on span "DefiDeal" at bounding box center [1041, 530] width 47 height 19
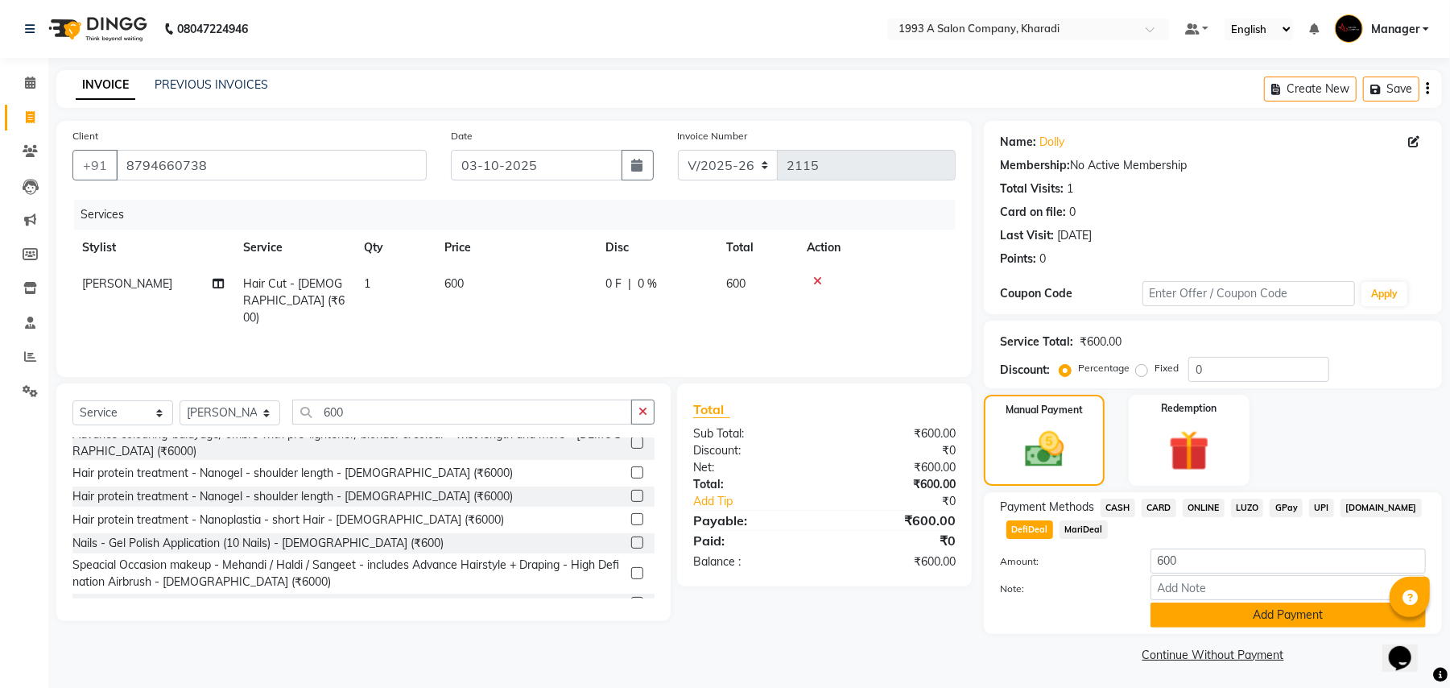
click at [1308, 614] on button "Add Payment" at bounding box center [1288, 614] width 275 height 25
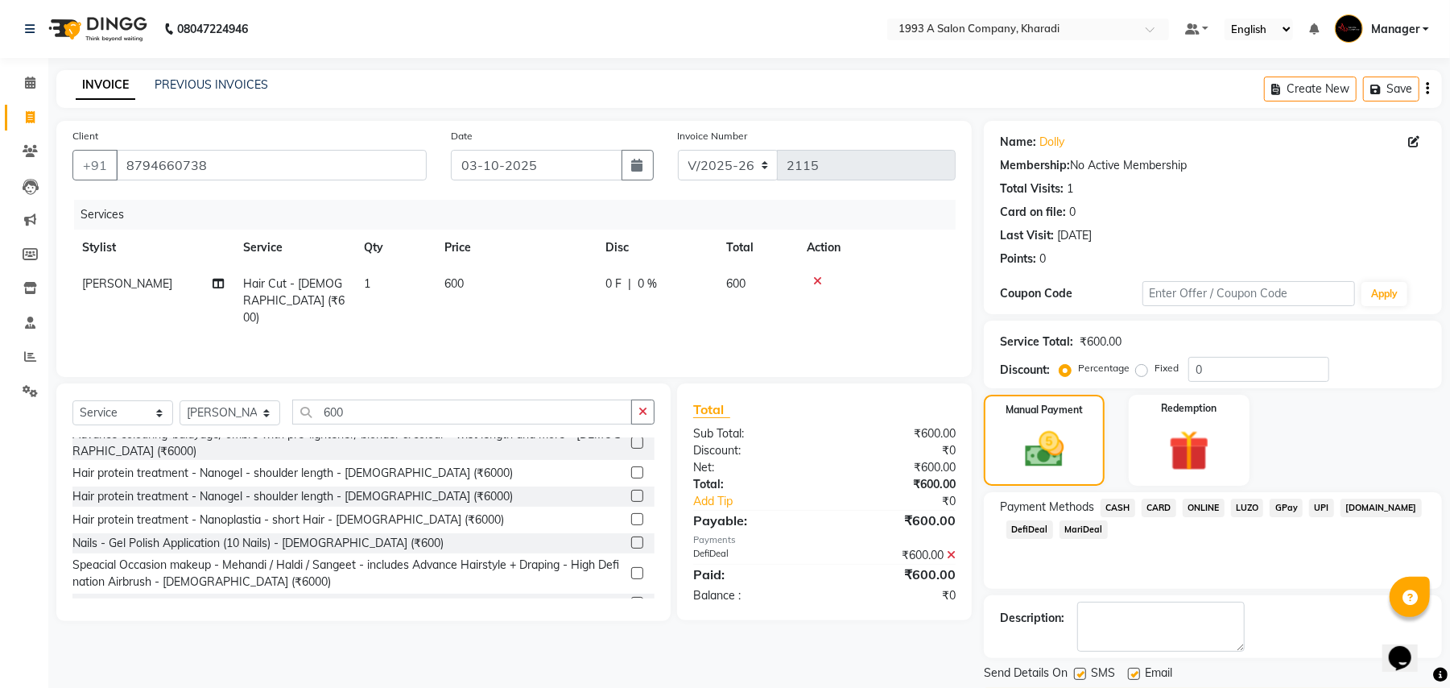
scroll to position [50, 0]
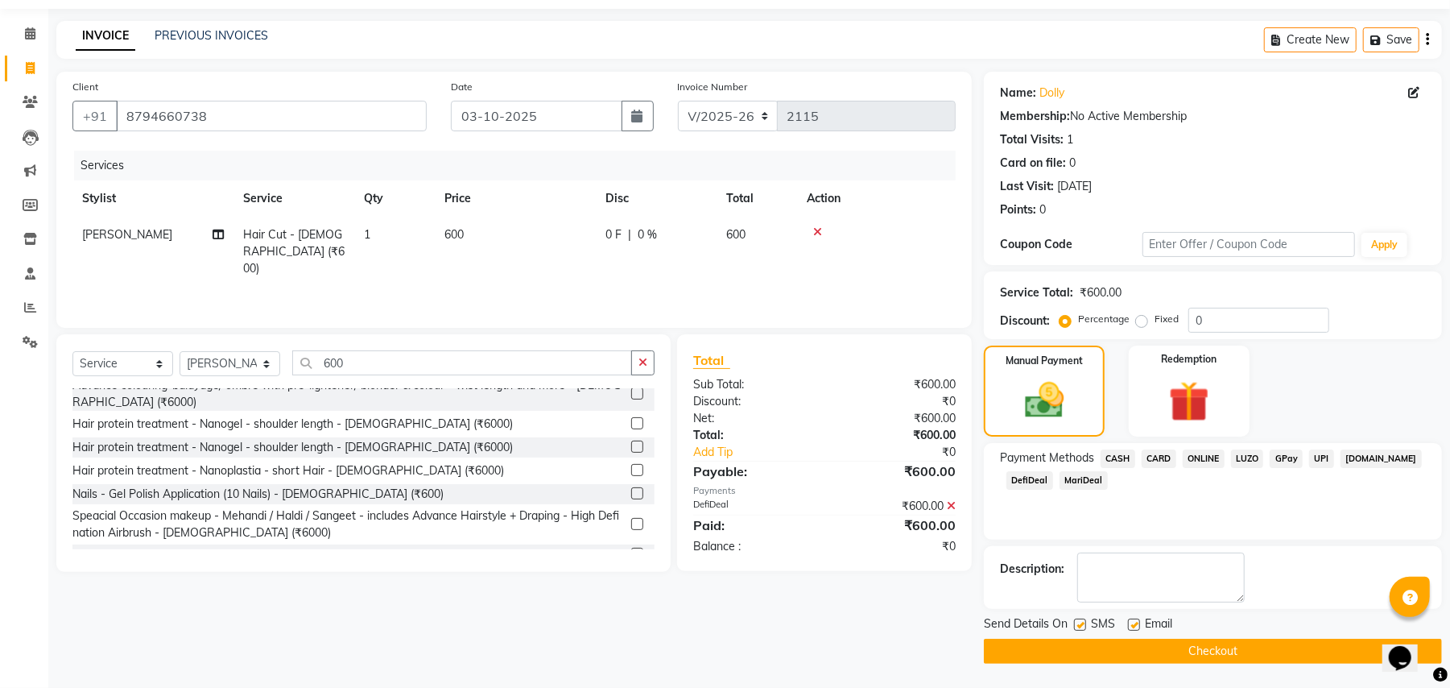
click at [1237, 651] on button "Checkout" at bounding box center [1213, 651] width 458 height 25
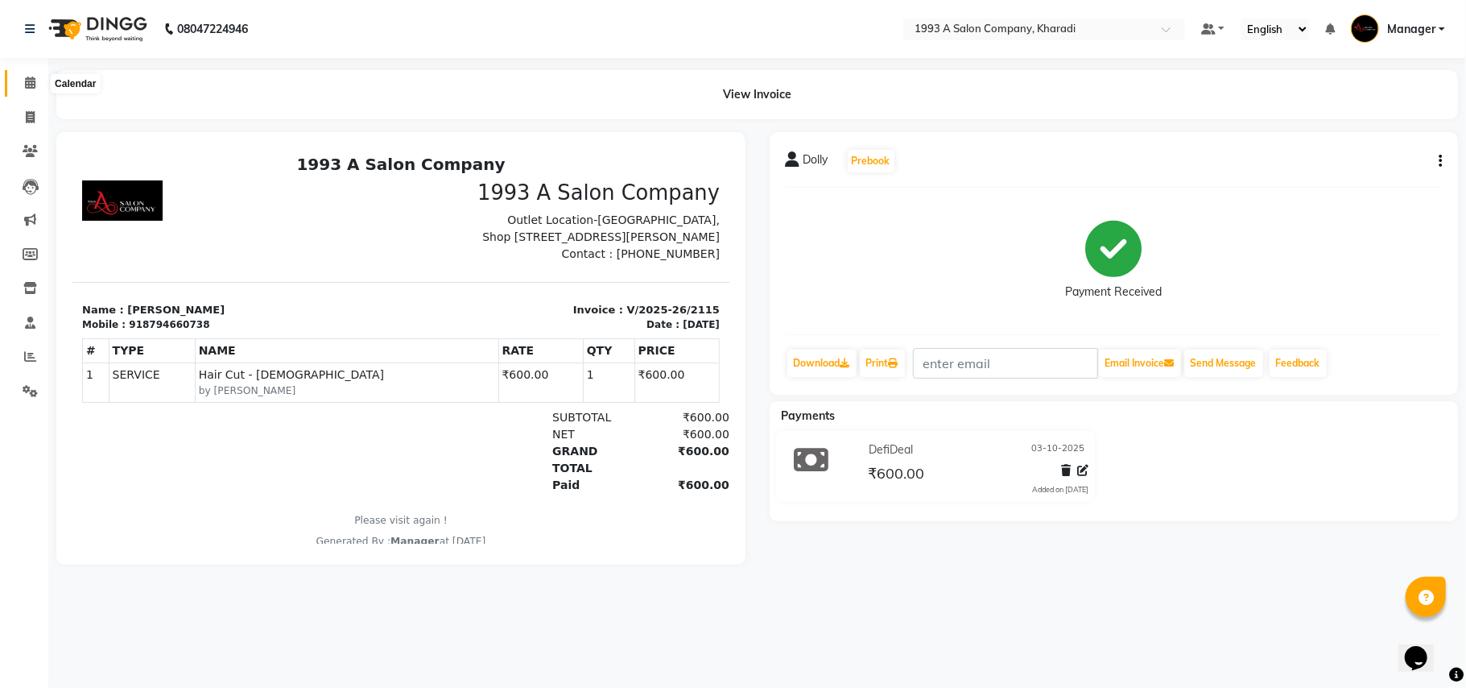
click at [27, 84] on icon at bounding box center [30, 83] width 10 height 12
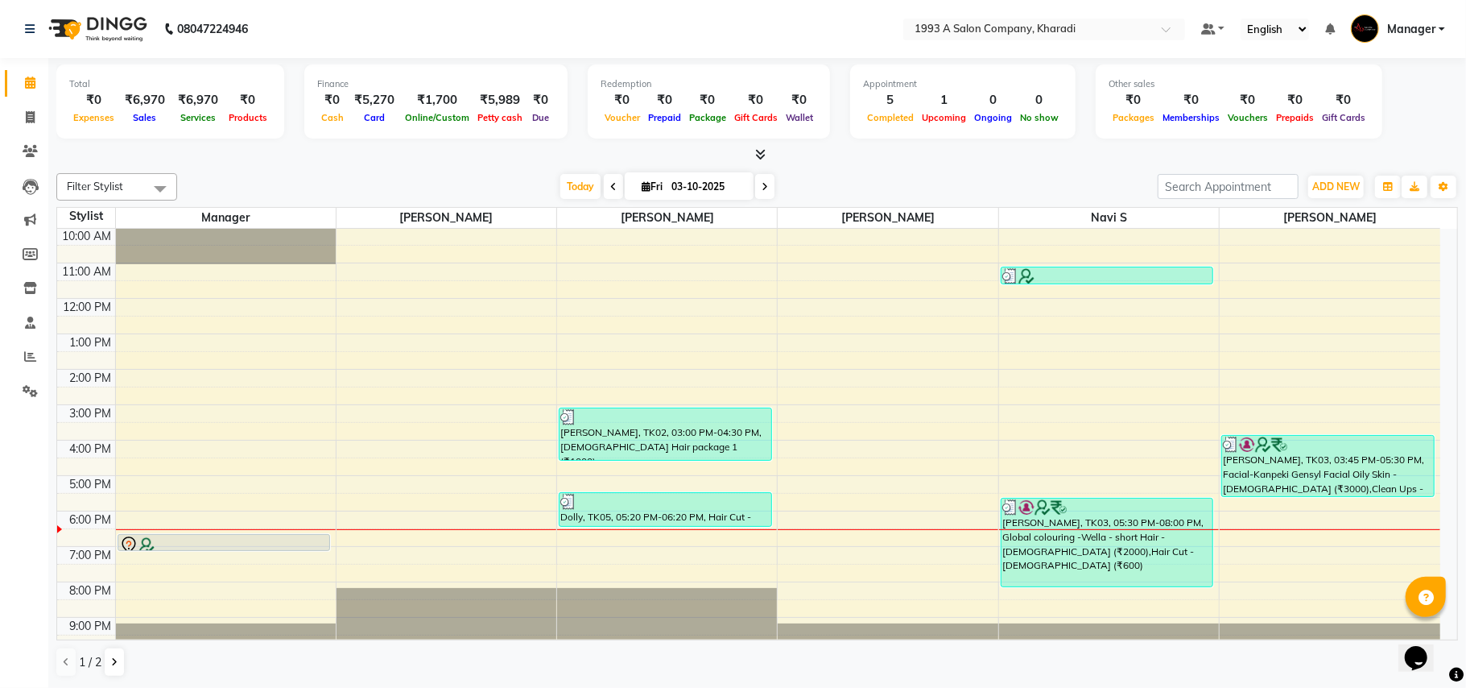
scroll to position [56, 0]
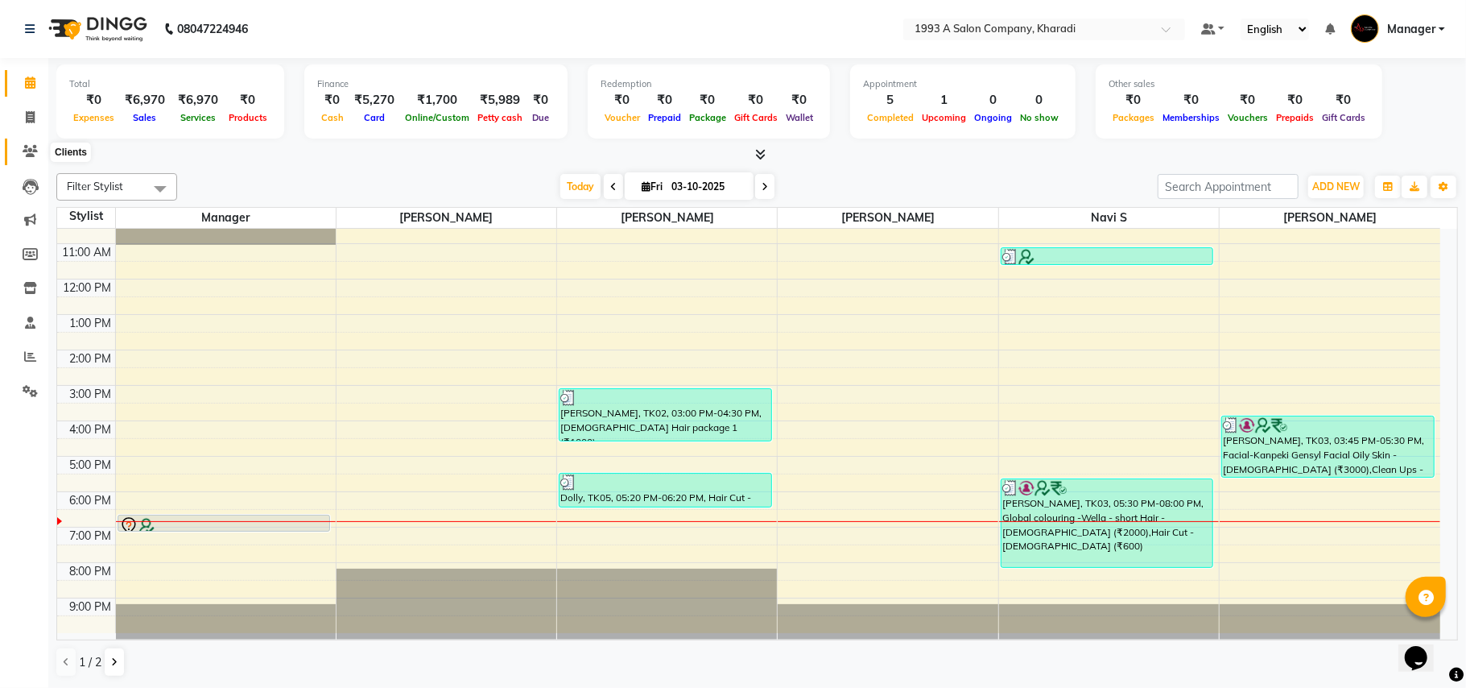
click at [31, 156] on icon at bounding box center [30, 151] width 15 height 12
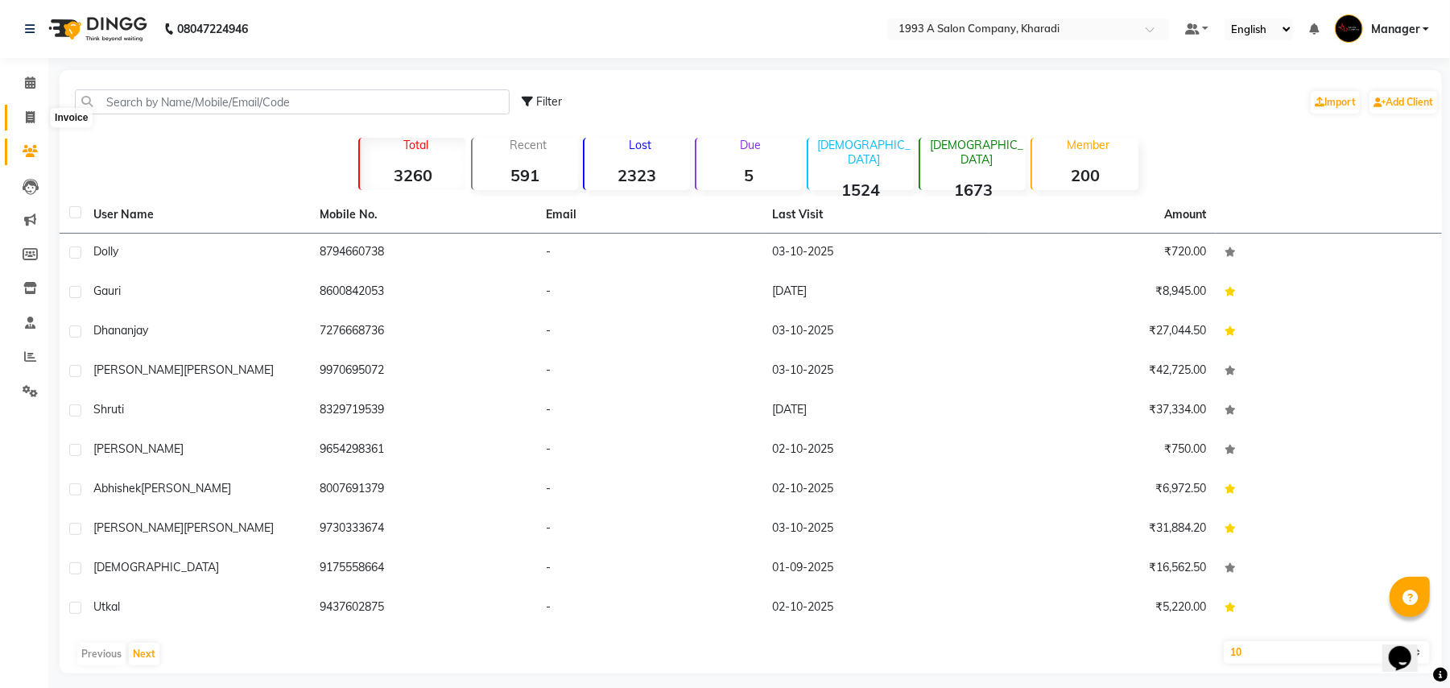
click at [32, 120] on icon at bounding box center [30, 117] width 9 height 12
select select "service"
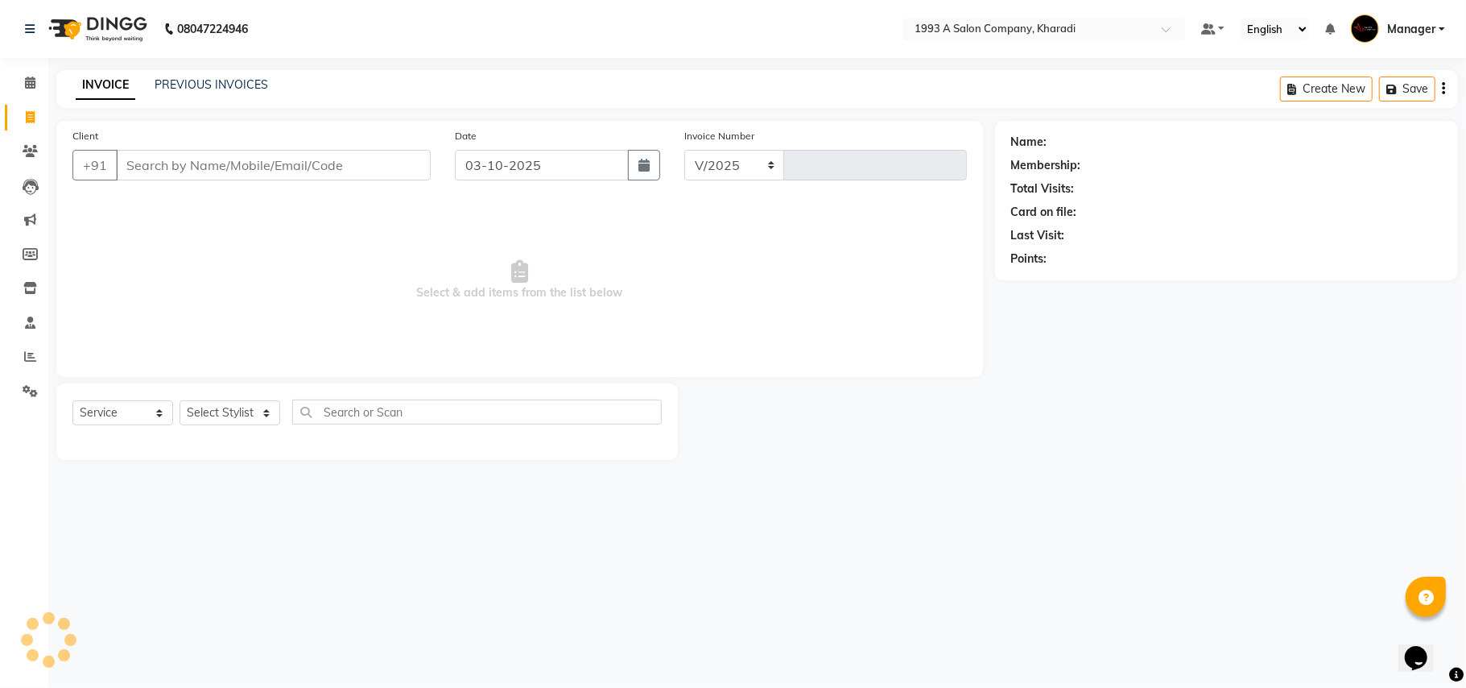
select select "651"
type input "2116"
select select "13350"
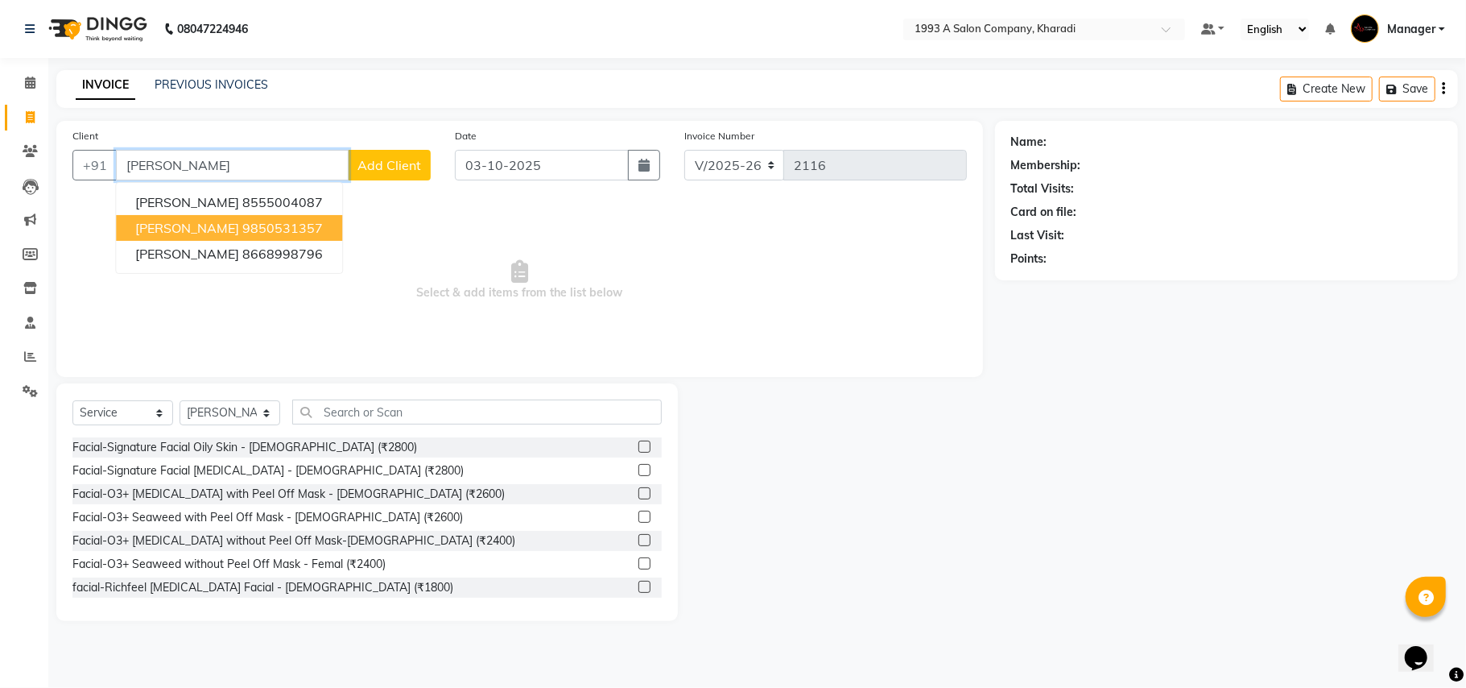
click at [287, 229] on ngb-highlight "9850531357" at bounding box center [282, 228] width 81 height 16
type input "9850531357"
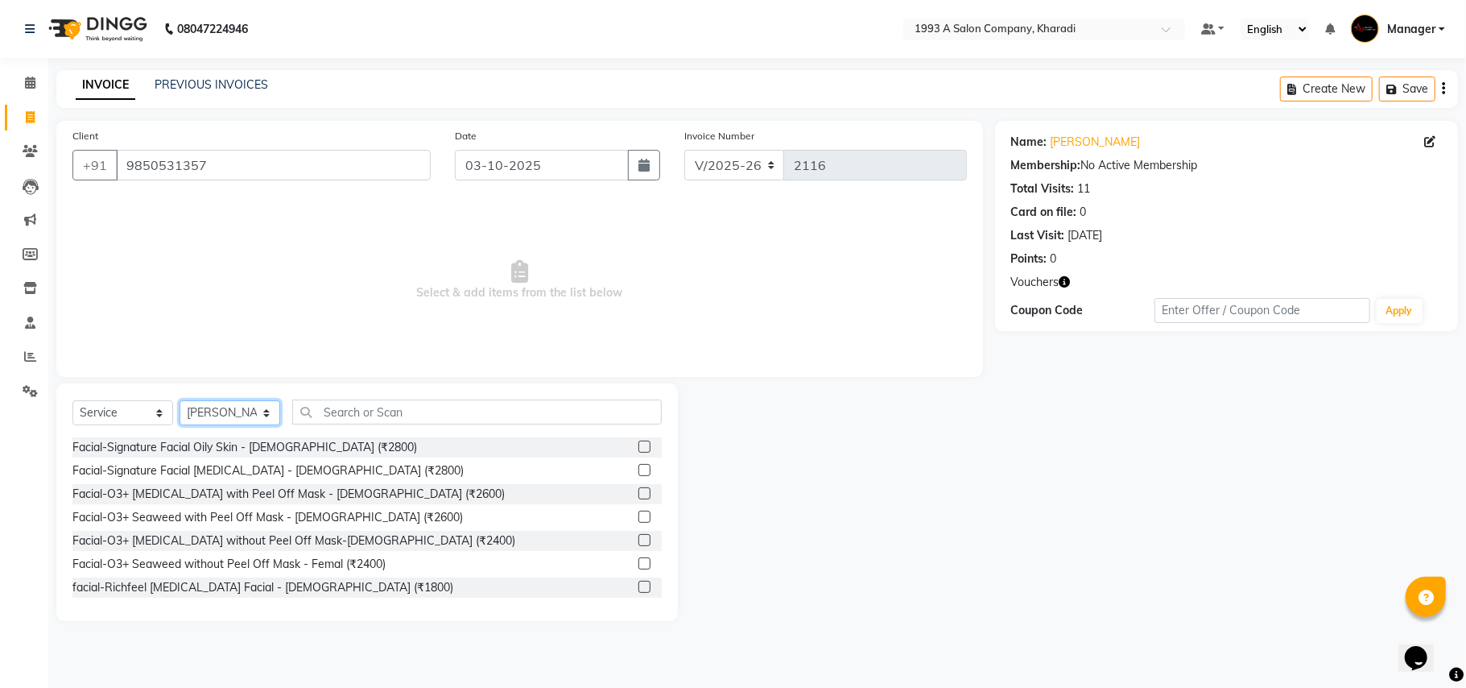
click at [233, 413] on select "Select Stylist [PERSON_NAME] [PERSON_NAME] Manager [PERSON_NAME] S Neha Tigote …" at bounding box center [230, 412] width 101 height 25
select select "11579"
click at [180, 400] on select "Select Stylist [PERSON_NAME] [PERSON_NAME] Manager [PERSON_NAME] S Neha Tigote …" at bounding box center [230, 412] width 101 height 25
click at [361, 413] on input "text" at bounding box center [477, 411] width 370 height 25
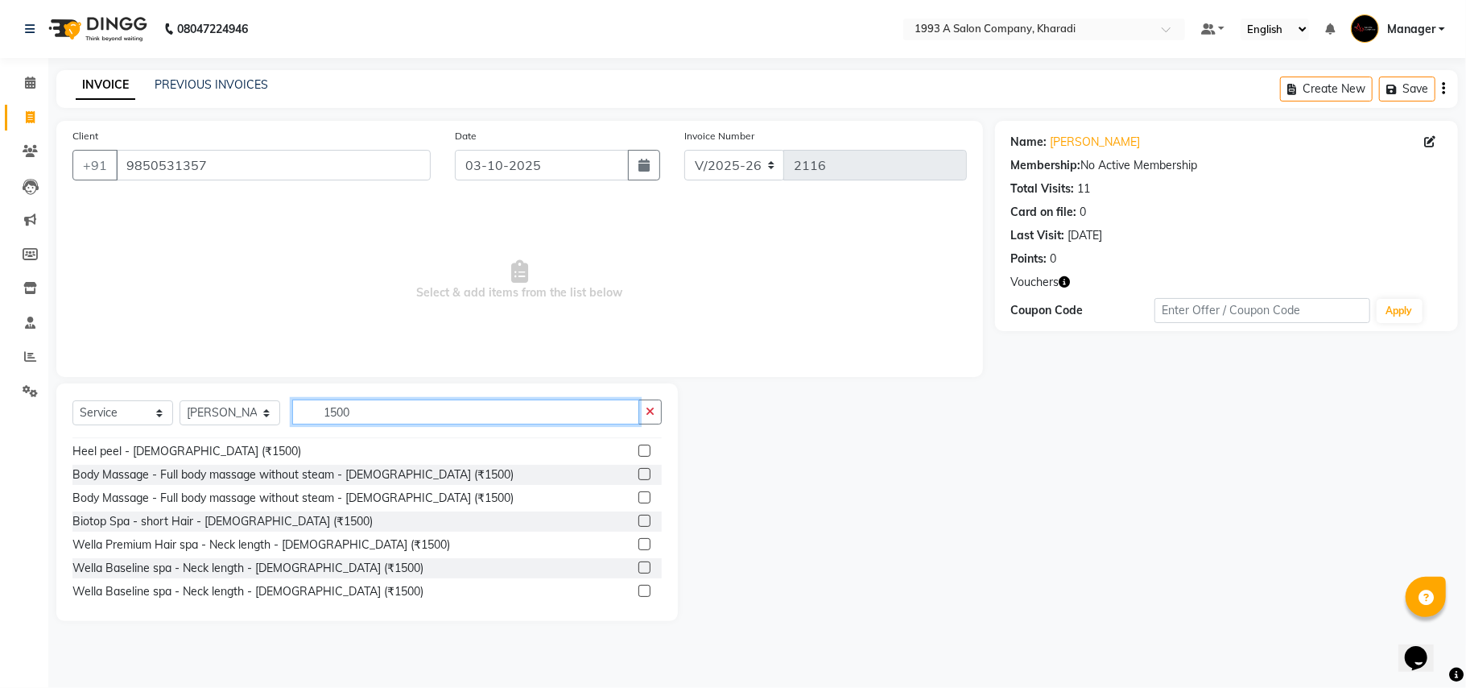
scroll to position [320, 0]
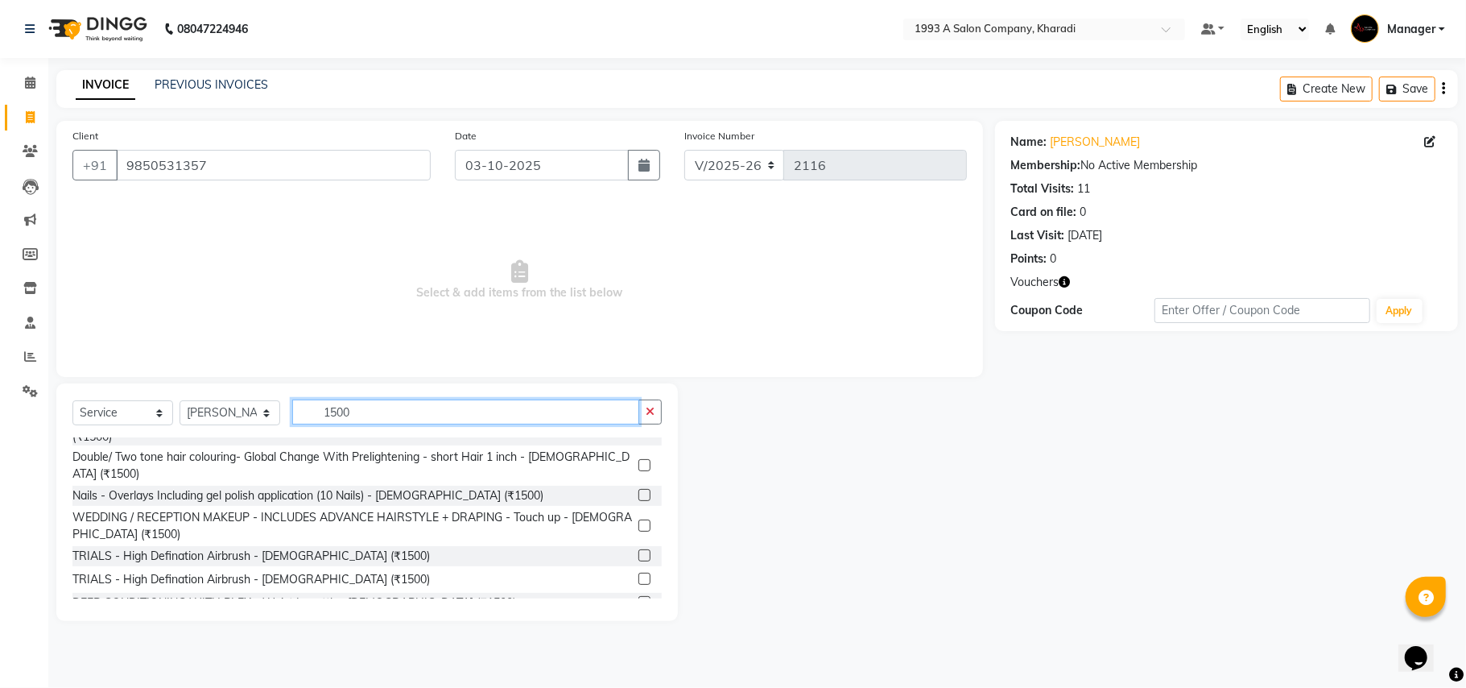
type input "1500"
click at [639, 619] on label at bounding box center [645, 625] width 12 height 12
click at [639, 621] on input "checkbox" at bounding box center [644, 626] width 10 height 10
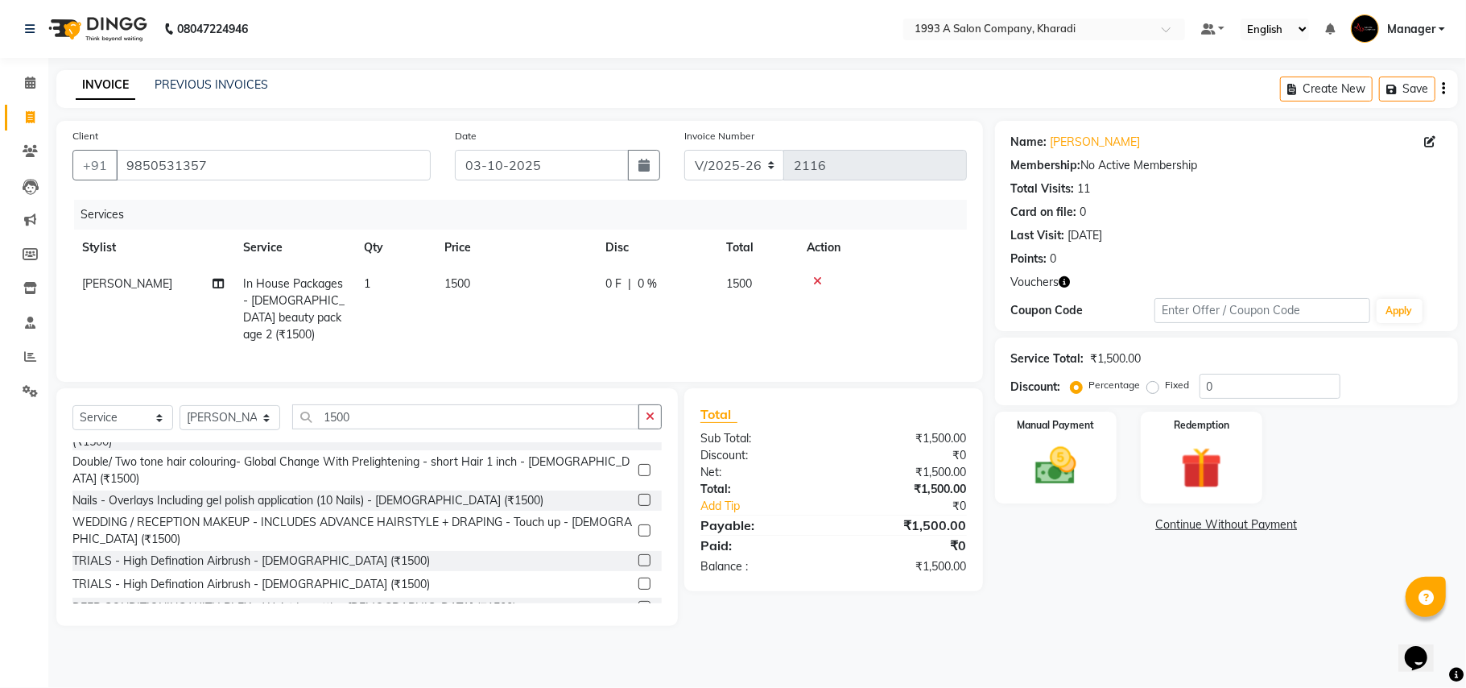
checkbox input "false"
click at [369, 413] on input "1500" at bounding box center [465, 416] width 347 height 25
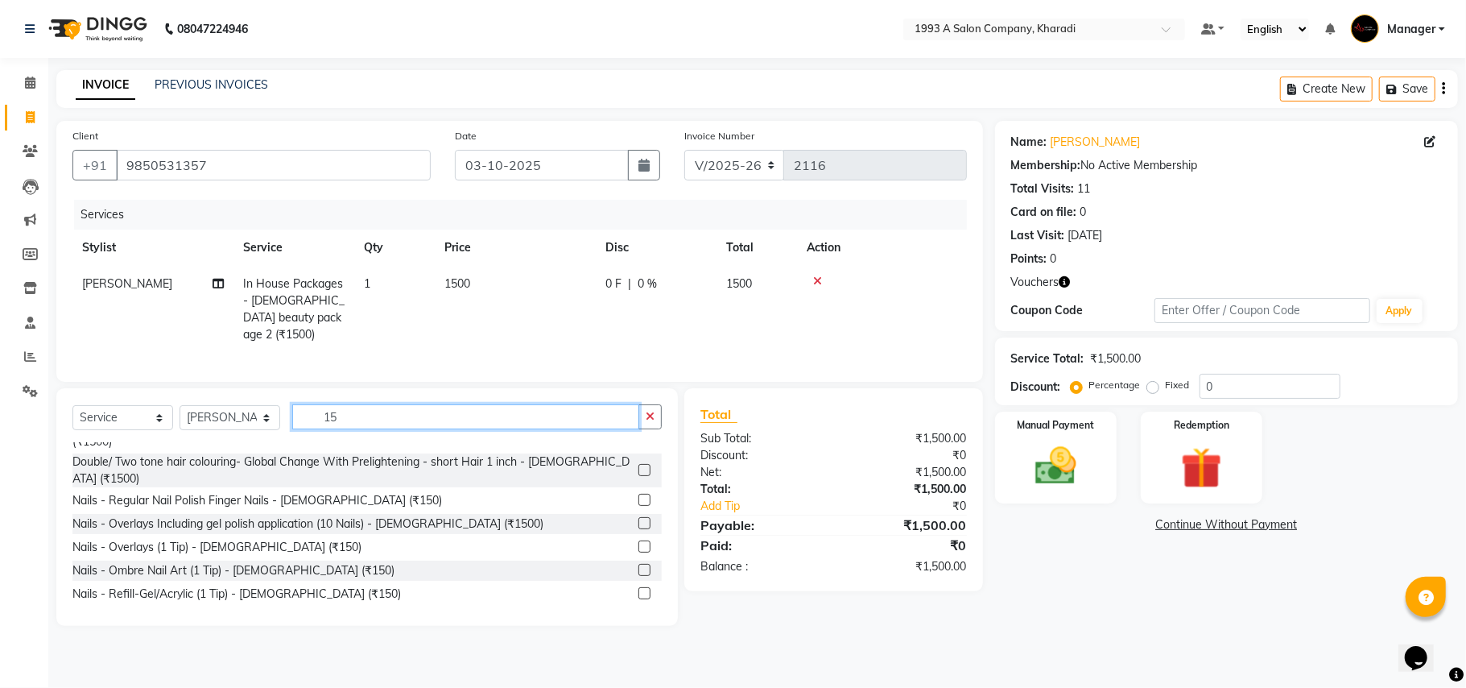
type input "1"
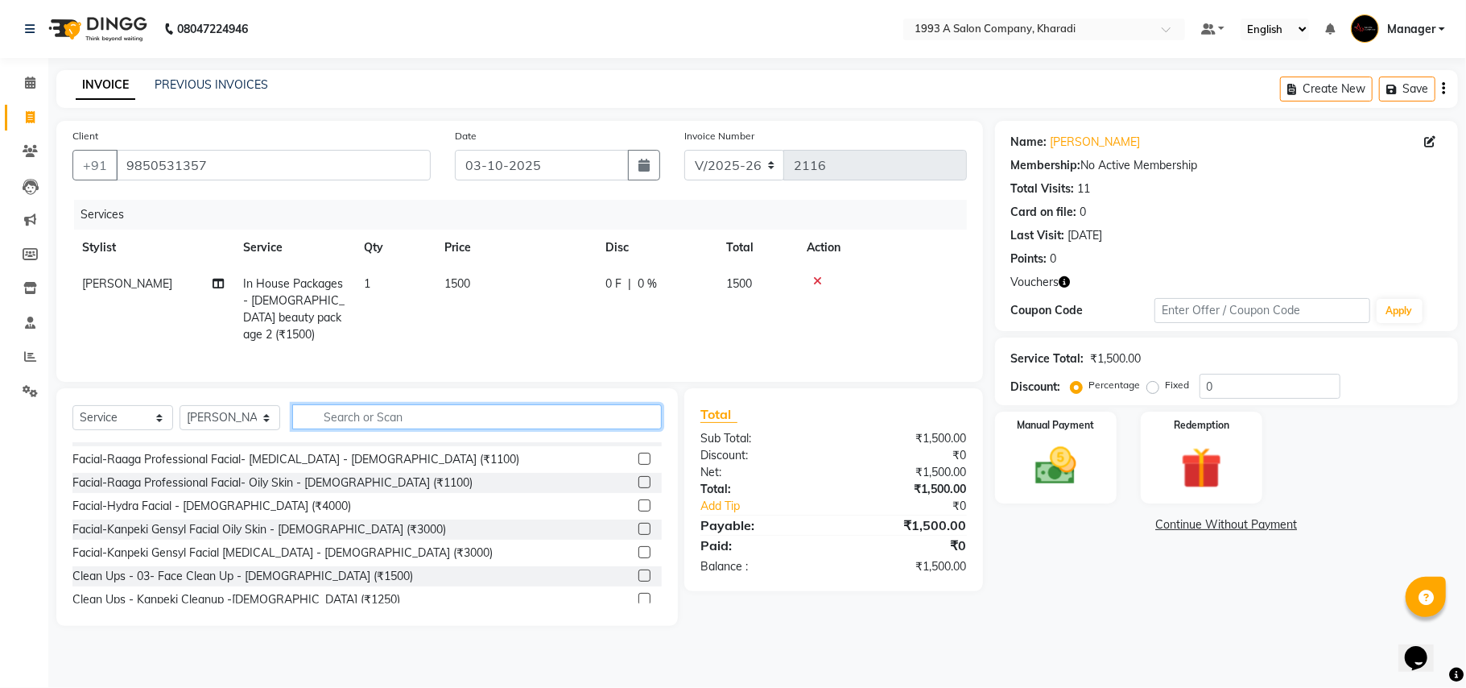
type input "4"
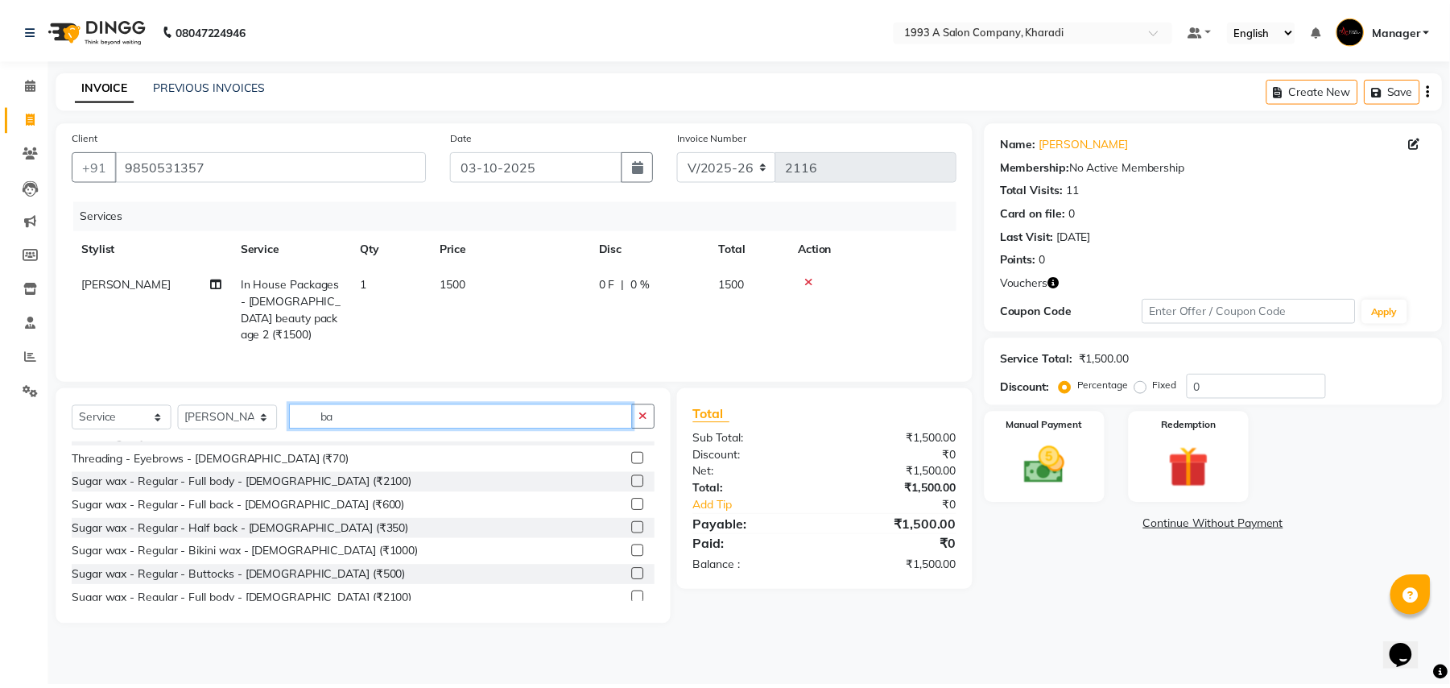
scroll to position [16, 0]
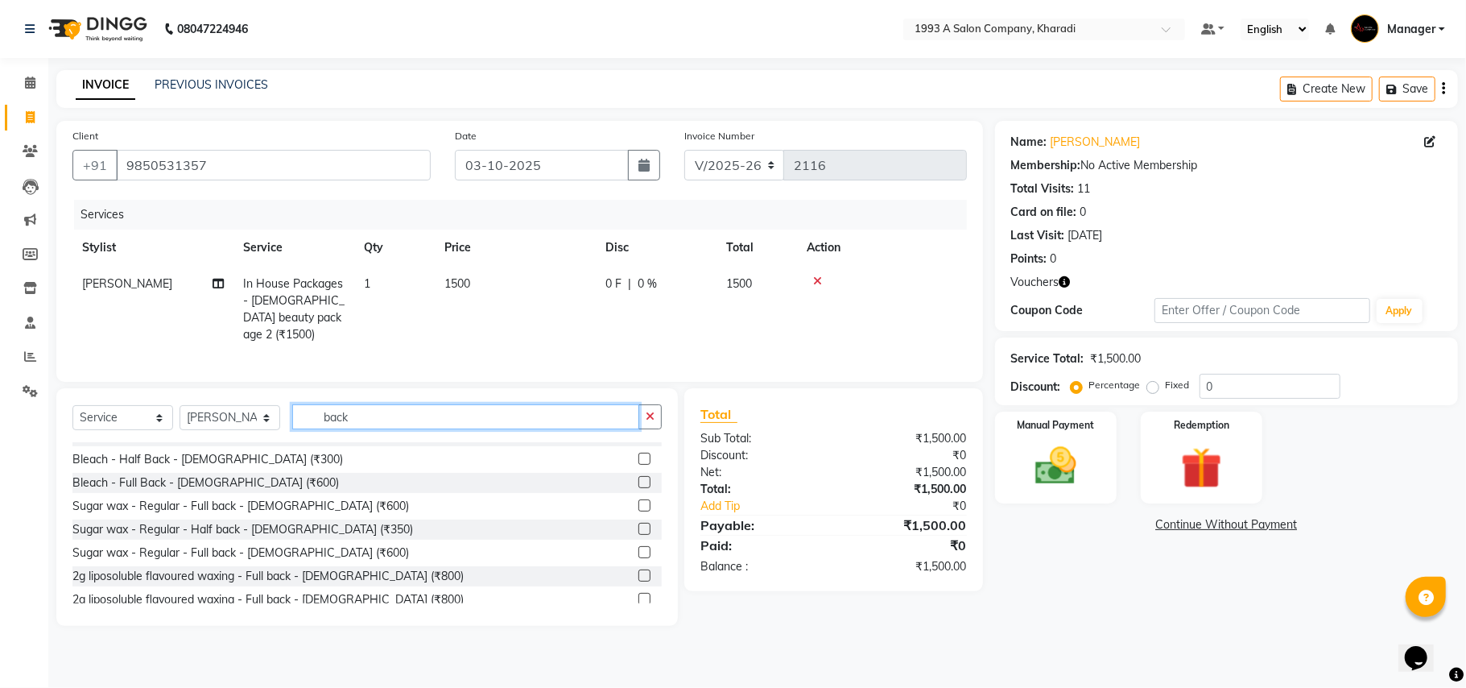
type input "back"
click at [639, 570] on label at bounding box center [645, 575] width 12 height 12
click at [639, 571] on input "checkbox" at bounding box center [644, 576] width 10 height 10
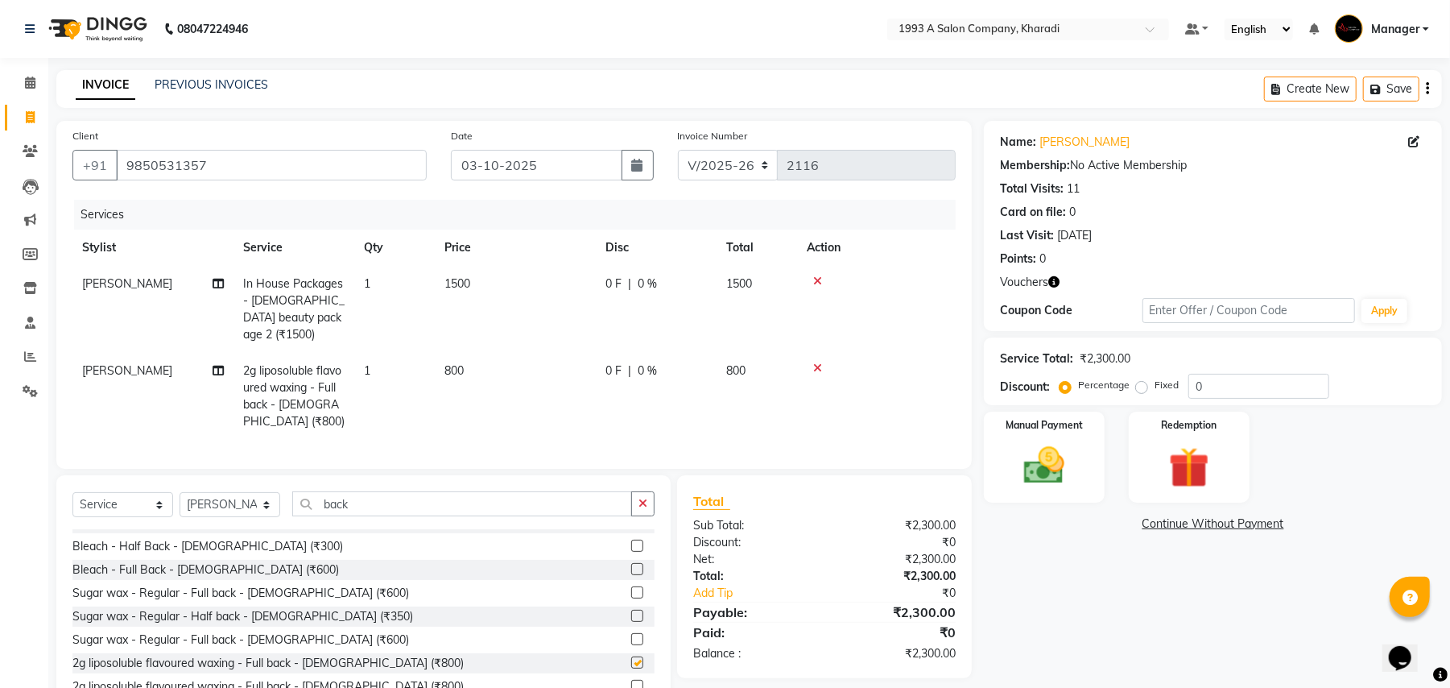
checkbox input "false"
click at [462, 363] on span "800" at bounding box center [454, 370] width 19 height 14
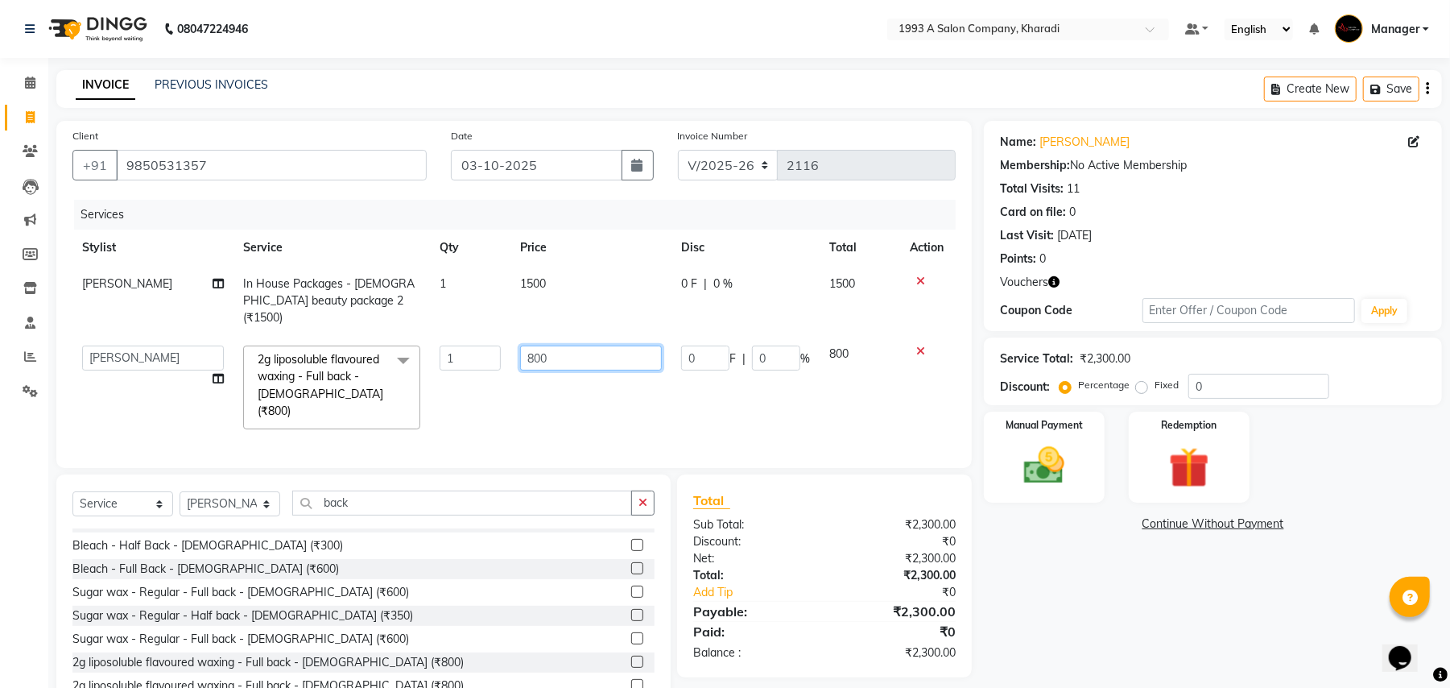
click at [565, 345] on input "800" at bounding box center [591, 357] width 142 height 25
type input "8"
type input "400"
click at [504, 446] on div "Client [PHONE_NUMBER] Date [DATE] Invoice Number V/2025 V/[PHONE_NUMBER] Servic…" at bounding box center [514, 294] width 916 height 347
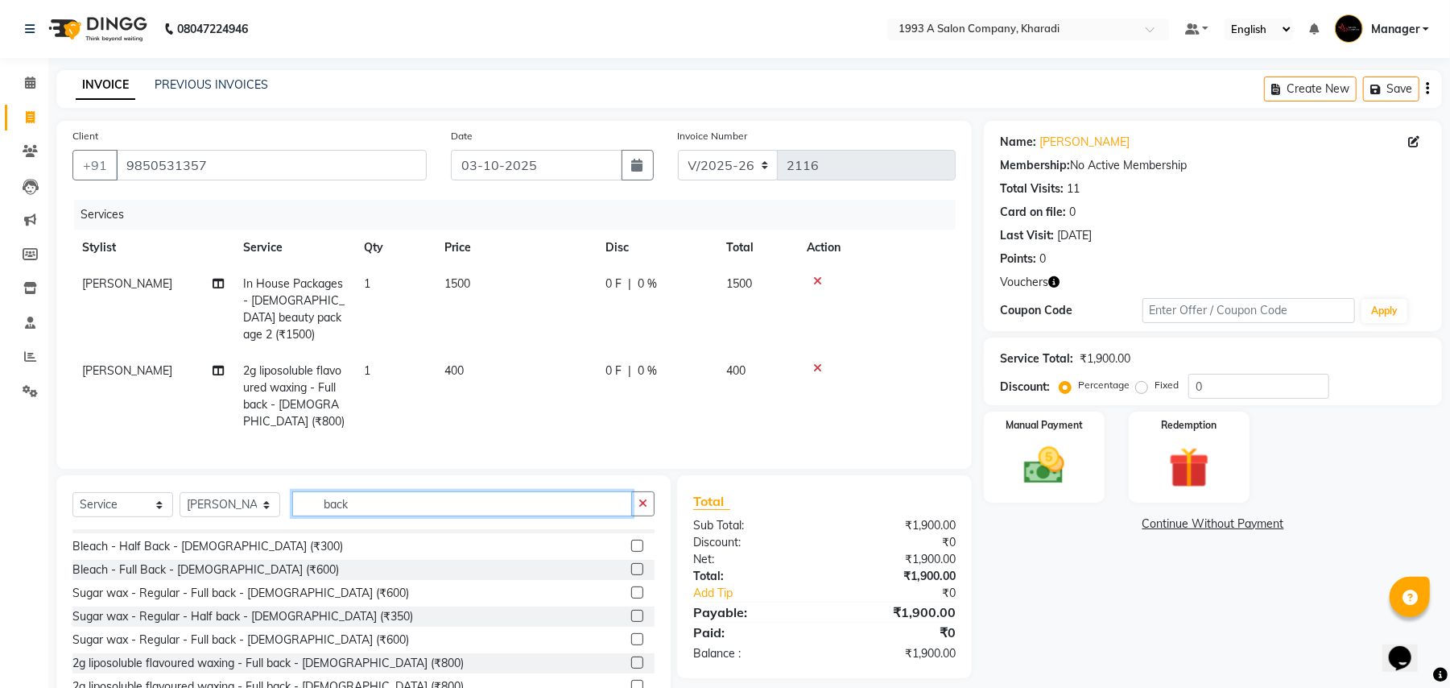
click at [381, 493] on input "back" at bounding box center [462, 503] width 340 height 25
type input "b"
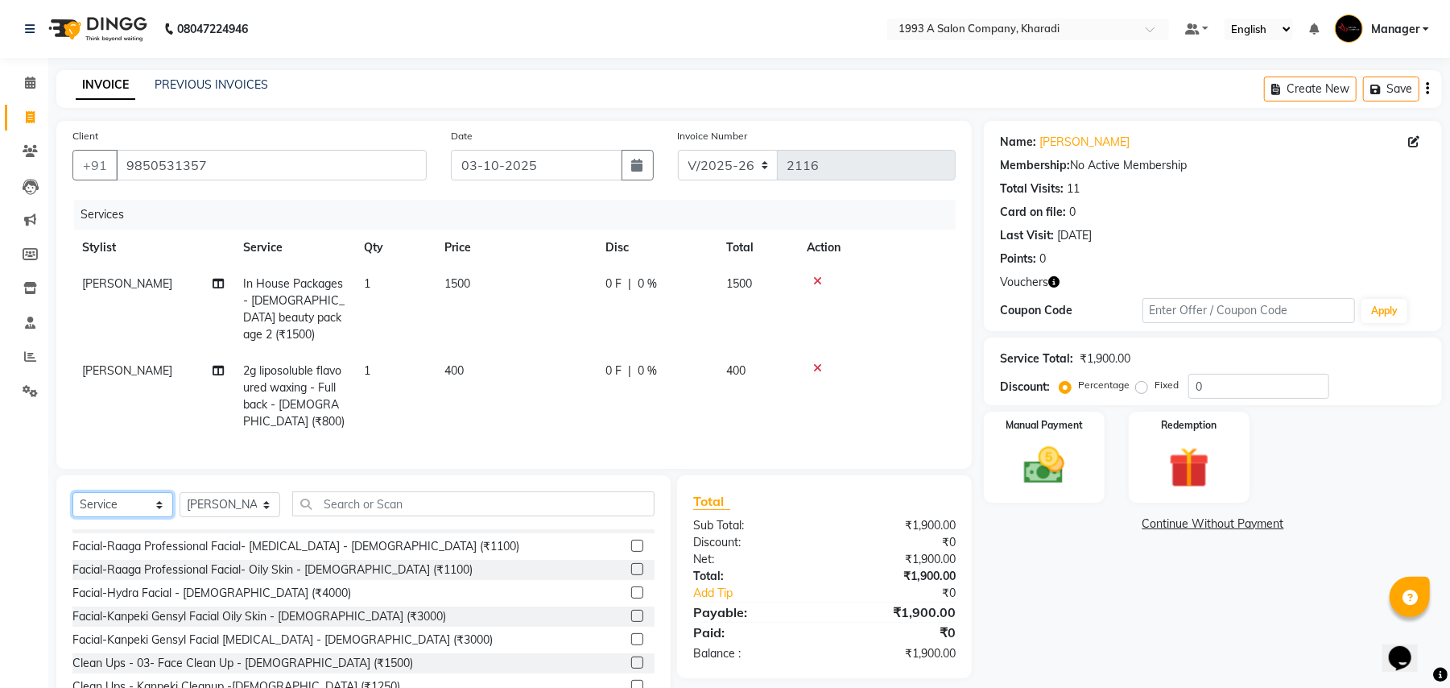
click at [120, 493] on select "Select Service Product Membership Package Voucher Prepaid Gift Card" at bounding box center [122, 504] width 101 height 25
click at [72, 492] on select "Select Service Product Membership Package Voucher Prepaid Gift Card" at bounding box center [122, 504] width 101 height 25
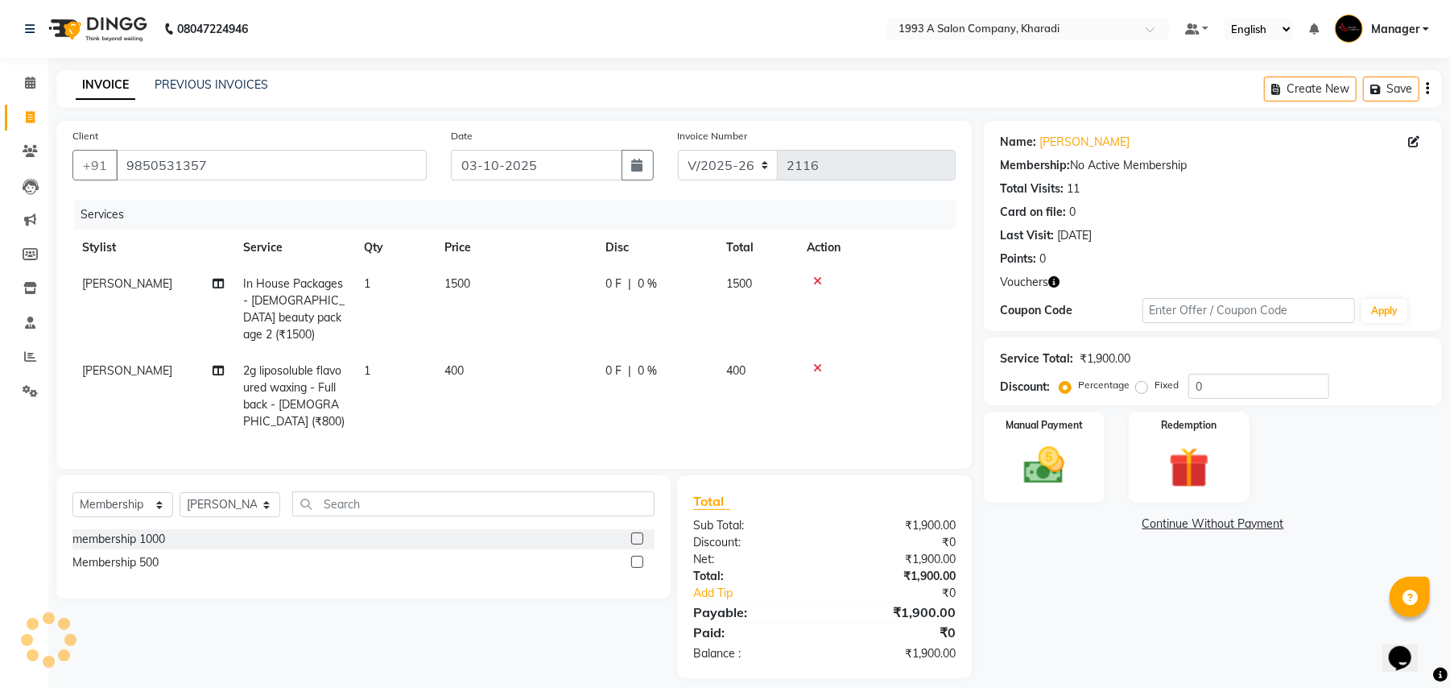
click at [638, 561] on label at bounding box center [637, 562] width 12 height 12
click at [638, 561] on input "checkbox" at bounding box center [636, 562] width 10 height 10
select select "select"
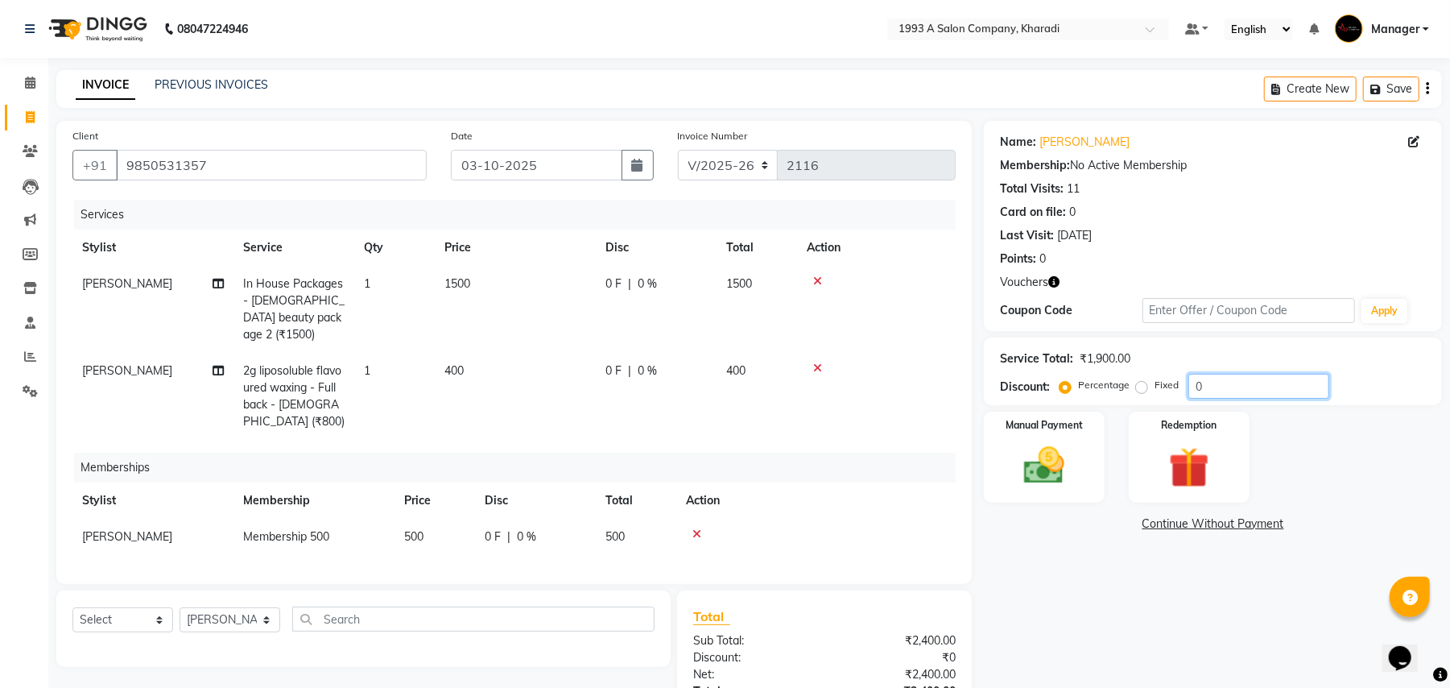
click at [1208, 383] on input "0" at bounding box center [1259, 386] width 141 height 25
type input "15"
click at [1044, 484] on img at bounding box center [1044, 465] width 69 height 49
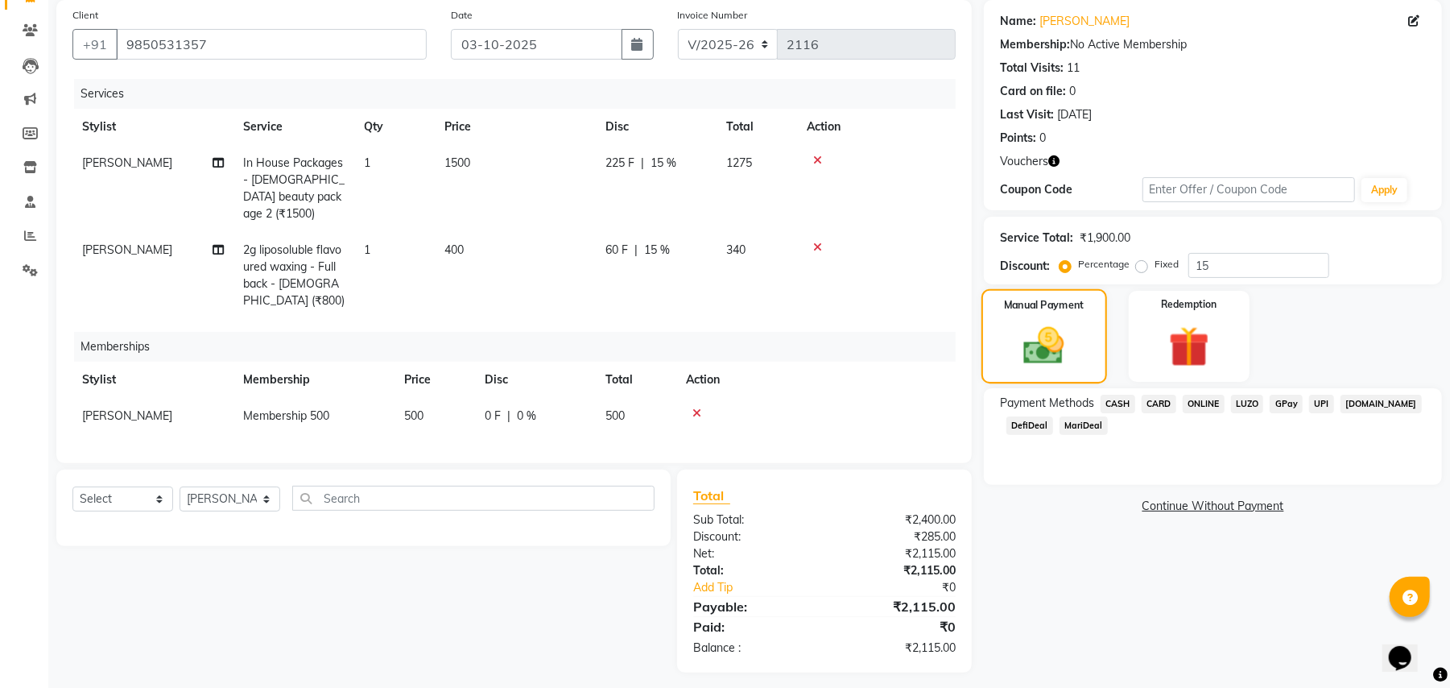
scroll to position [129, 0]
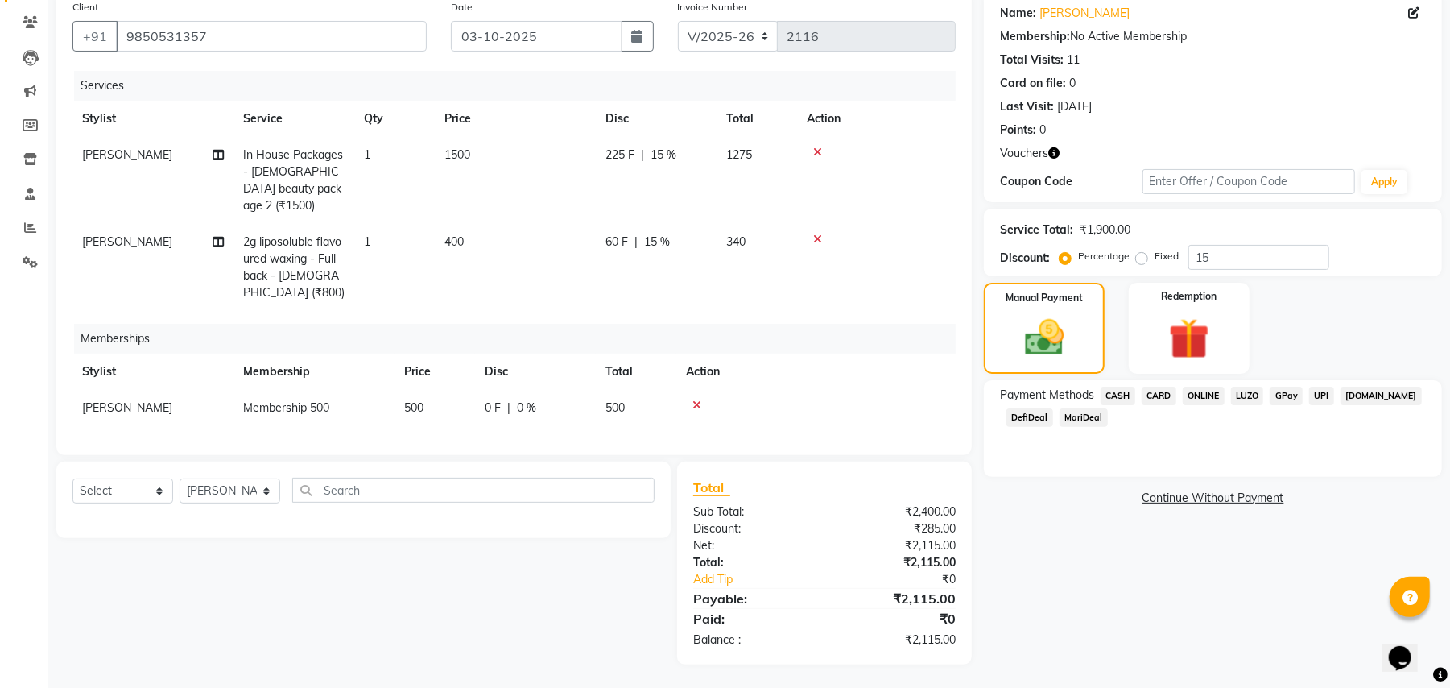
click at [1029, 412] on span "DefiDeal" at bounding box center [1030, 417] width 47 height 19
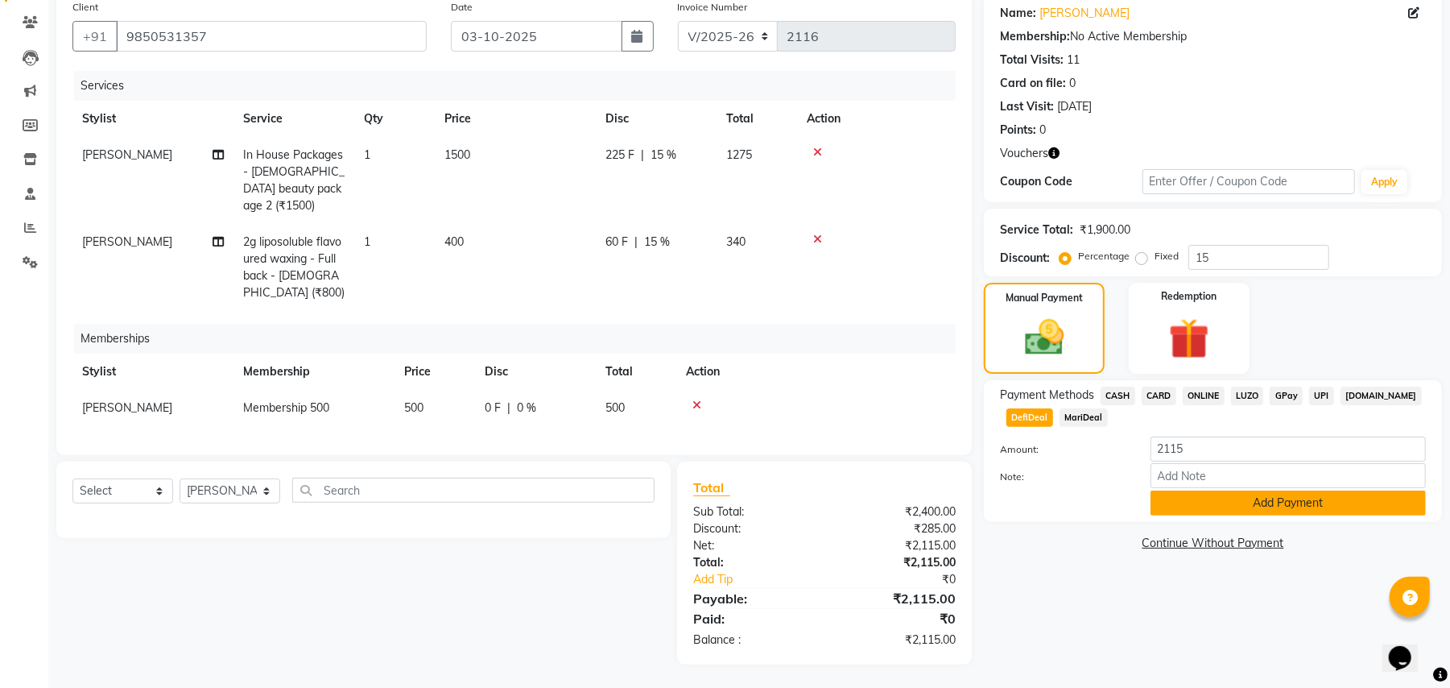
click at [1238, 507] on button "Add Payment" at bounding box center [1288, 502] width 275 height 25
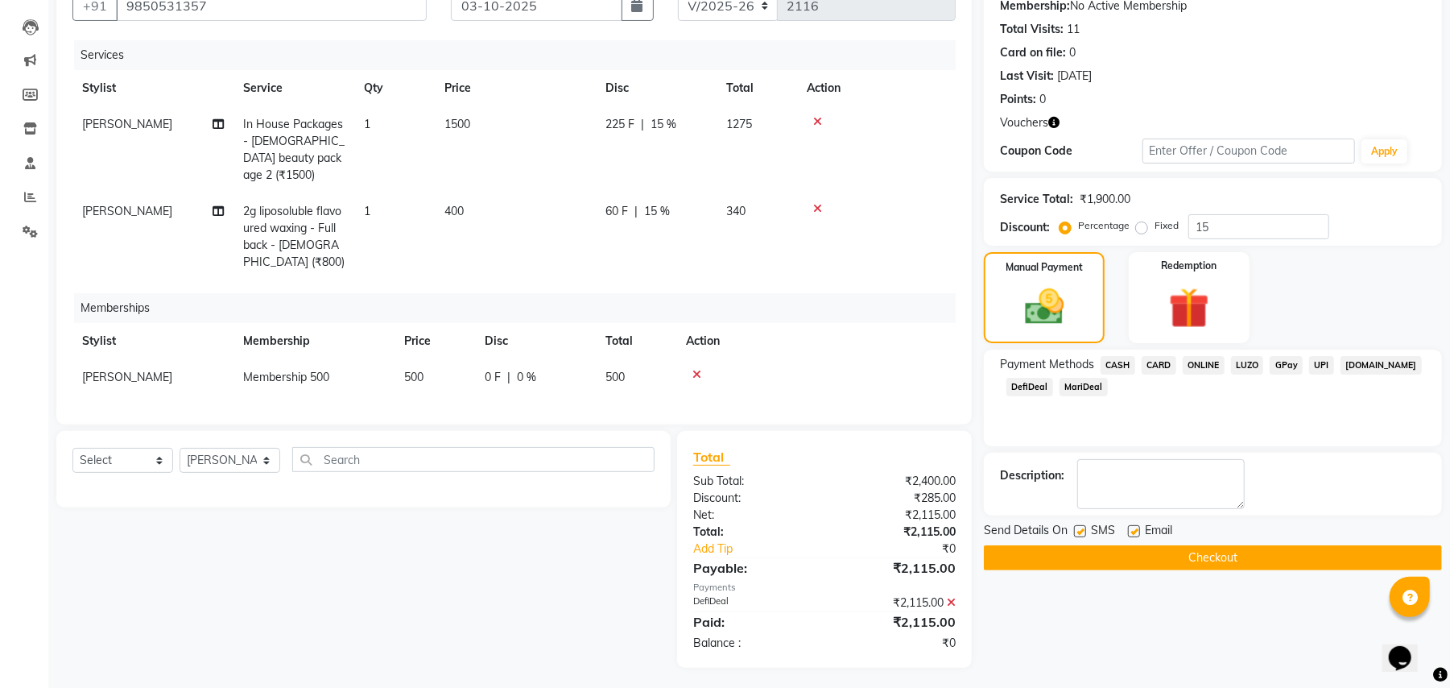
scroll to position [162, 0]
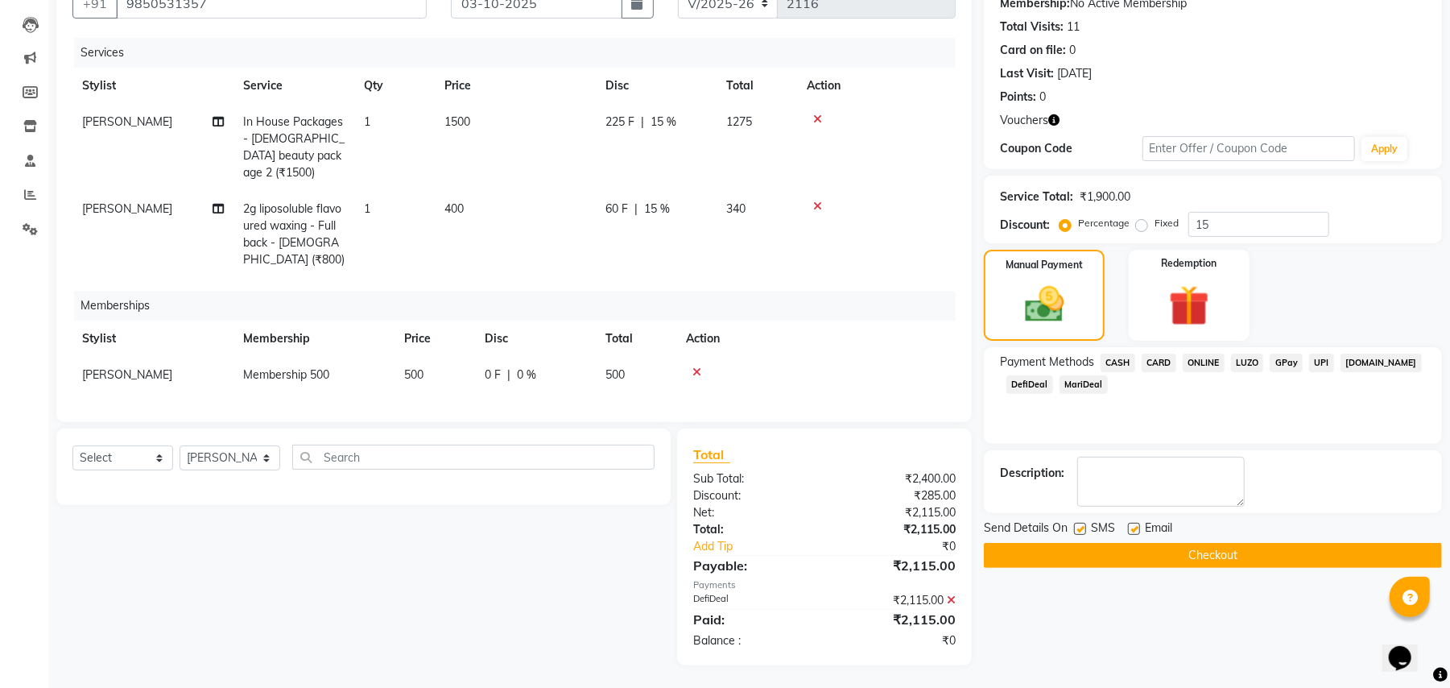
click at [1152, 554] on button "Checkout" at bounding box center [1213, 555] width 458 height 25
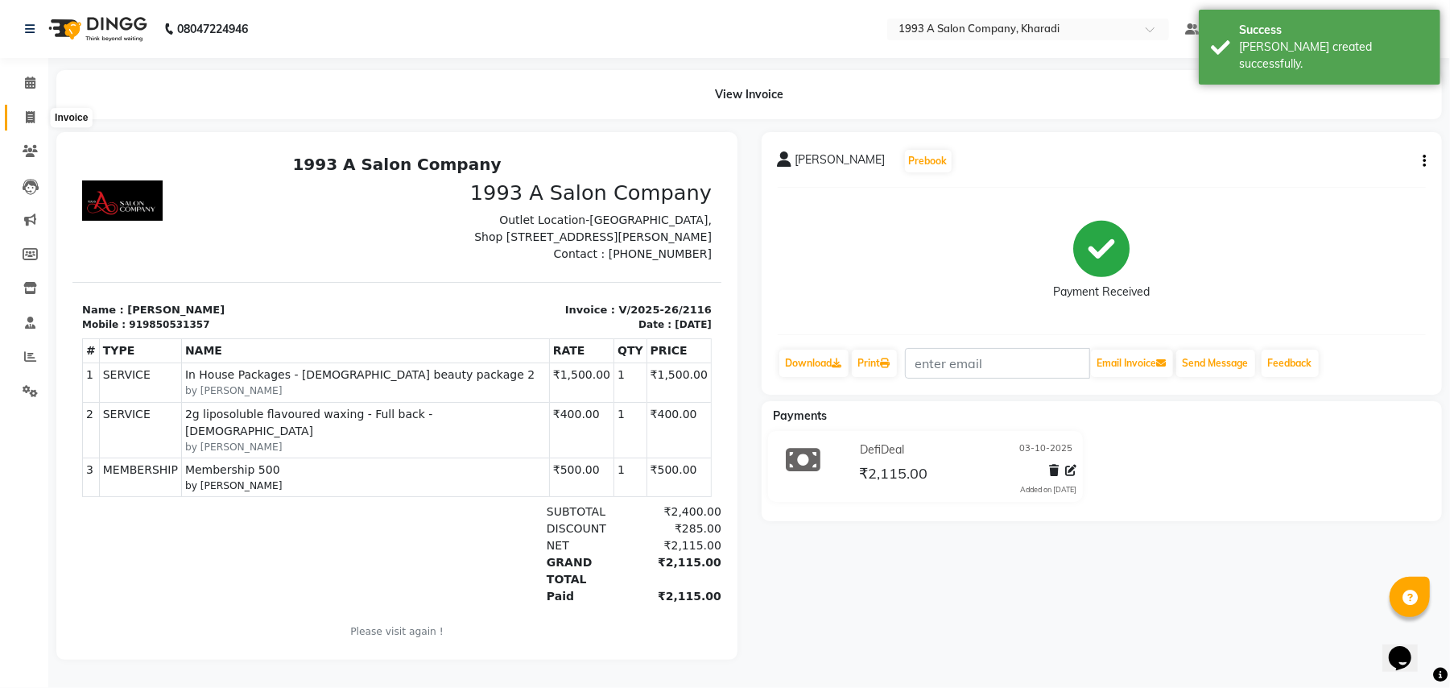
click at [26, 120] on icon at bounding box center [30, 117] width 9 height 12
select select "service"
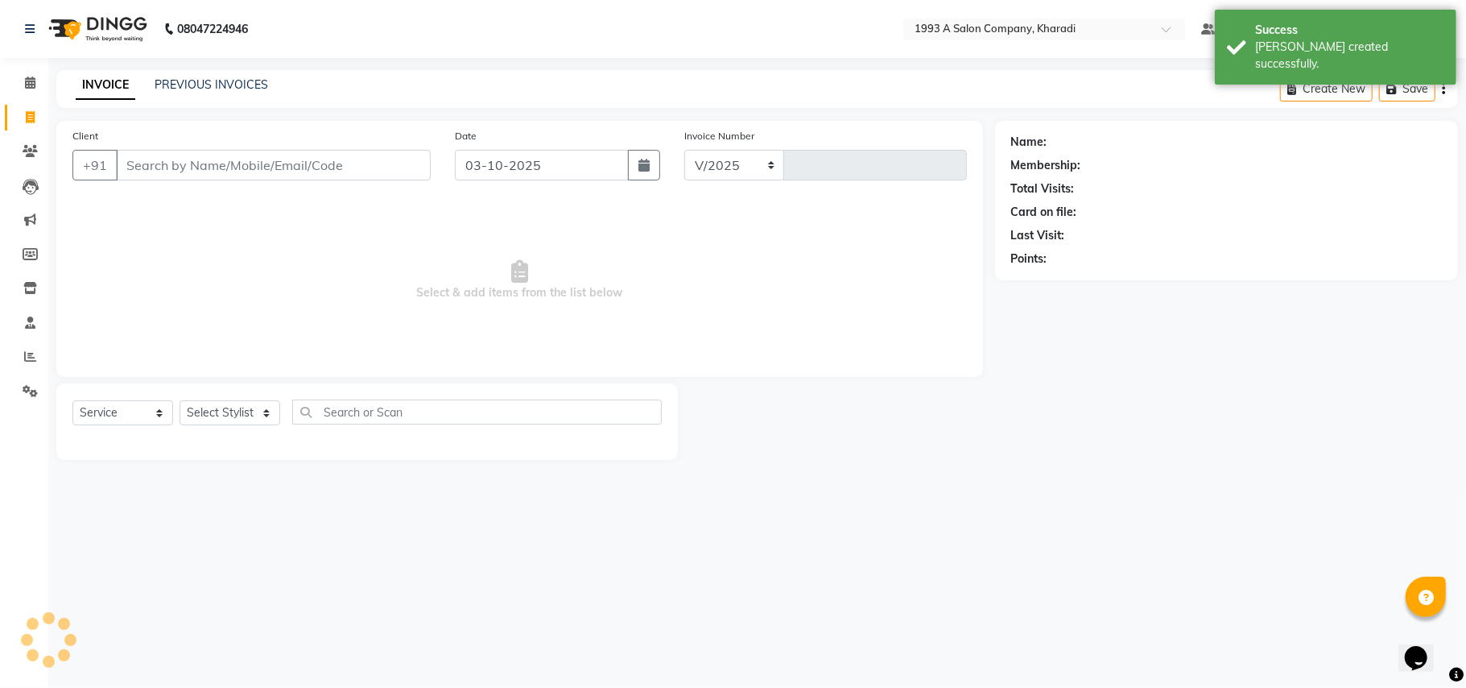
select select "651"
type input "2117"
select select "13350"
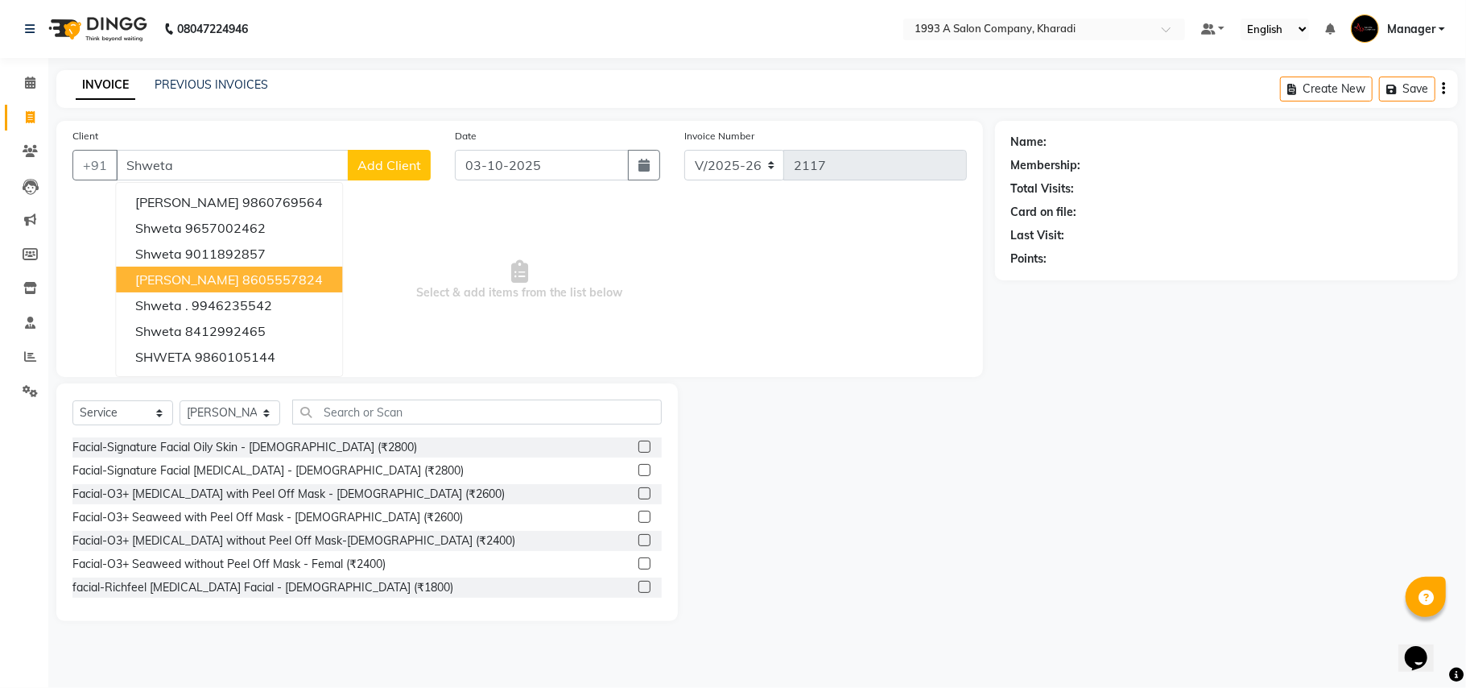
click at [184, 280] on span "[PERSON_NAME]" at bounding box center [187, 279] width 104 height 16
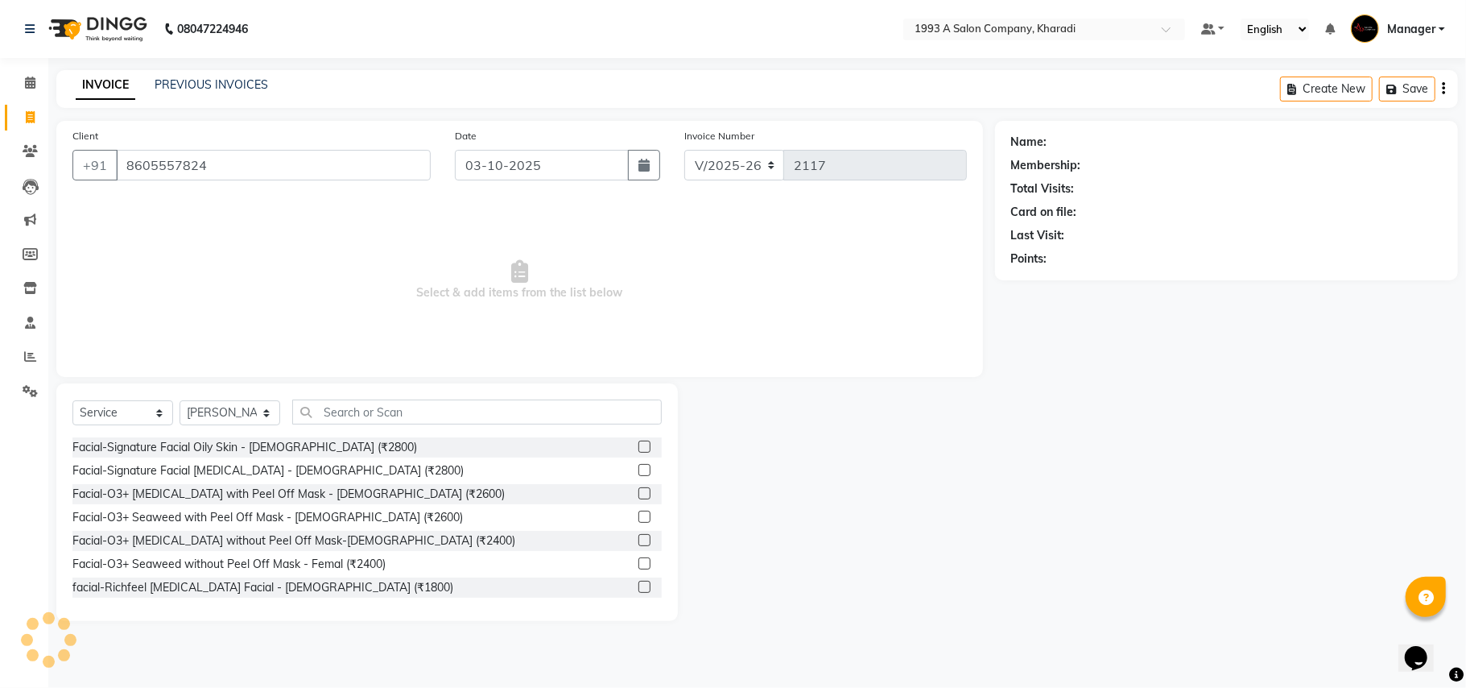
type input "8605557824"
select select "1: Object"
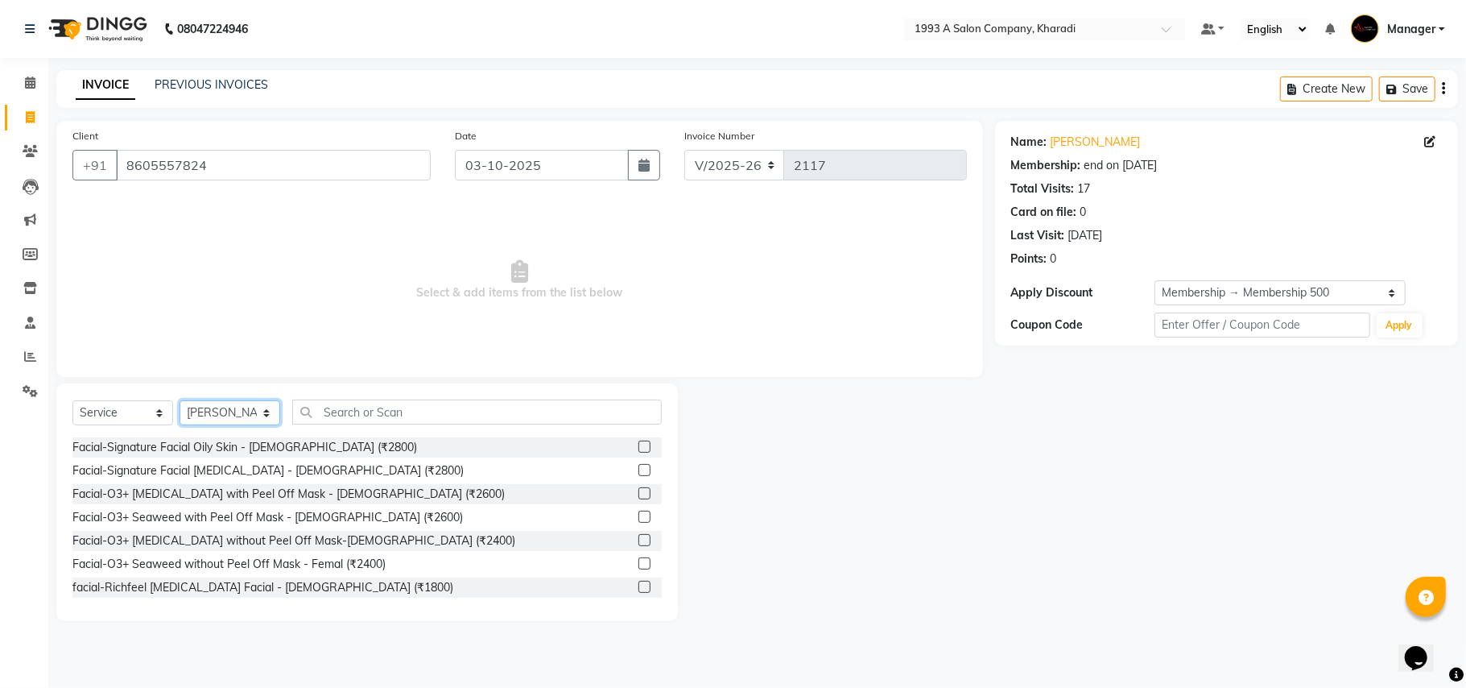
click at [238, 416] on select "Select Stylist [PERSON_NAME] [PERSON_NAME] Manager [PERSON_NAME] S Neha Tigote …" at bounding box center [230, 412] width 101 height 25
select select "90882"
click at [180, 400] on select "Select Stylist [PERSON_NAME] [PERSON_NAME] Manager [PERSON_NAME] S Neha Tigote …" at bounding box center [230, 412] width 101 height 25
click at [352, 401] on input "text" at bounding box center [477, 411] width 370 height 25
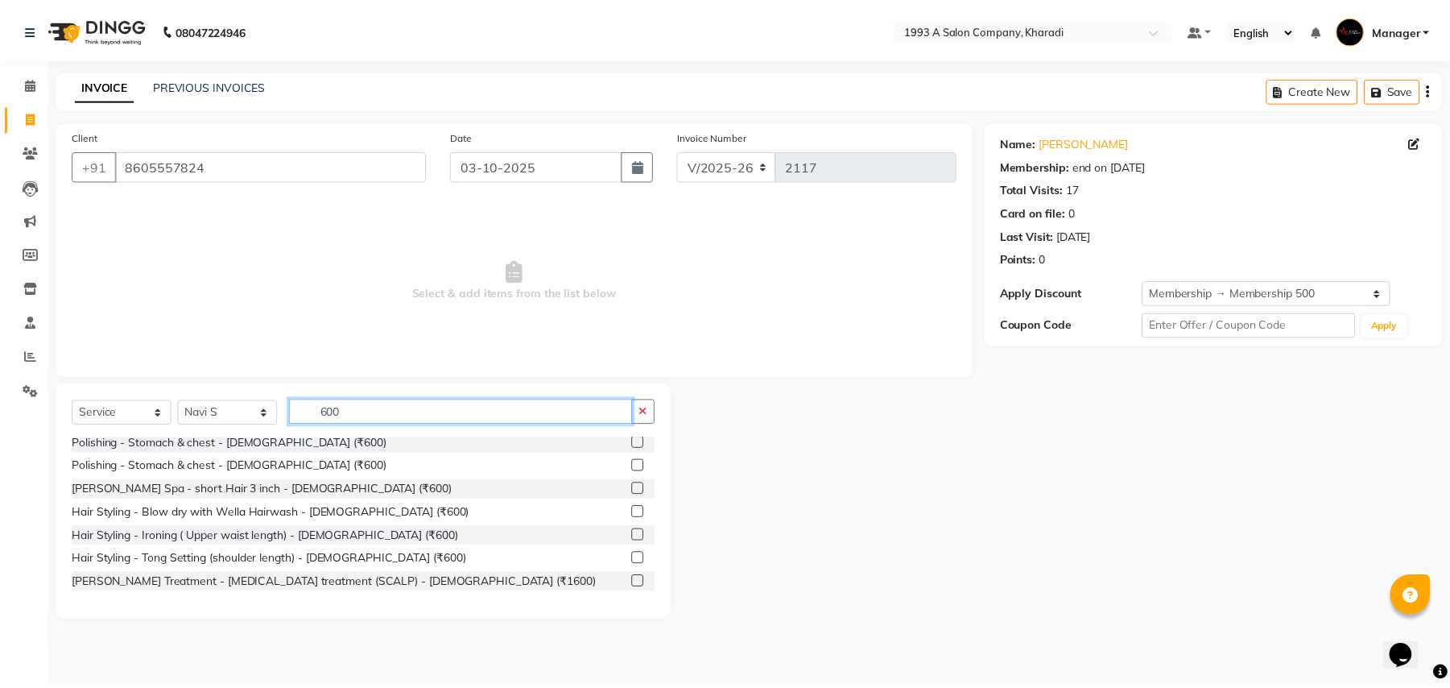
scroll to position [378, 0]
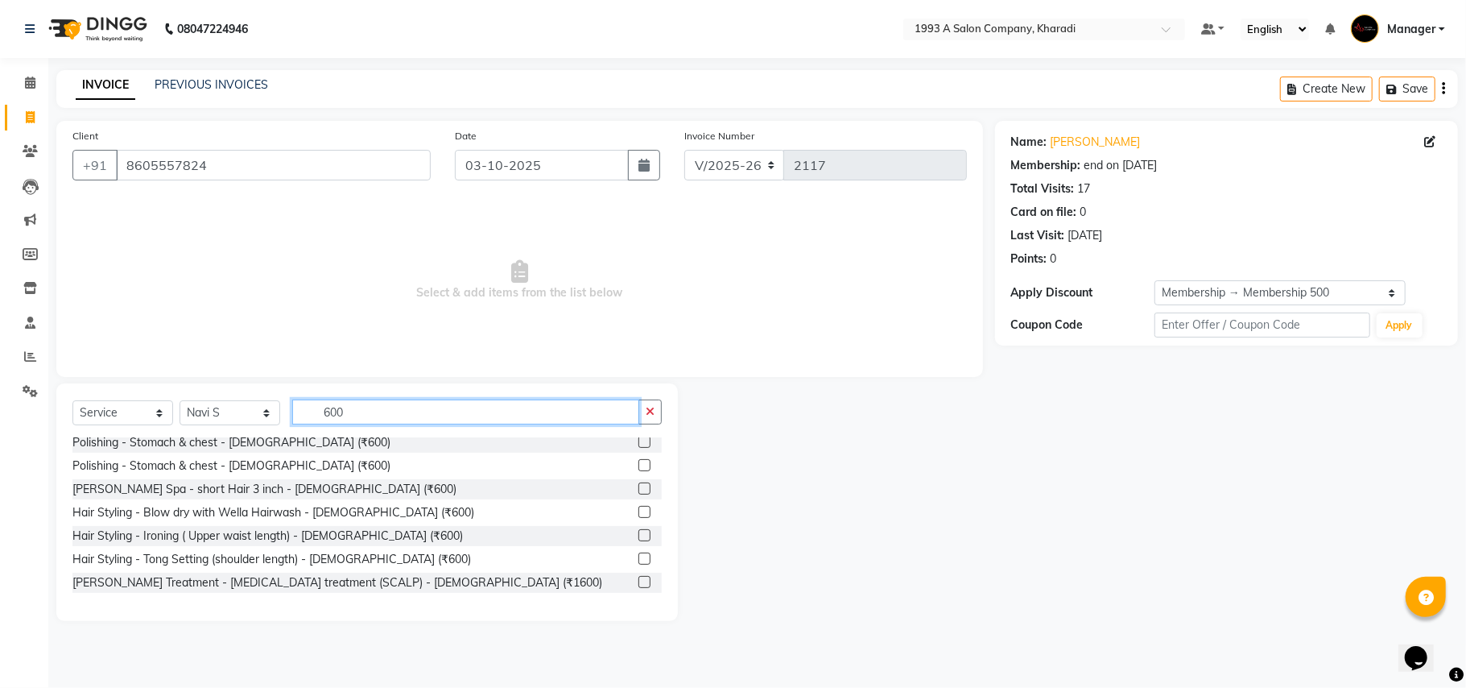
type input "600"
click at [639, 533] on label at bounding box center [645, 535] width 12 height 12
click at [639, 533] on input "checkbox" at bounding box center [644, 536] width 10 height 10
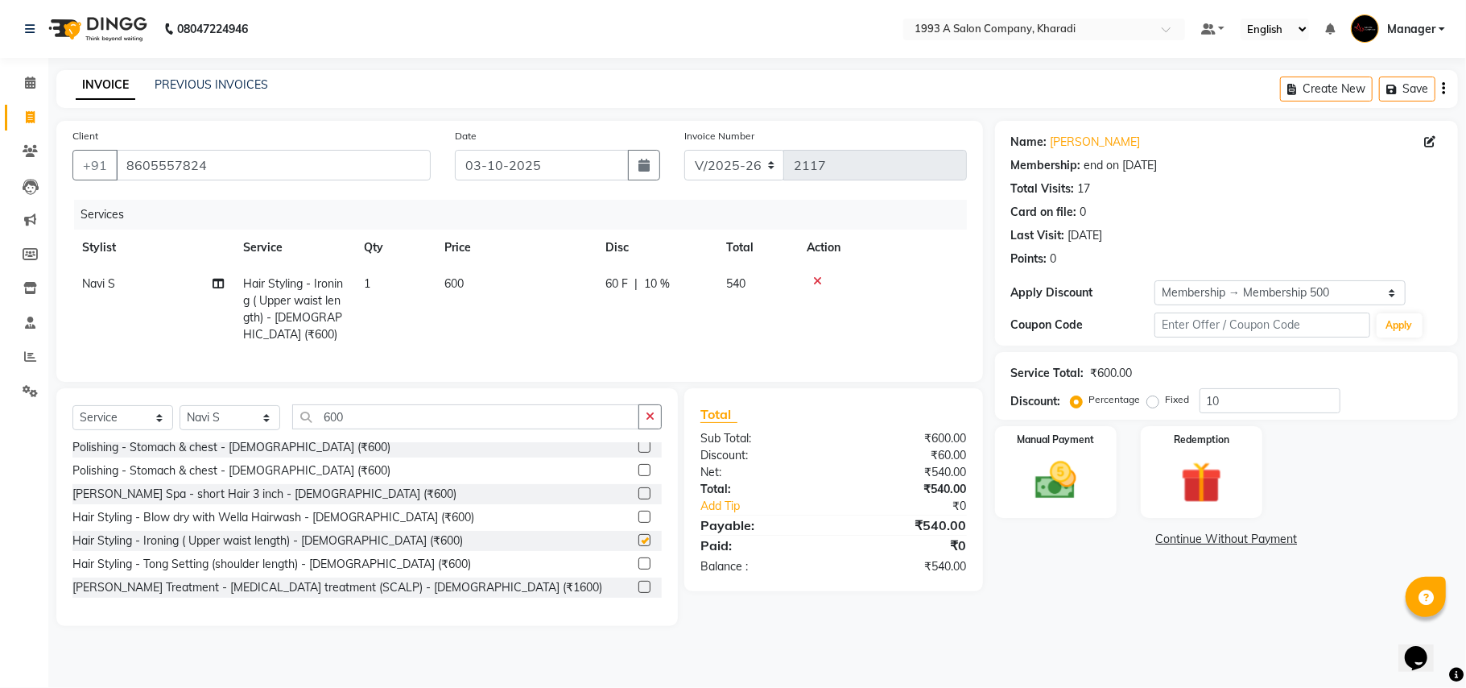
checkbox input "false"
click at [1231, 407] on input "10" at bounding box center [1270, 400] width 141 height 25
type input "15"
click at [618, 279] on span "90 F" at bounding box center [617, 283] width 23 height 17
select select "90882"
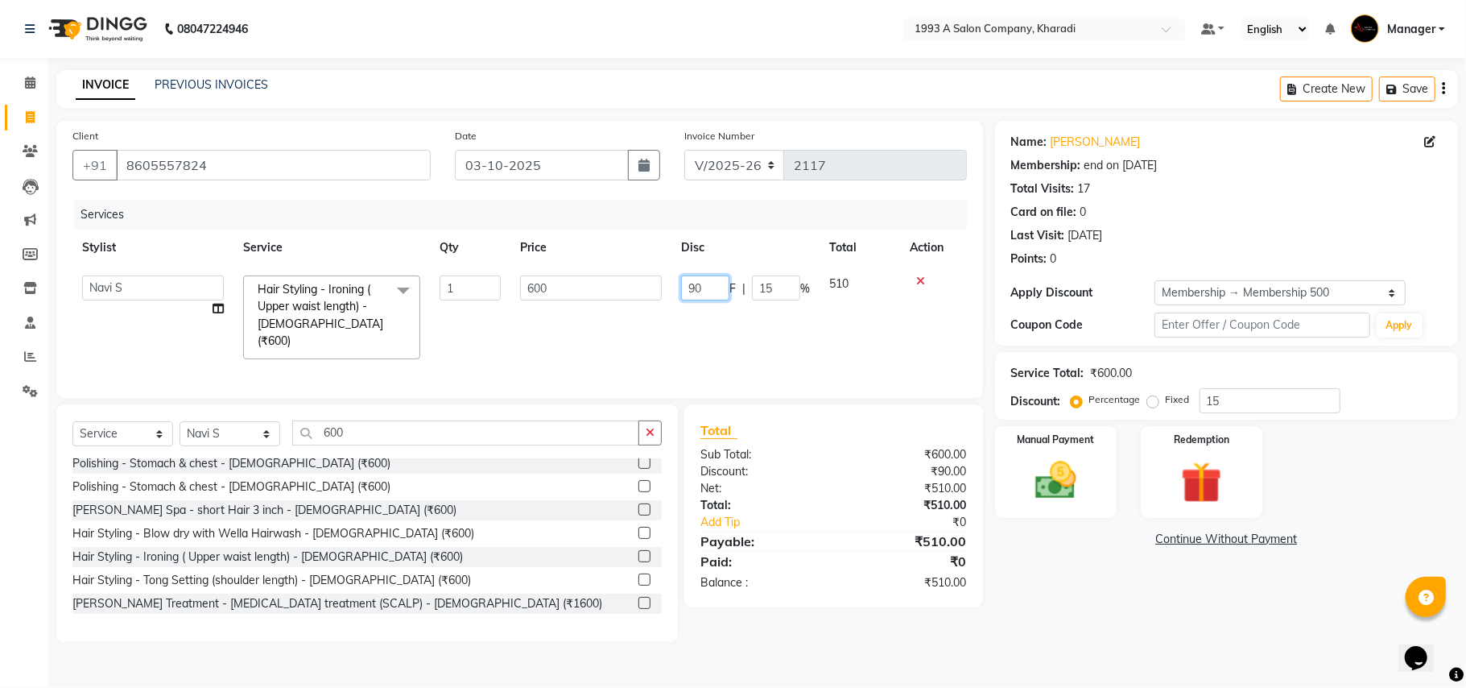
click at [726, 295] on input "90" at bounding box center [705, 287] width 48 height 25
type input "9"
type input "100"
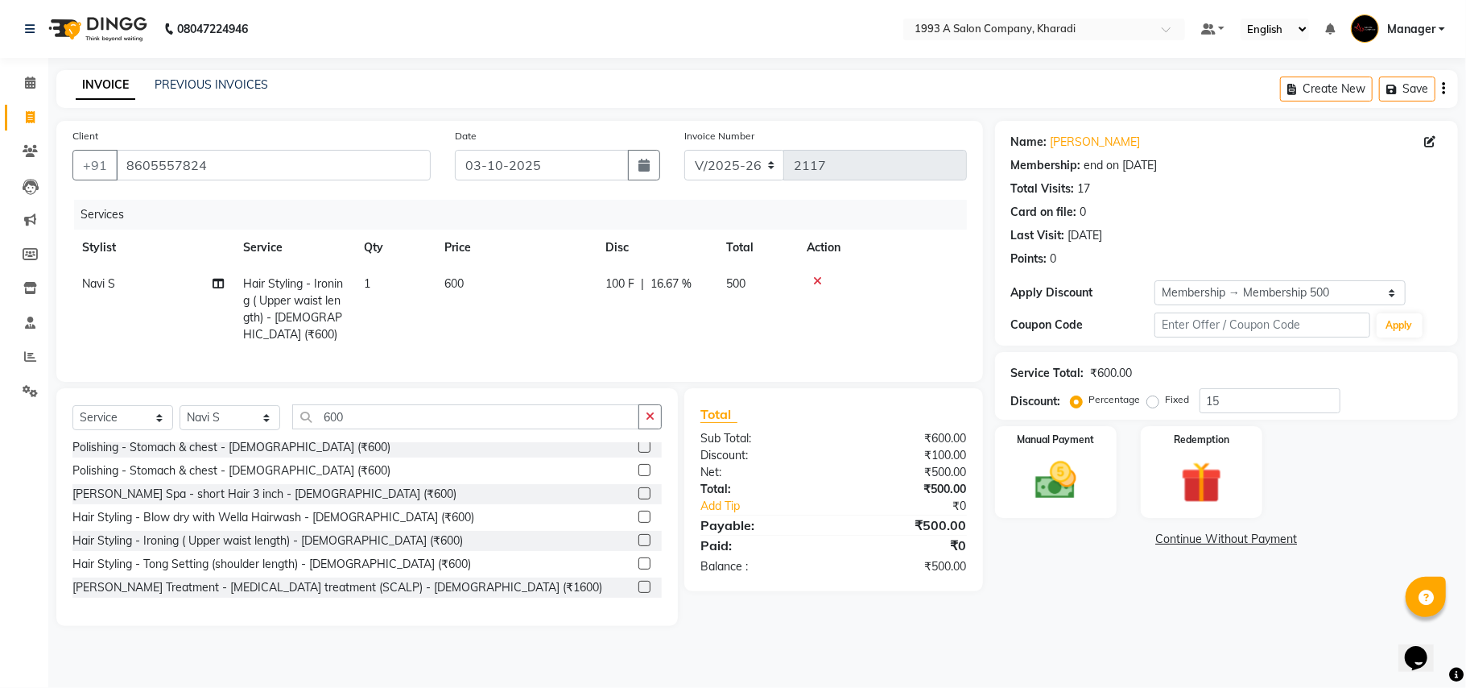
click at [729, 327] on tr "Navi S Hair Styling - Ironing ( Upper waist length) - [DEMOGRAPHIC_DATA] (₹600)…" at bounding box center [519, 309] width 895 height 87
click at [1052, 484] on img at bounding box center [1056, 481] width 70 height 50
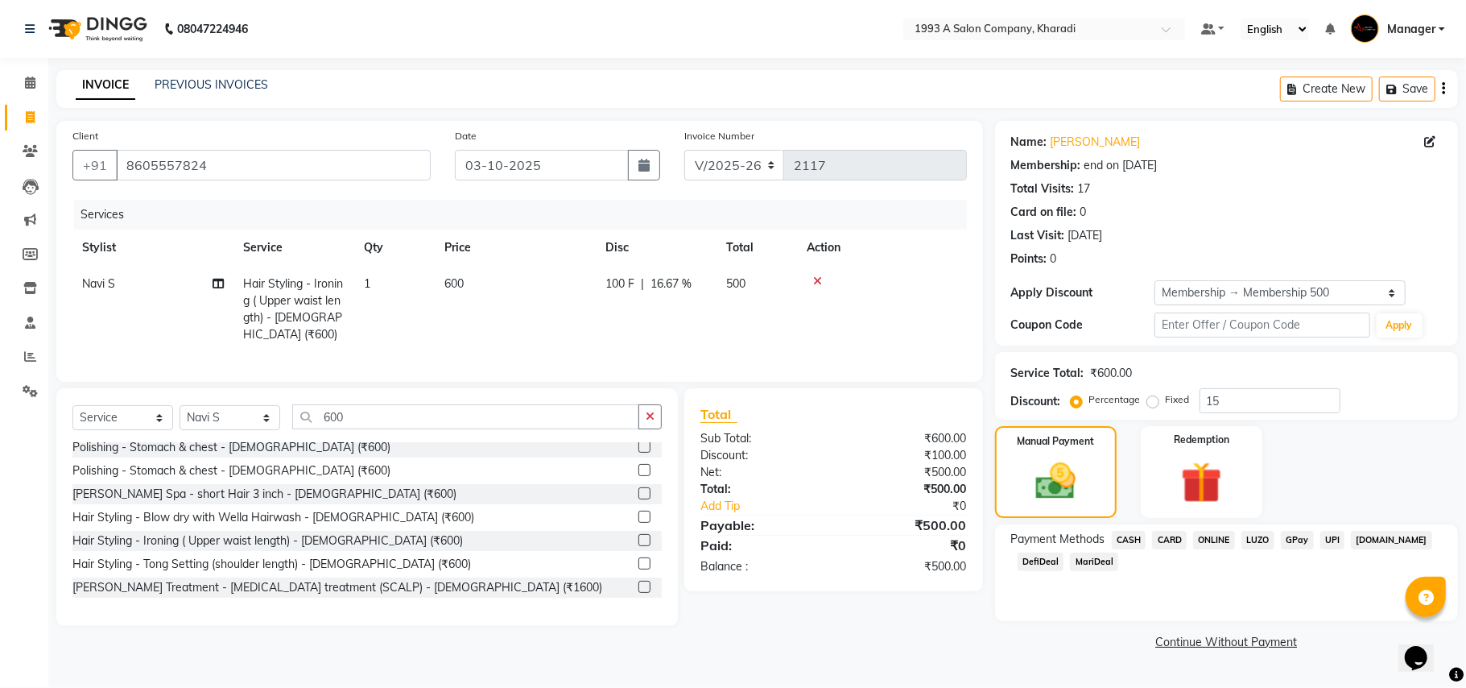
click at [1036, 560] on span "DefiDeal" at bounding box center [1041, 561] width 47 height 19
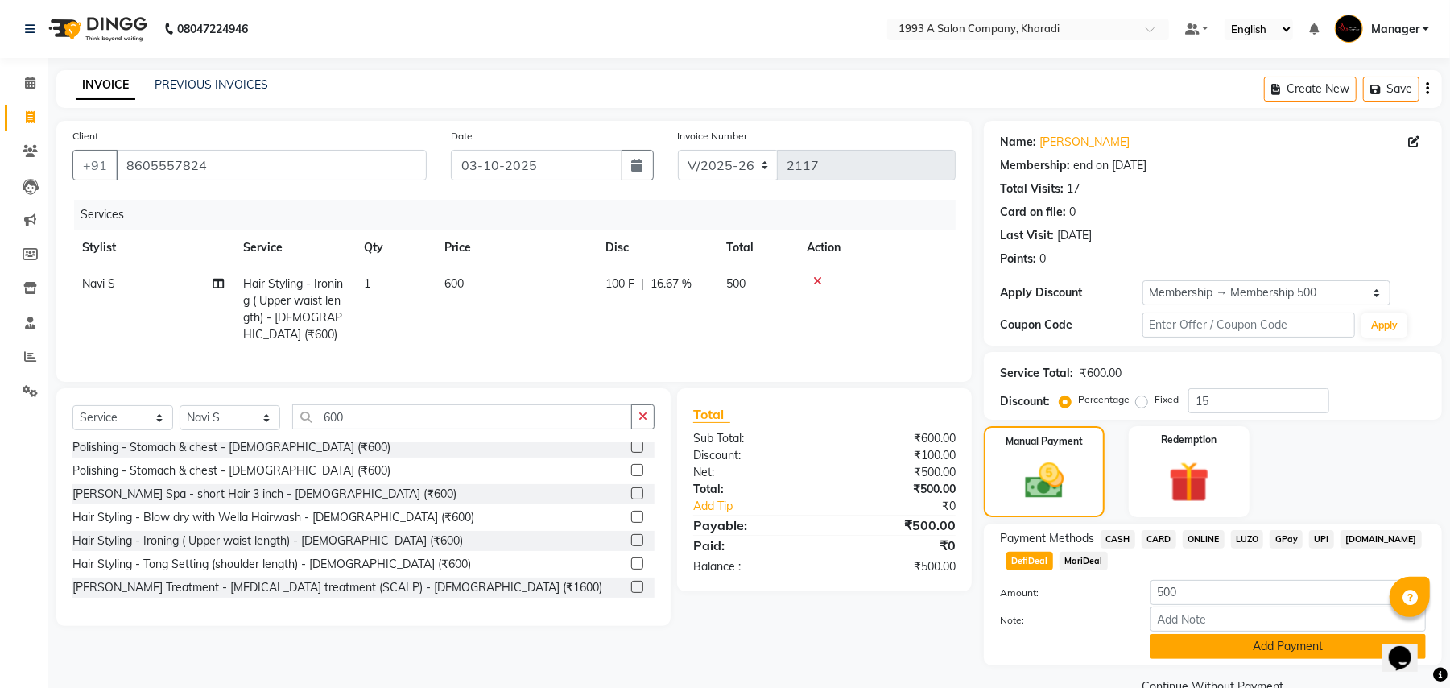
click at [1263, 648] on button "Add Payment" at bounding box center [1288, 646] width 275 height 25
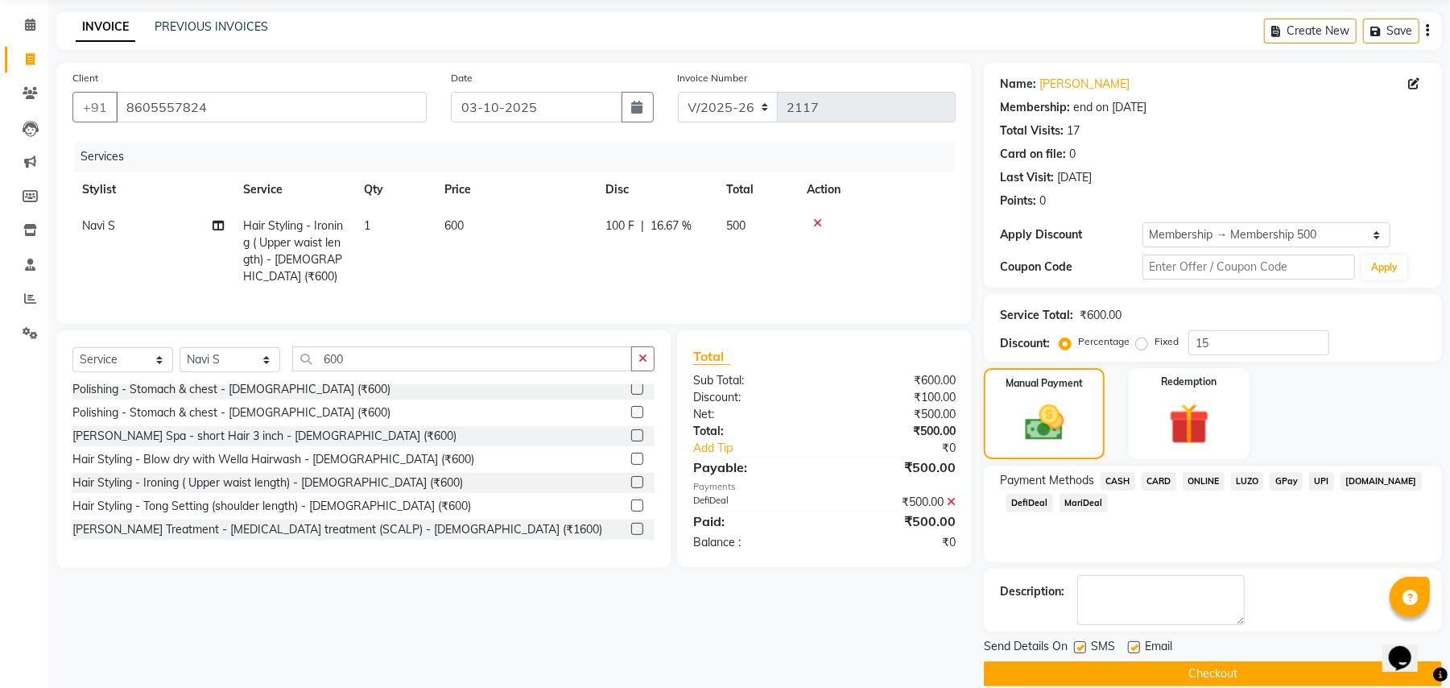
scroll to position [81, 0]
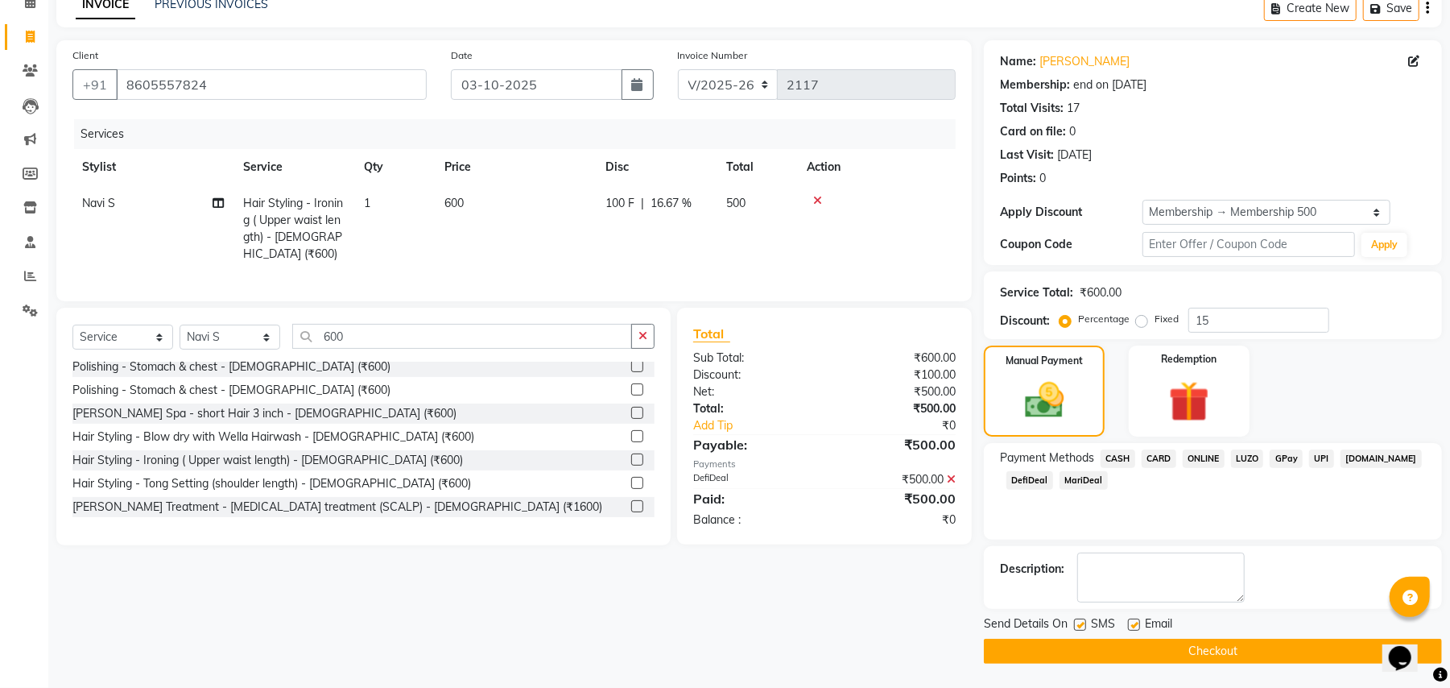
click at [1234, 651] on button "Checkout" at bounding box center [1213, 651] width 458 height 25
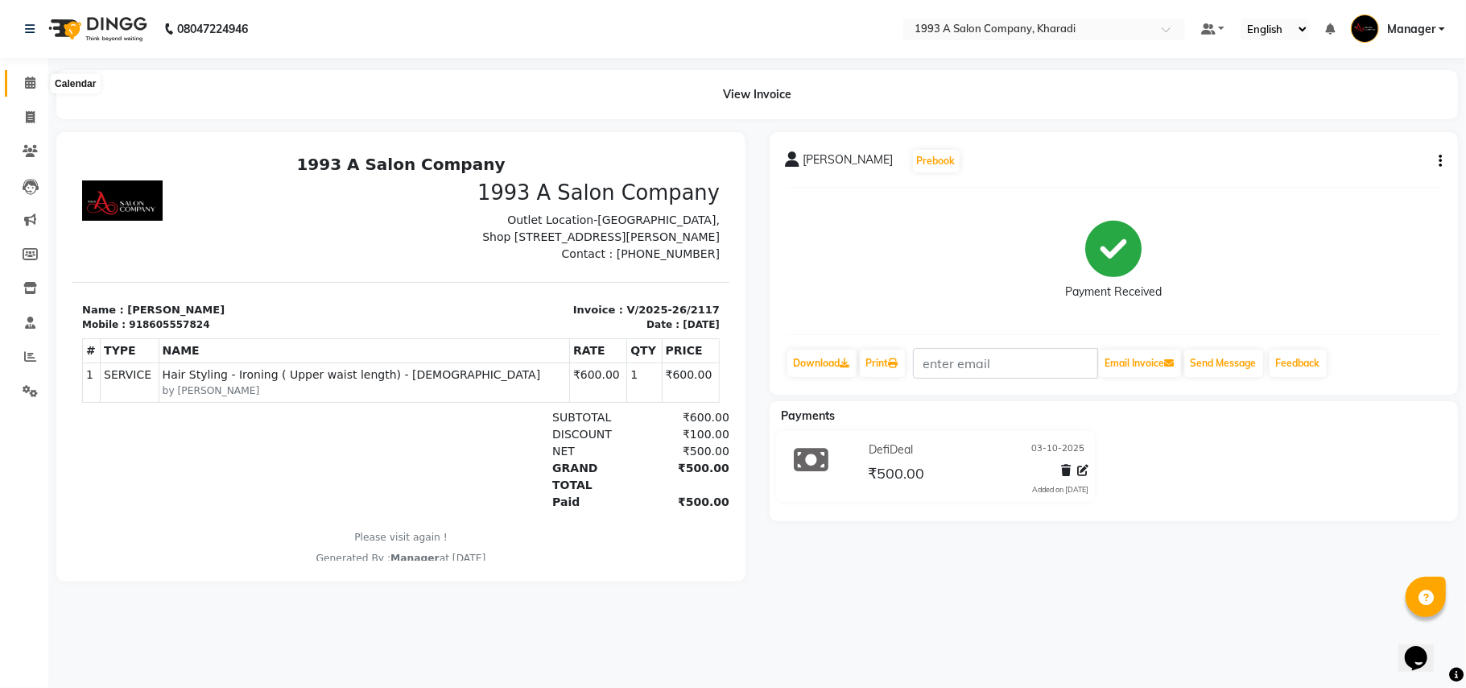
click at [29, 75] on span at bounding box center [30, 83] width 28 height 19
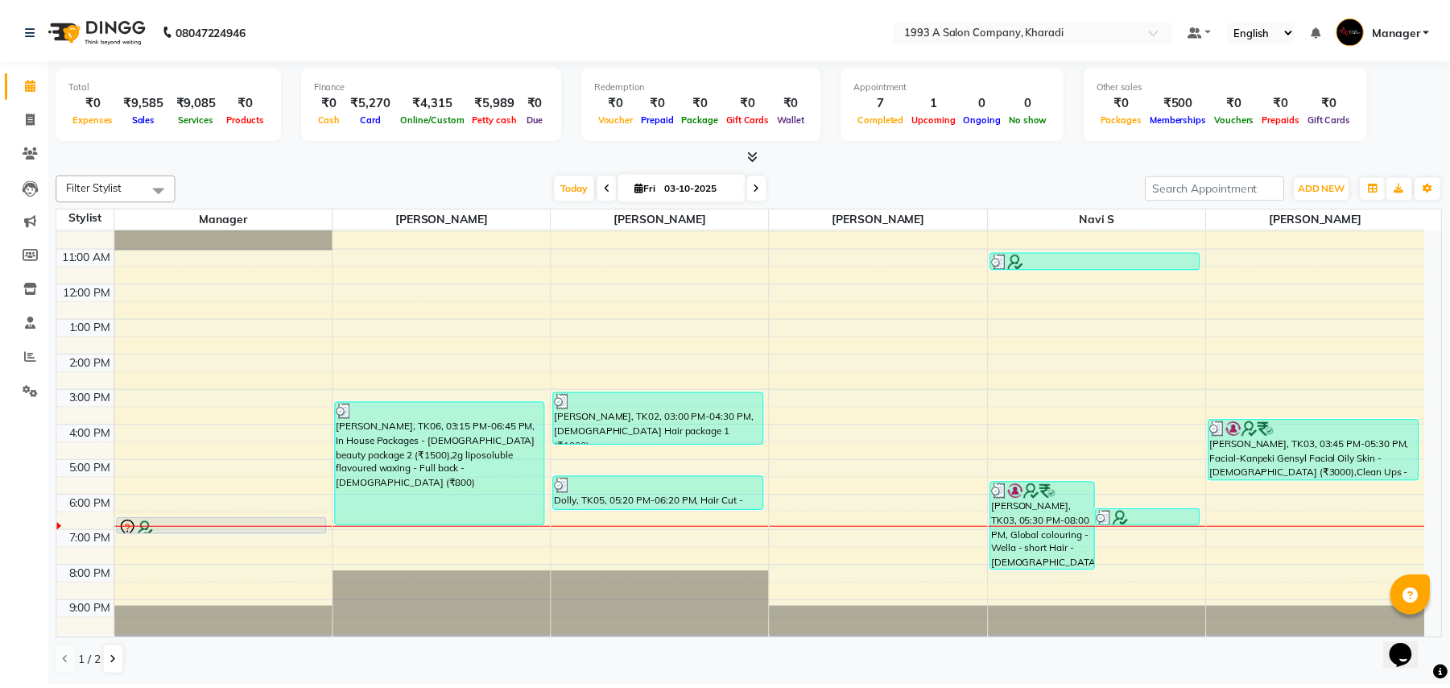
scroll to position [56, 0]
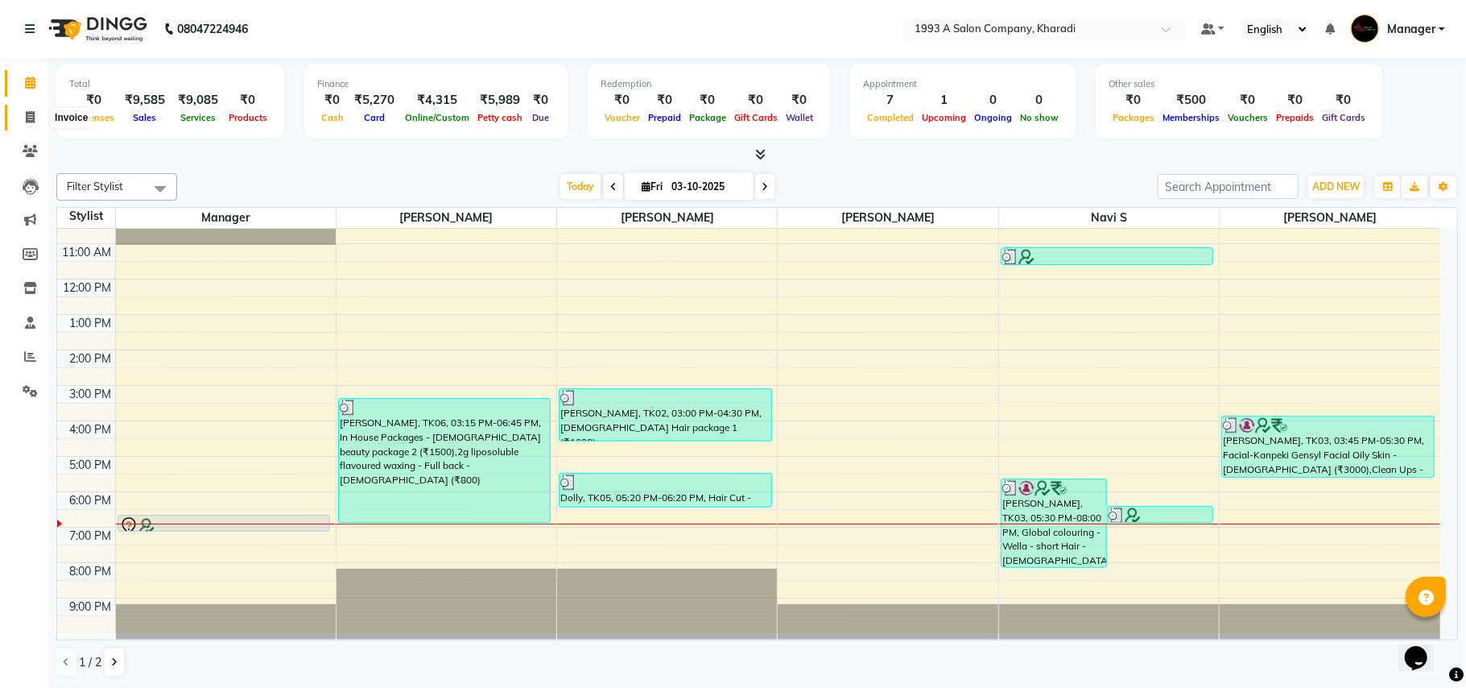
click at [35, 116] on span at bounding box center [30, 118] width 28 height 19
select select "service"
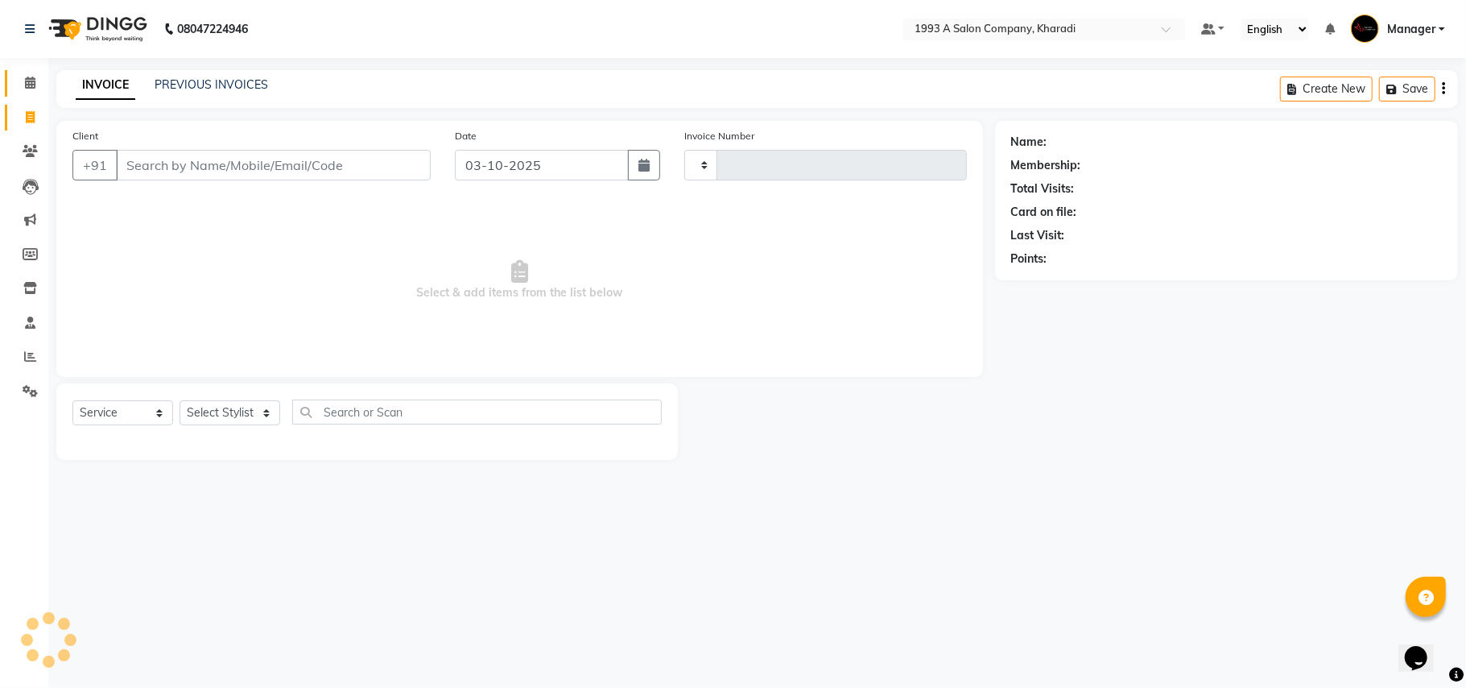
type input "2118"
select select "651"
click at [158, 174] on input "Client" at bounding box center [273, 165] width 315 height 31
select select "13350"
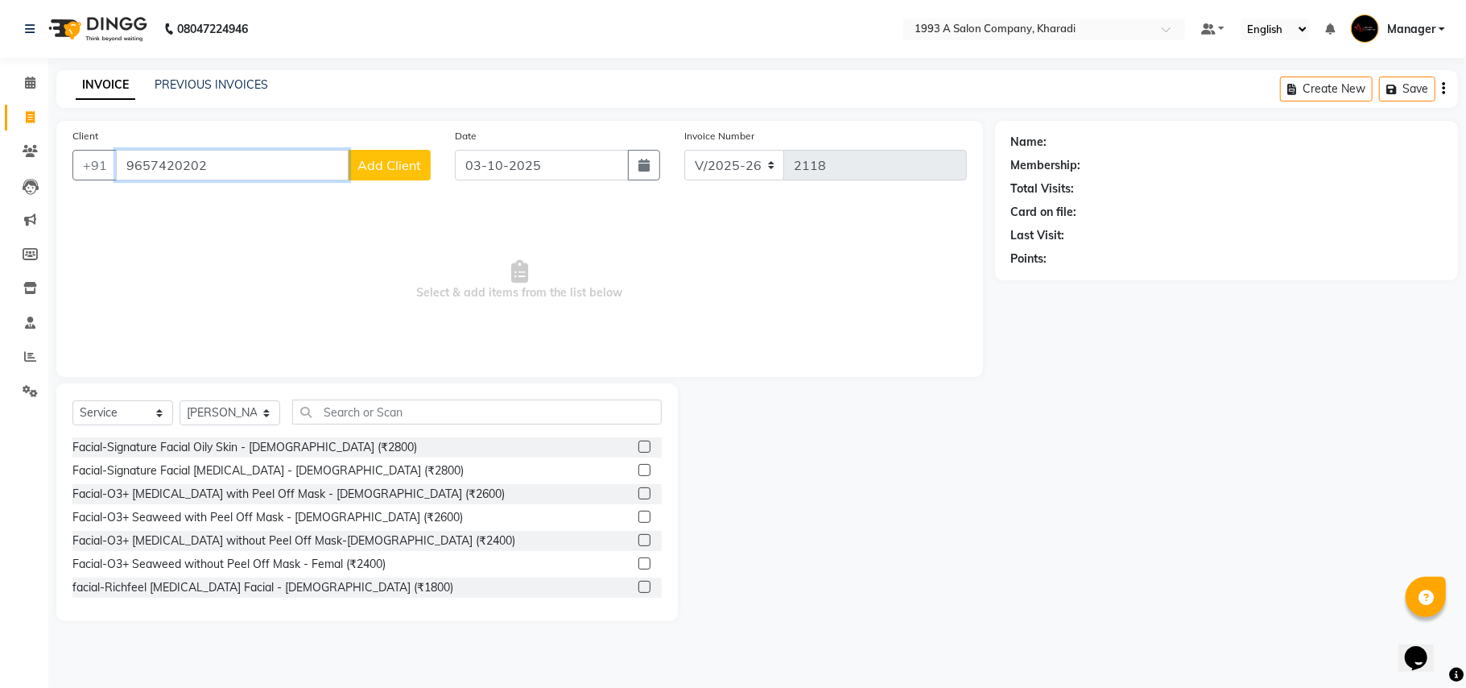
type input "9657420202"
click at [406, 161] on span "Add Client" at bounding box center [390, 165] width 64 height 16
select select "22"
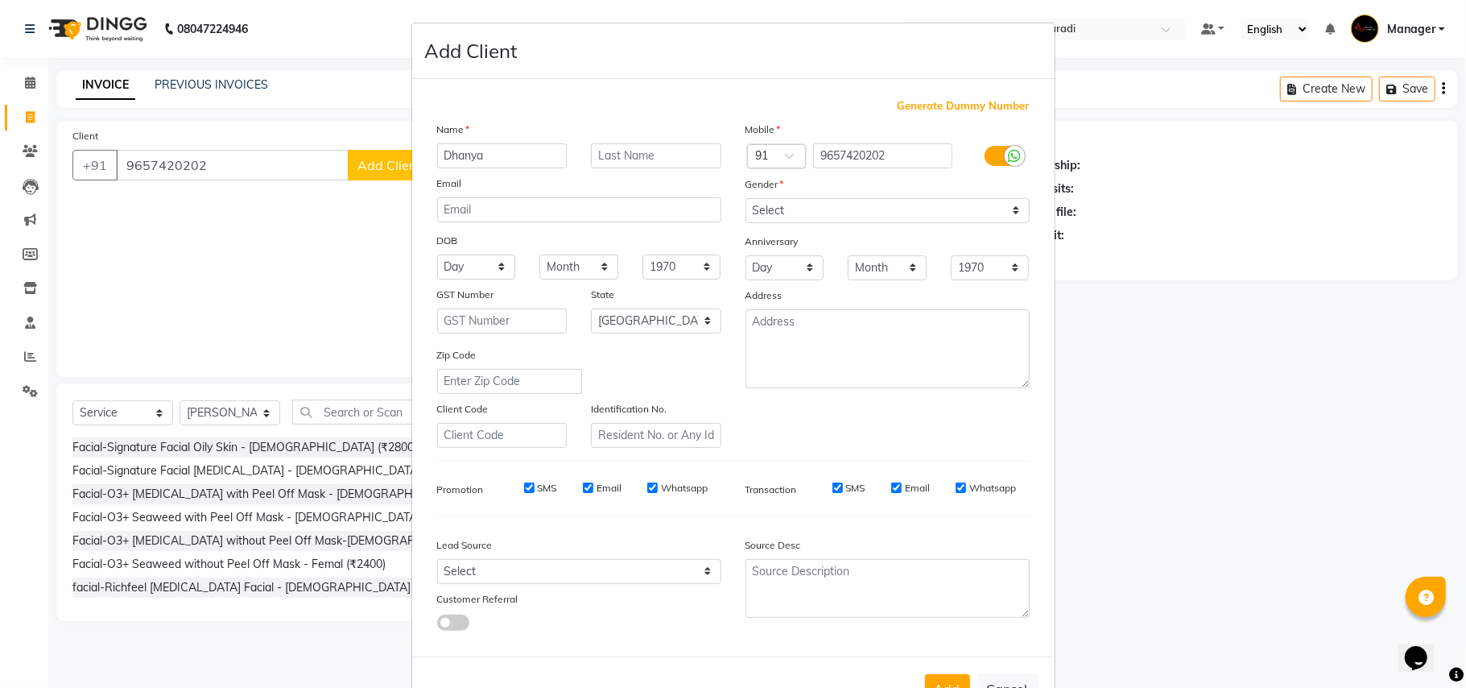
type input "Dhanya"
click at [623, 152] on input "text" at bounding box center [656, 155] width 130 height 25
type input "N"
click at [821, 217] on select "Select [DEMOGRAPHIC_DATA] [DEMOGRAPHIC_DATA] Other Prefer Not To Say" at bounding box center [888, 210] width 284 height 25
click at [746, 198] on select "Select [DEMOGRAPHIC_DATA] [DEMOGRAPHIC_DATA] Other Prefer Not To Say" at bounding box center [888, 210] width 284 height 25
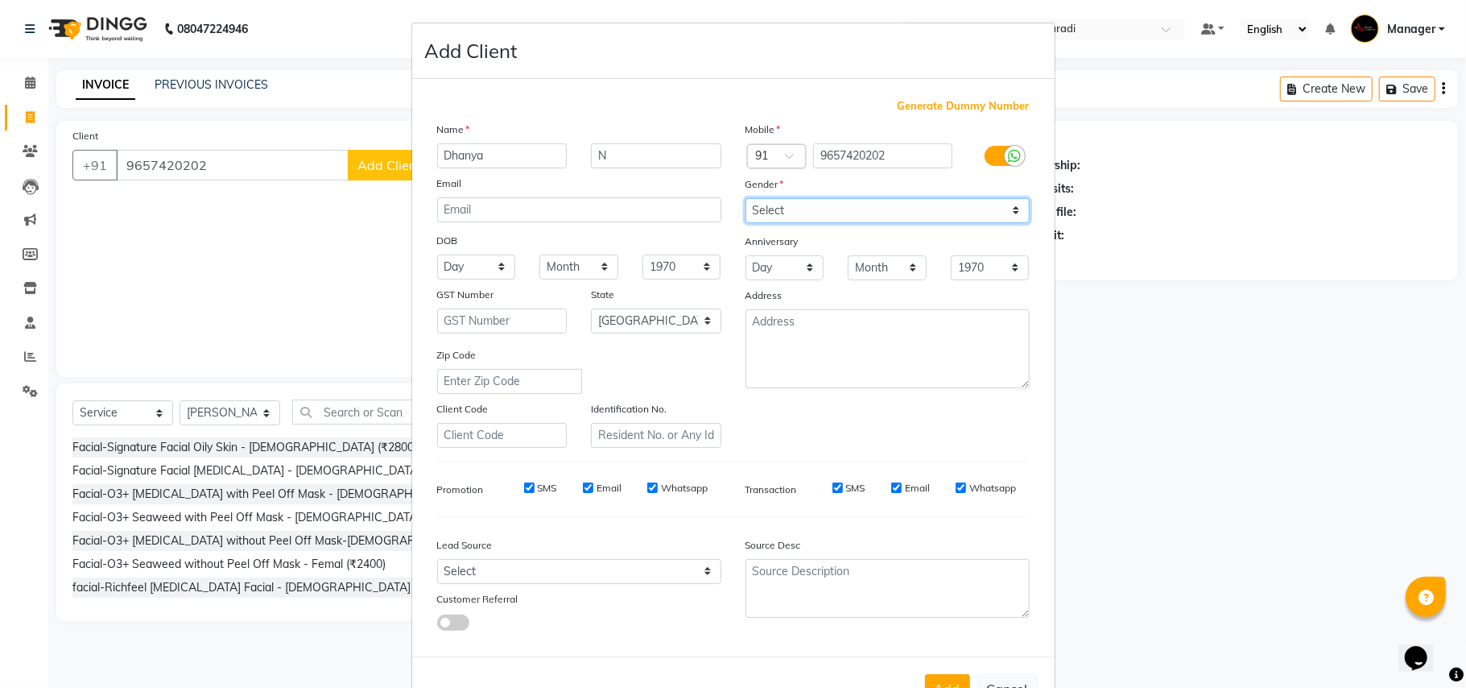
click at [821, 209] on select "Select [DEMOGRAPHIC_DATA] [DEMOGRAPHIC_DATA] Other Prefer Not To Say" at bounding box center [888, 210] width 284 height 25
select select "[DEMOGRAPHIC_DATA]"
click at [746, 198] on select "Select [DEMOGRAPHIC_DATA] [DEMOGRAPHIC_DATA] Other Prefer Not To Say" at bounding box center [888, 210] width 284 height 25
click at [542, 568] on select "Select Walk-in Referral Internet Friend Word of Mouth Advertisement Facebook Ju…" at bounding box center [579, 571] width 284 height 25
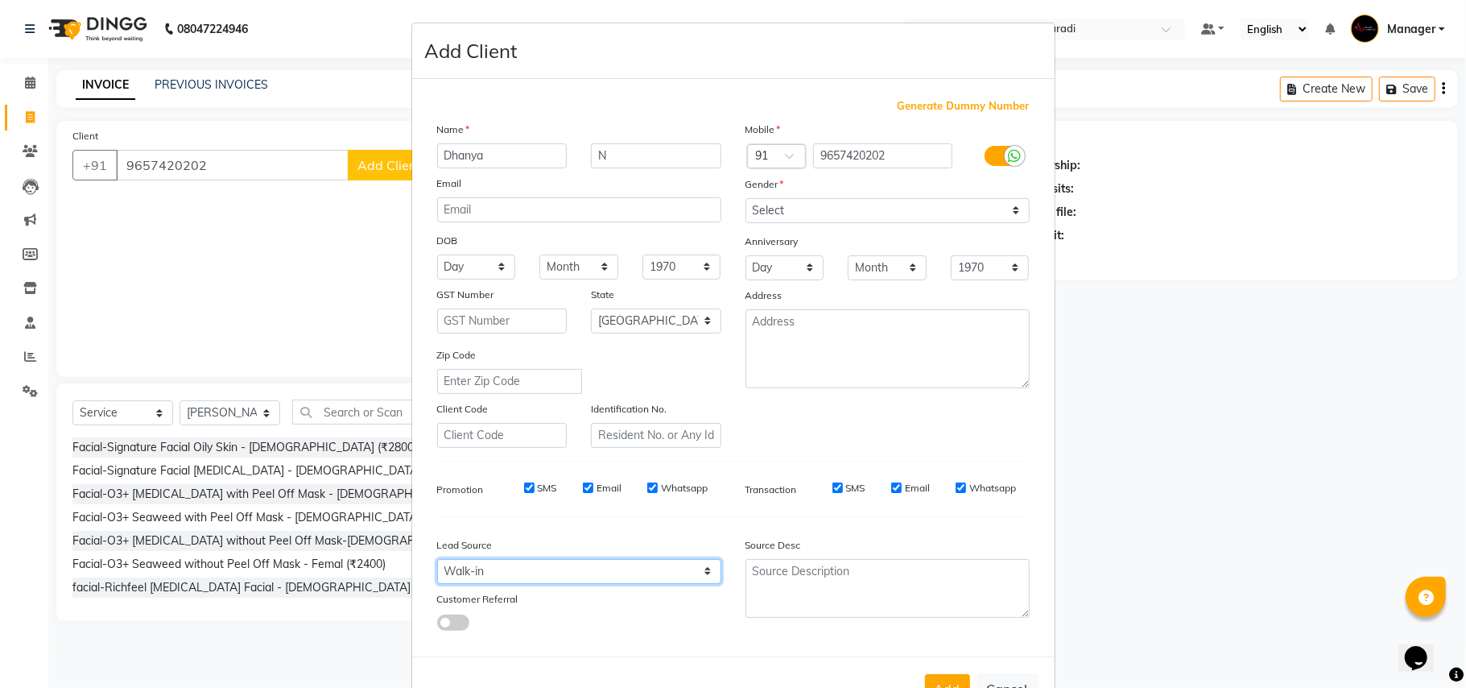
click at [437, 559] on select "Select Walk-in Referral Internet Friend Word of Mouth Advertisement Facebook Ju…" at bounding box center [579, 571] width 284 height 25
click at [556, 575] on select "Select Walk-in Referral Internet Friend Word of Mouth Advertisement Facebook Ju…" at bounding box center [579, 571] width 284 height 25
select select "21792"
click at [437, 559] on select "Select Walk-in Referral Internet Friend Word of Mouth Advertisement Facebook Ju…" at bounding box center [579, 571] width 284 height 25
click at [952, 674] on button "Add" at bounding box center [947, 688] width 45 height 29
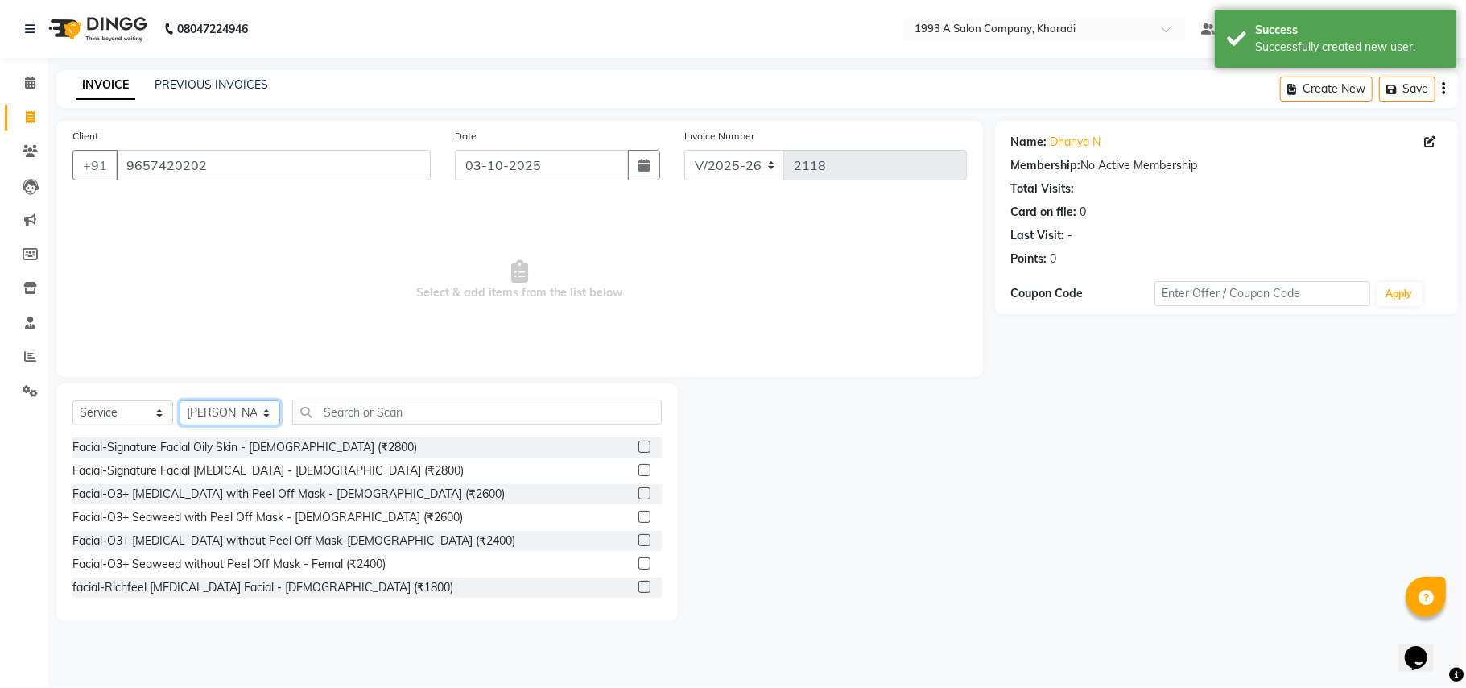
click at [224, 411] on select "Select Stylist [PERSON_NAME] [PERSON_NAME] Manager [PERSON_NAME] S Neha Tigote …" at bounding box center [230, 412] width 101 height 25
select select "66038"
click at [180, 400] on select "Select Stylist [PERSON_NAME] [PERSON_NAME] Manager [PERSON_NAME] S Neha Tigote …" at bounding box center [230, 412] width 101 height 25
click at [329, 416] on input "text" at bounding box center [477, 411] width 370 height 25
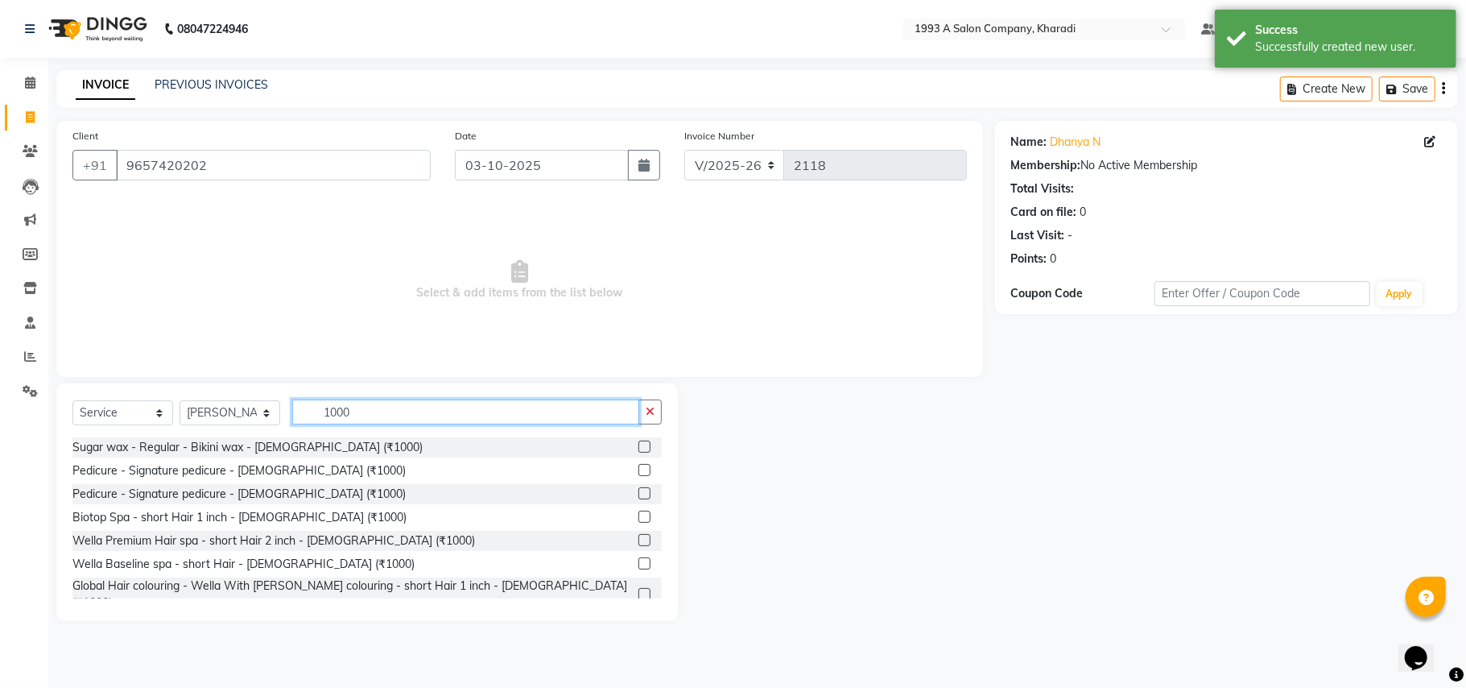
type input "1000"
click at [639, 467] on label at bounding box center [645, 470] width 12 height 12
click at [639, 467] on input "checkbox" at bounding box center [644, 470] width 10 height 10
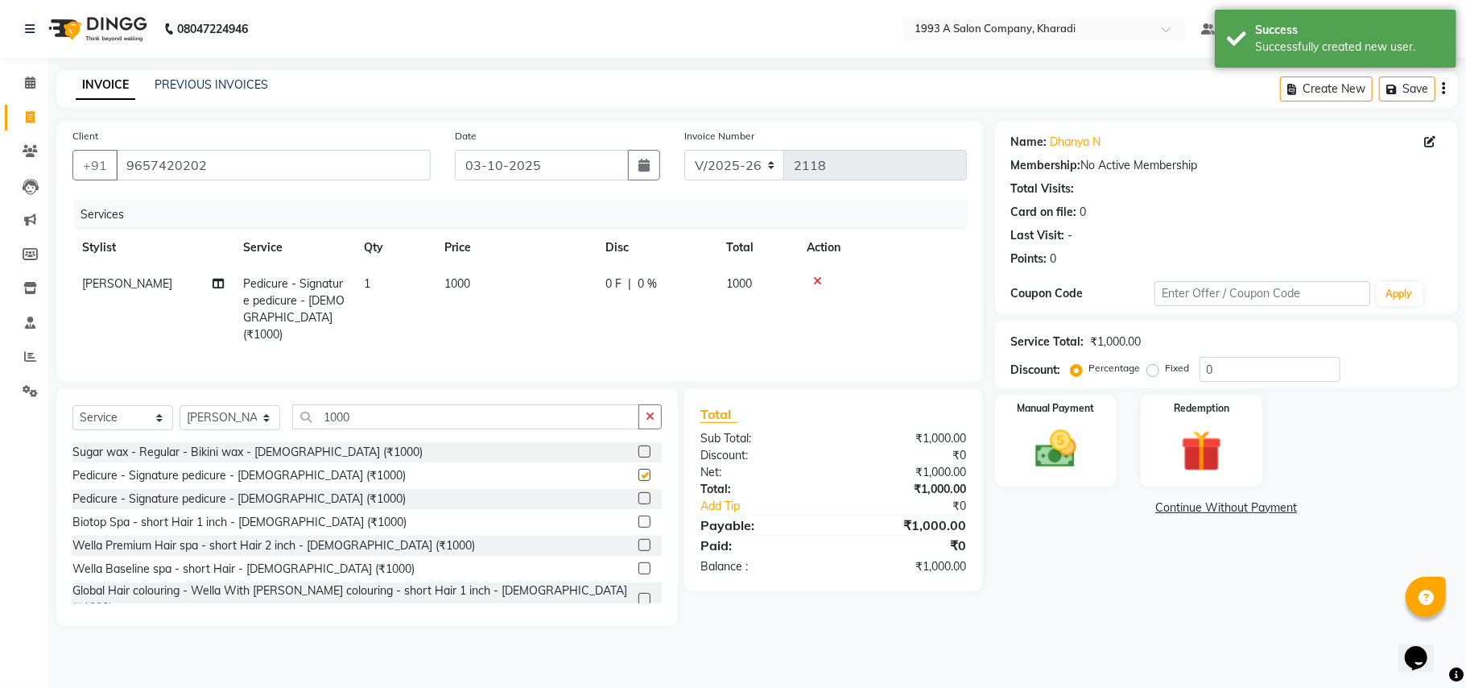
checkbox input "false"
click at [390, 406] on input "1000" at bounding box center [465, 416] width 347 height 25
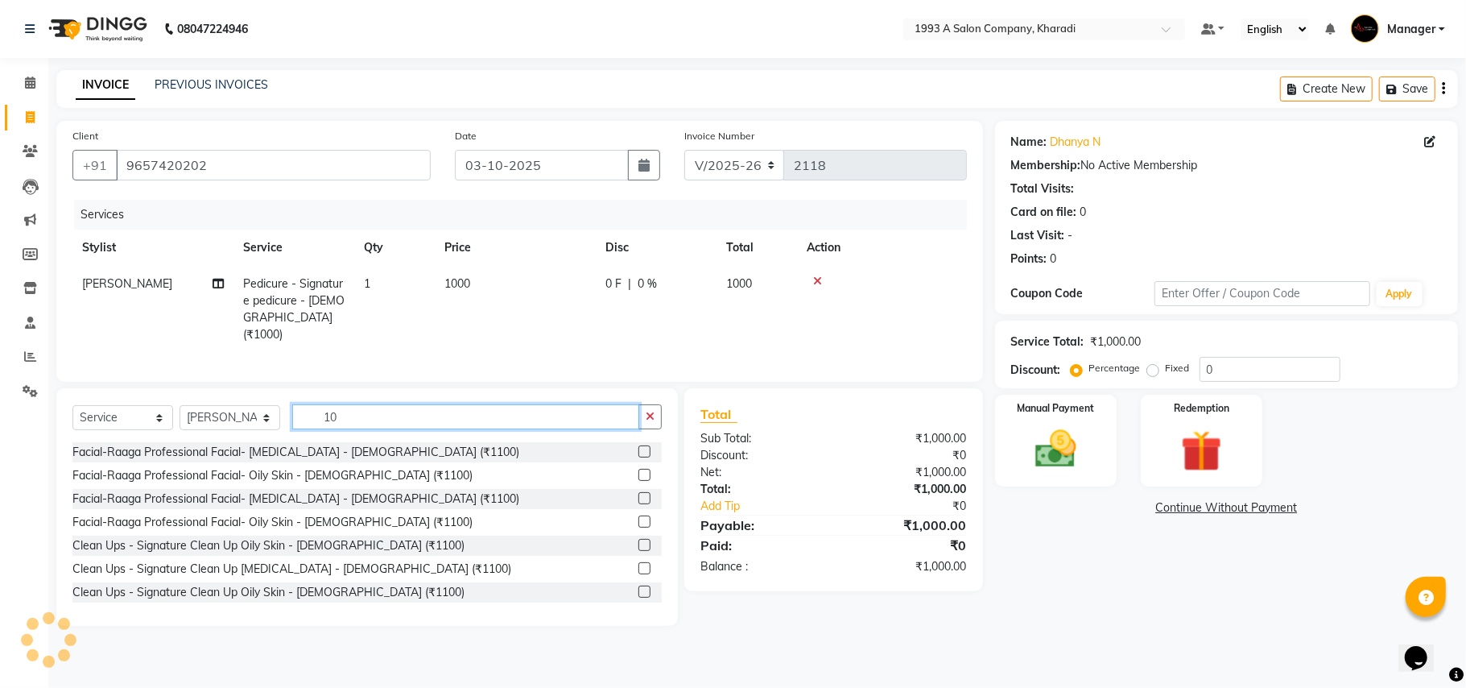
type input "1"
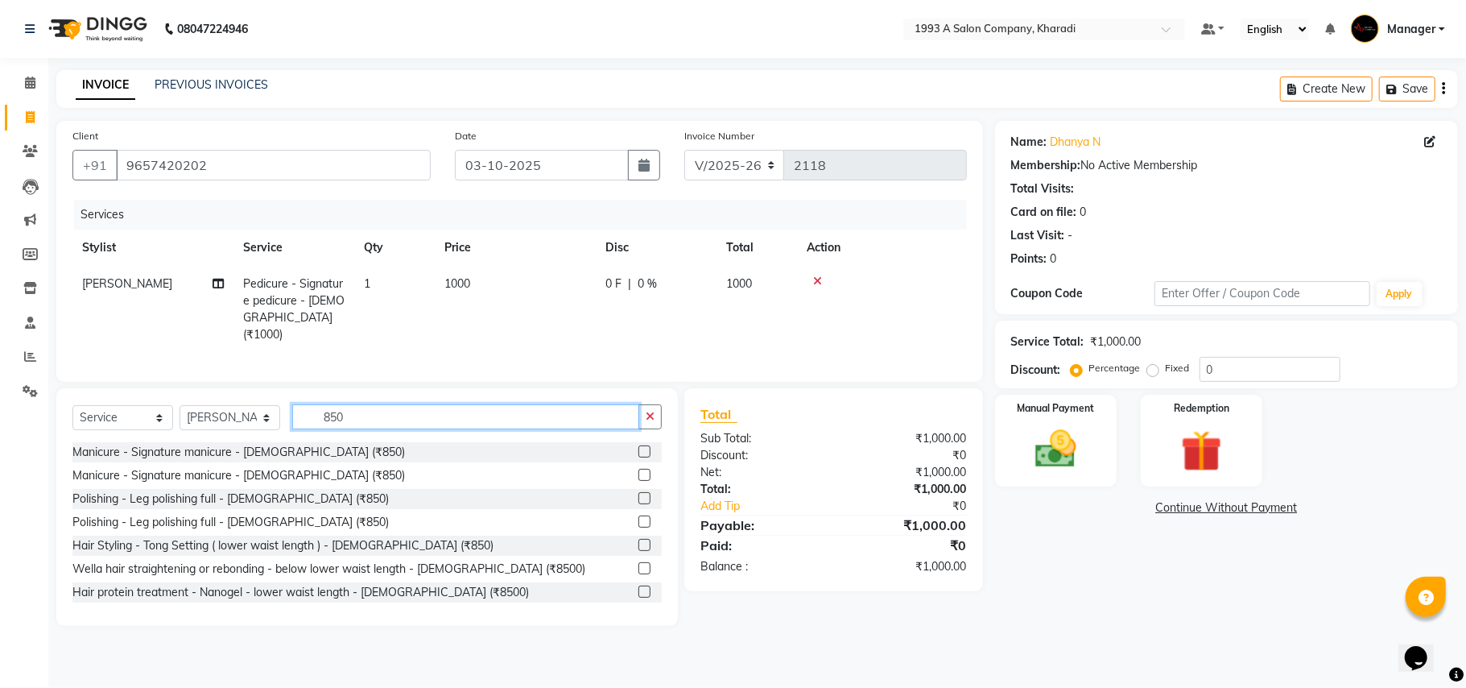
type input "850"
click at [639, 453] on label at bounding box center [645, 451] width 12 height 12
click at [639, 453] on input "checkbox" at bounding box center [644, 452] width 10 height 10
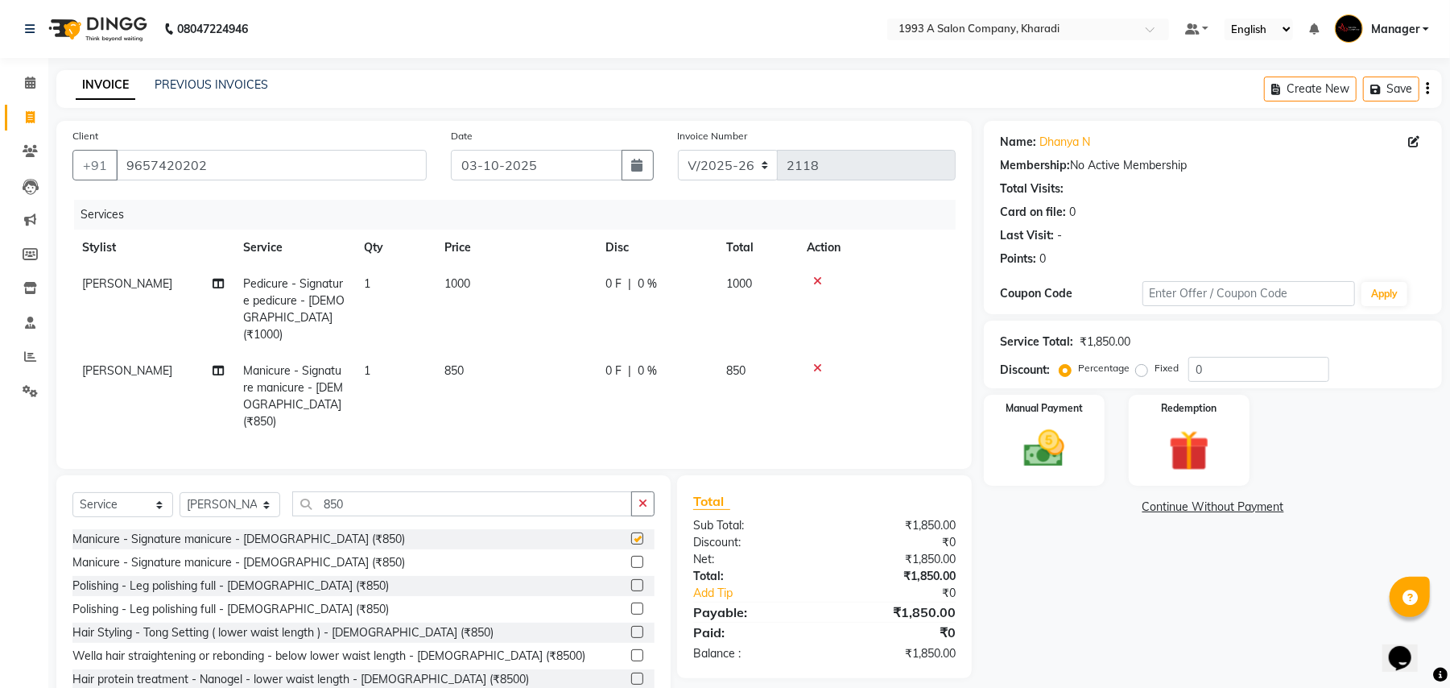
checkbox input "false"
click at [369, 491] on input "850" at bounding box center [462, 503] width 340 height 25
type input "8"
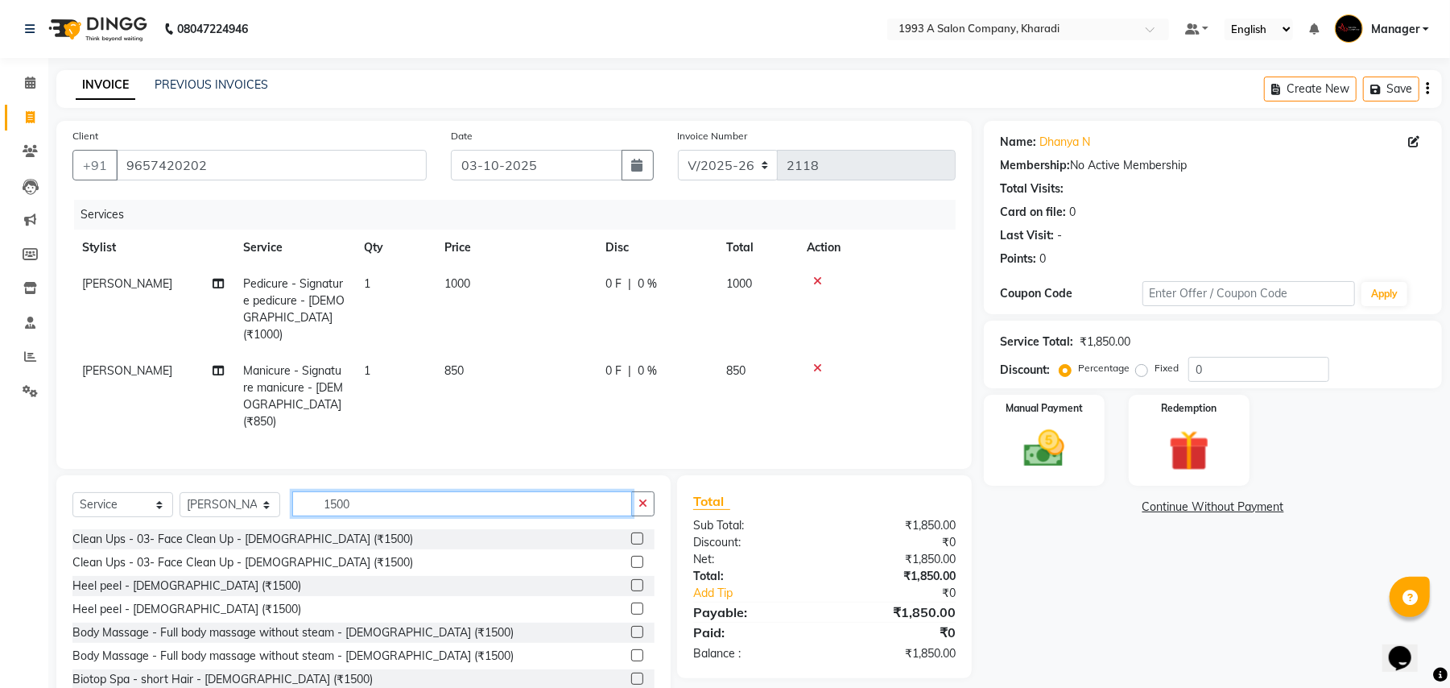
type input "1500"
click at [631, 579] on label at bounding box center [637, 585] width 12 height 12
click at [631, 581] on input "checkbox" at bounding box center [636, 586] width 10 height 10
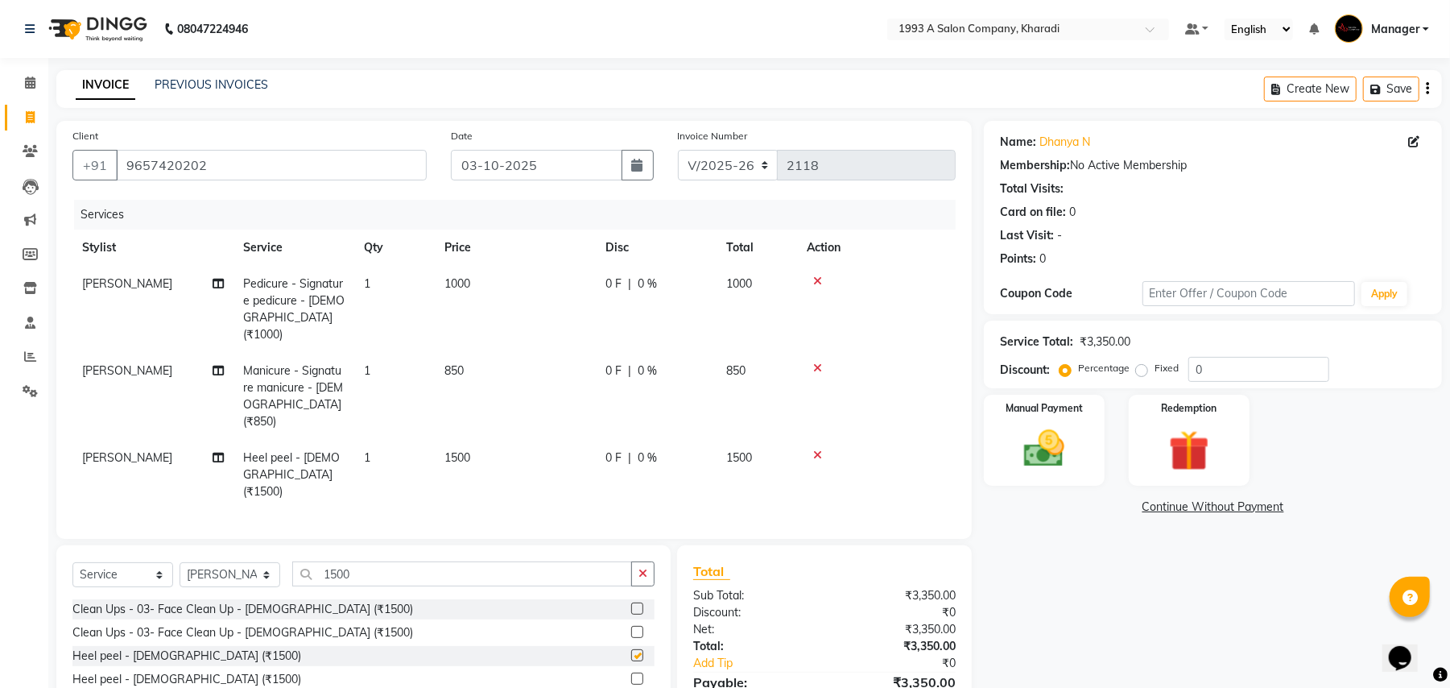
checkbox input "false"
click at [644, 449] on span "0 %" at bounding box center [647, 457] width 19 height 17
select select "66038"
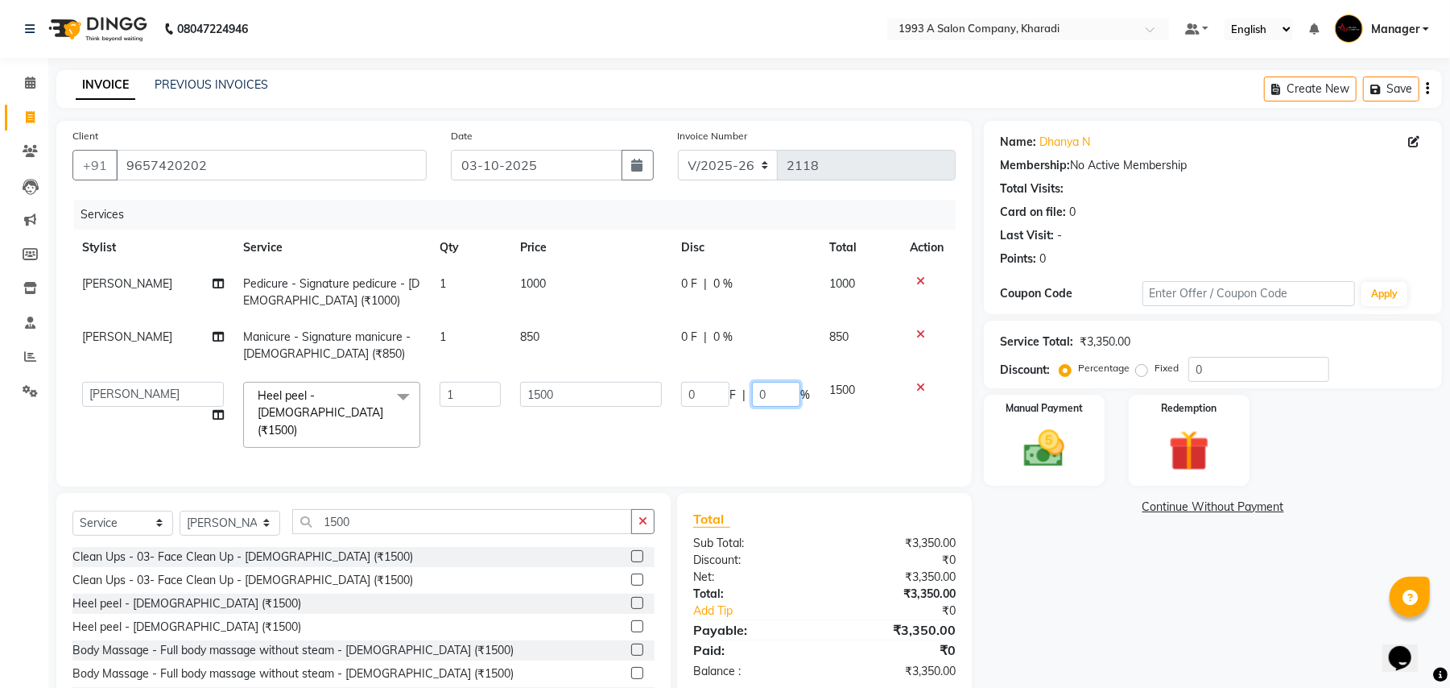
click at [777, 394] on input "0" at bounding box center [776, 394] width 48 height 25
type input "20"
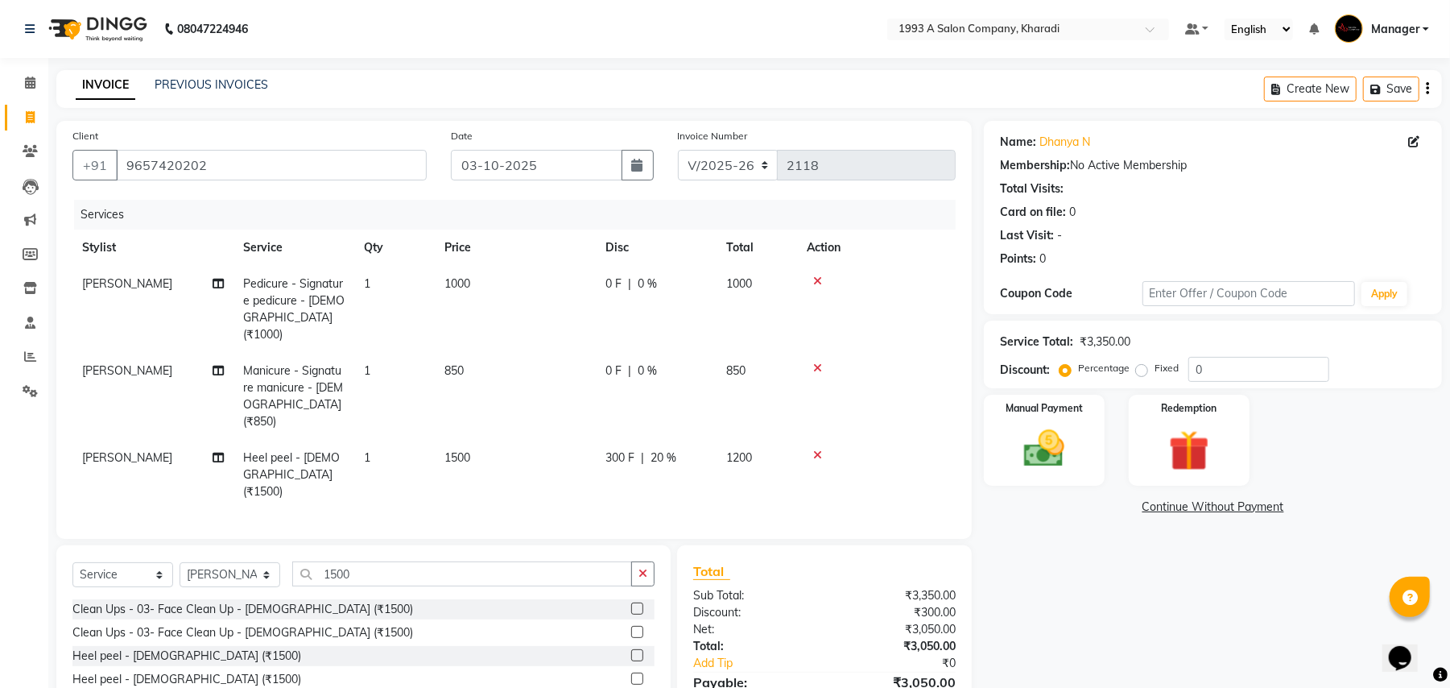
click at [754, 440] on tr "[PERSON_NAME] Heel peel - [DEMOGRAPHIC_DATA] (₹1500) 1 1500 300 F | 20 % 1200" at bounding box center [513, 475] width 883 height 70
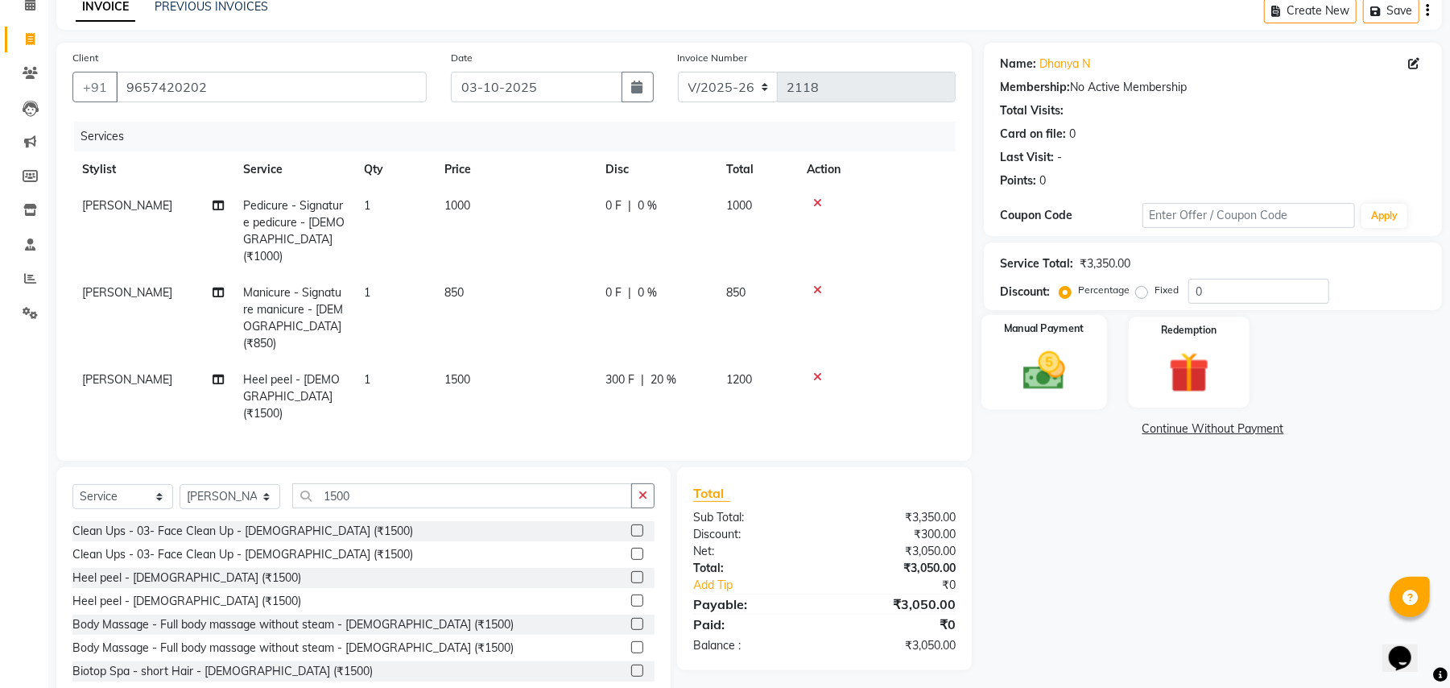
scroll to position [85, 0]
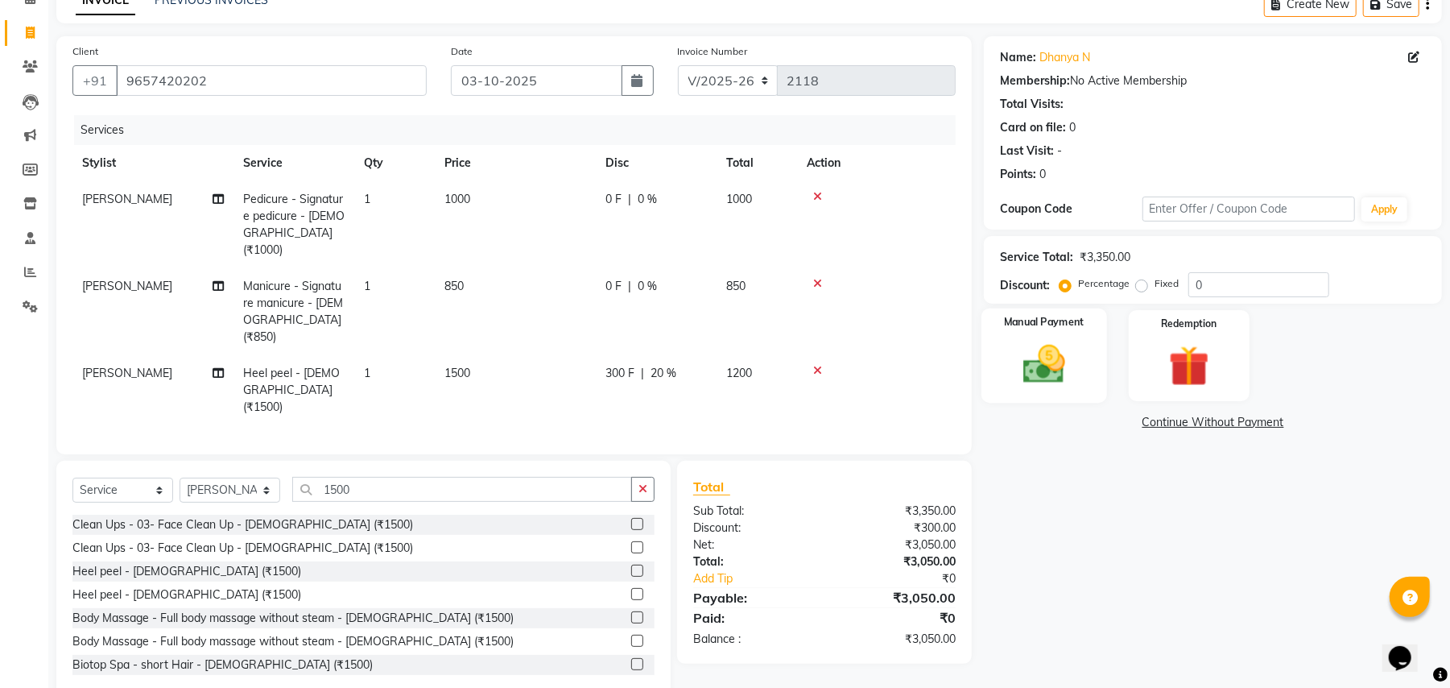
click at [1080, 358] on div "Manual Payment" at bounding box center [1045, 355] width 126 height 94
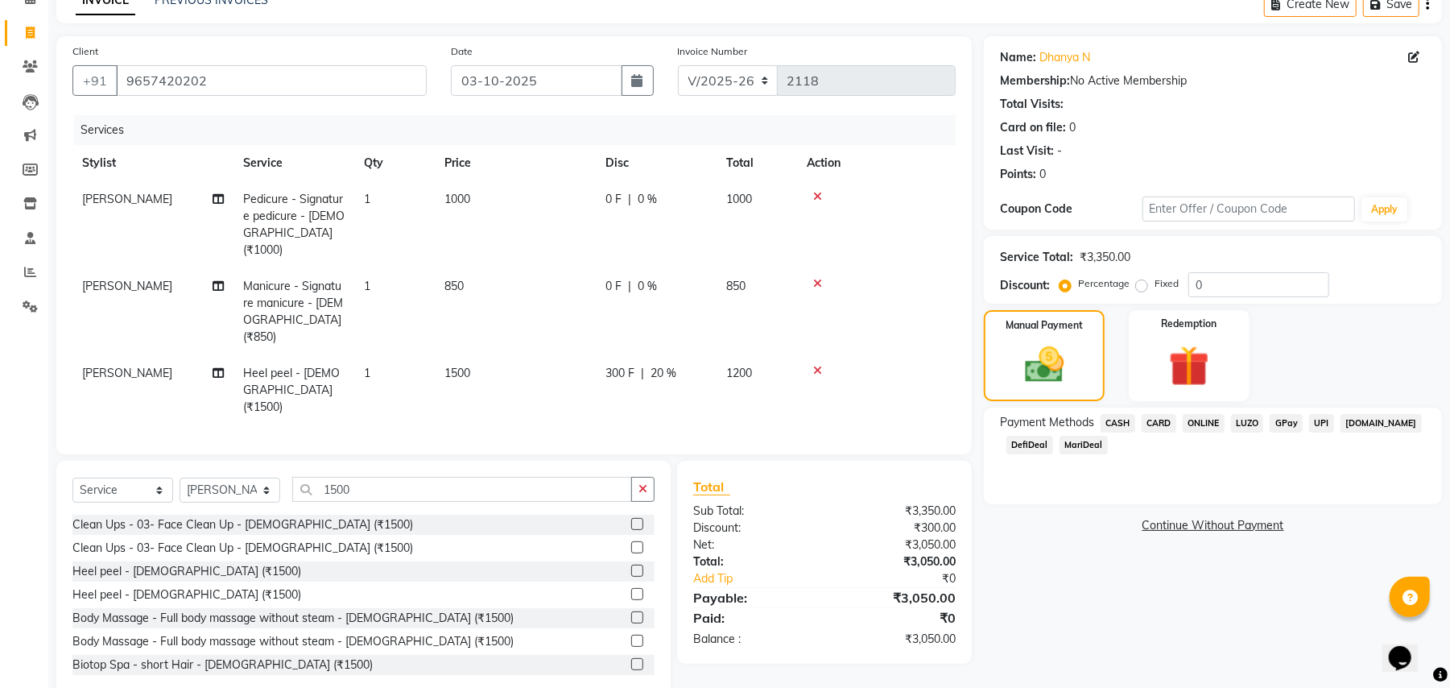
click at [1034, 449] on span "DefiDeal" at bounding box center [1030, 445] width 47 height 19
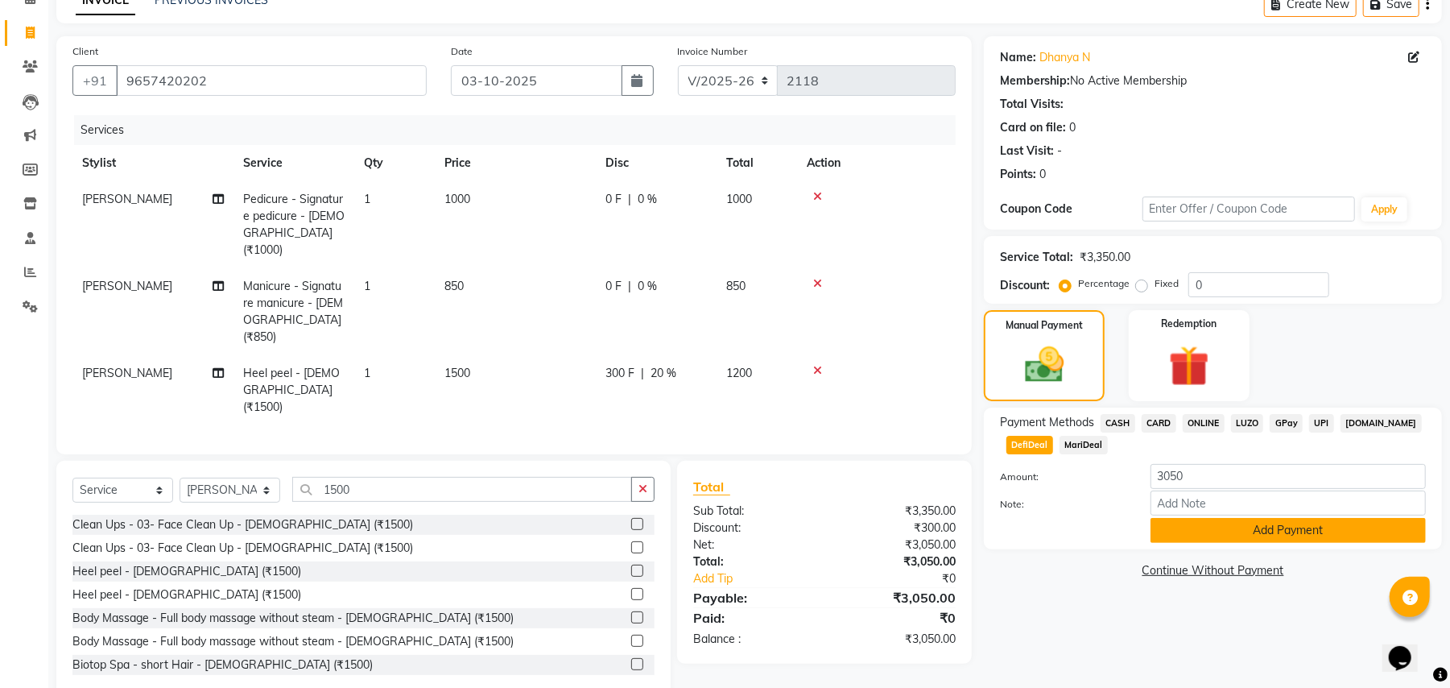
click at [1330, 532] on button "Add Payment" at bounding box center [1288, 530] width 275 height 25
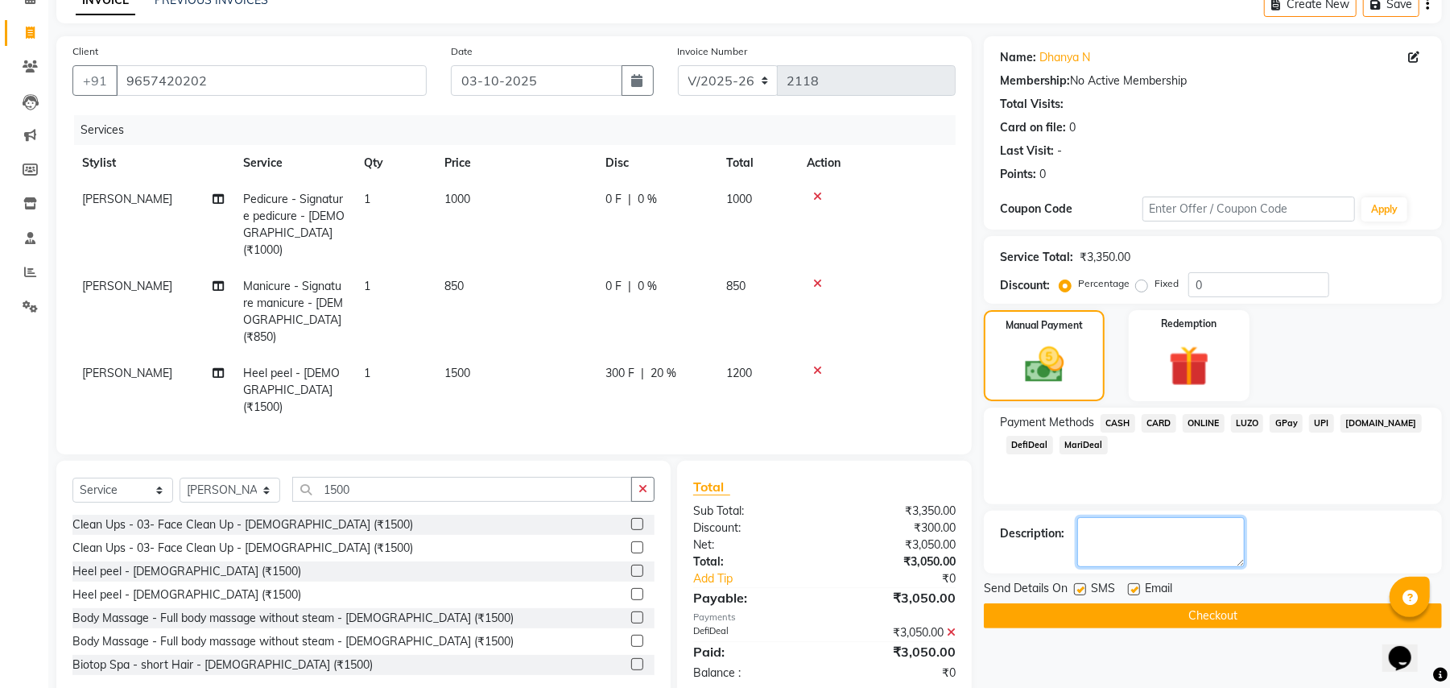
click at [1099, 526] on textarea at bounding box center [1162, 542] width 168 height 50
type textarea "2000 +1050"
click at [1198, 615] on button "Checkout" at bounding box center [1213, 615] width 458 height 25
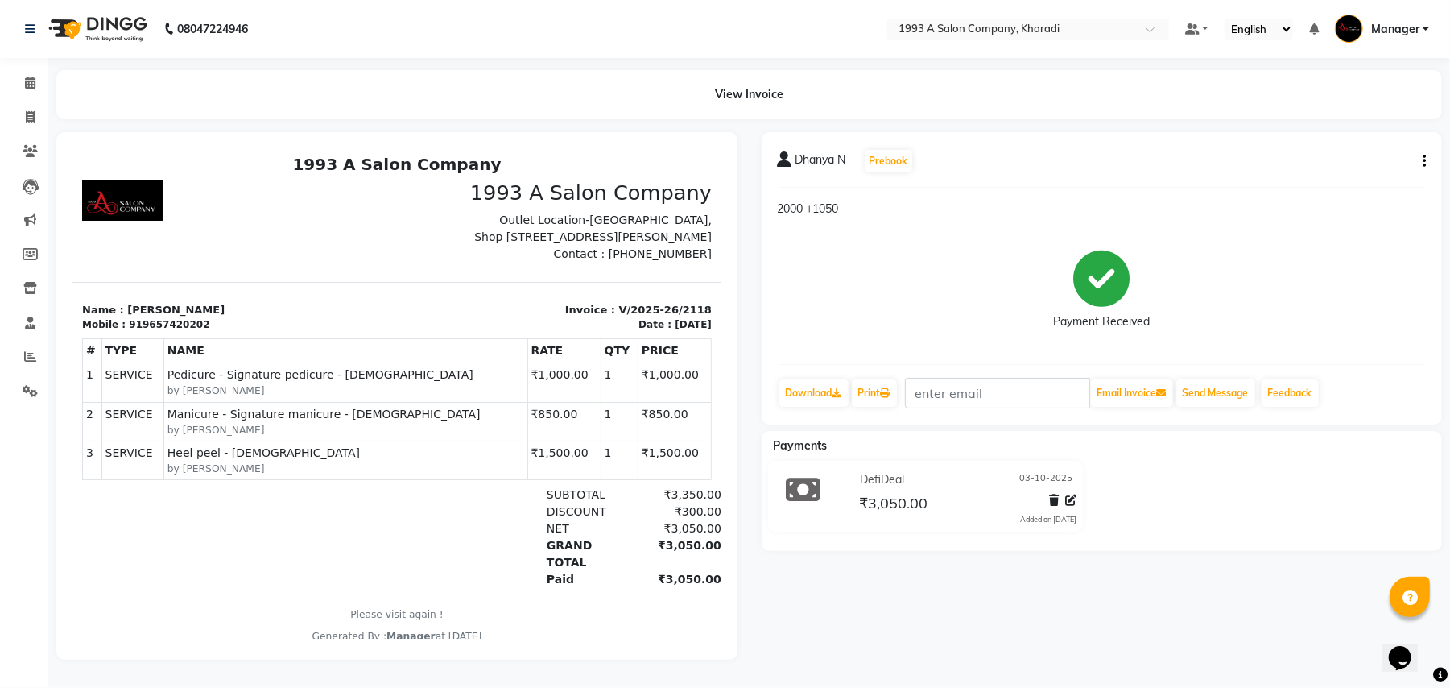
click at [1424, 161] on icon "button" at bounding box center [1424, 161] width 3 height 1
click at [1319, 182] on div "Edit Invoice" at bounding box center [1343, 181] width 110 height 20
select select "service"
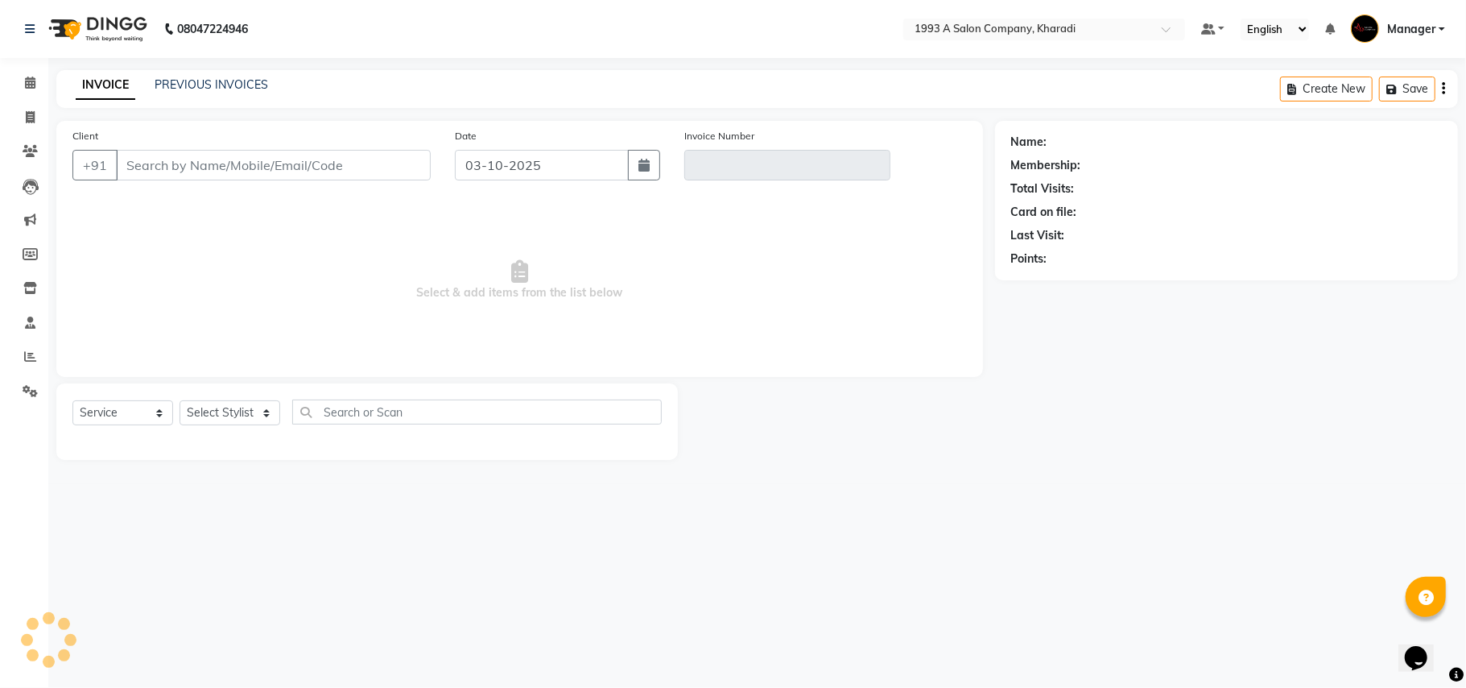
select select "13350"
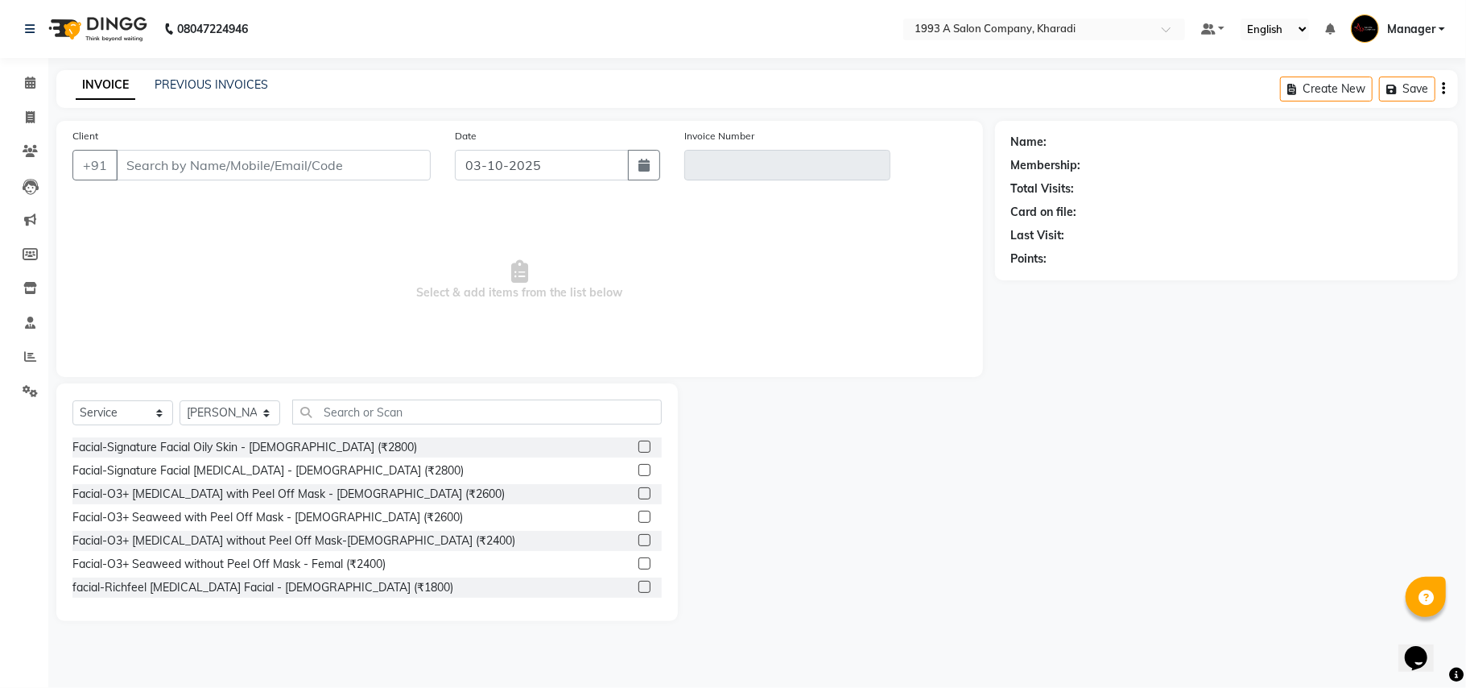
type input "9657420202"
type input "V/2025-26/2118"
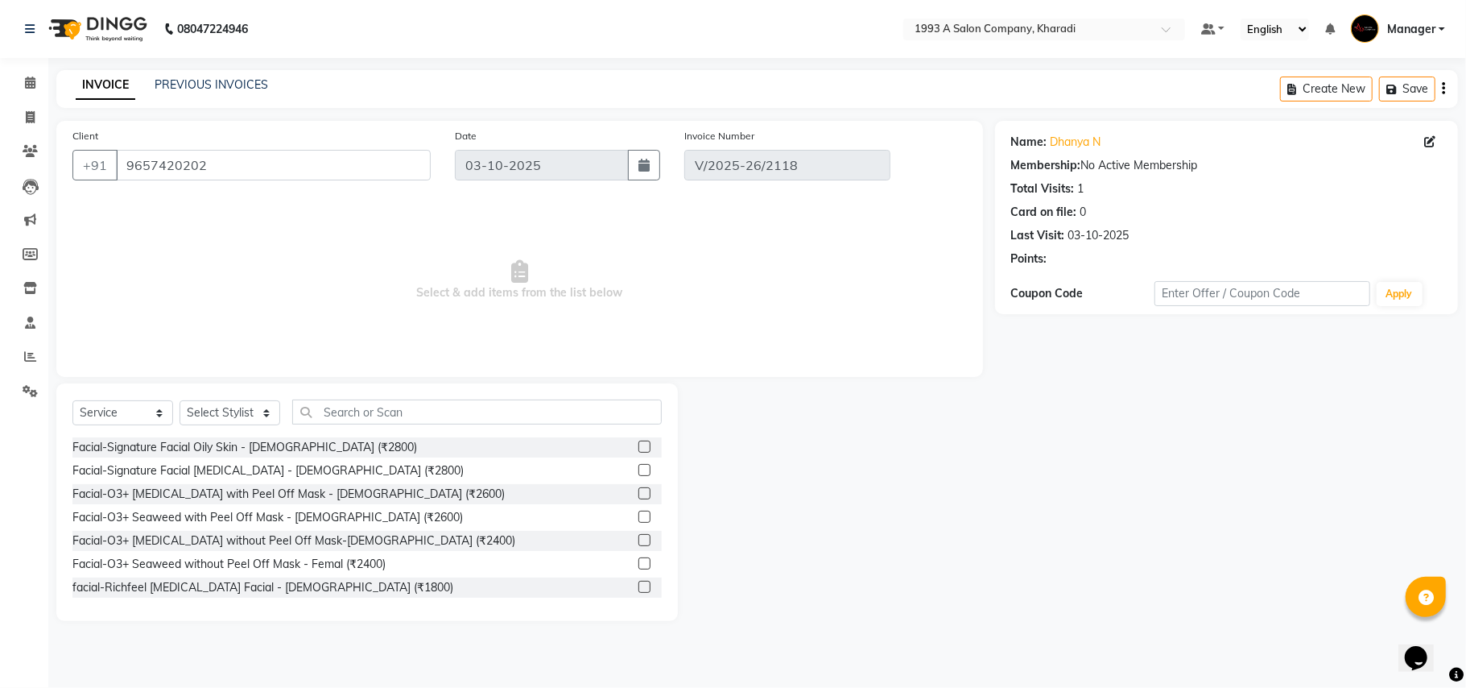
select select "select"
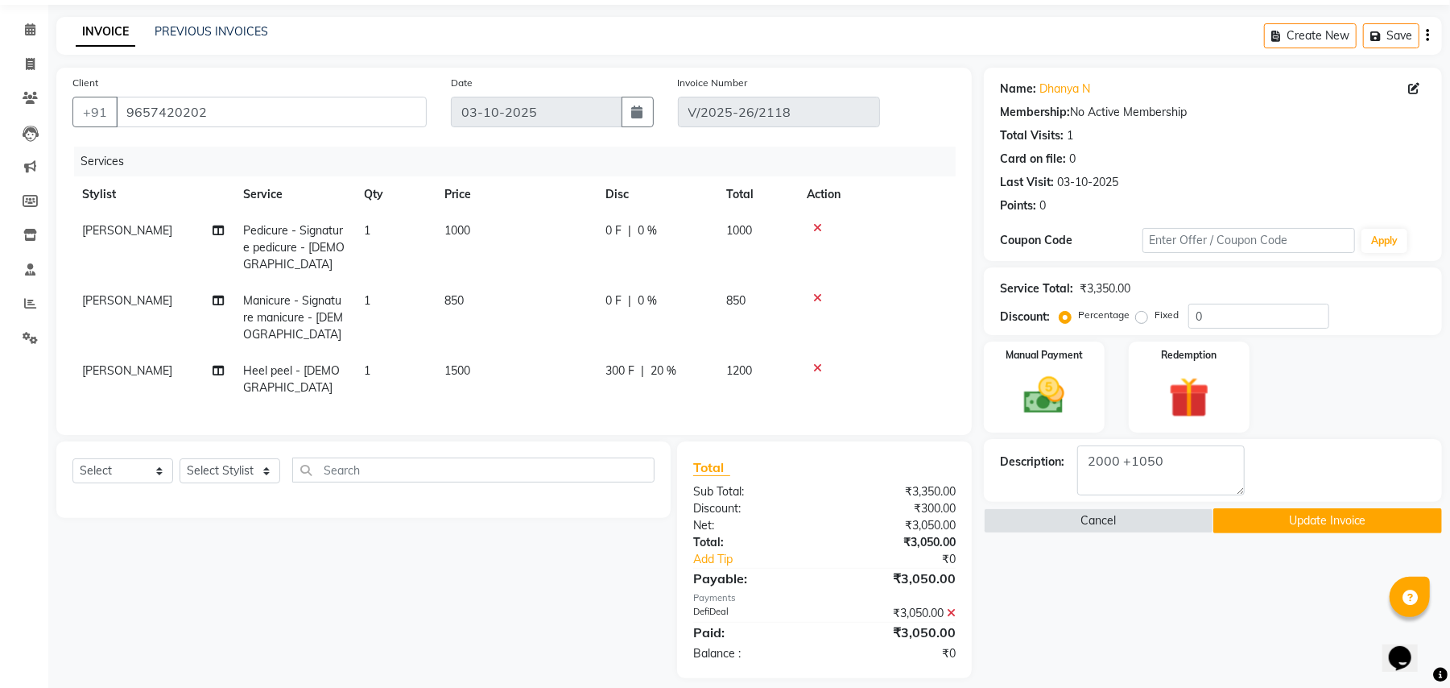
scroll to position [66, 0]
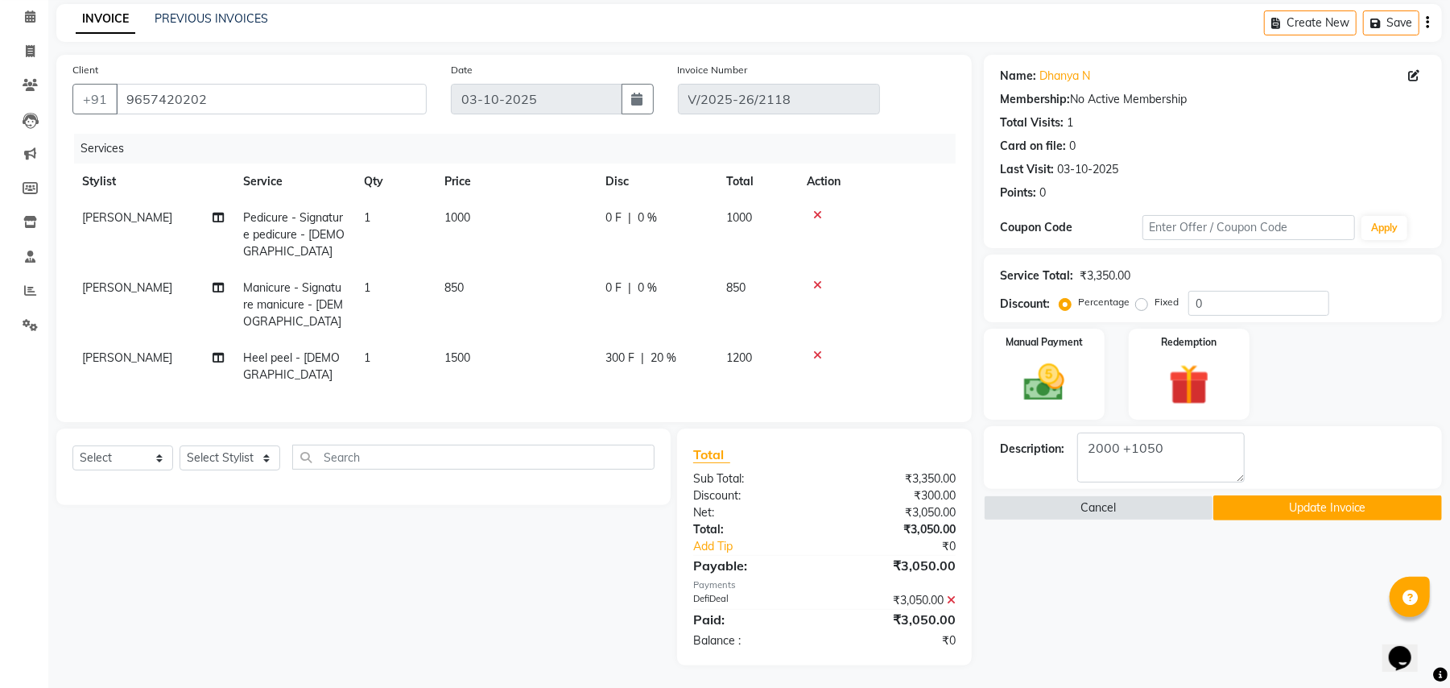
click at [951, 597] on icon at bounding box center [951, 599] width 9 height 11
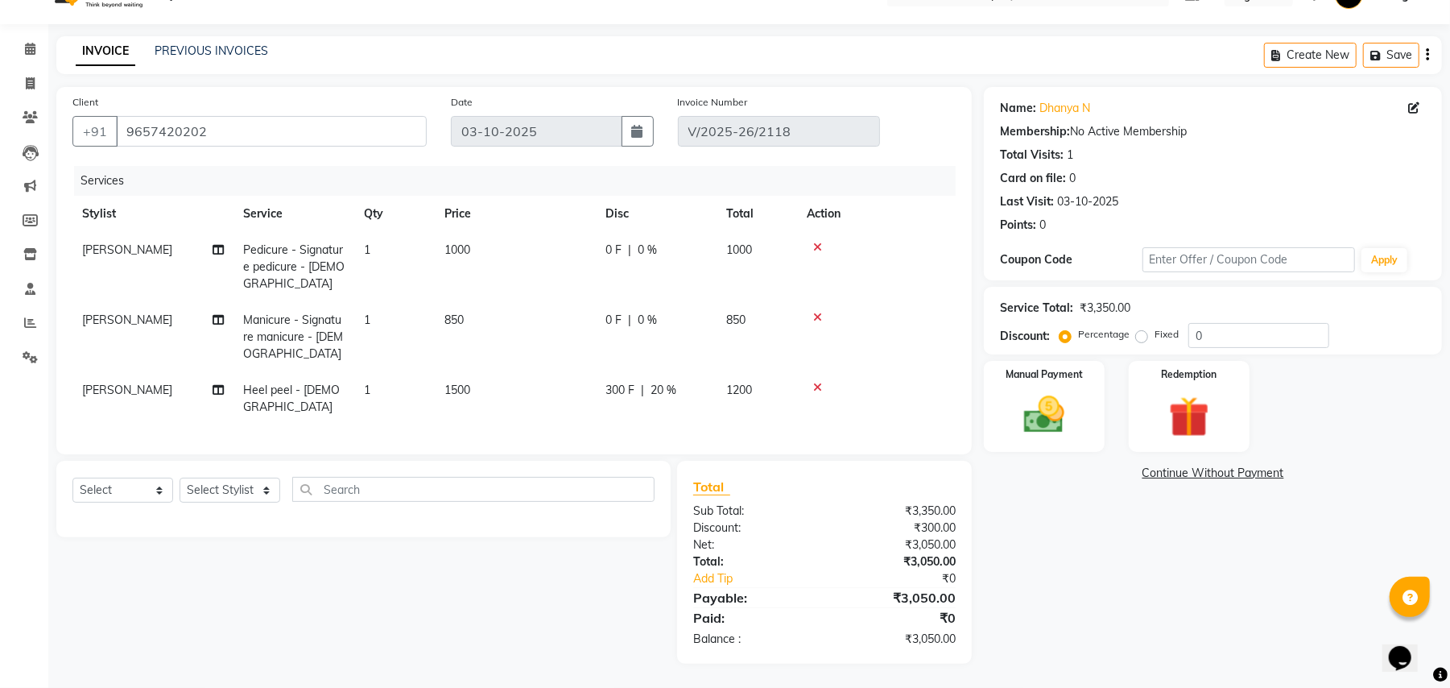
scroll to position [33, 0]
click at [1071, 436] on img at bounding box center [1044, 415] width 69 height 49
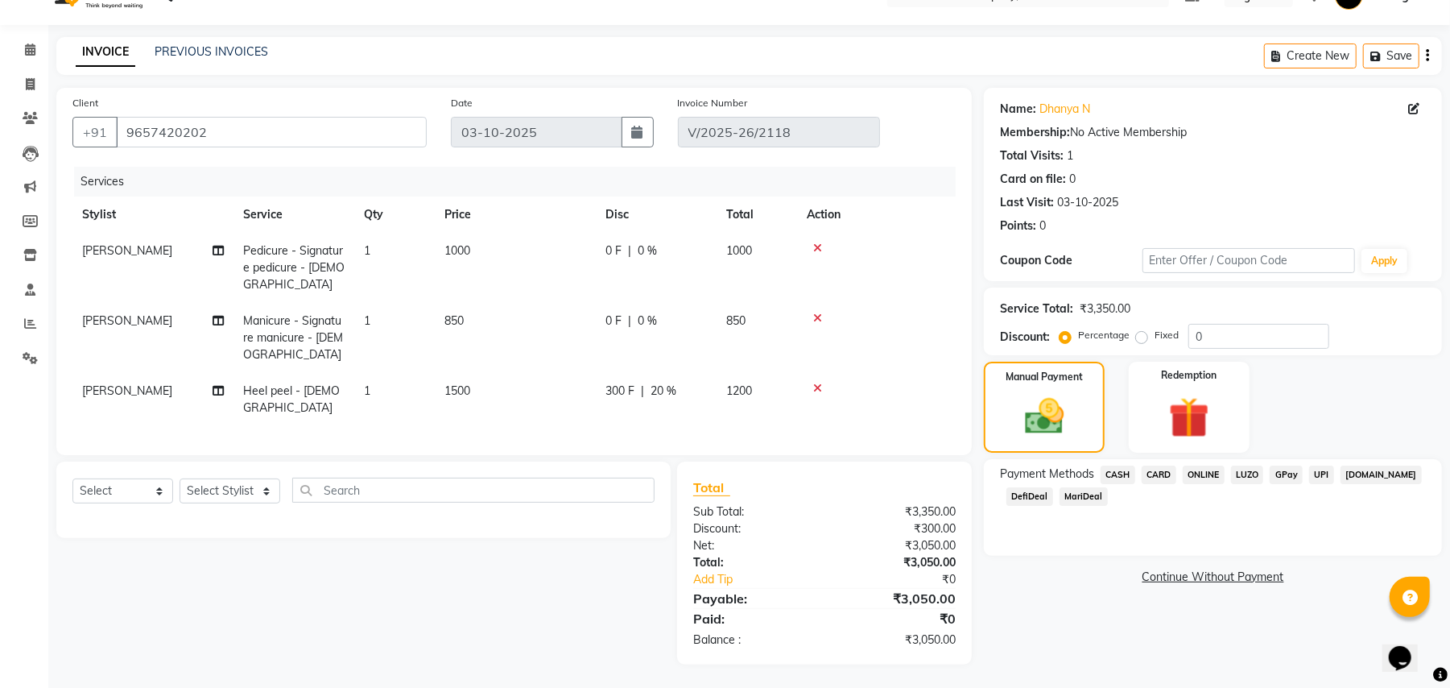
click at [1163, 478] on span "CARD" at bounding box center [1159, 474] width 35 height 19
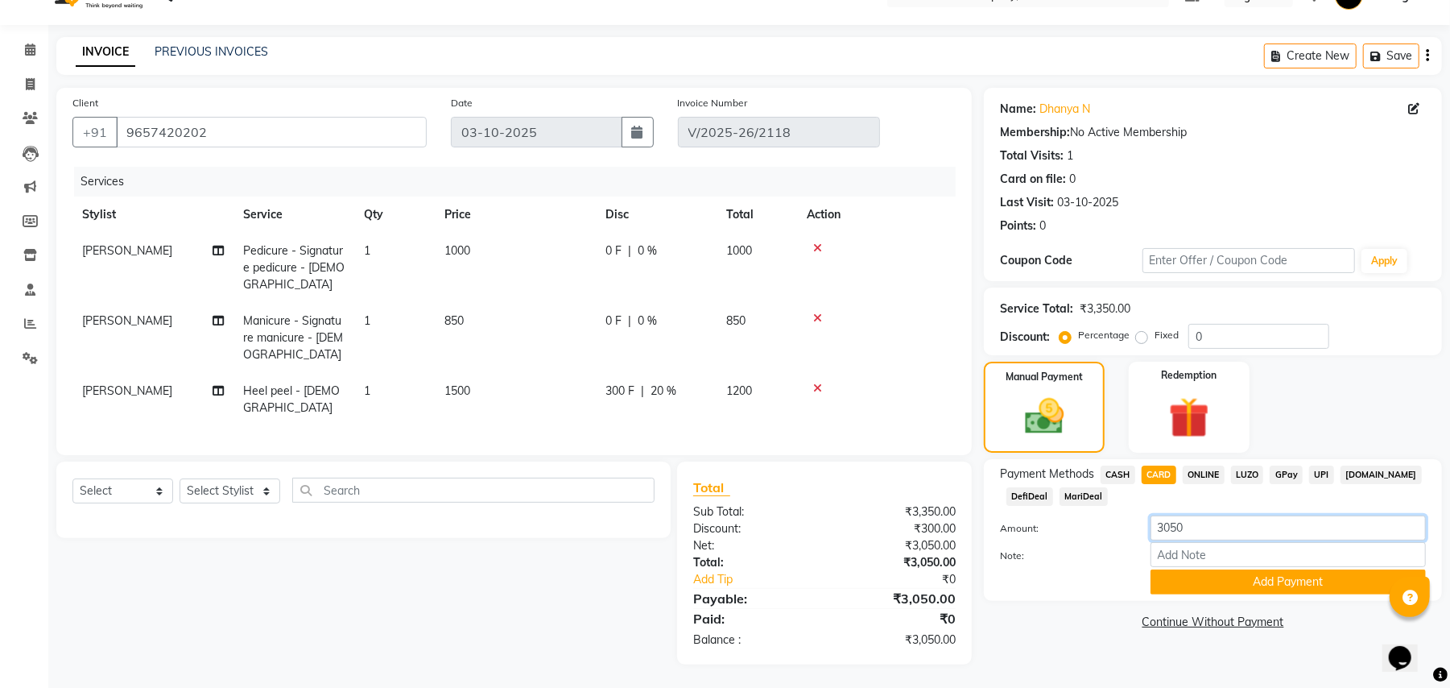
click at [1202, 523] on input "3050" at bounding box center [1288, 527] width 275 height 25
type input "3"
type input "1050"
click at [1177, 584] on button "Add Payment" at bounding box center [1288, 581] width 275 height 25
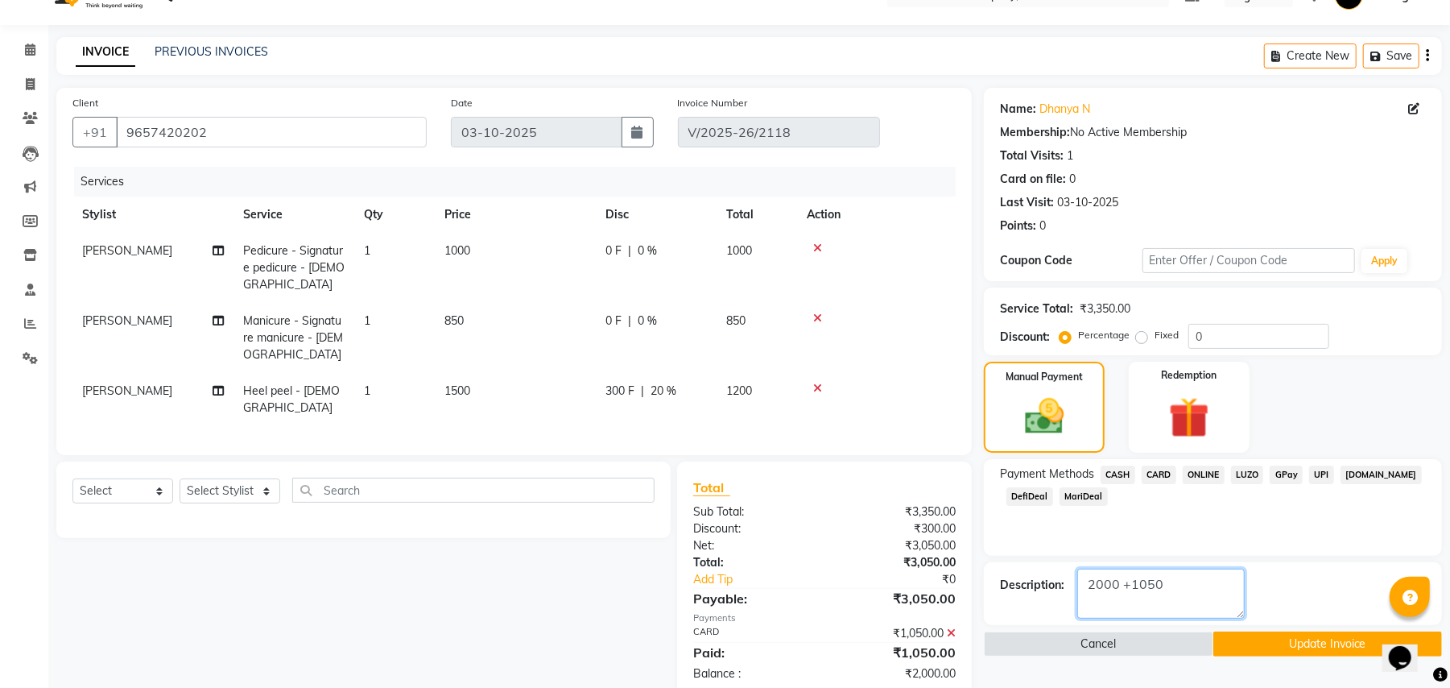
click at [1168, 588] on textarea at bounding box center [1162, 594] width 168 height 50
type textarea "2"
click at [1019, 494] on span "DefiDeal" at bounding box center [1030, 496] width 47 height 19
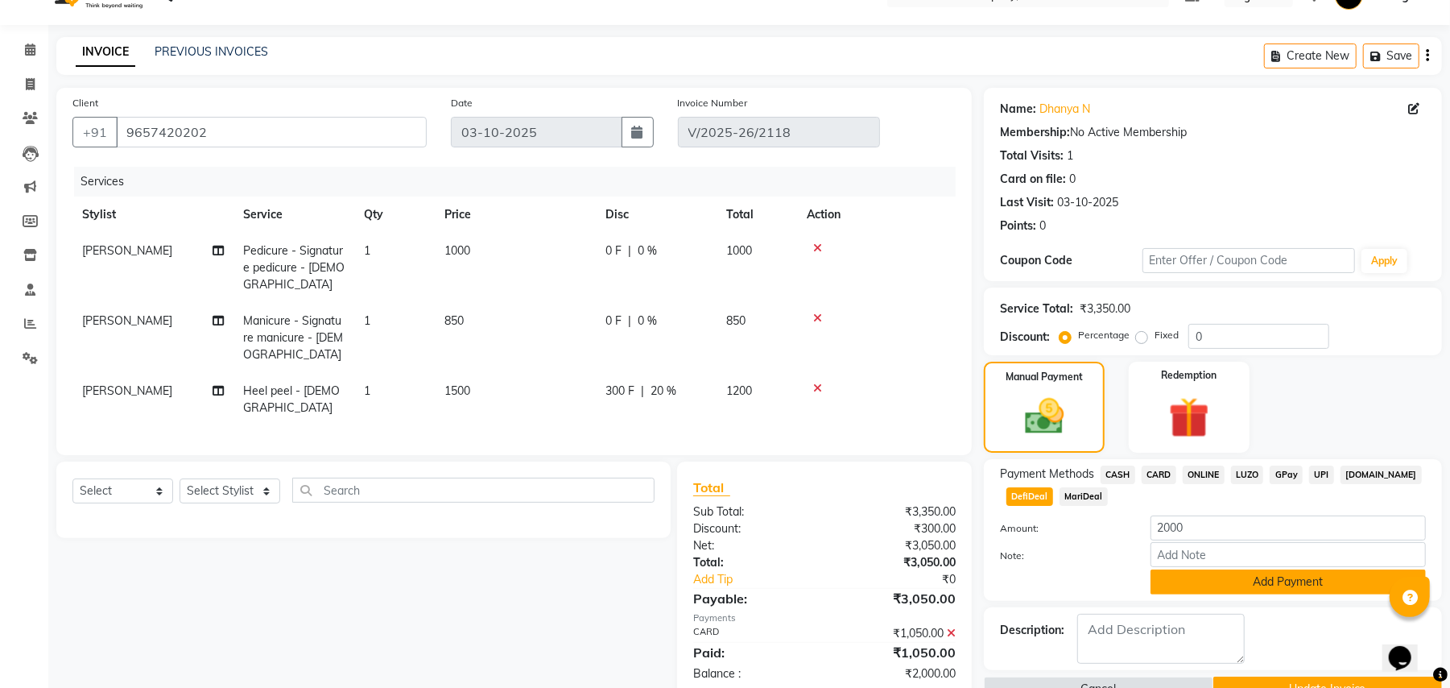
click at [1251, 585] on button "Add Payment" at bounding box center [1288, 581] width 275 height 25
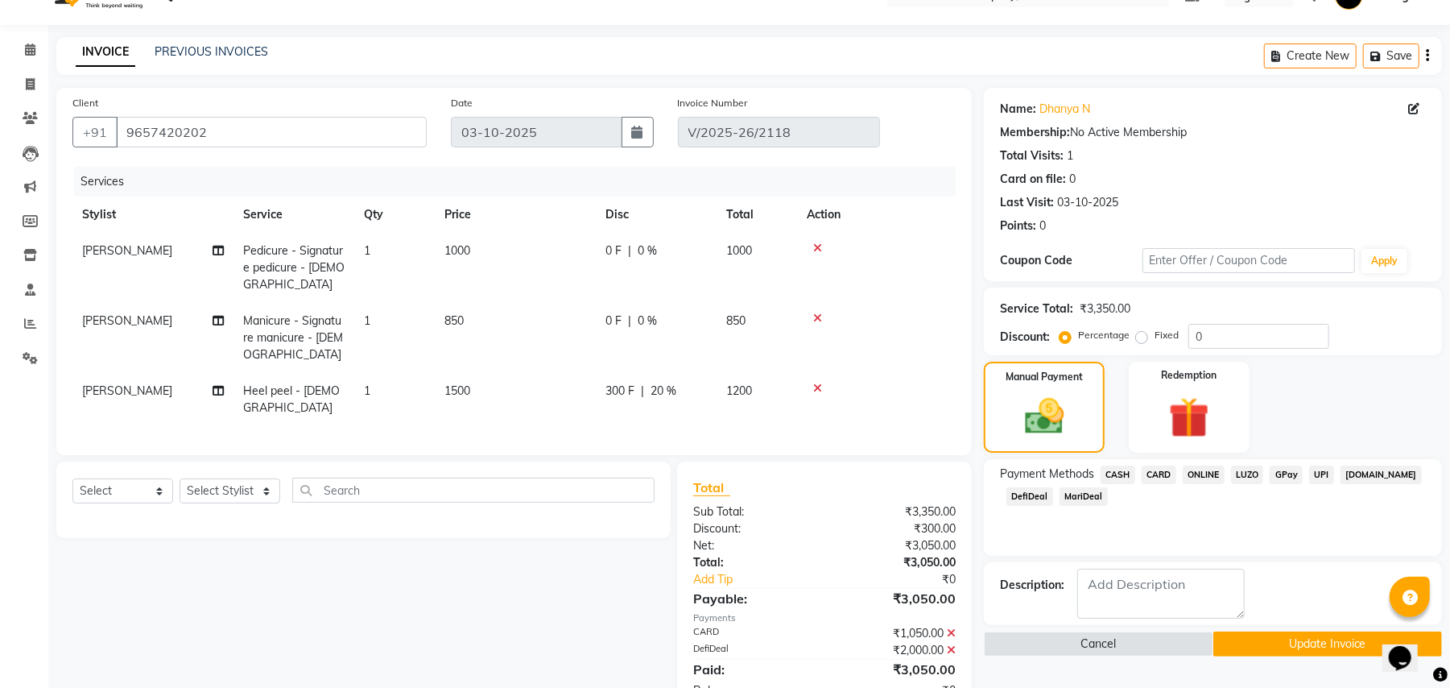
scroll to position [84, 0]
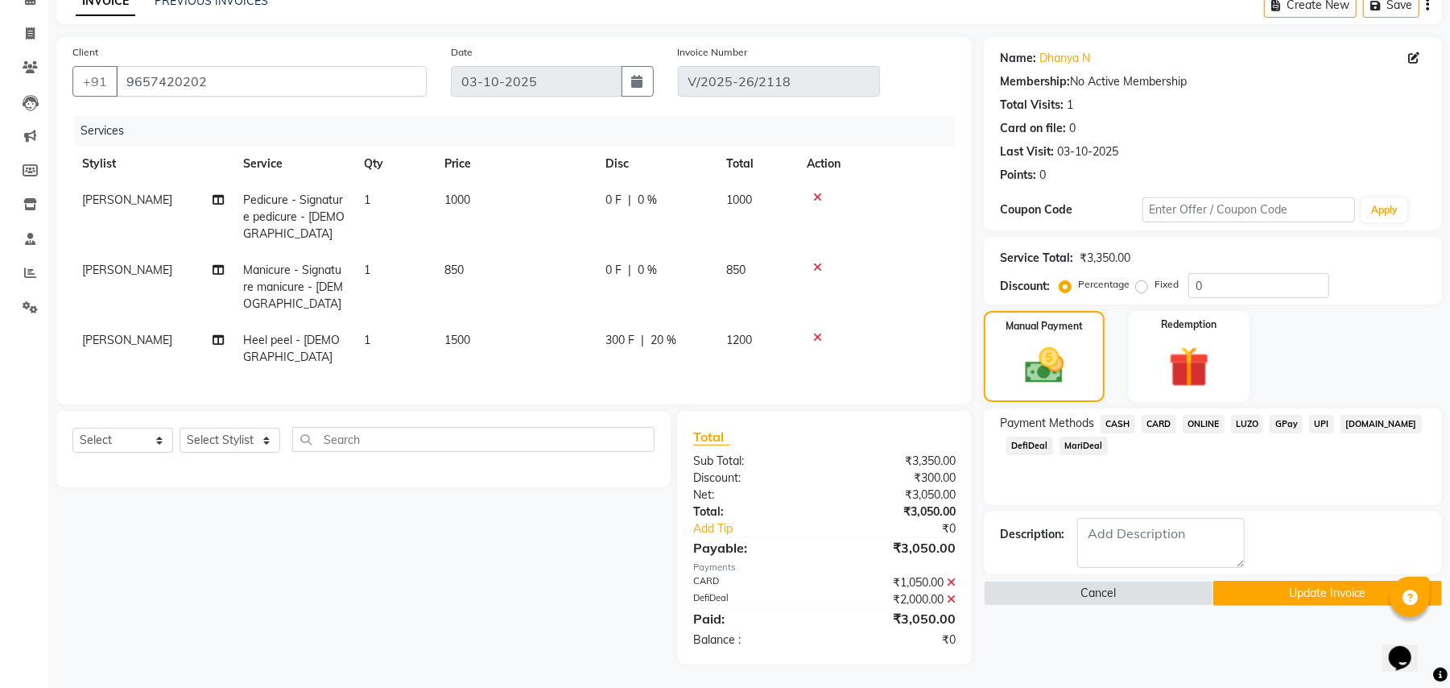
click at [1292, 587] on button "Update Invoice" at bounding box center [1328, 593] width 229 height 25
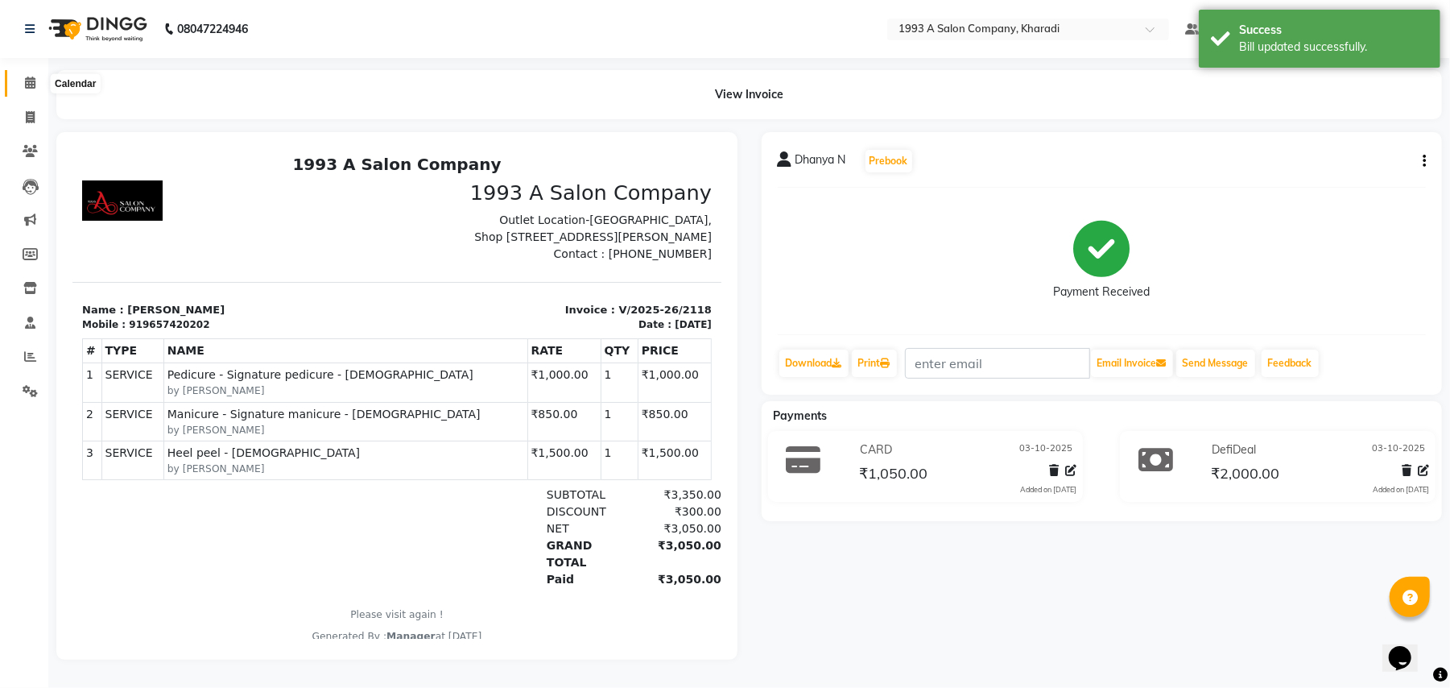
click at [33, 81] on icon at bounding box center [30, 83] width 10 height 12
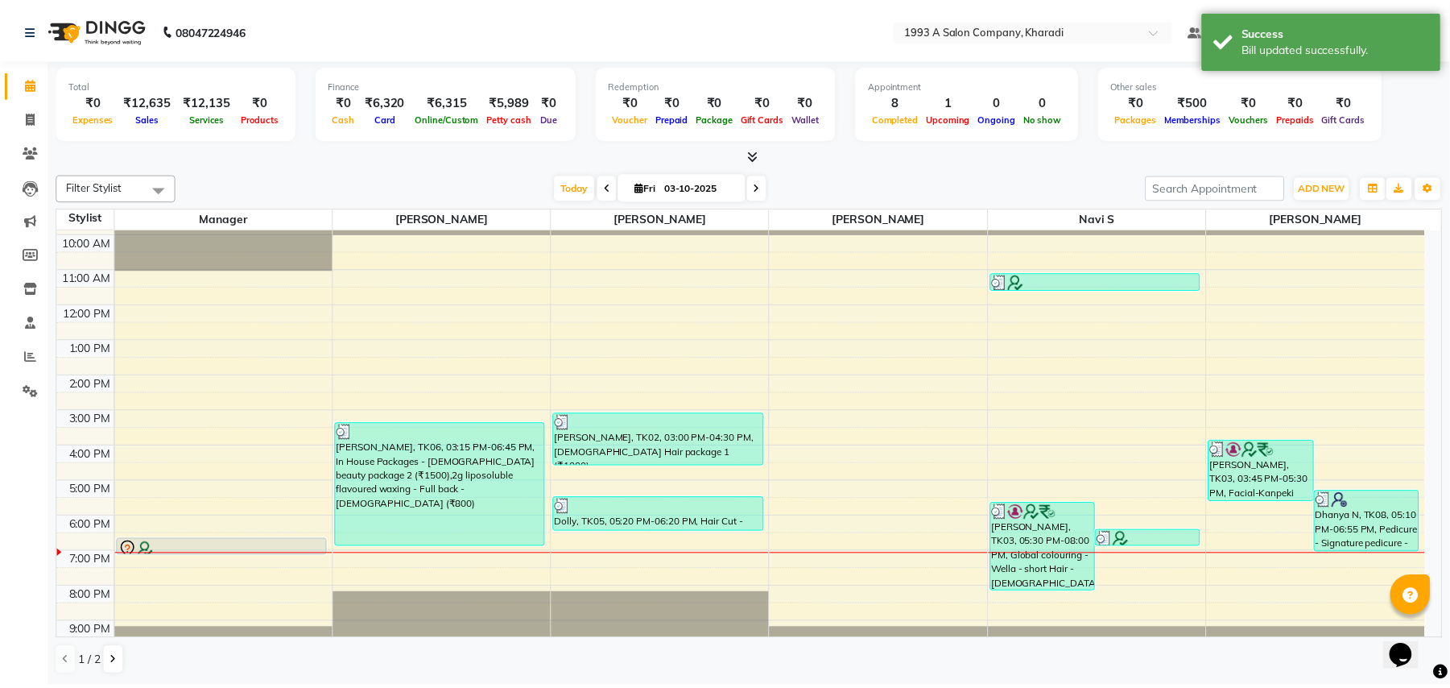
scroll to position [56, 0]
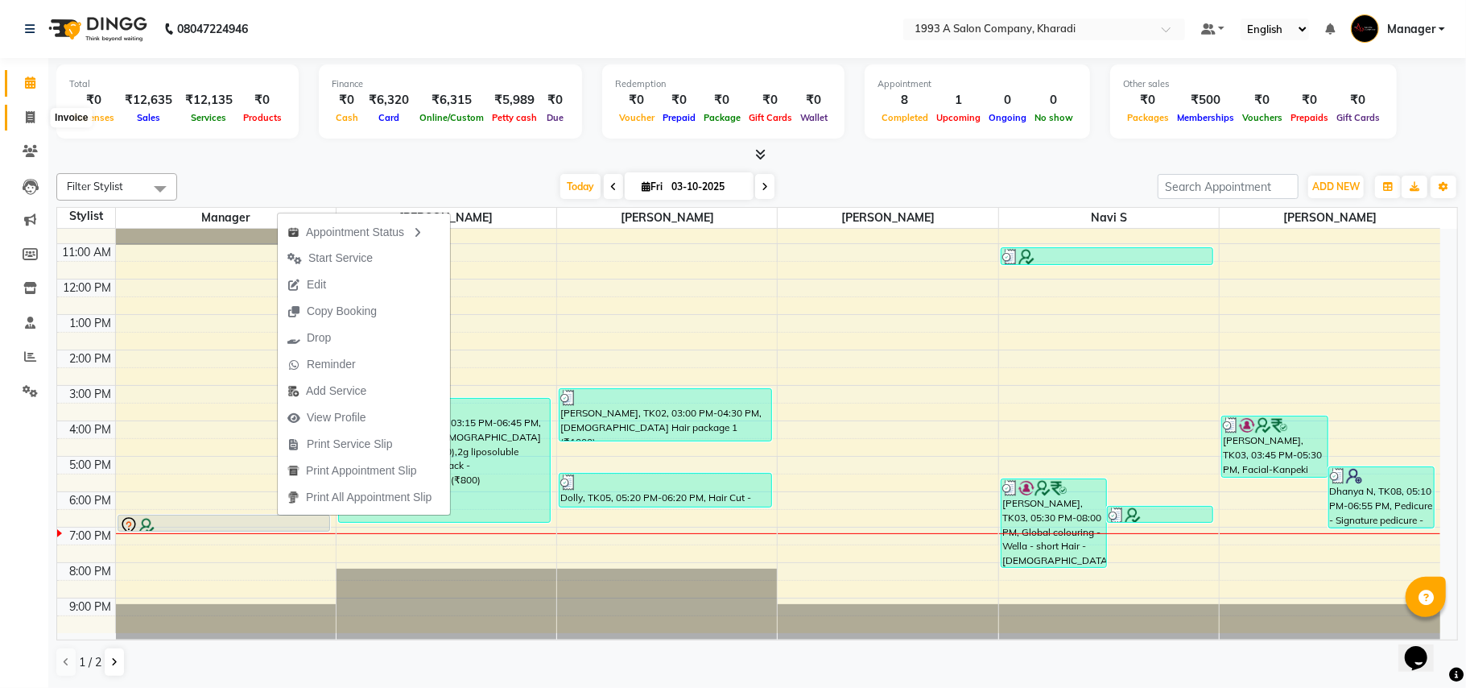
click at [34, 116] on icon at bounding box center [30, 117] width 9 height 12
select select "service"
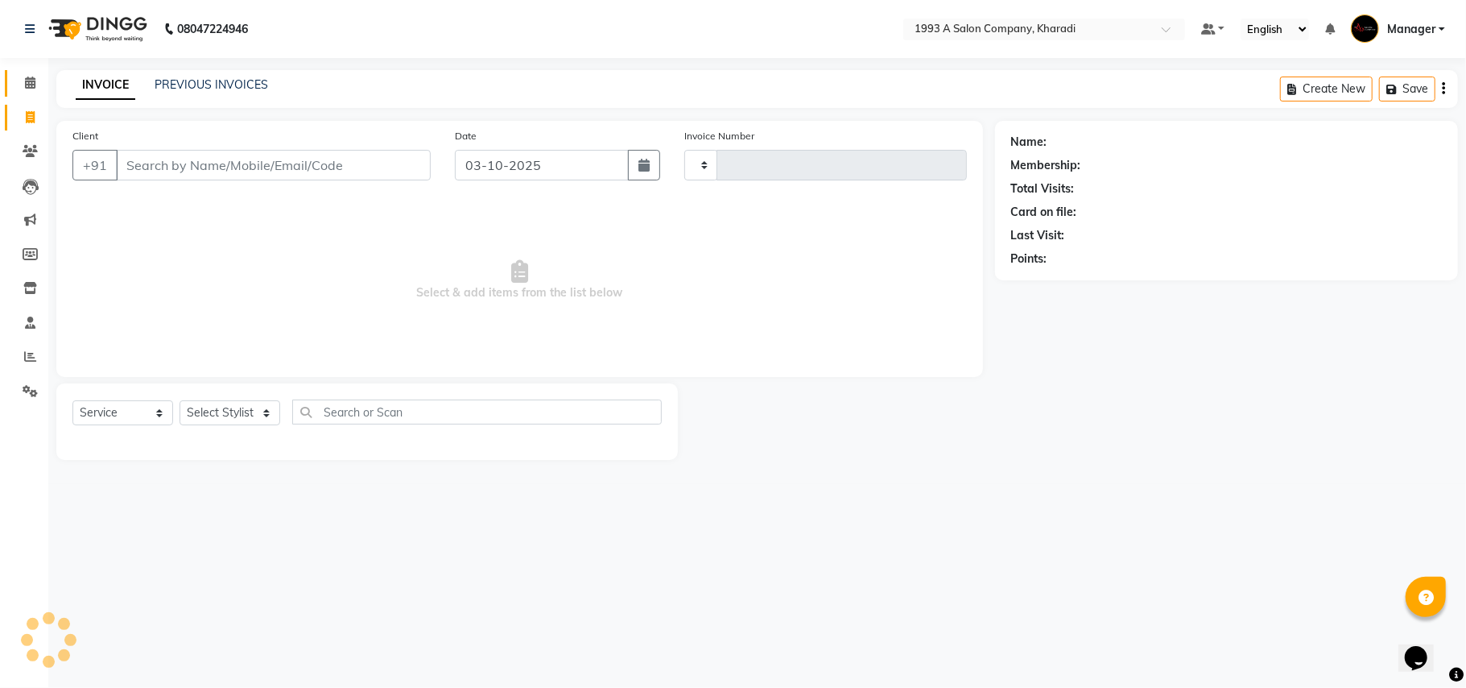
type input "2119"
select select "651"
select select "13350"
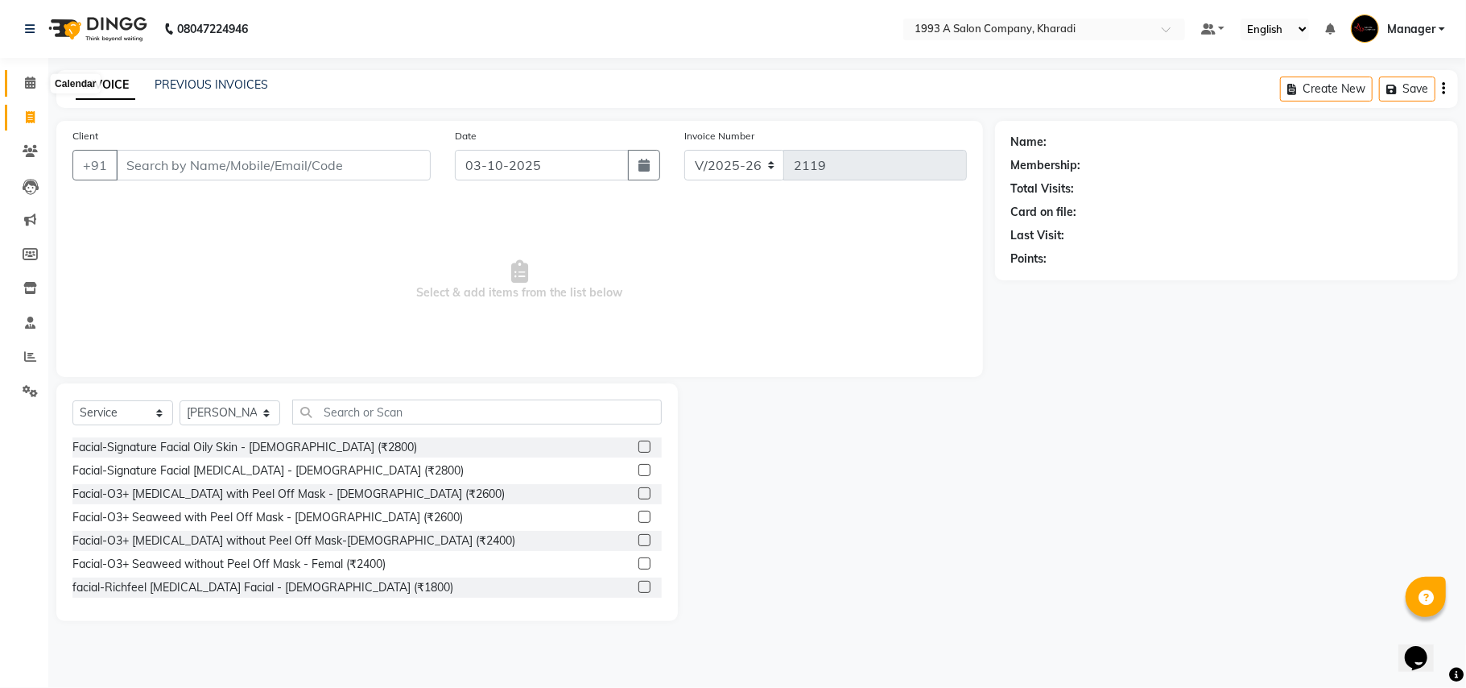
click at [27, 77] on icon at bounding box center [30, 83] width 10 height 12
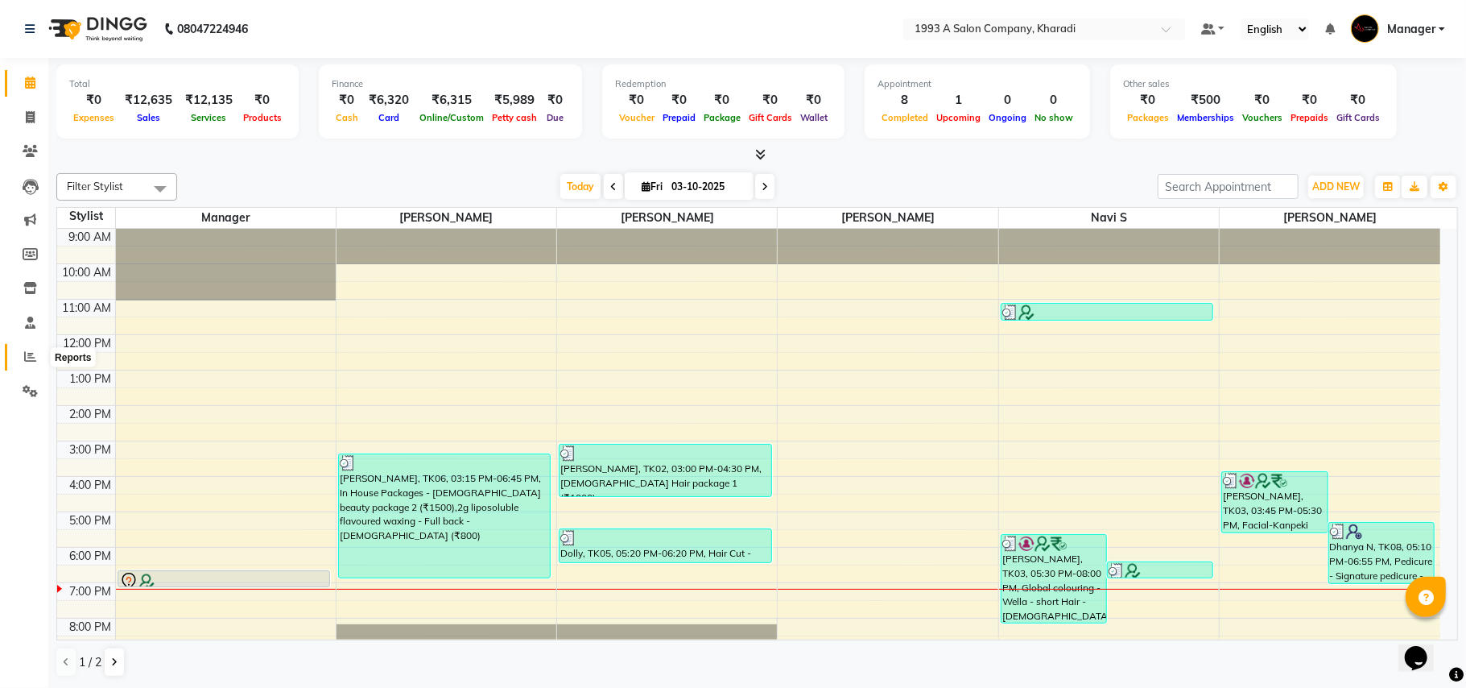
click at [27, 348] on span at bounding box center [30, 357] width 28 height 19
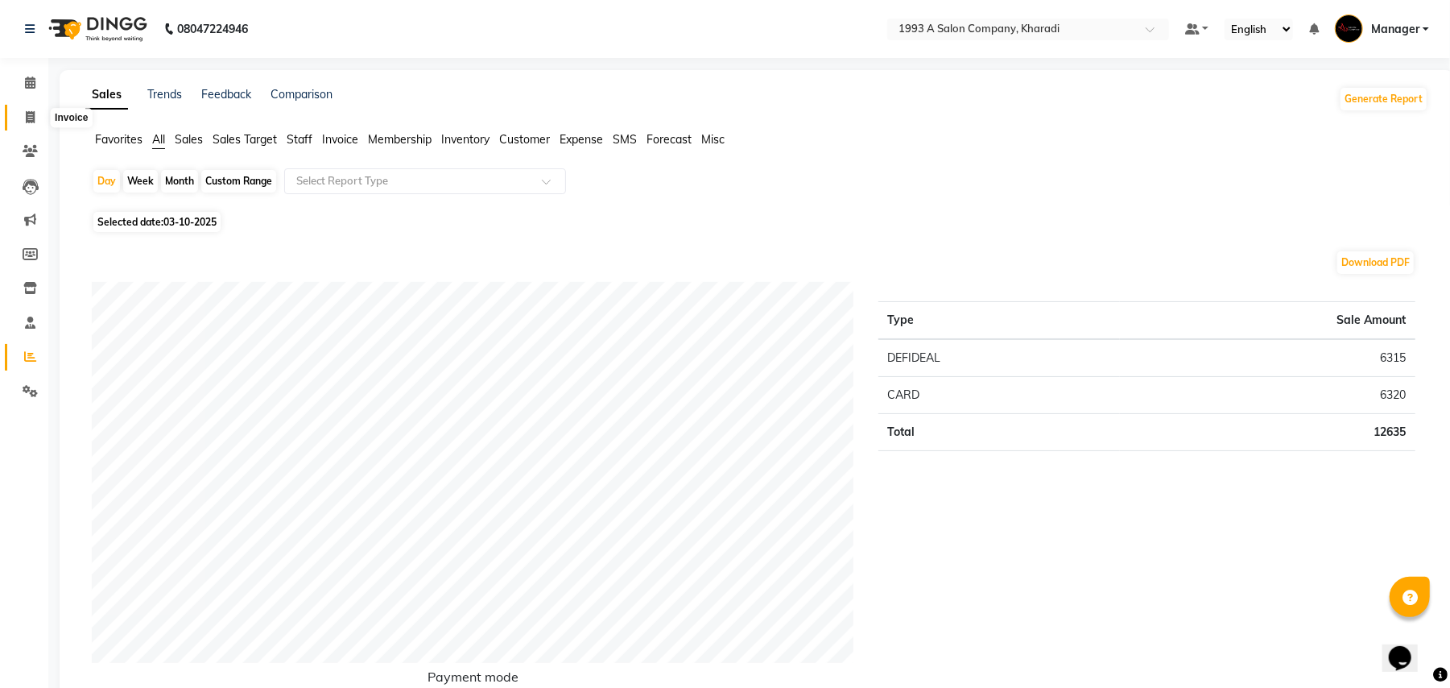
click at [29, 117] on icon at bounding box center [30, 117] width 9 height 12
select select "service"
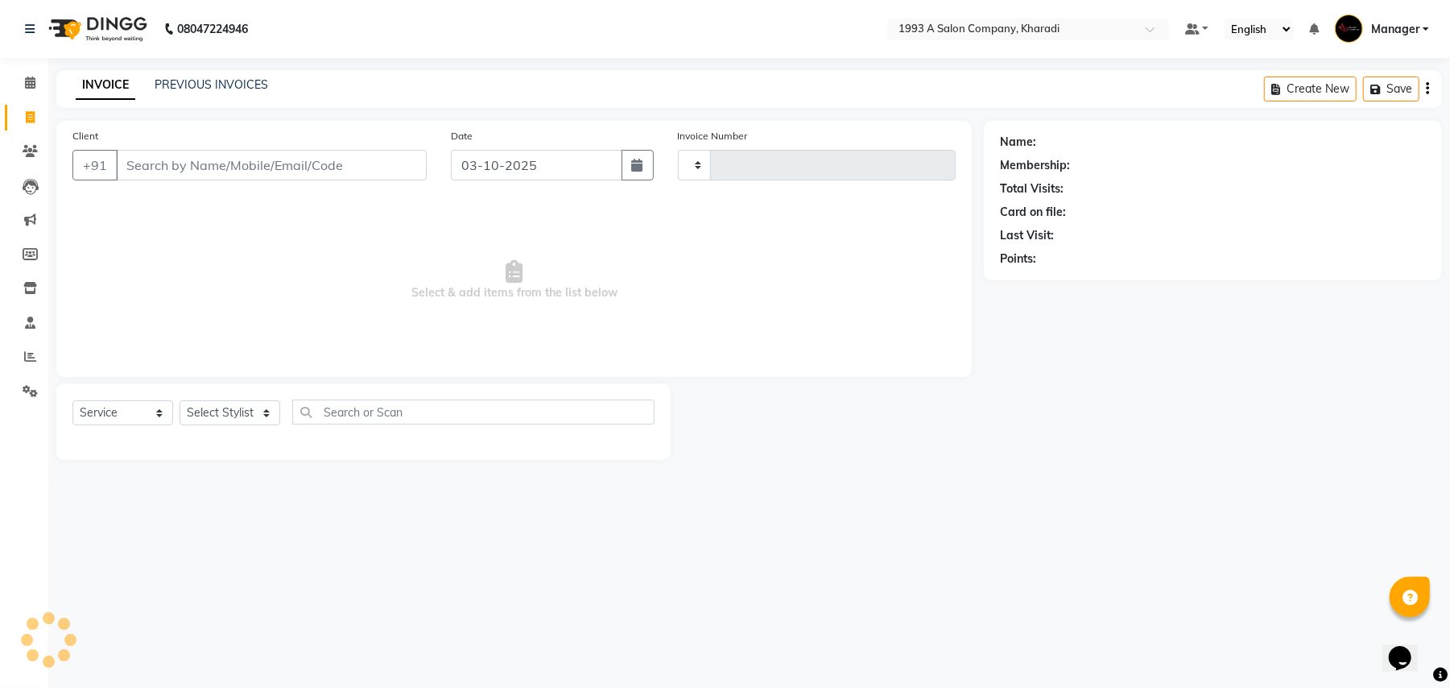
type input "2119"
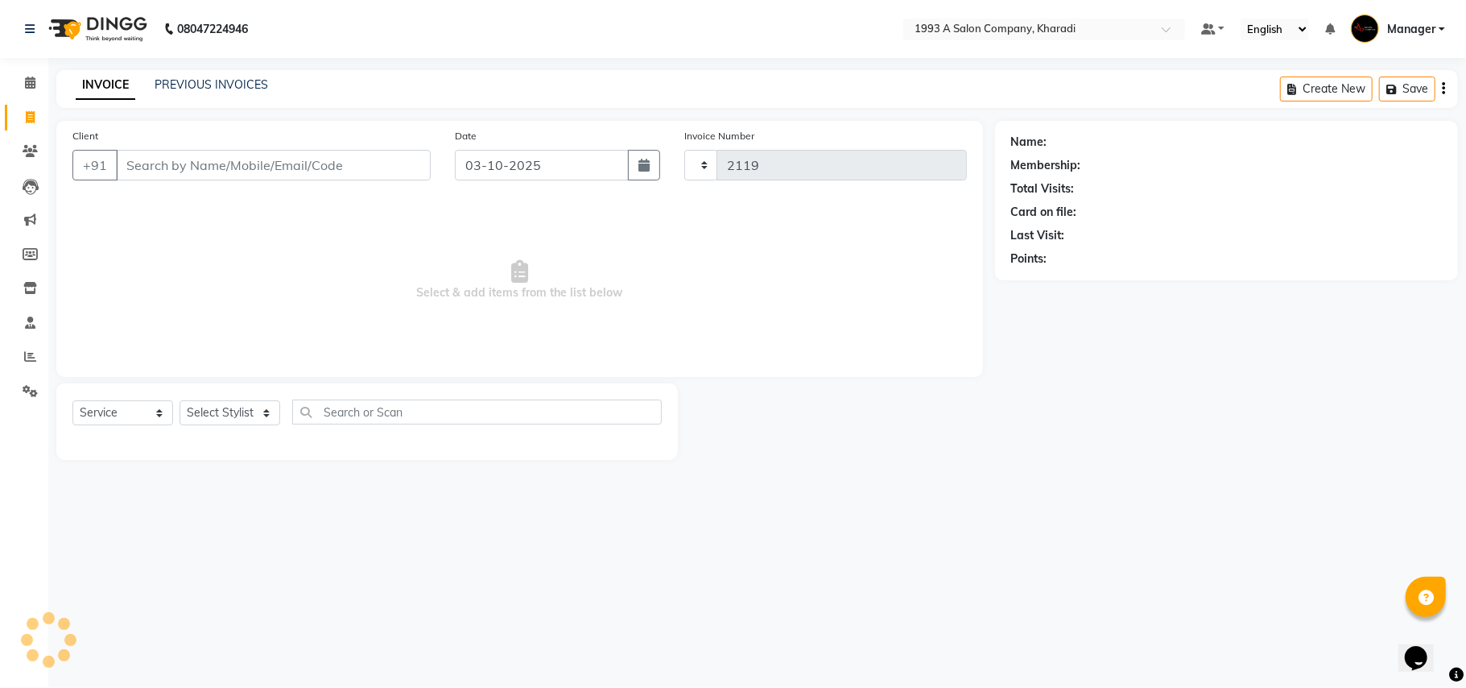
select select "651"
select select "13350"
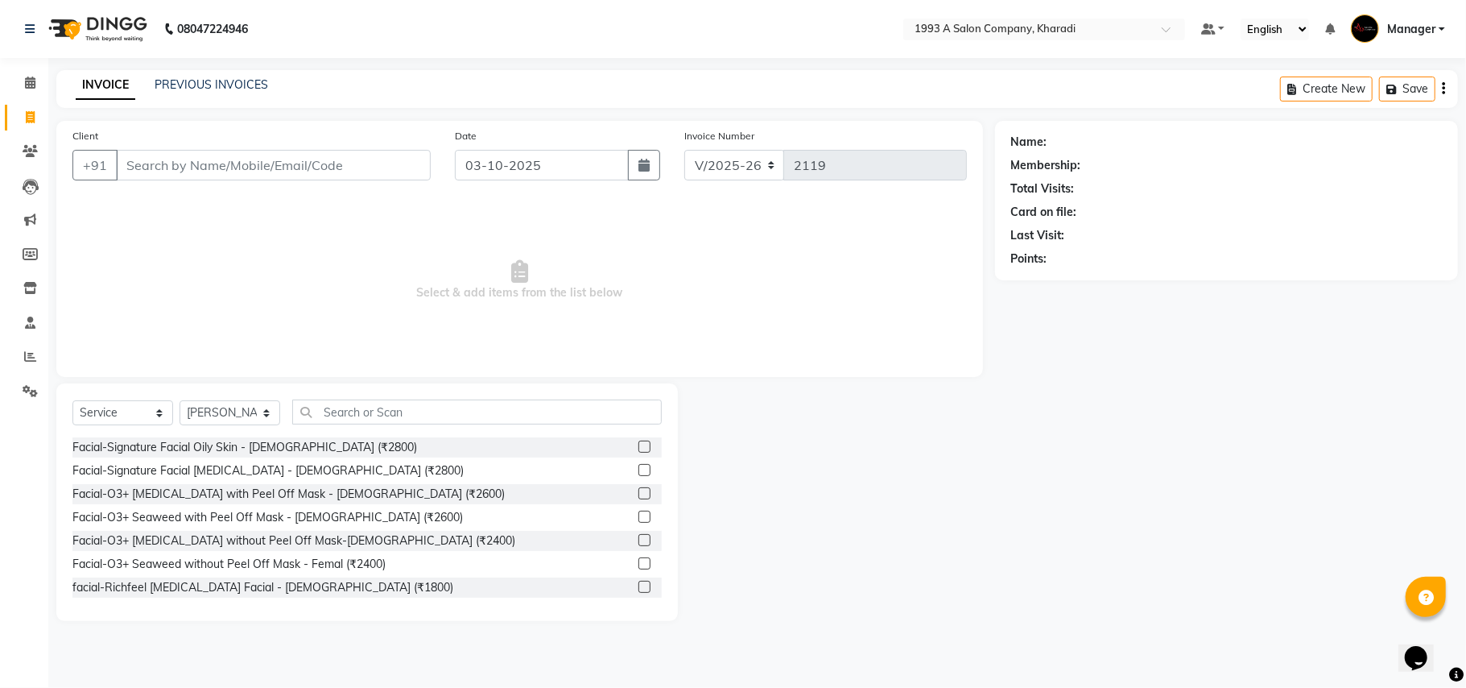
click at [122, 162] on input "Client" at bounding box center [273, 165] width 315 height 31
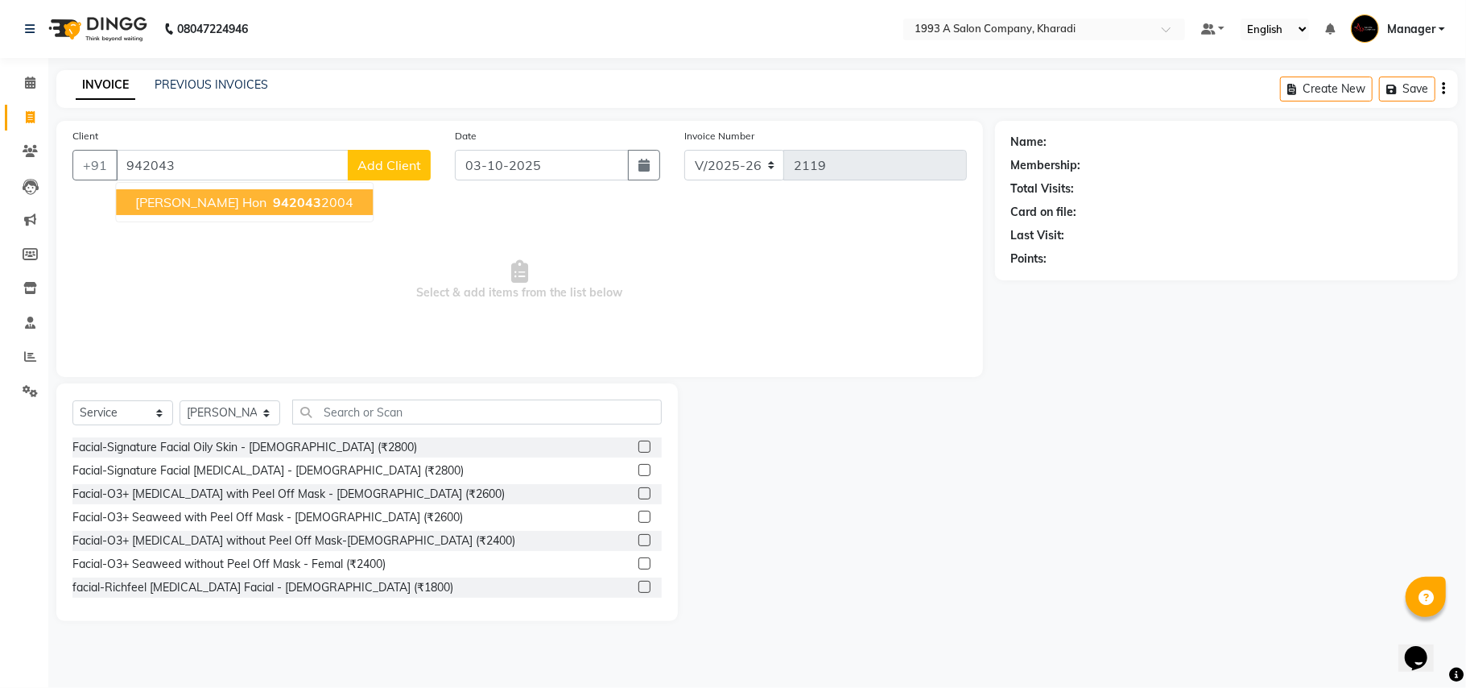
click at [163, 205] on span "[PERSON_NAME] Hon" at bounding box center [200, 202] width 131 height 16
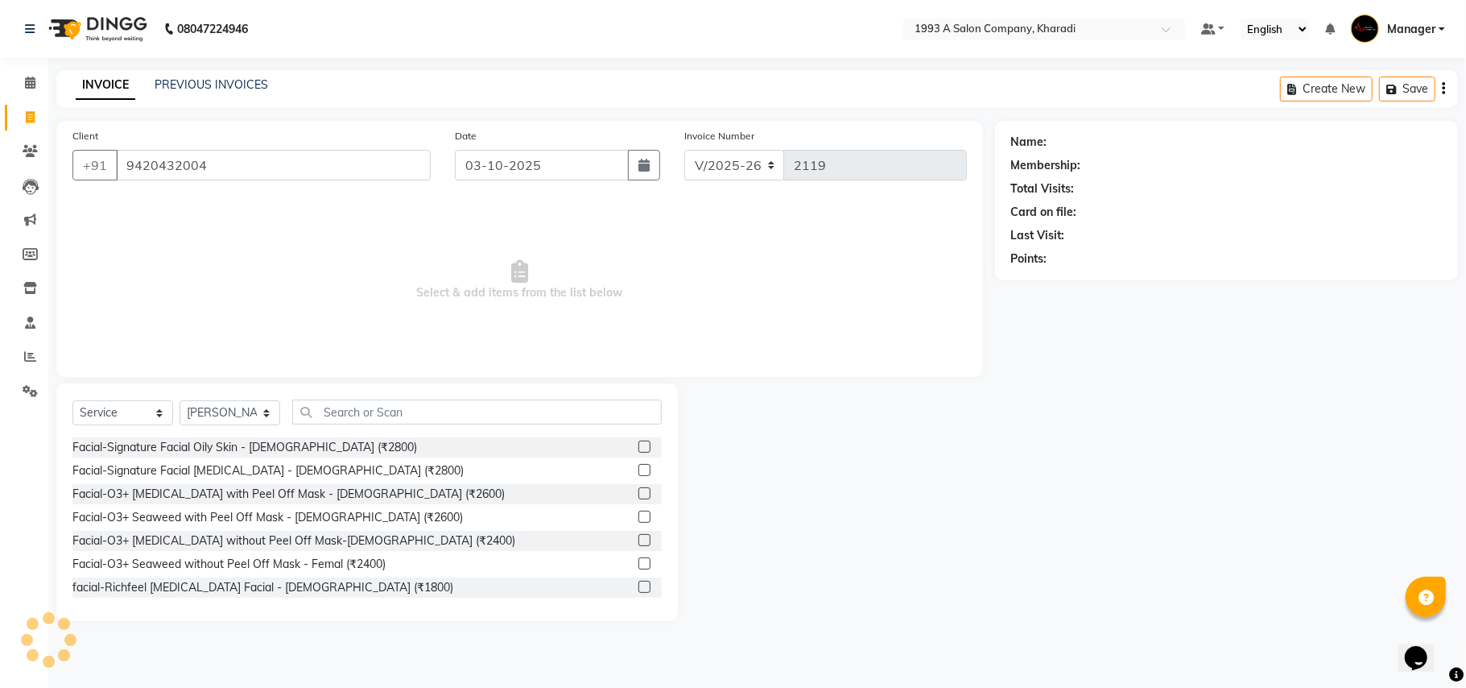
type input "9420432004"
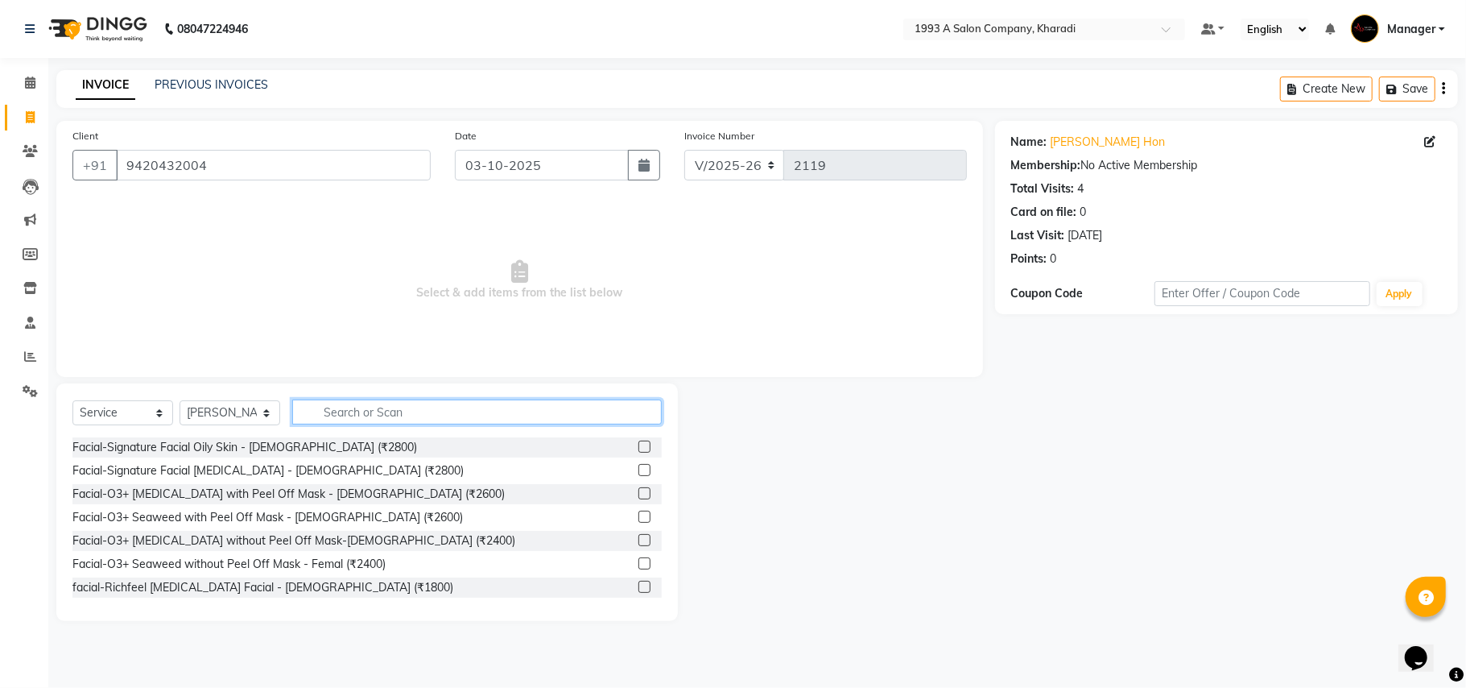
click at [323, 407] on input "text" at bounding box center [477, 411] width 370 height 25
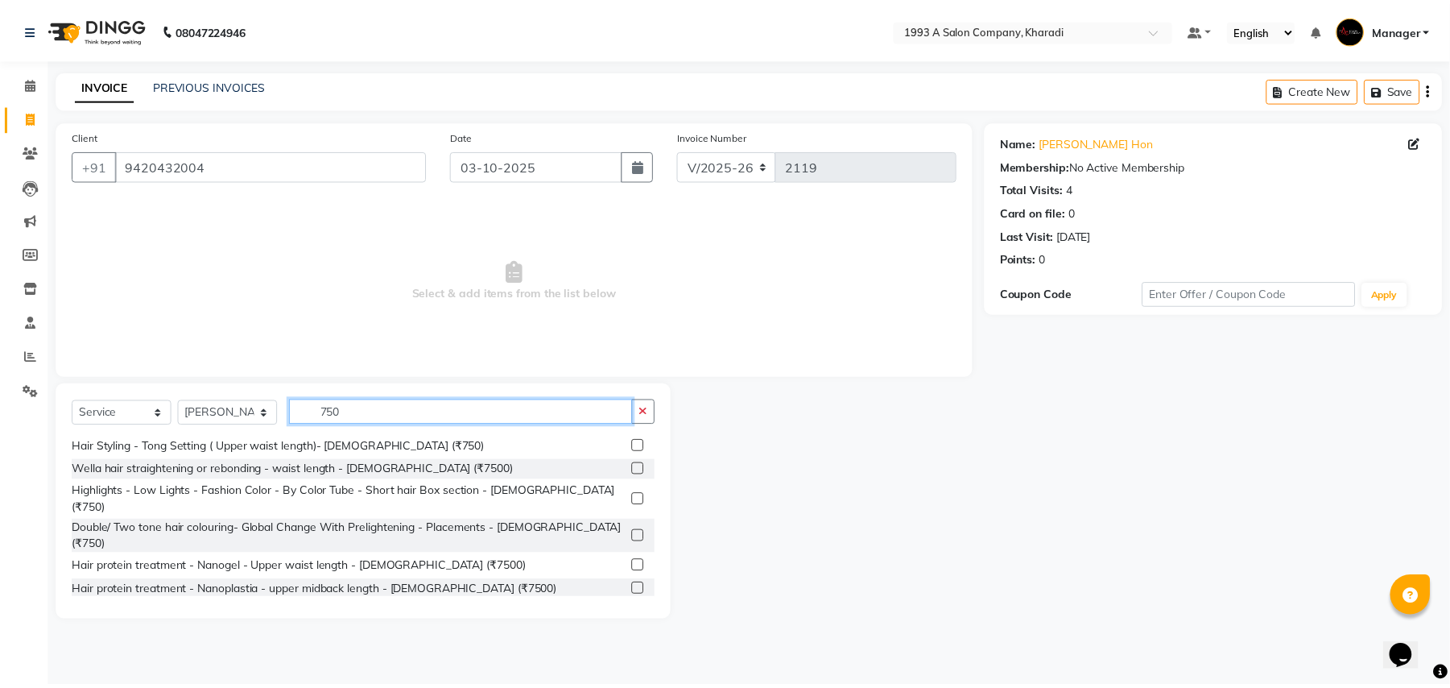
scroll to position [165, 0]
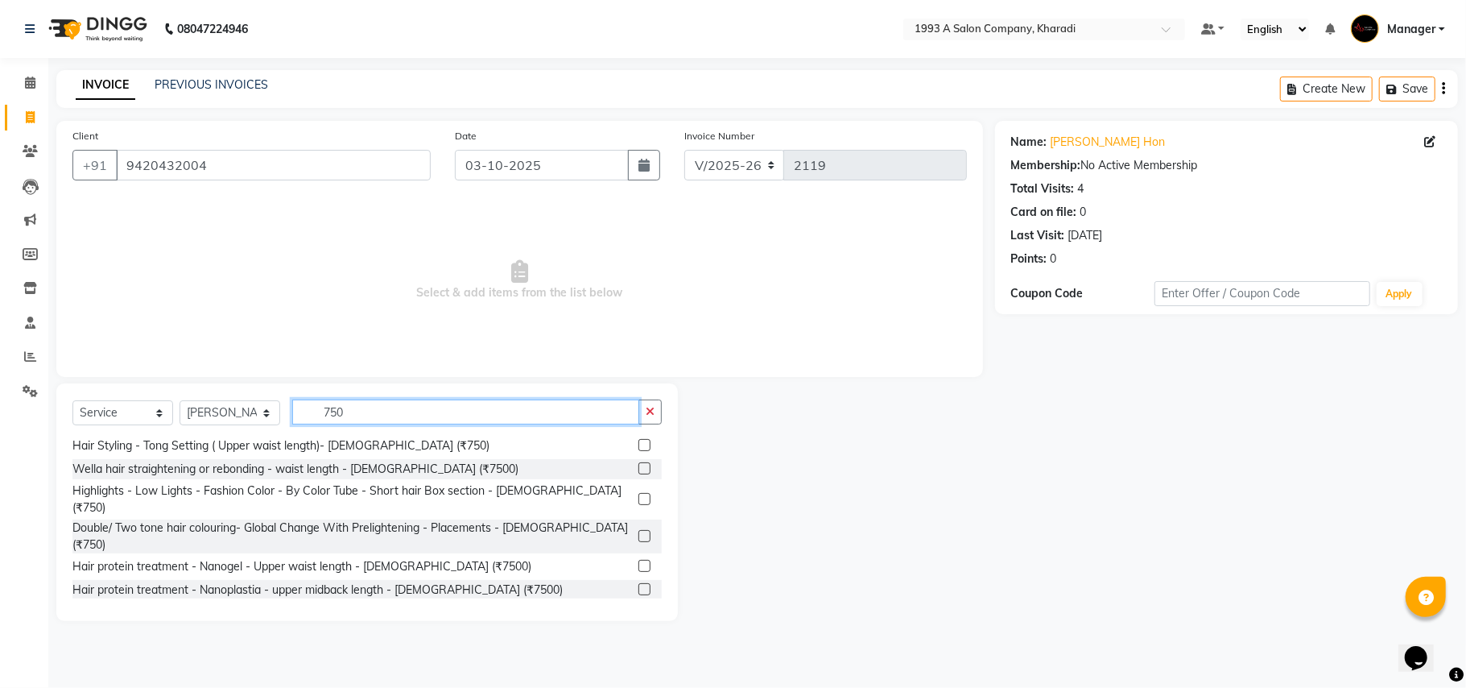
type input "750"
click at [639, 606] on label at bounding box center [645, 612] width 12 height 12
click at [639, 608] on input "checkbox" at bounding box center [644, 613] width 10 height 10
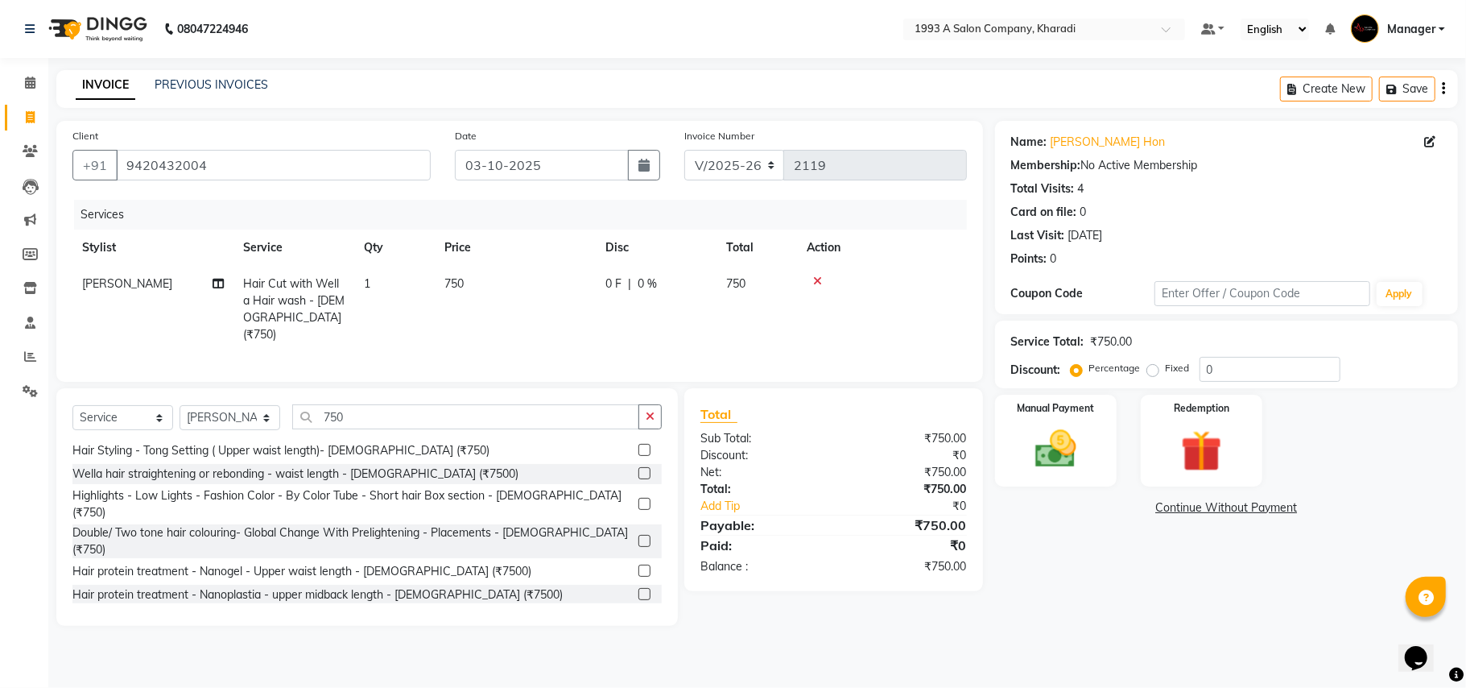
checkbox input "false"
click at [1076, 432] on img at bounding box center [1056, 449] width 70 height 50
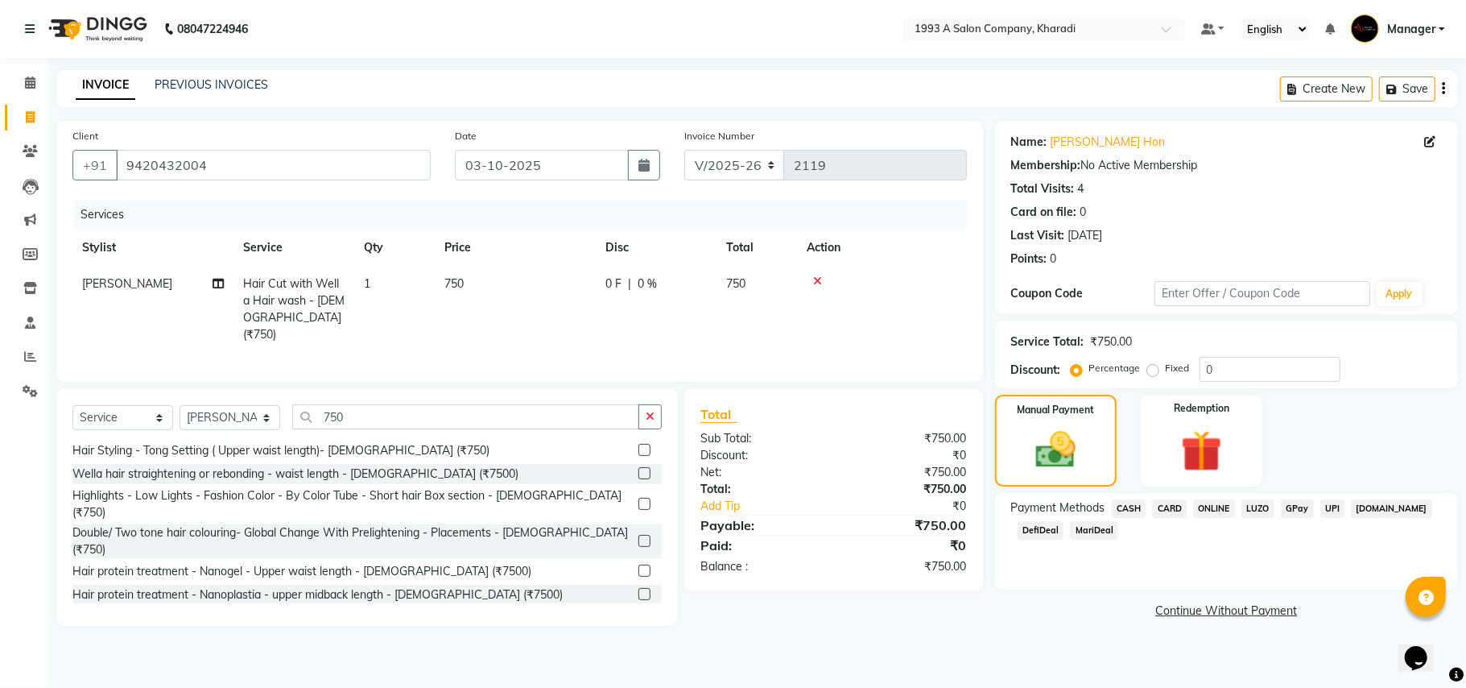
click at [1048, 528] on span "DefiDeal" at bounding box center [1041, 530] width 47 height 19
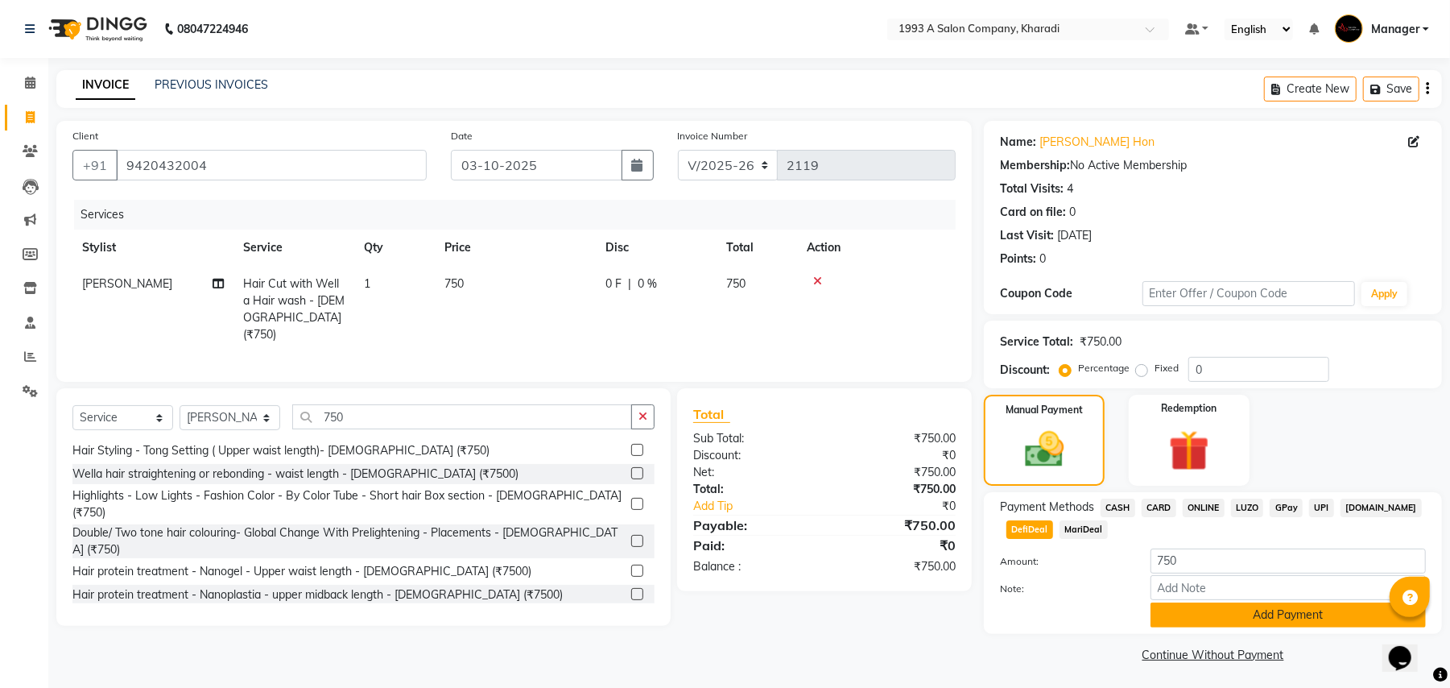
click at [1190, 618] on button "Add Payment" at bounding box center [1288, 614] width 275 height 25
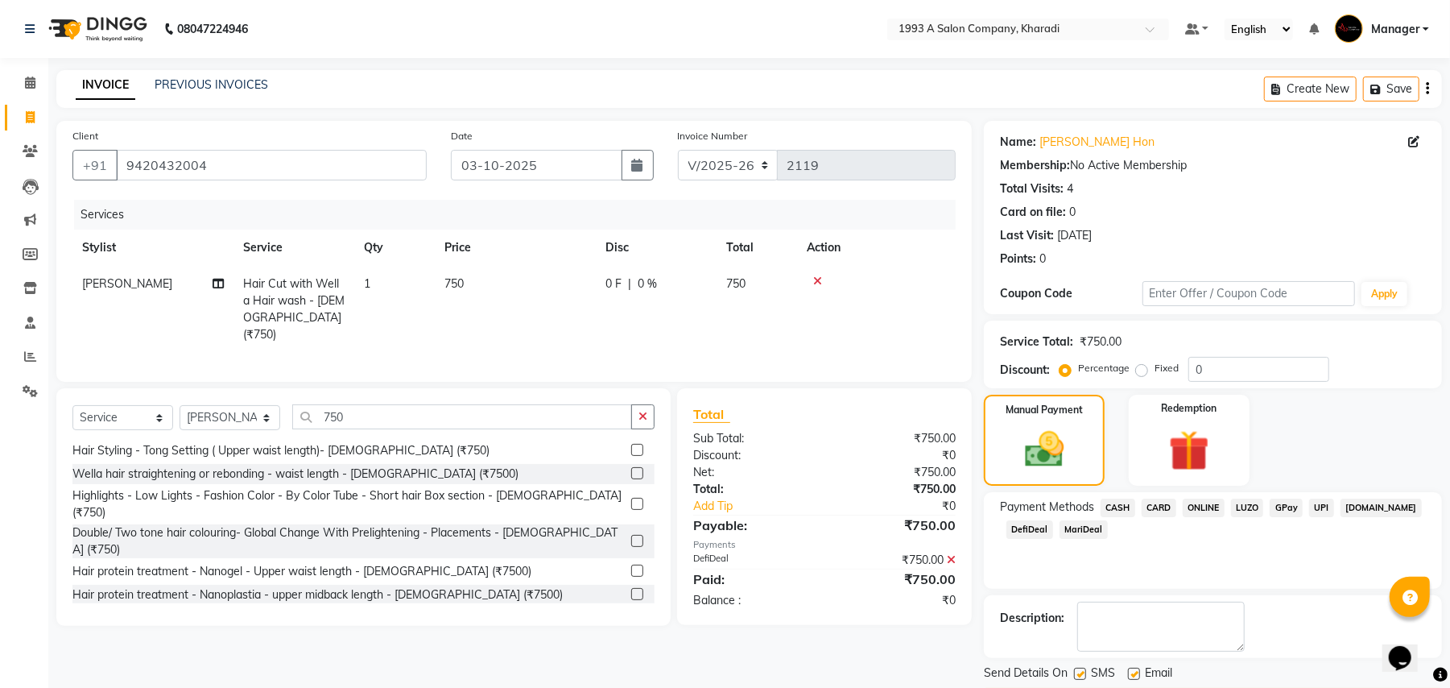
scroll to position [50, 0]
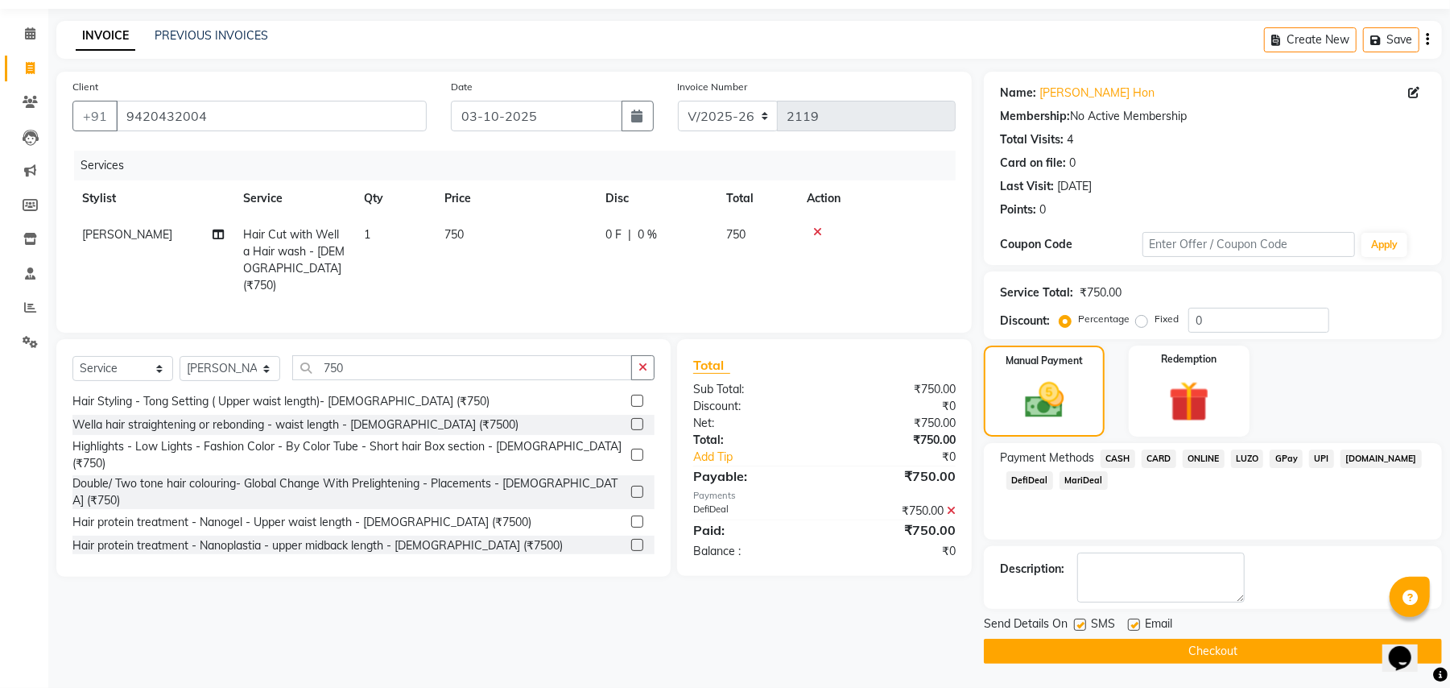
click at [1193, 648] on button "Checkout" at bounding box center [1213, 651] width 458 height 25
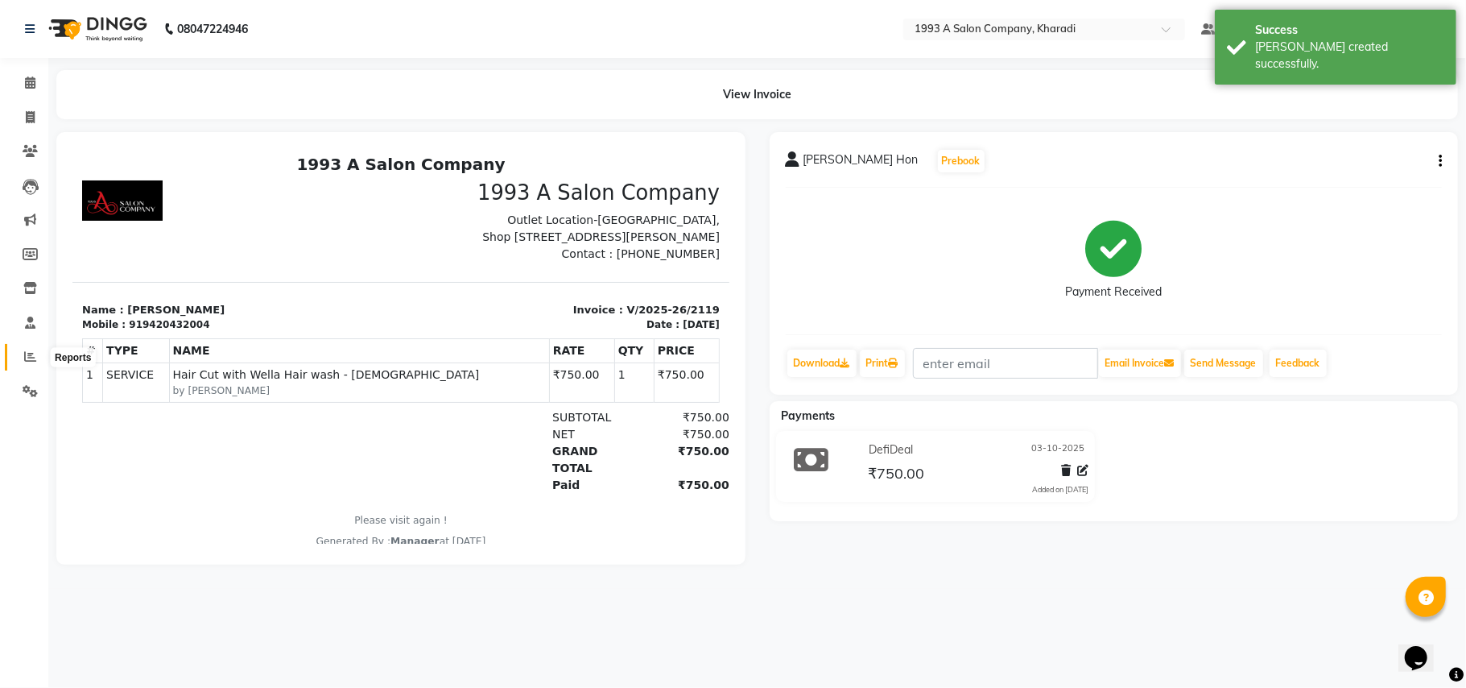
click at [30, 356] on icon at bounding box center [30, 356] width 12 height 12
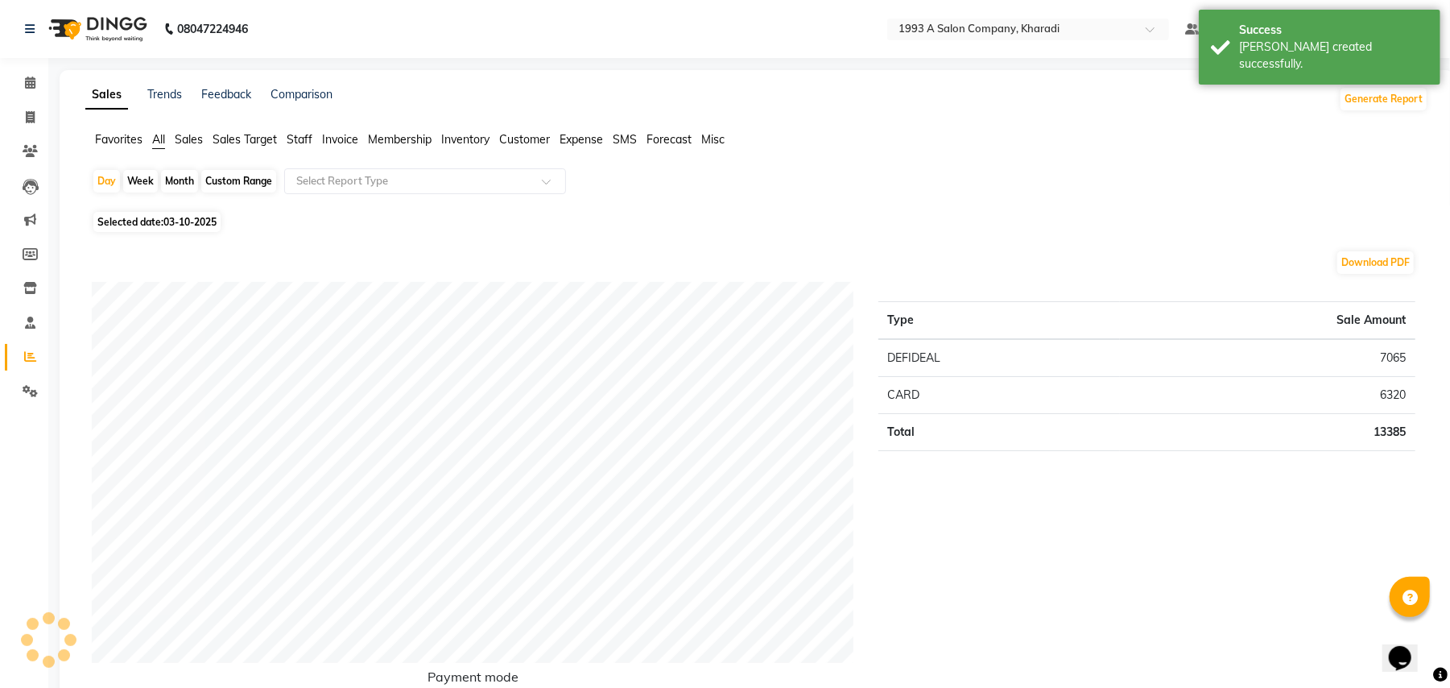
click at [208, 178] on div "Custom Range" at bounding box center [238, 181] width 75 height 23
select select "10"
select select "2025"
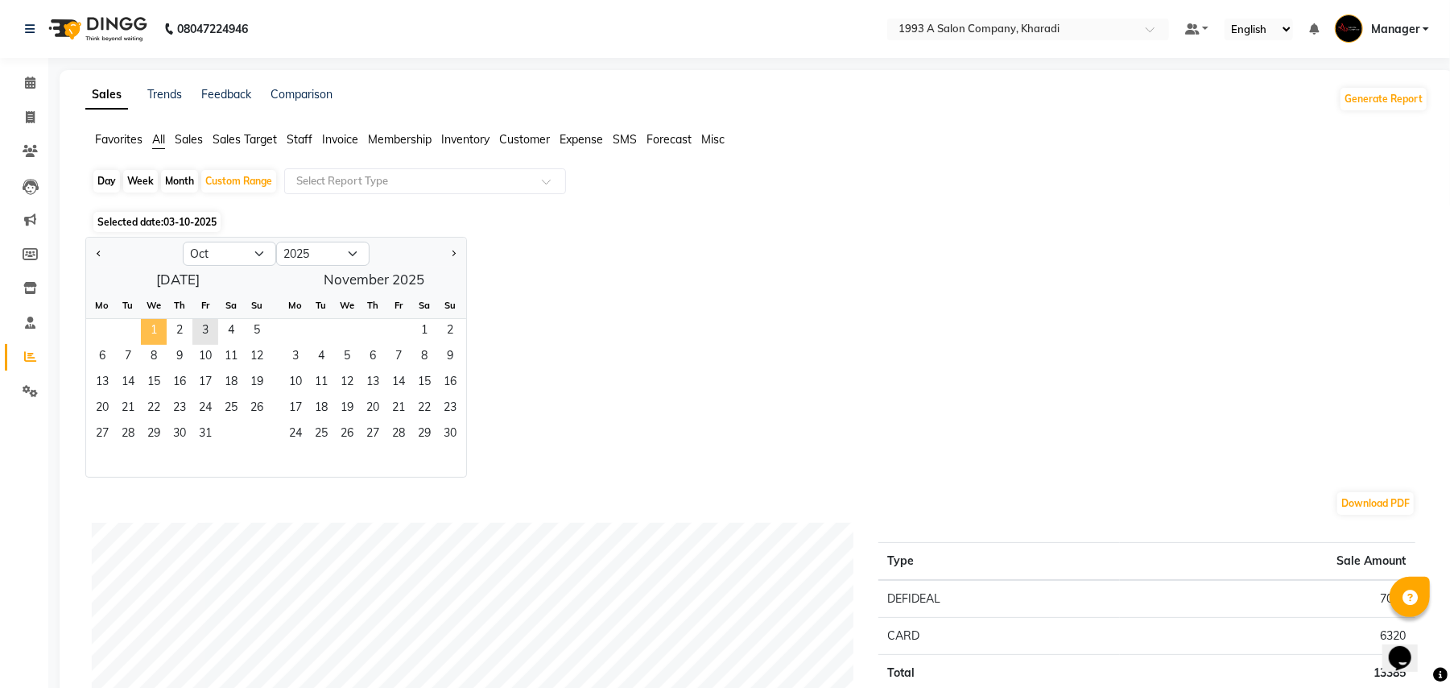
click at [149, 324] on span "1" at bounding box center [154, 332] width 26 height 26
click at [203, 330] on span "3" at bounding box center [205, 332] width 26 height 26
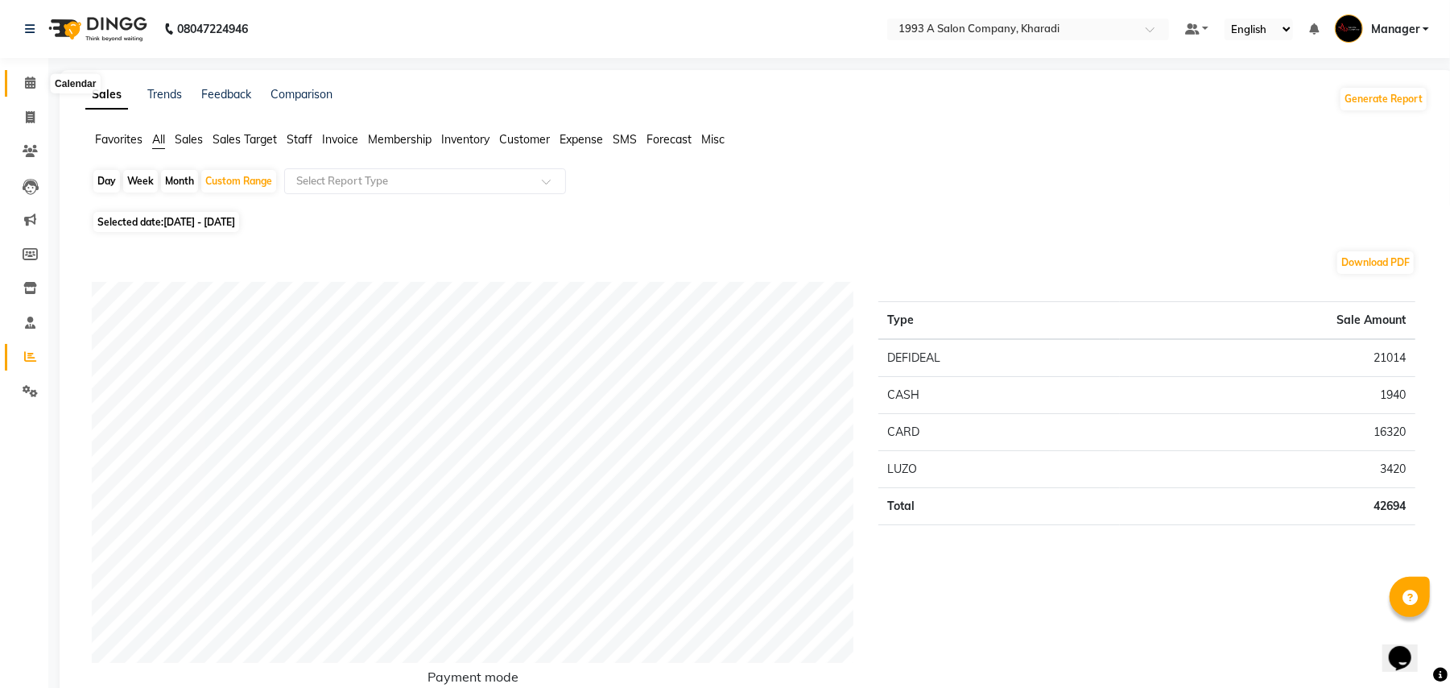
click at [29, 77] on icon at bounding box center [30, 83] width 10 height 12
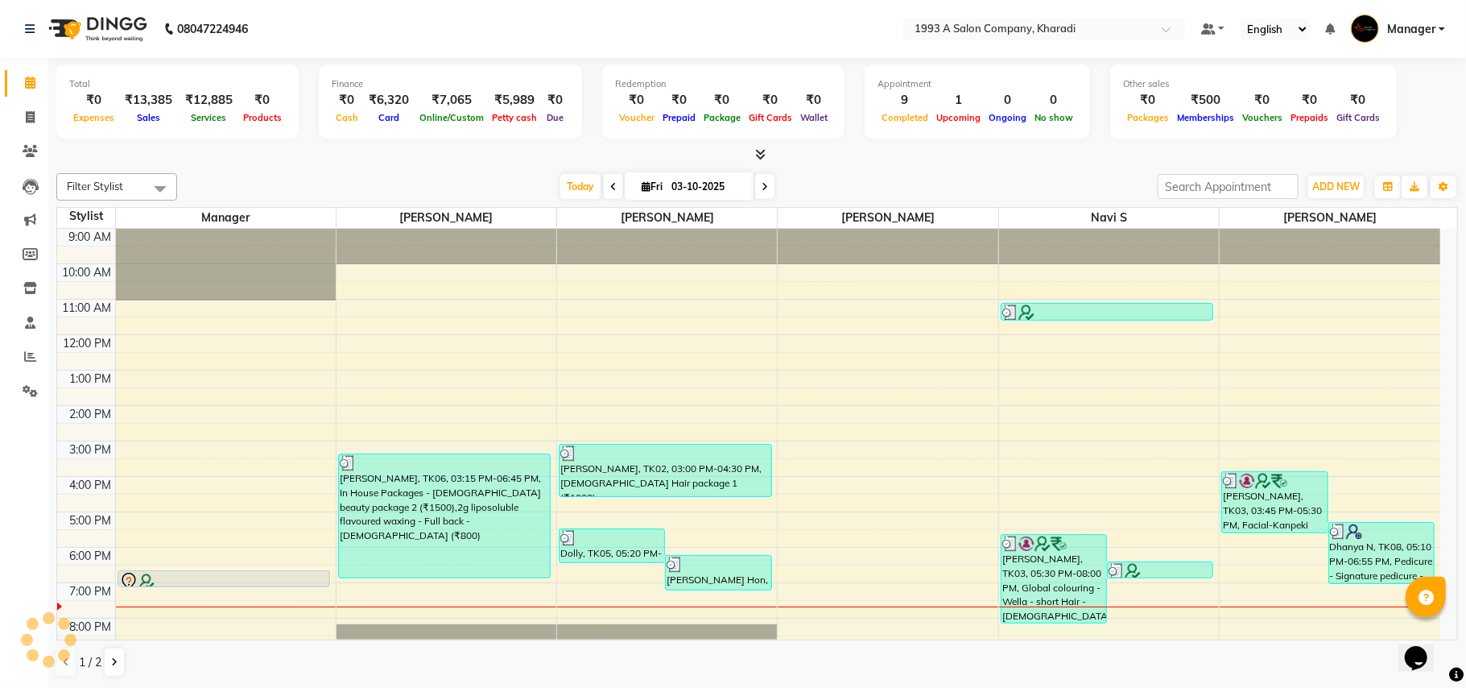
click at [762, 191] on icon at bounding box center [765, 187] width 6 height 10
type input "04-10-2025"
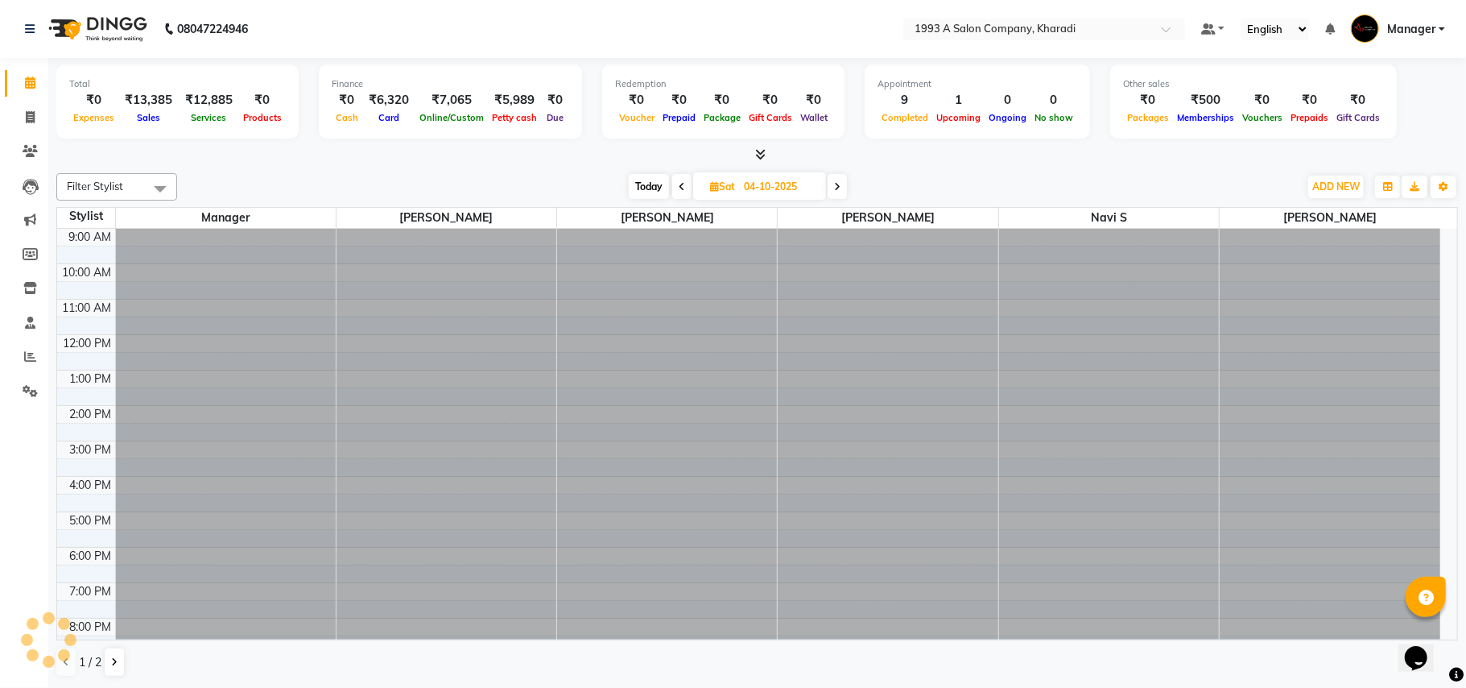
scroll to position [56, 0]
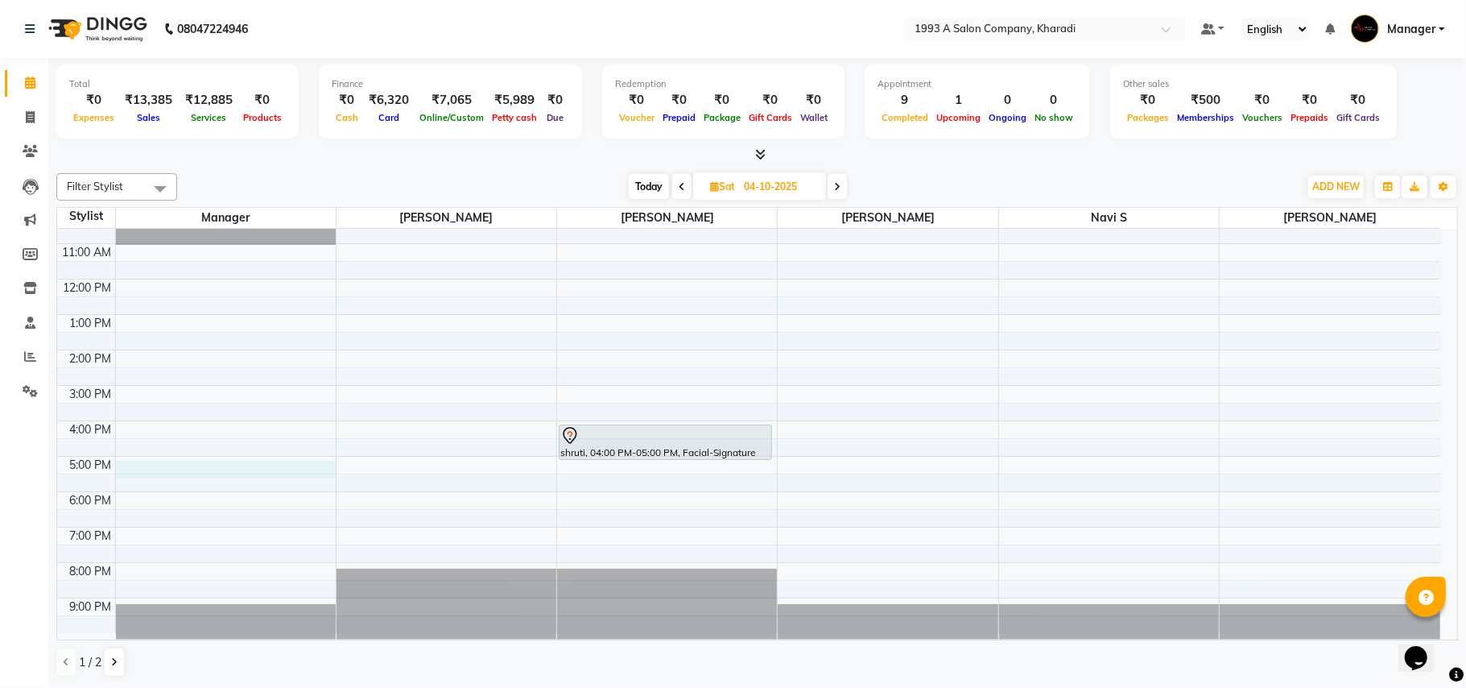
click at [224, 471] on div "9:00 AM 10:00 AM 11:00 AM 12:00 PM 1:00 PM 2:00 PM 3:00 PM 4:00 PM 5:00 PM 6:00…" at bounding box center [749, 403] width 1384 height 460
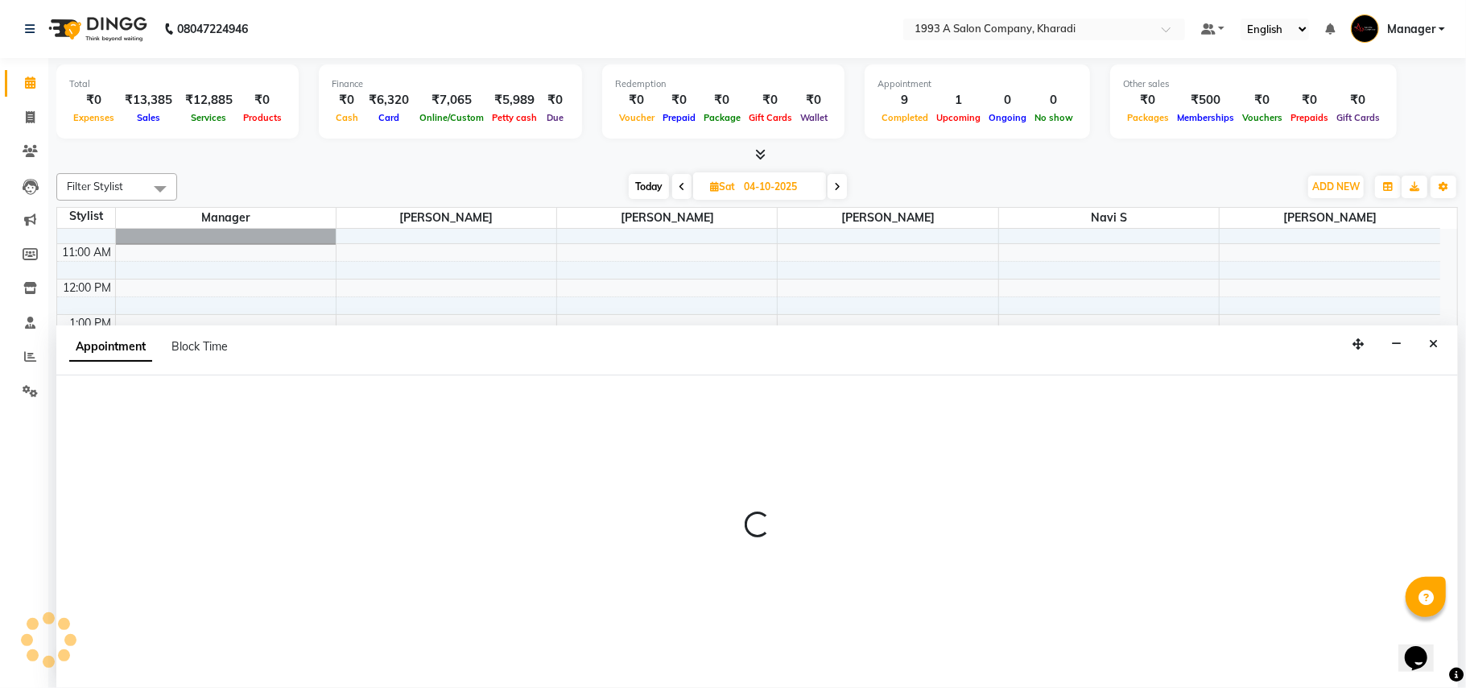
select select "9419"
select select "tentative"
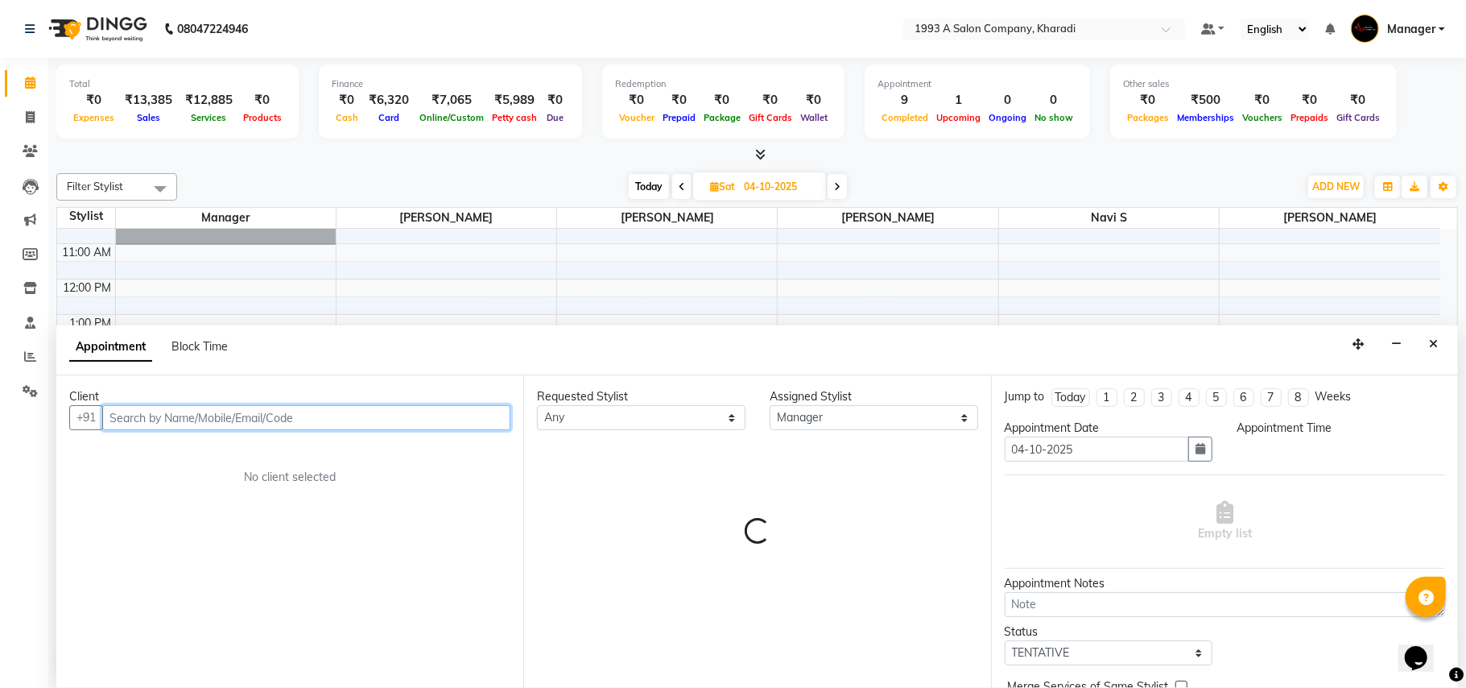
select select "1020"
click at [153, 420] on input "text" at bounding box center [306, 417] width 408 height 25
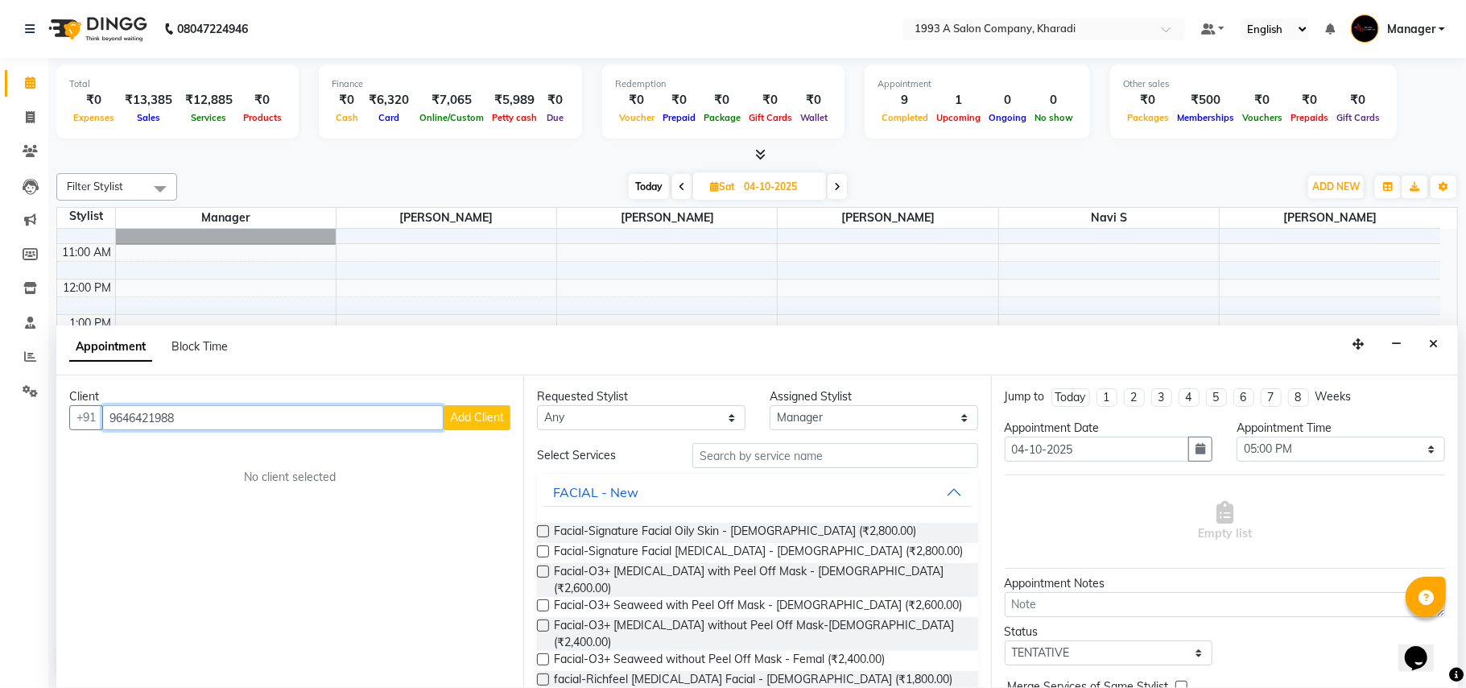
type input "9646421988"
click at [474, 410] on span "Add Client" at bounding box center [477, 417] width 54 height 14
select select "22"
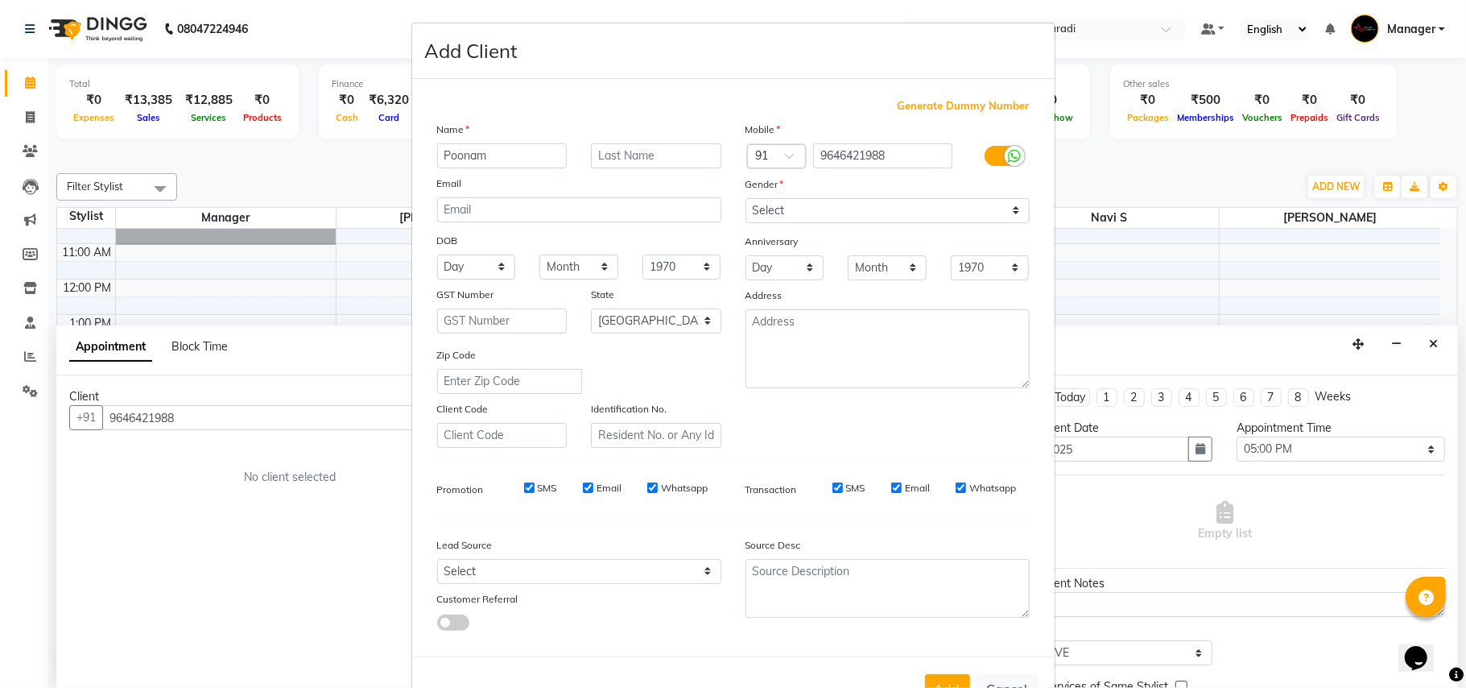
type input "Poonam"
click at [607, 158] on input "text" at bounding box center [656, 155] width 130 height 25
type input "[PERSON_NAME]"
click at [793, 210] on select "Select [DEMOGRAPHIC_DATA] [DEMOGRAPHIC_DATA] Other Prefer Not To Say" at bounding box center [888, 210] width 284 height 25
select select "[DEMOGRAPHIC_DATA]"
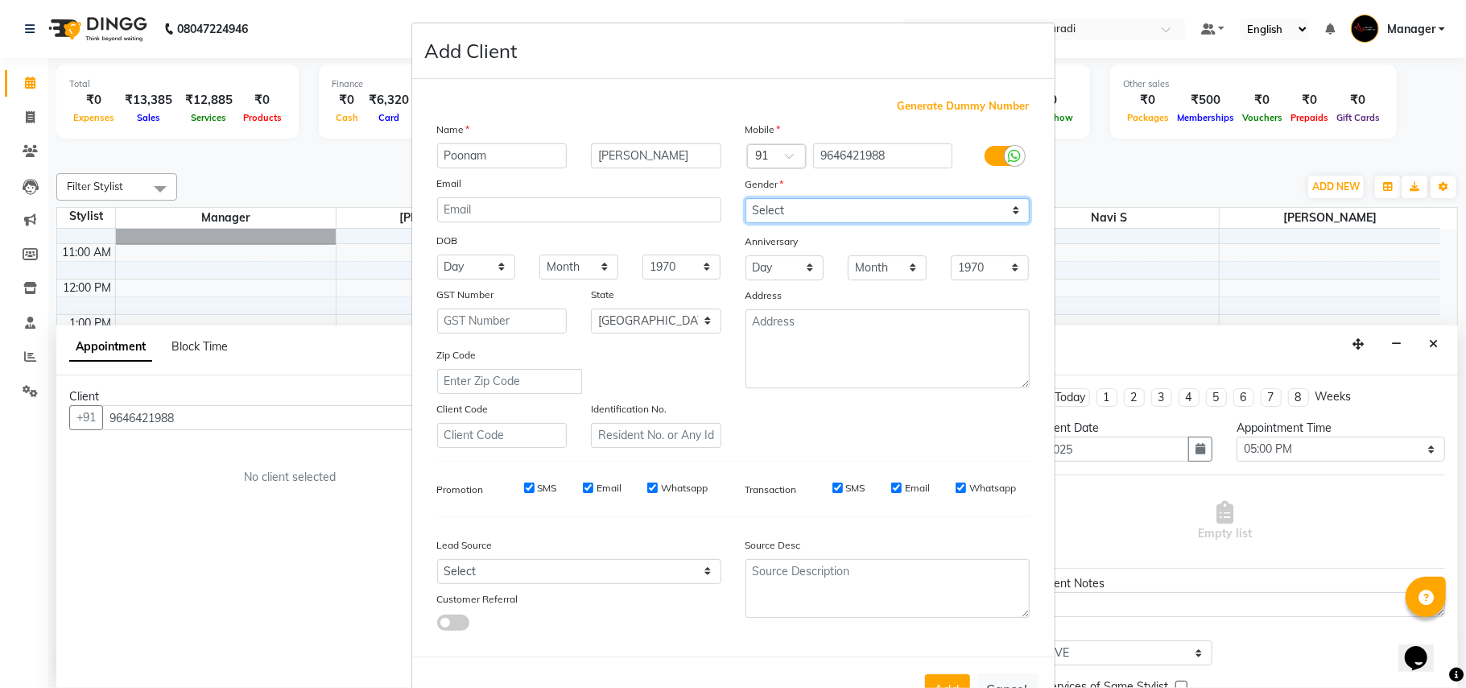
click at [746, 198] on select "Select [DEMOGRAPHIC_DATA] [DEMOGRAPHIC_DATA] Other Prefer Not To Say" at bounding box center [888, 210] width 284 height 25
click at [523, 572] on select "Select Walk-in Referral Internet Friend Word of Mouth Advertisement Facebook Ju…" at bounding box center [579, 571] width 284 height 25
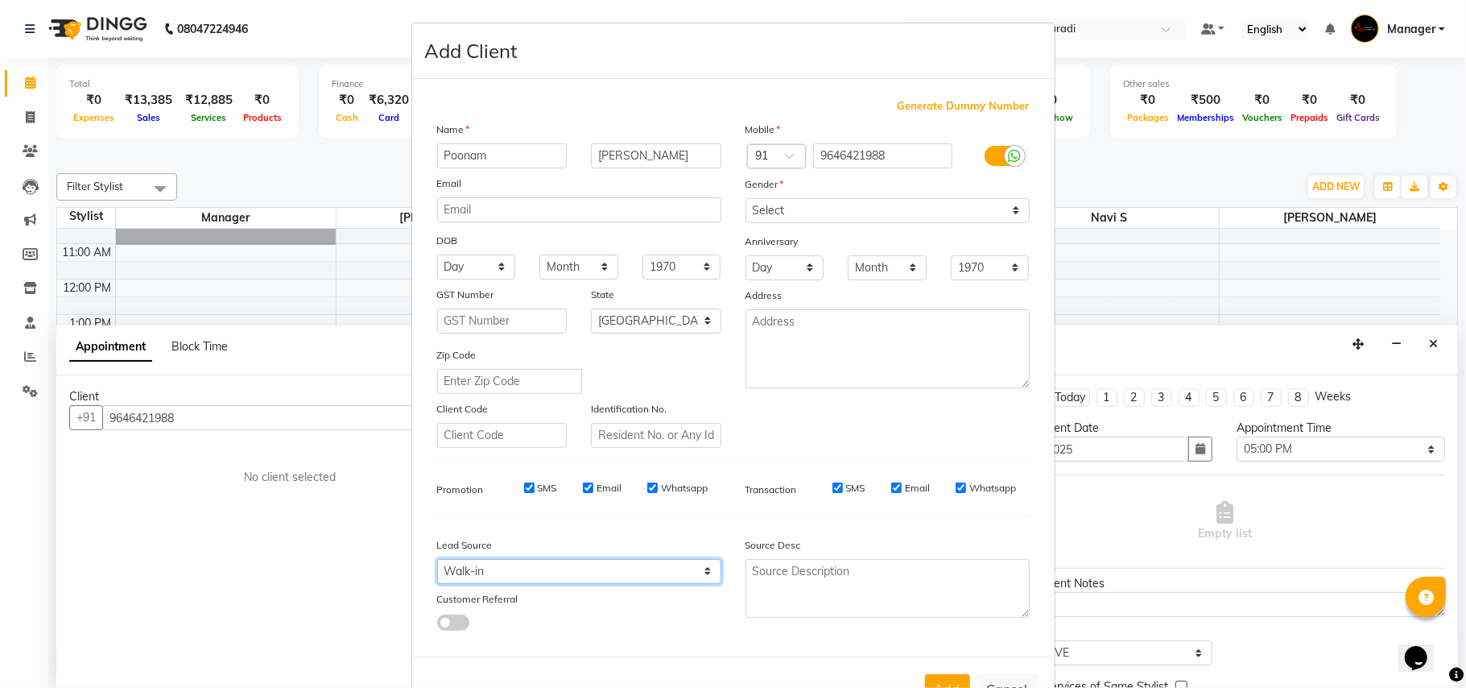
click at [437, 559] on select "Select Walk-in Referral Internet Friend Word of Mouth Advertisement Facebook Ju…" at bounding box center [579, 571] width 284 height 25
click at [555, 570] on select "Select Walk-in Referral Internet Friend Word of Mouth Advertisement Facebook Ju…" at bounding box center [579, 571] width 284 height 25
select select "21792"
click at [437, 559] on select "Select Walk-in Referral Internet Friend Word of Mouth Advertisement Facebook Ju…" at bounding box center [579, 571] width 284 height 25
click at [957, 676] on button "Add" at bounding box center [947, 688] width 45 height 29
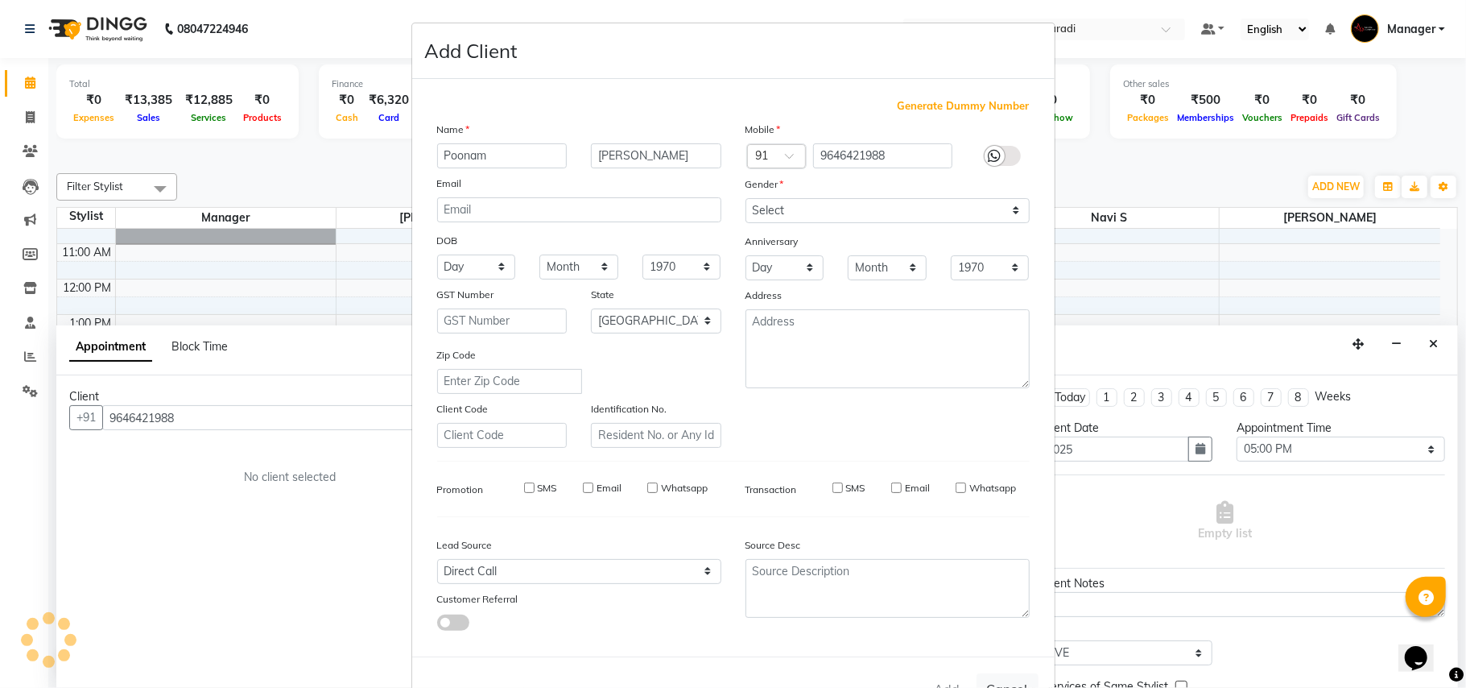
select select
select select "null"
select select
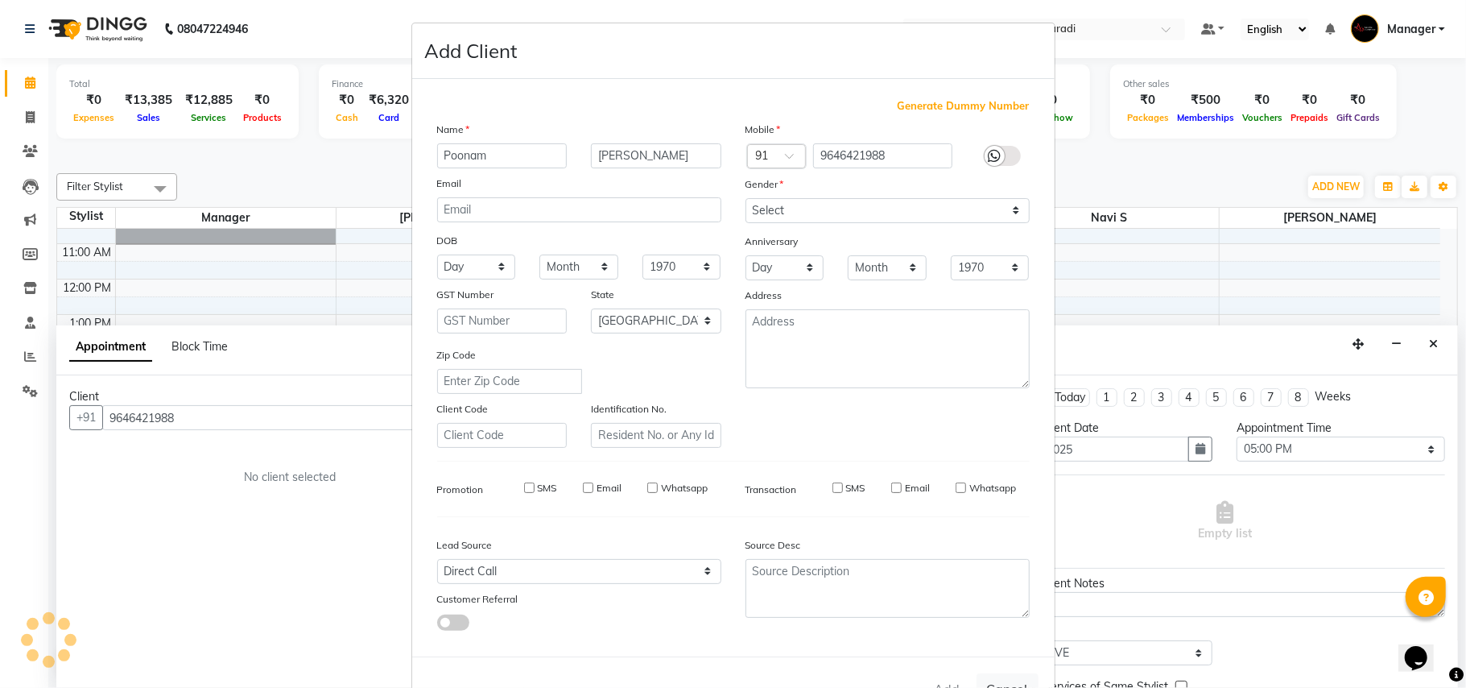
select select
checkbox input "false"
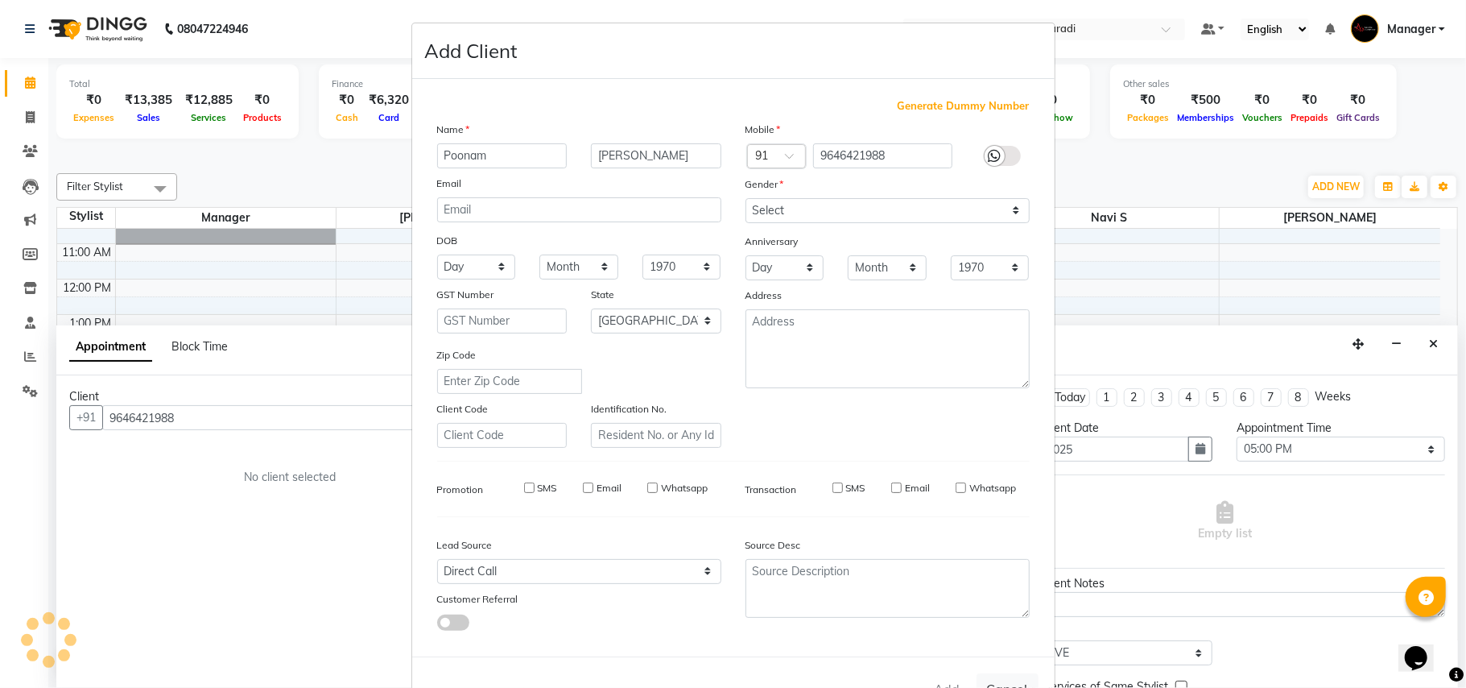
checkbox input "false"
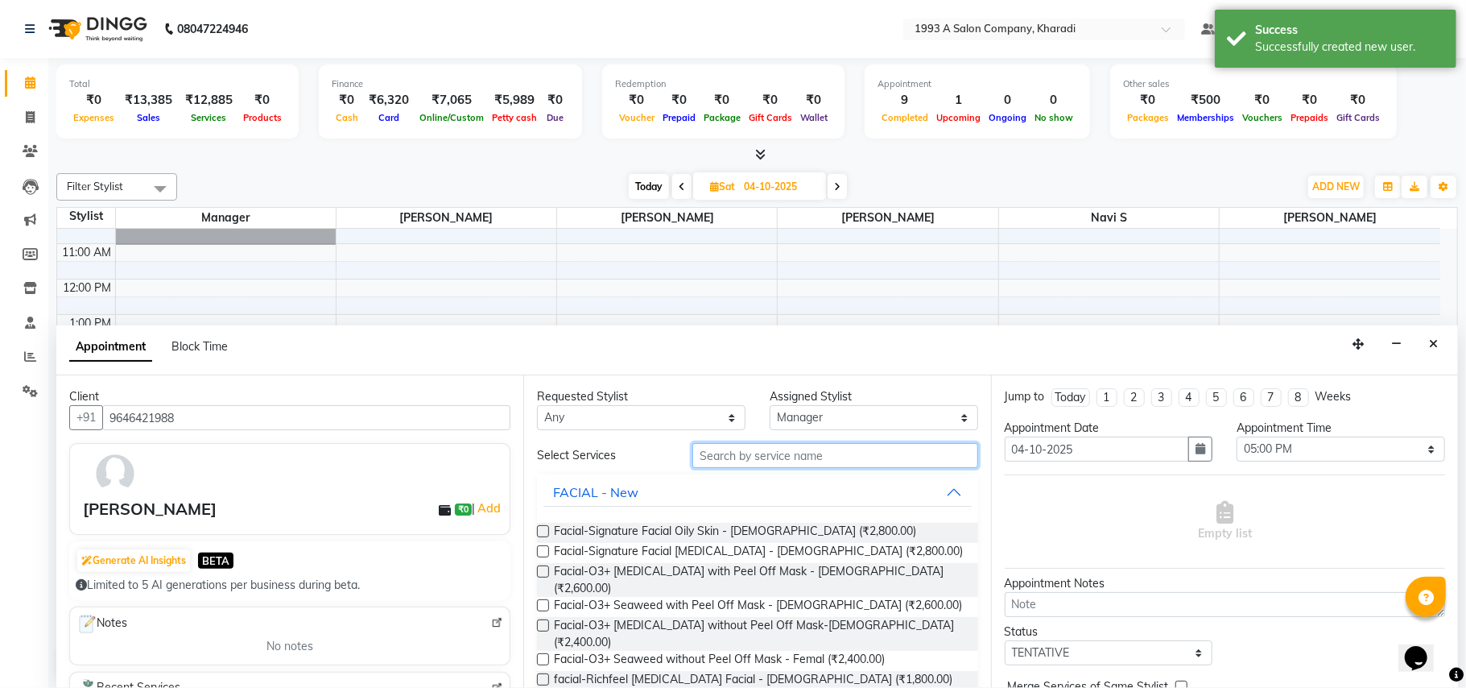
click at [736, 455] on input "text" at bounding box center [836, 455] width 286 height 25
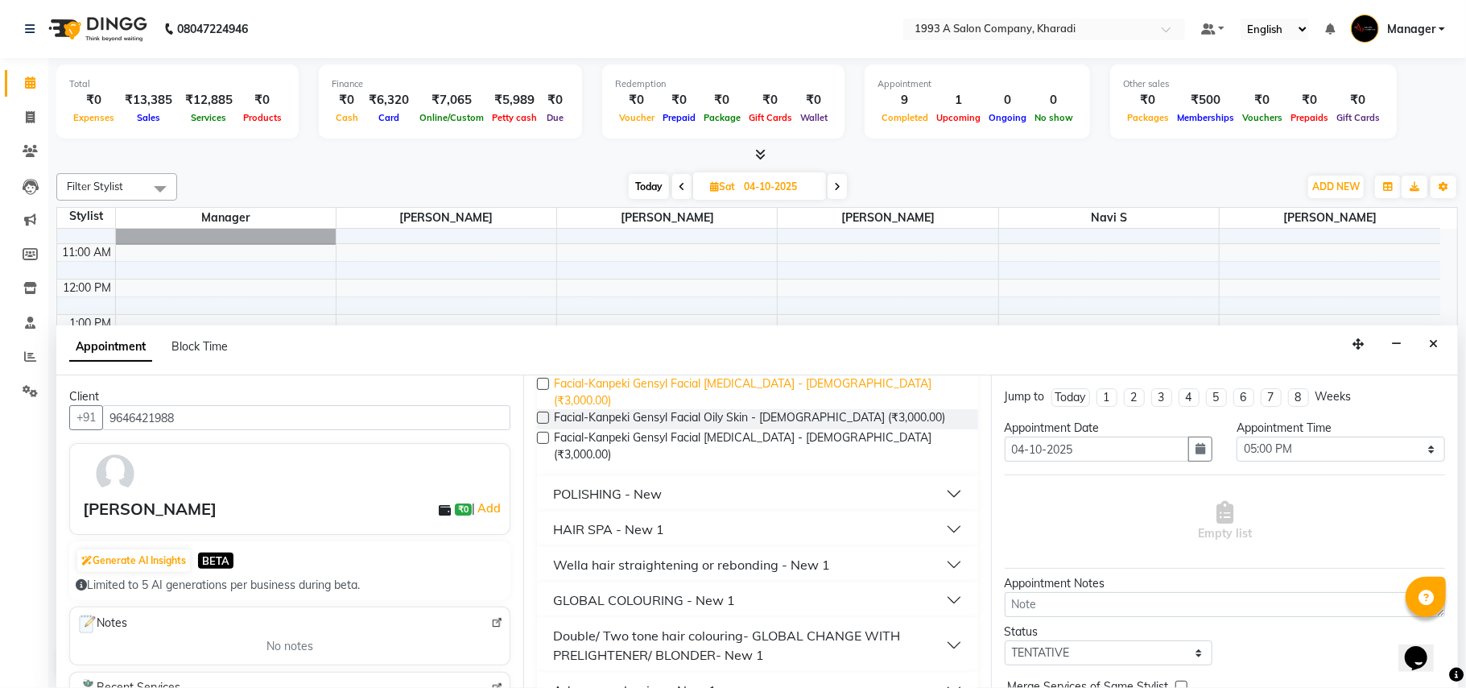
scroll to position [168, 0]
type input "3000"
click at [690, 589] on div "GLOBAL COLOURING - New 1" at bounding box center [644, 598] width 182 height 19
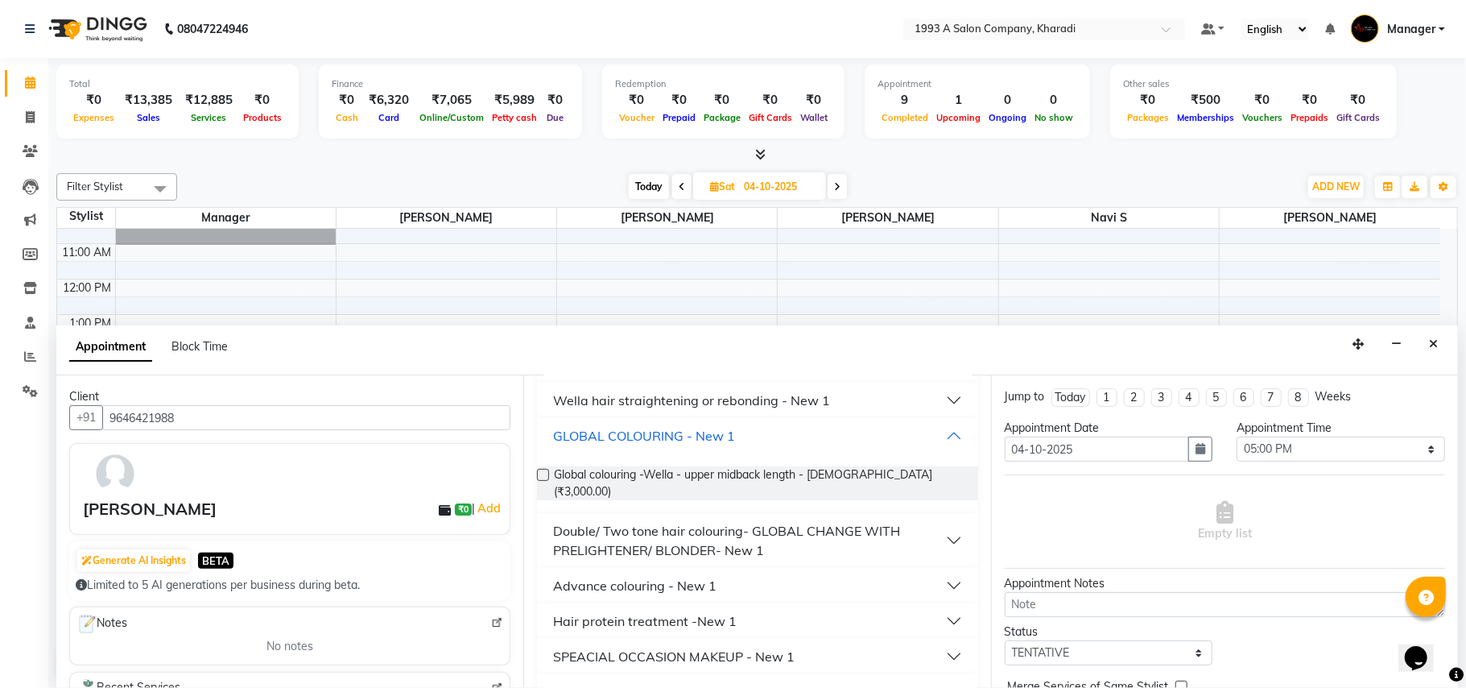
scroll to position [361, 0]
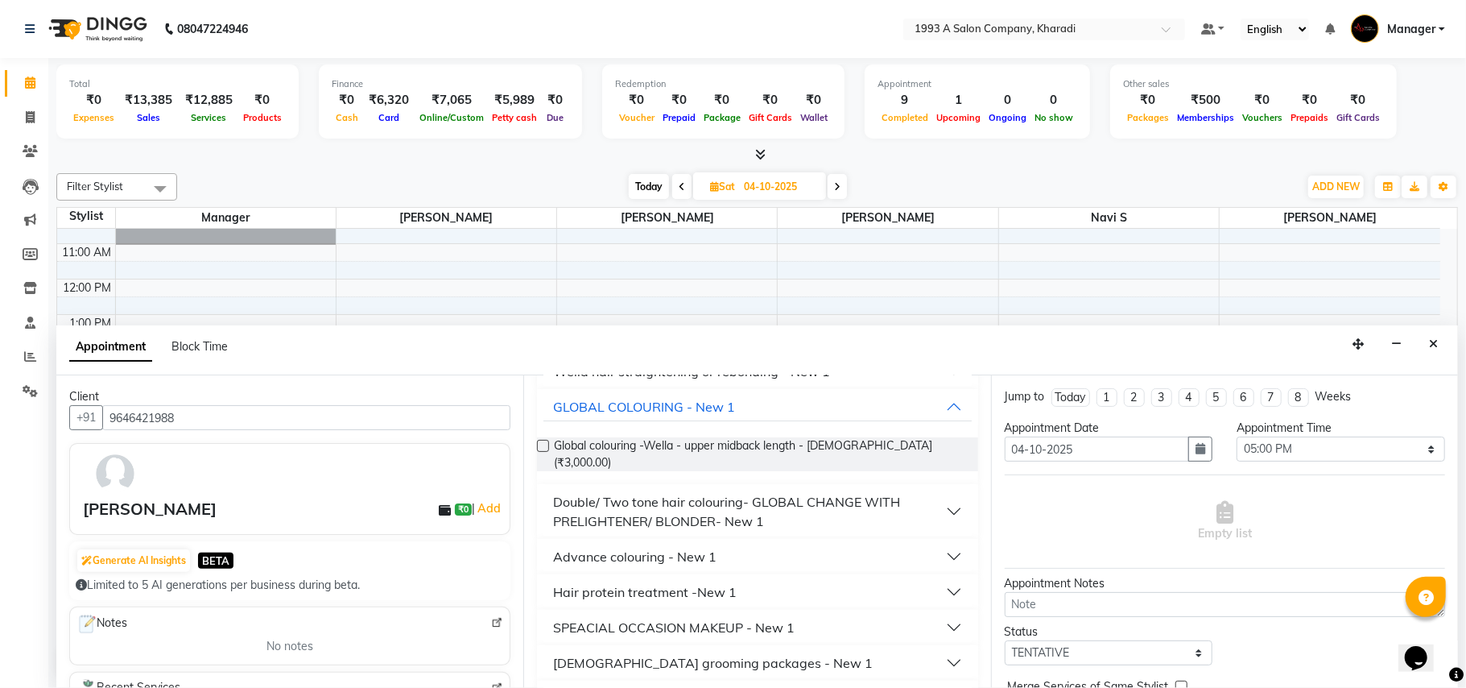
click at [545, 440] on label at bounding box center [543, 446] width 12 height 12
click at [545, 442] on input "checkbox" at bounding box center [542, 447] width 10 height 10
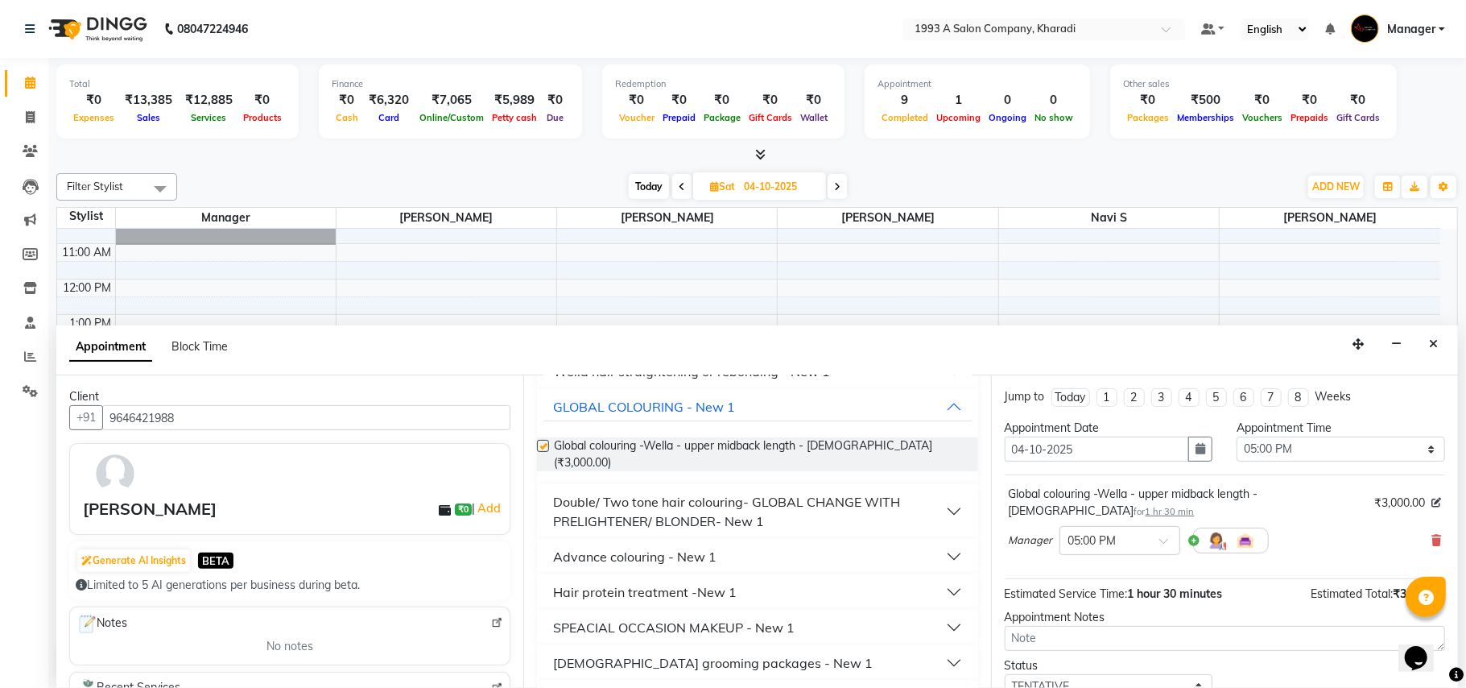
checkbox input "false"
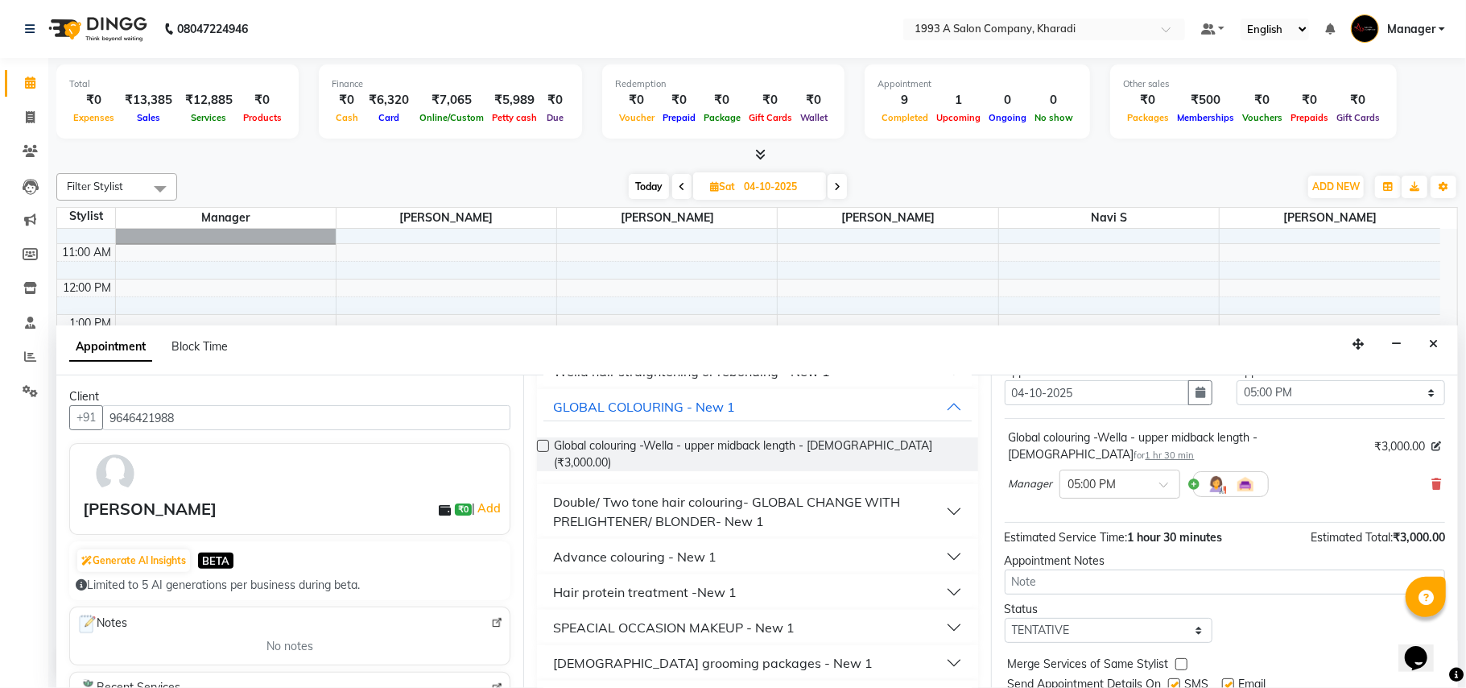
scroll to position [114, 0]
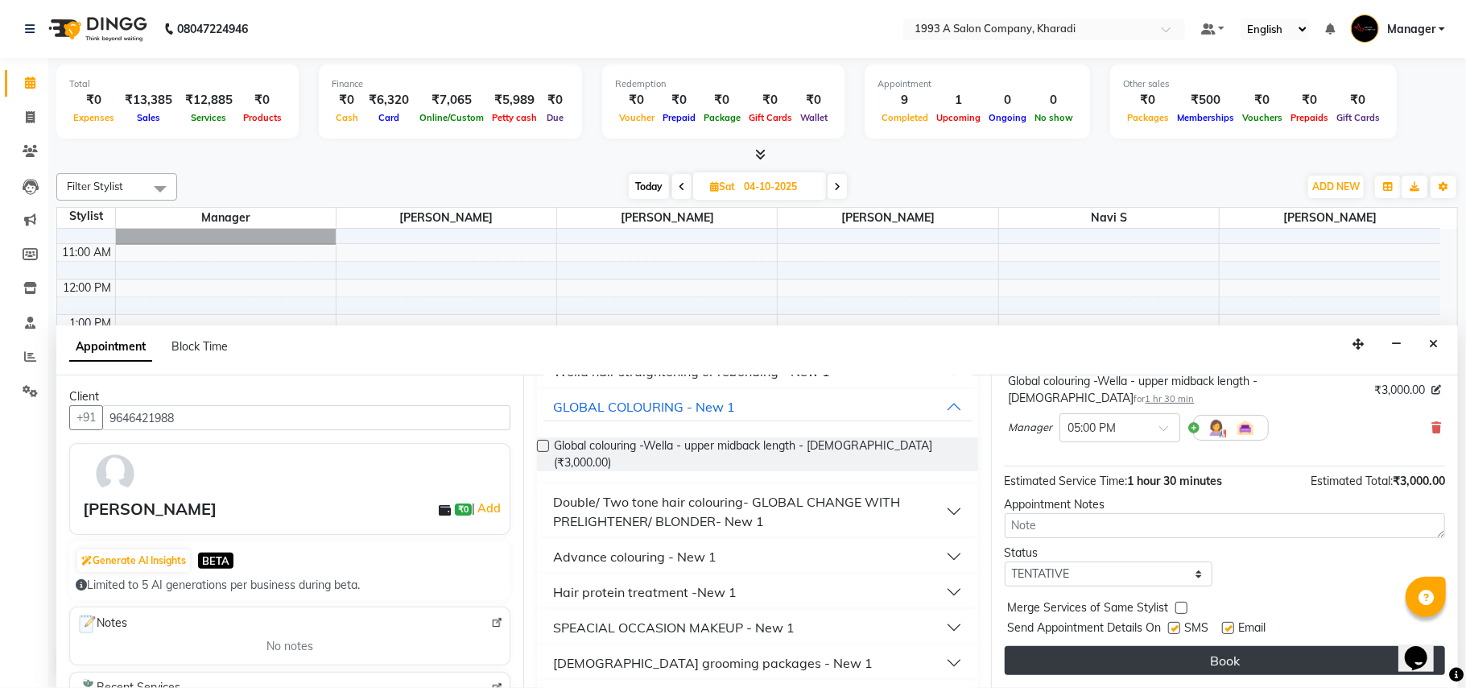
click at [1106, 659] on button "Book" at bounding box center [1225, 660] width 441 height 29
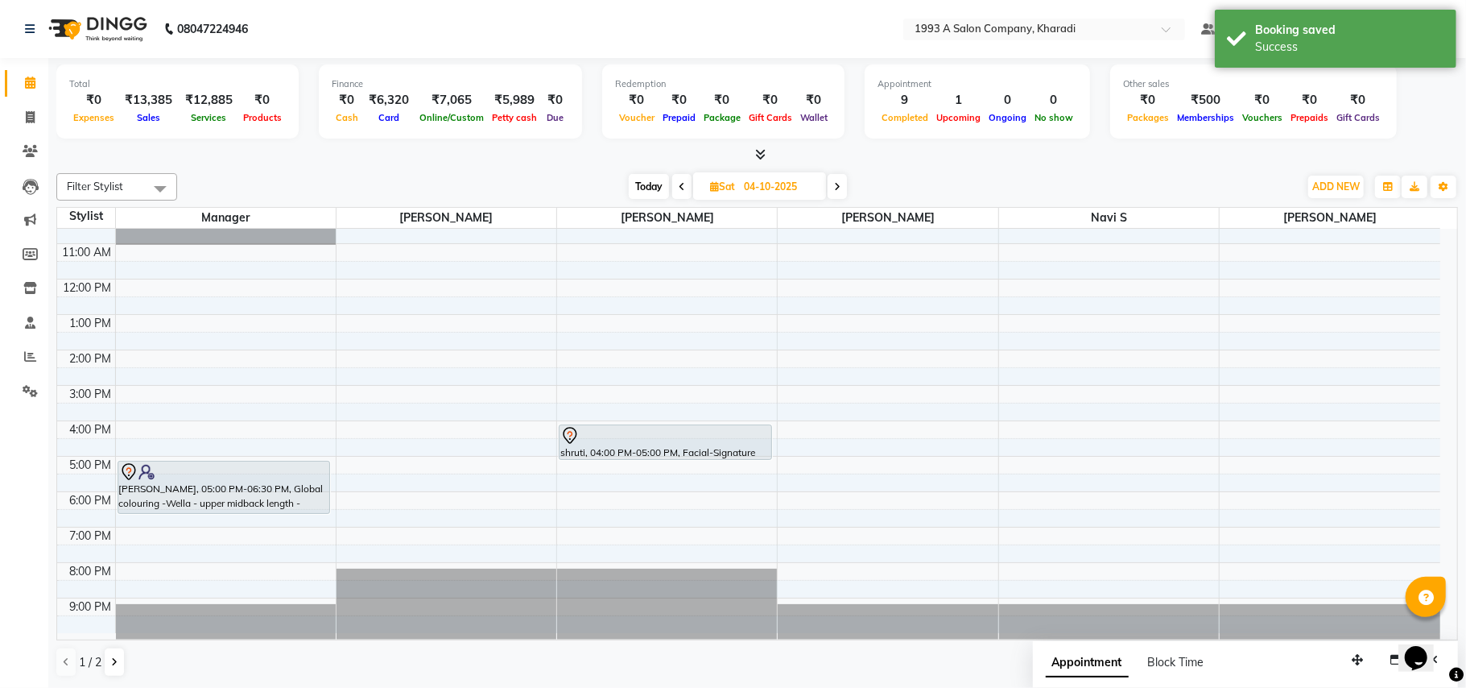
scroll to position [0, 0]
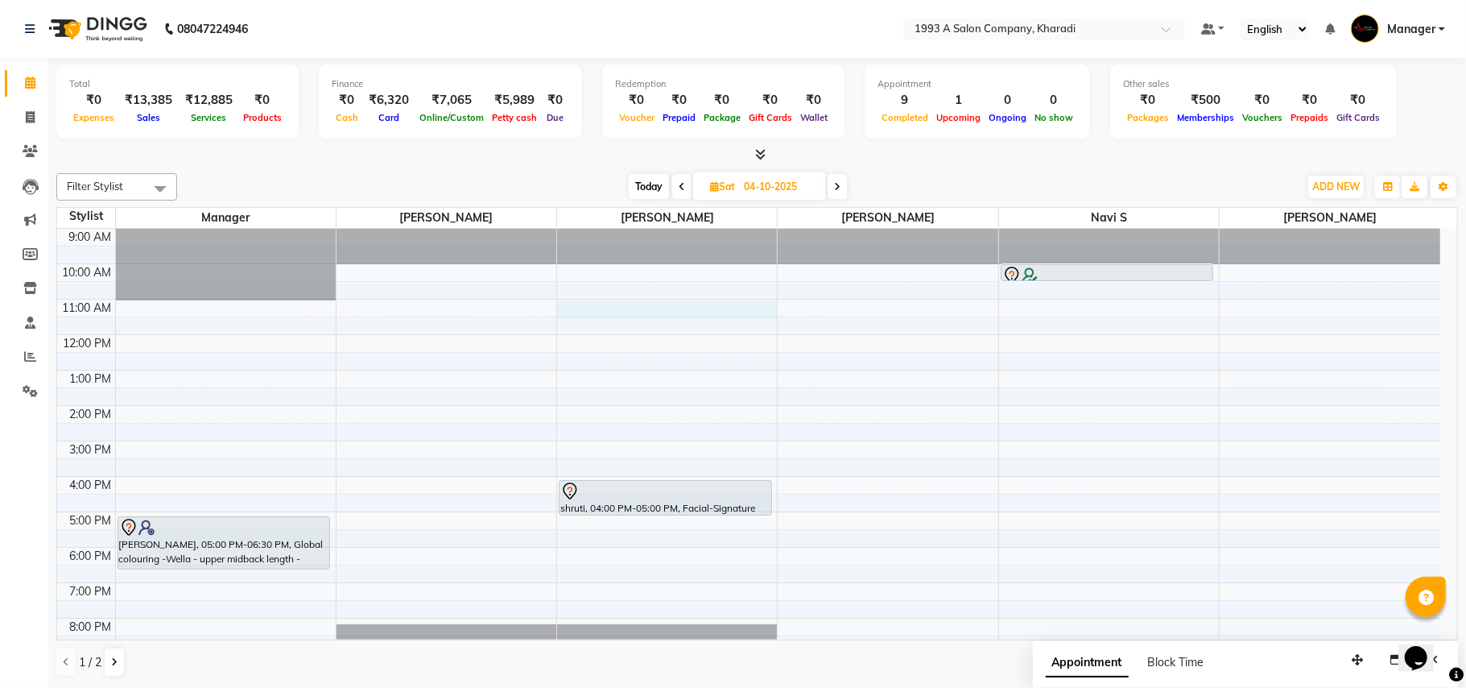
click at [604, 308] on div "9:00 AM 10:00 AM 11:00 AM 12:00 PM 1:00 PM 2:00 PM 3:00 PM 4:00 PM 5:00 PM 6:00…" at bounding box center [749, 459] width 1384 height 460
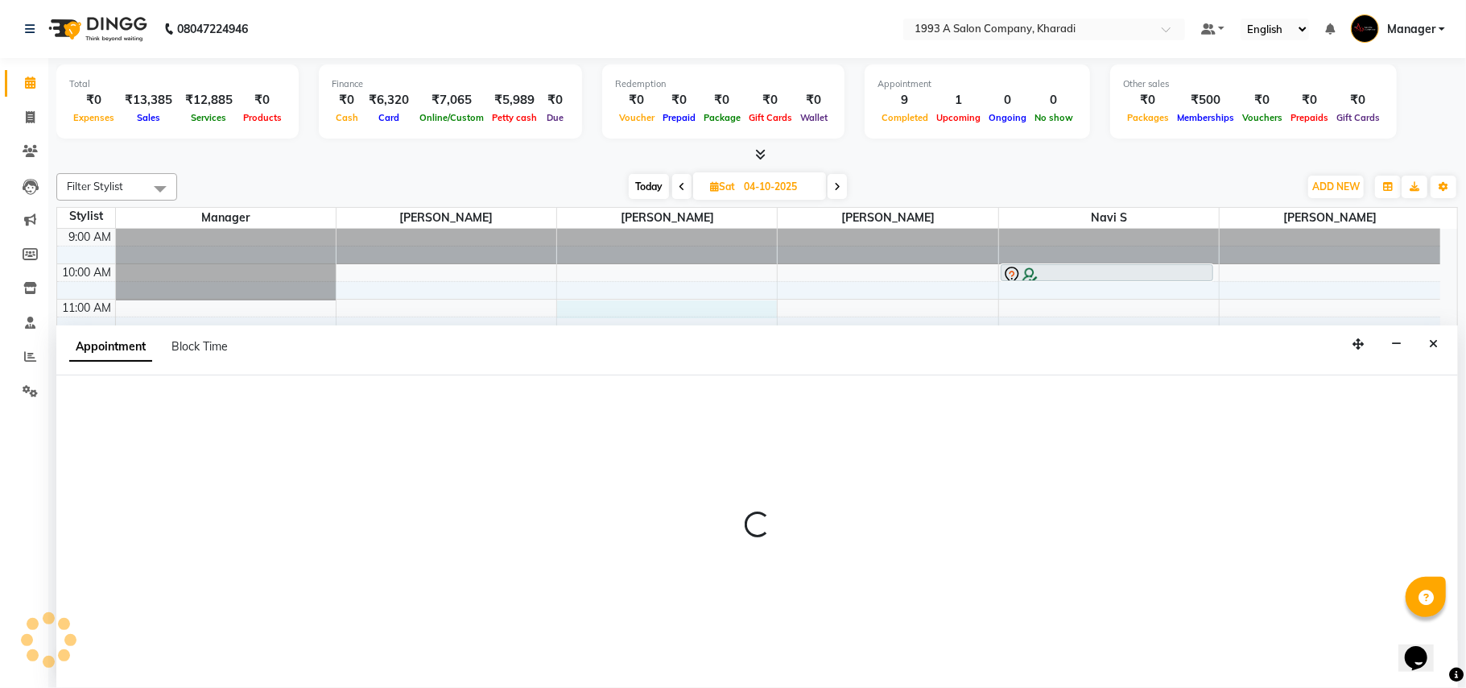
select select "13350"
select select "660"
select select "tentative"
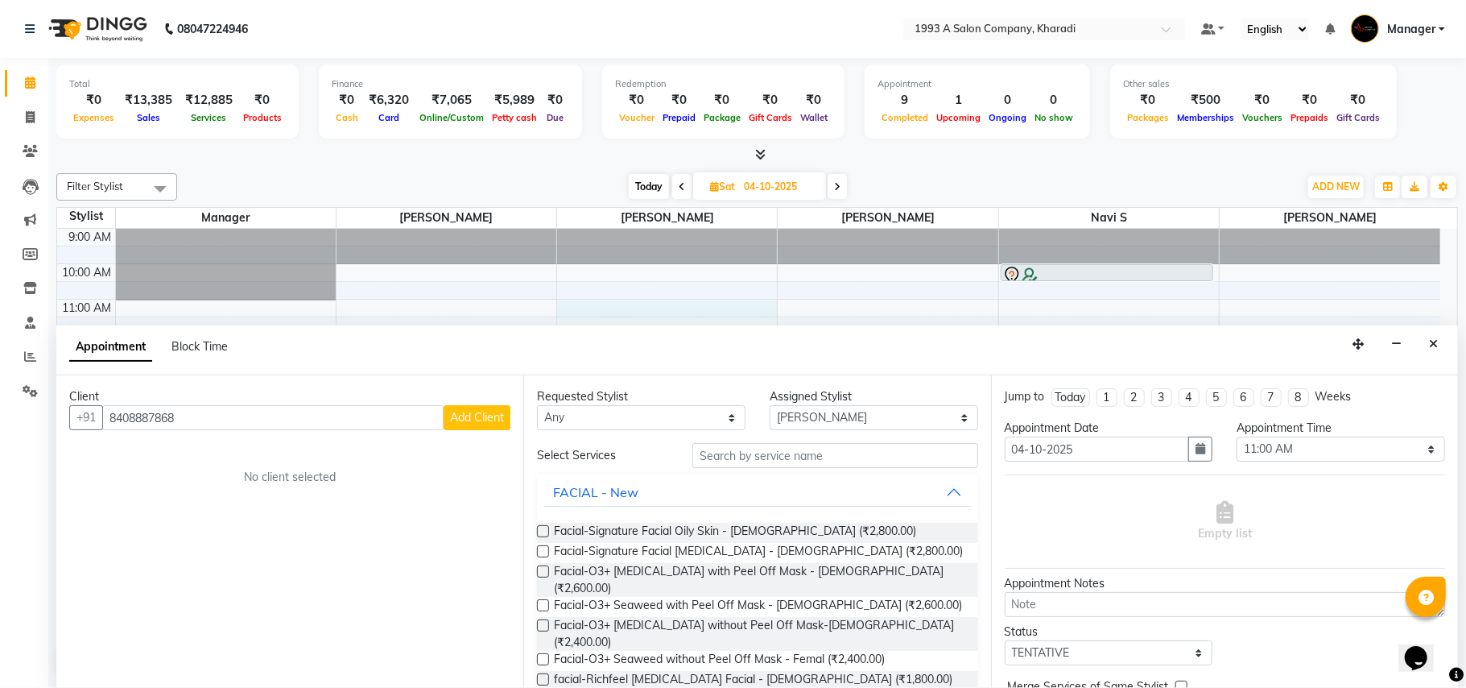
type input "8408887868"
click at [478, 424] on span "Add Client" at bounding box center [477, 417] width 54 height 14
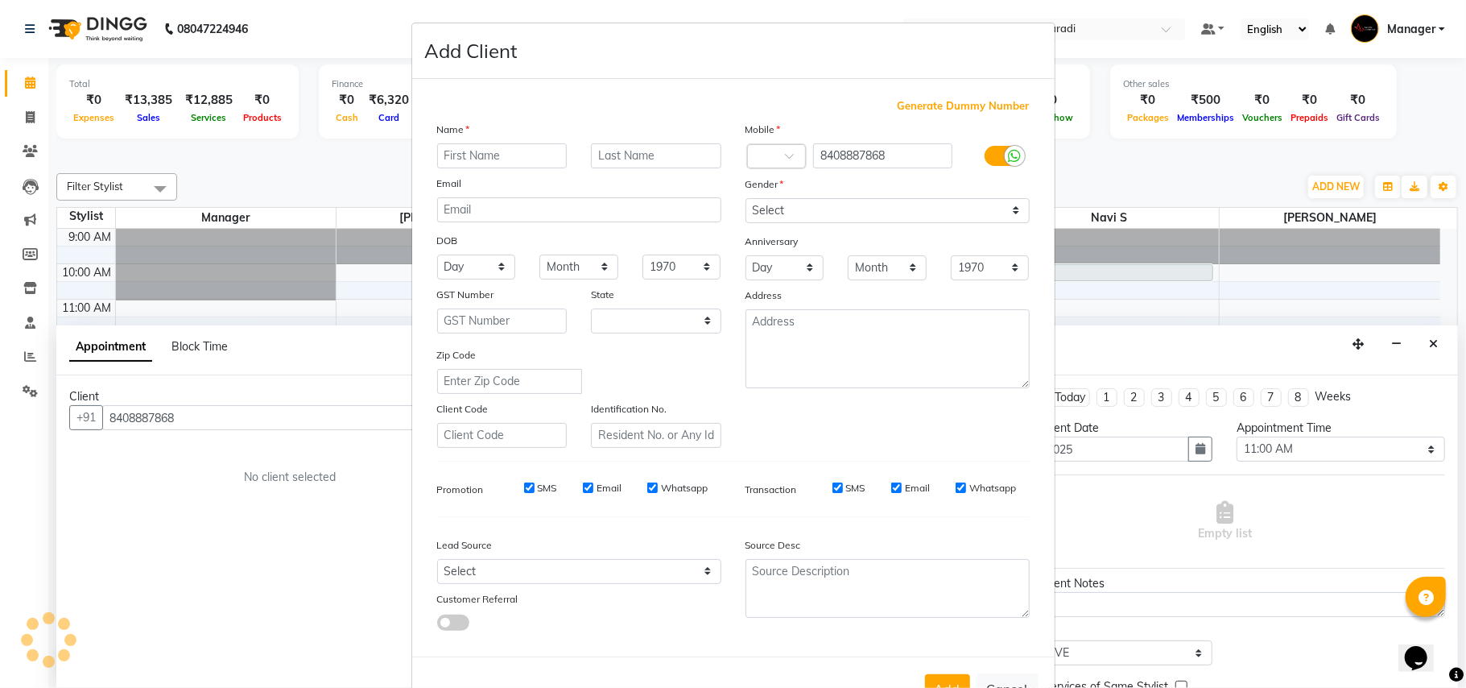
select select "22"
type input "Aditi"
click at [662, 156] on input "text" at bounding box center [656, 155] width 130 height 25
type input "[PERSON_NAME]"
click at [842, 210] on select "Select [DEMOGRAPHIC_DATA] [DEMOGRAPHIC_DATA] Other Prefer Not To Say" at bounding box center [888, 210] width 284 height 25
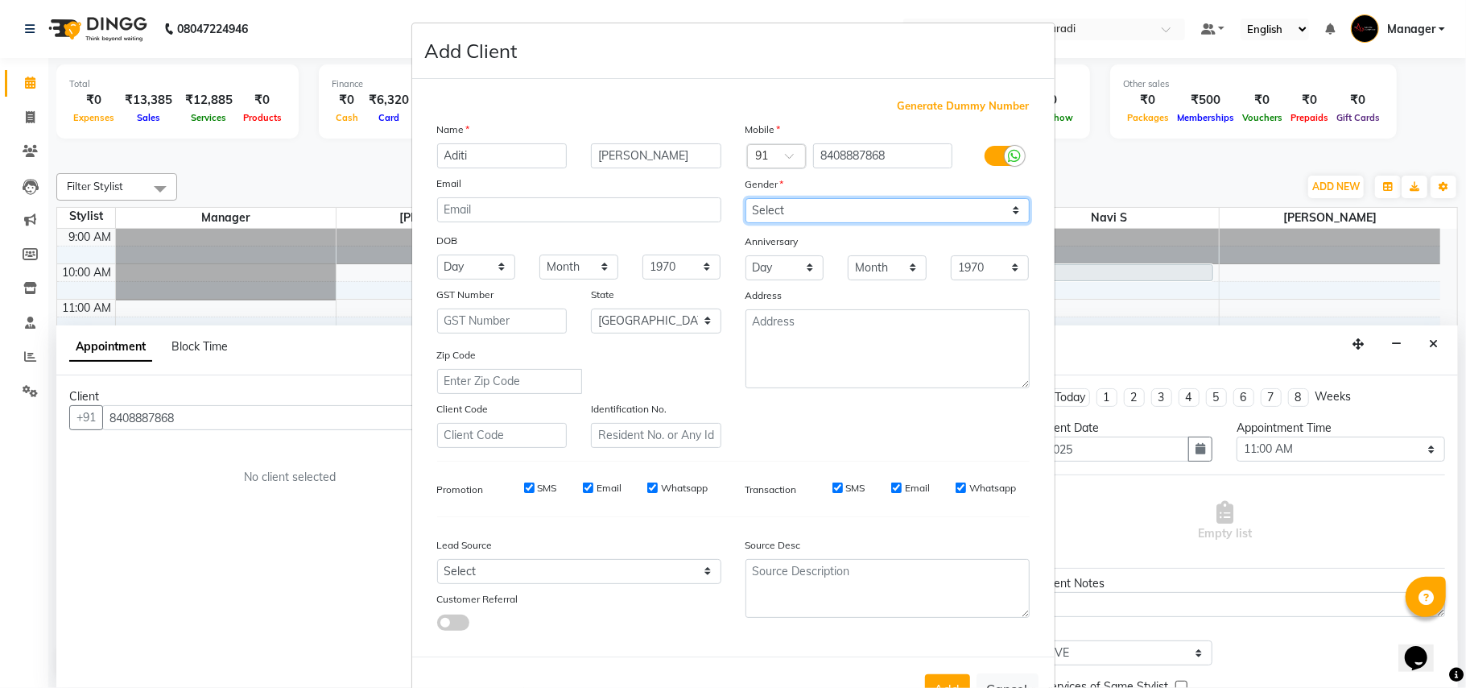
select select "[DEMOGRAPHIC_DATA]"
click at [746, 198] on select "Select [DEMOGRAPHIC_DATA] [DEMOGRAPHIC_DATA] Other Prefer Not To Say" at bounding box center [888, 210] width 284 height 25
click at [519, 577] on select "Select Walk-in Referral Internet Friend Word of Mouth Advertisement Facebook Ju…" at bounding box center [579, 571] width 284 height 25
select select "10591"
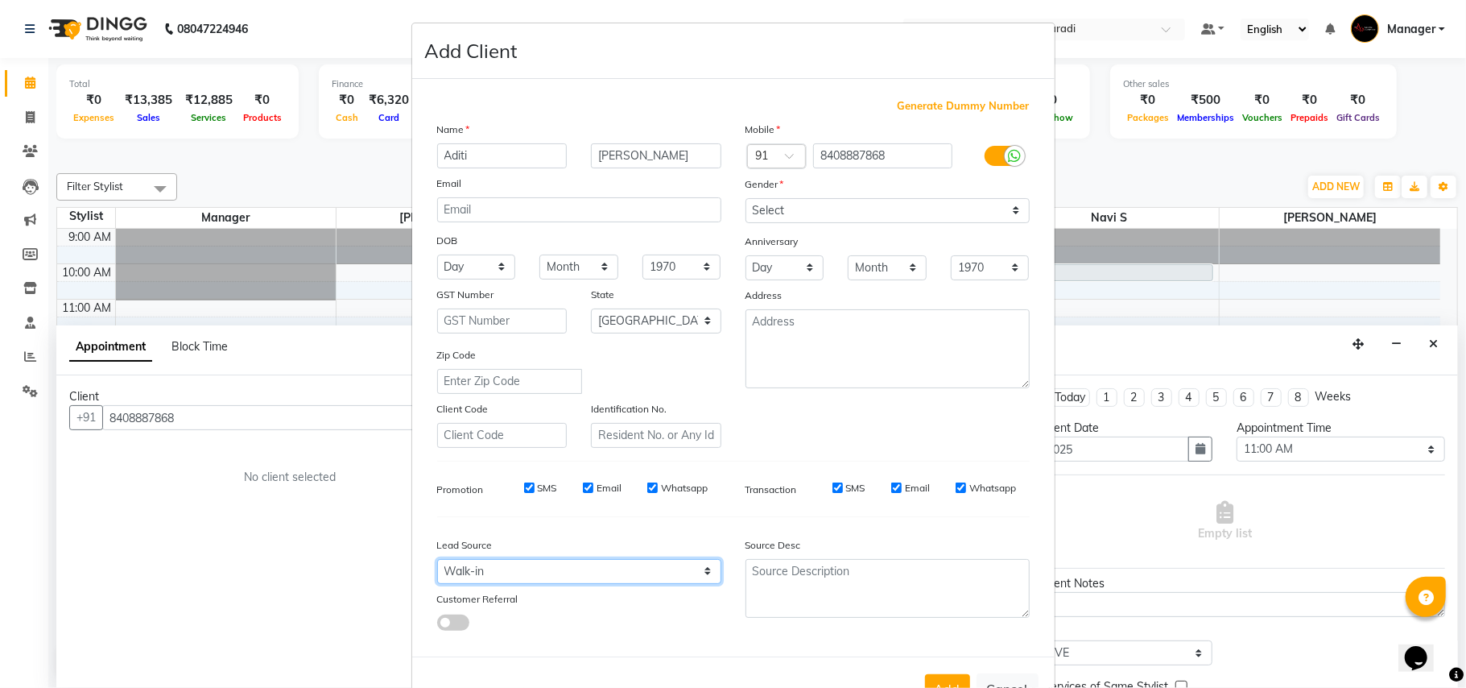
click at [437, 559] on select "Select Walk-in Referral Internet Friend Word of Mouth Advertisement Facebook Ju…" at bounding box center [579, 571] width 284 height 25
click at [941, 681] on button "Add" at bounding box center [947, 688] width 45 height 29
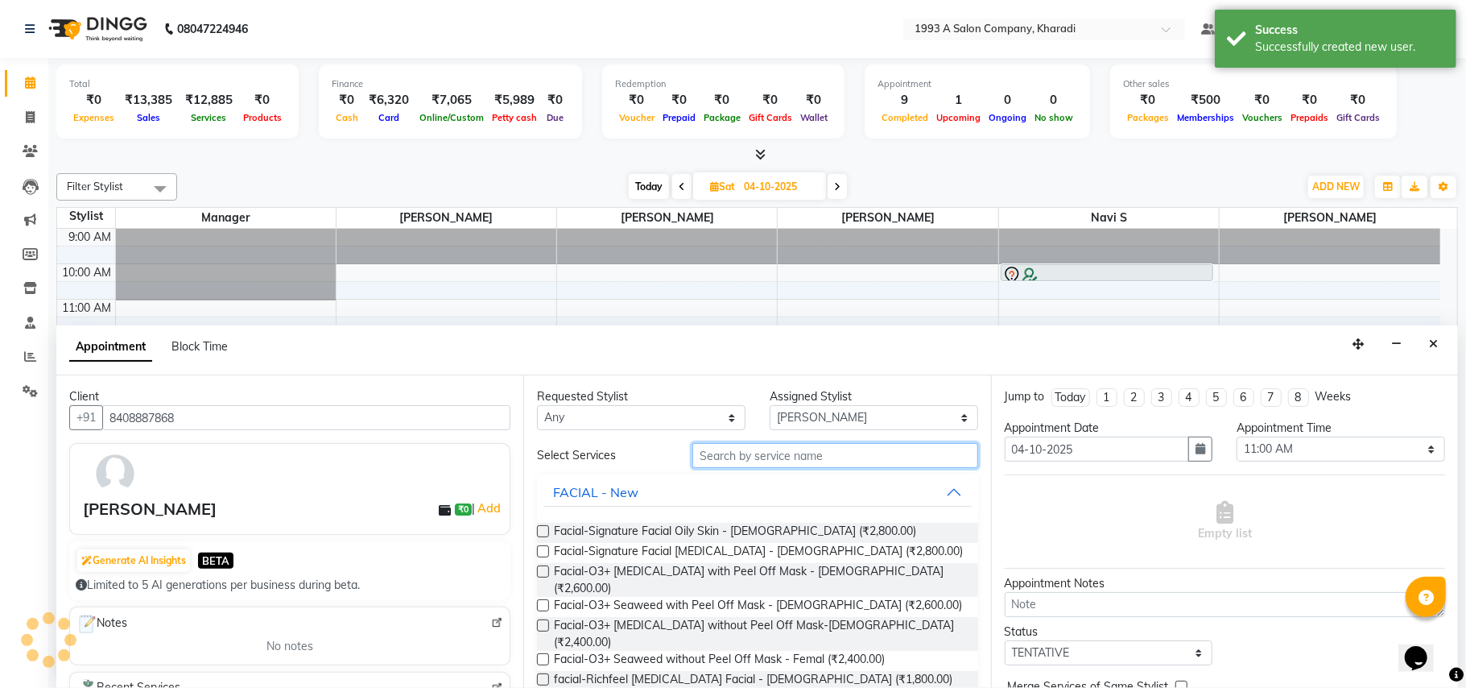
click at [764, 451] on input "text" at bounding box center [836, 455] width 286 height 25
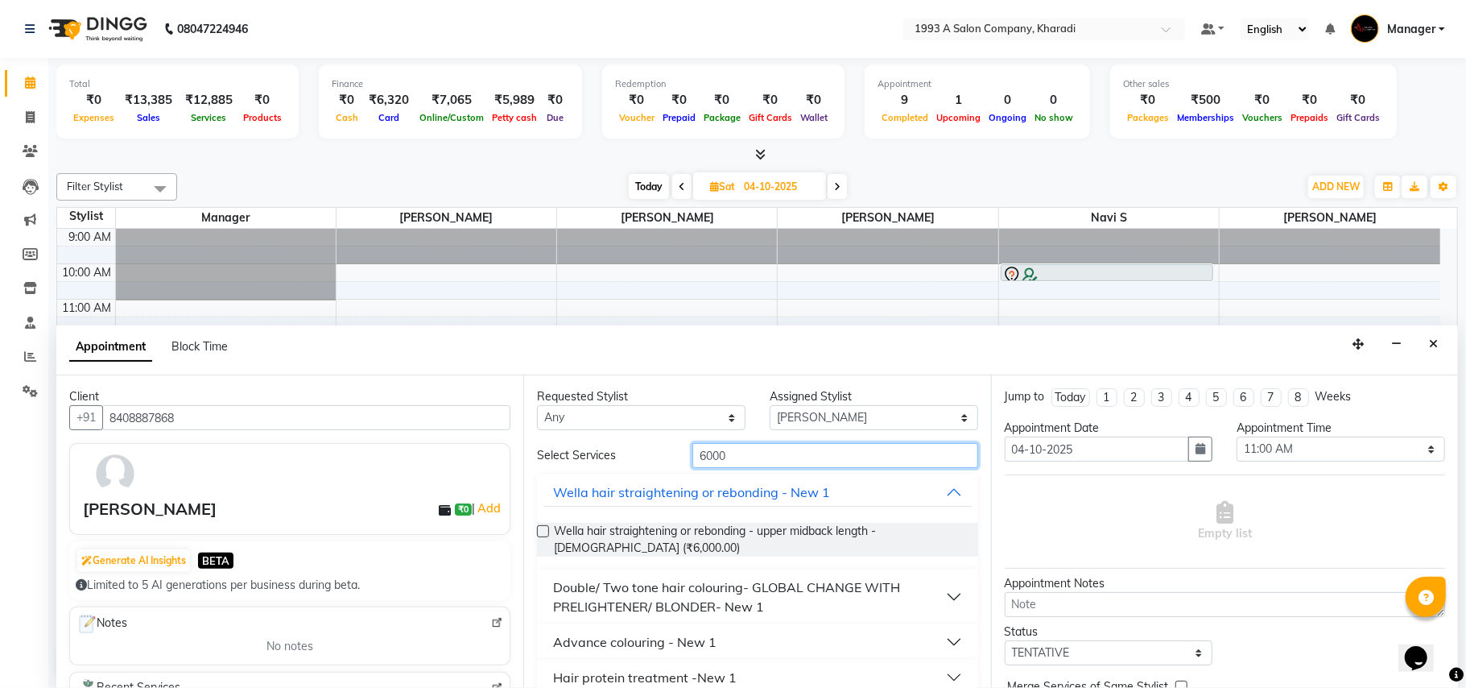
scroll to position [56, 0]
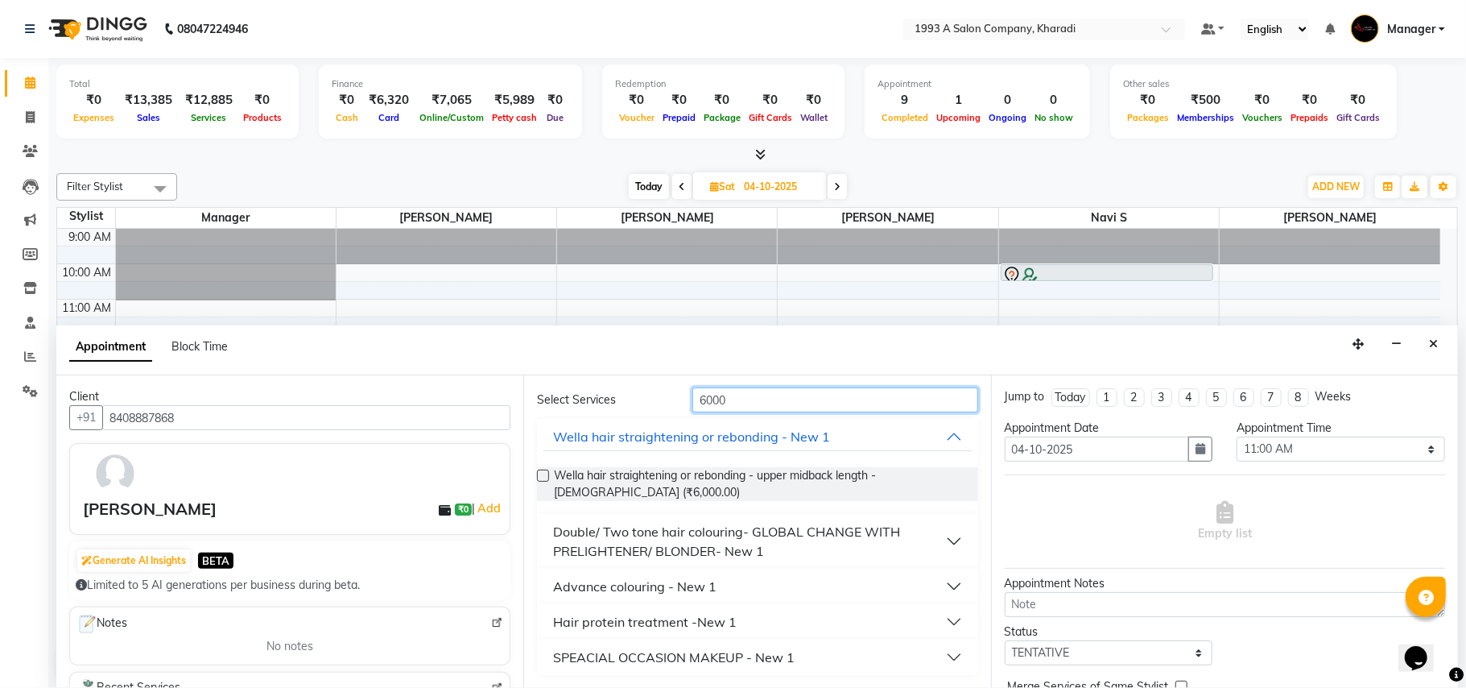
type input "6000"
click at [815, 536] on div "Double/ Two tone hair colouring- GLOBAL CHANGE WITH PRELIGHTENER/ BLONDER- New 1" at bounding box center [749, 541] width 392 height 39
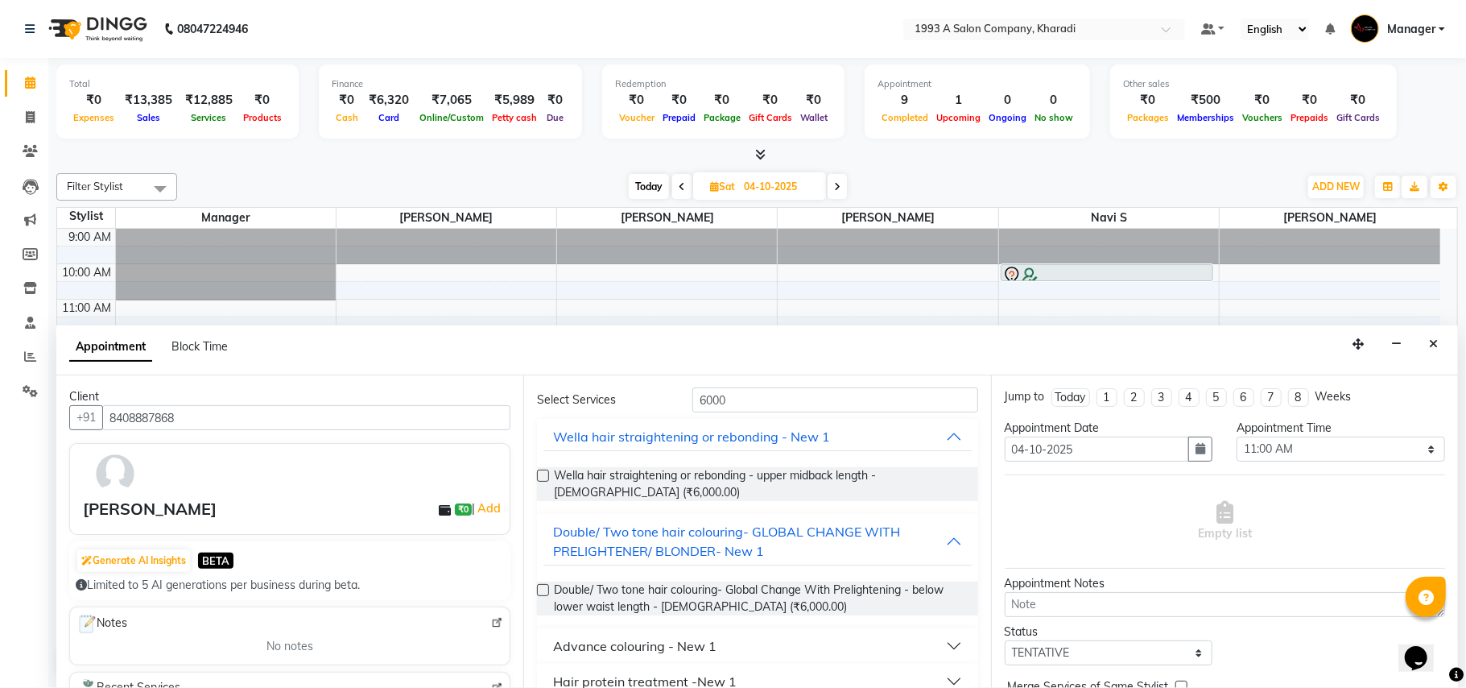
click at [545, 590] on label at bounding box center [543, 590] width 12 height 12
click at [545, 590] on input "checkbox" at bounding box center [542, 591] width 10 height 10
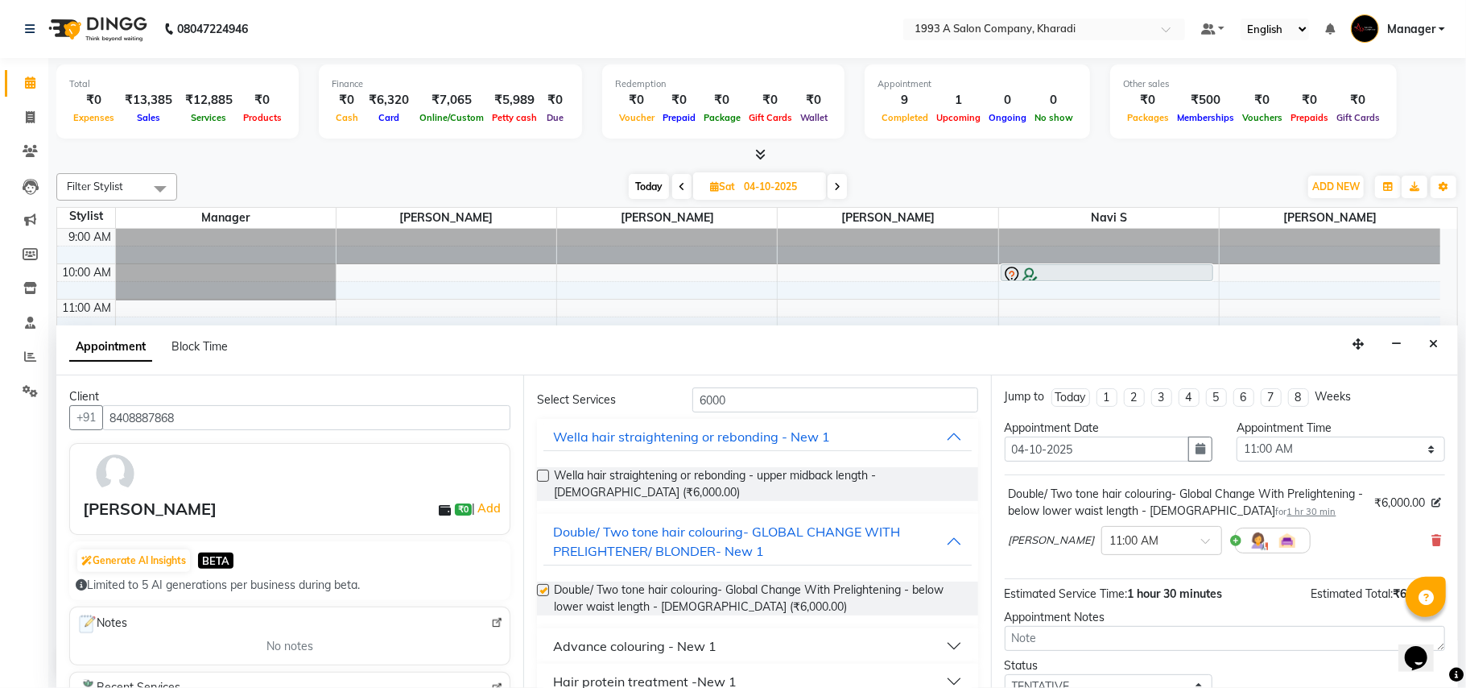
checkbox input "false"
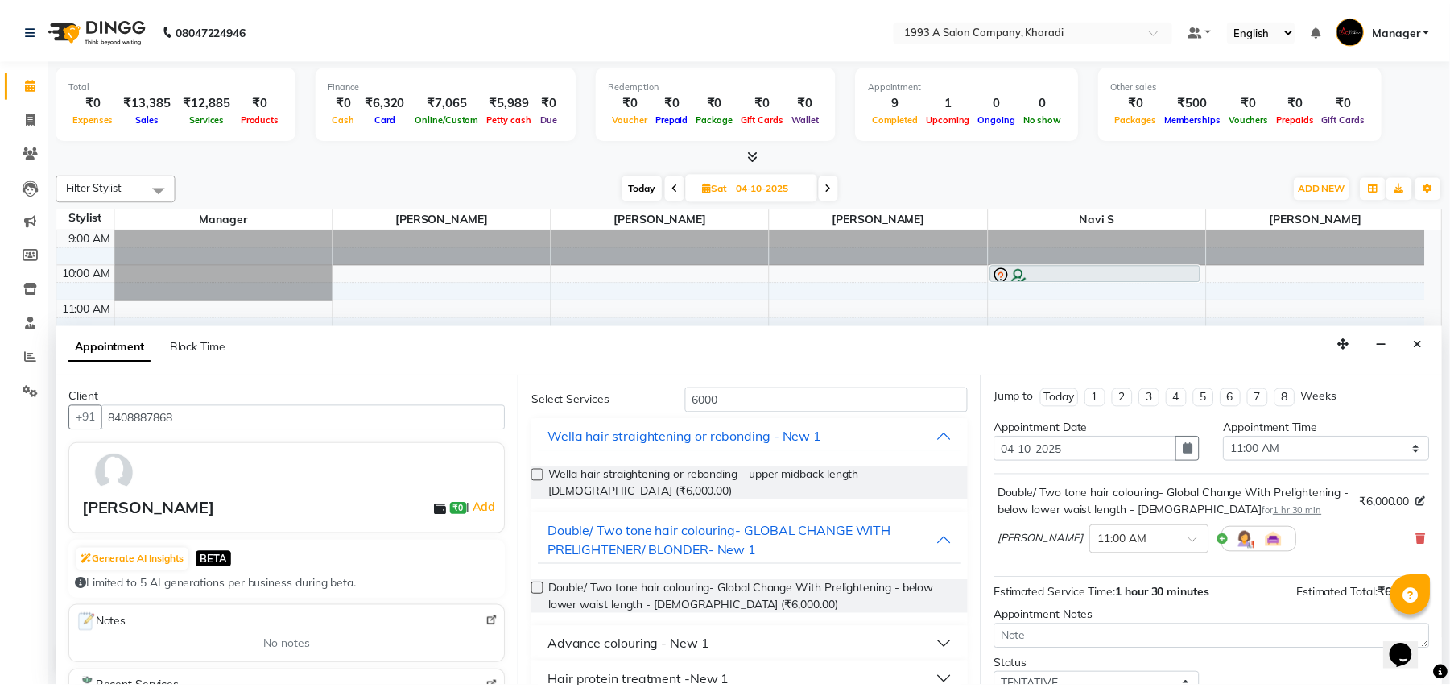
scroll to position [114, 0]
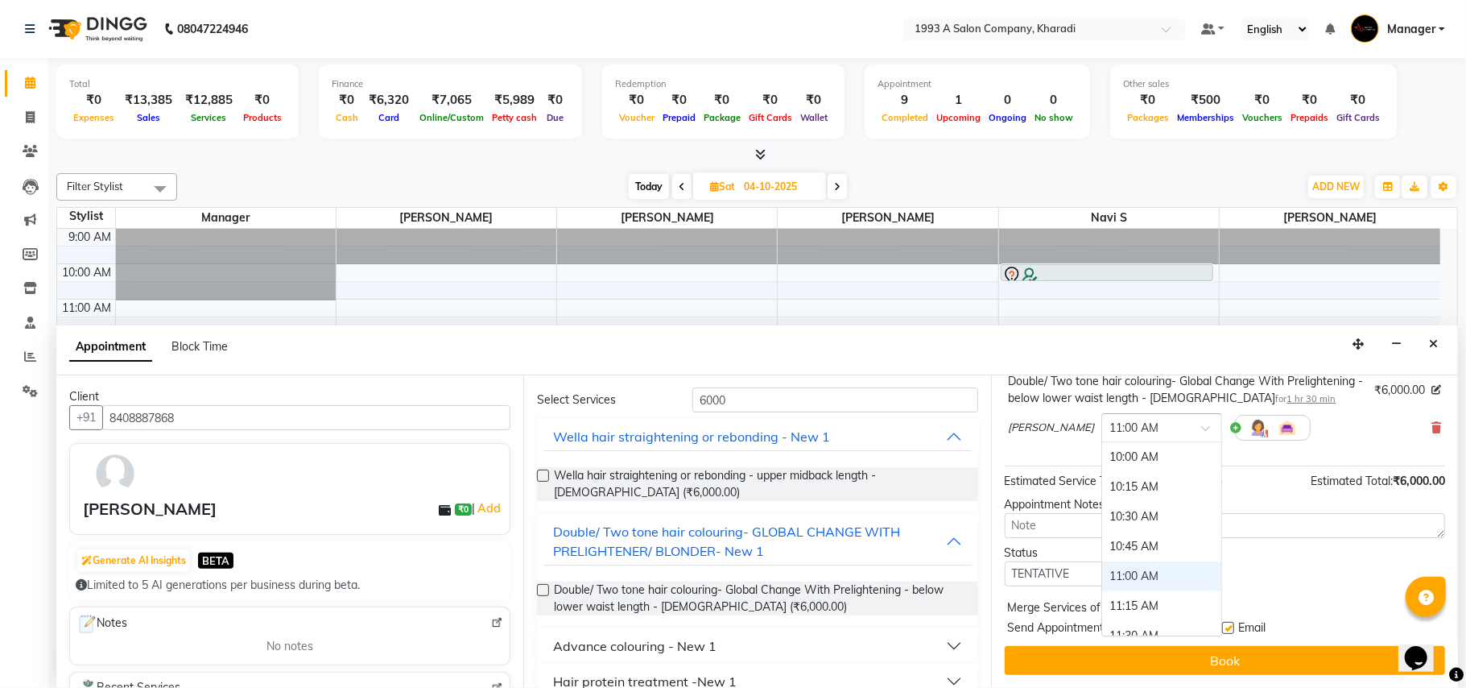
click at [1202, 436] on span at bounding box center [1212, 432] width 20 height 17
click at [1154, 607] on div "11:15 AM" at bounding box center [1161, 606] width 119 height 30
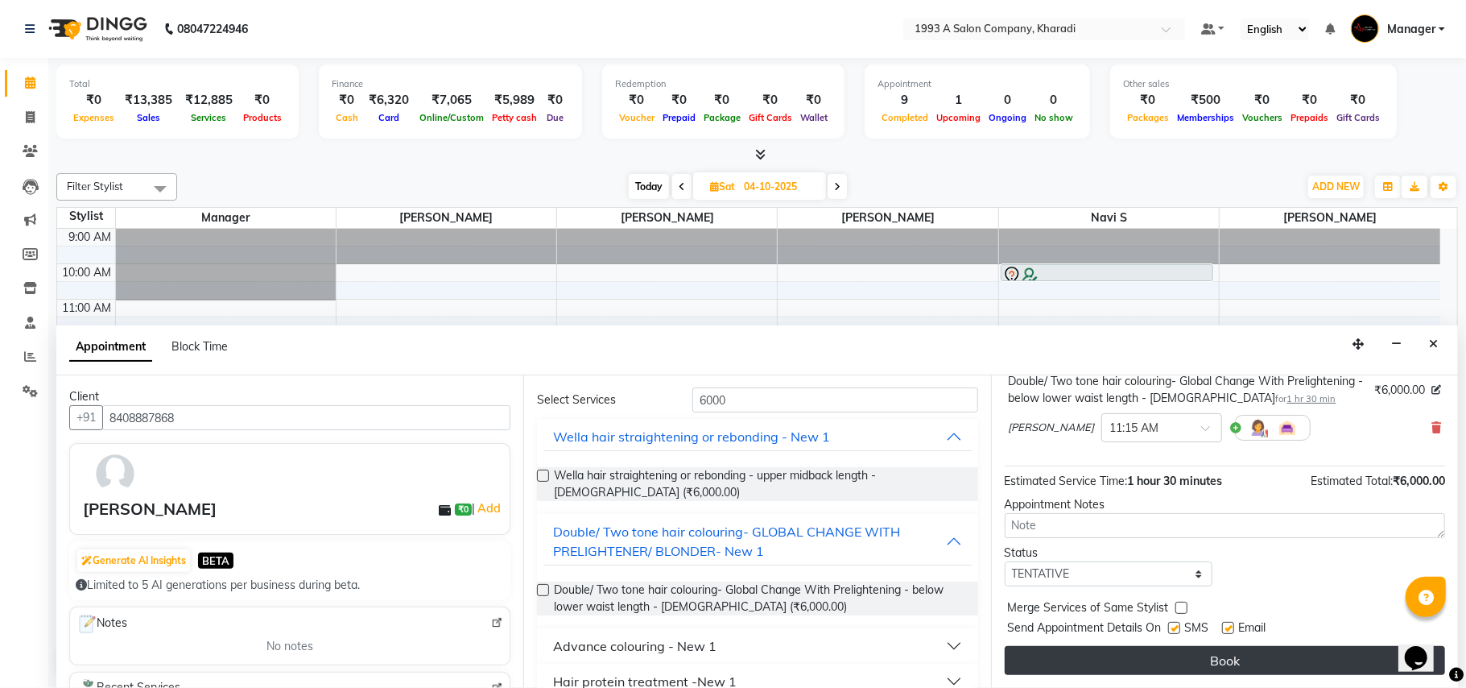
click at [1166, 667] on button "Book" at bounding box center [1225, 660] width 441 height 29
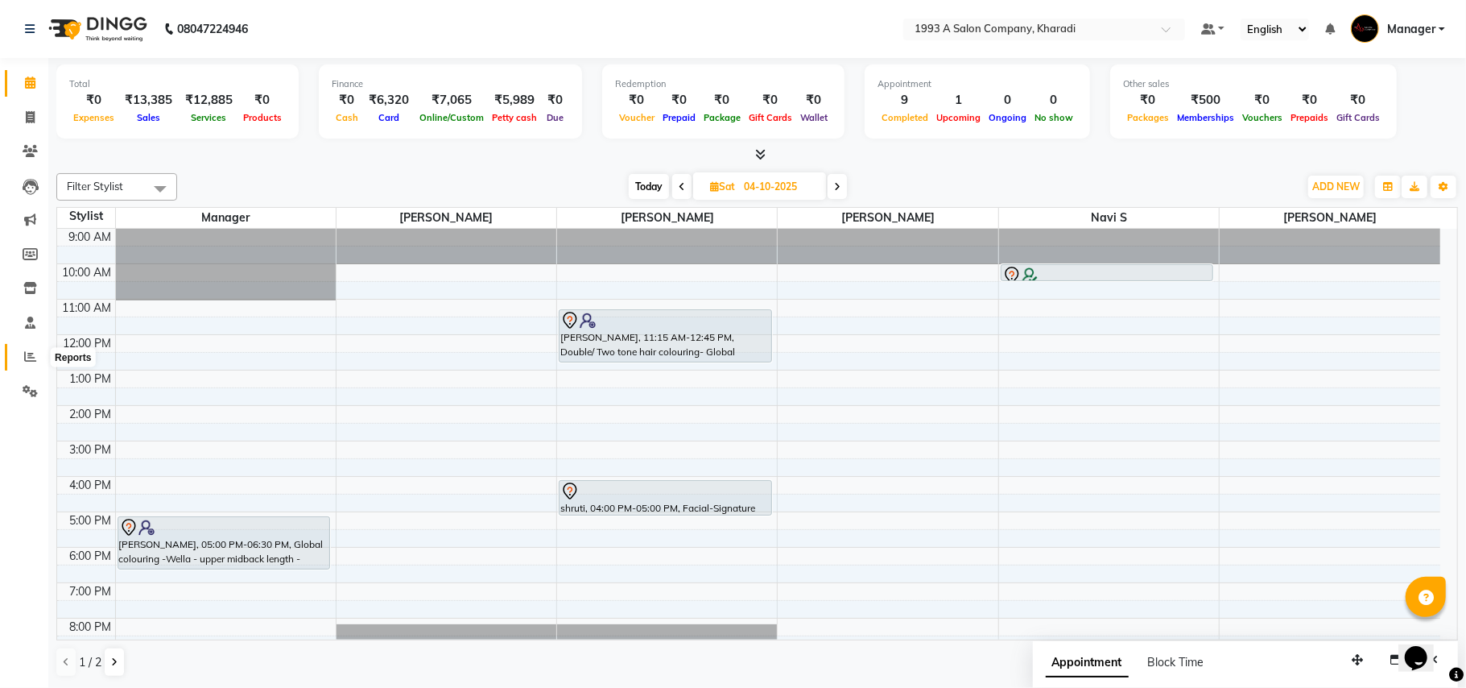
click at [16, 362] on span at bounding box center [30, 357] width 28 height 19
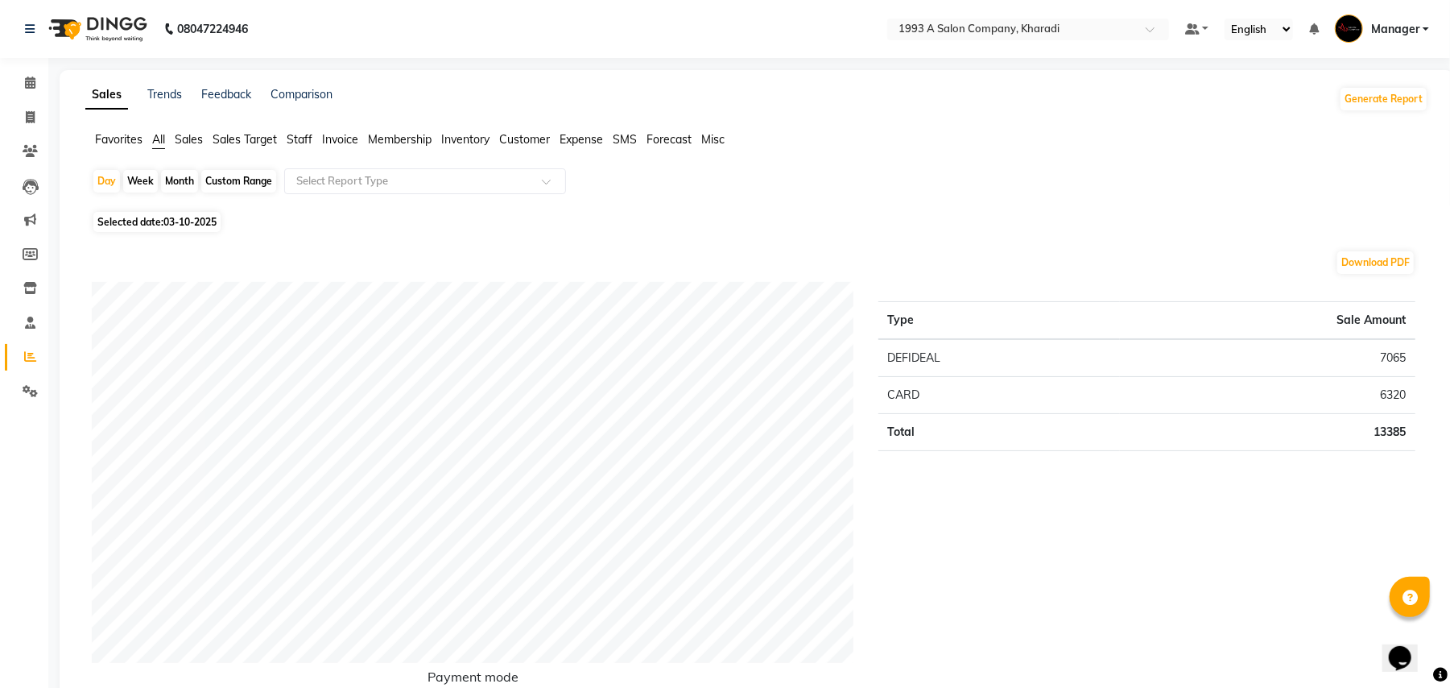
click at [237, 180] on div "Custom Range" at bounding box center [238, 181] width 75 height 23
select select "10"
select select "2025"
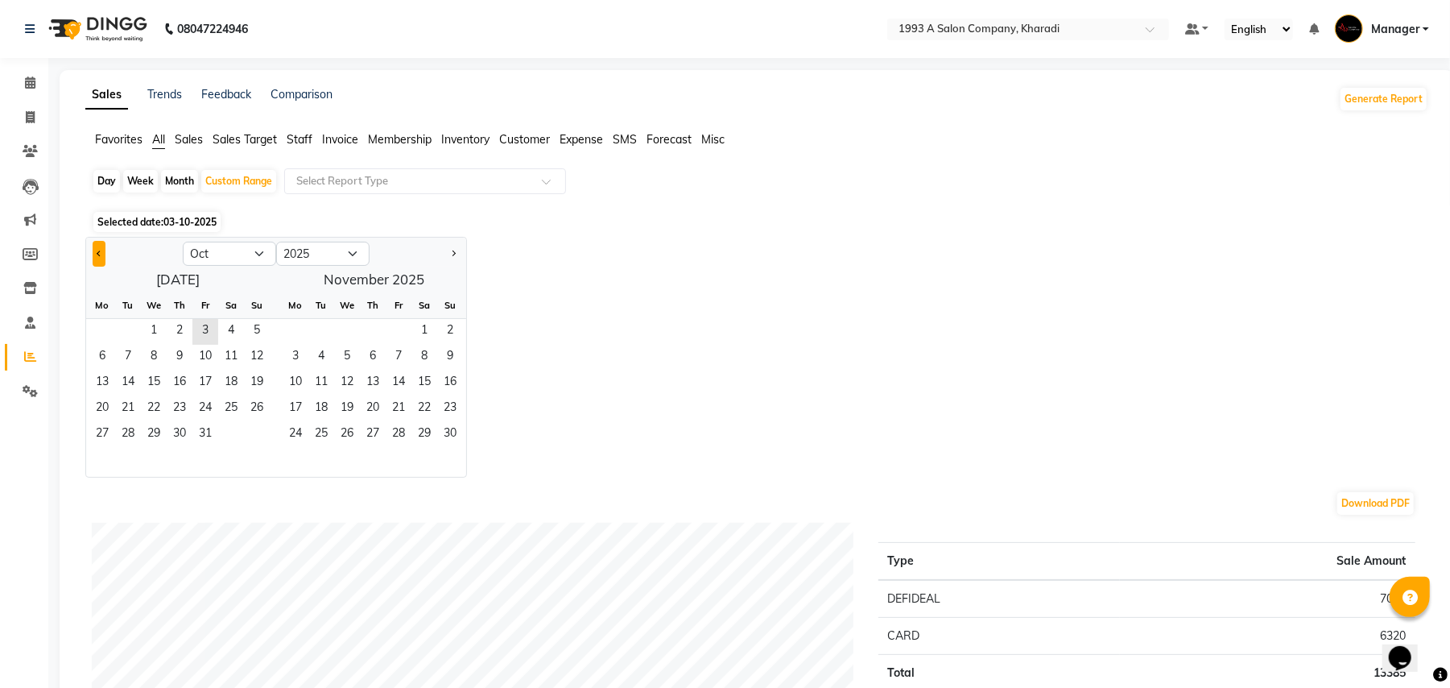
click at [97, 259] on button "Previous month" at bounding box center [99, 254] width 13 height 26
select select "9"
click at [101, 329] on span "1" at bounding box center [102, 332] width 26 height 26
click at [130, 427] on span "30" at bounding box center [128, 435] width 26 height 26
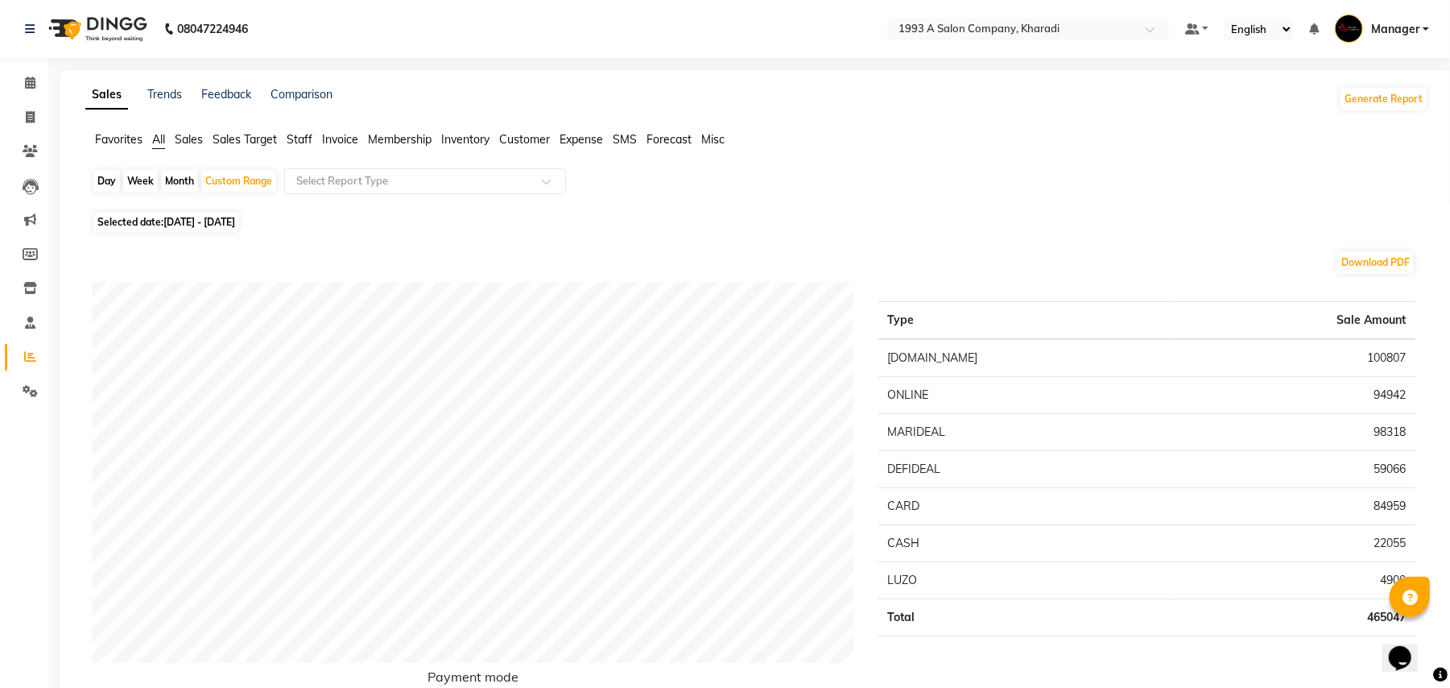
click at [307, 142] on span "Staff" at bounding box center [300, 139] width 26 height 14
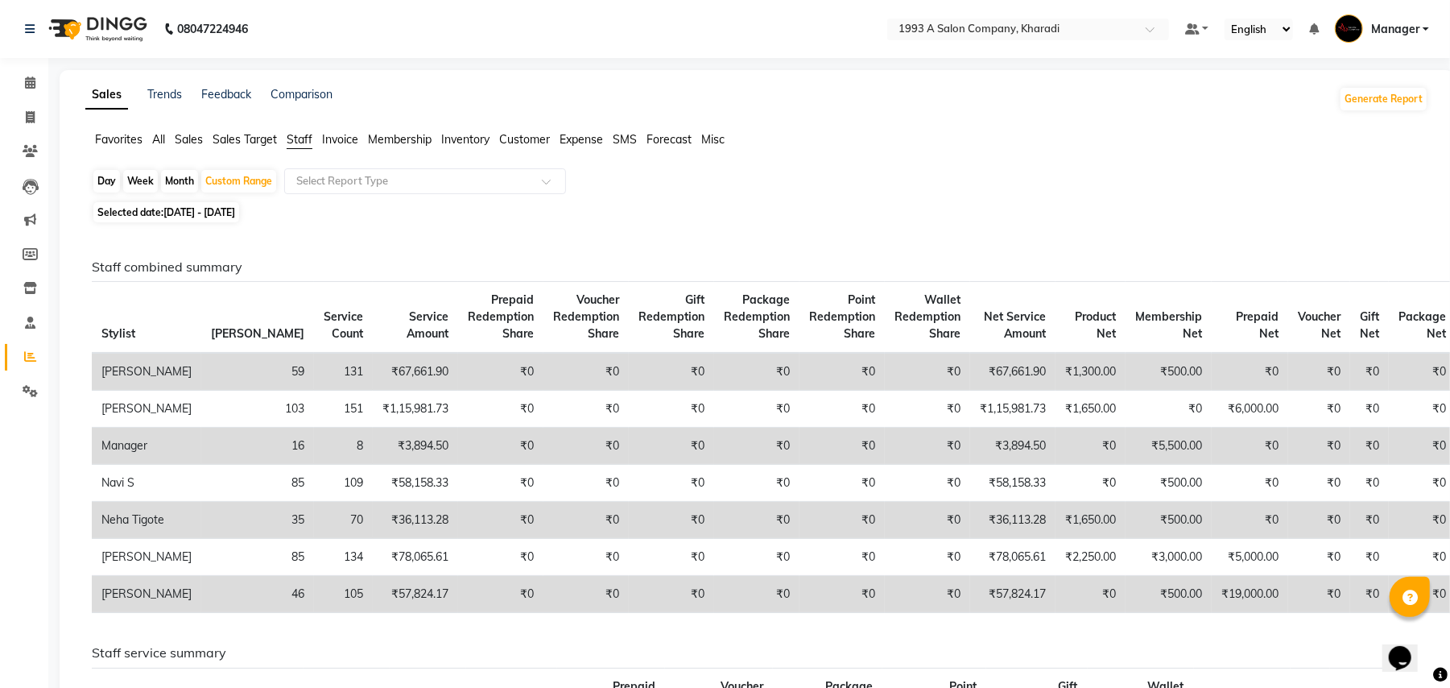
click at [104, 175] on div "Day" at bounding box center [106, 181] width 27 height 23
select select "9"
select select "2025"
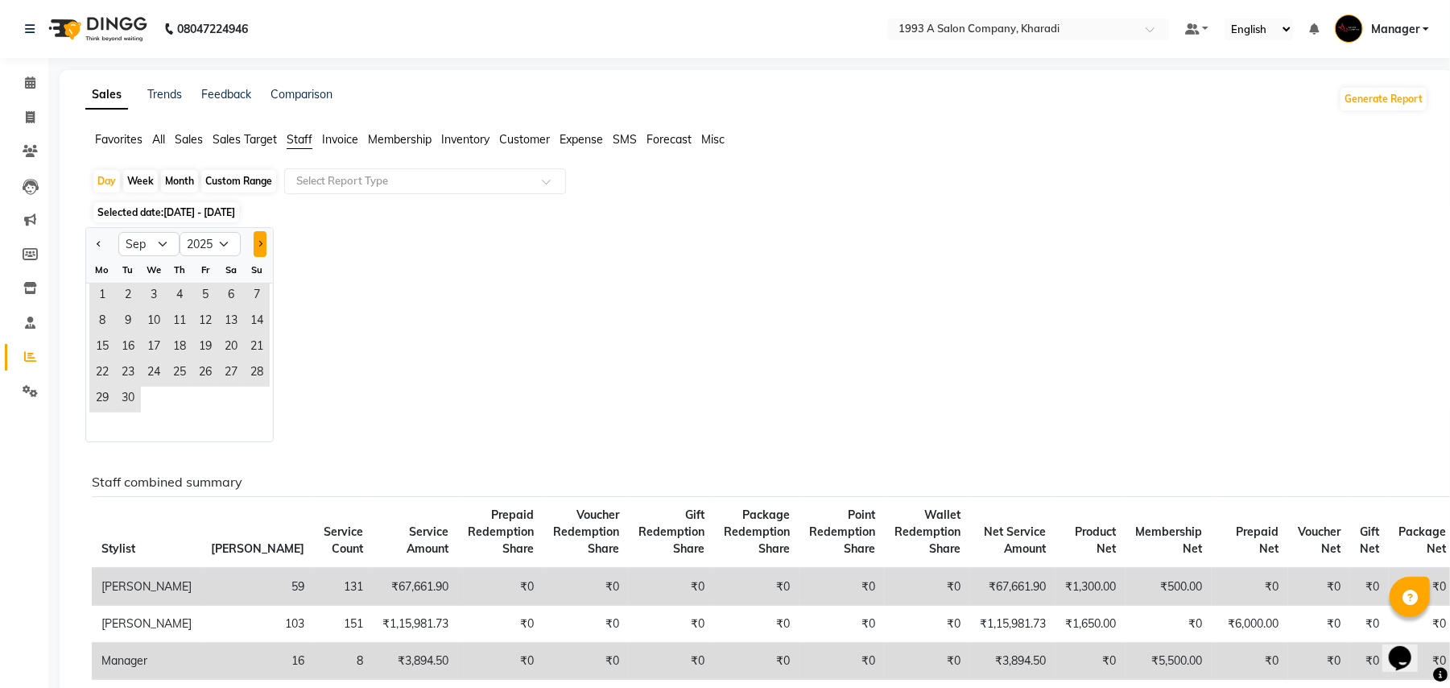
click at [264, 240] on button "Next month" at bounding box center [260, 244] width 13 height 26
select select "10"
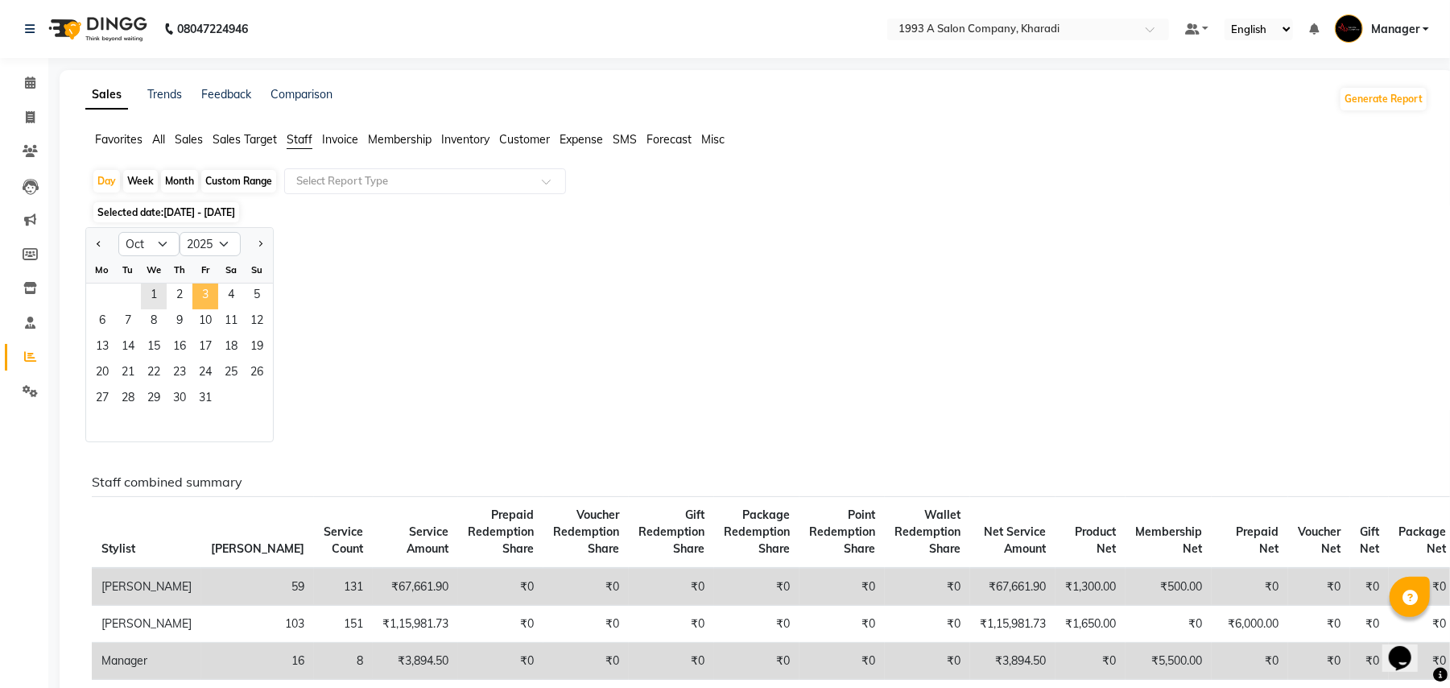
click at [204, 304] on span "3" at bounding box center [205, 296] width 26 height 26
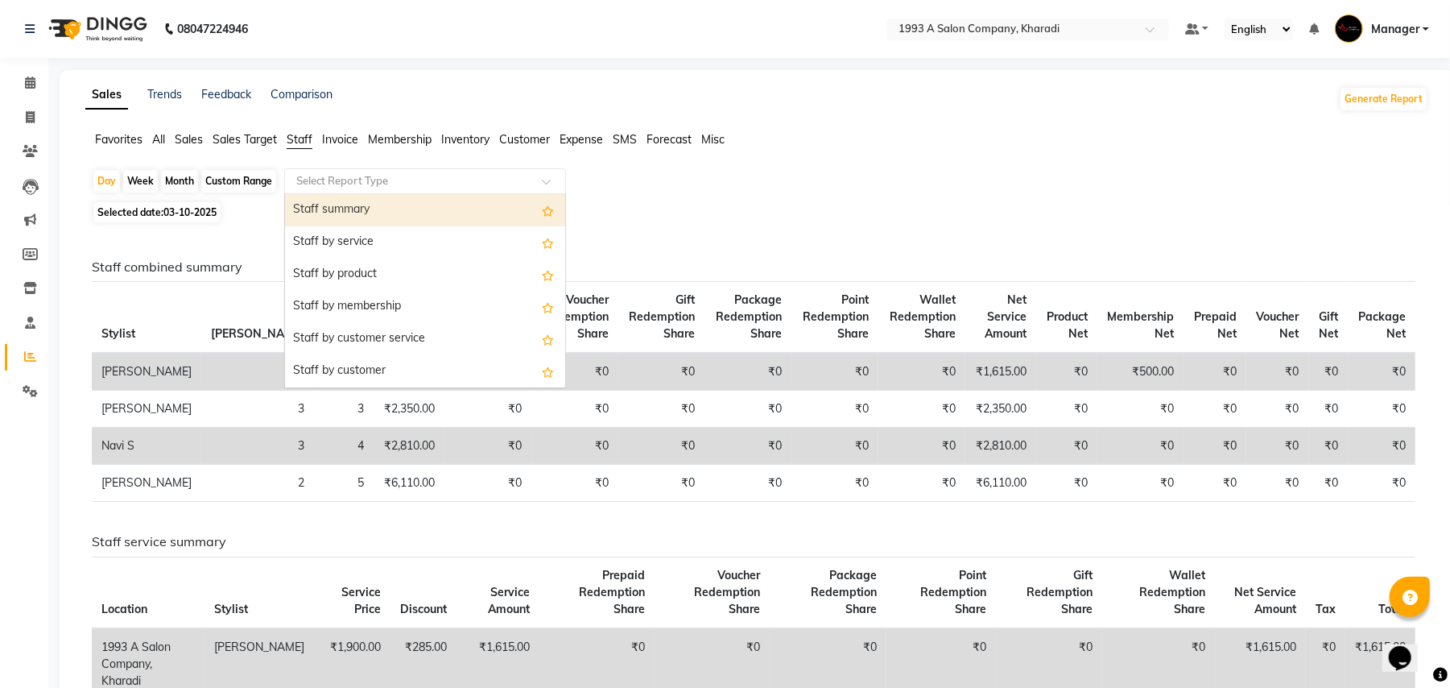
click at [398, 180] on input "text" at bounding box center [409, 181] width 232 height 16
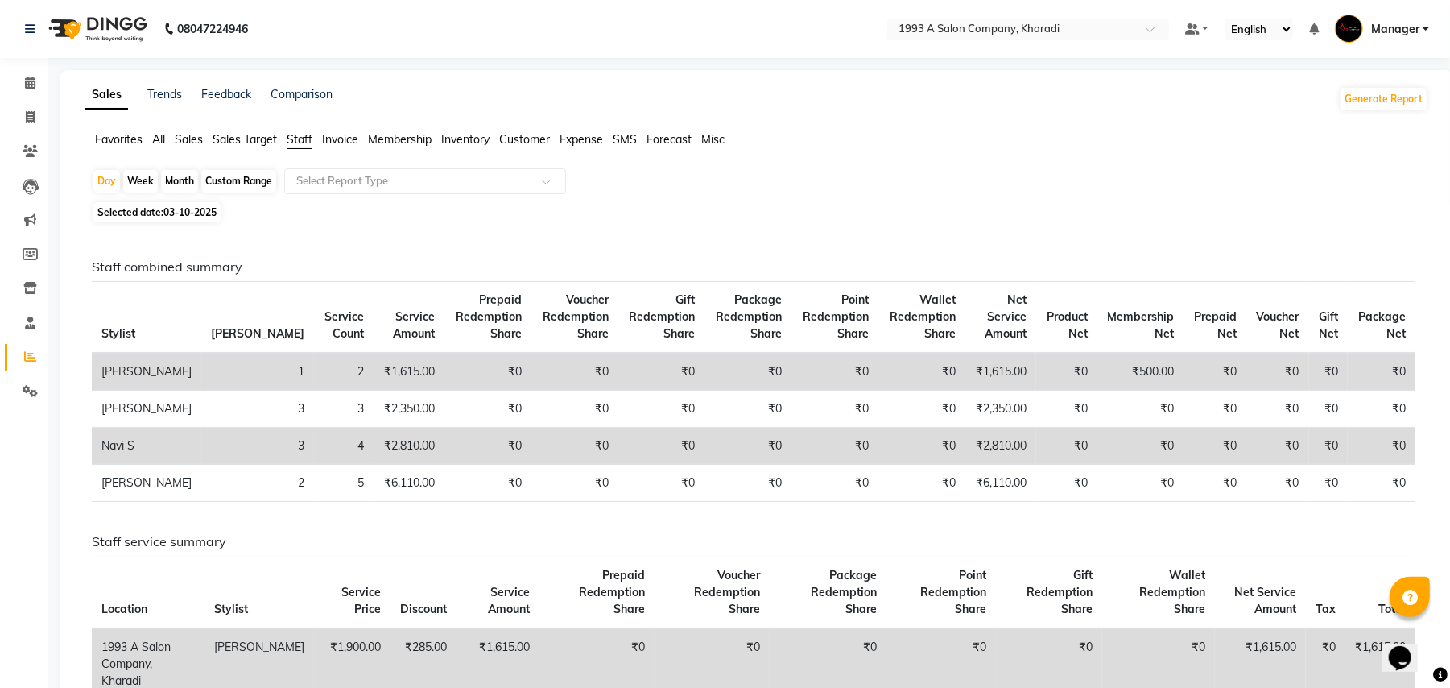
click at [156, 133] on span "All" at bounding box center [158, 139] width 13 height 14
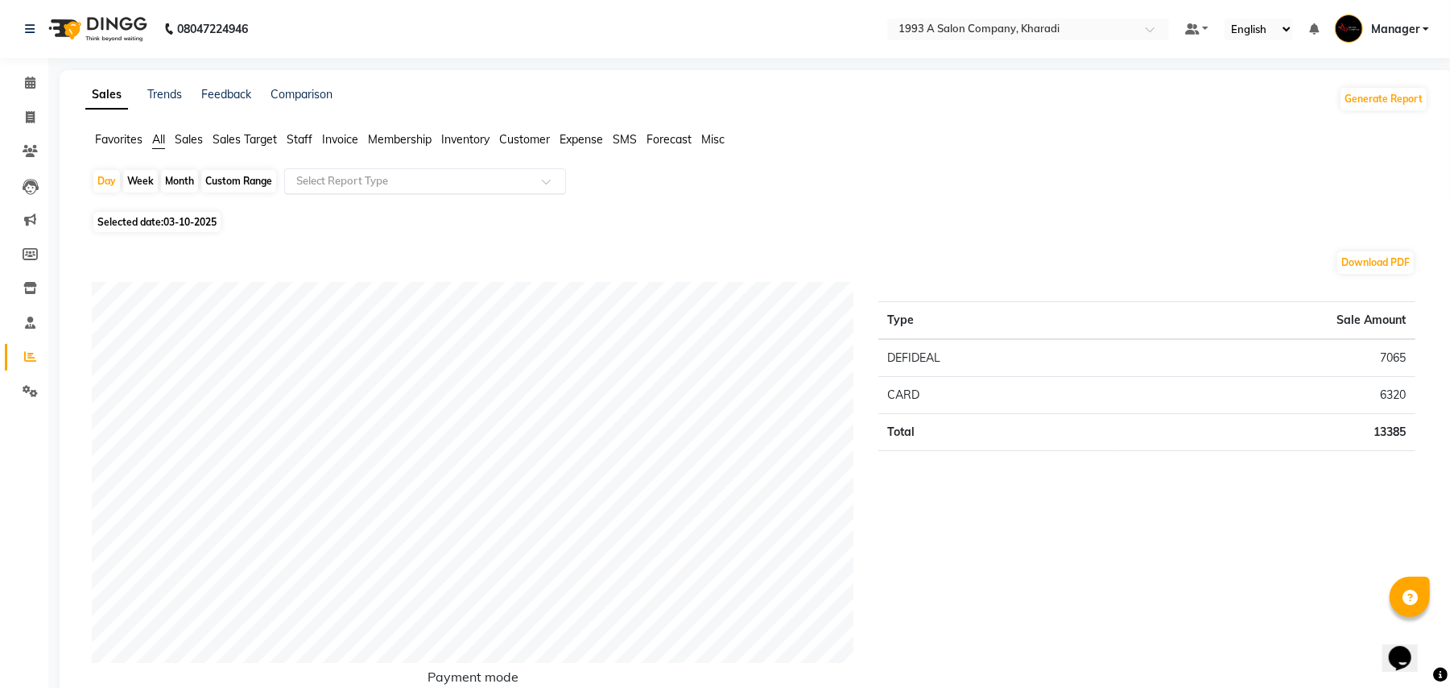
click at [333, 180] on input "text" at bounding box center [409, 181] width 232 height 16
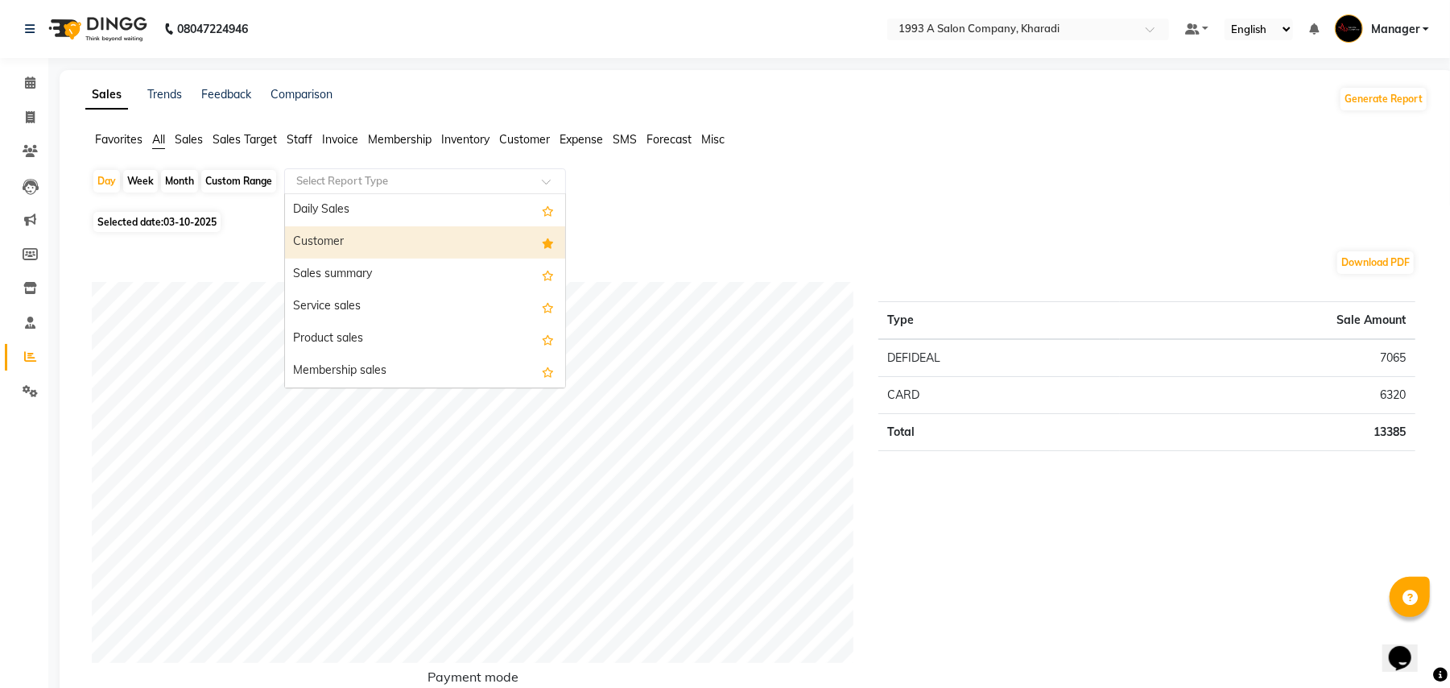
click at [338, 242] on div "Customer" at bounding box center [425, 242] width 280 height 32
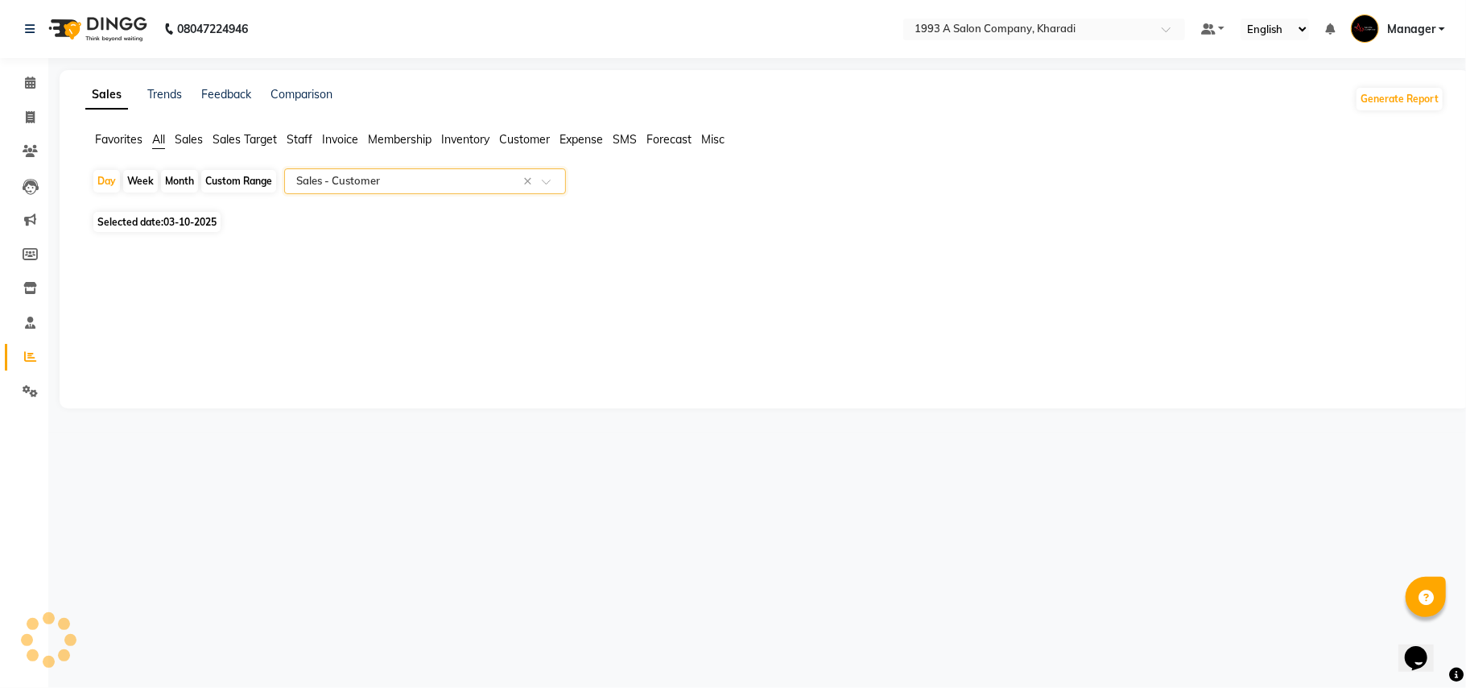
select select "full_report"
select select "csv"
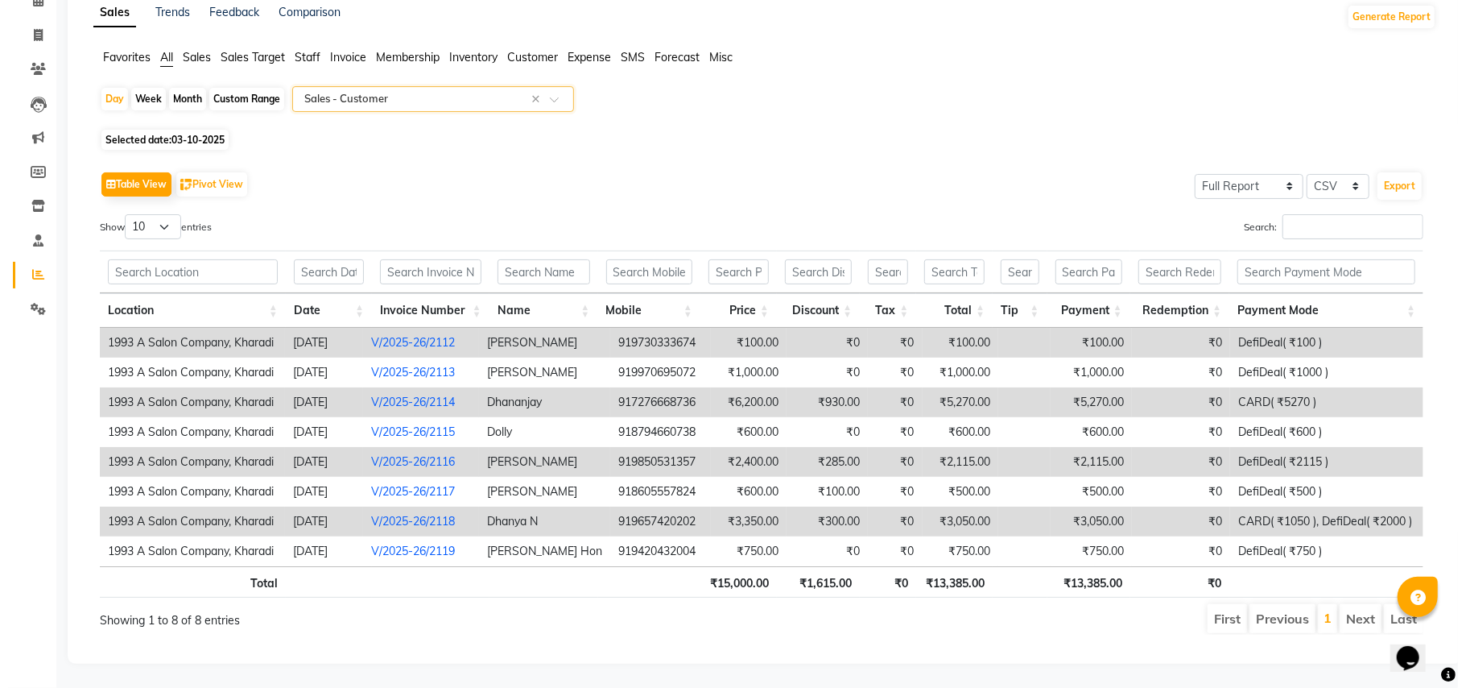
scroll to position [0, 11]
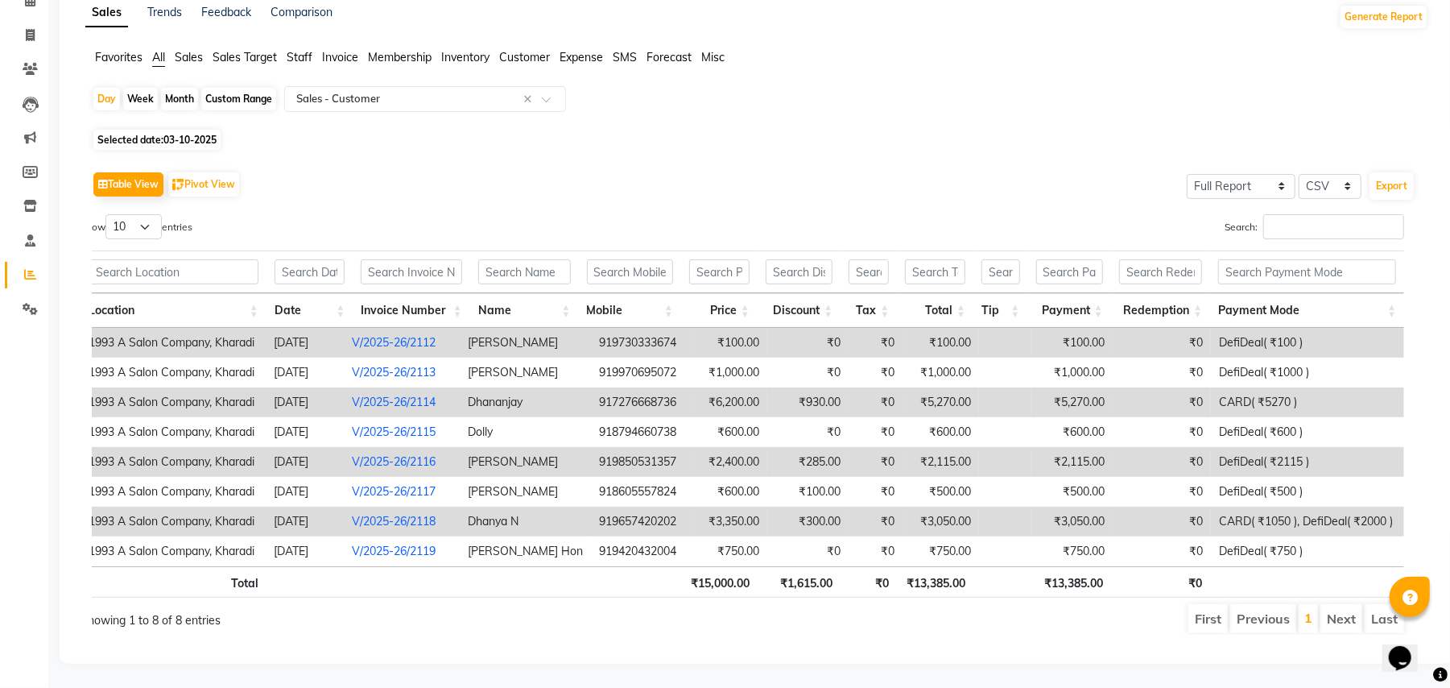
click at [432, 335] on link "V/2025-26/2112" at bounding box center [394, 342] width 84 height 14
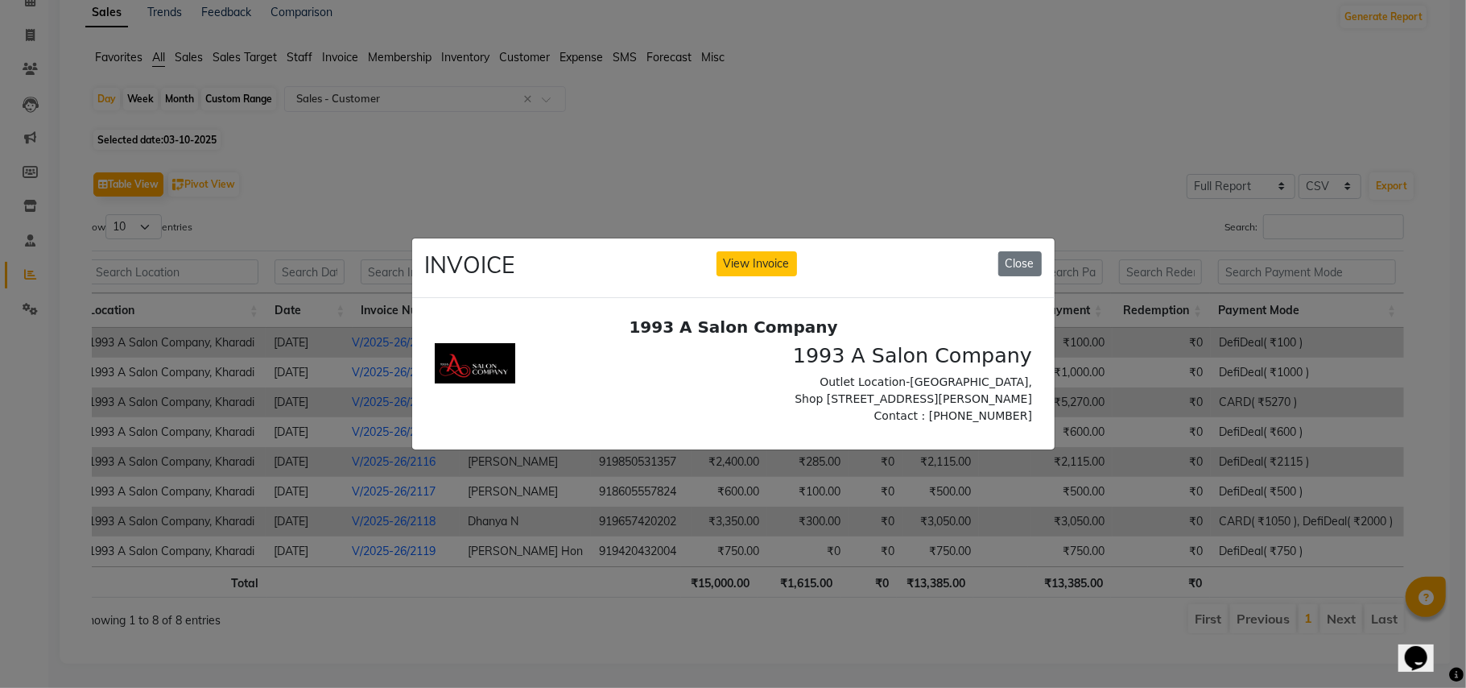
scroll to position [0, 0]
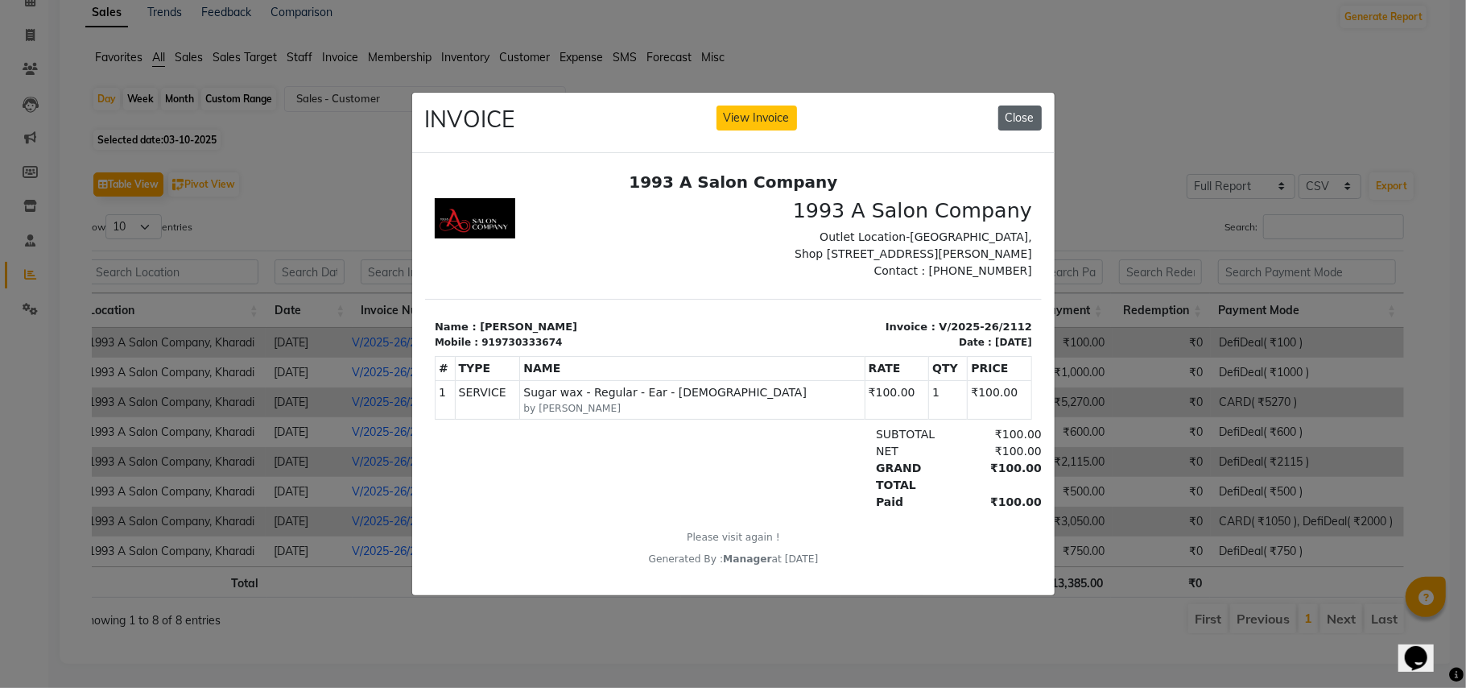
click at [1011, 105] on button "Close" at bounding box center [1020, 117] width 43 height 25
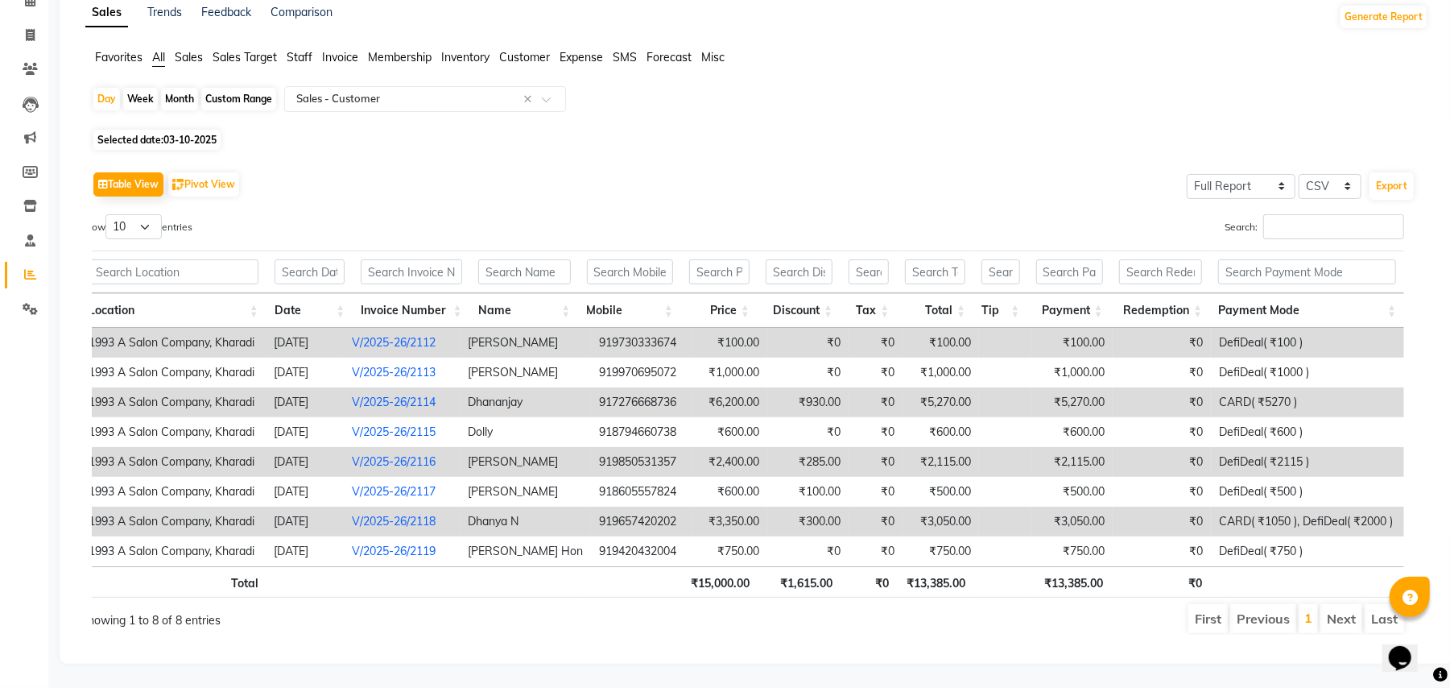
click at [436, 395] on link "V/2025-26/2114" at bounding box center [394, 402] width 84 height 14
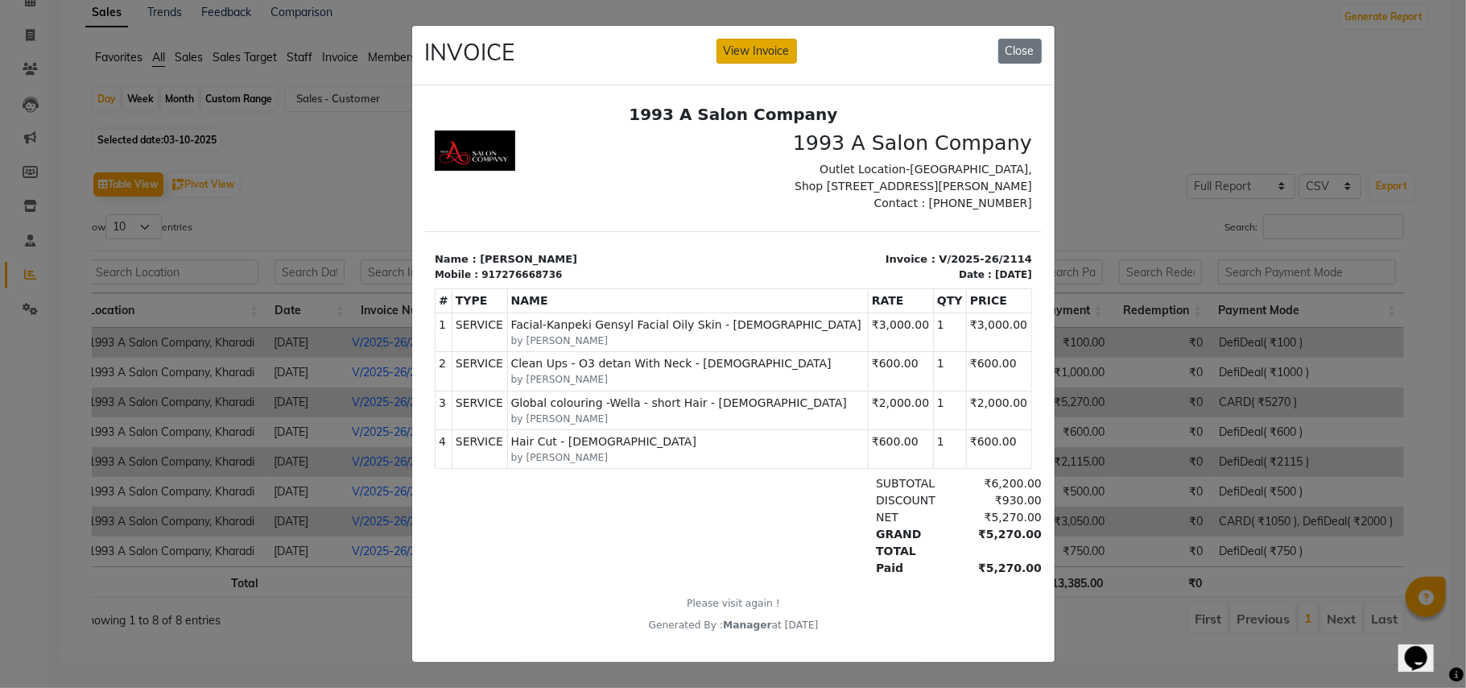
click at [759, 52] on button "View Invoice" at bounding box center [757, 51] width 81 height 25
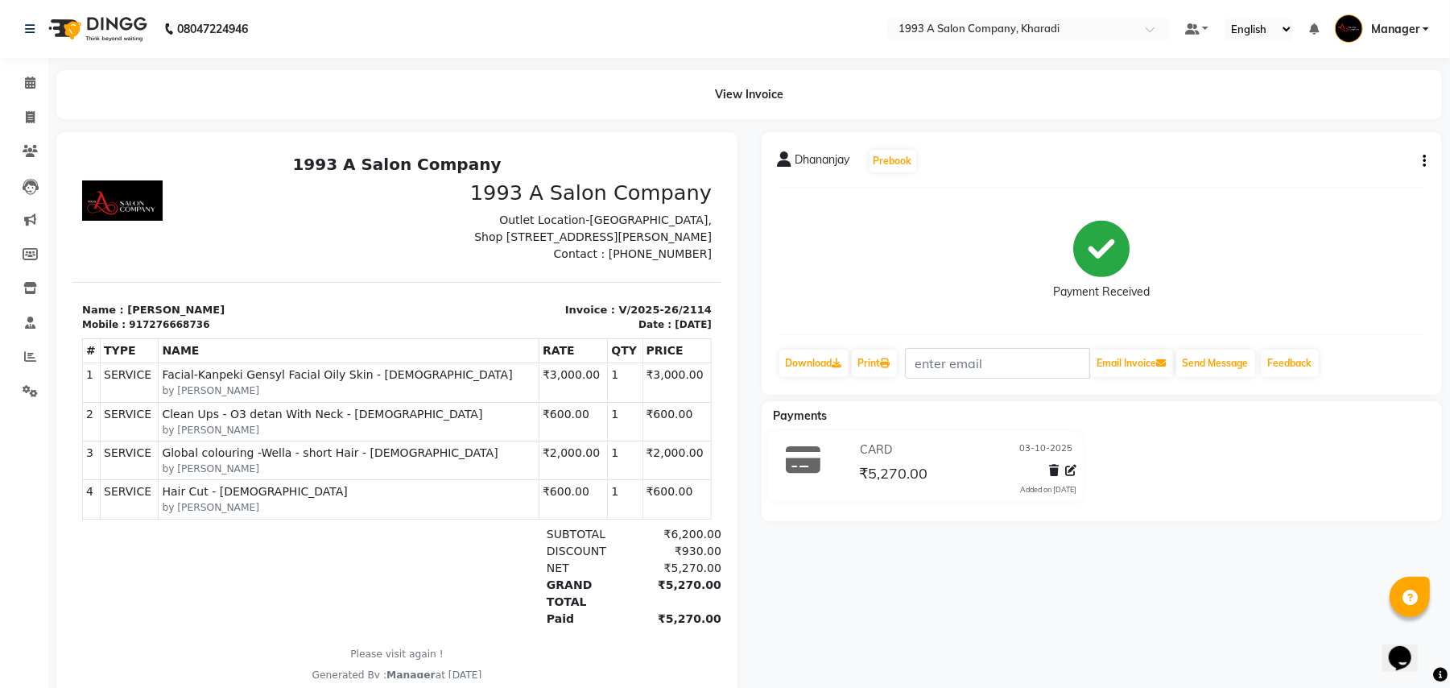
click at [1423, 162] on icon "button" at bounding box center [1424, 161] width 3 height 1
click at [1314, 159] on div "Edit Item Staff" at bounding box center [1343, 161] width 110 height 20
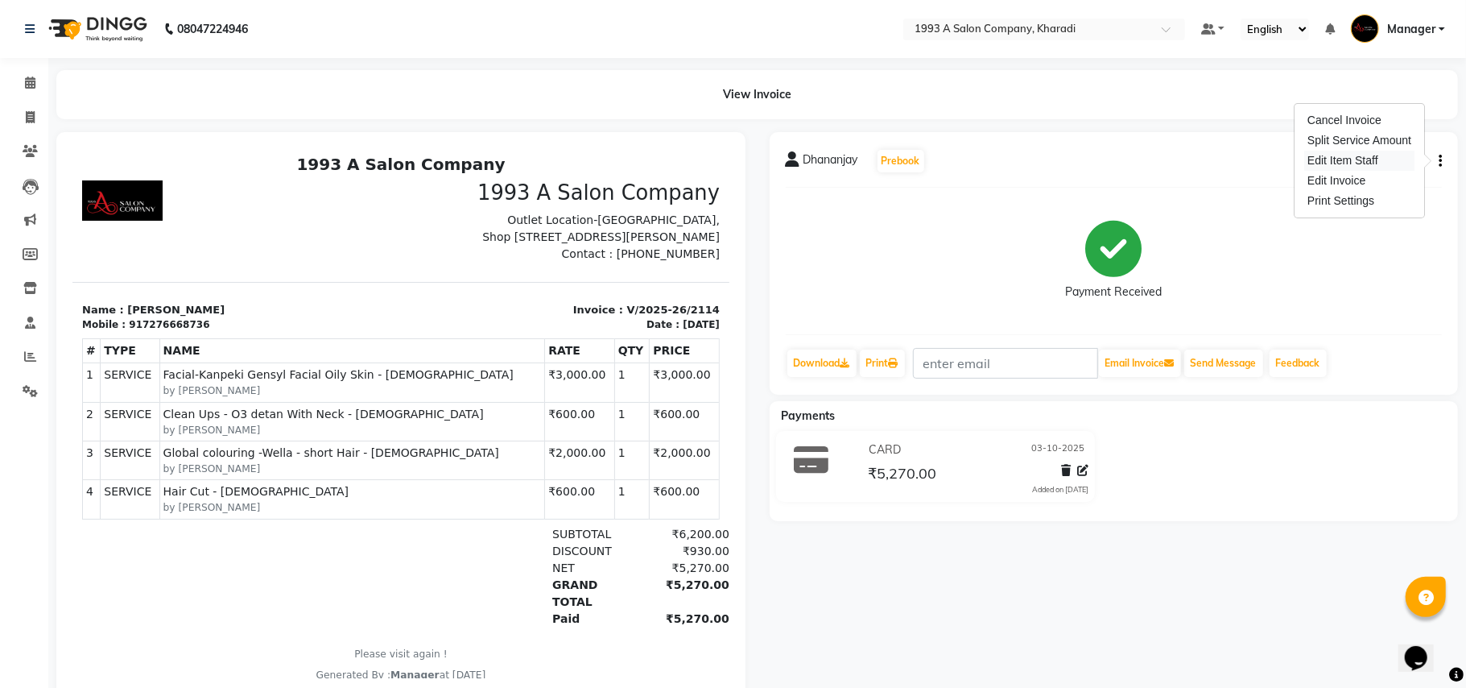
select select
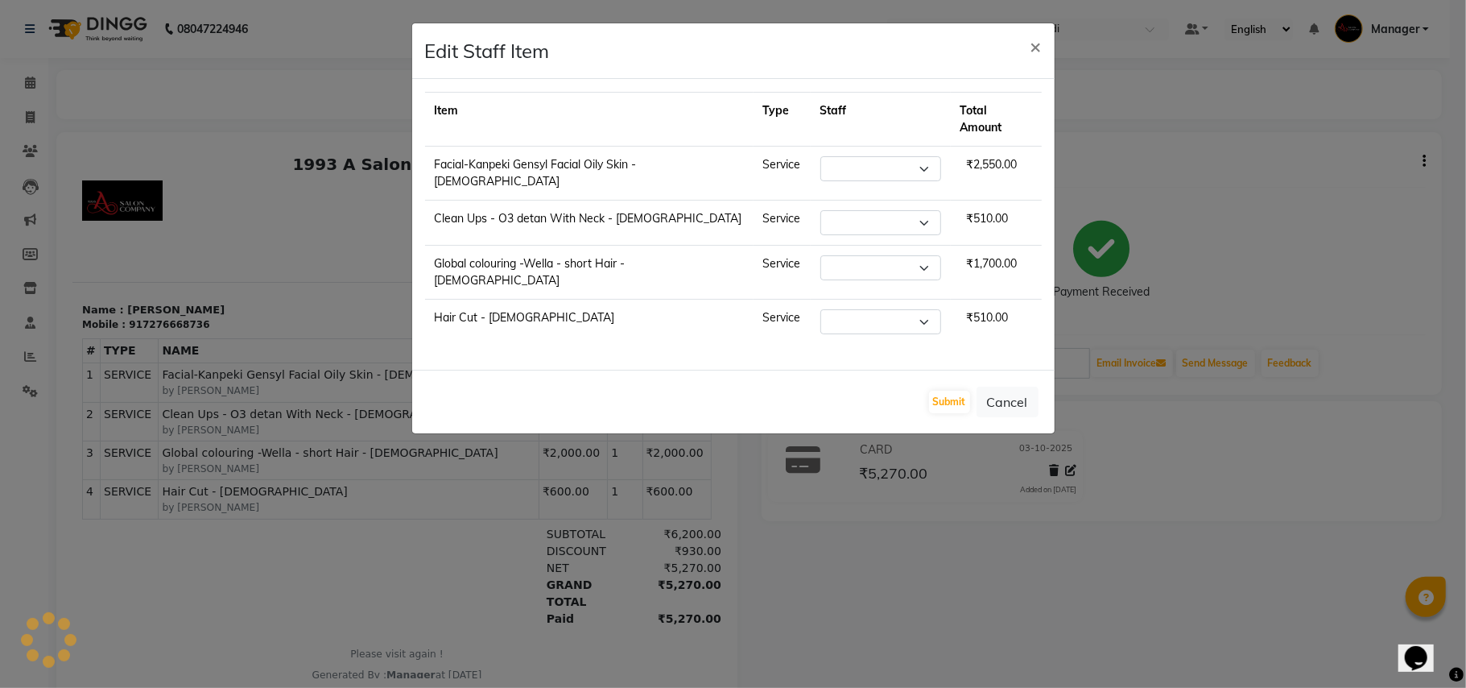
select select "66038"
select select "90882"
click at [867, 210] on select "Select [PERSON_NAME] [PERSON_NAME] Manager [PERSON_NAME] S Neha Tigote [PERSON_…" at bounding box center [881, 222] width 121 height 25
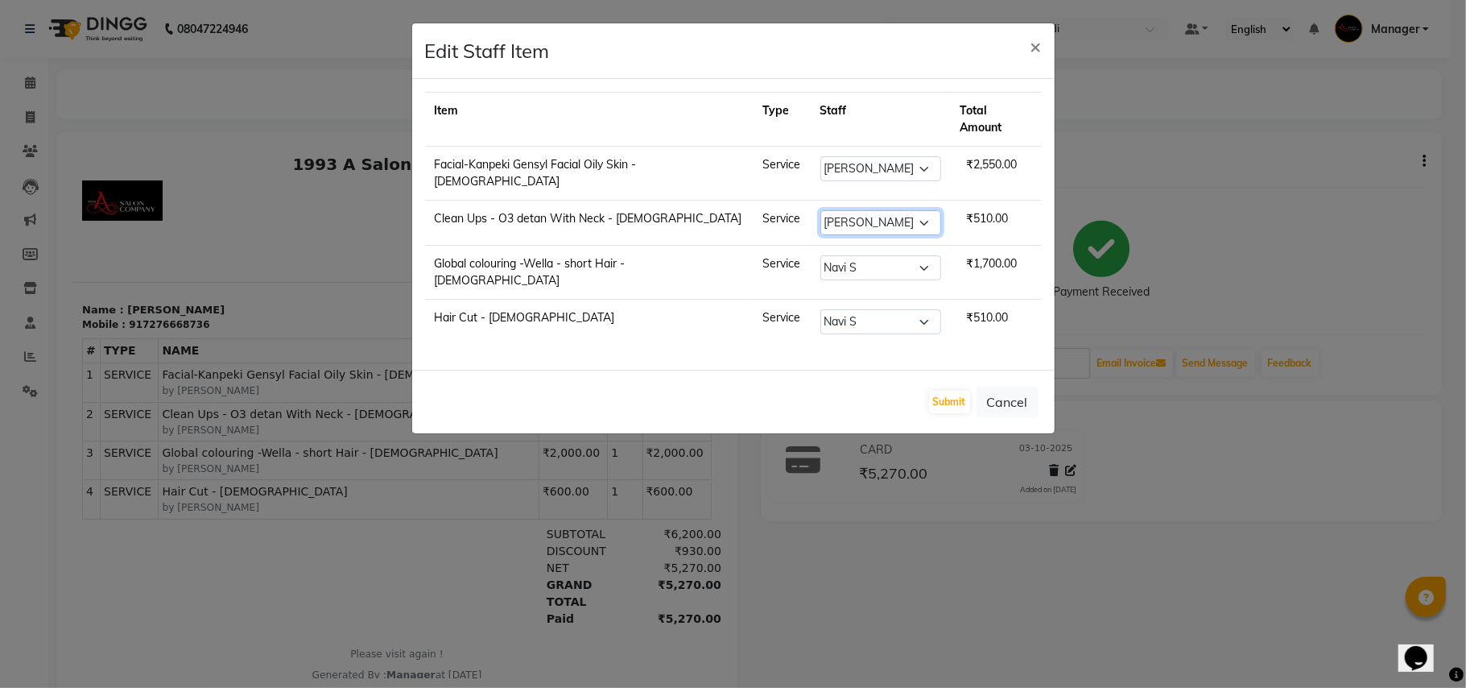
select select "11579"
click at [821, 210] on select "Select [PERSON_NAME] [PERSON_NAME] Manager [PERSON_NAME] S Neha Tigote [PERSON_…" at bounding box center [881, 222] width 121 height 25
click at [954, 391] on button "Submit" at bounding box center [949, 402] width 41 height 23
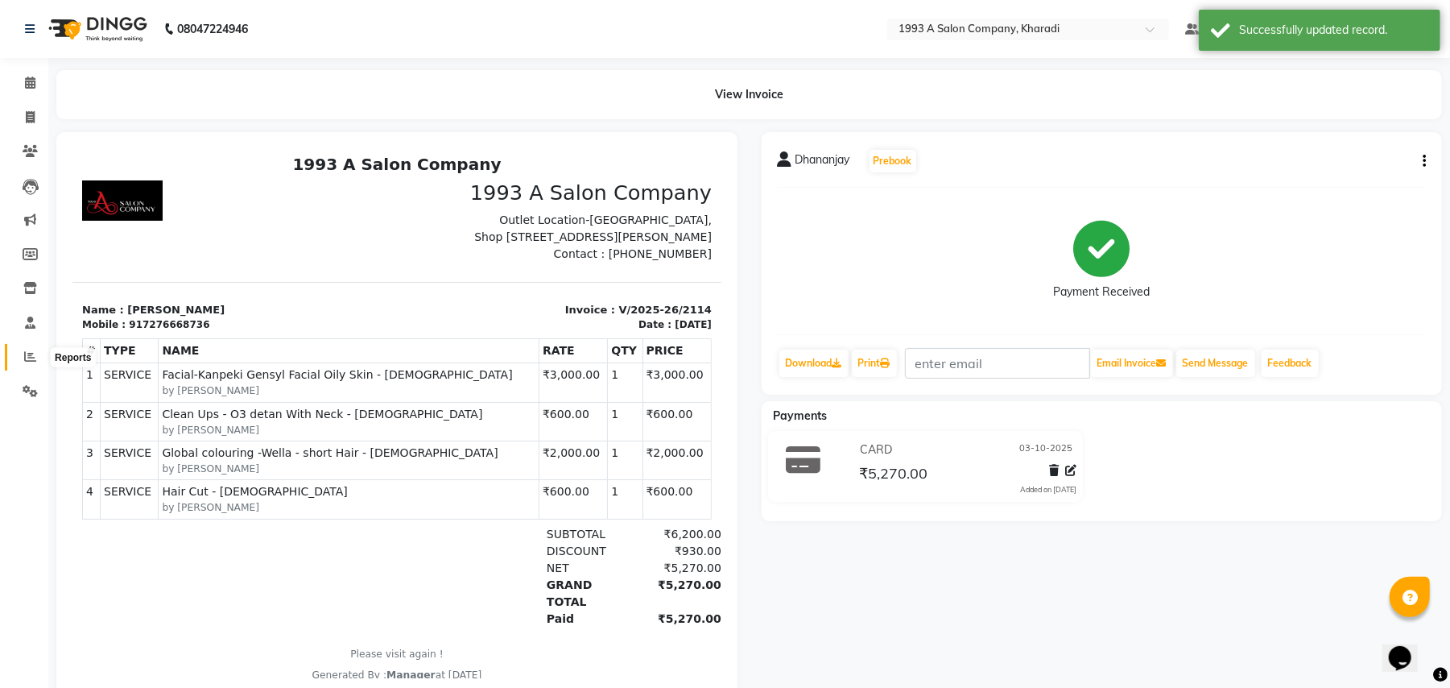
click at [20, 359] on span at bounding box center [30, 357] width 28 height 19
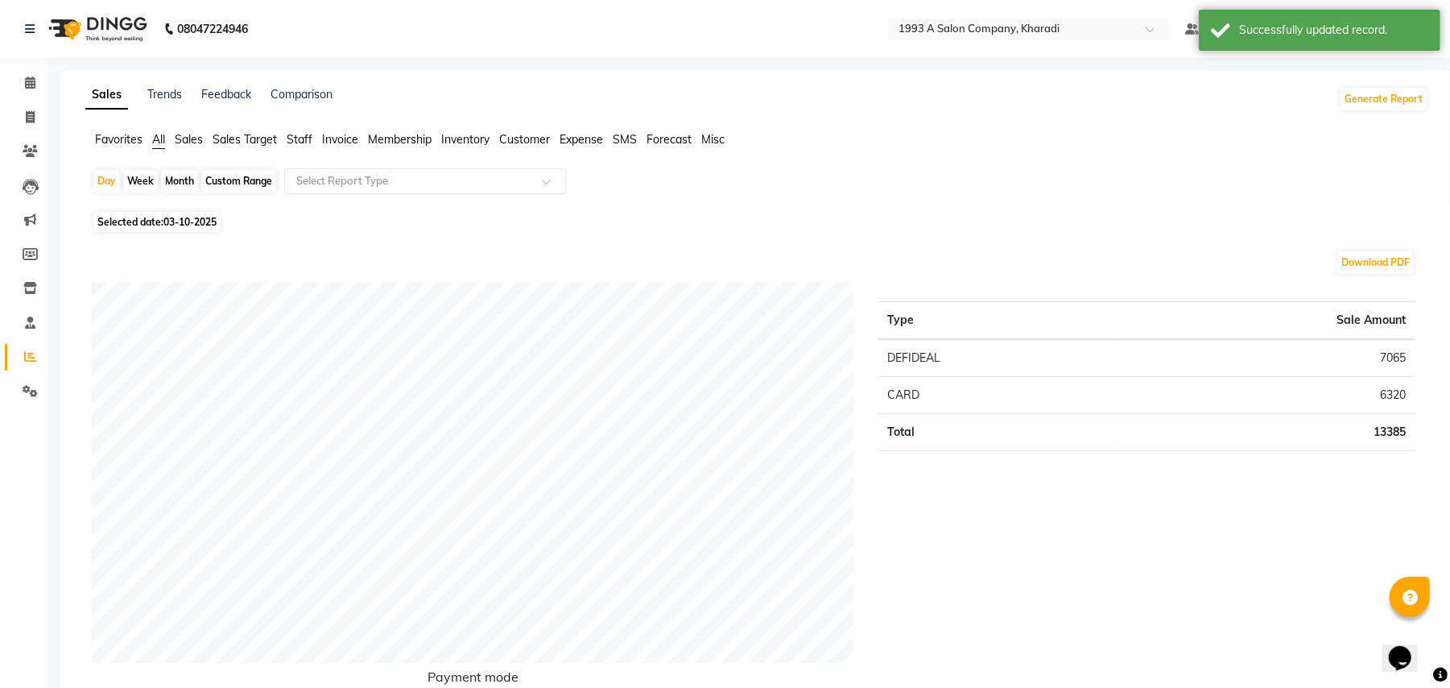
click at [364, 177] on input "text" at bounding box center [409, 181] width 232 height 16
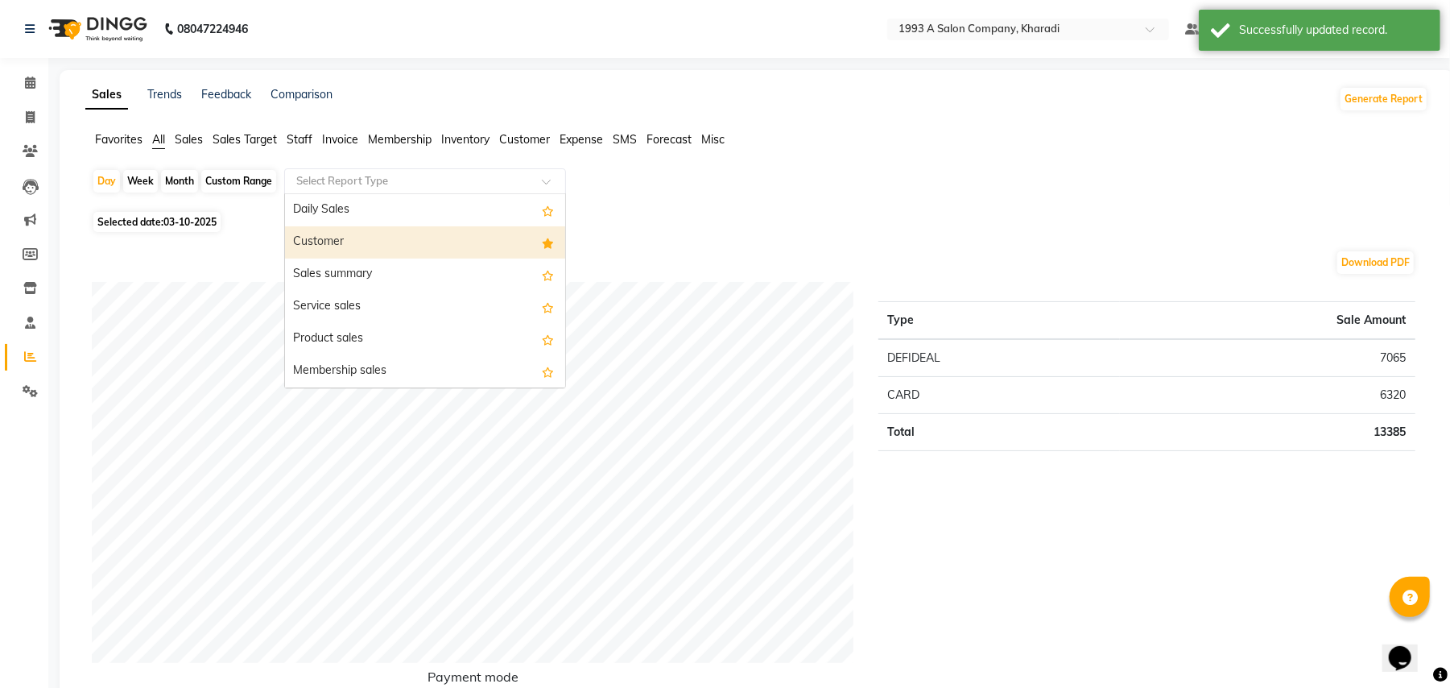
click at [362, 242] on div "Customer" at bounding box center [425, 242] width 280 height 32
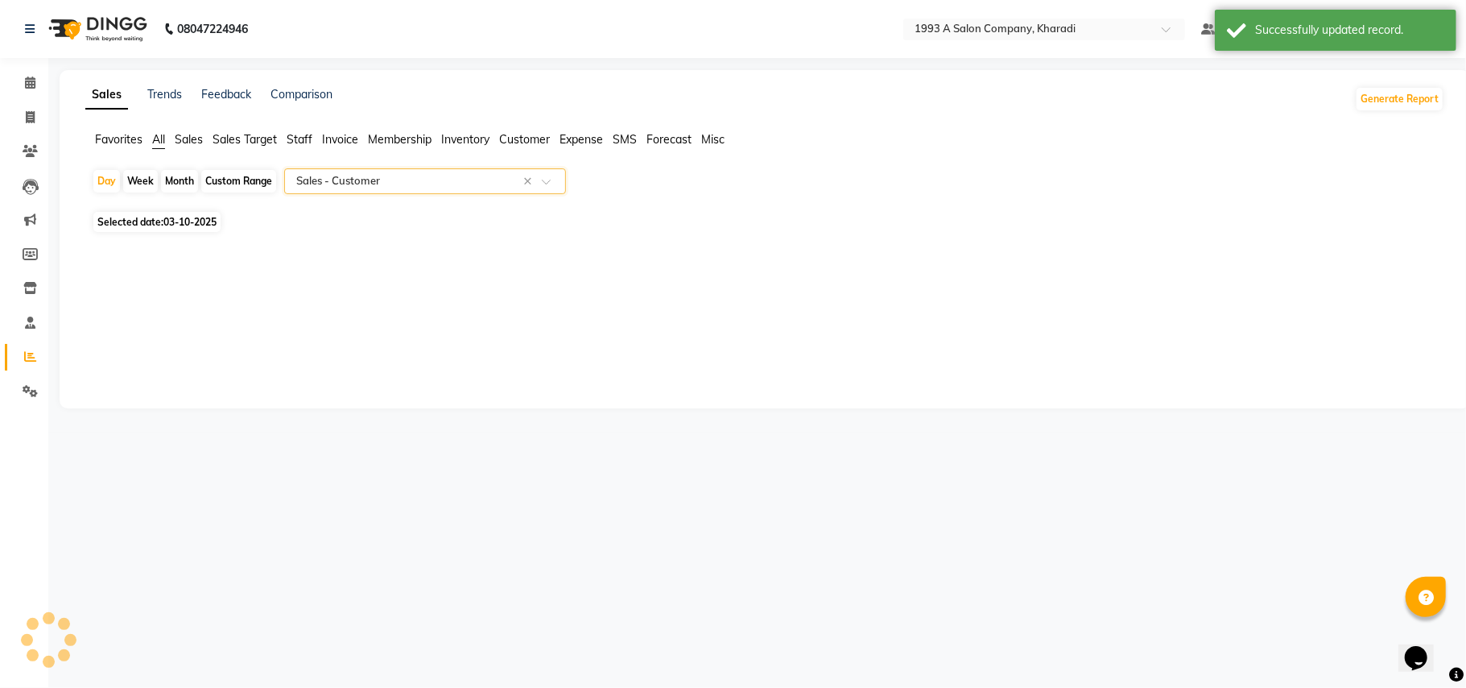
select select "full_report"
select select "csv"
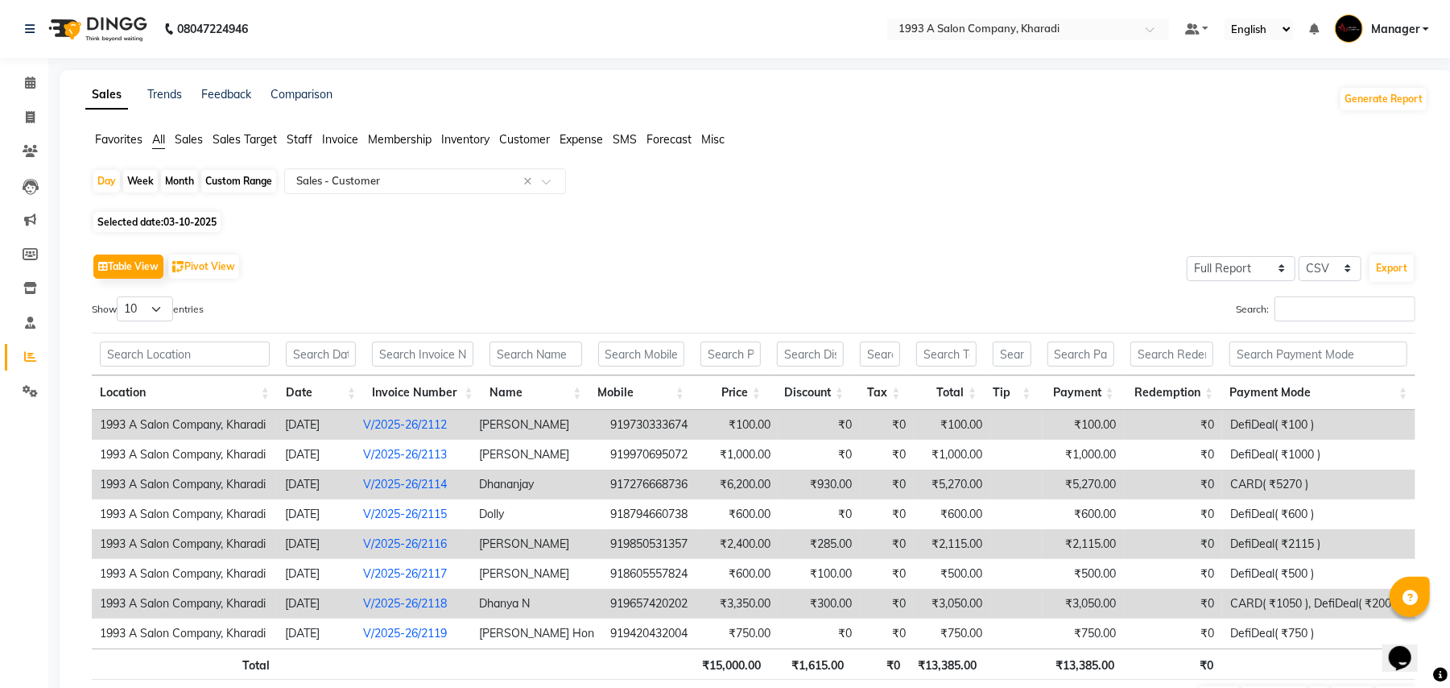
click at [416, 480] on link "V/2025-26/2114" at bounding box center [405, 484] width 84 height 14
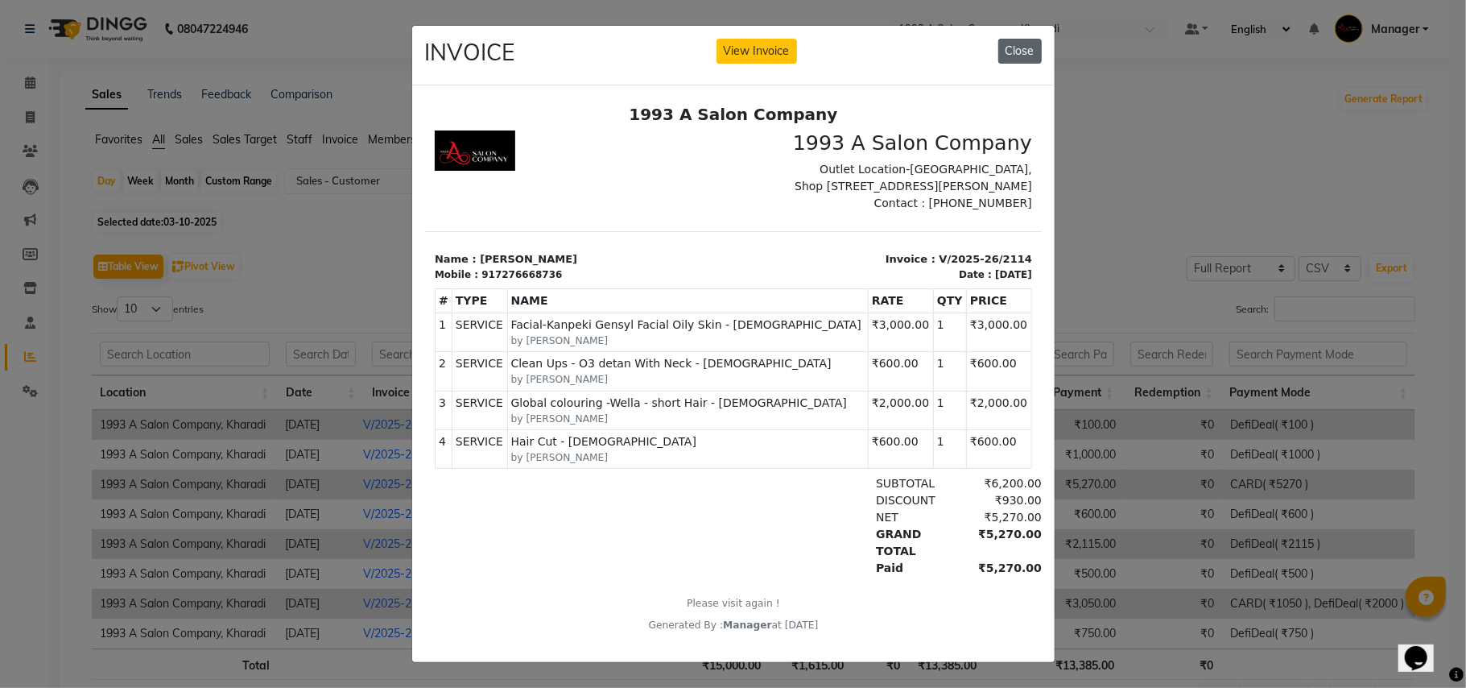
click at [1006, 52] on button "Close" at bounding box center [1020, 51] width 43 height 25
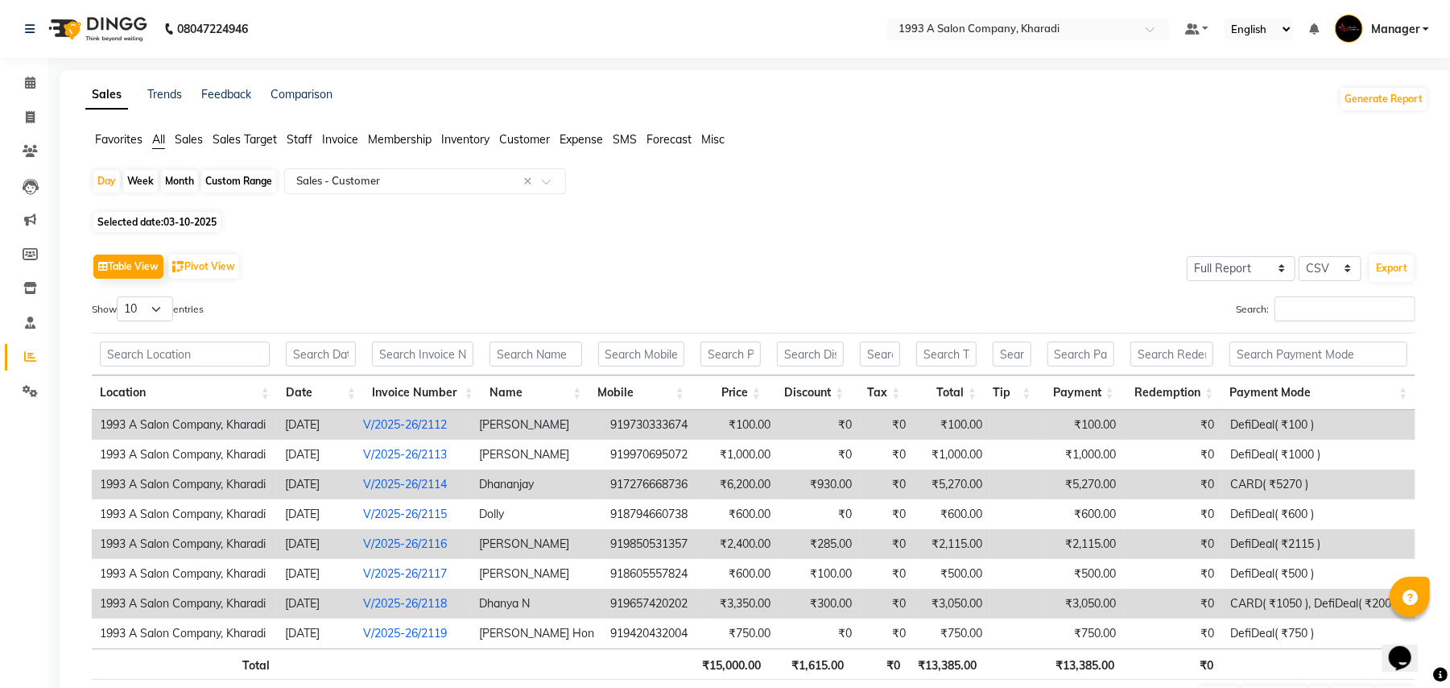
click at [442, 546] on link "V/2025-26/2116" at bounding box center [405, 543] width 84 height 14
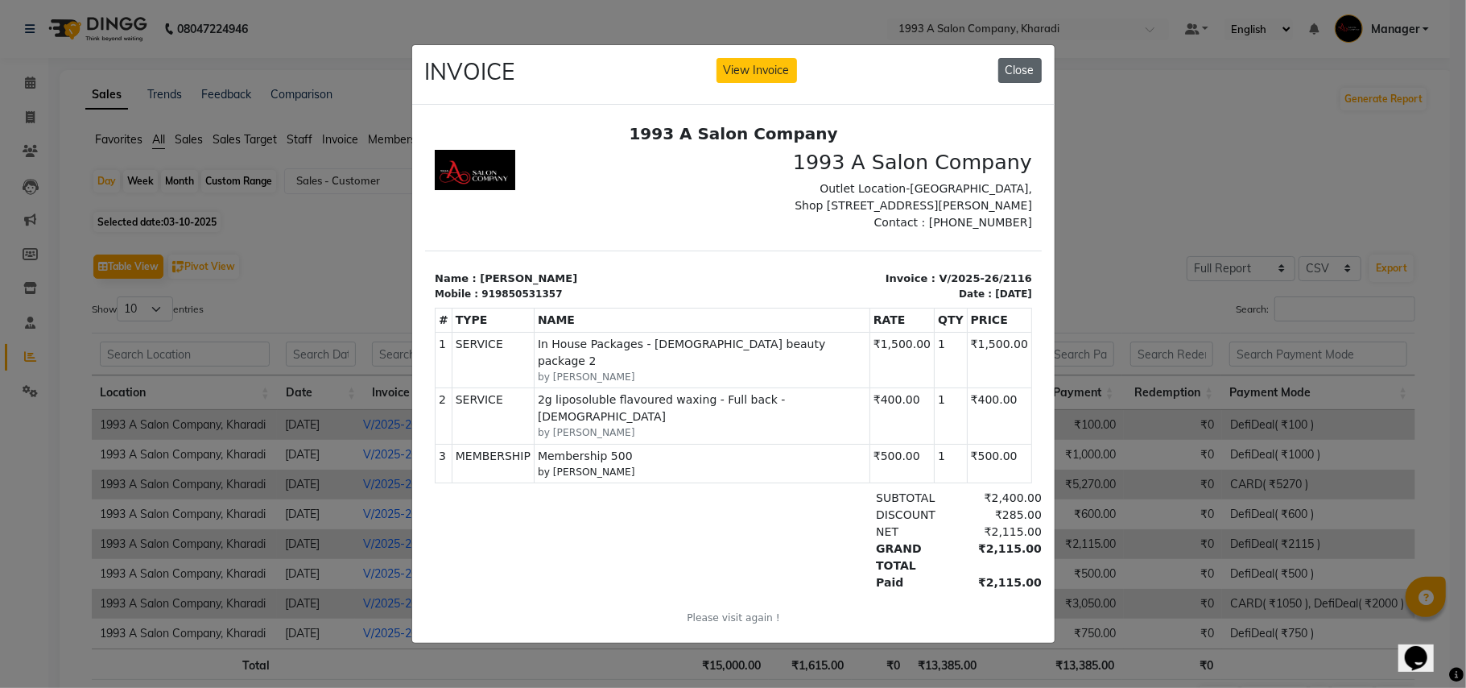
click at [1026, 58] on button "Close" at bounding box center [1020, 70] width 43 height 25
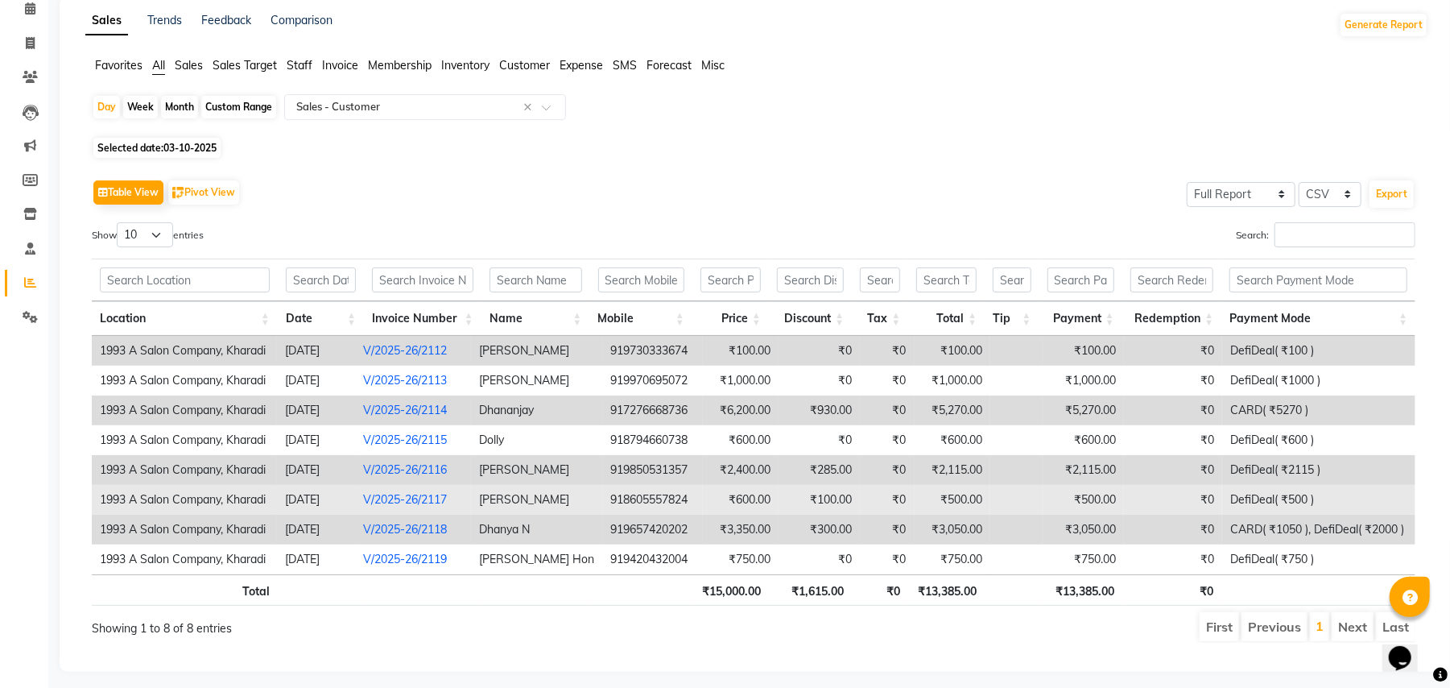
scroll to position [101, 0]
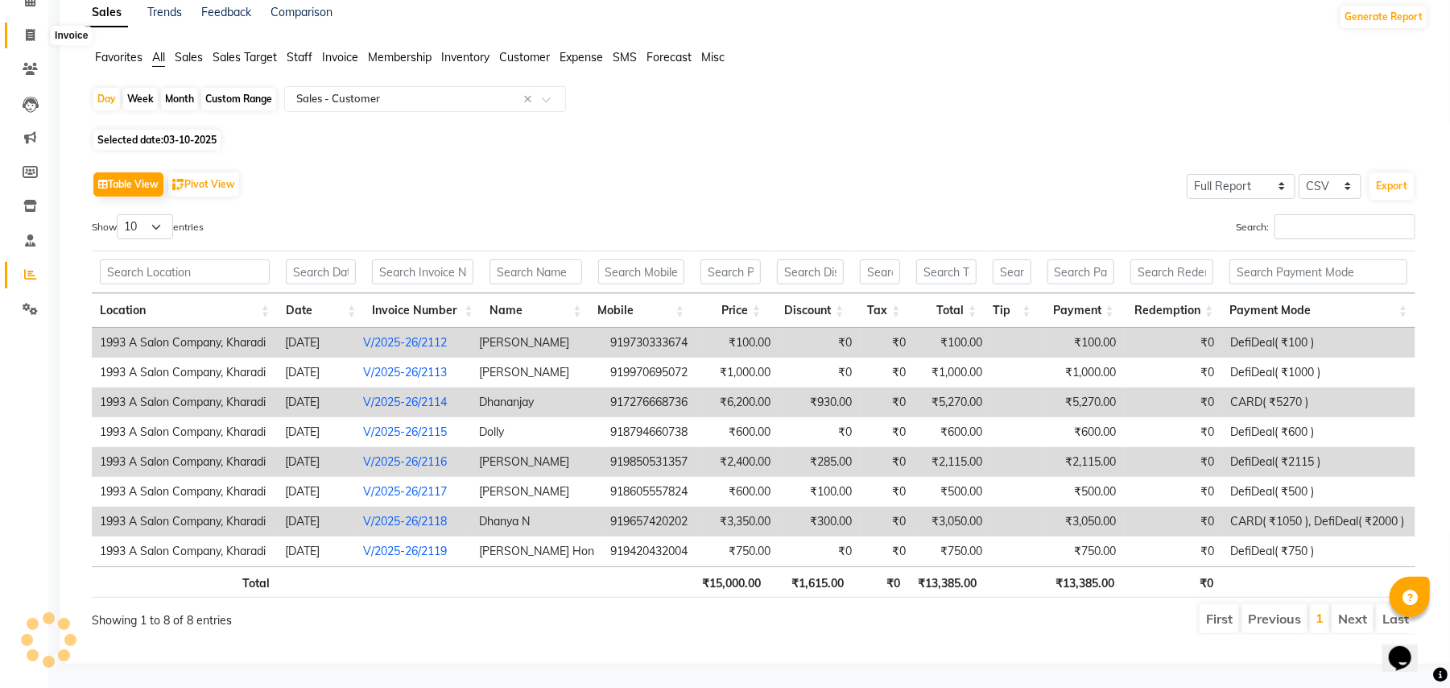
click at [27, 29] on icon at bounding box center [30, 35] width 9 height 12
select select "service"
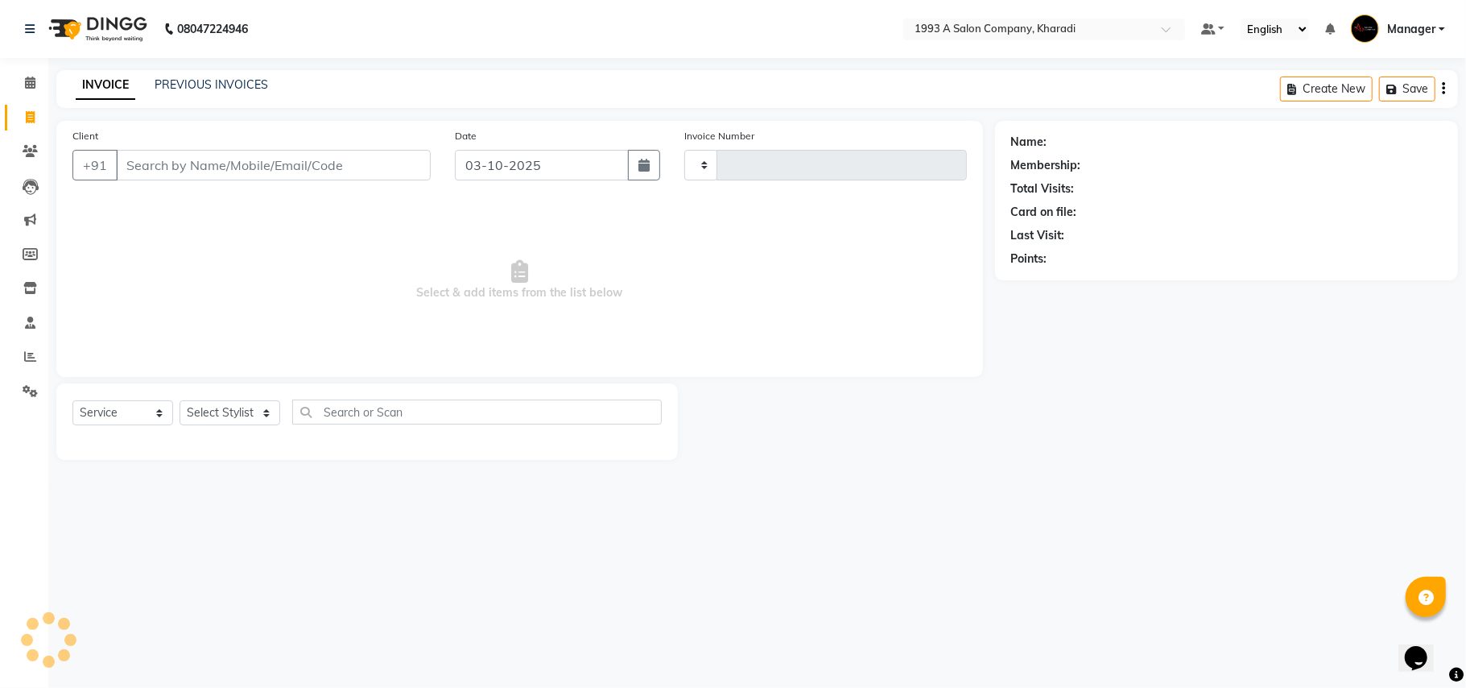
type input "2120"
select select "651"
select select "13350"
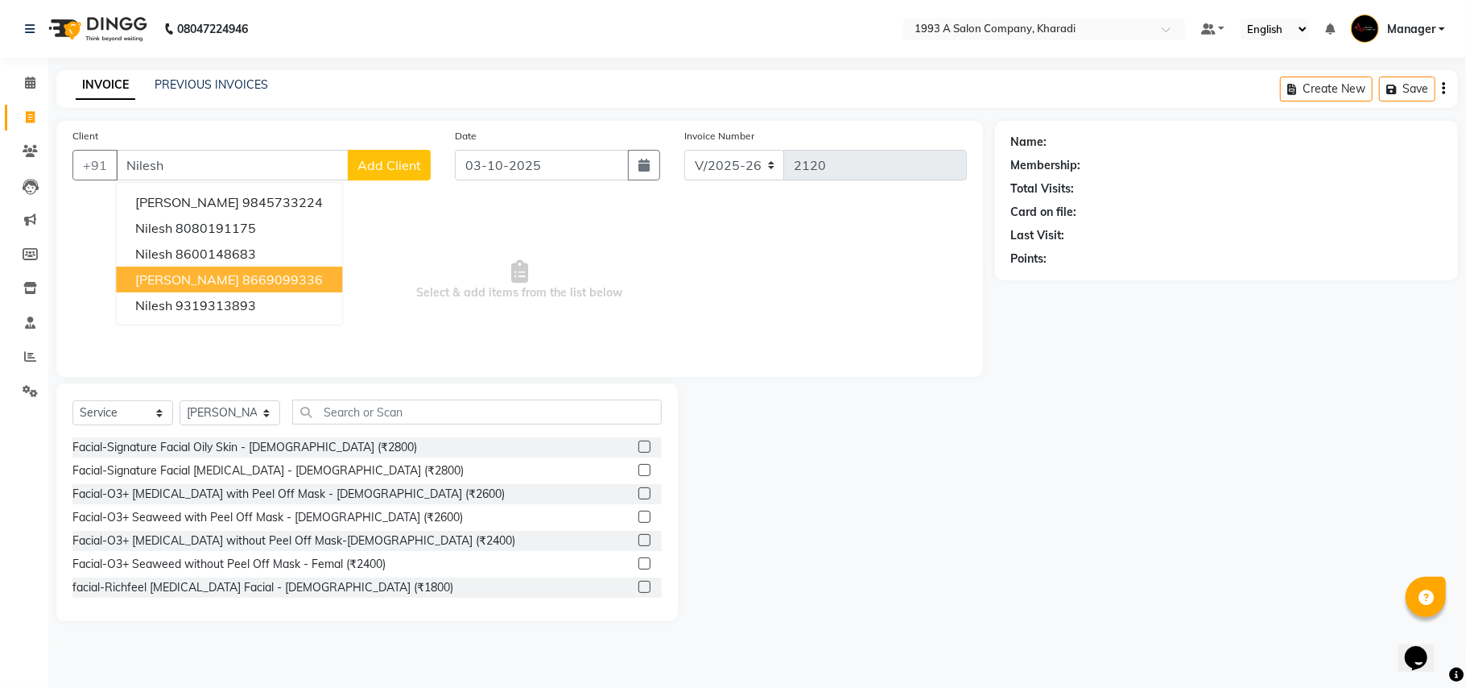
click at [259, 271] on ngb-highlight "8669099336" at bounding box center [282, 279] width 81 height 16
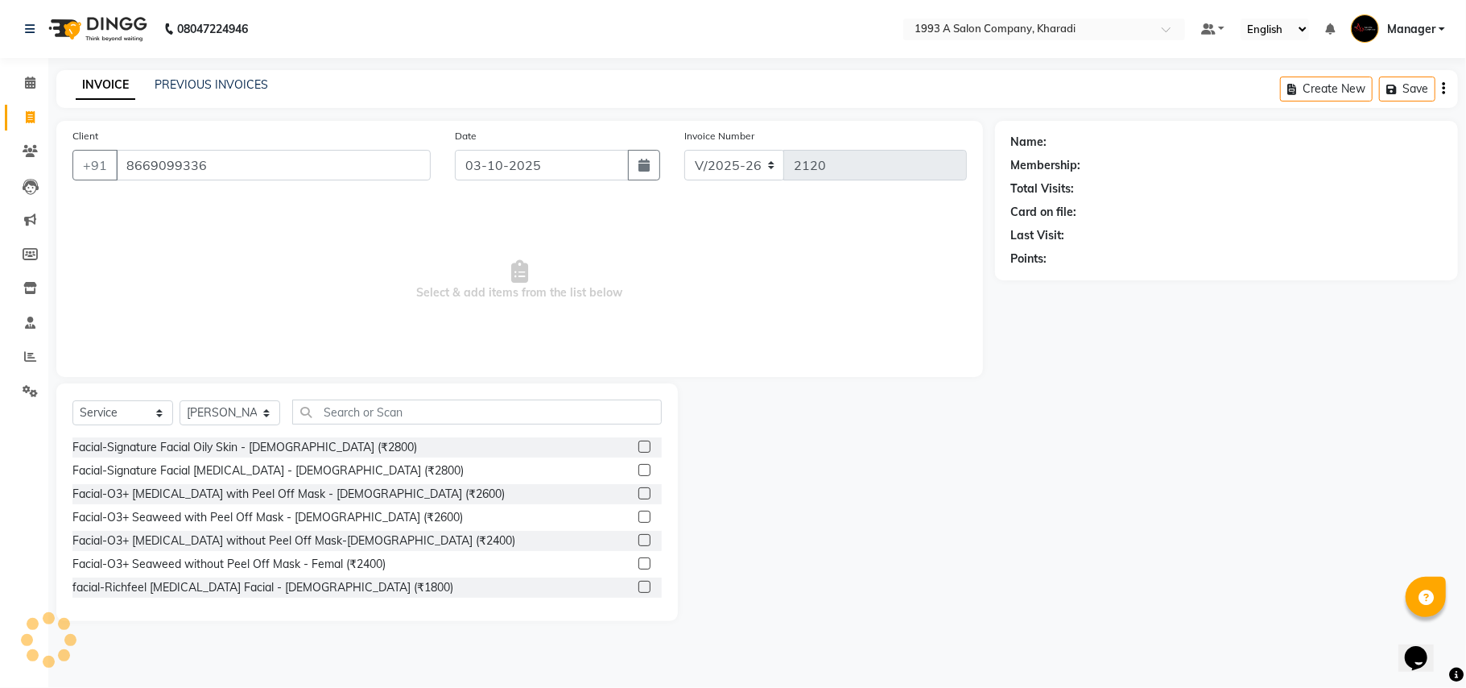
type input "8669099336"
select select "1: Object"
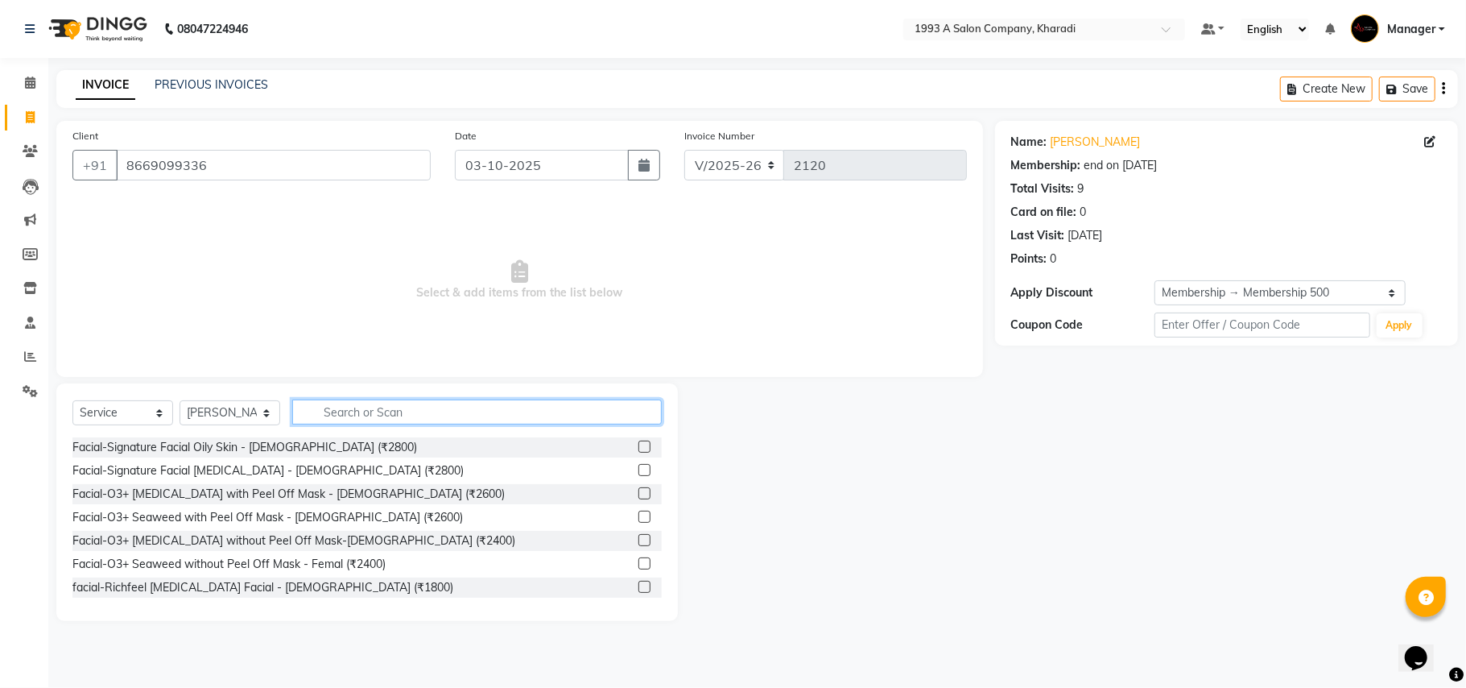
click at [378, 419] on input "text" at bounding box center [477, 411] width 370 height 25
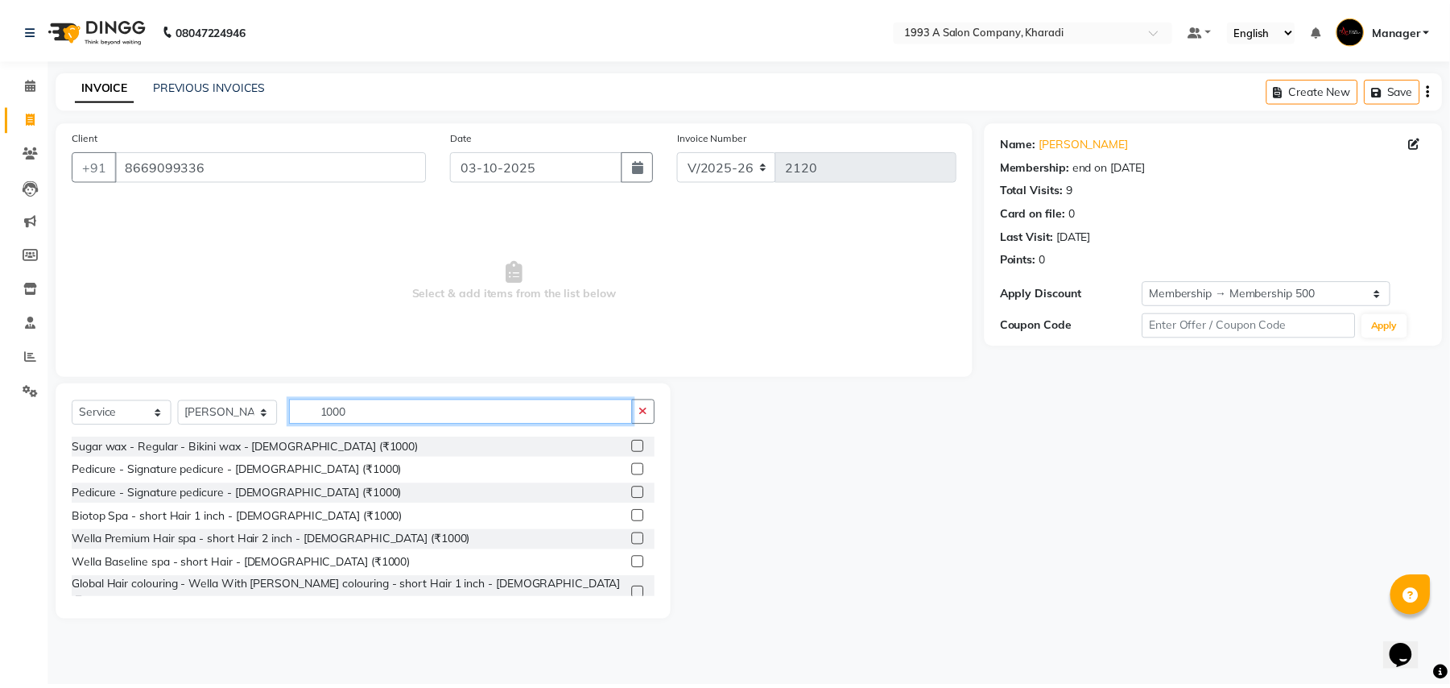
scroll to position [263, 0]
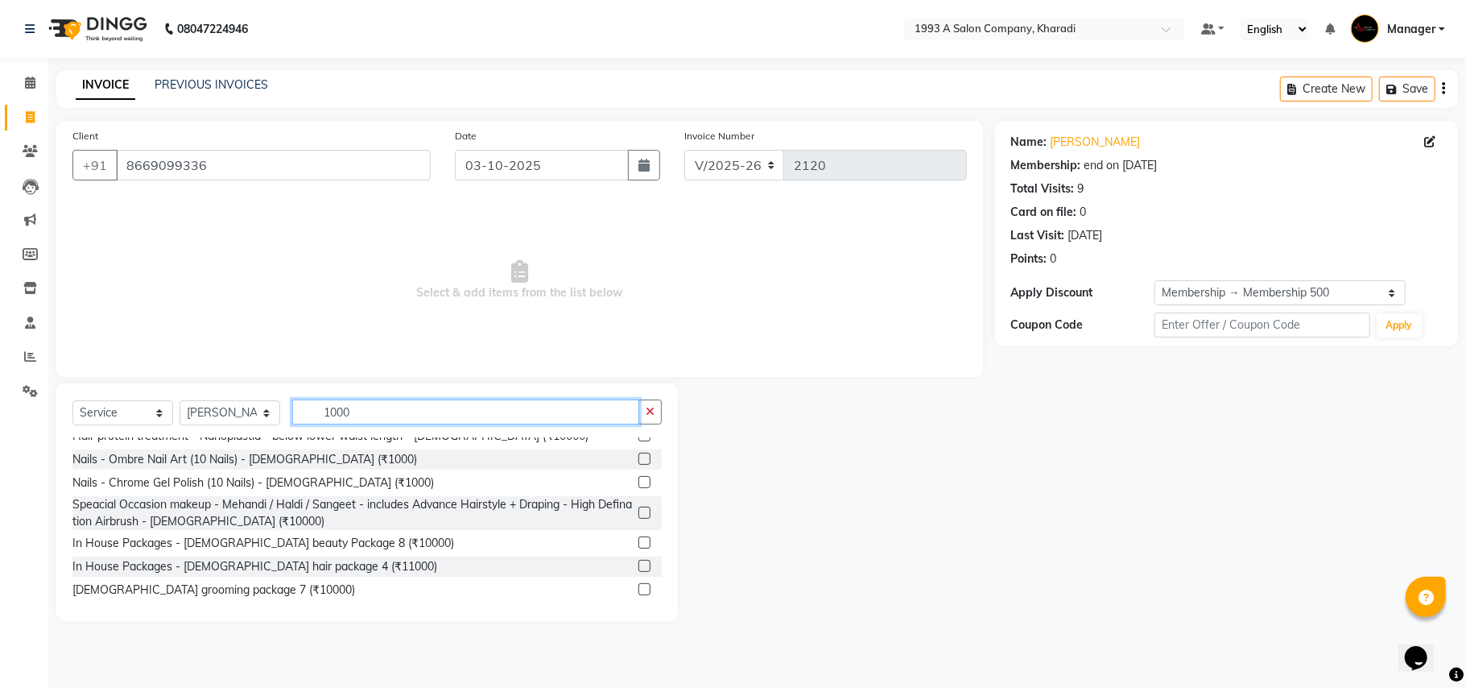
type input "1000"
click at [639, 606] on label at bounding box center [645, 612] width 12 height 12
click at [639, 608] on input "checkbox" at bounding box center [644, 613] width 10 height 10
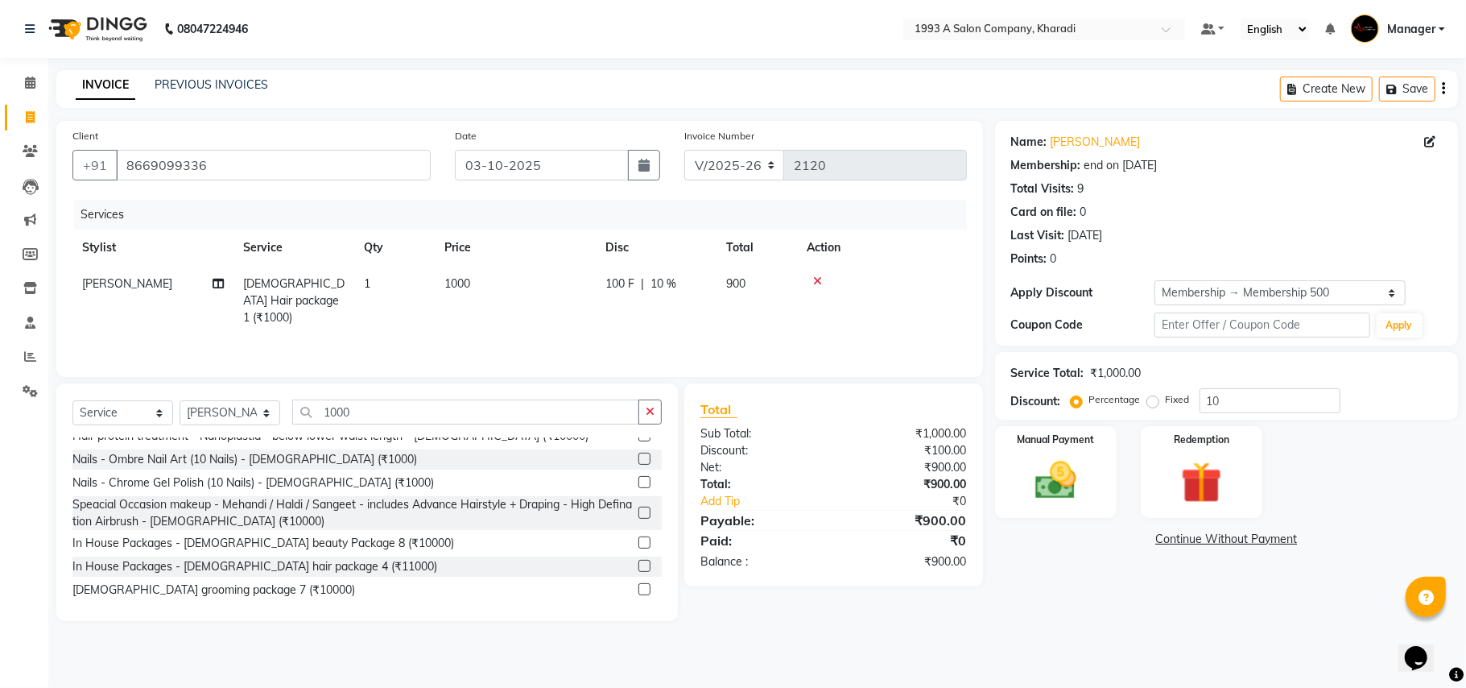
checkbox input "false"
click at [1271, 407] on input "10" at bounding box center [1270, 400] width 141 height 25
type input "1"
click at [1100, 459] on div "Manual Payment" at bounding box center [1056, 471] width 126 height 95
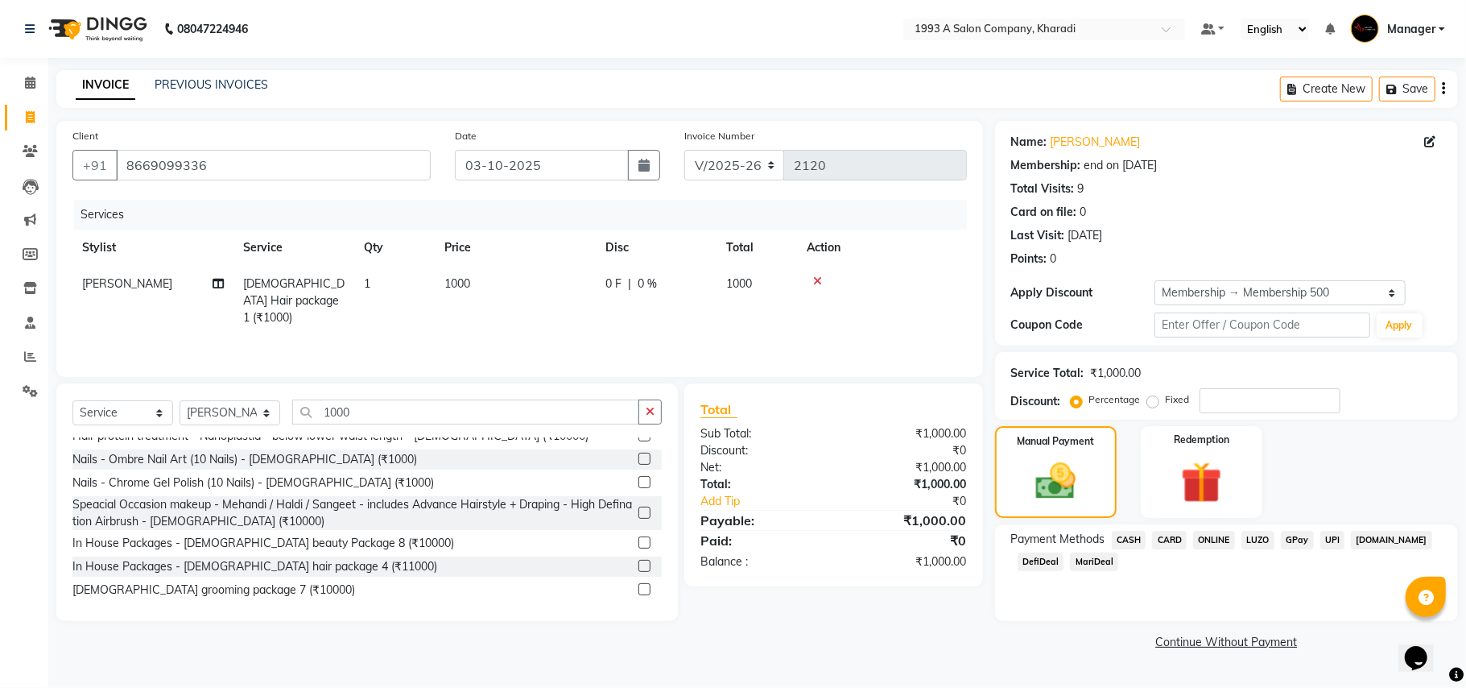
click at [1025, 559] on span "DefiDeal" at bounding box center [1041, 561] width 47 height 19
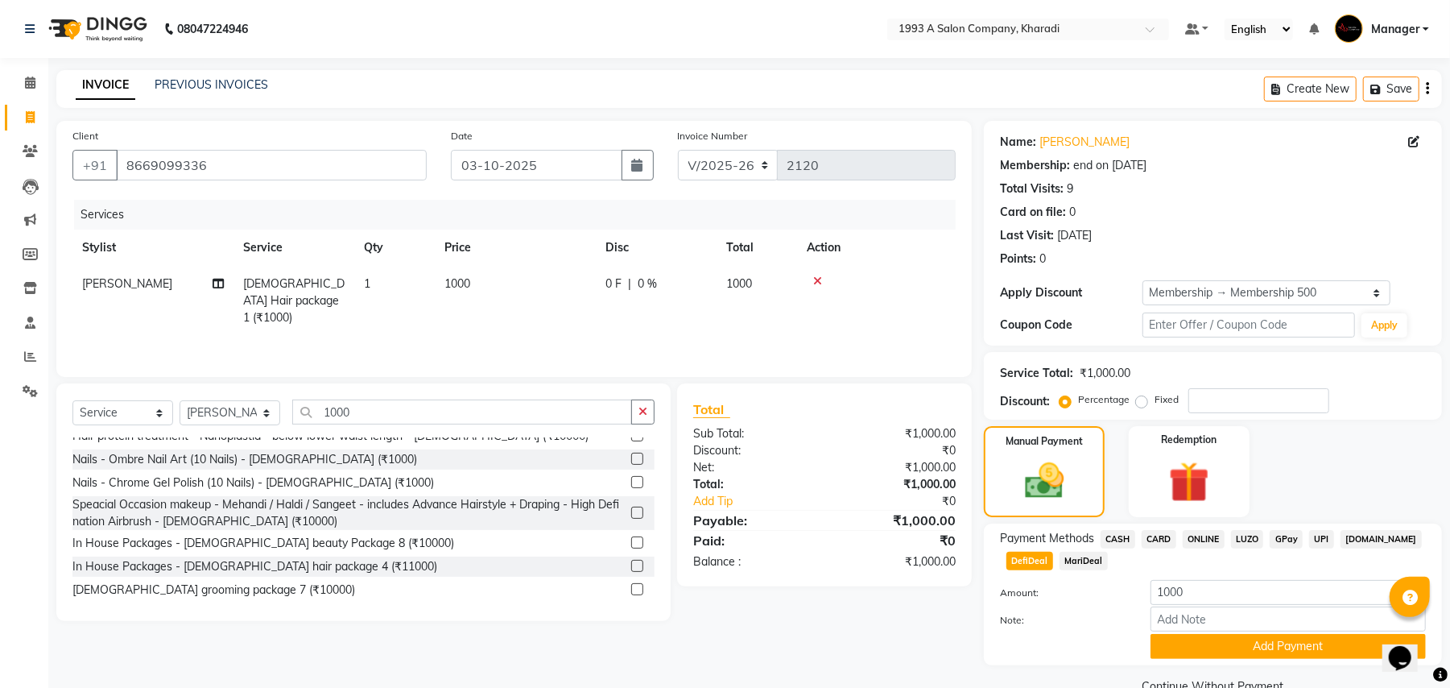
scroll to position [35, 0]
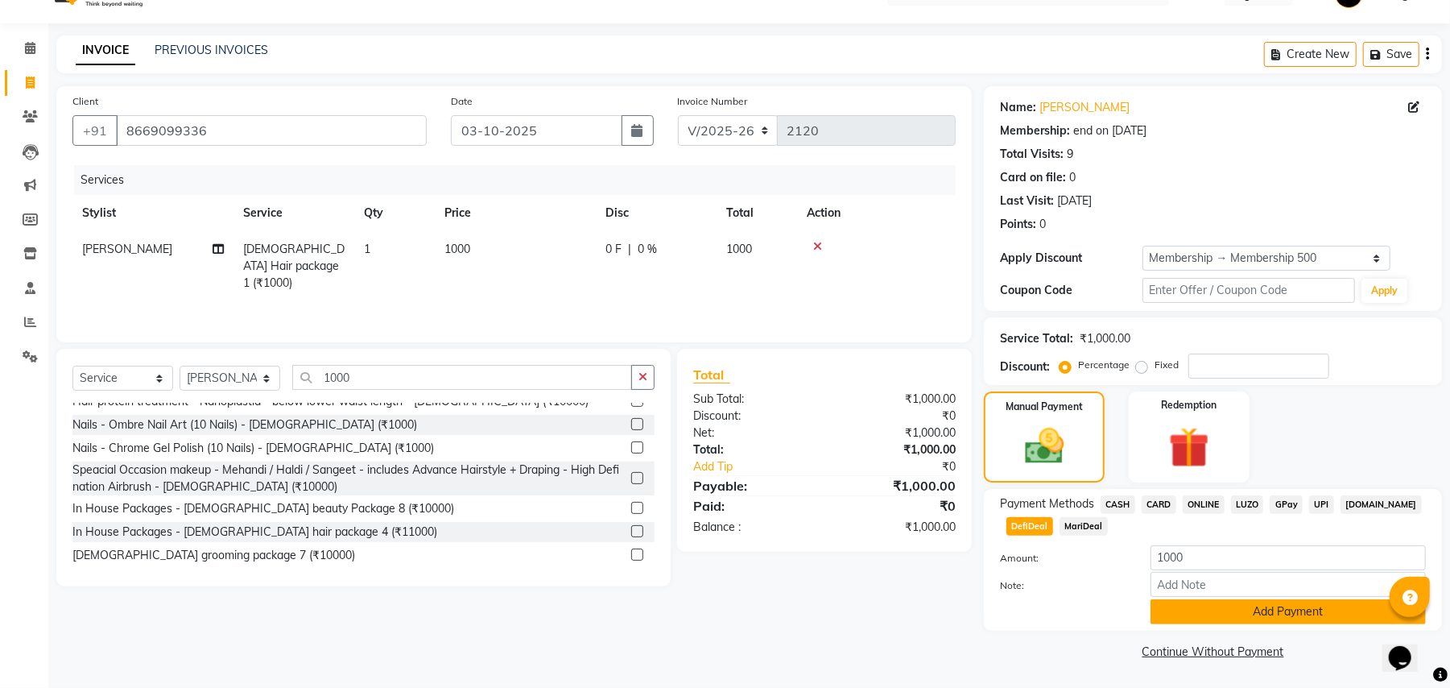
click at [1270, 622] on button "Add Payment" at bounding box center [1288, 611] width 275 height 25
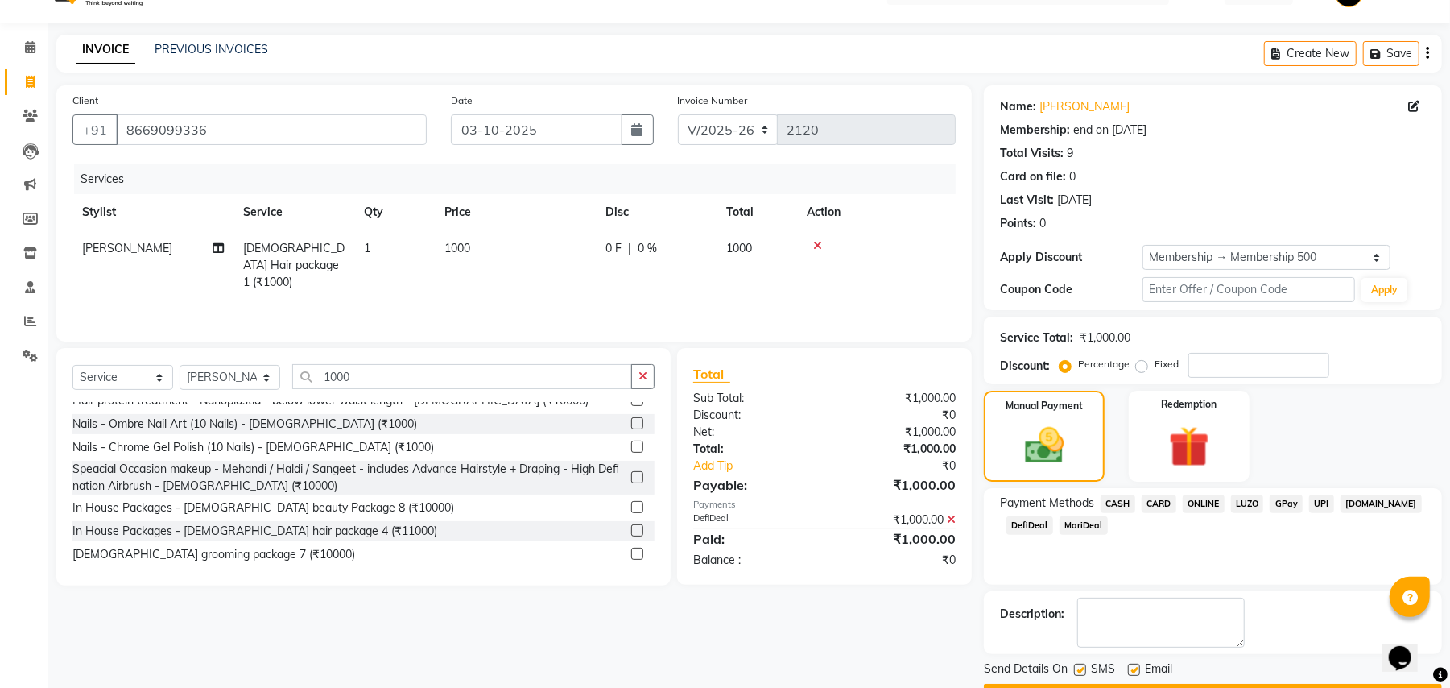
scroll to position [81, 0]
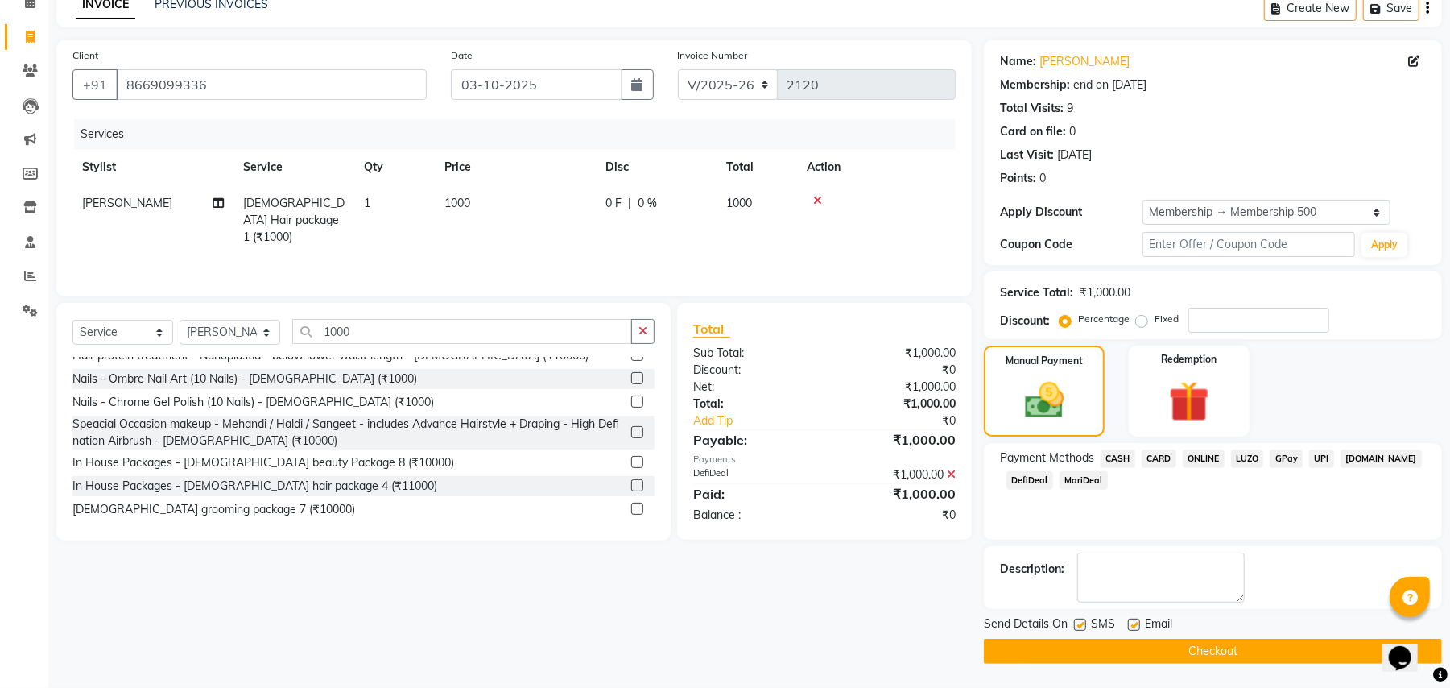
click at [1243, 657] on button "Checkout" at bounding box center [1213, 651] width 458 height 25
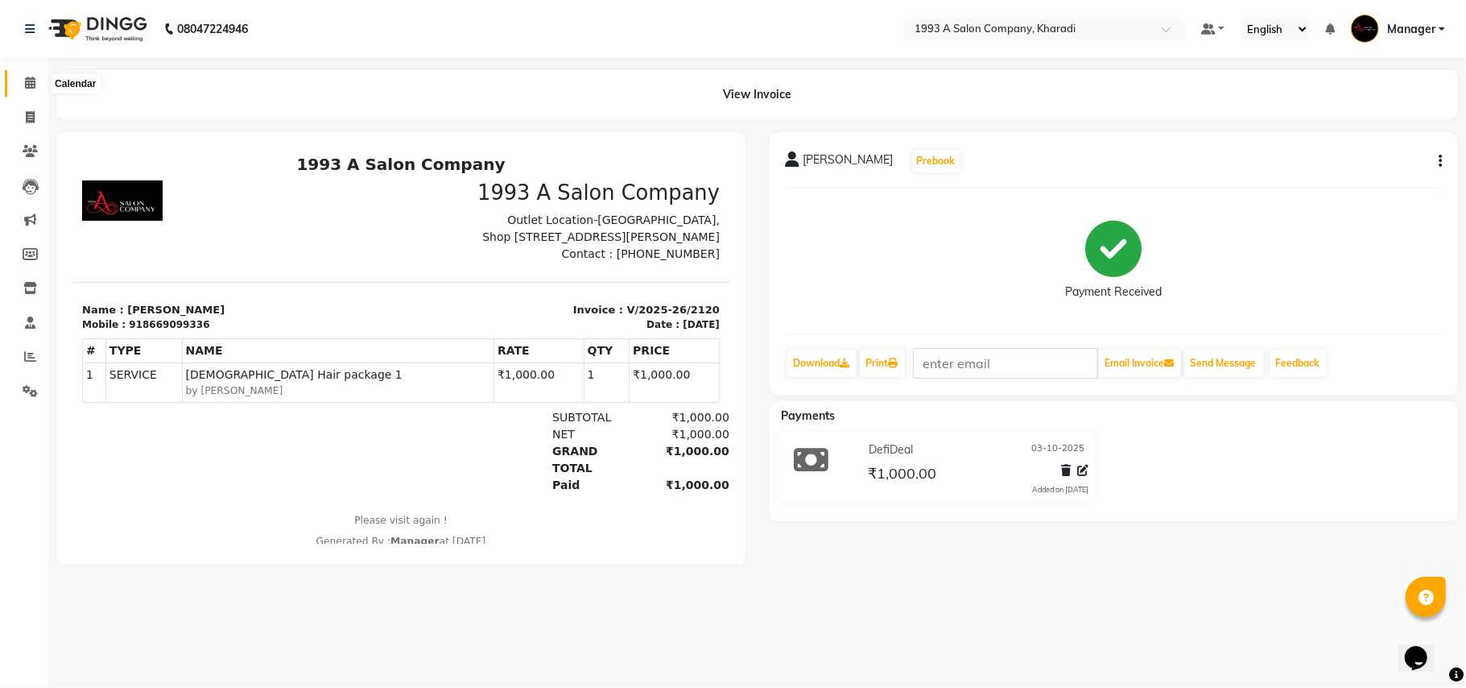
click at [27, 88] on icon at bounding box center [30, 83] width 10 height 12
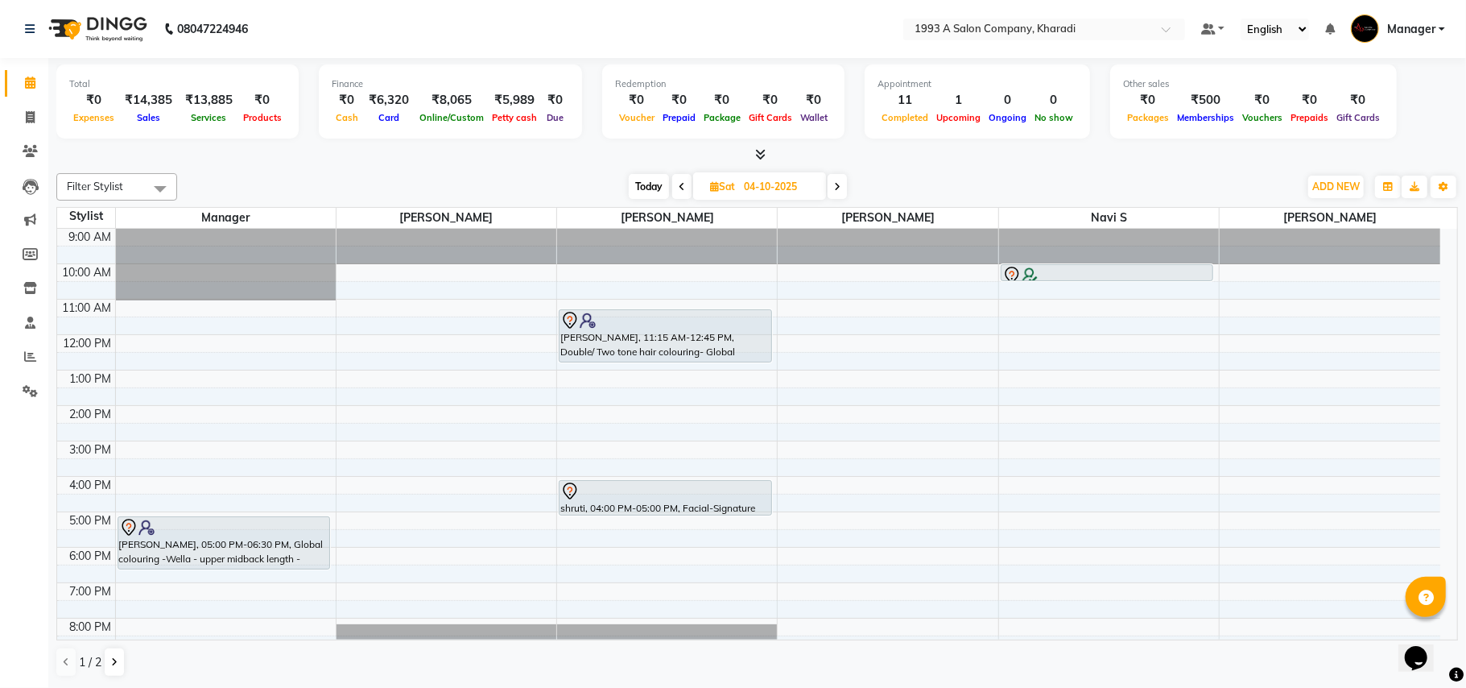
click at [649, 185] on span "Today" at bounding box center [649, 186] width 40 height 25
type input "03-10-2025"
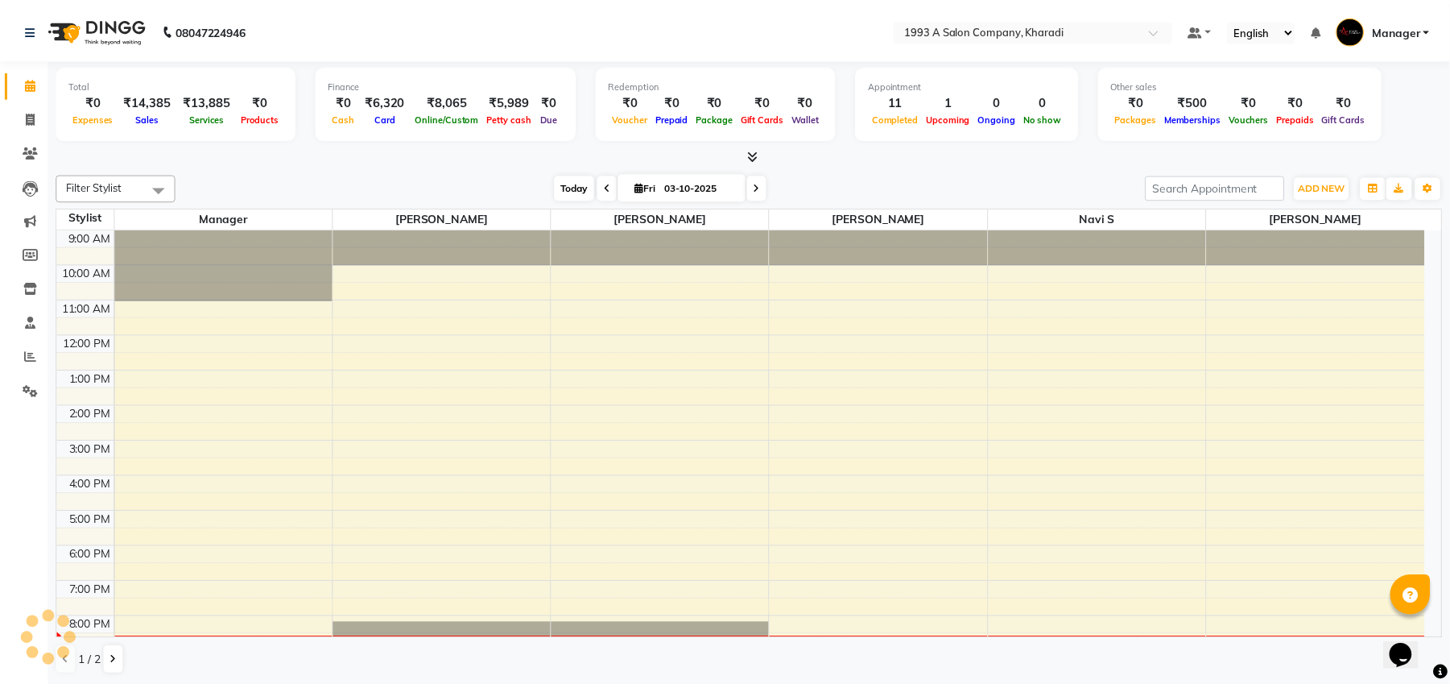
scroll to position [56, 0]
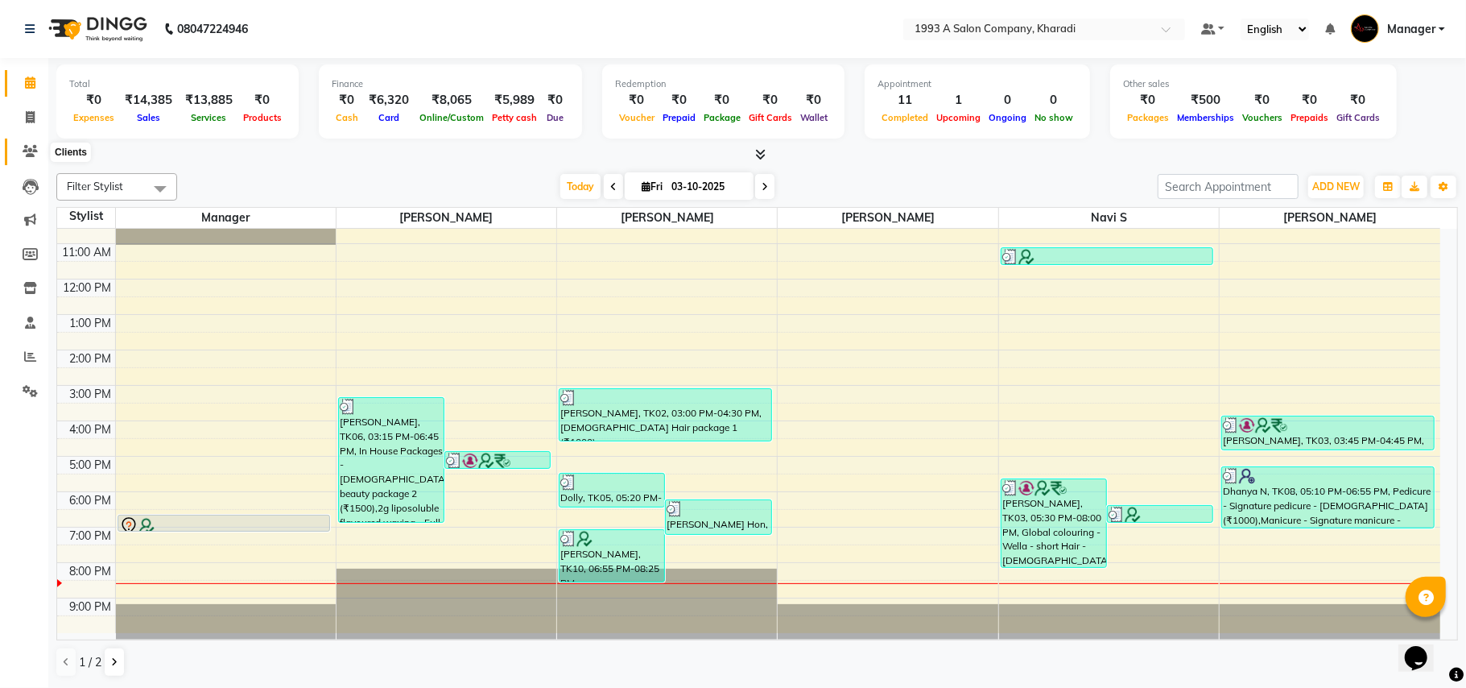
click at [26, 147] on icon at bounding box center [30, 151] width 15 height 12
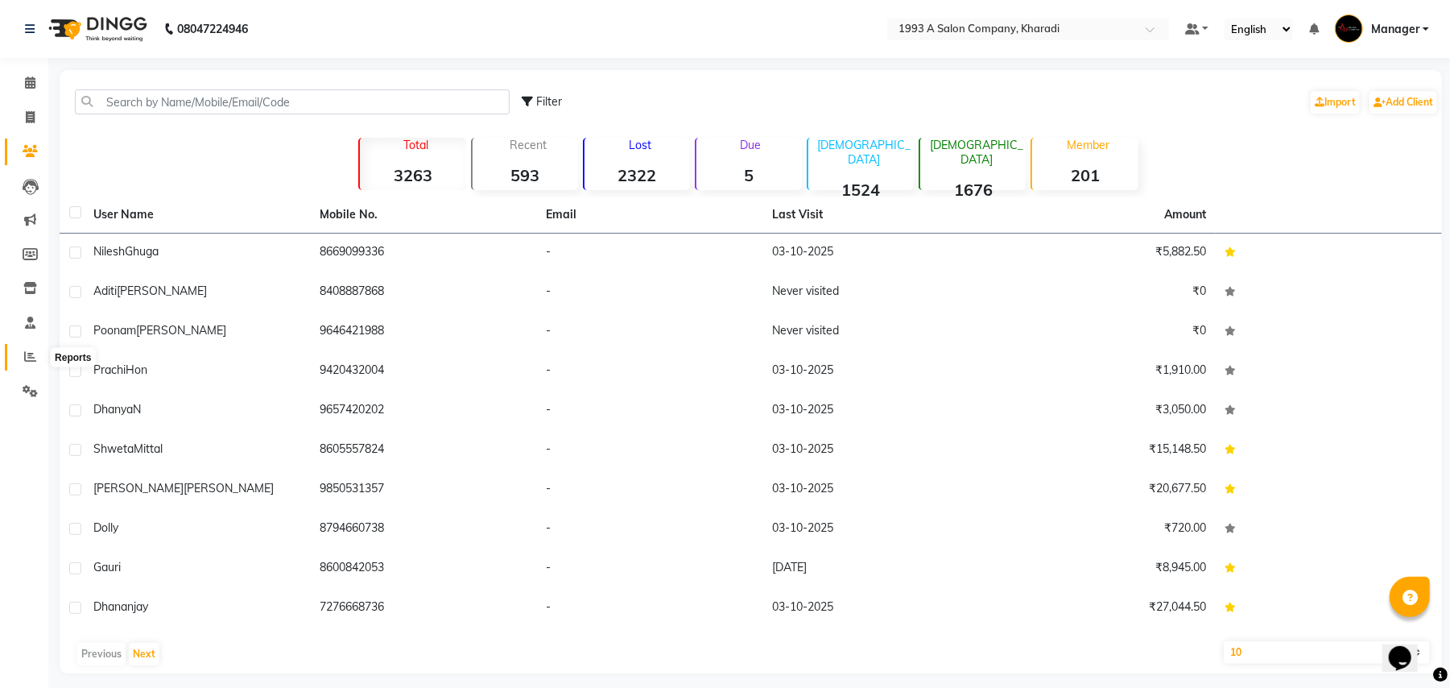
click at [30, 359] on icon at bounding box center [30, 356] width 12 height 12
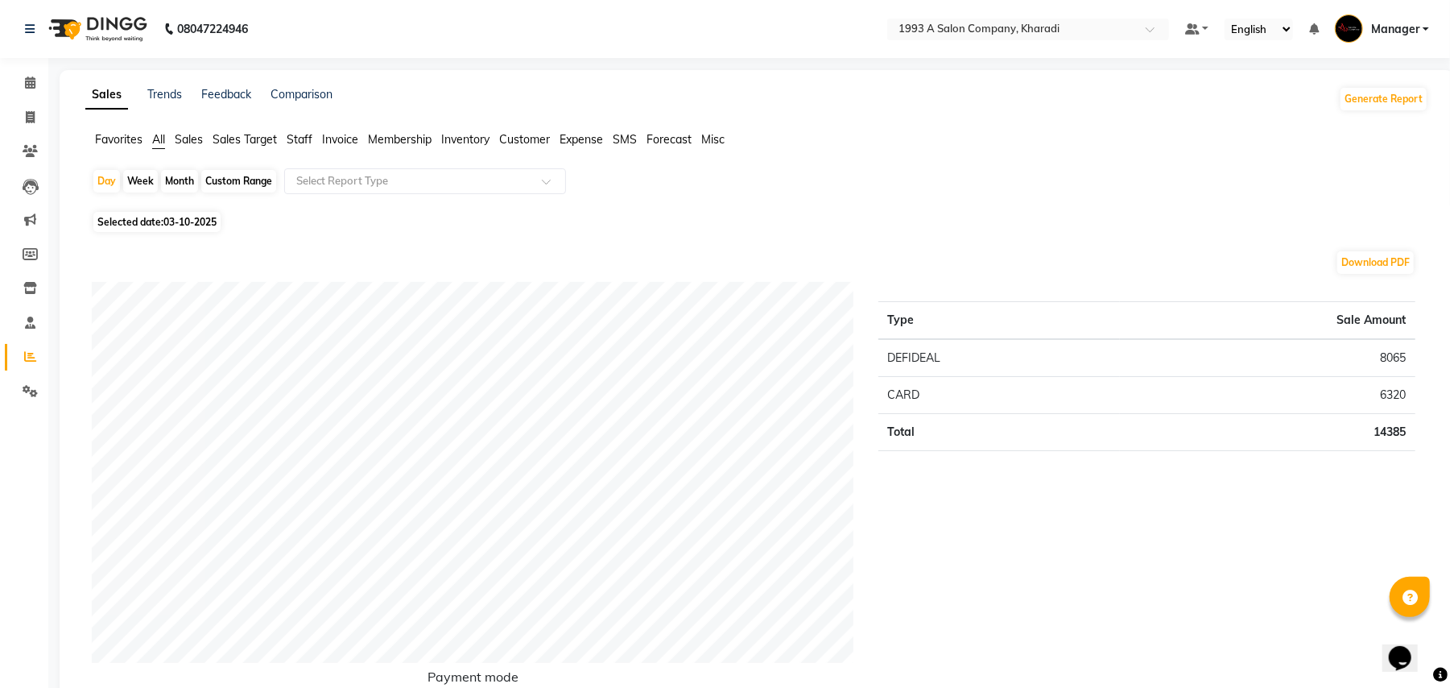
click at [304, 143] on span "Staff" at bounding box center [300, 139] width 26 height 14
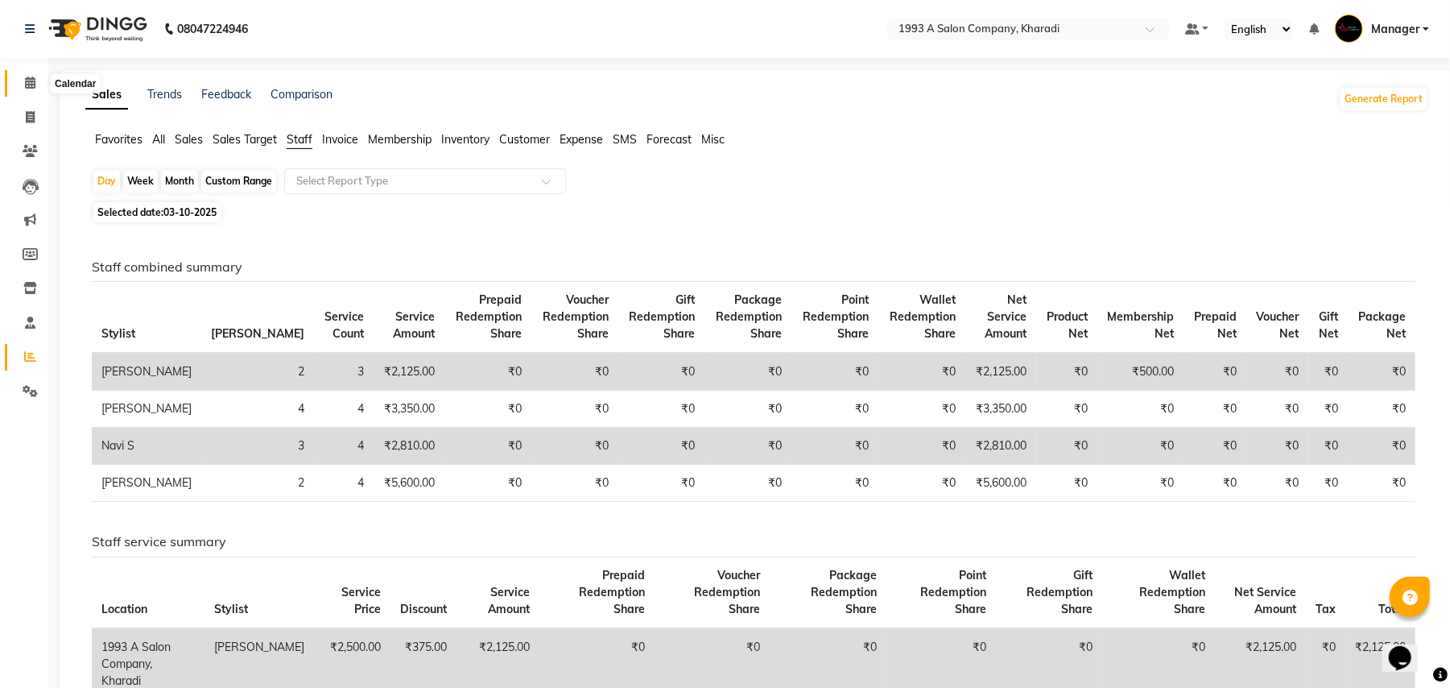
click at [23, 75] on span at bounding box center [30, 83] width 28 height 19
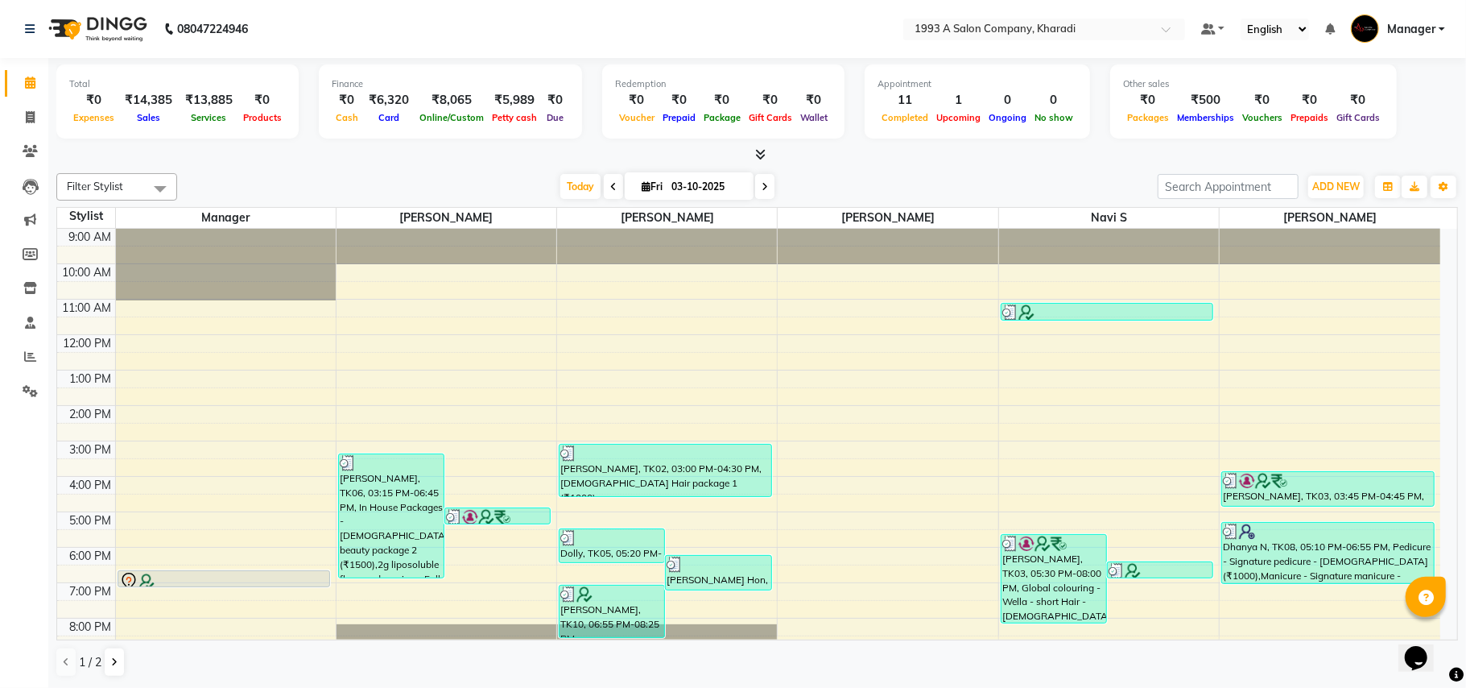
click at [760, 195] on span at bounding box center [764, 186] width 19 height 25
type input "04-10-2025"
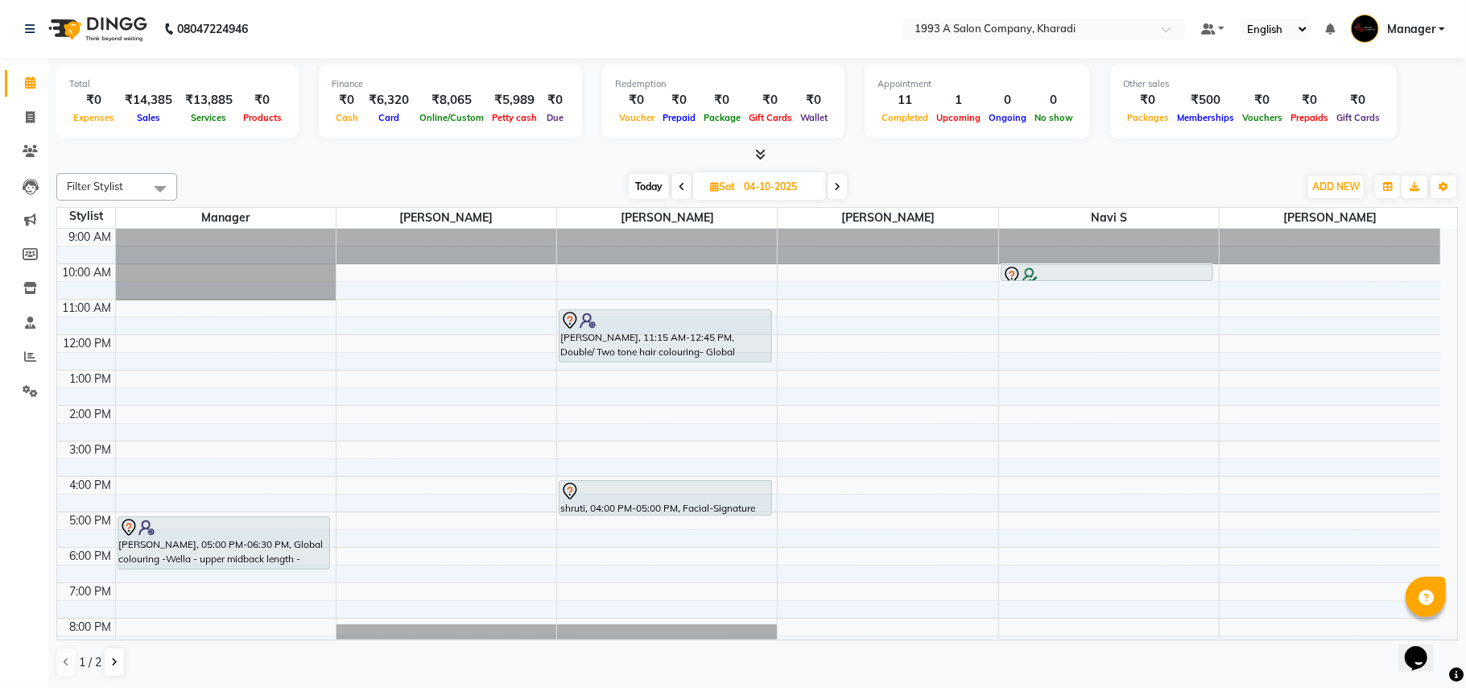
click at [1044, 329] on div "9:00 AM 10:00 AM 11:00 AM 12:00 PM 1:00 PM 2:00 PM 3:00 PM 4:00 PM 5:00 PM 6:00…" at bounding box center [749, 459] width 1384 height 460
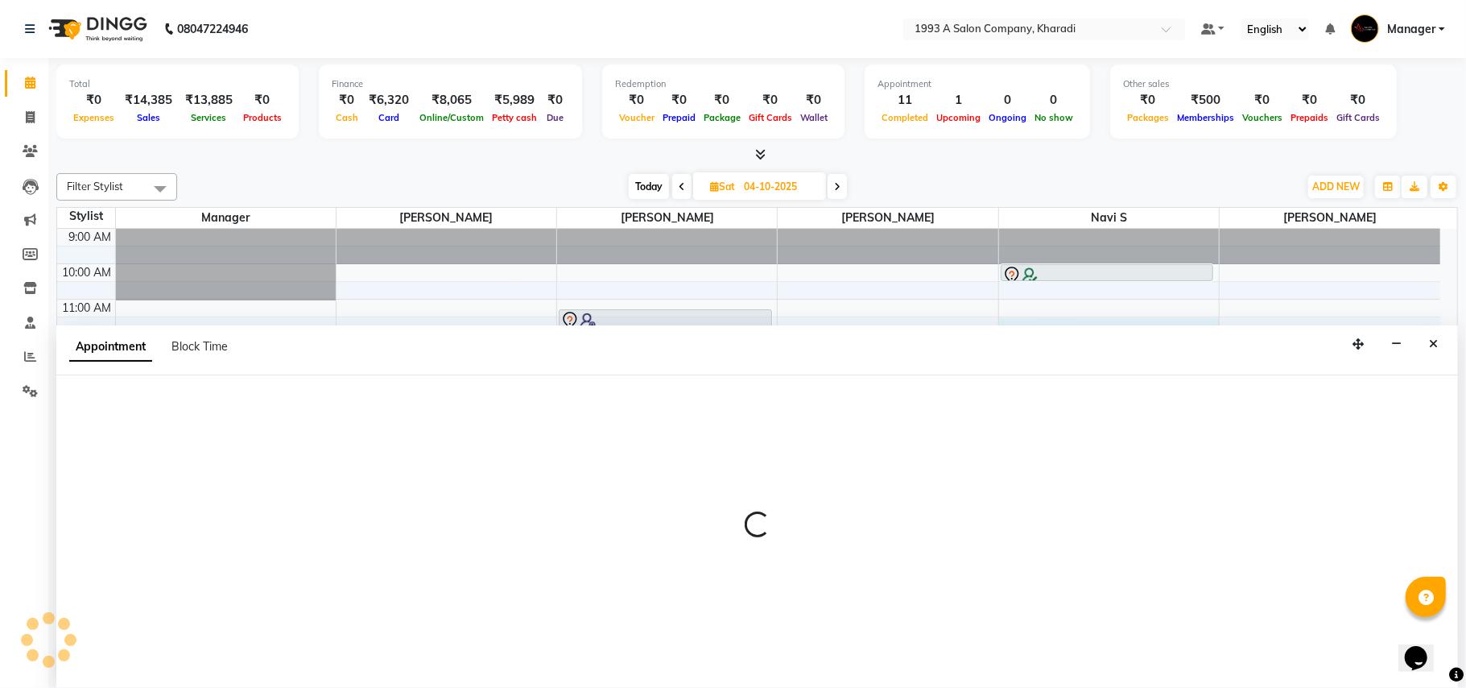
select select "90882"
select select "tentative"
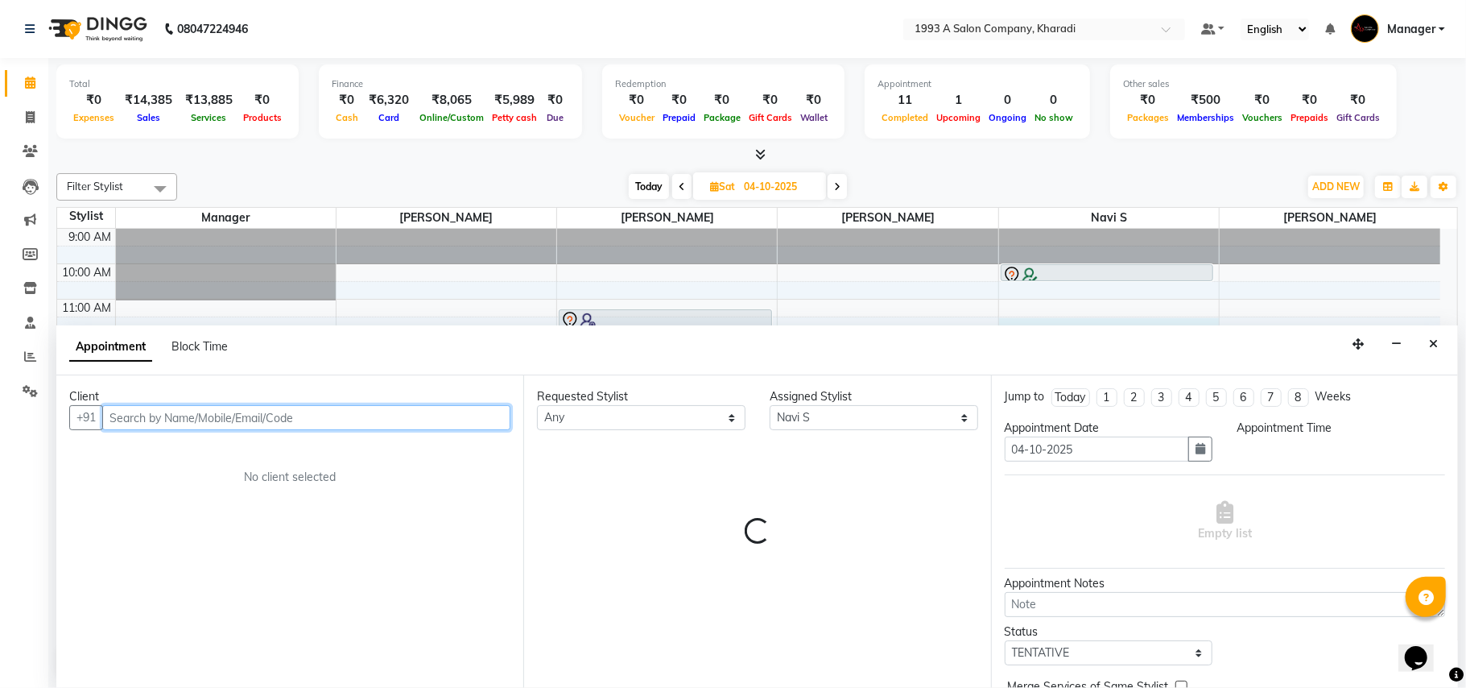
select select "690"
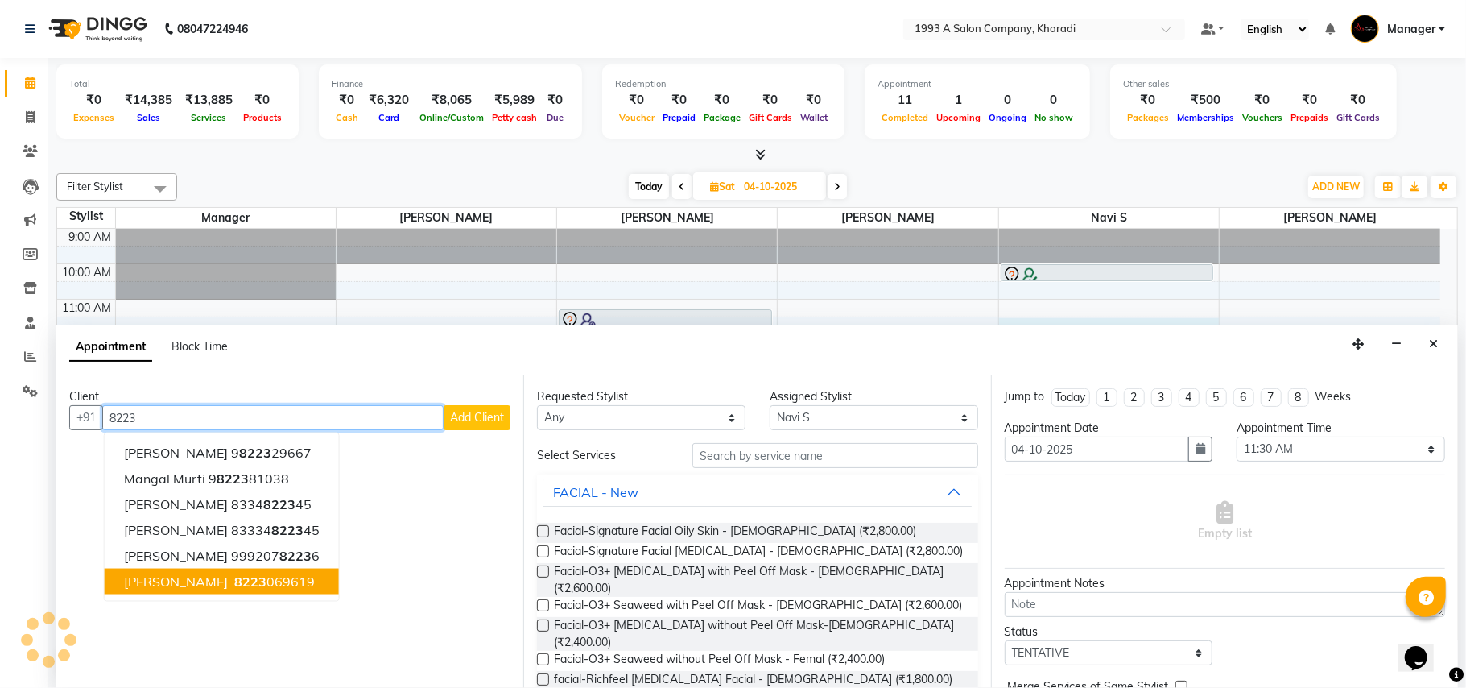
click at [231, 583] on ngb-highlight "8223 069619" at bounding box center [273, 581] width 84 height 16
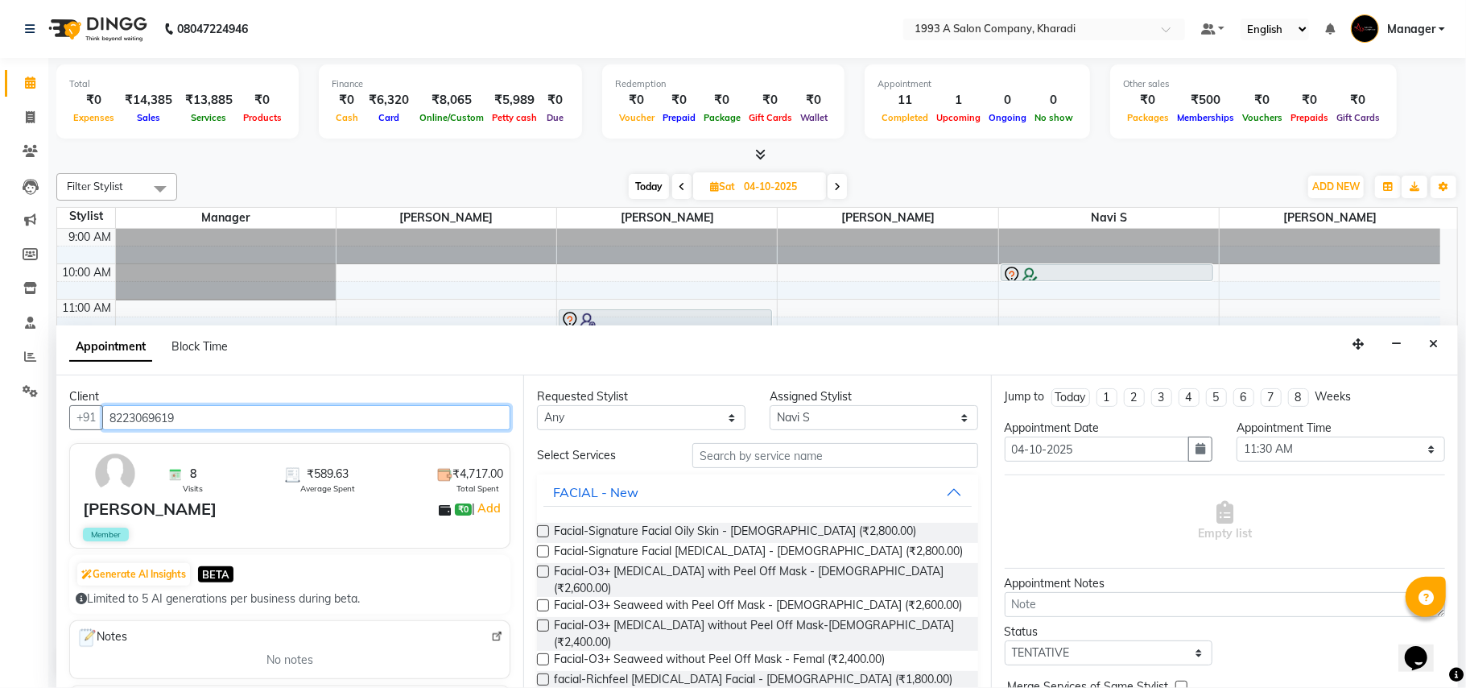
type input "8223069619"
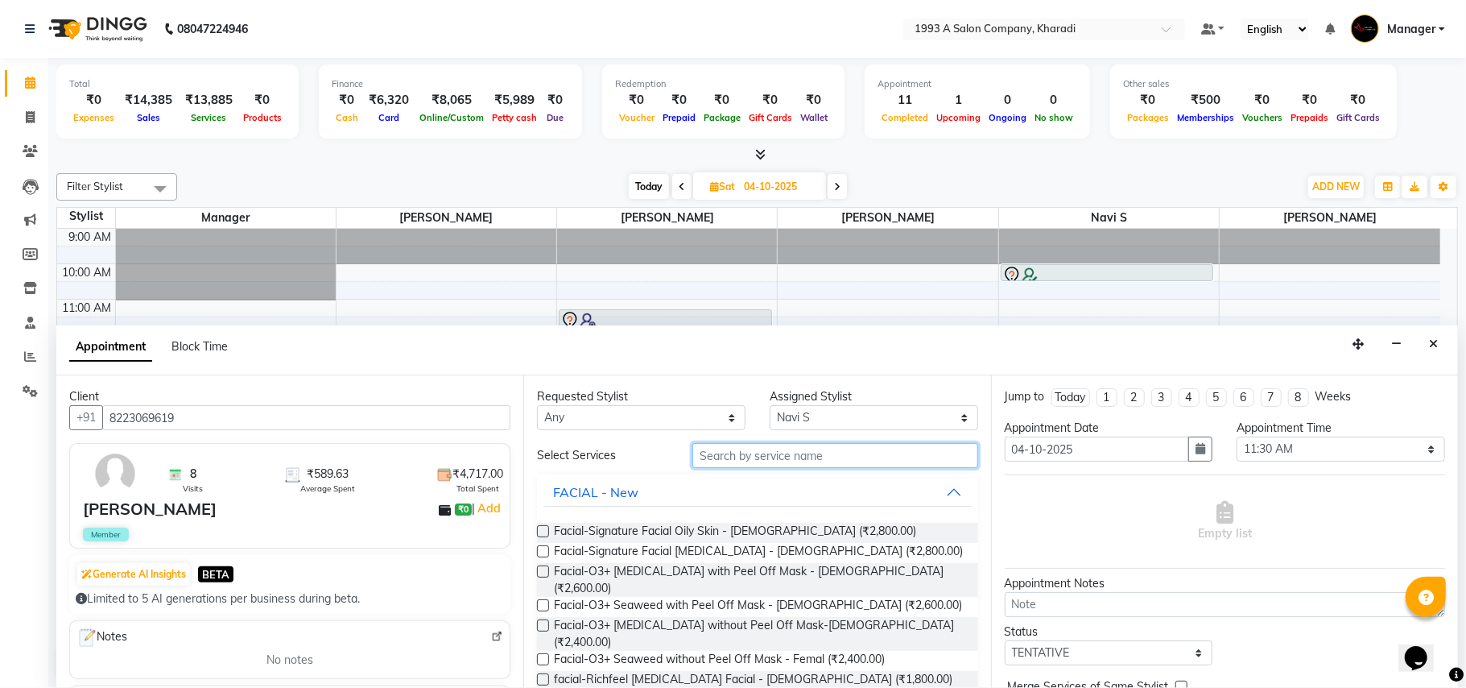
click at [719, 458] on input "text" at bounding box center [836, 455] width 286 height 25
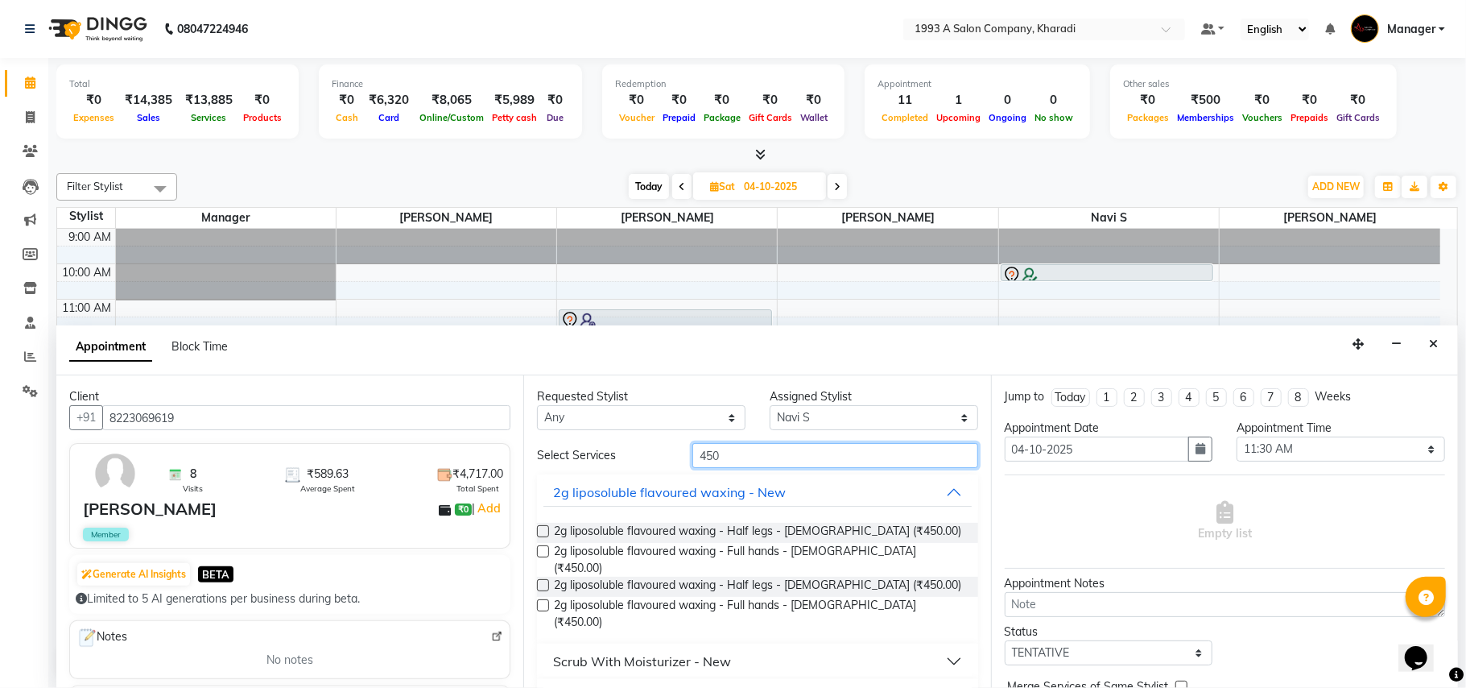
scroll to position [259, 0]
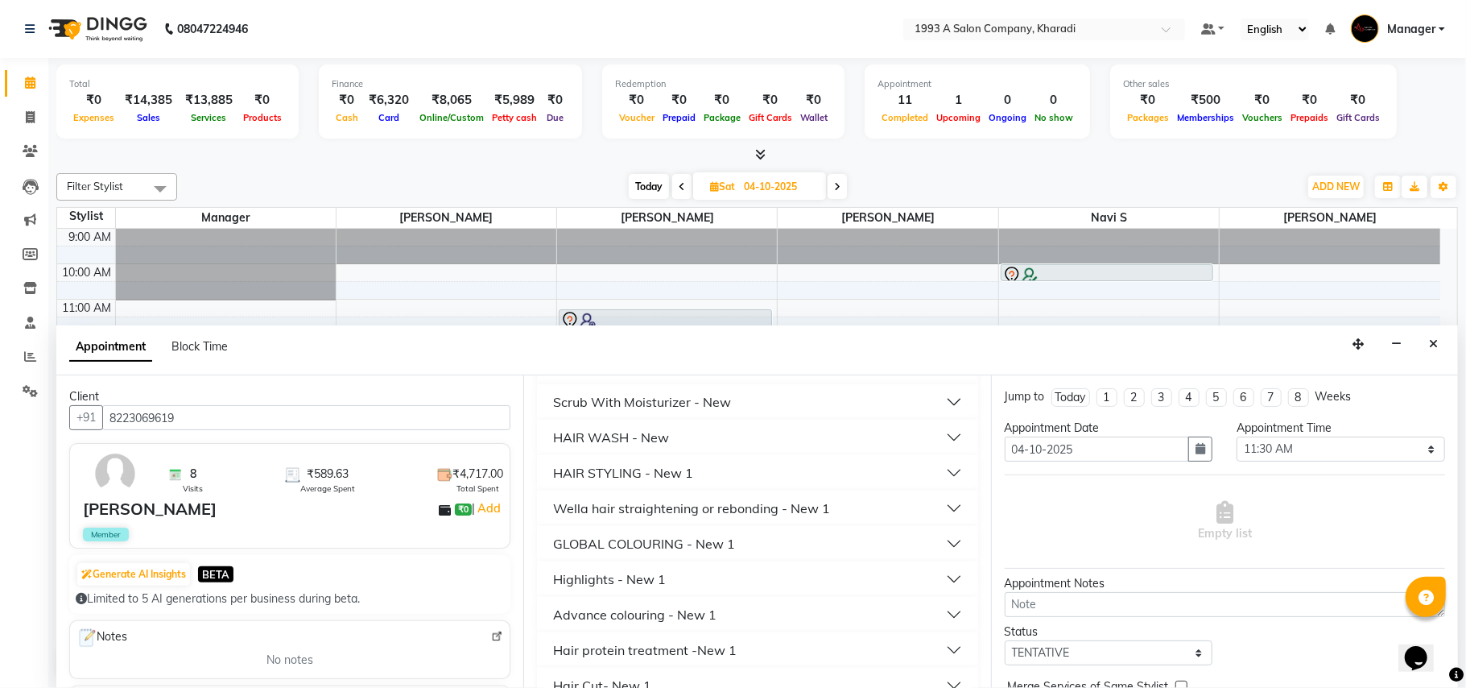
type input "450"
click at [613, 676] on div "Hair Cut- New 1" at bounding box center [602, 685] width 98 height 19
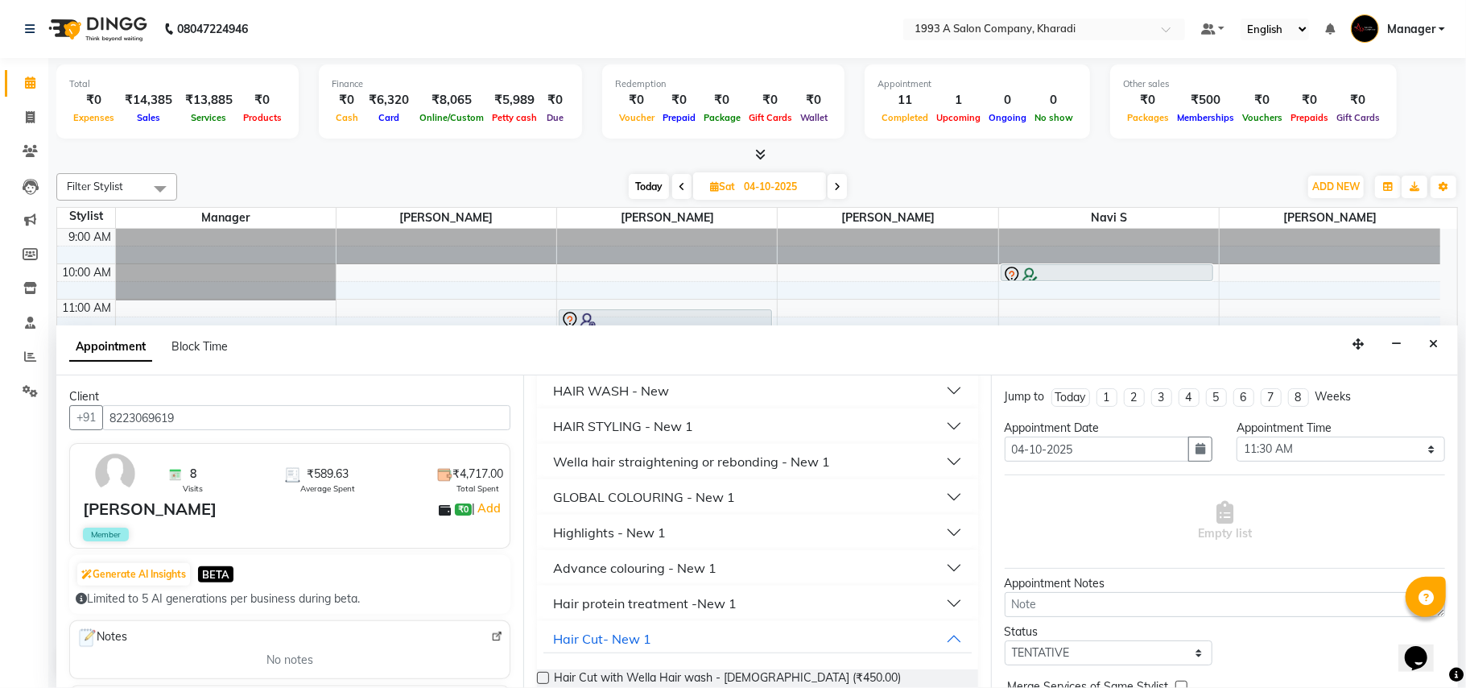
click at [540, 672] on label at bounding box center [543, 678] width 12 height 12
click at [540, 674] on input "checkbox" at bounding box center [542, 679] width 10 height 10
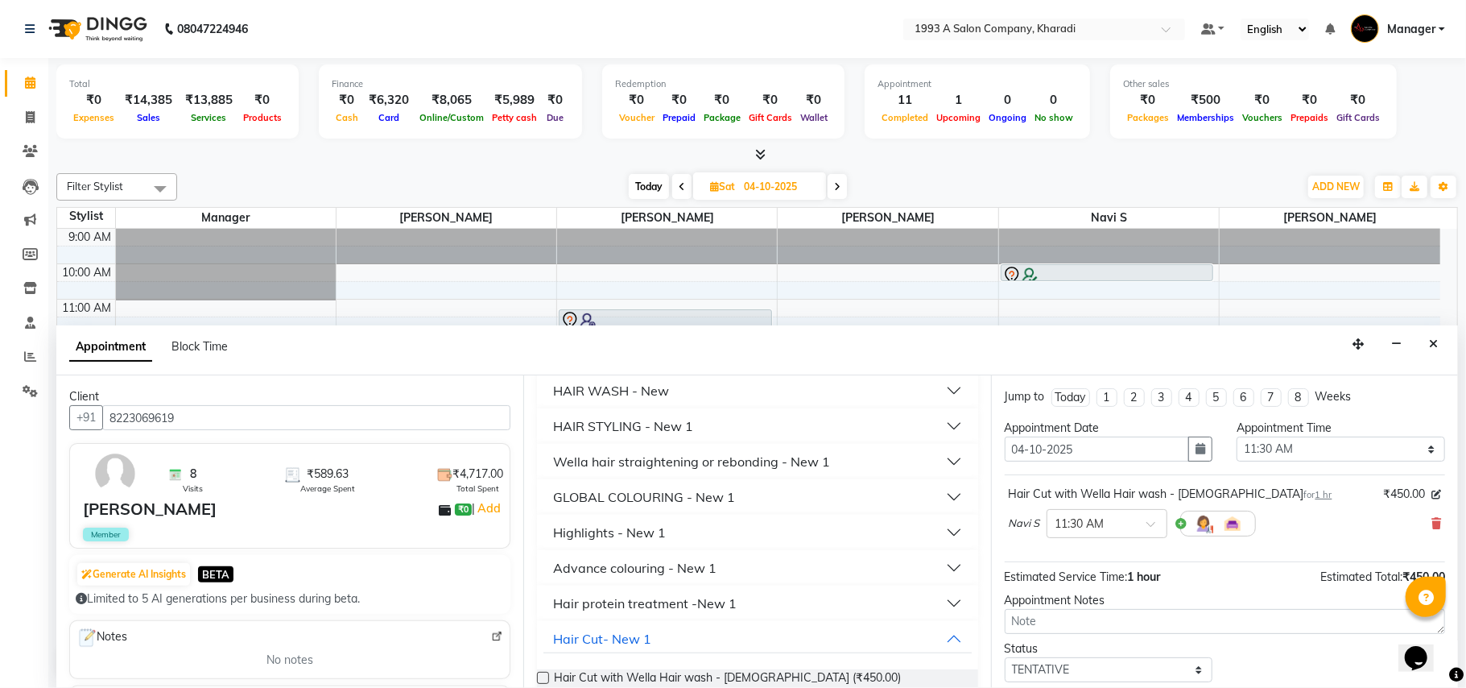
scroll to position [97, 0]
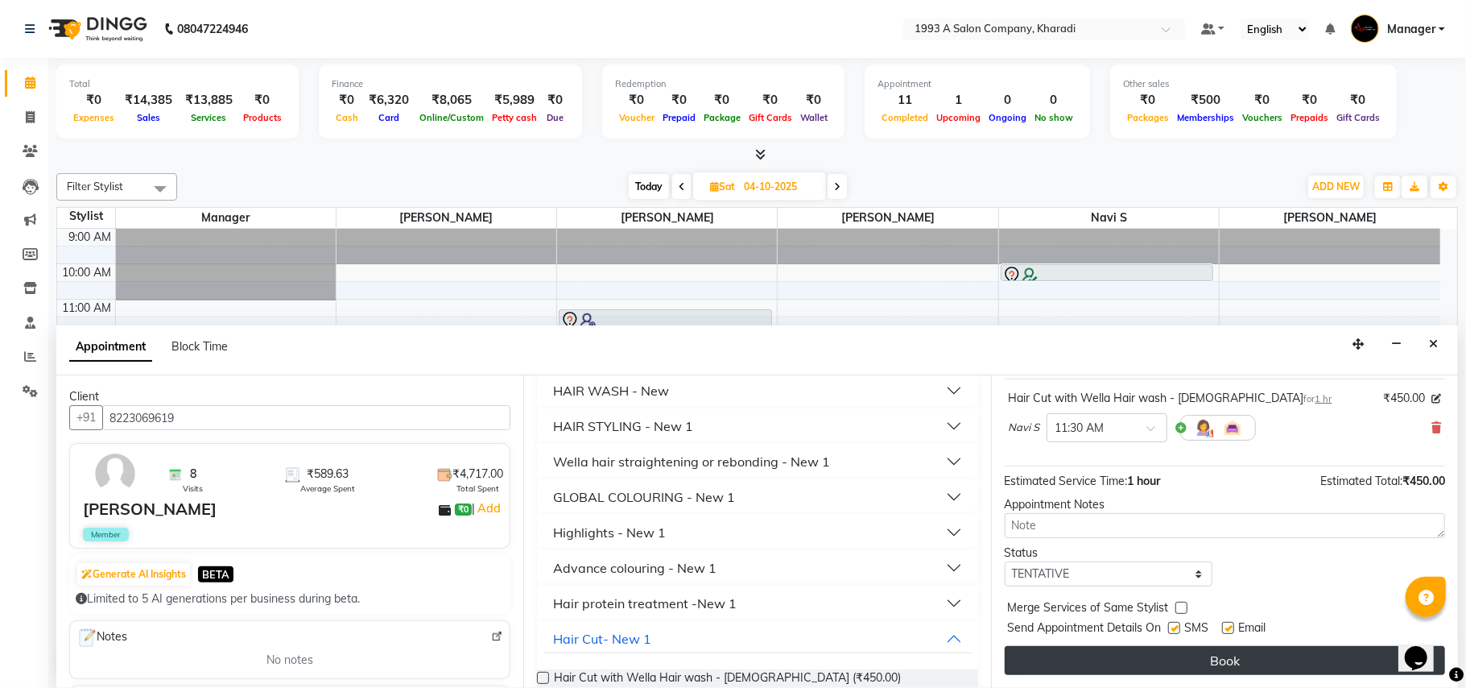
click at [1132, 649] on button "Book" at bounding box center [1225, 660] width 441 height 29
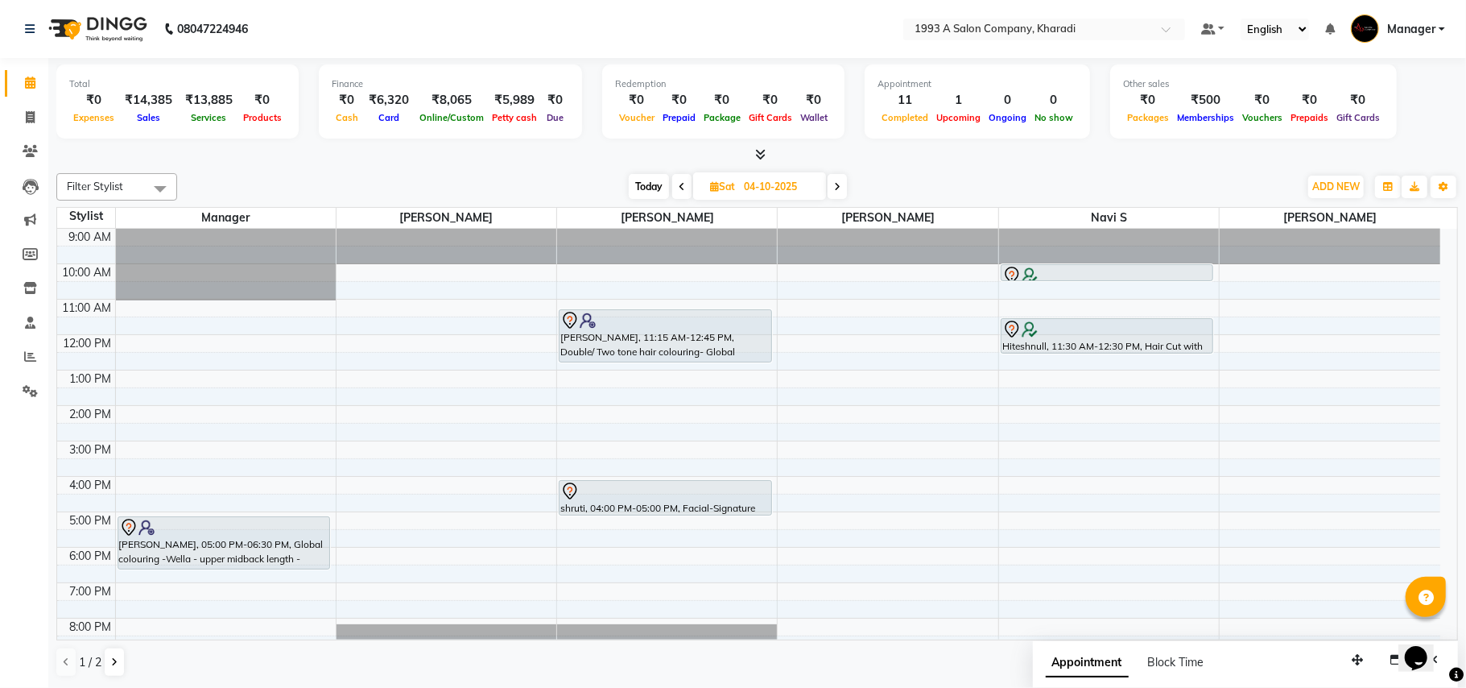
click at [657, 185] on span "Today" at bounding box center [649, 186] width 40 height 25
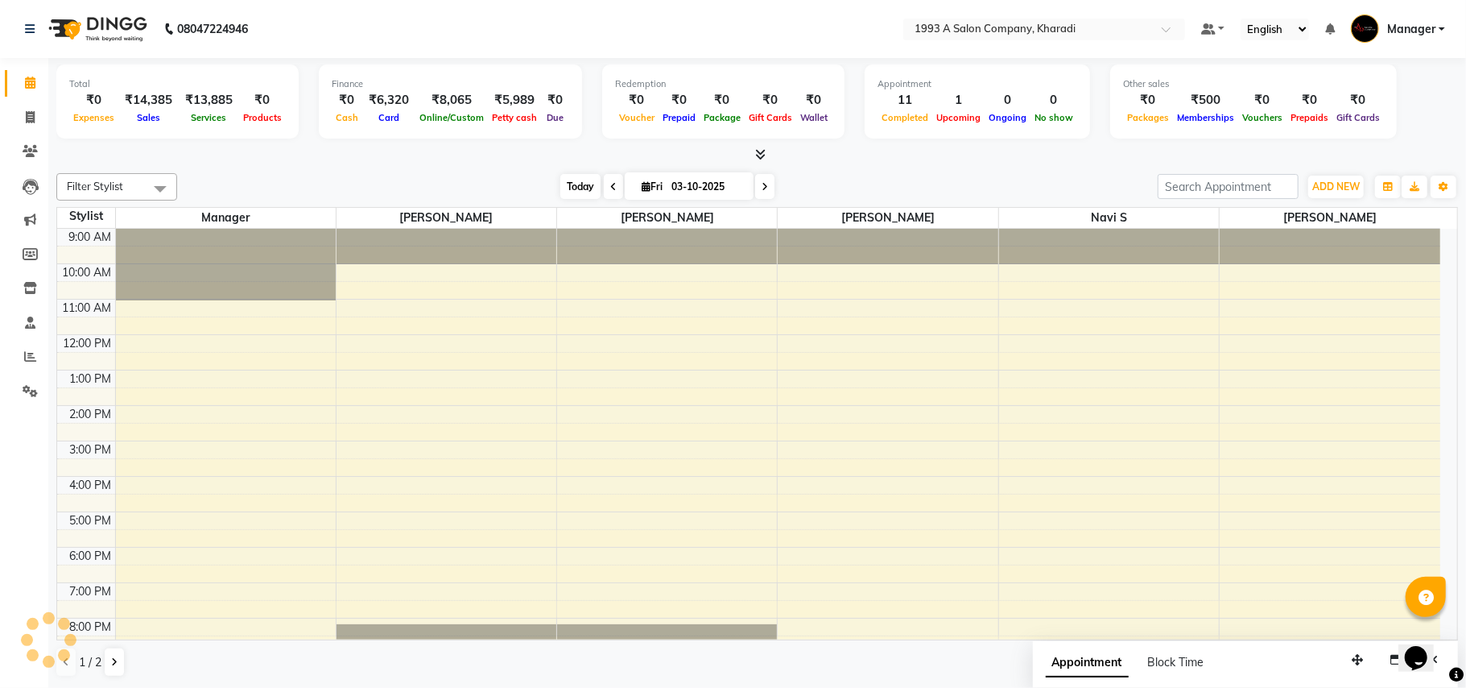
scroll to position [56, 0]
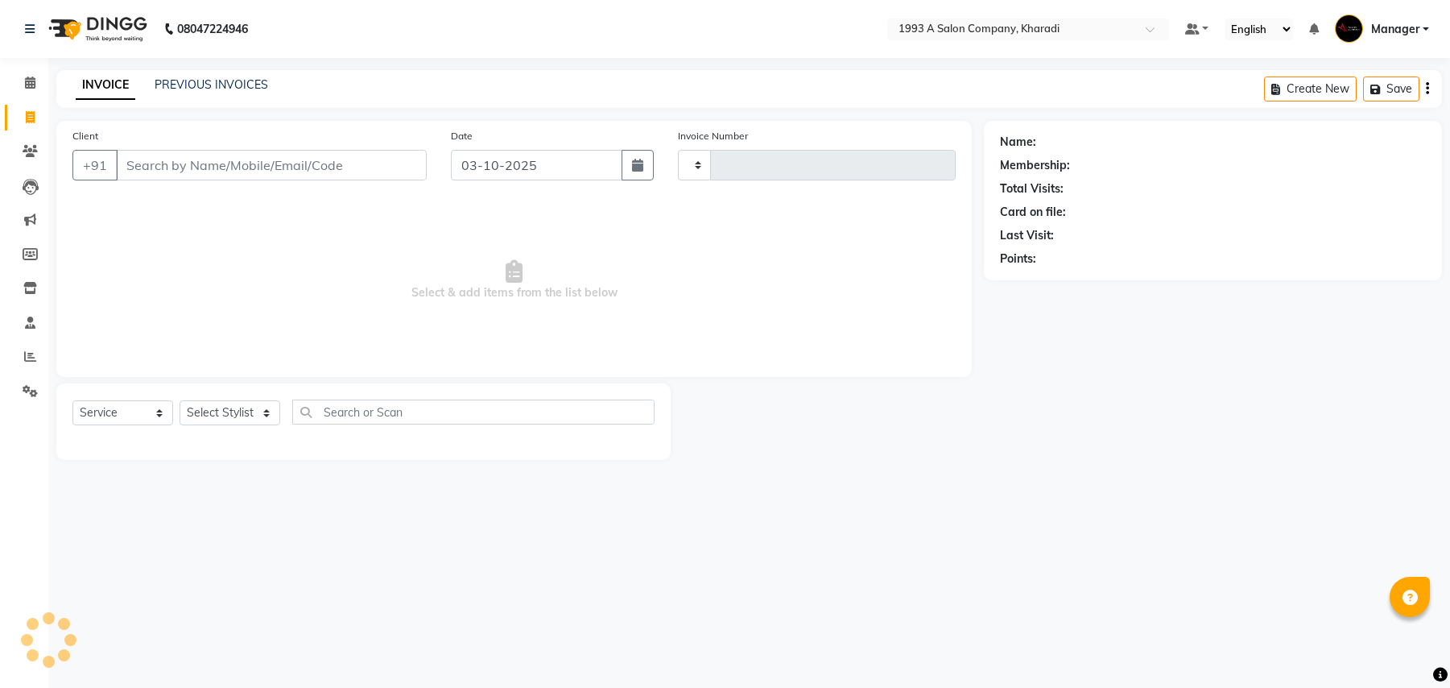
select select "service"
type input "2116"
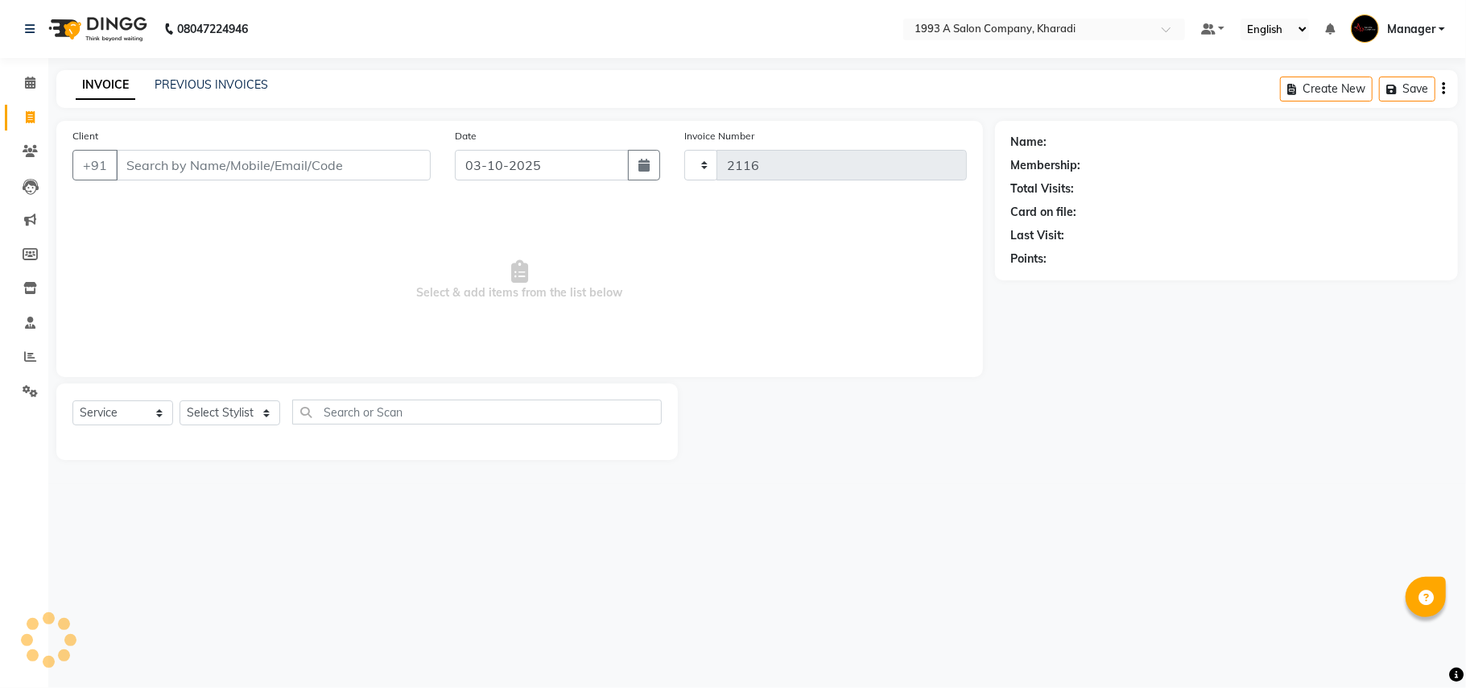
select select "651"
select select "13350"
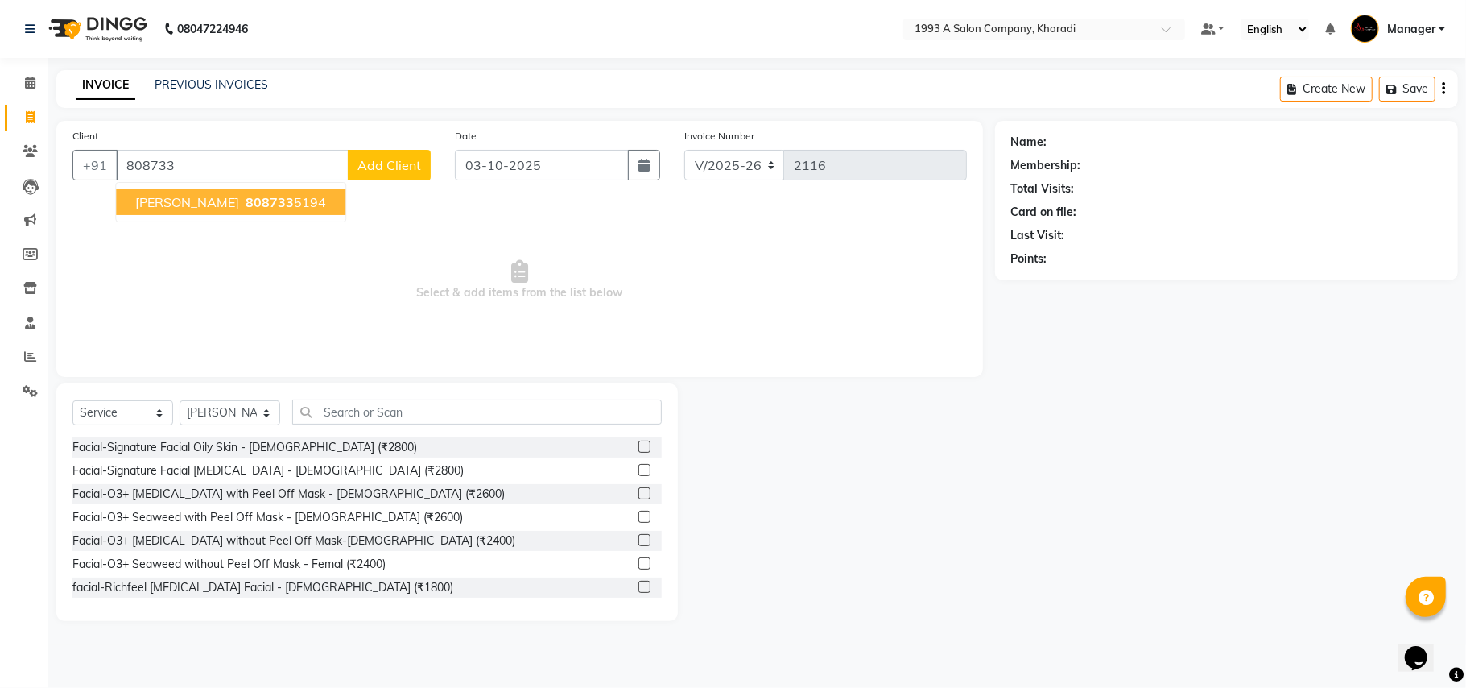
click at [184, 198] on span "Harish Mohanani" at bounding box center [187, 202] width 104 height 16
type input "8087335194"
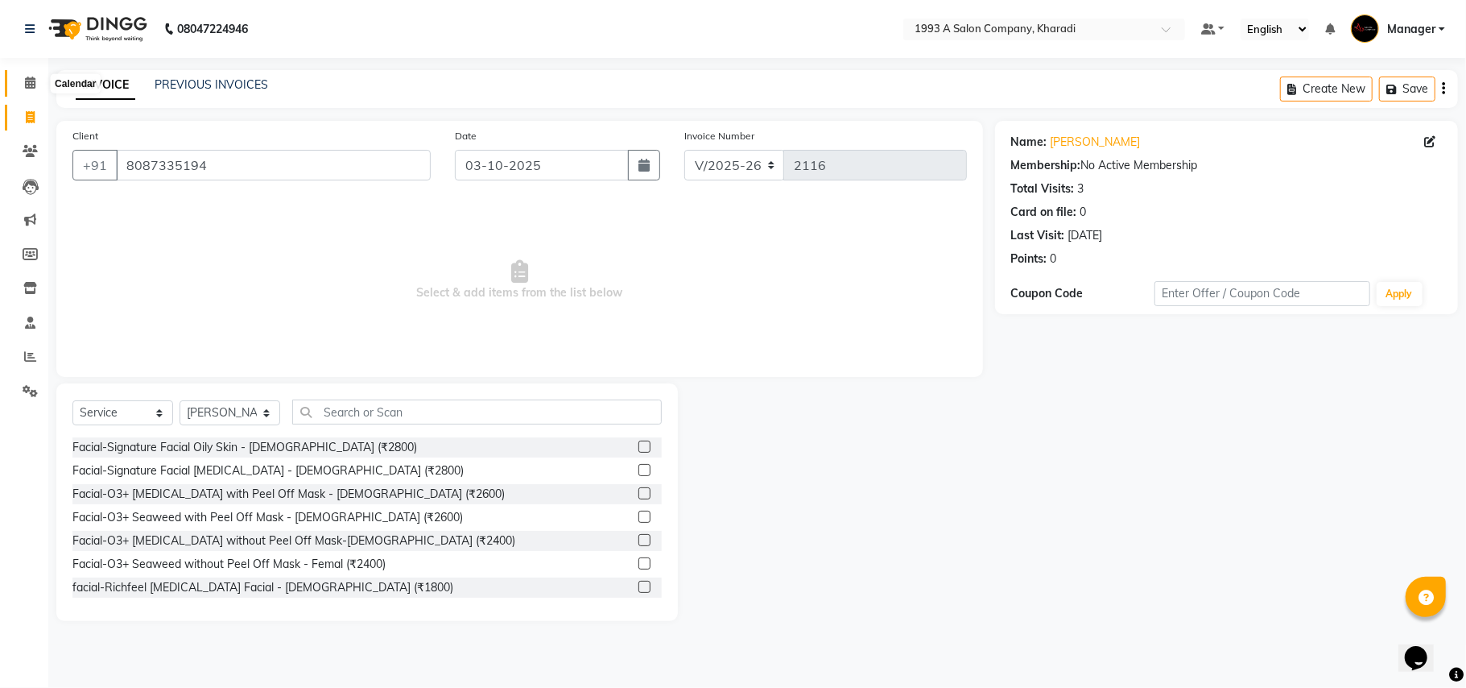
click at [30, 77] on icon at bounding box center [30, 83] width 10 height 12
